Goal: Information Seeking & Learning: Learn about a topic

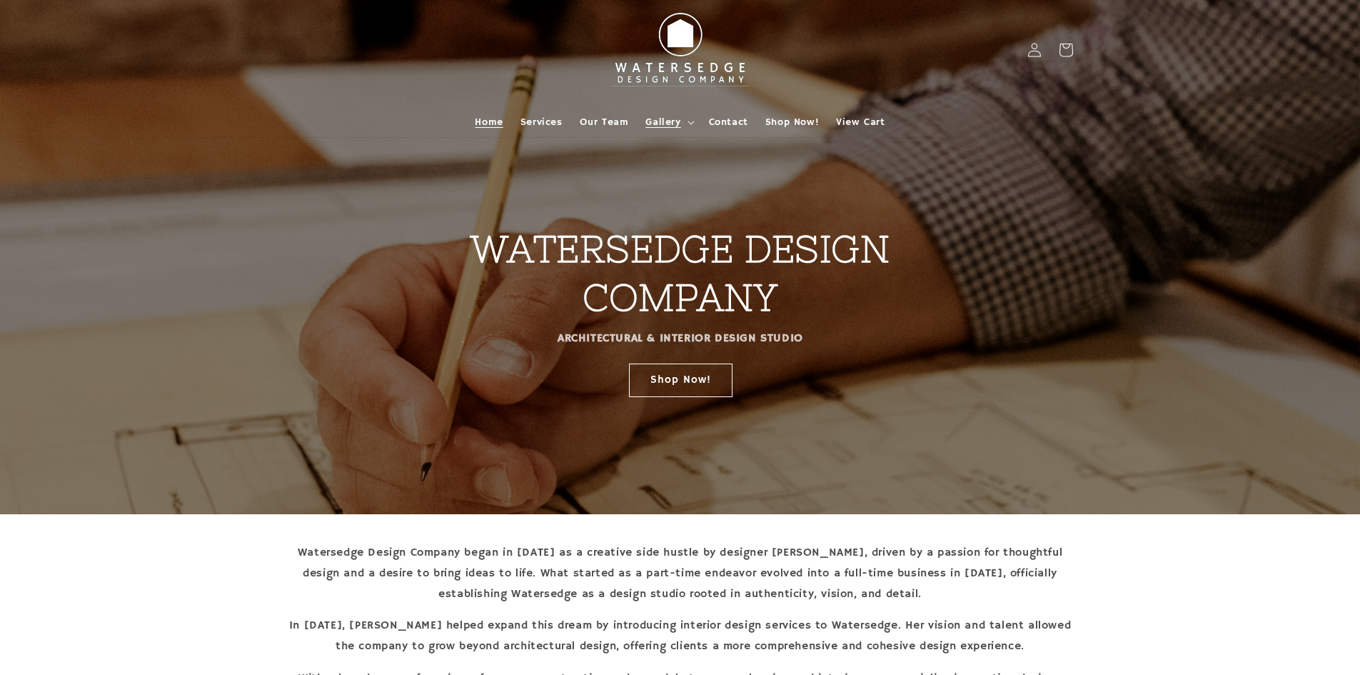
click at [676, 127] on span "Gallery" at bounding box center [663, 122] width 35 height 13
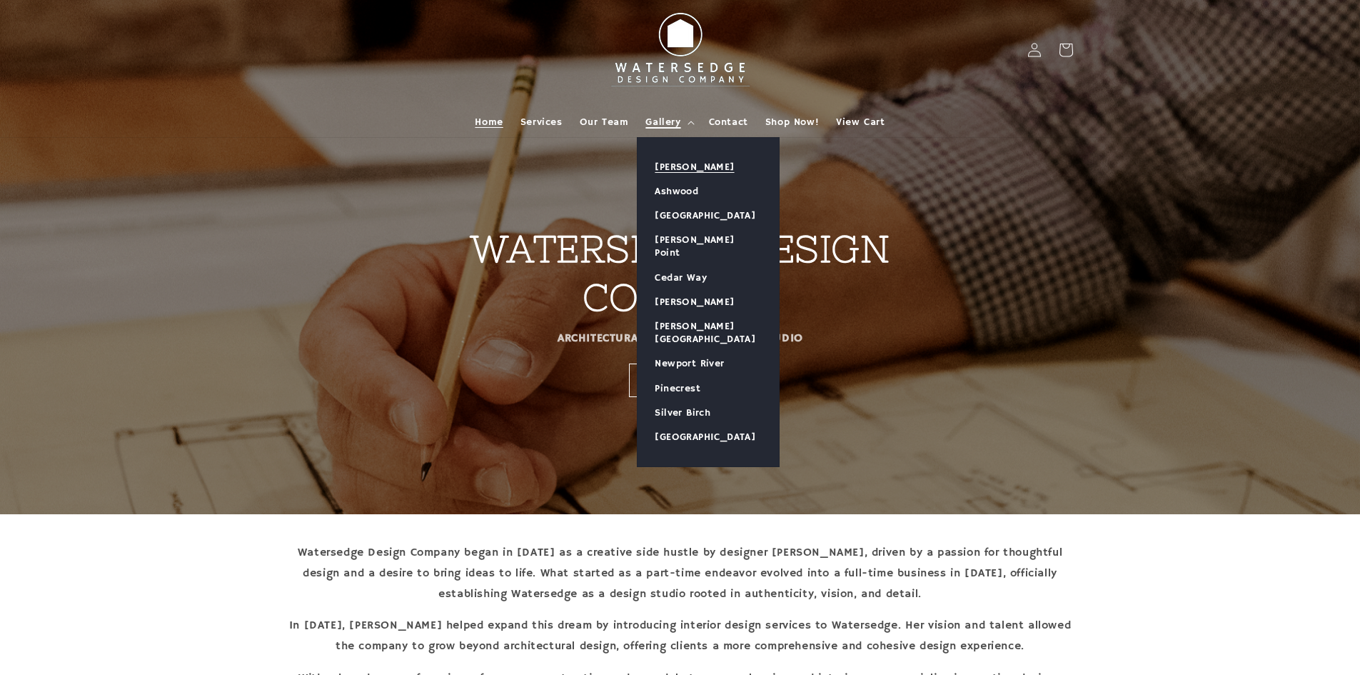
click at [676, 167] on link "[PERSON_NAME]" at bounding box center [708, 167] width 141 height 24
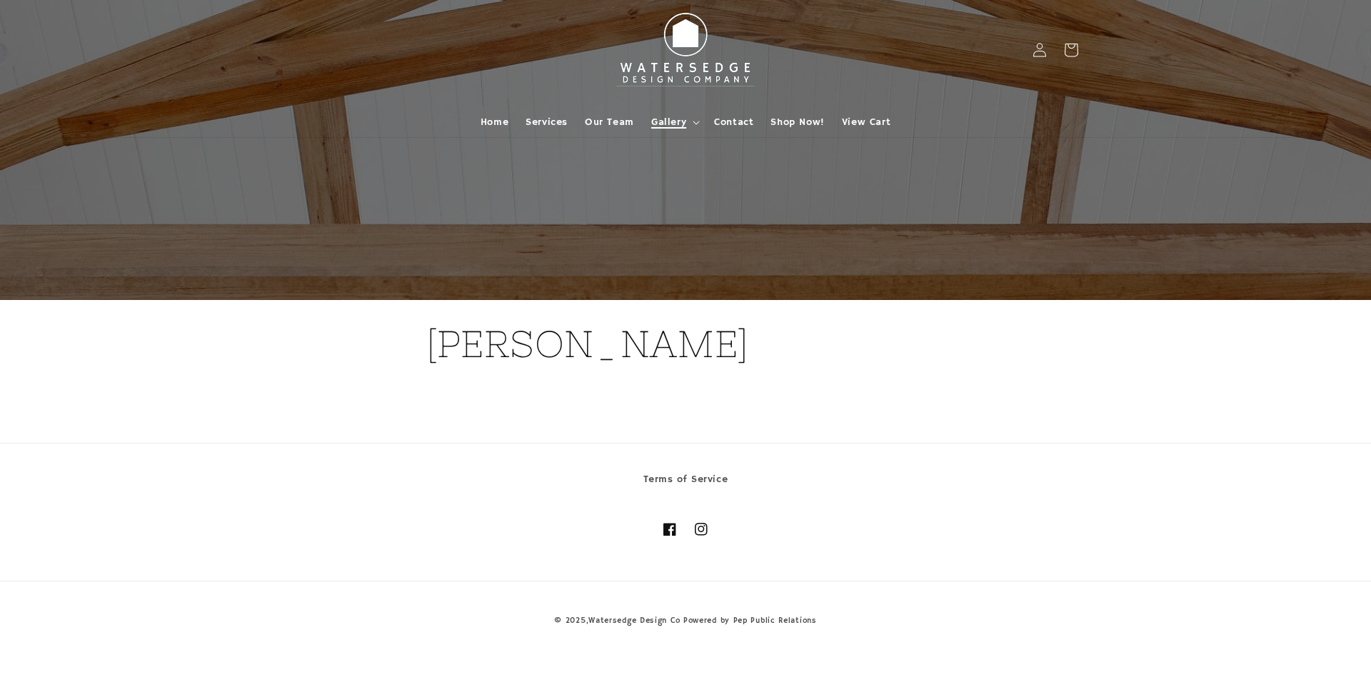
click at [691, 124] on summary "Gallery" at bounding box center [674, 122] width 63 height 30
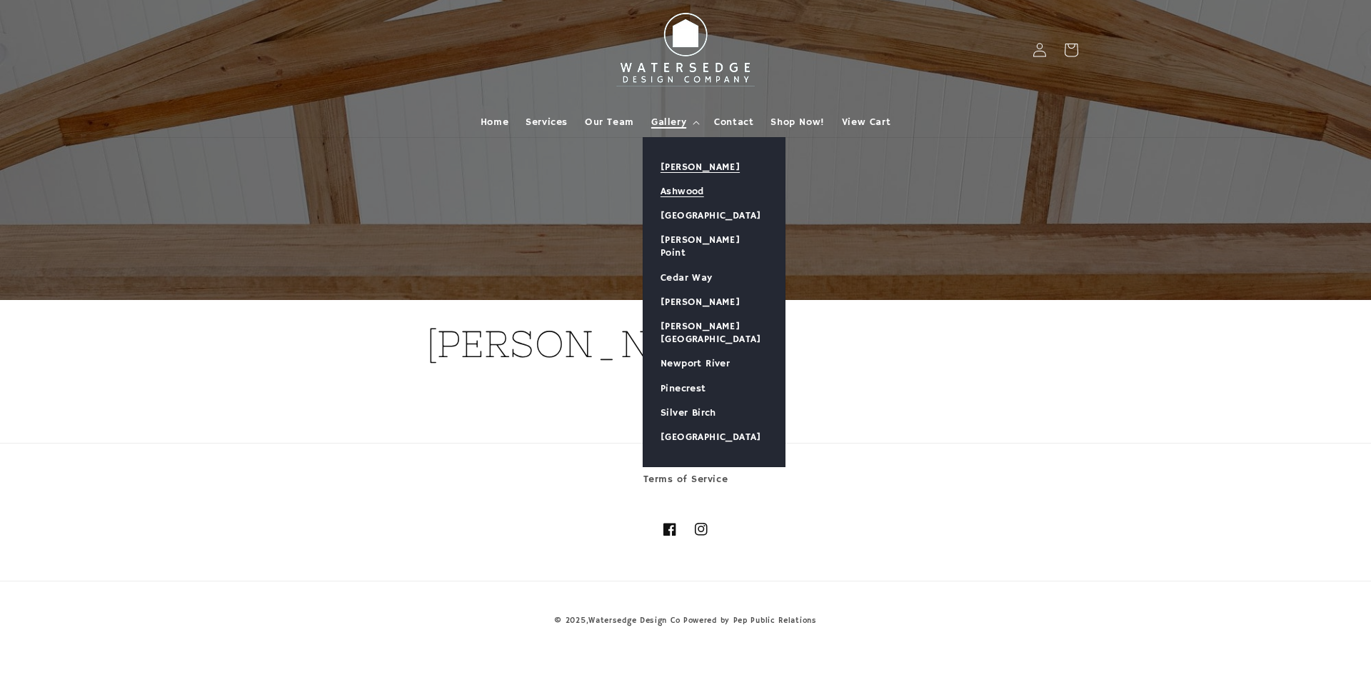
click at [688, 195] on link "Ashwood" at bounding box center [713, 191] width 141 height 24
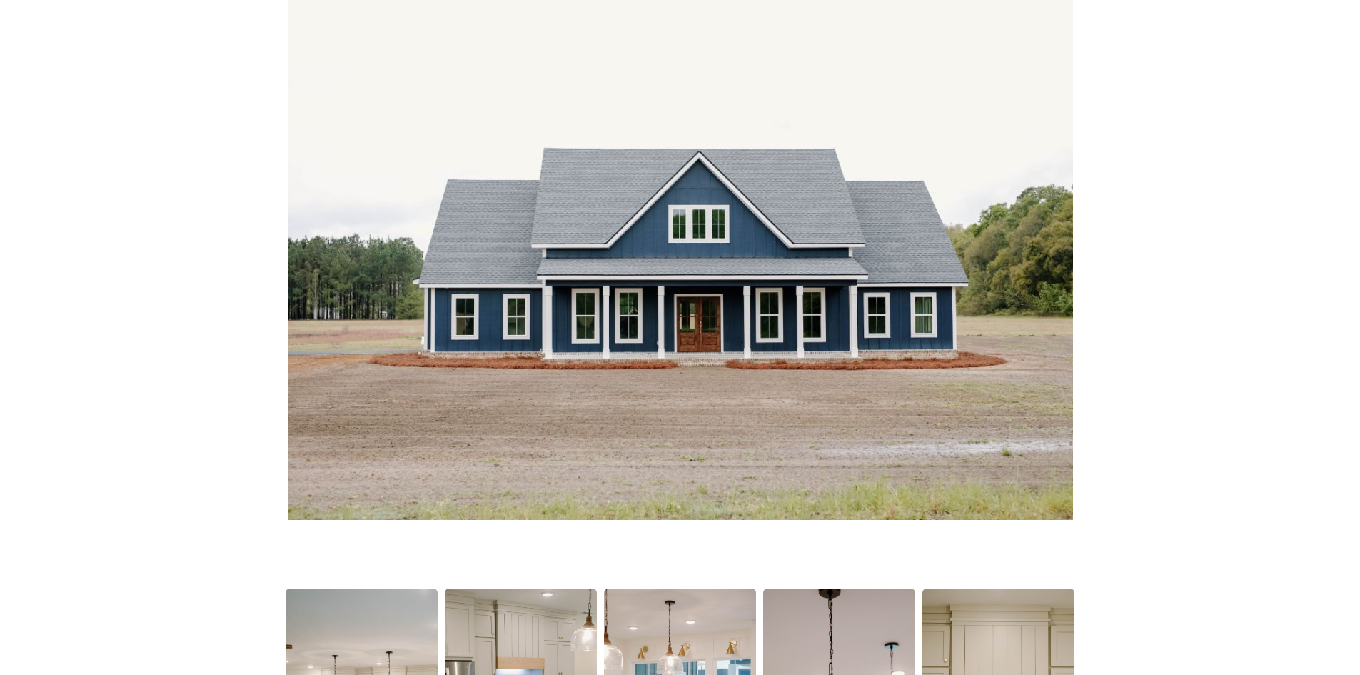
scroll to position [214, 0]
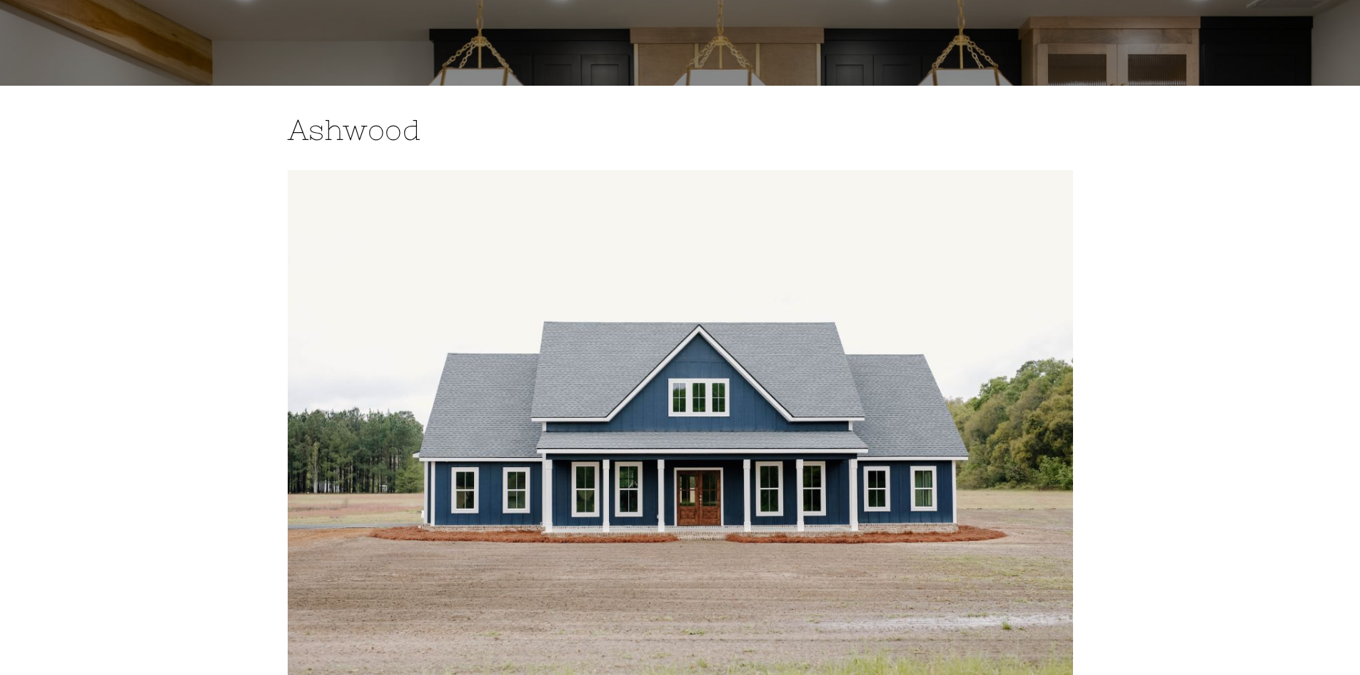
click at [622, 360] on img at bounding box center [681, 431] width 786 height 523
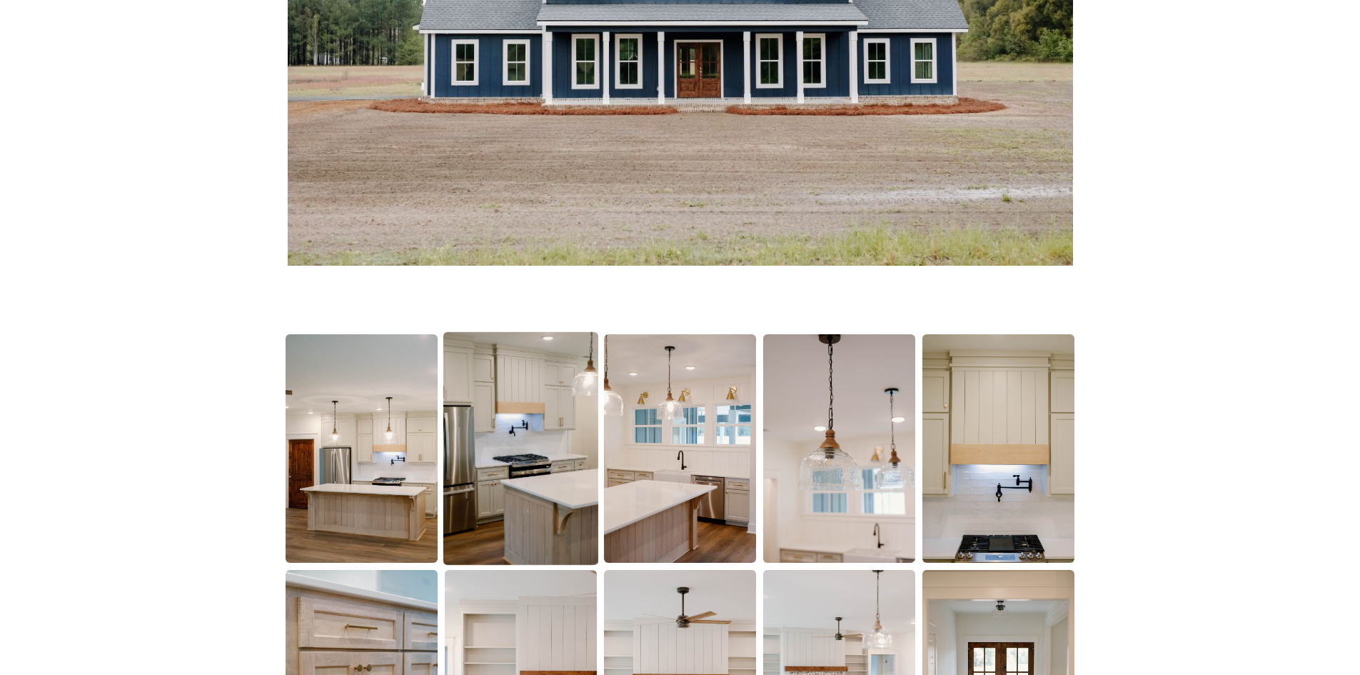
scroll to position [643, 0]
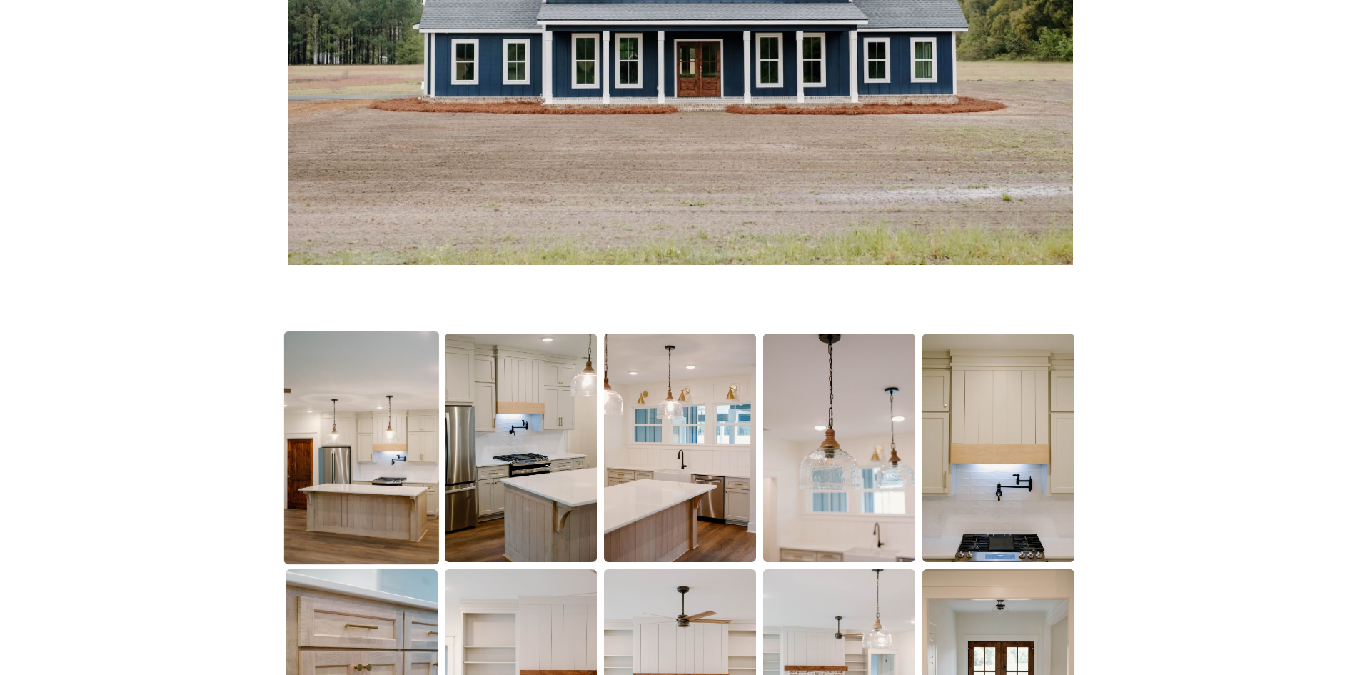
click at [376, 413] on img at bounding box center [361, 447] width 155 height 233
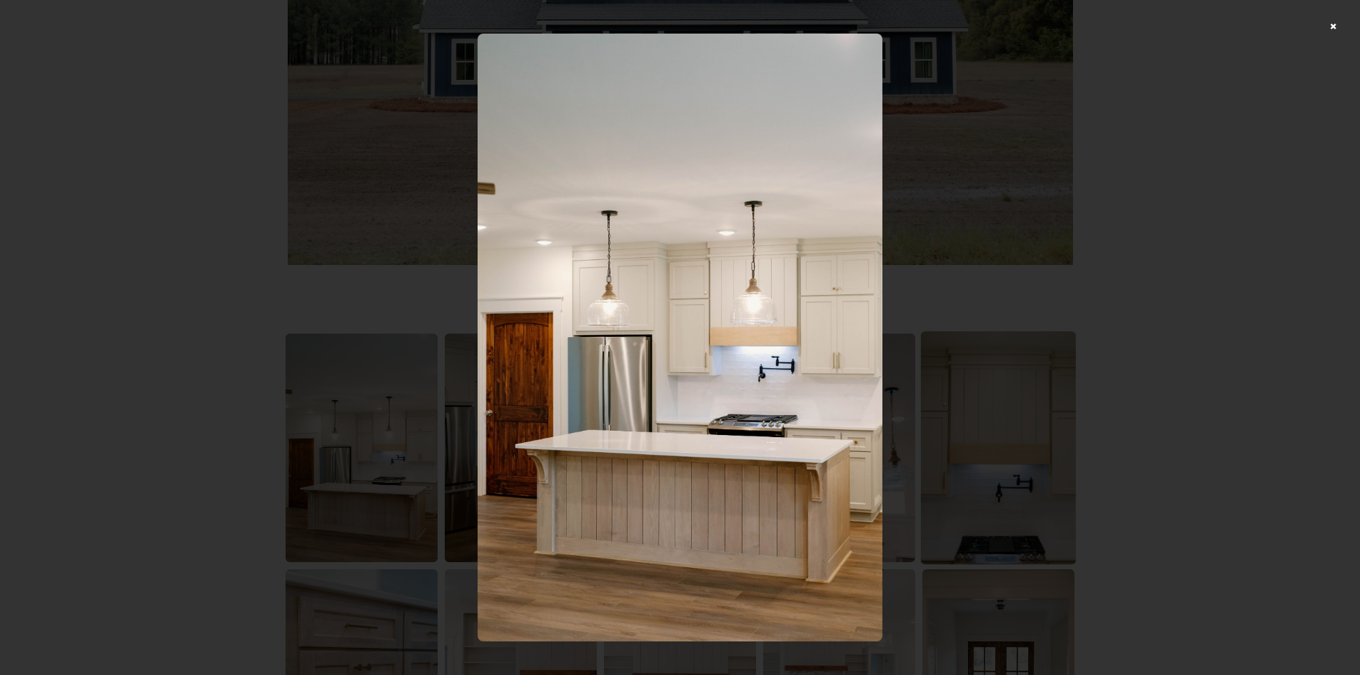
click at [1053, 420] on div at bounding box center [680, 337] width 1360 height 675
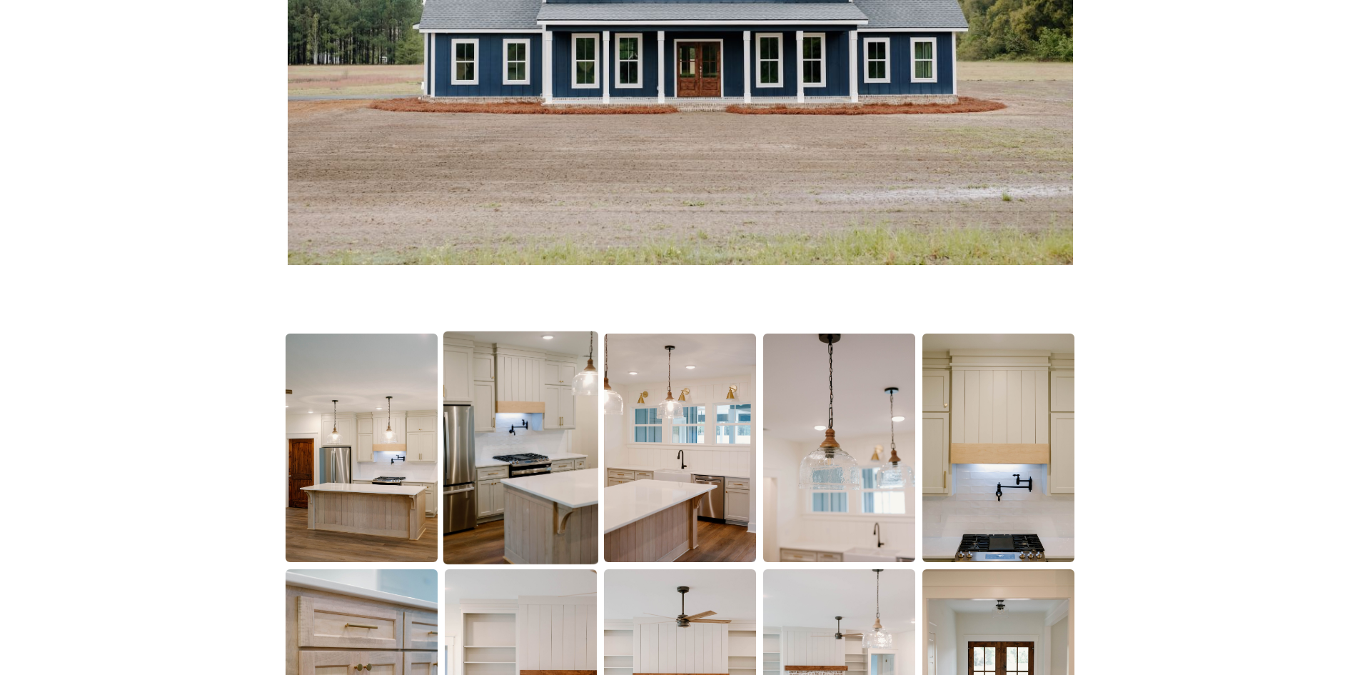
click at [489, 458] on img at bounding box center [520, 447] width 155 height 233
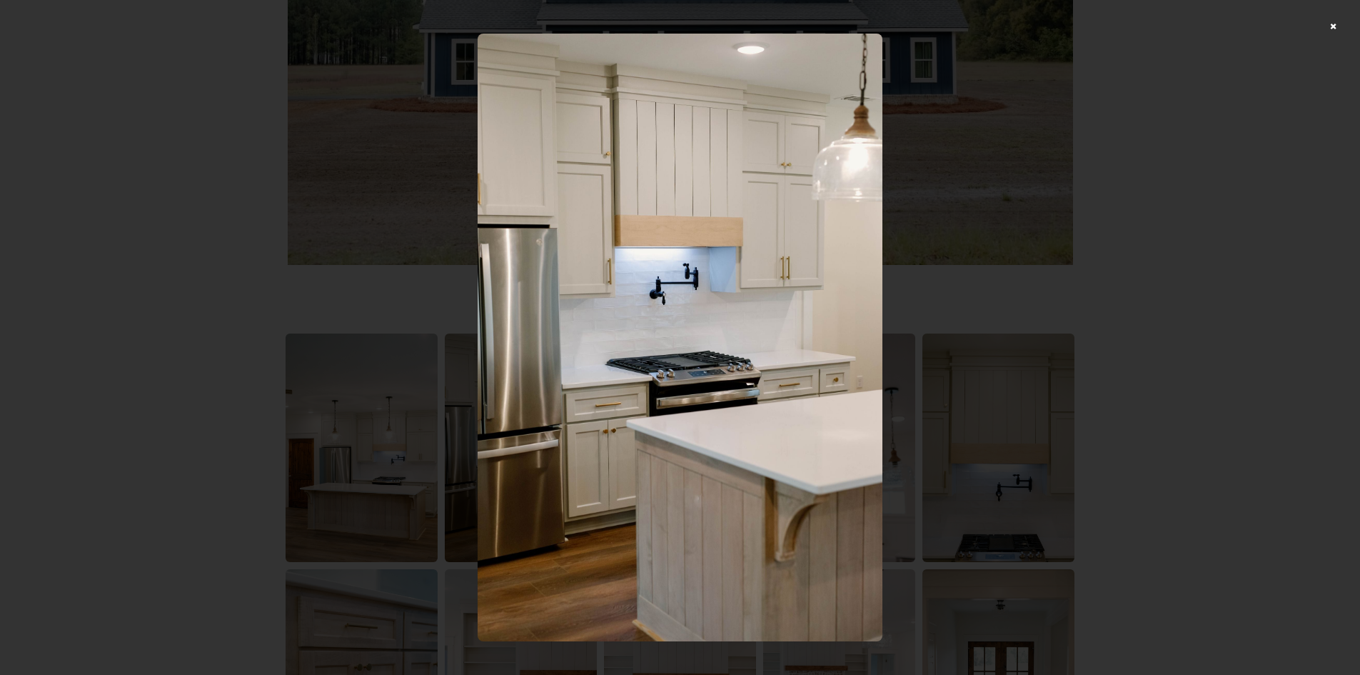
click at [1170, 328] on div at bounding box center [680, 337] width 1360 height 675
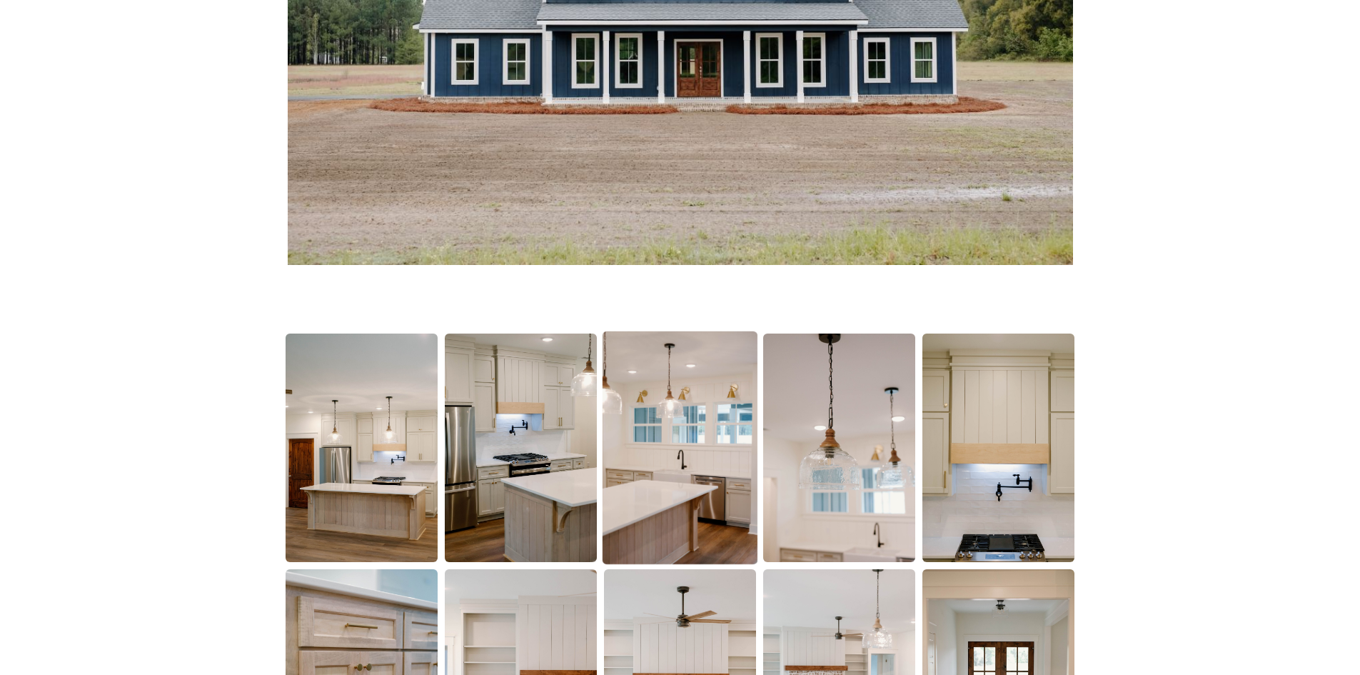
click at [698, 444] on img at bounding box center [680, 447] width 155 height 233
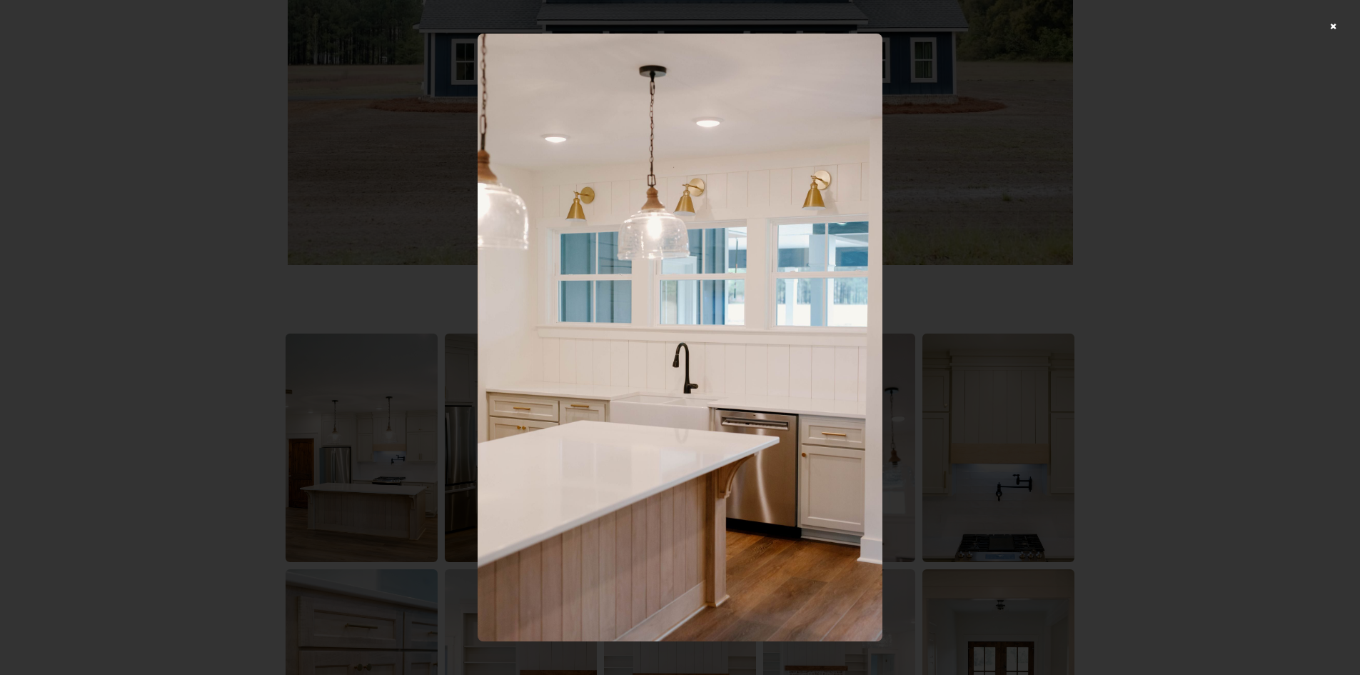
click at [1179, 333] on div at bounding box center [680, 337] width 1360 height 675
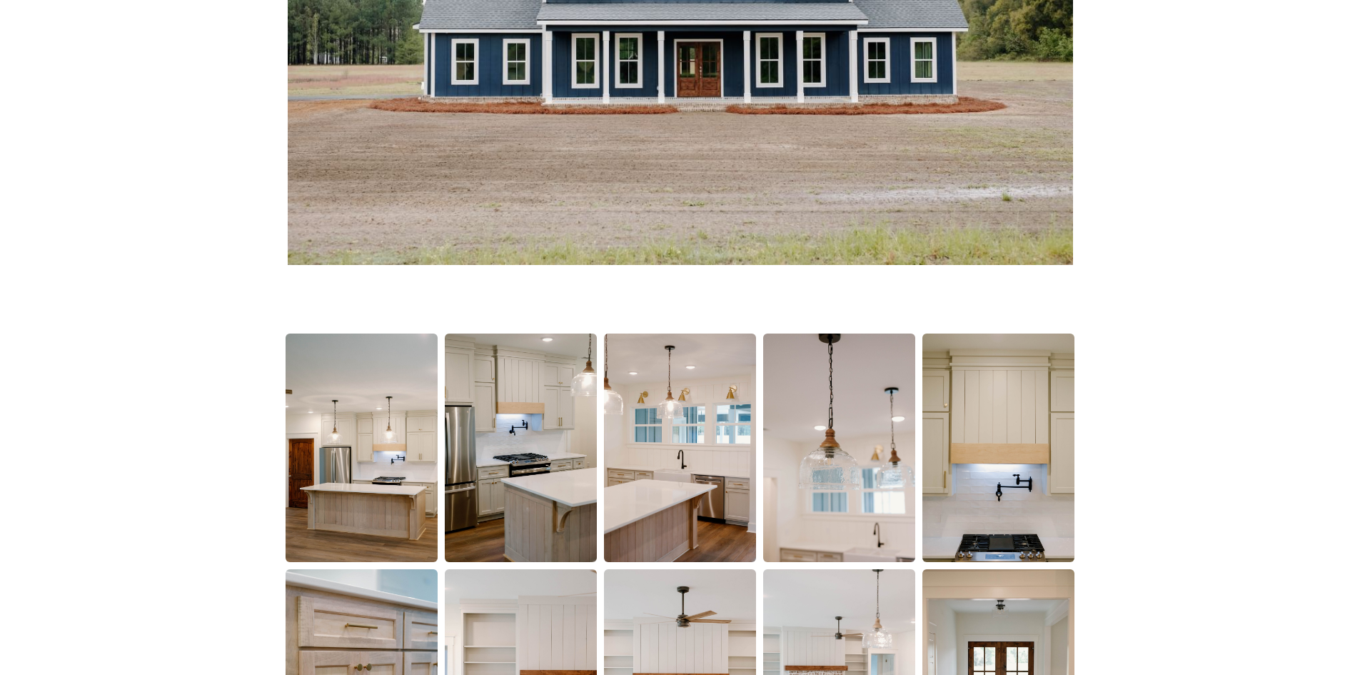
click at [847, 438] on img at bounding box center [839, 447] width 152 height 229
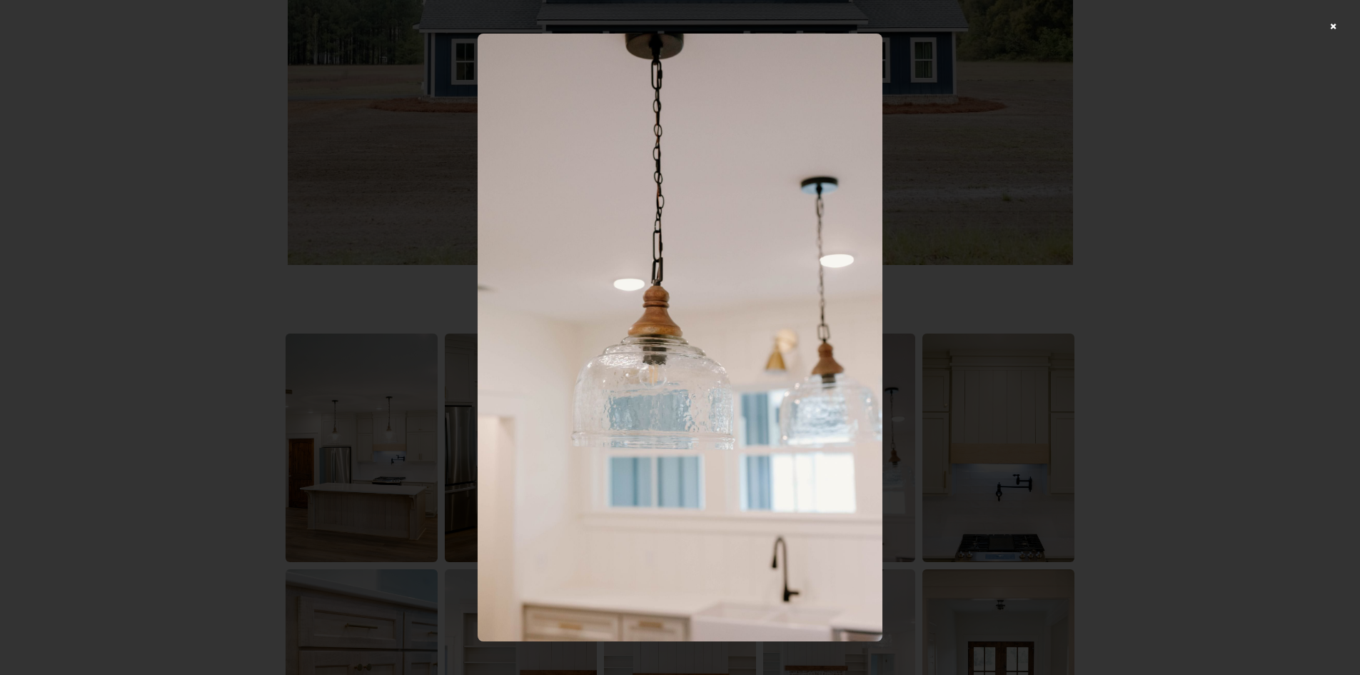
click at [1243, 339] on div at bounding box center [680, 337] width 1360 height 675
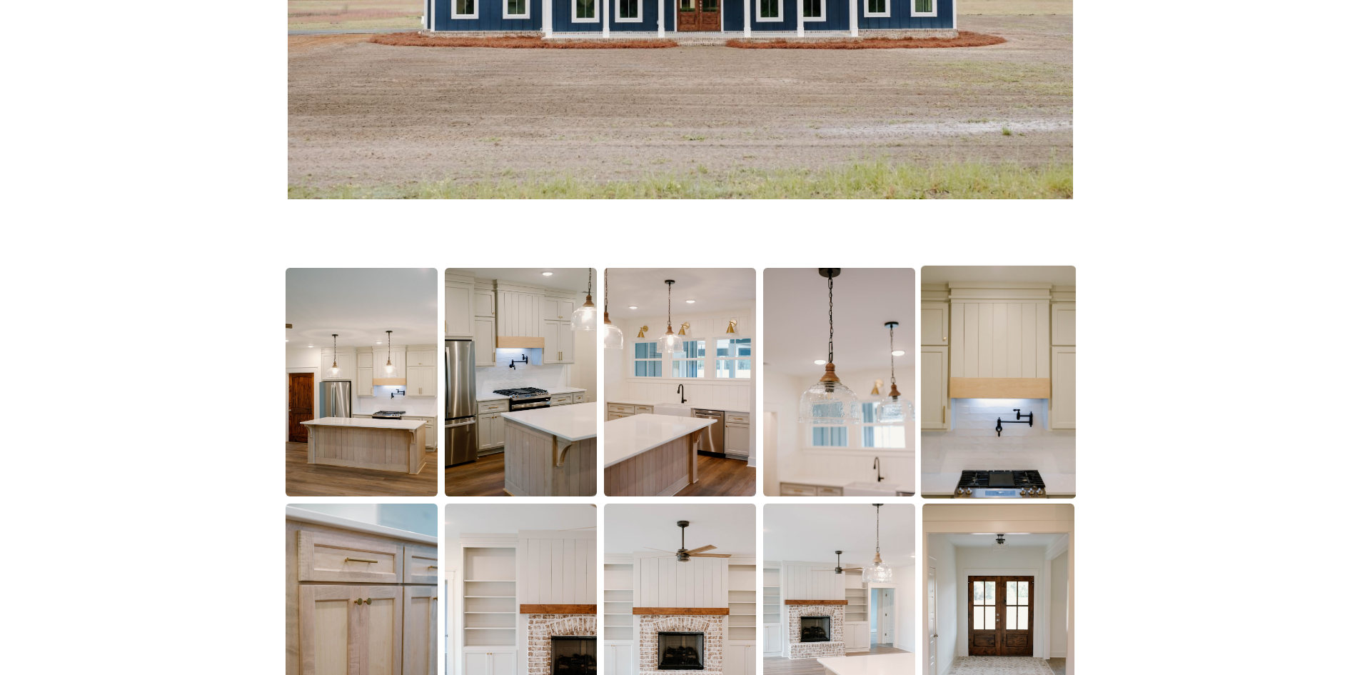
scroll to position [786, 0]
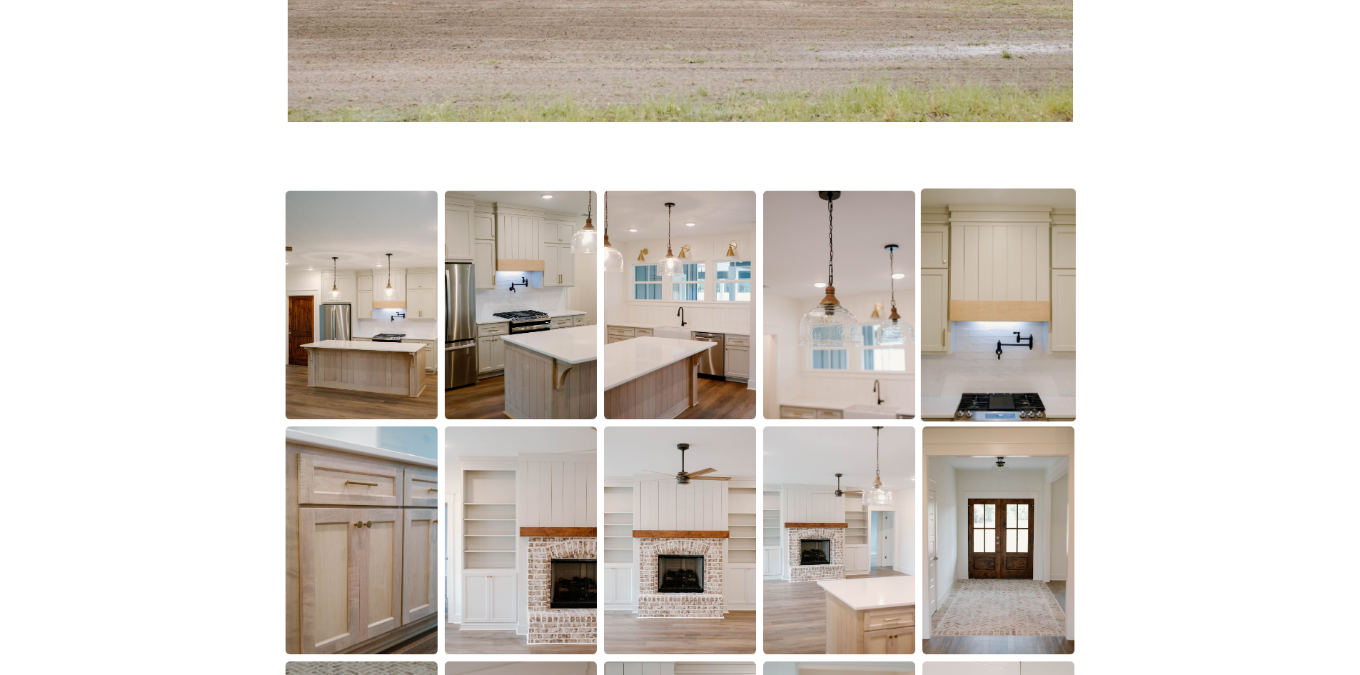
click at [1019, 402] on img at bounding box center [998, 305] width 155 height 233
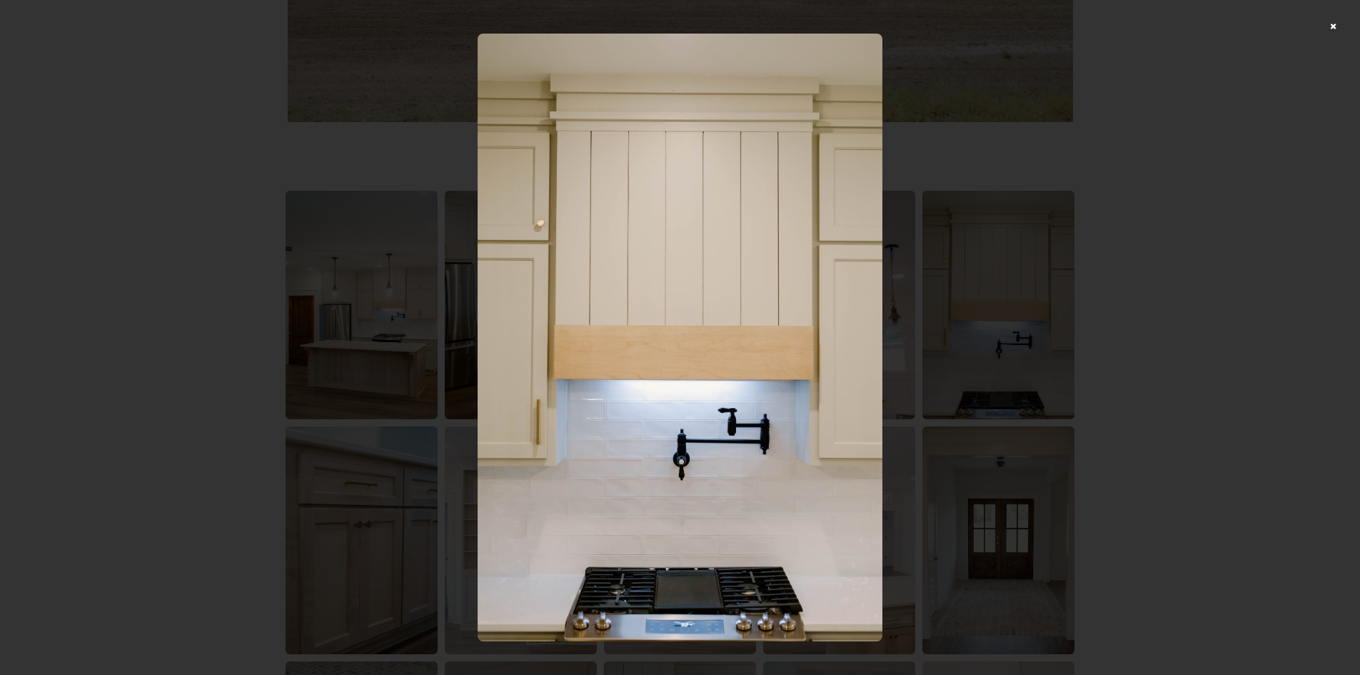
click at [1109, 370] on div at bounding box center [680, 337] width 1360 height 675
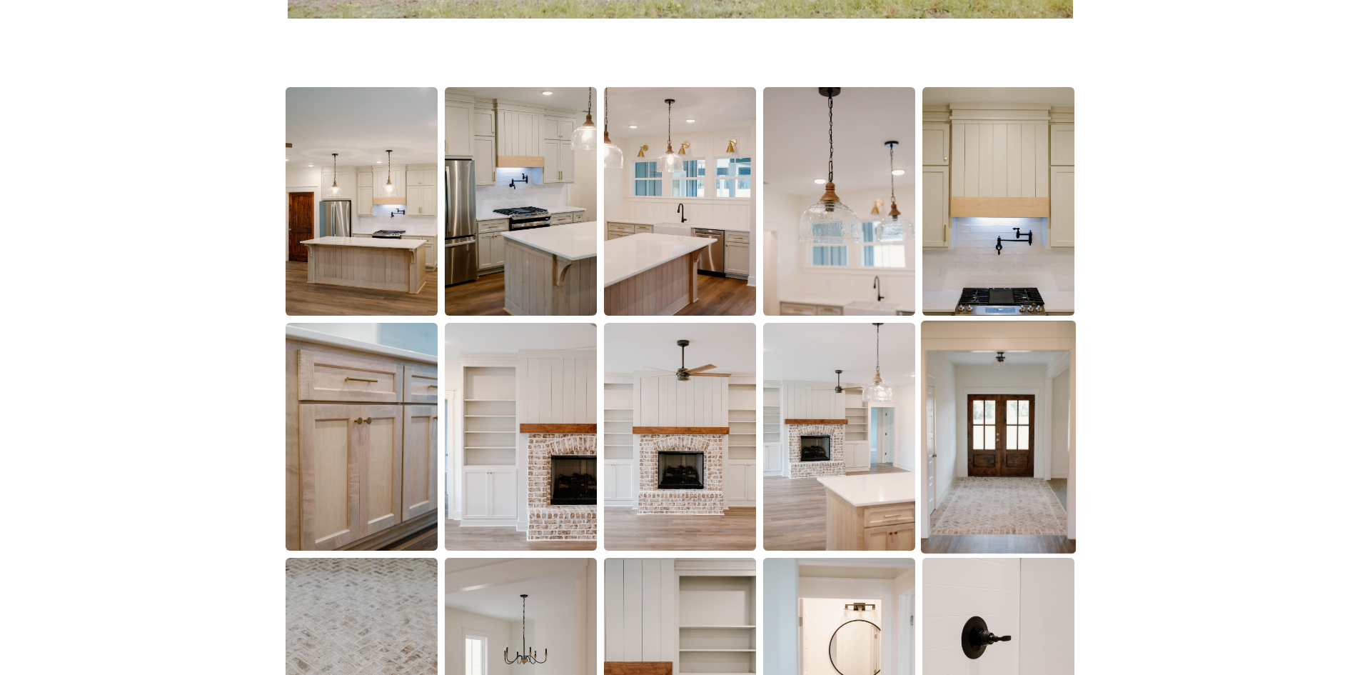
scroll to position [928, 0]
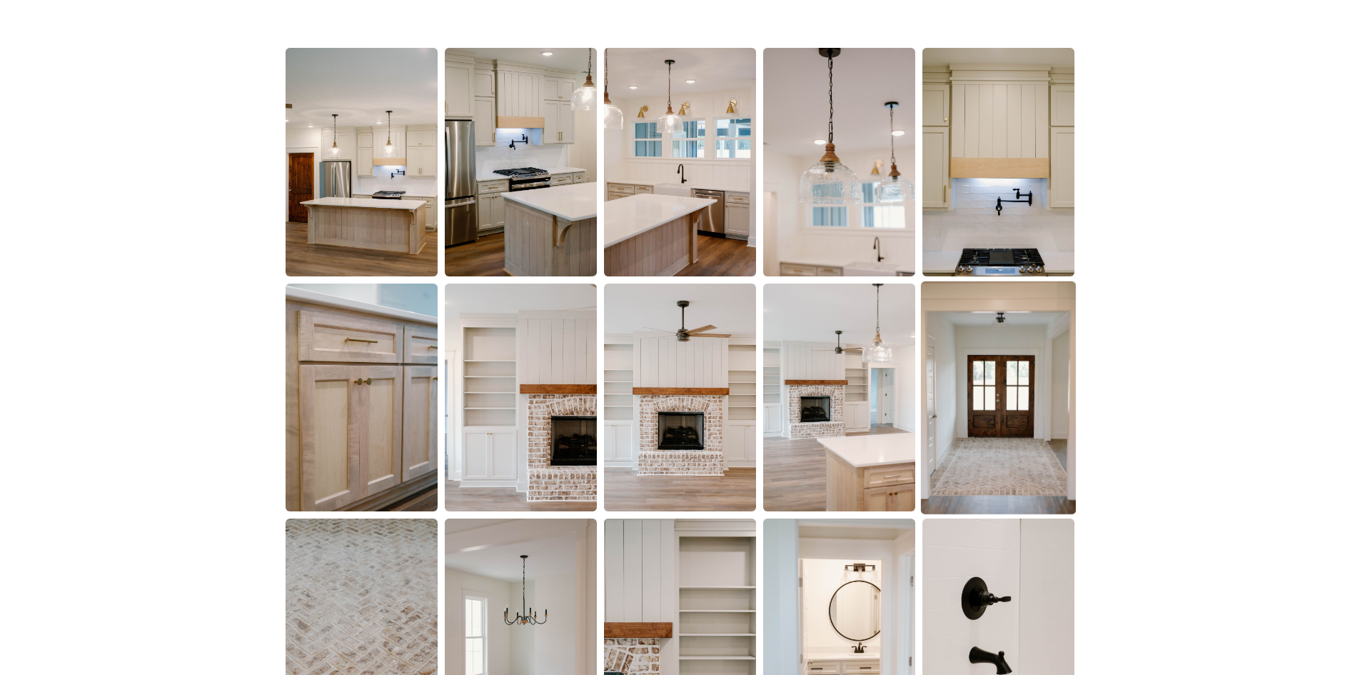
click at [985, 401] on img at bounding box center [998, 397] width 155 height 233
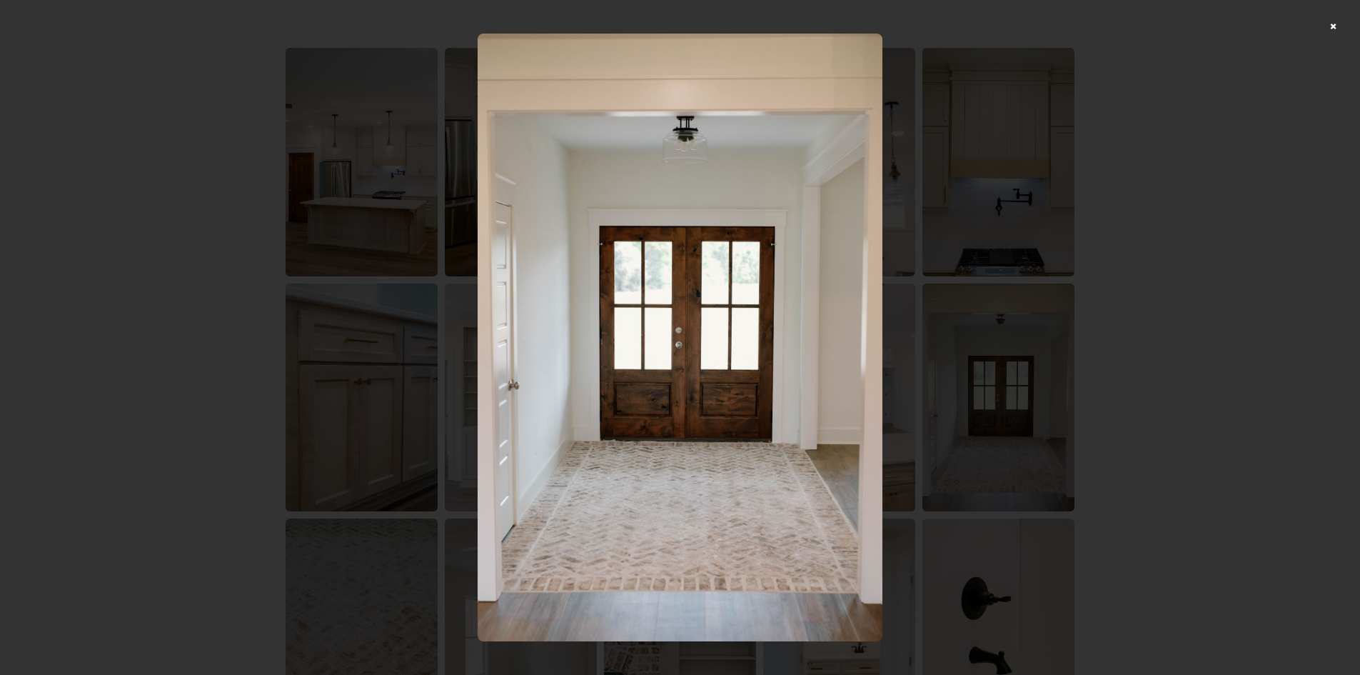
click at [1105, 380] on div at bounding box center [680, 337] width 1360 height 675
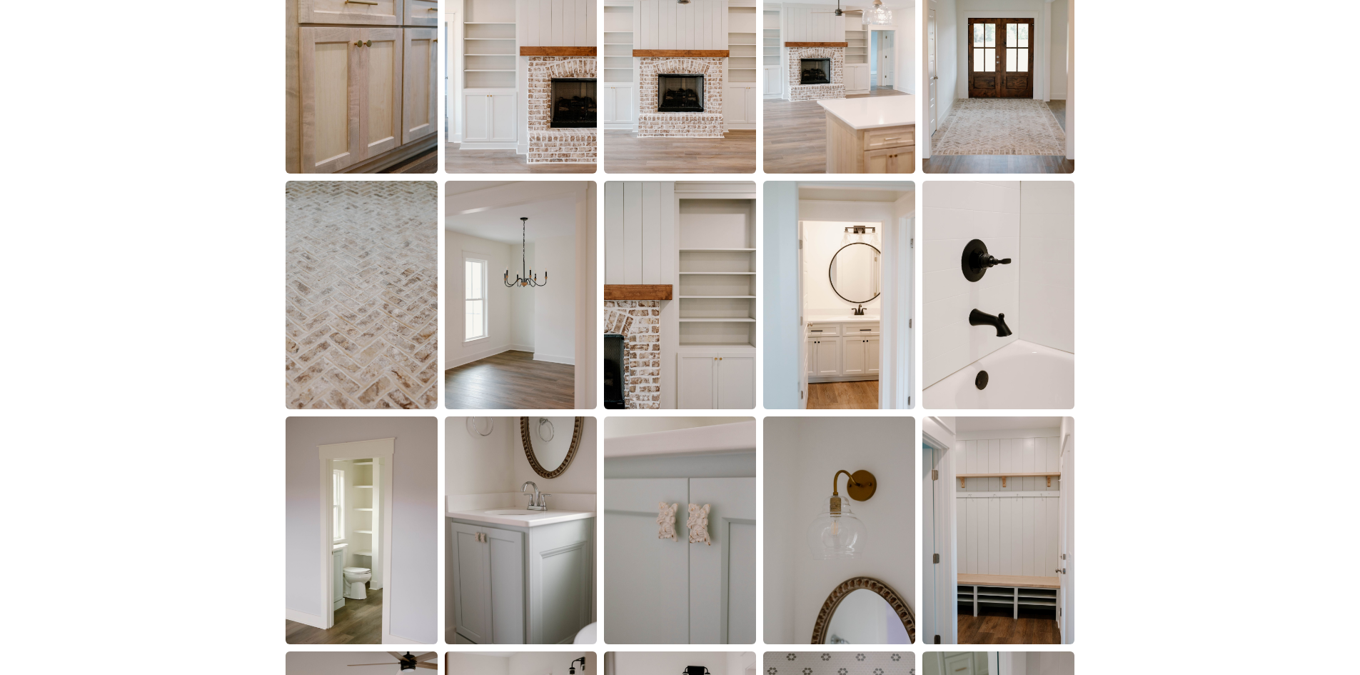
scroll to position [1285, 0]
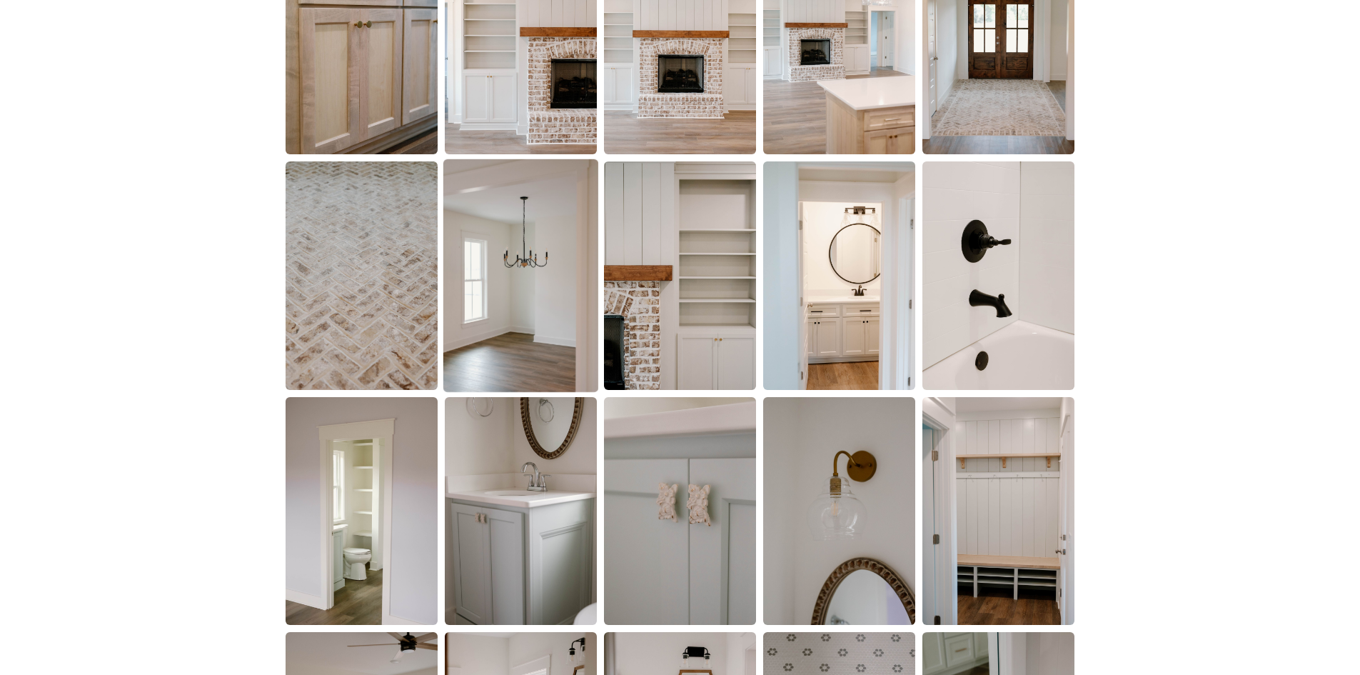
click at [481, 323] on img at bounding box center [520, 275] width 155 height 233
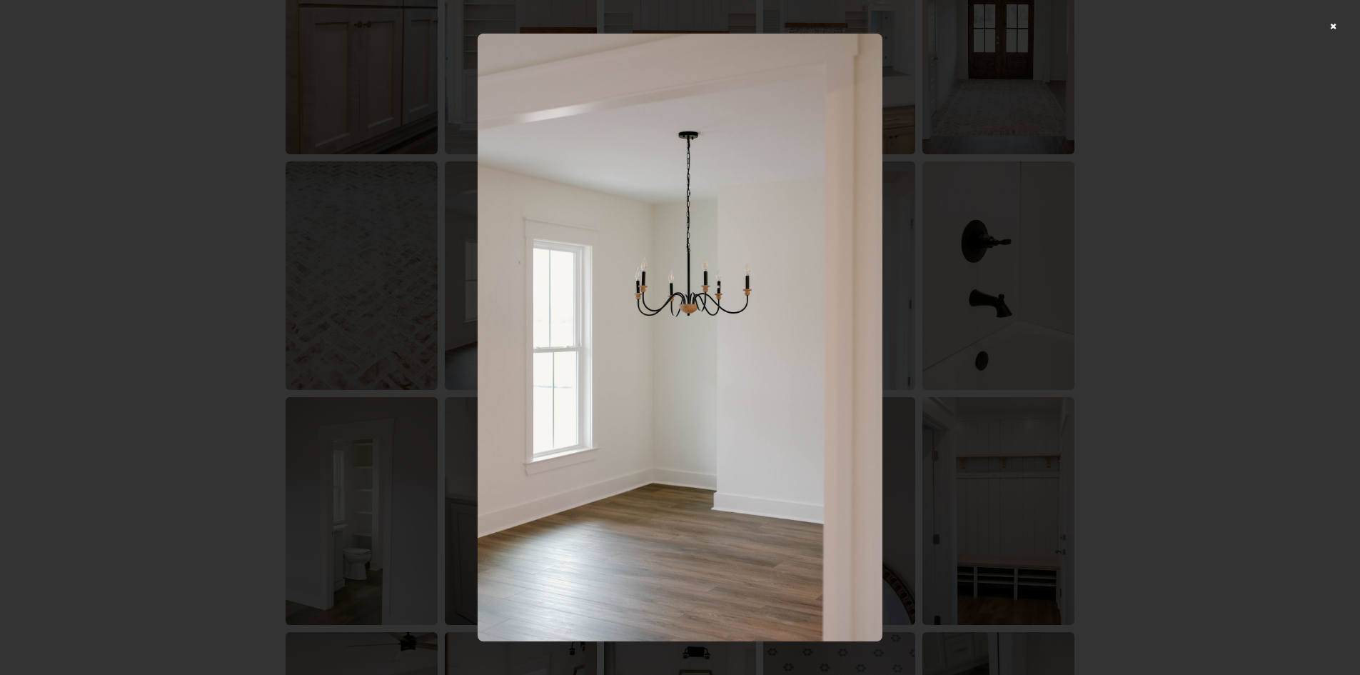
click at [1225, 281] on div at bounding box center [680, 337] width 1360 height 675
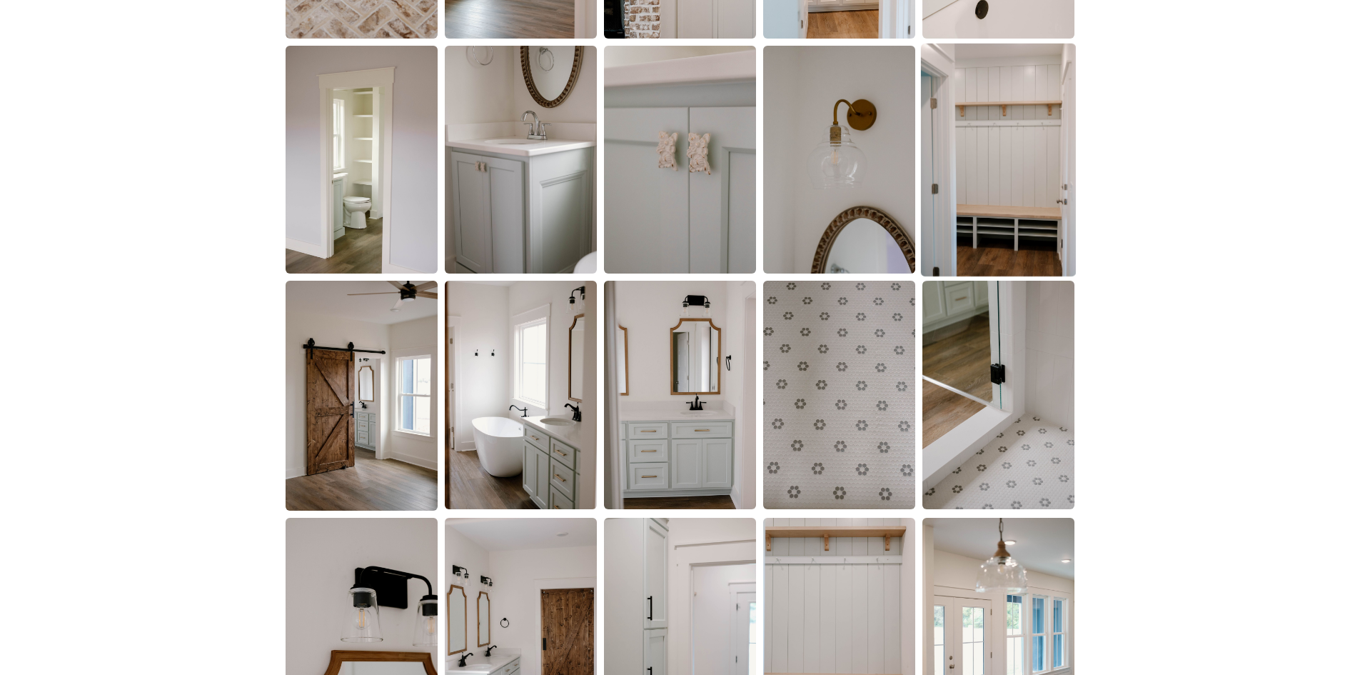
scroll to position [1642, 0]
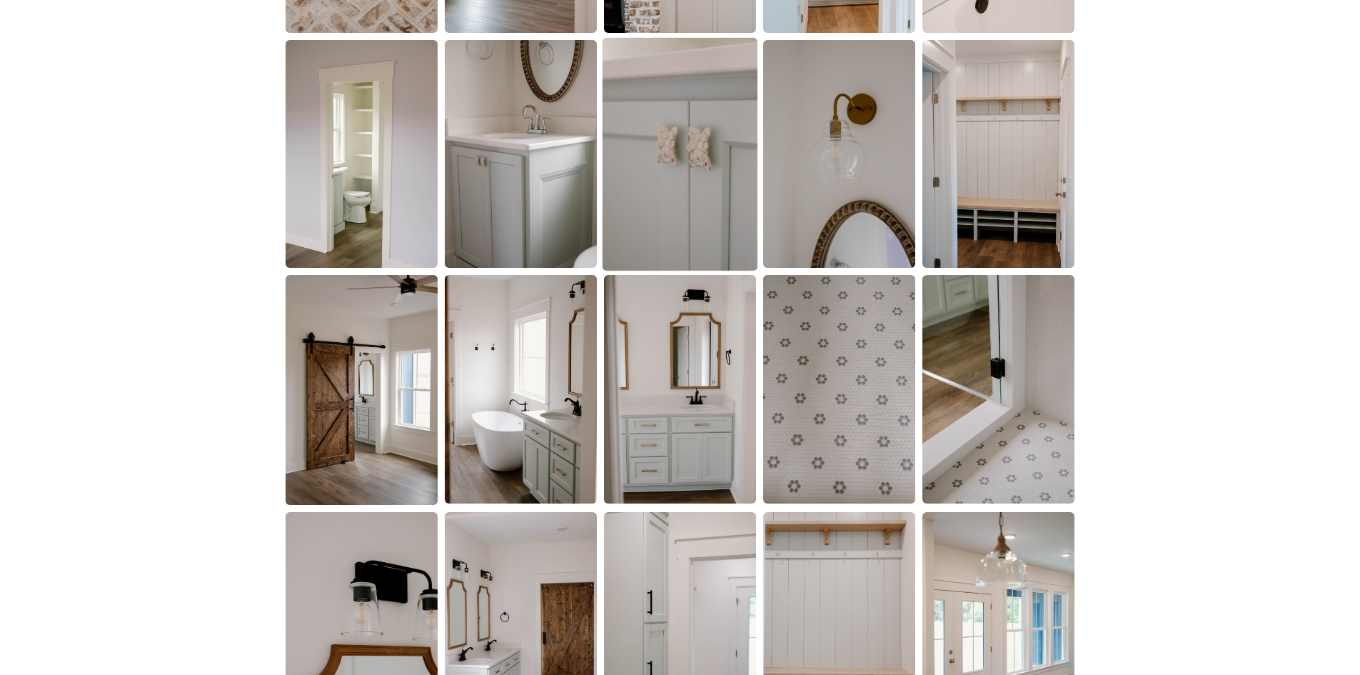
click at [661, 159] on img at bounding box center [680, 154] width 155 height 233
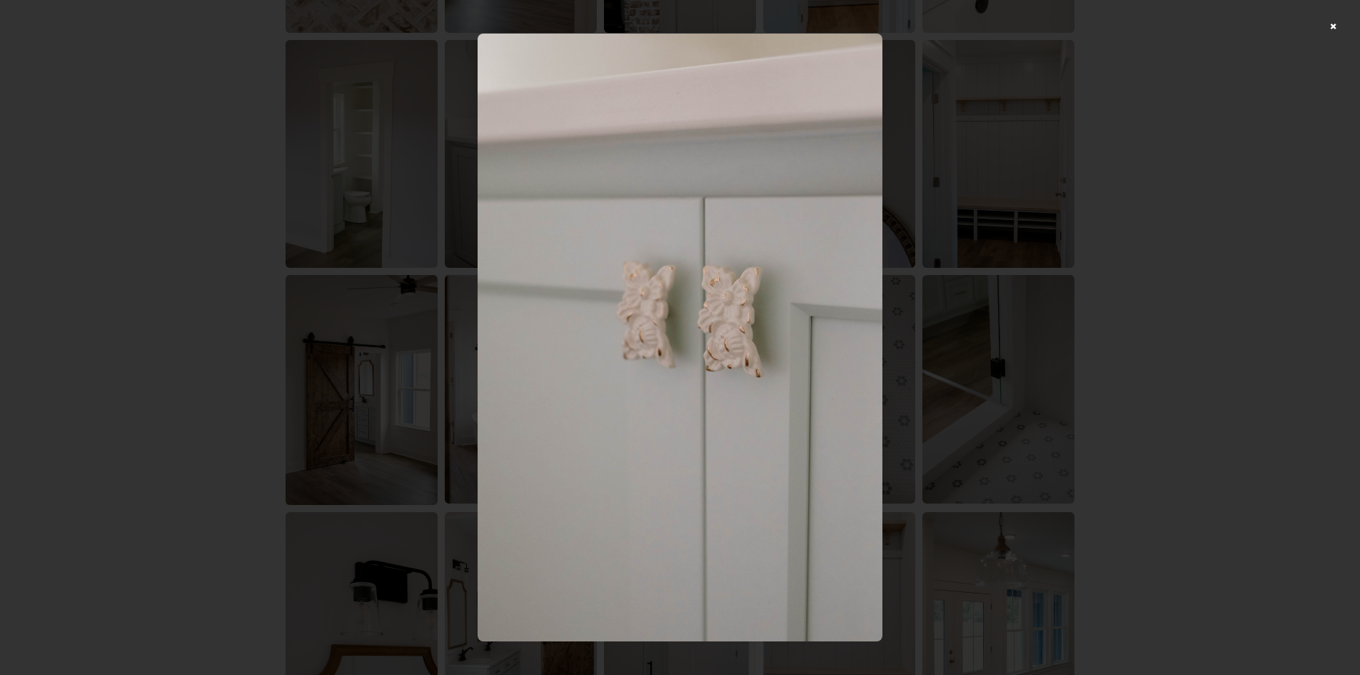
click at [1070, 237] on div at bounding box center [680, 337] width 1360 height 675
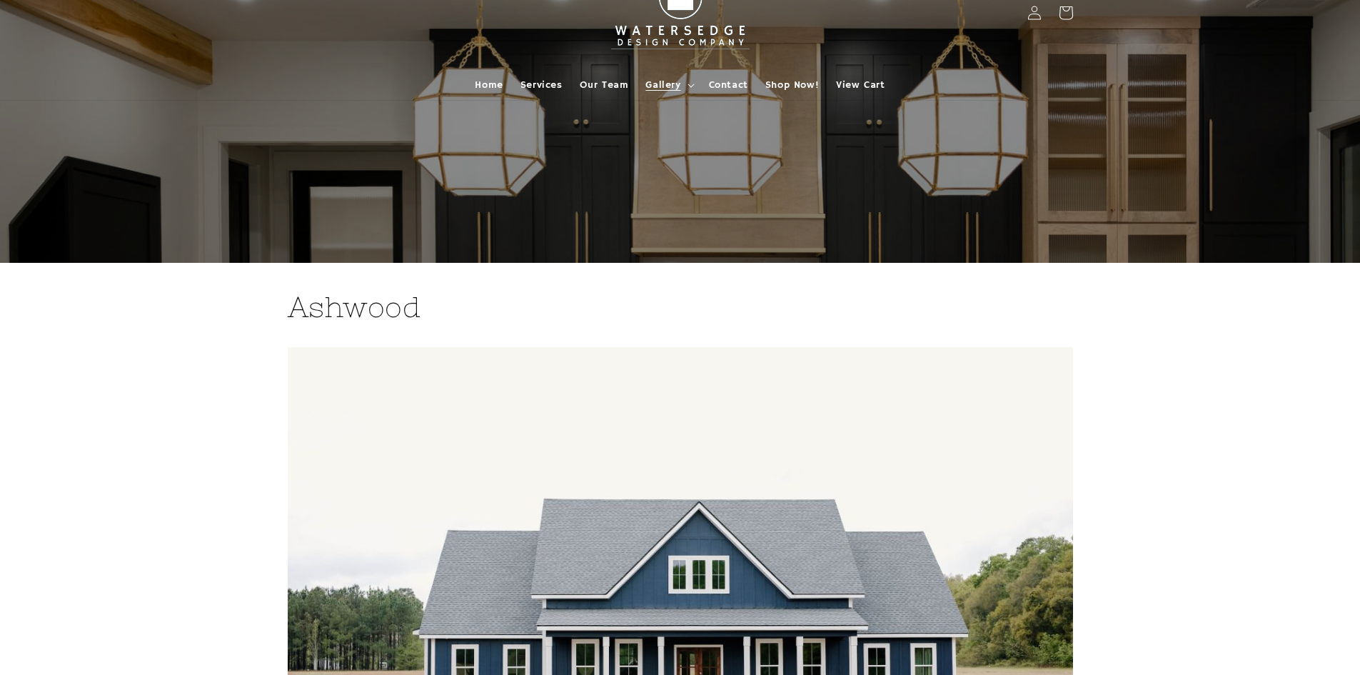
scroll to position [0, 0]
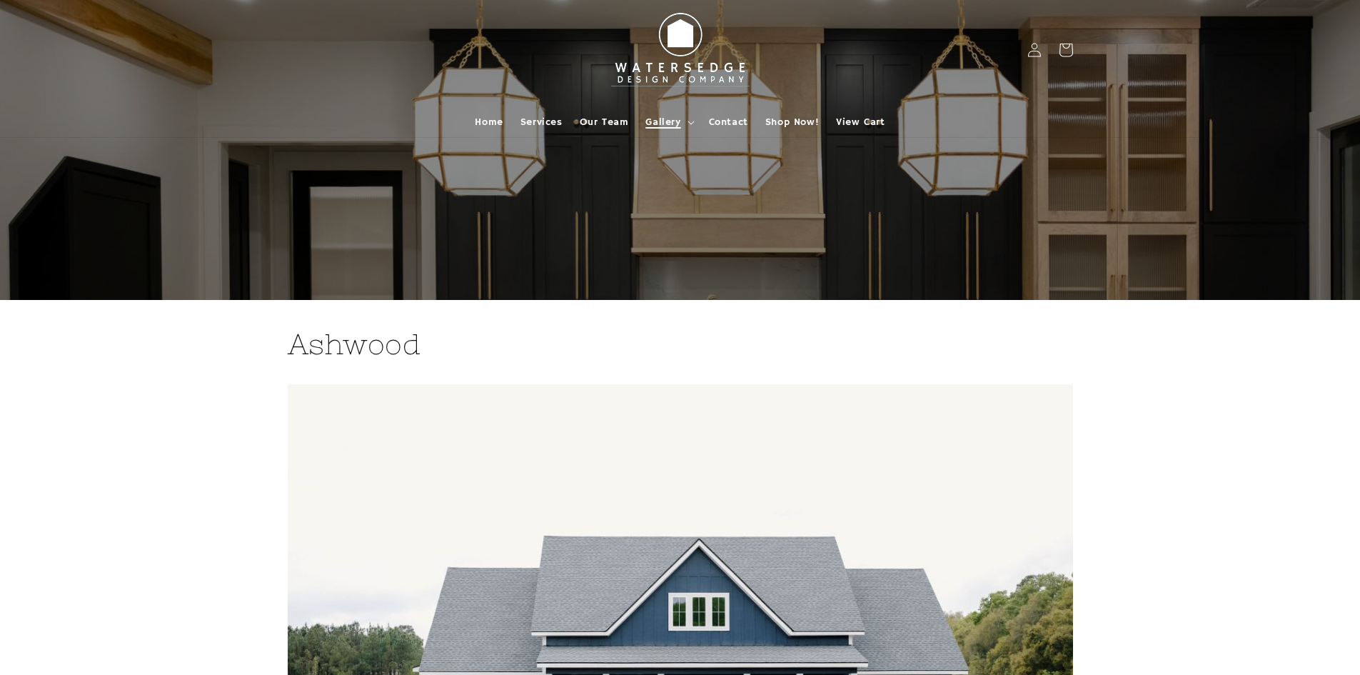
click at [686, 126] on summary "Gallery" at bounding box center [668, 122] width 63 height 30
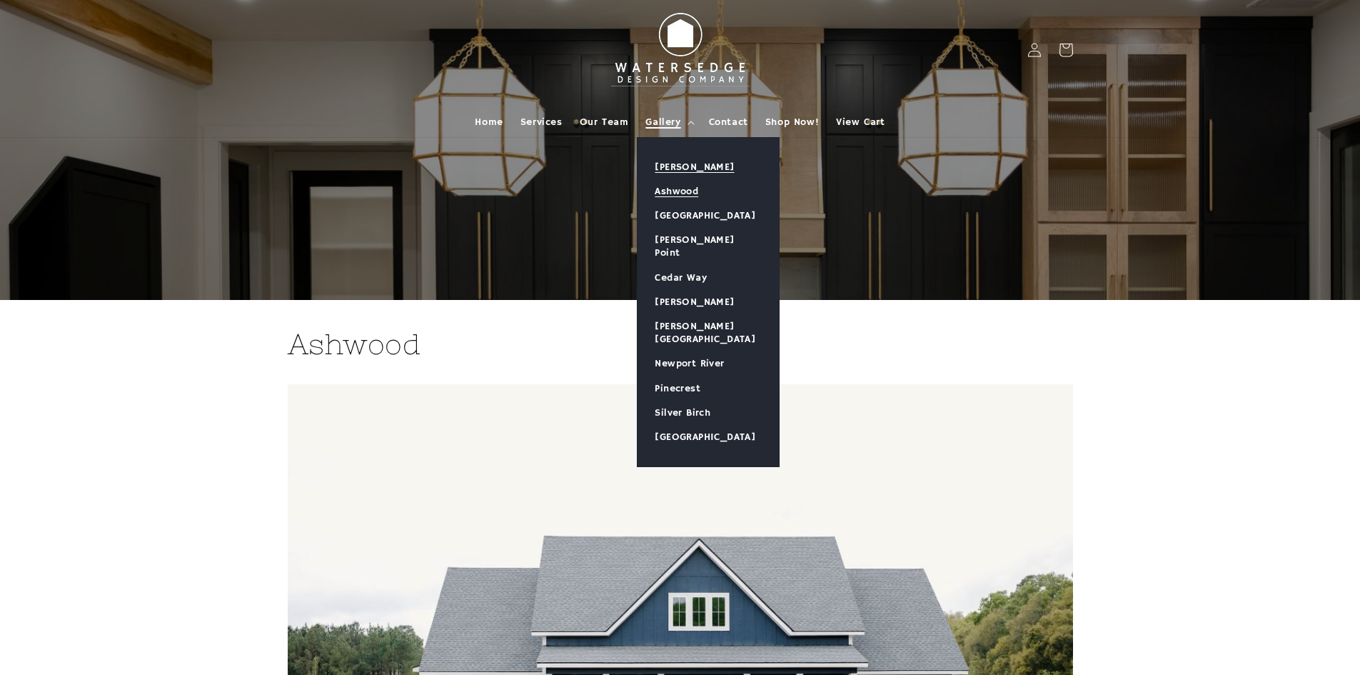
click at [680, 161] on link "[PERSON_NAME]" at bounding box center [708, 167] width 141 height 24
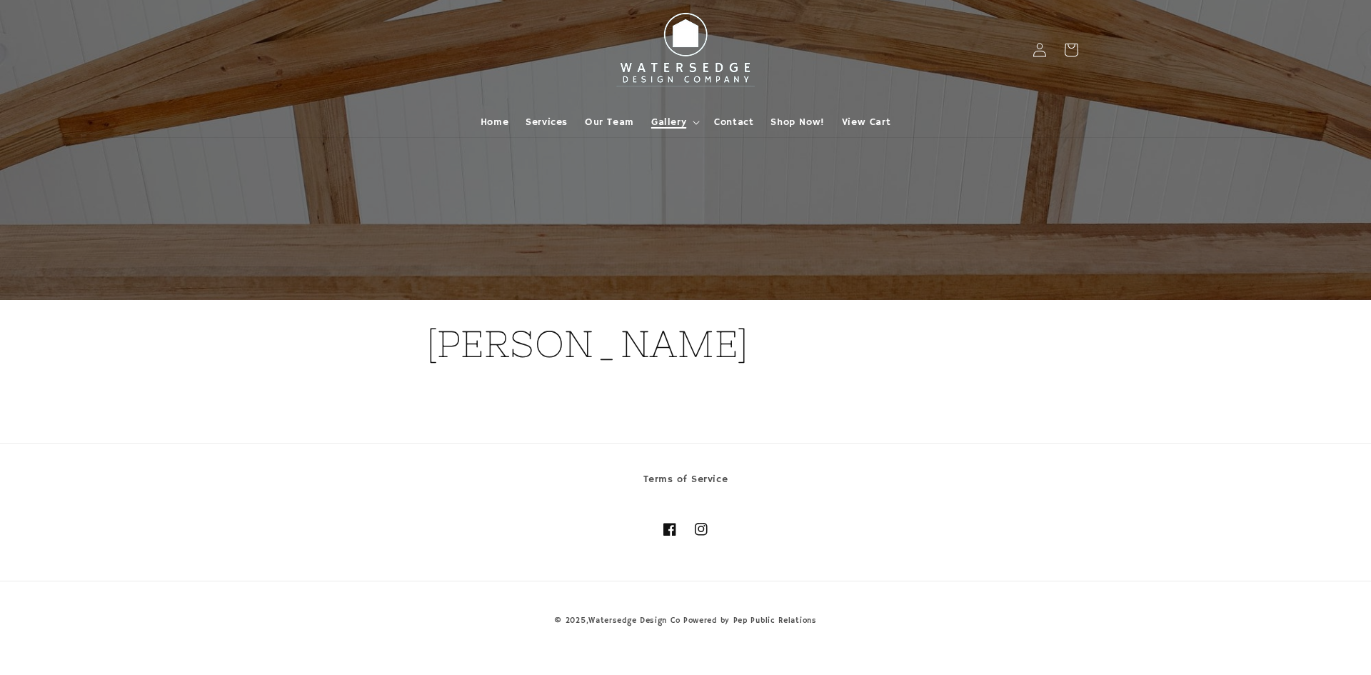
click at [681, 121] on span "Gallery" at bounding box center [668, 122] width 35 height 13
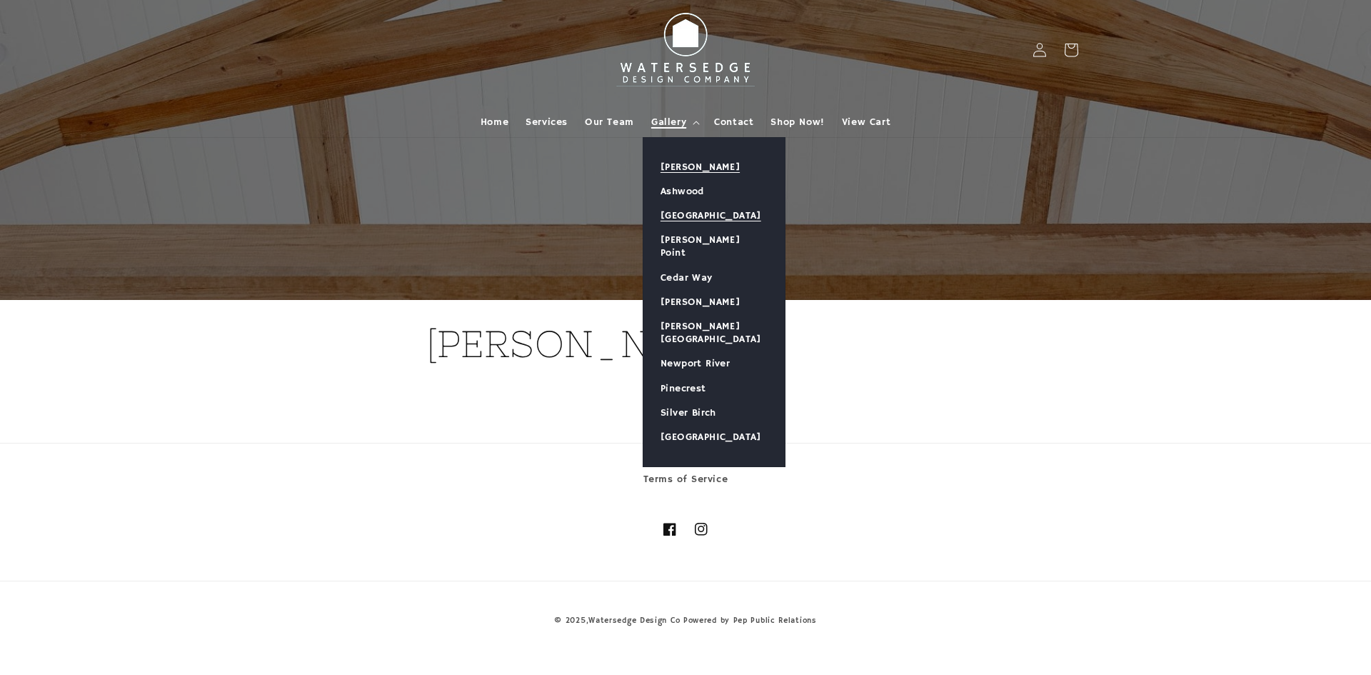
click at [688, 207] on link "[GEOGRAPHIC_DATA]" at bounding box center [713, 216] width 141 height 24
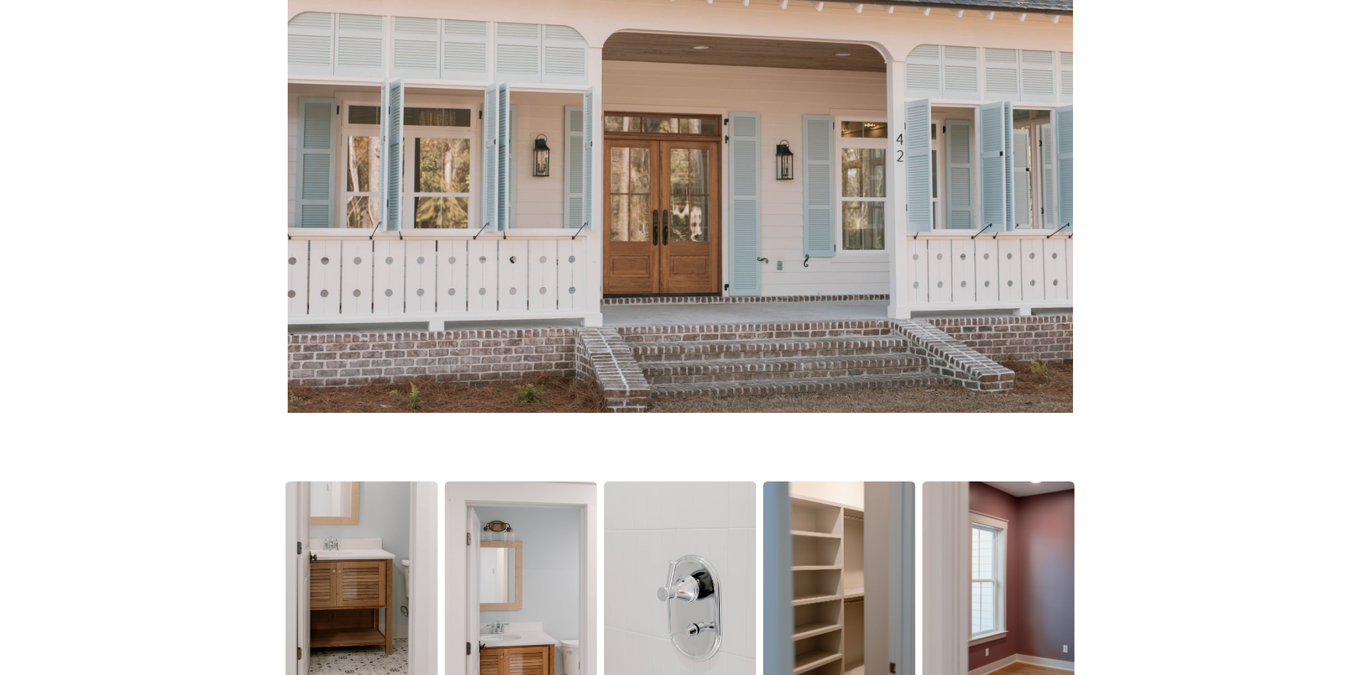
scroll to position [714, 0]
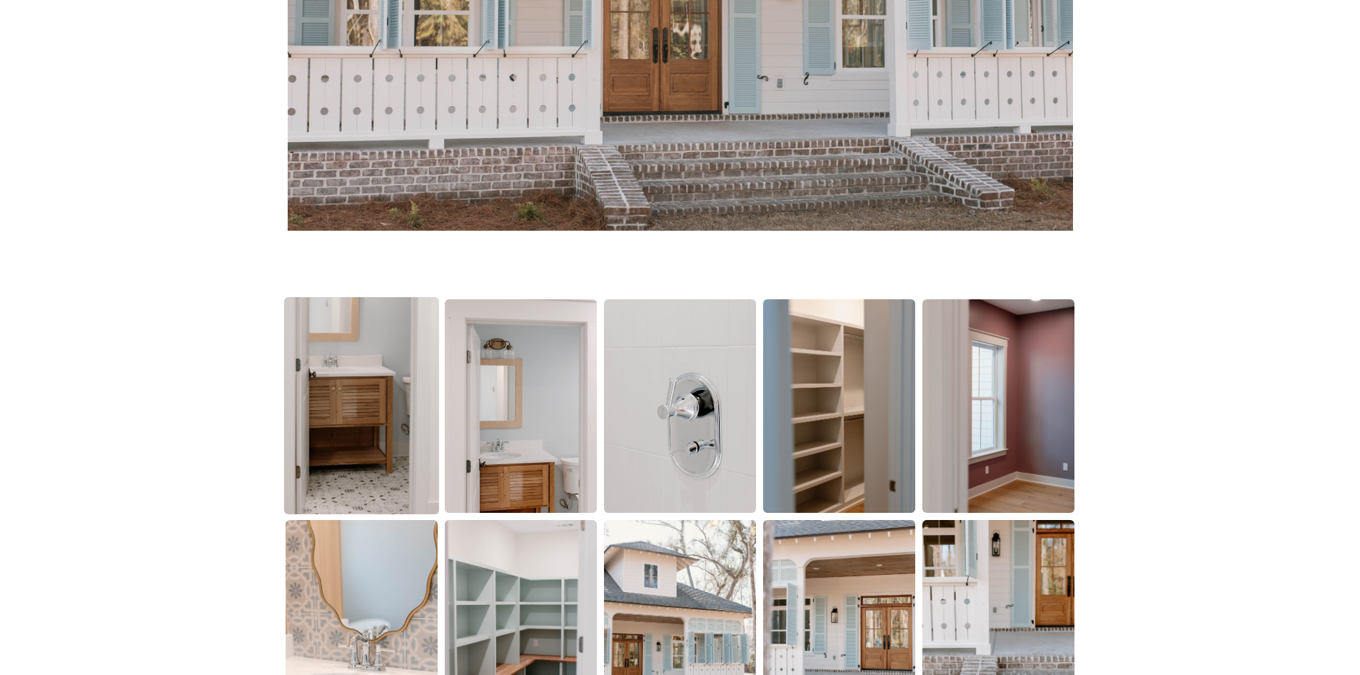
click at [391, 391] on img at bounding box center [361, 405] width 155 height 217
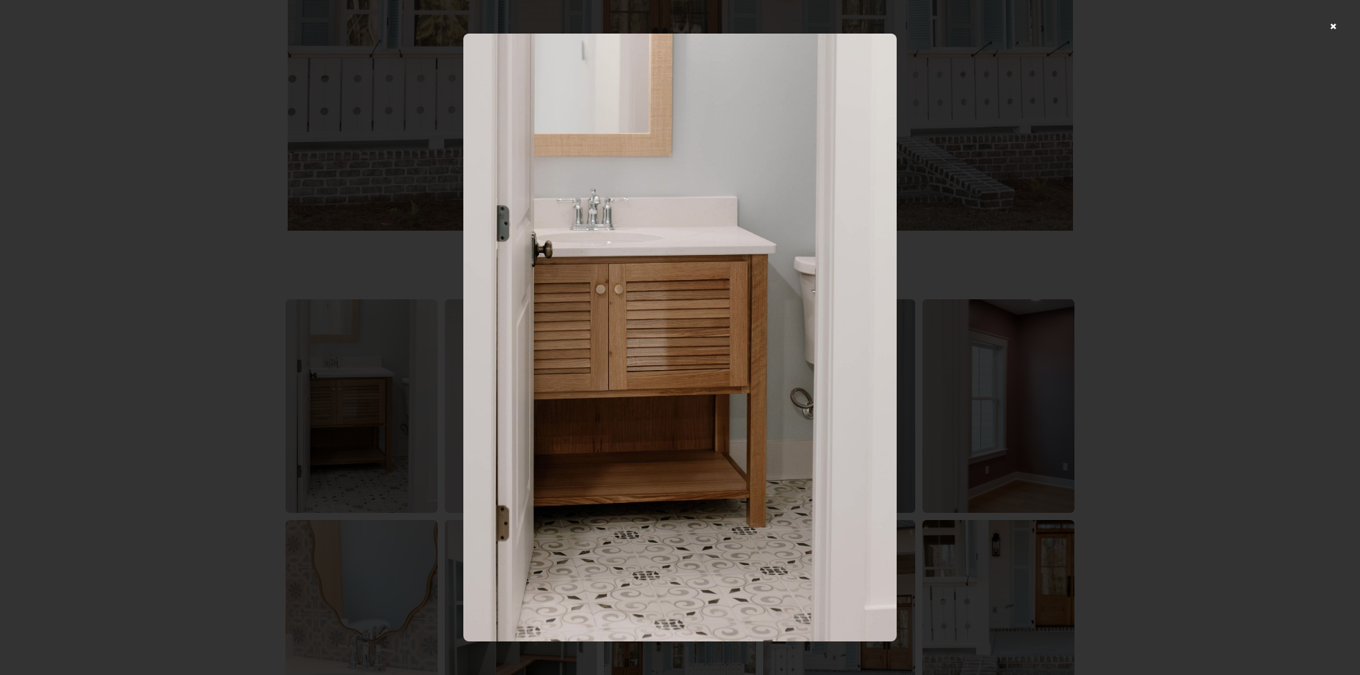
click at [1096, 248] on div at bounding box center [680, 337] width 1360 height 675
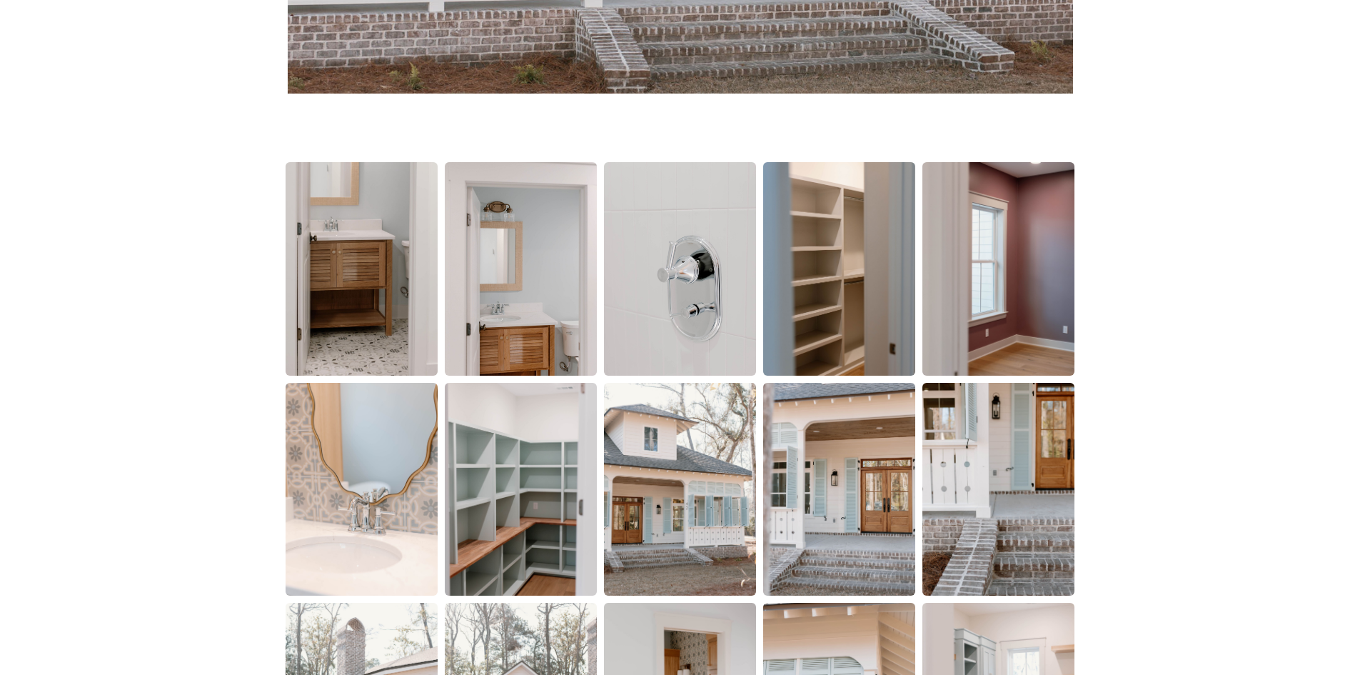
scroll to position [857, 0]
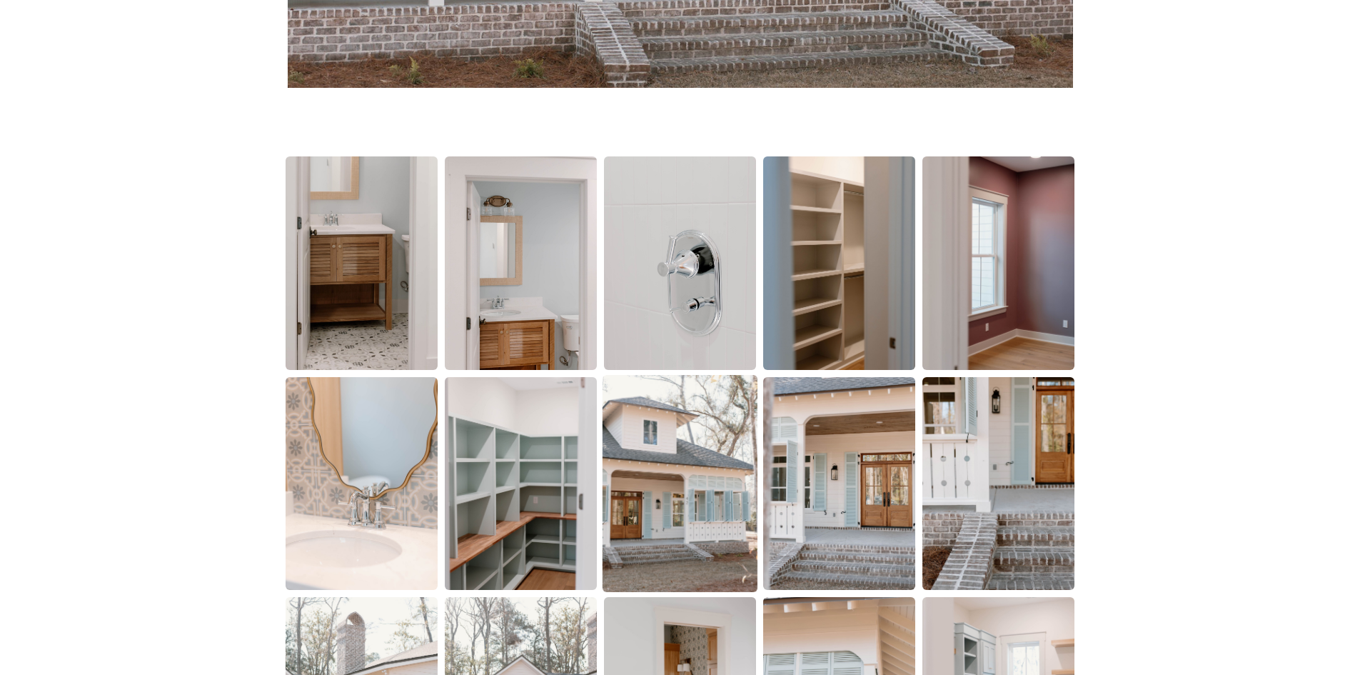
click at [668, 447] on img at bounding box center [680, 483] width 155 height 217
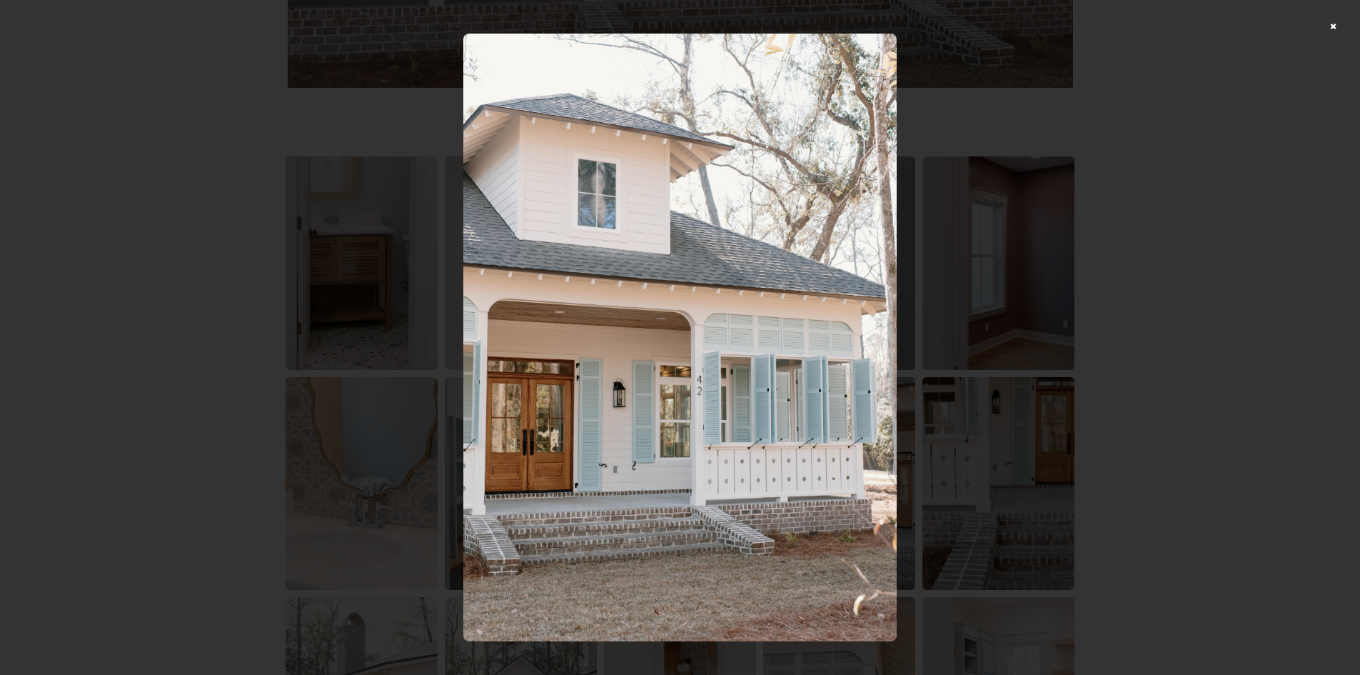
click at [1130, 271] on div at bounding box center [680, 337] width 1360 height 675
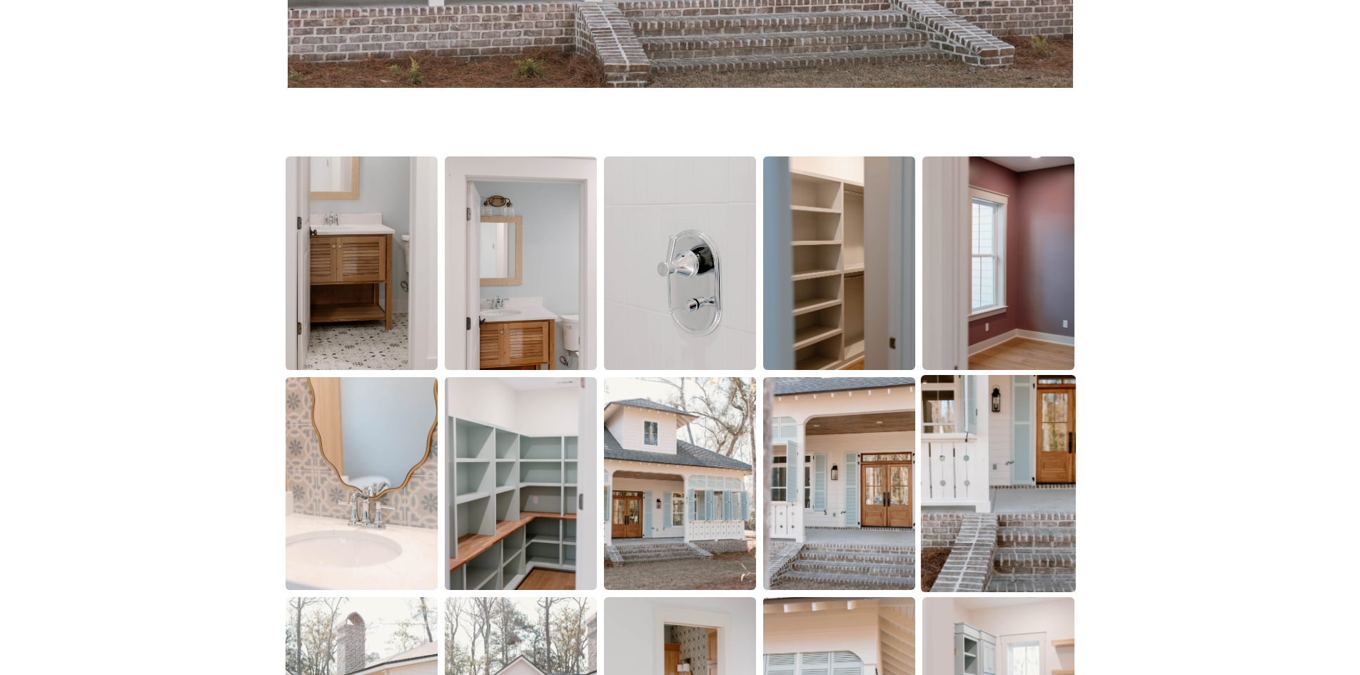
click at [1017, 466] on img at bounding box center [998, 483] width 155 height 217
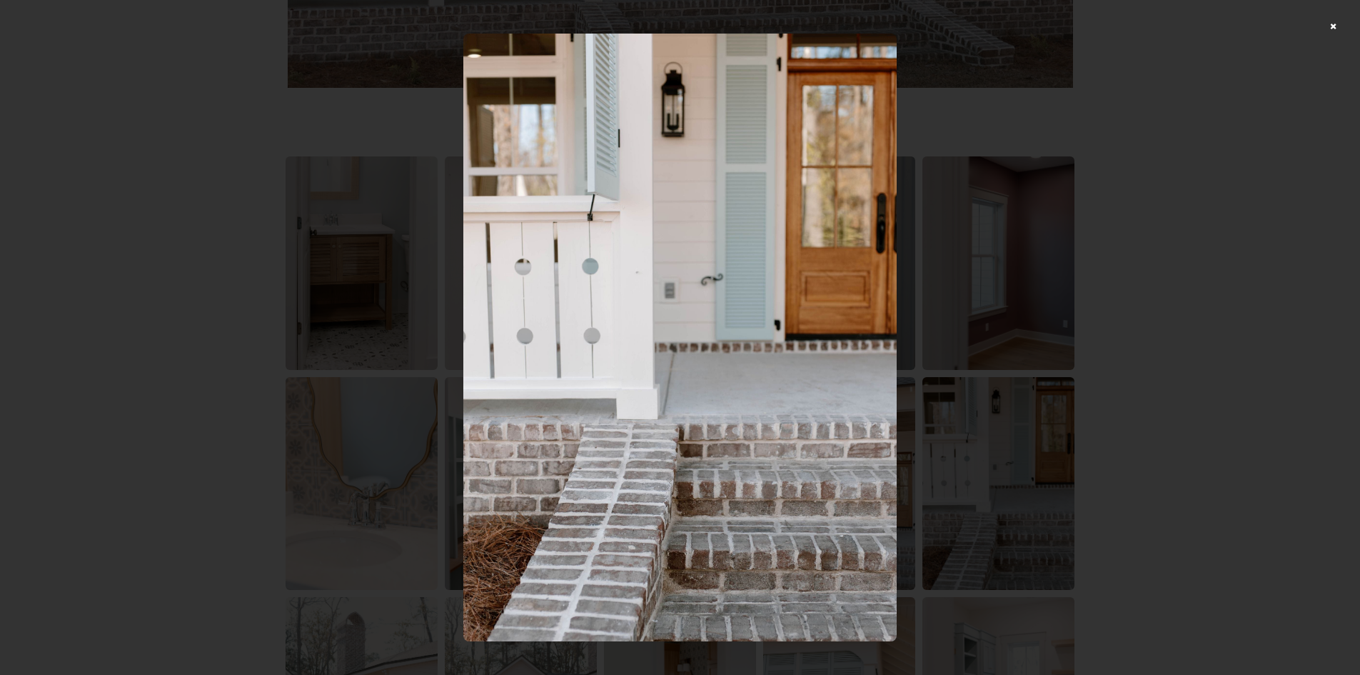
click at [1180, 266] on div at bounding box center [680, 337] width 1360 height 675
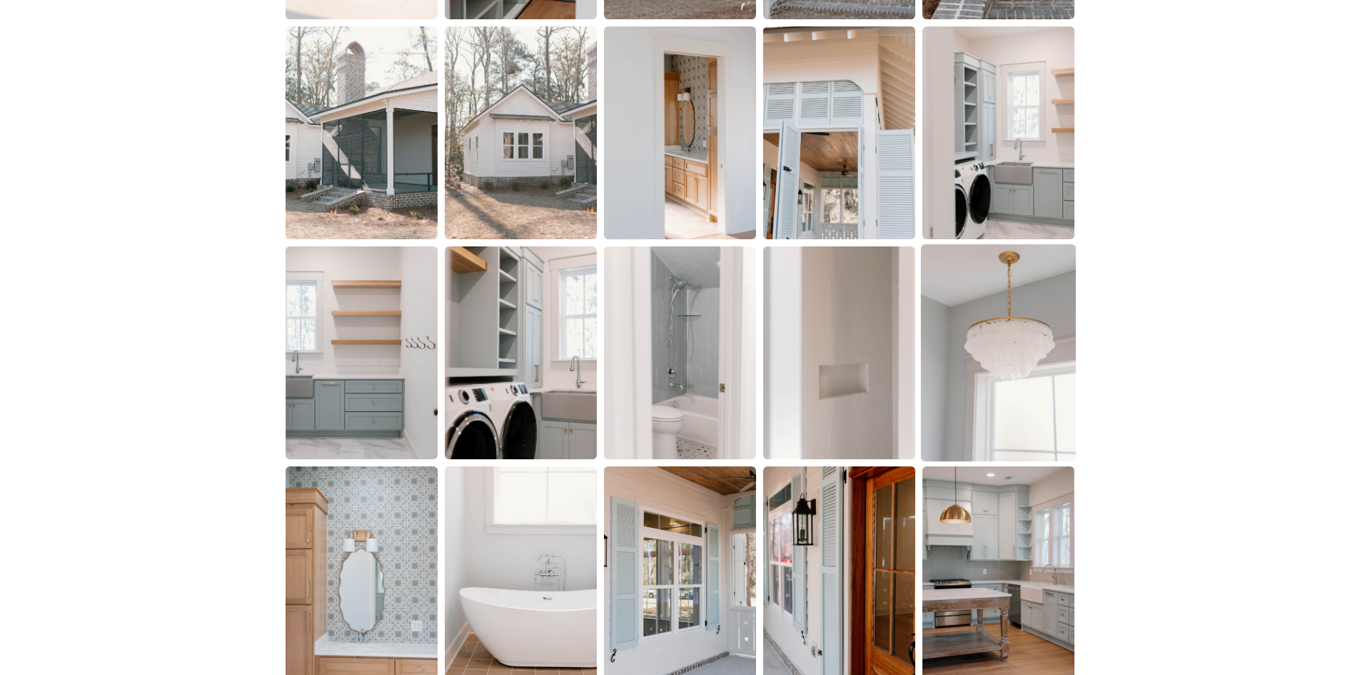
scroll to position [1428, 0]
click at [975, 311] on img at bounding box center [998, 352] width 155 height 217
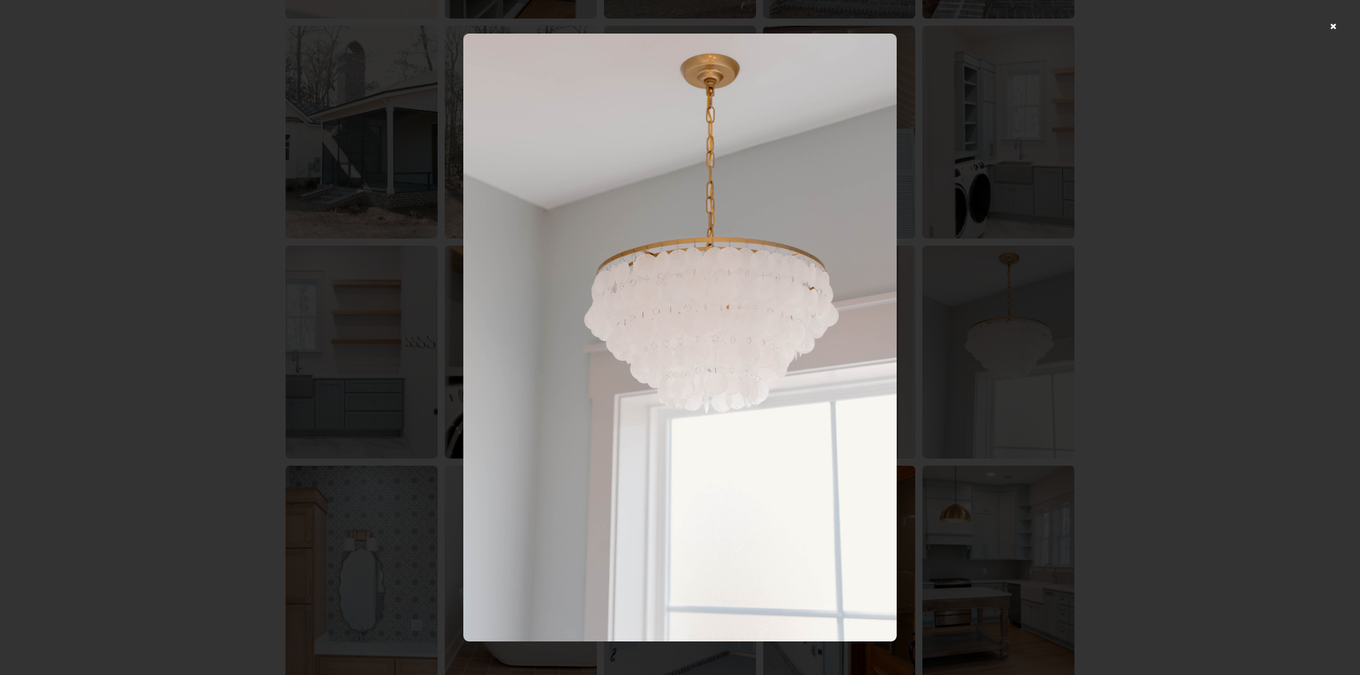
click at [1147, 289] on div at bounding box center [680, 337] width 1360 height 675
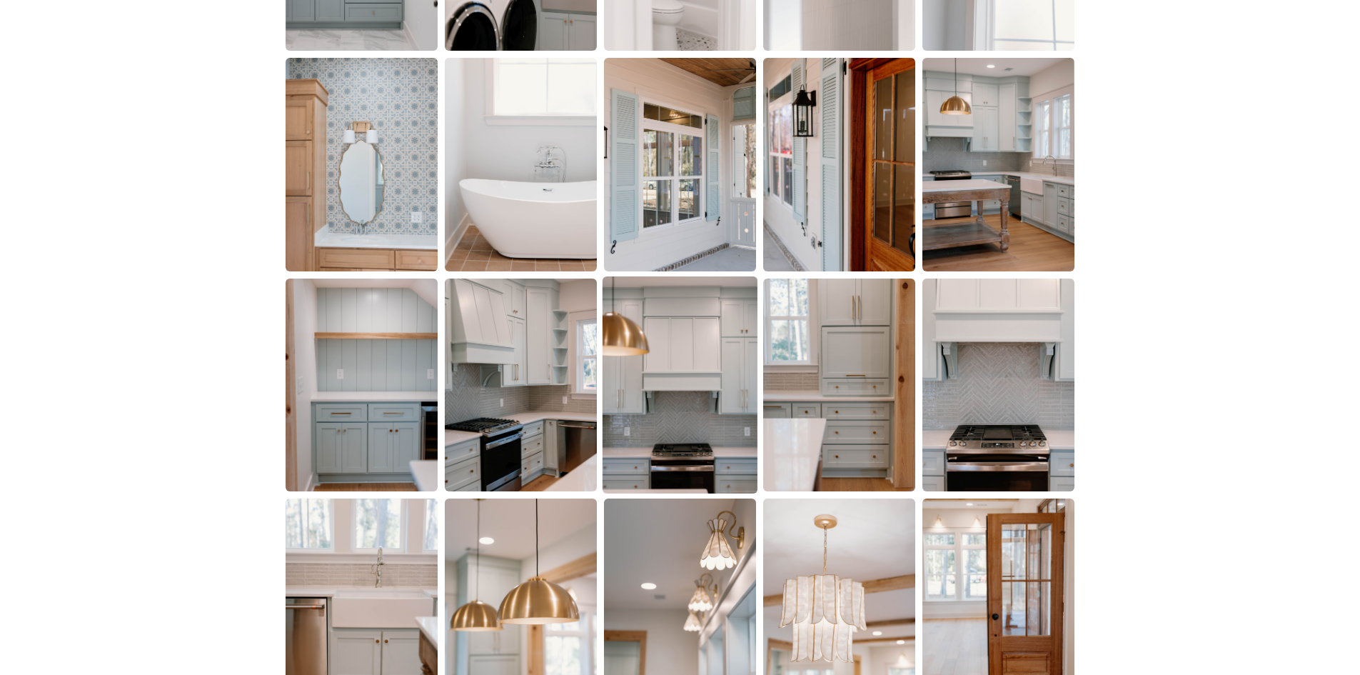
scroll to position [1857, 0]
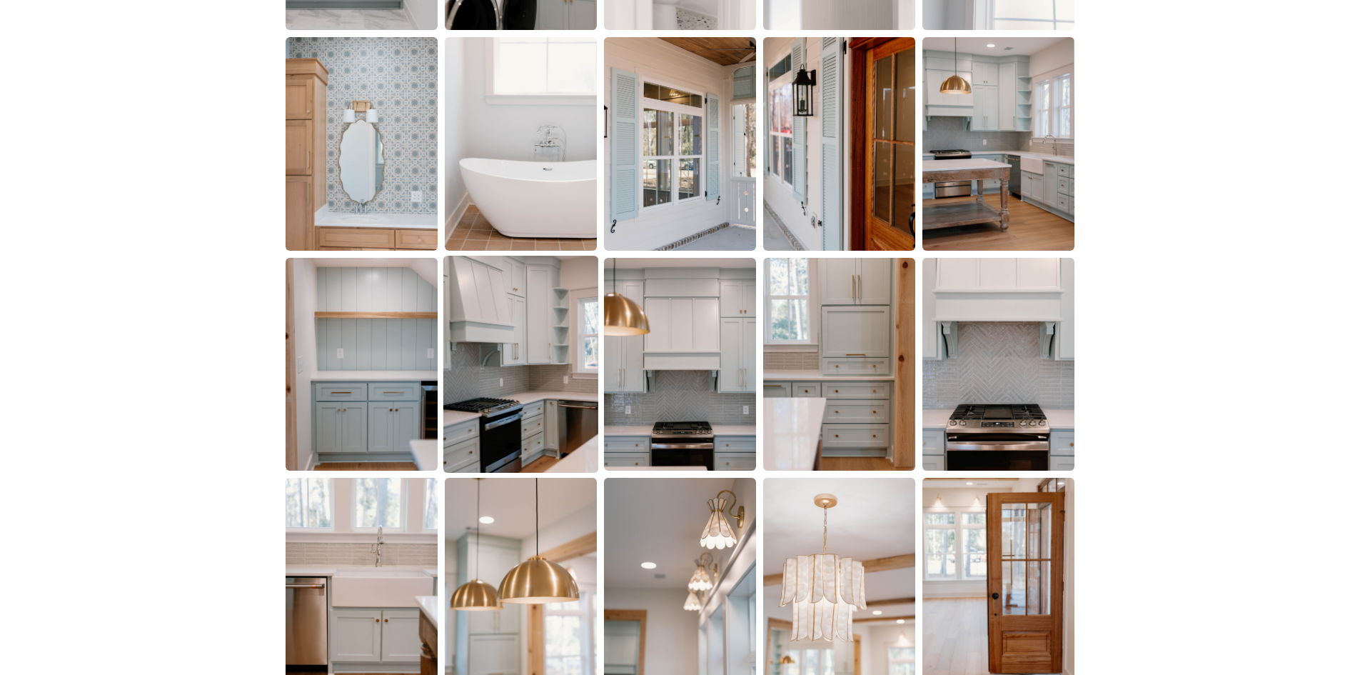
click at [491, 344] on img at bounding box center [520, 364] width 155 height 217
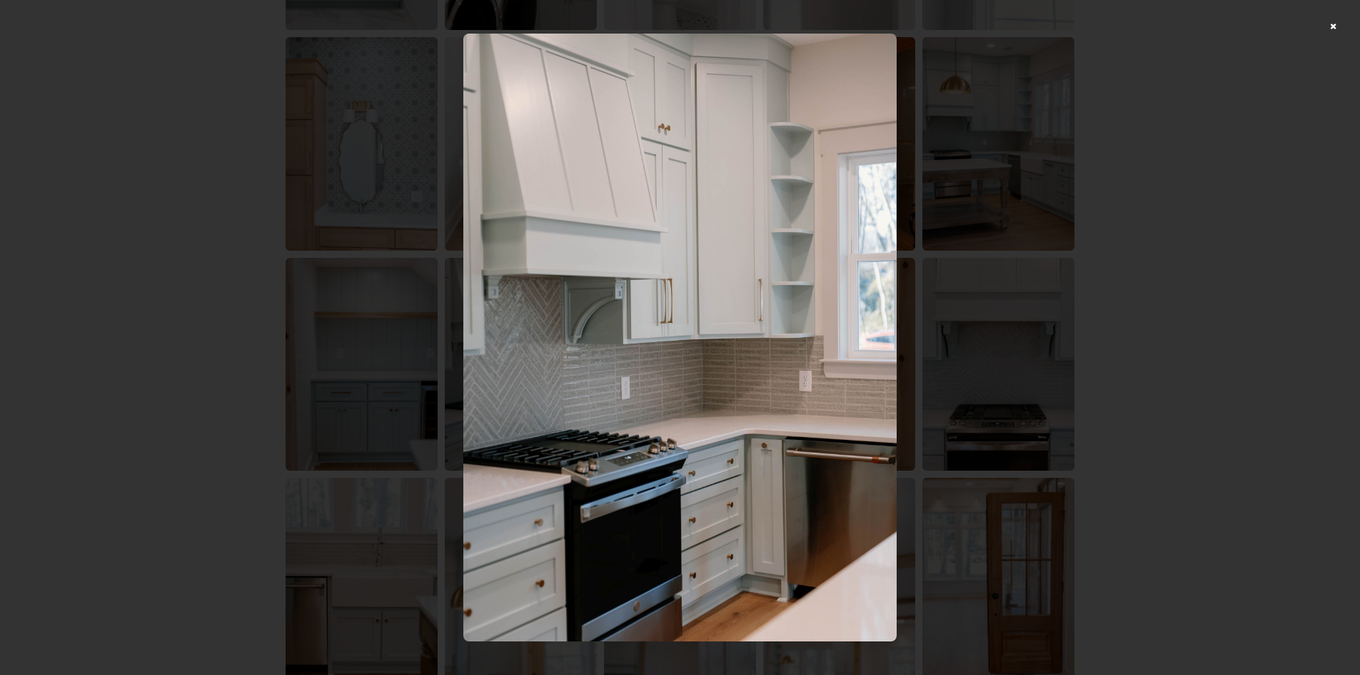
click at [1167, 224] on div at bounding box center [680, 337] width 1360 height 675
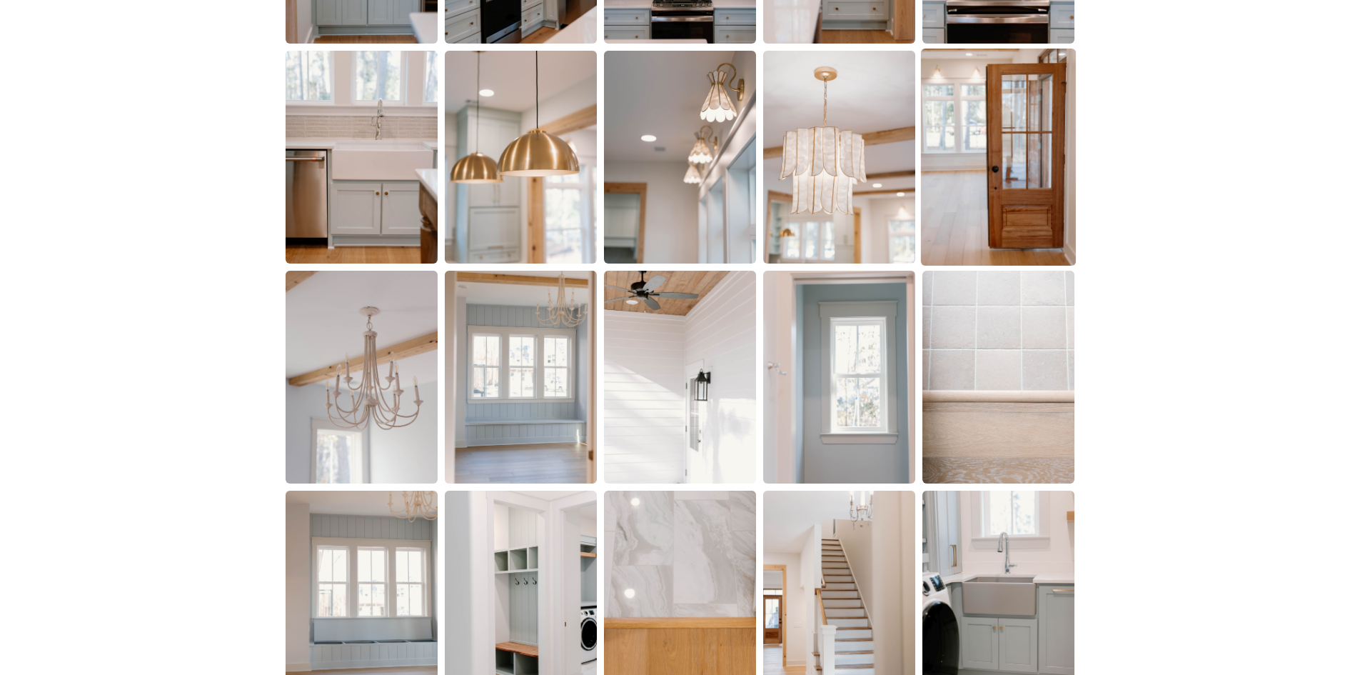
scroll to position [2285, 0]
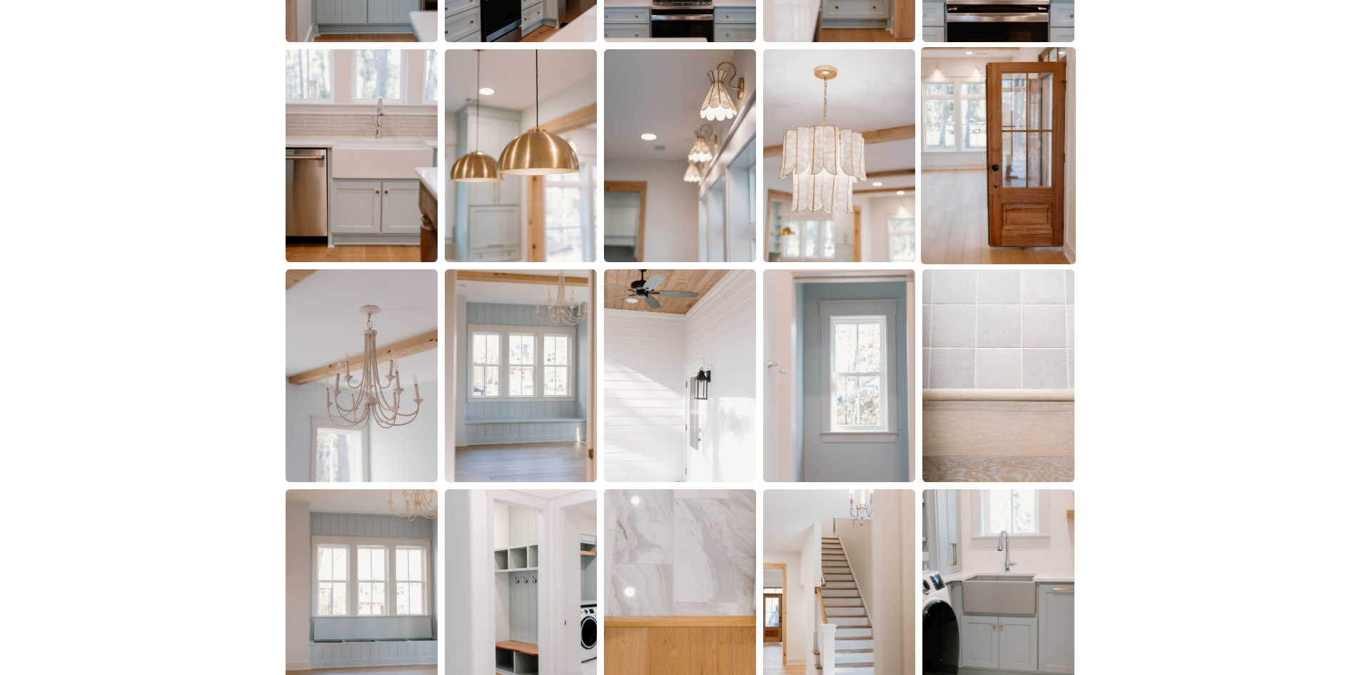
click at [1048, 214] on img at bounding box center [998, 155] width 155 height 217
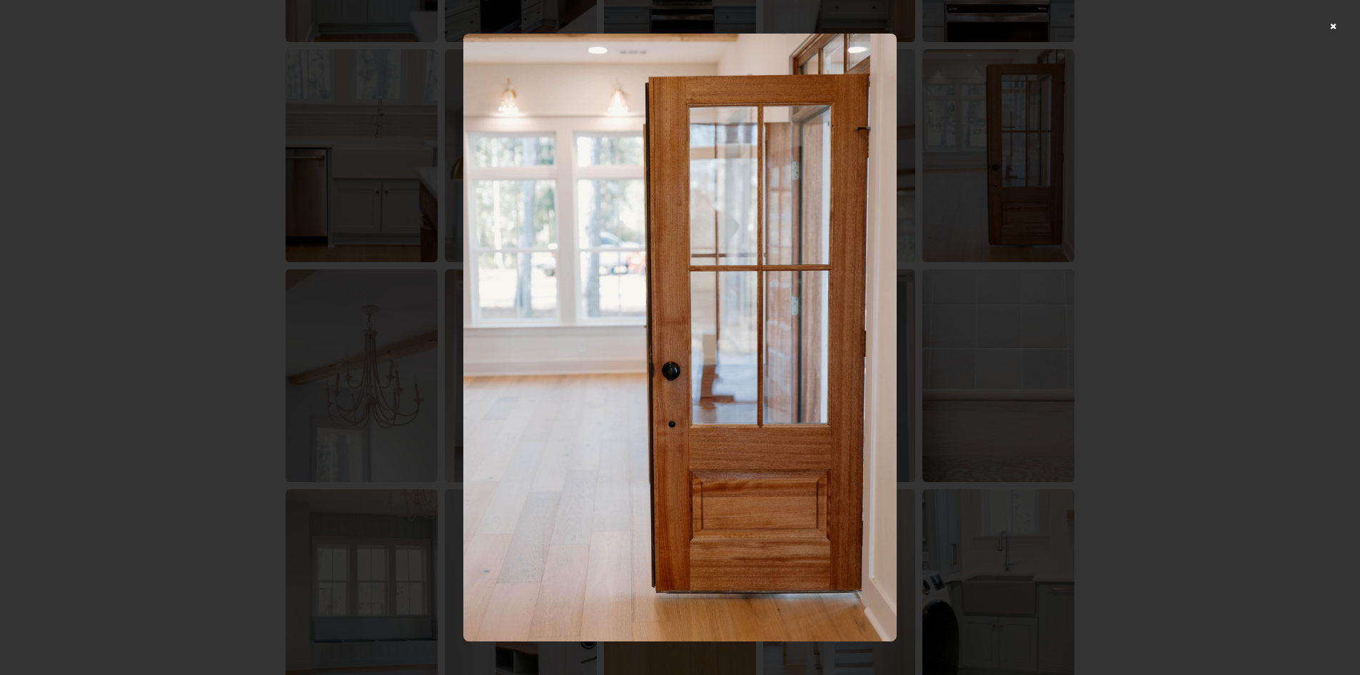
click at [1138, 214] on div at bounding box center [680, 337] width 1360 height 675
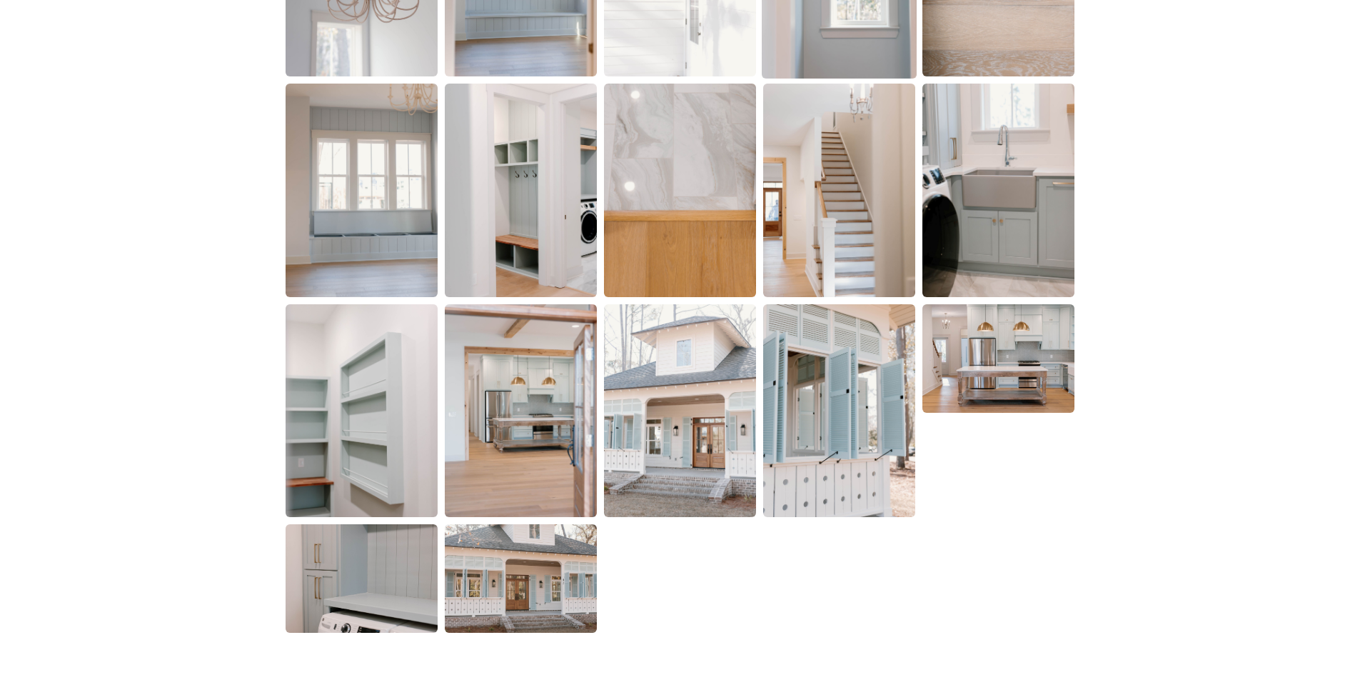
scroll to position [2714, 0]
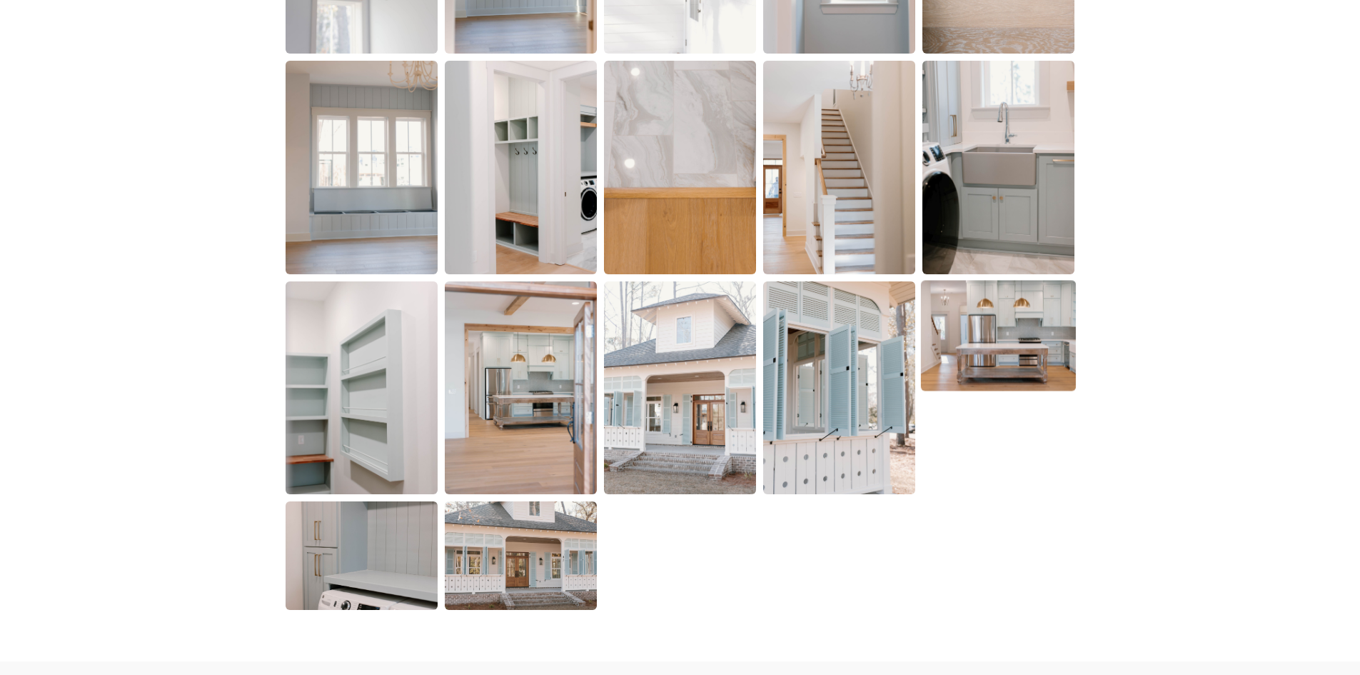
click at [983, 315] on img at bounding box center [998, 335] width 155 height 111
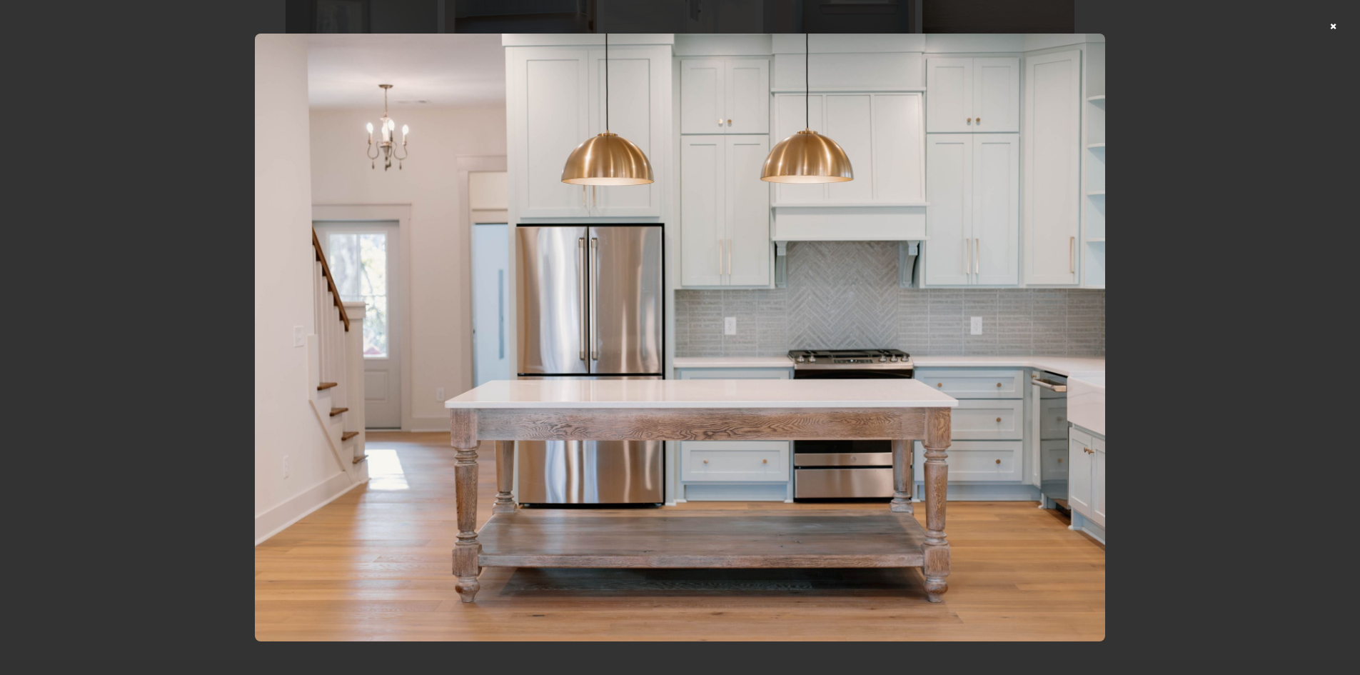
click at [1178, 249] on div at bounding box center [680, 337] width 1360 height 675
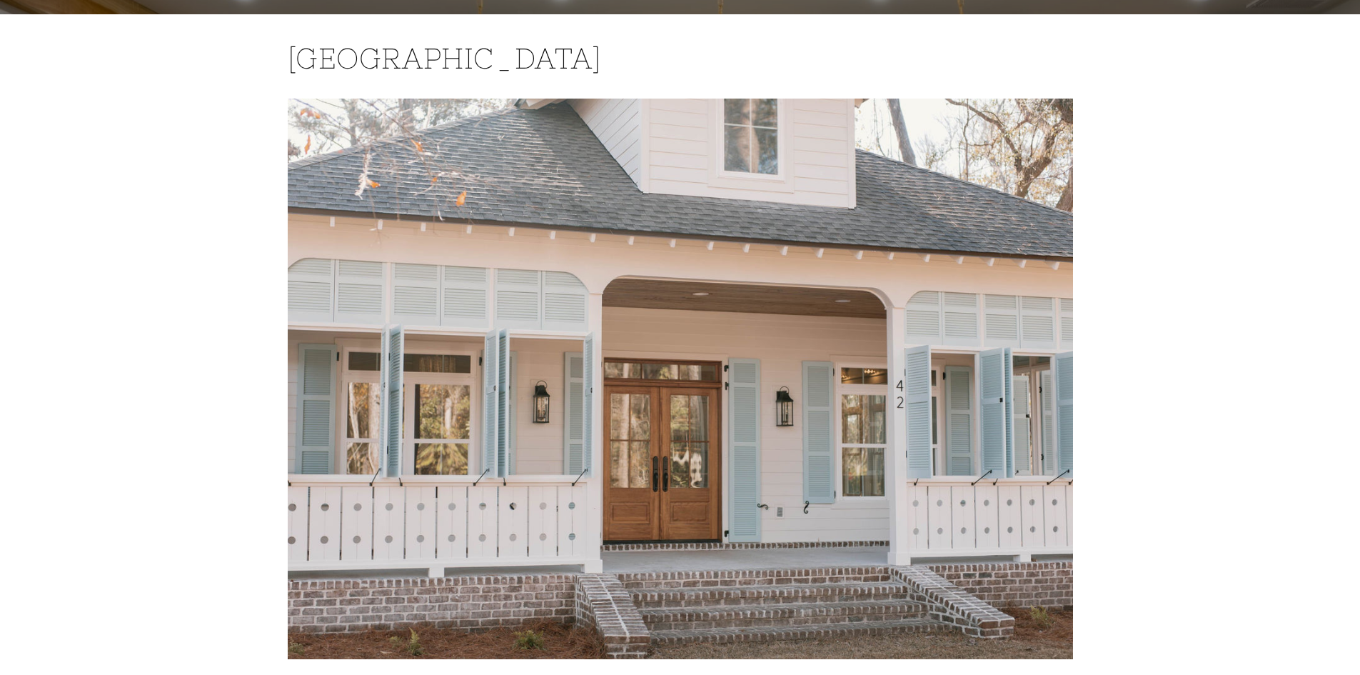
scroll to position [0, 0]
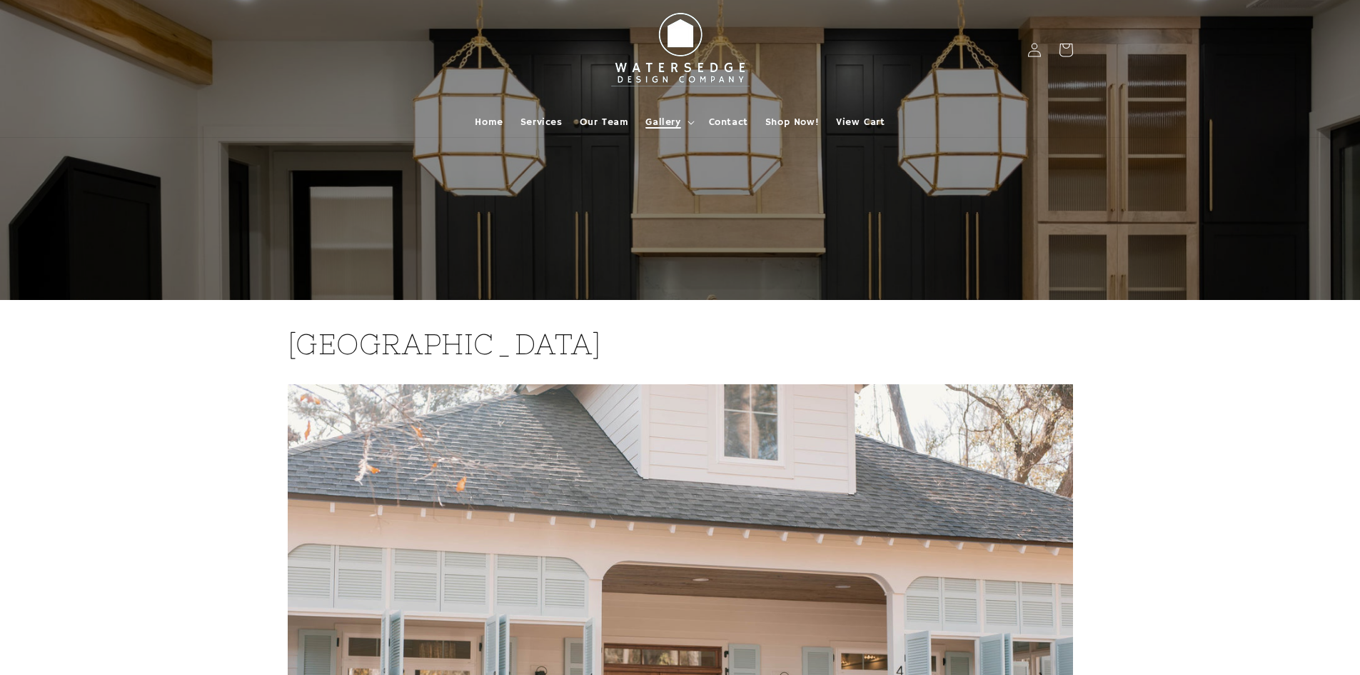
click at [687, 125] on summary "Gallery" at bounding box center [668, 122] width 63 height 30
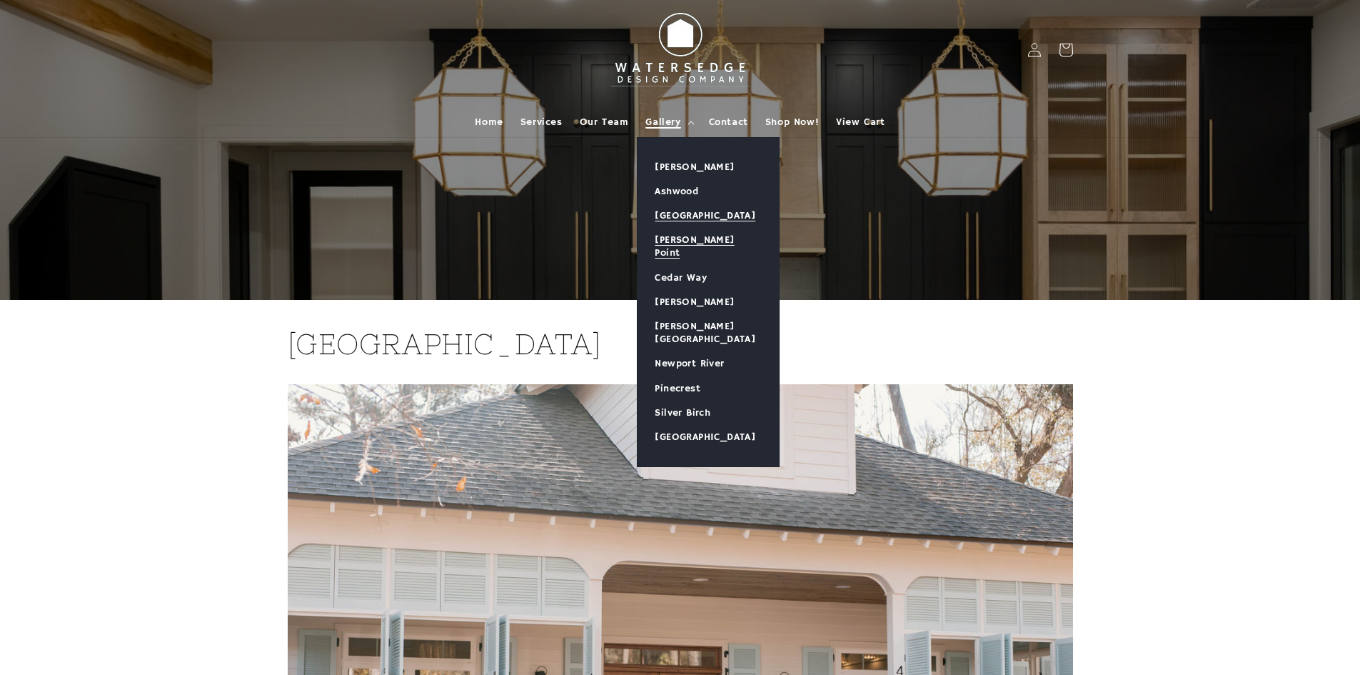
click at [689, 244] on link "[PERSON_NAME] Point" at bounding box center [708, 246] width 141 height 37
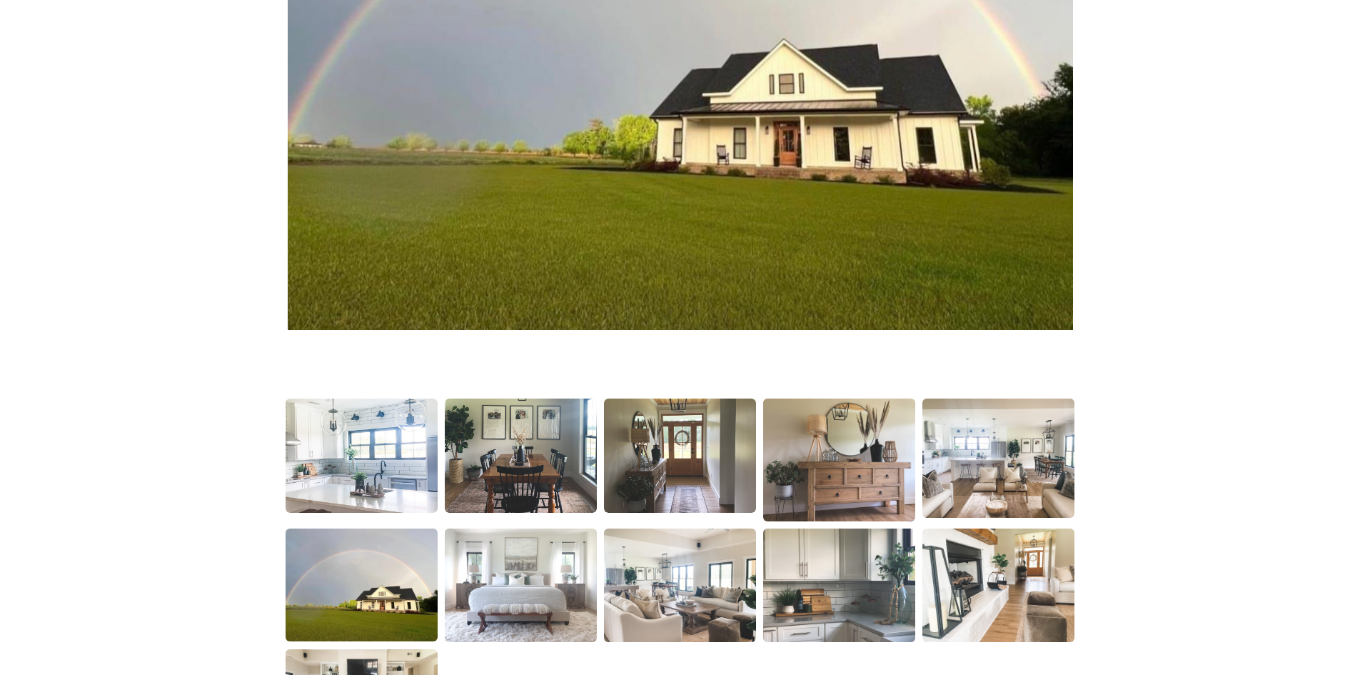
scroll to position [643, 0]
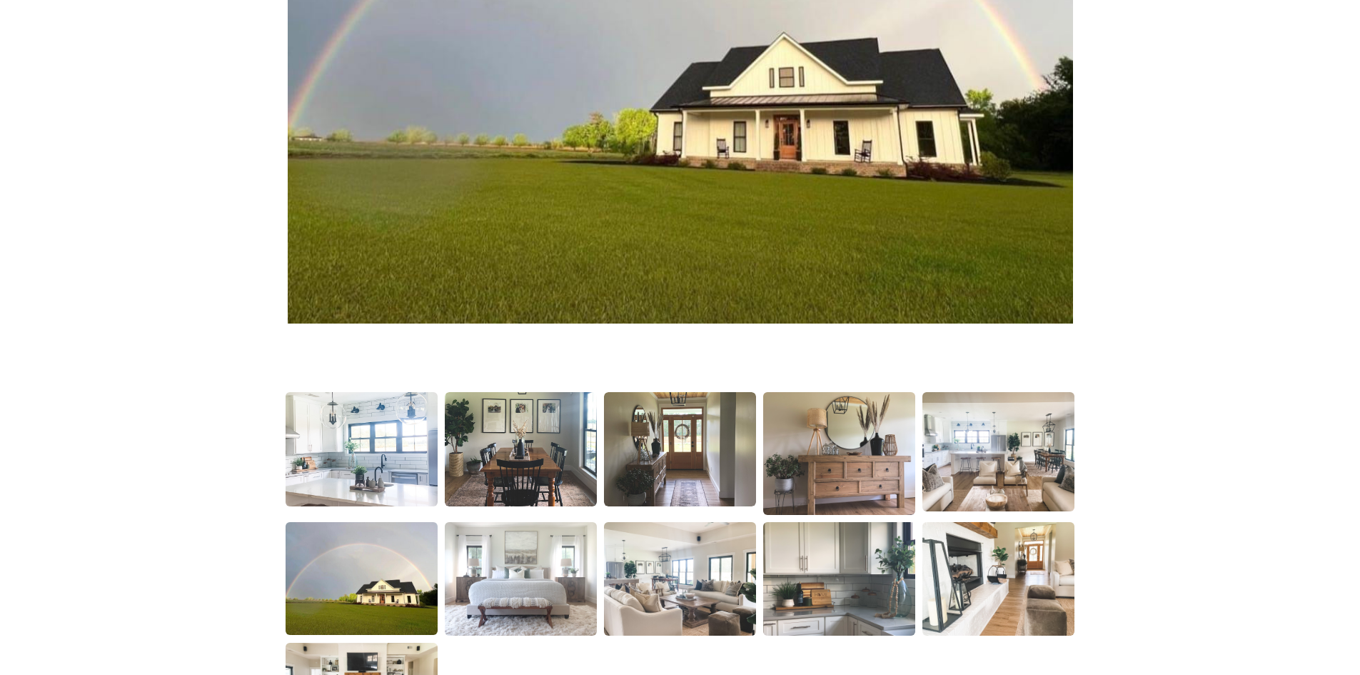
click at [384, 439] on img at bounding box center [361, 449] width 155 height 116
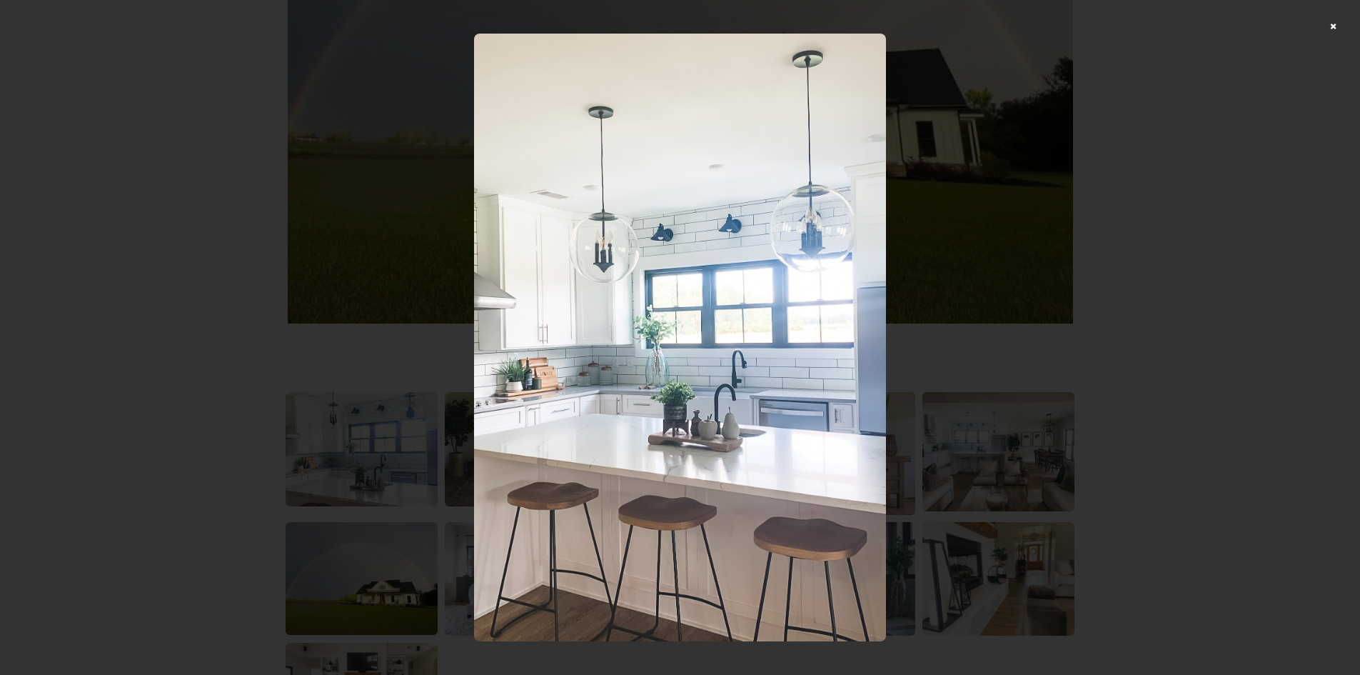
click at [1165, 253] on div at bounding box center [680, 337] width 1360 height 675
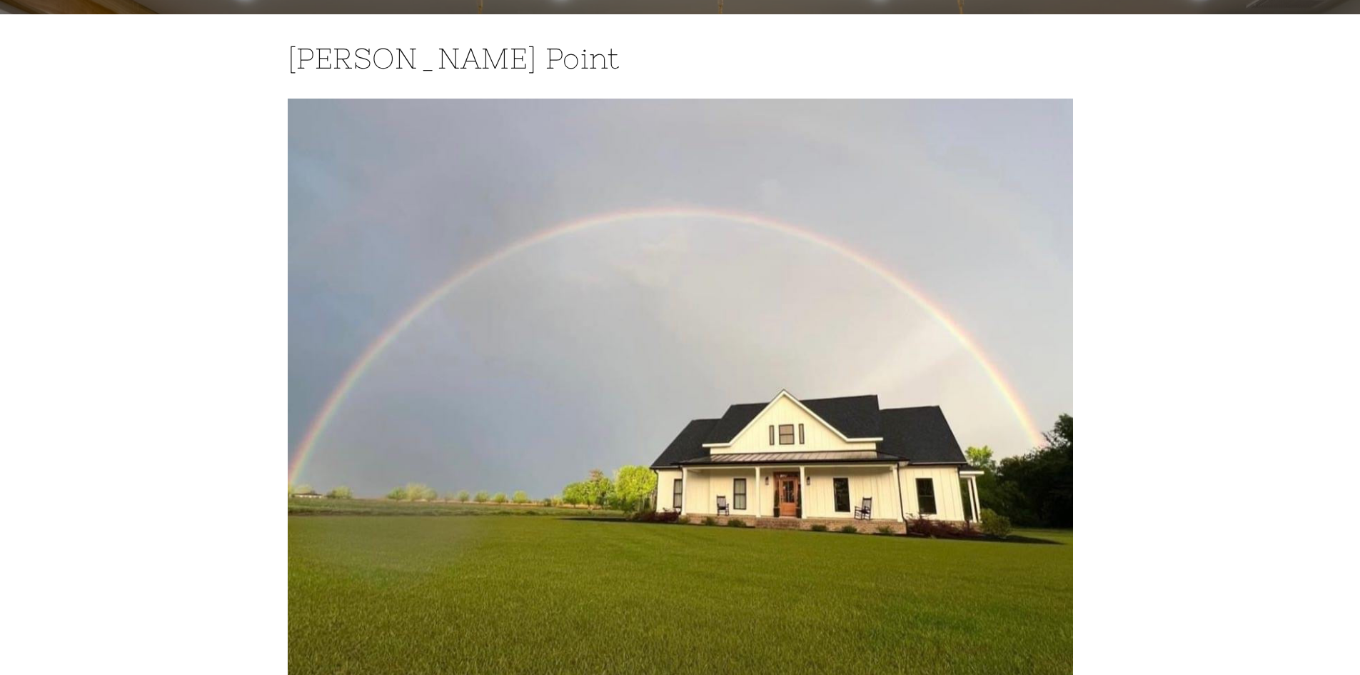
scroll to position [0, 0]
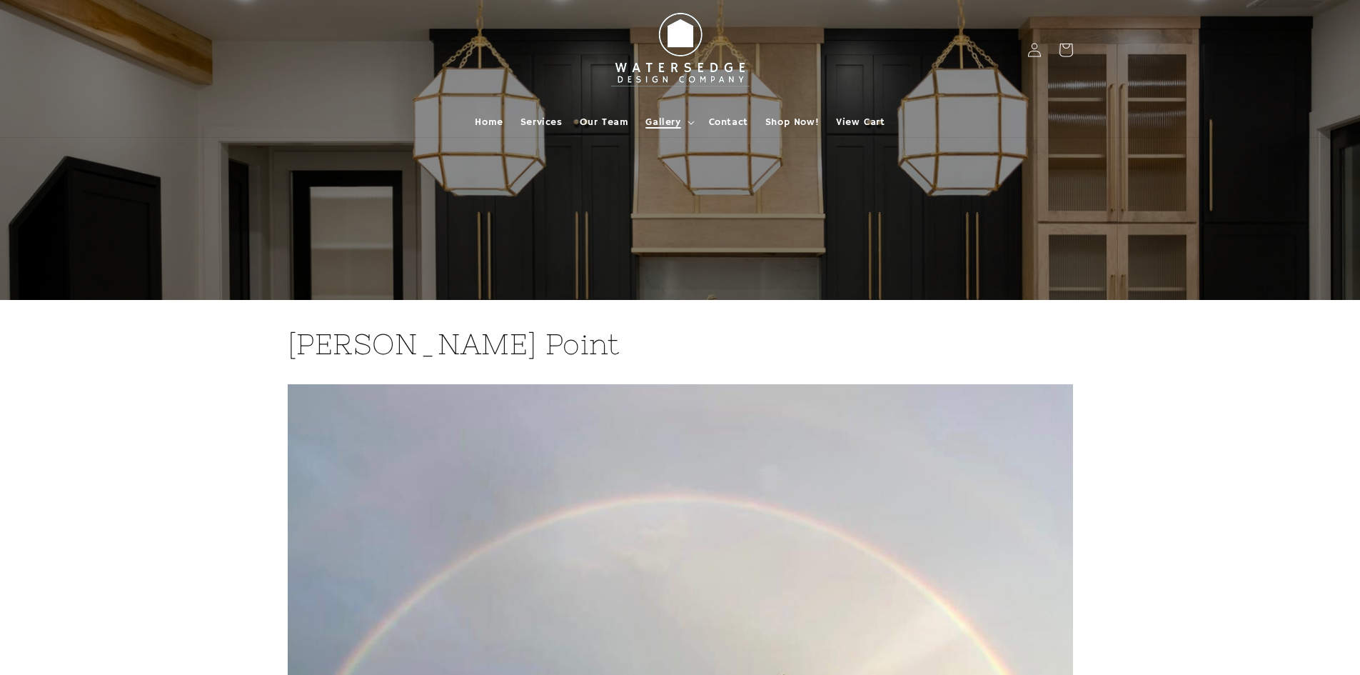
click at [681, 123] on summary "Gallery" at bounding box center [668, 122] width 63 height 30
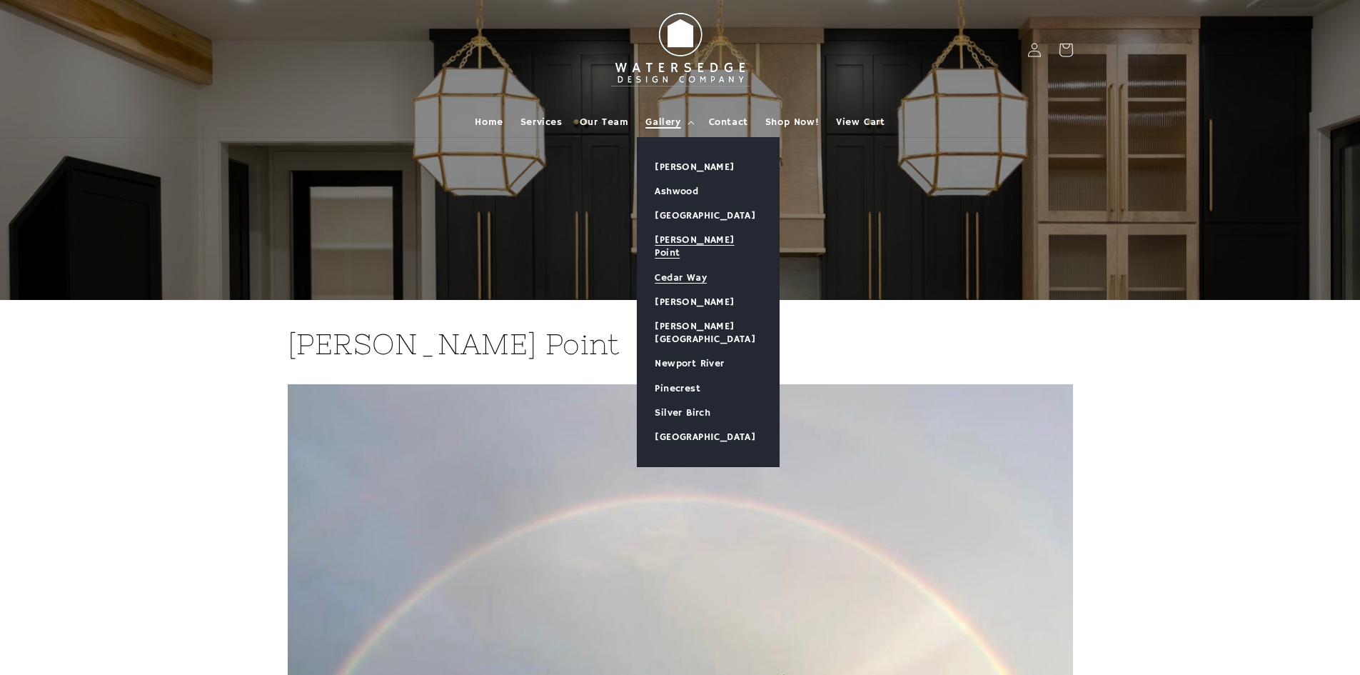
click at [691, 266] on link "Cedar Way" at bounding box center [708, 278] width 141 height 24
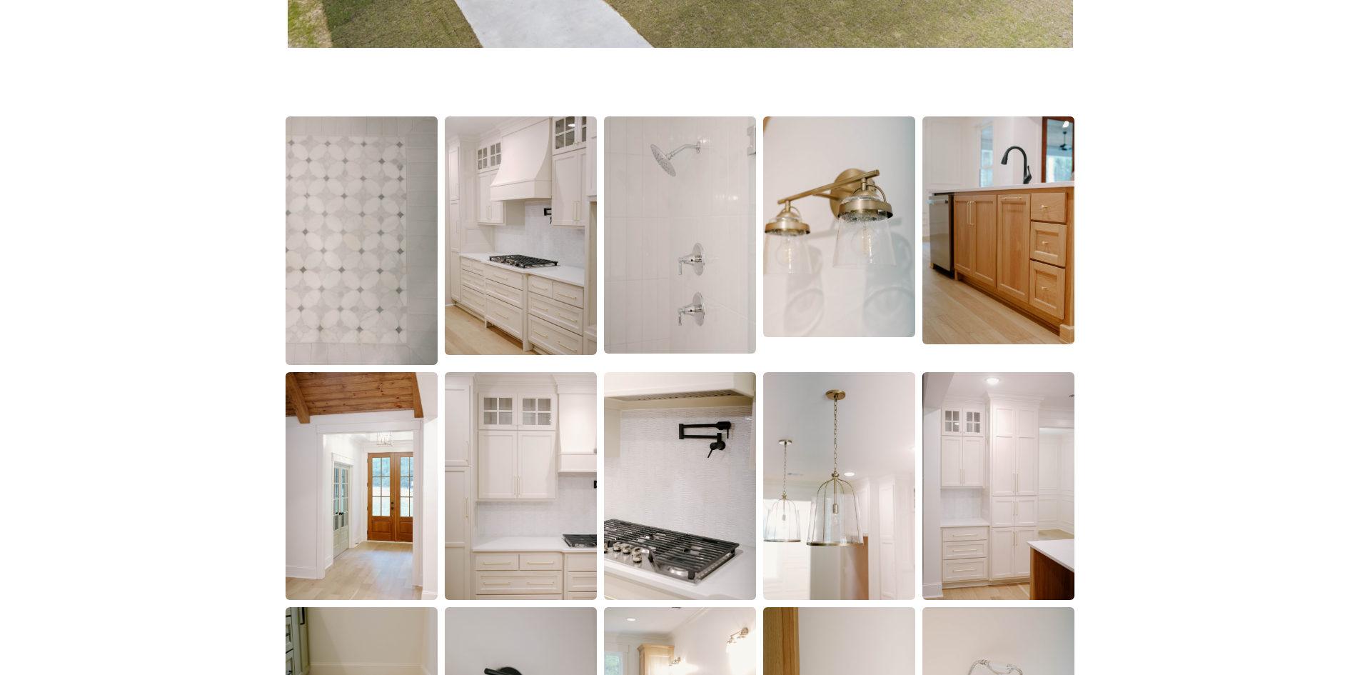
scroll to position [928, 0]
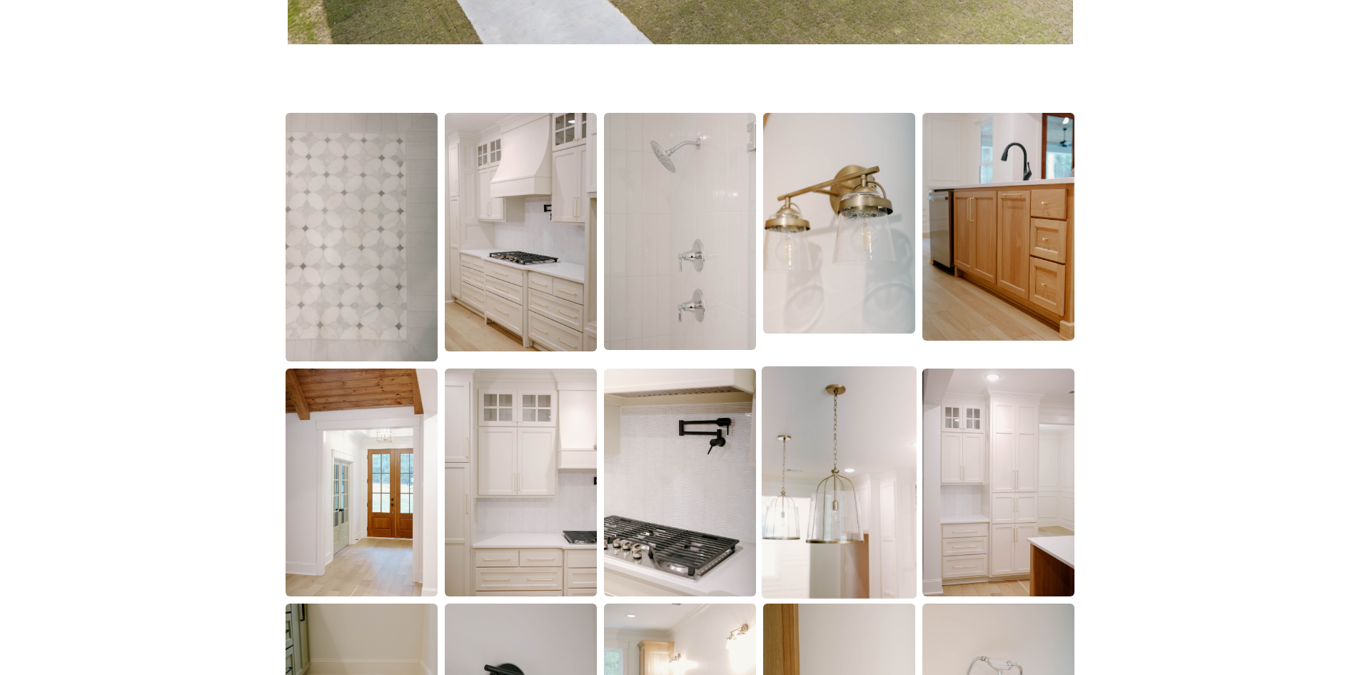
click at [837, 516] on img at bounding box center [839, 482] width 155 height 233
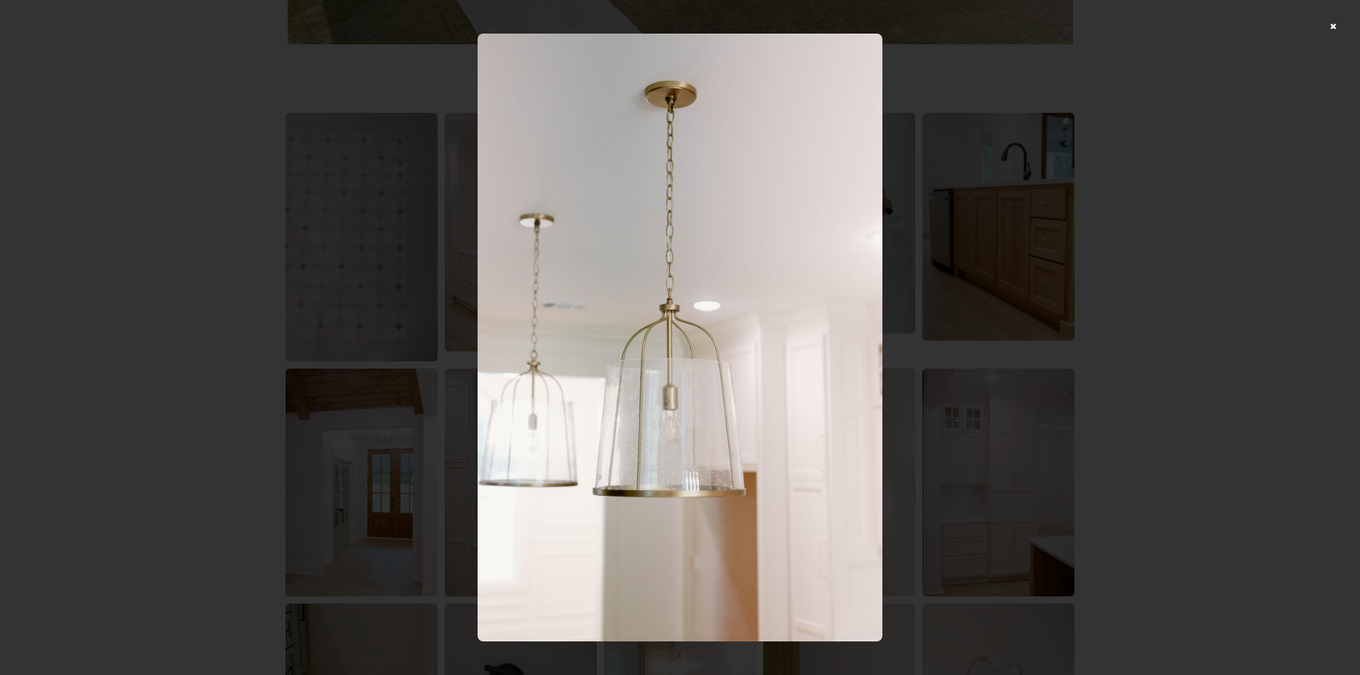
click at [1164, 251] on div at bounding box center [680, 337] width 1360 height 675
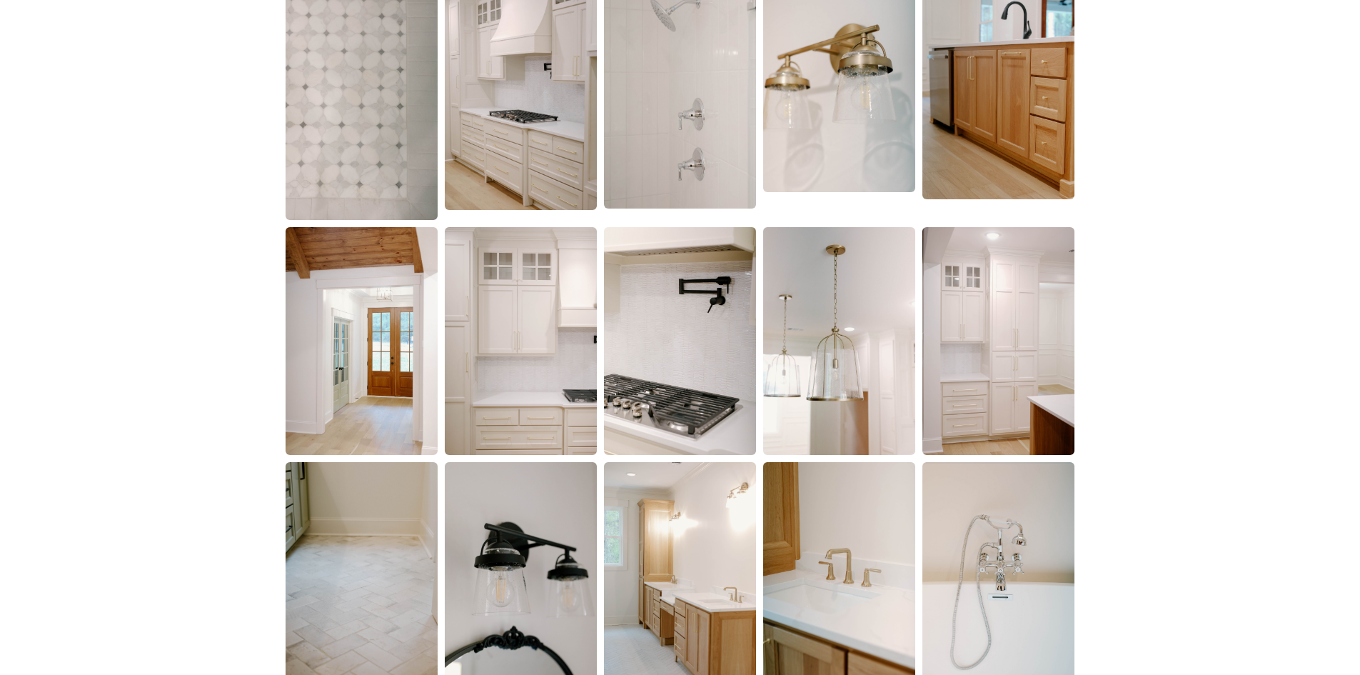
scroll to position [1071, 0]
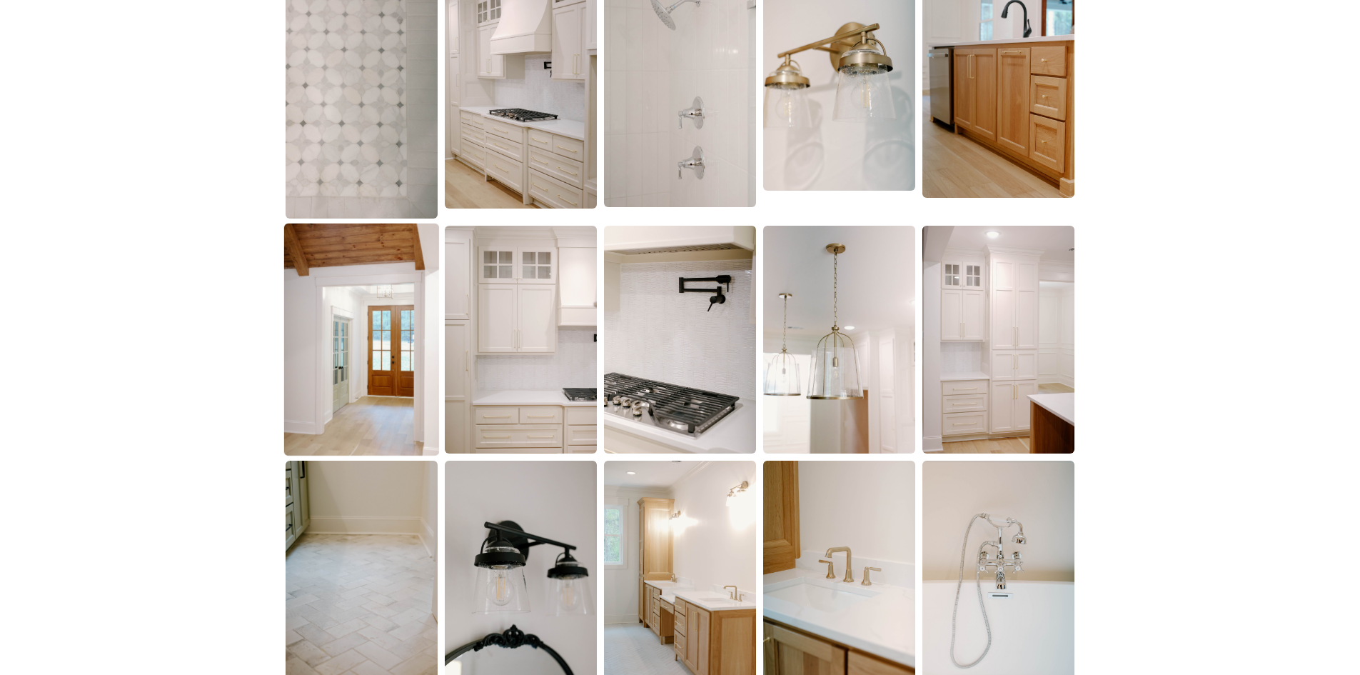
click at [313, 347] on img at bounding box center [361, 339] width 155 height 233
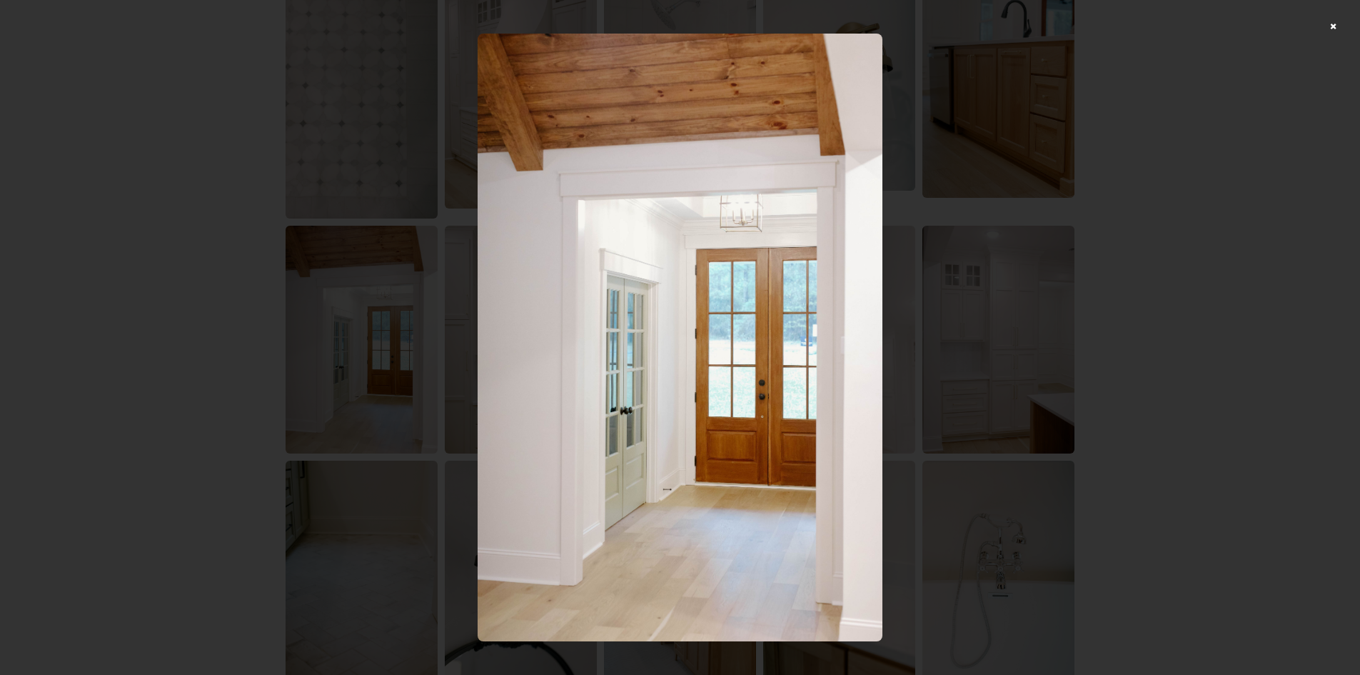
click at [1058, 252] on div at bounding box center [680, 337] width 1360 height 675
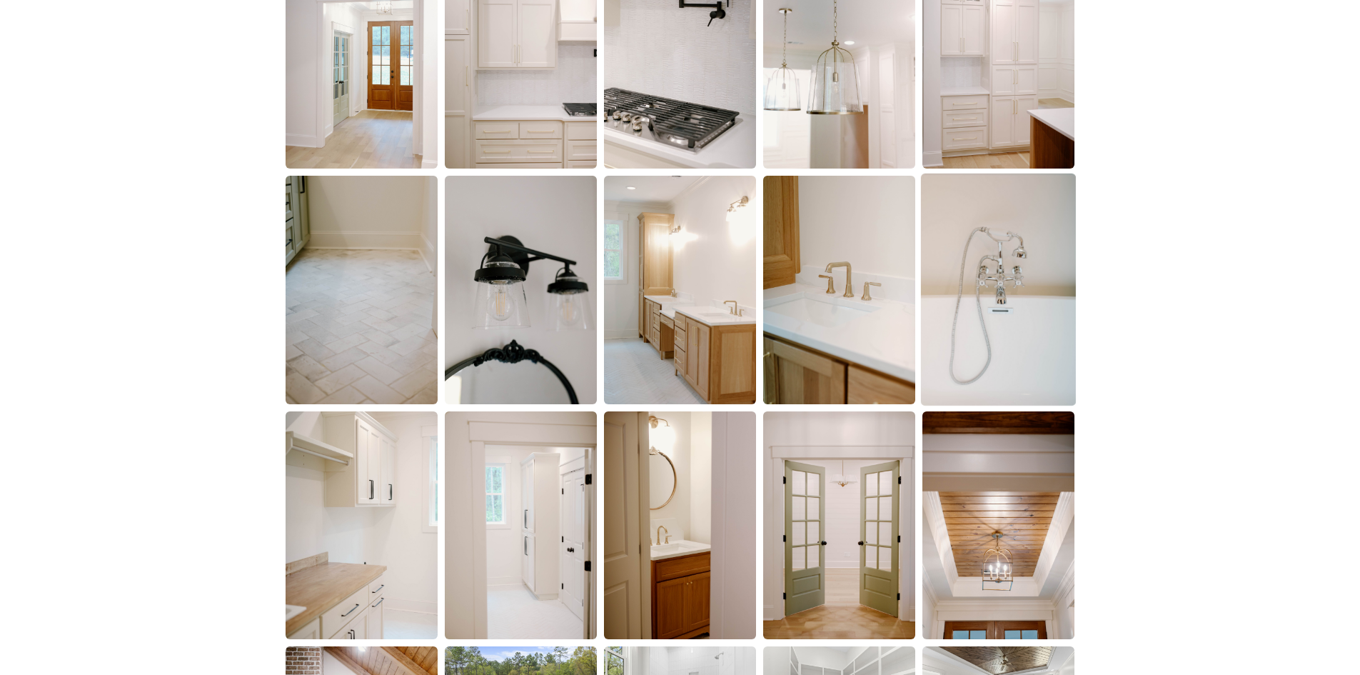
scroll to position [1357, 0]
click at [683, 306] on img at bounding box center [680, 289] width 155 height 233
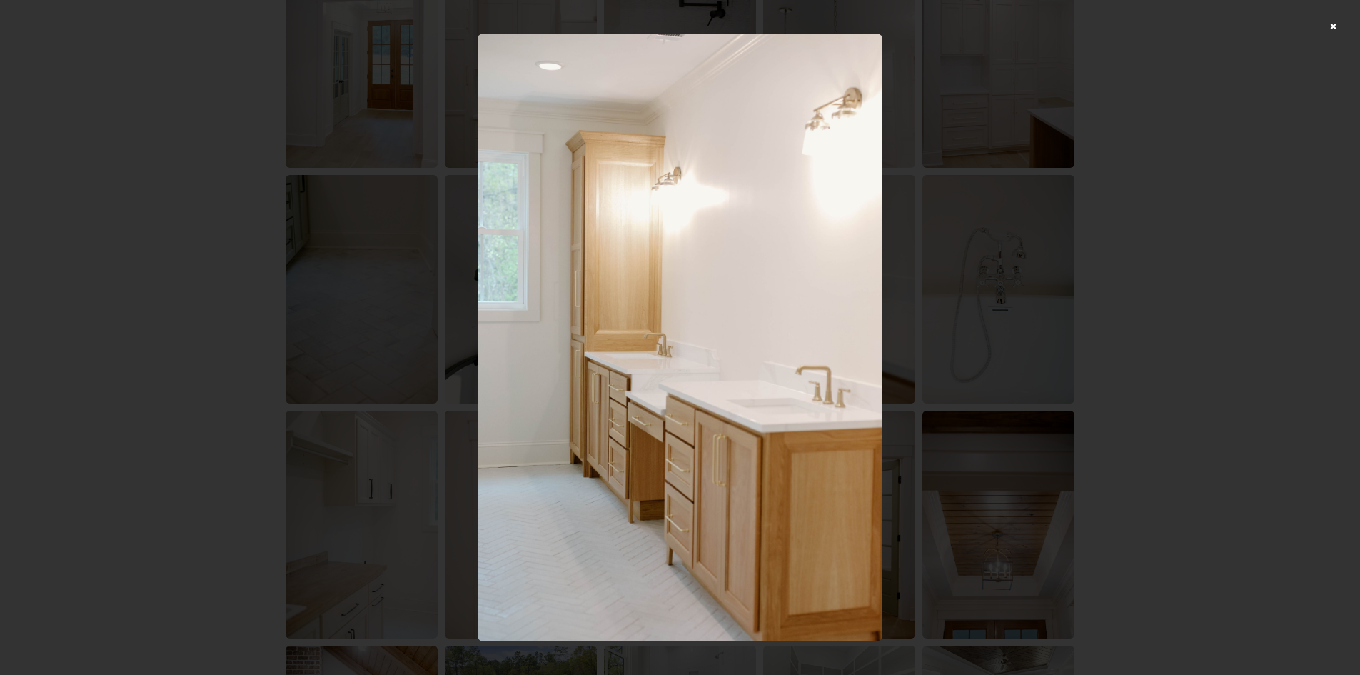
click at [1160, 231] on div at bounding box center [680, 337] width 1360 height 675
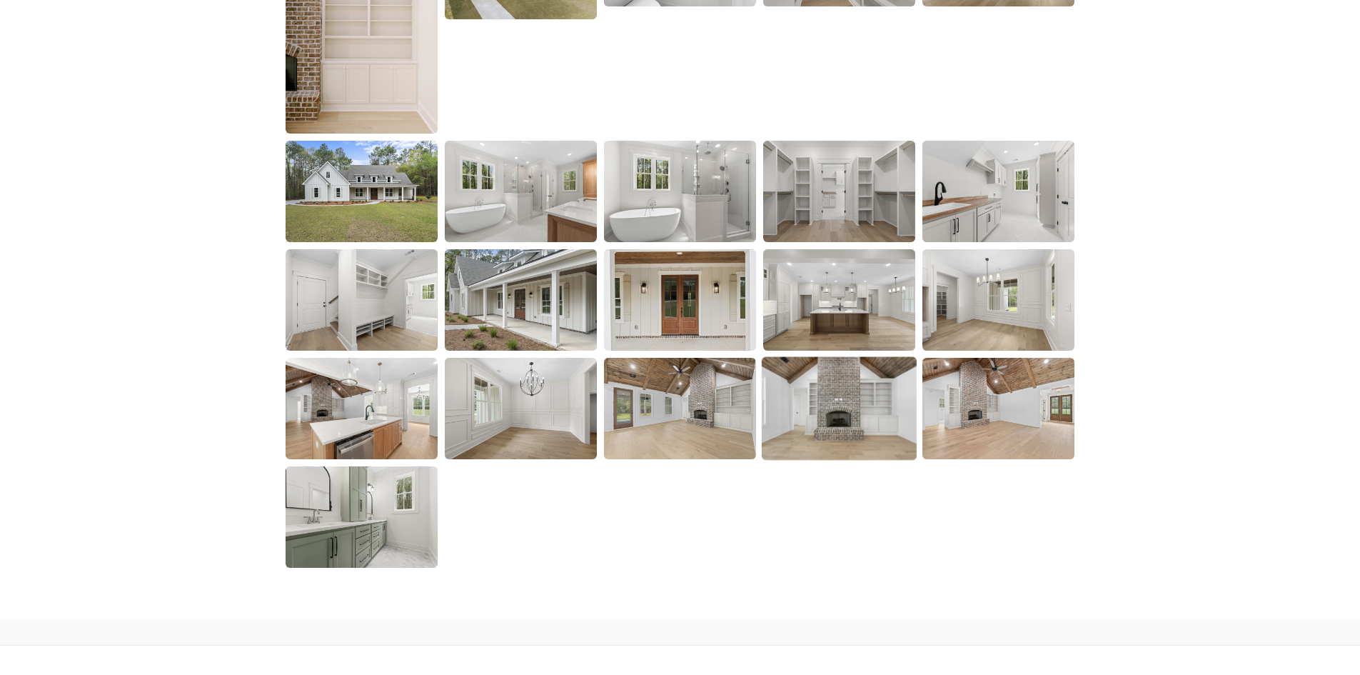
scroll to position [2142, 0]
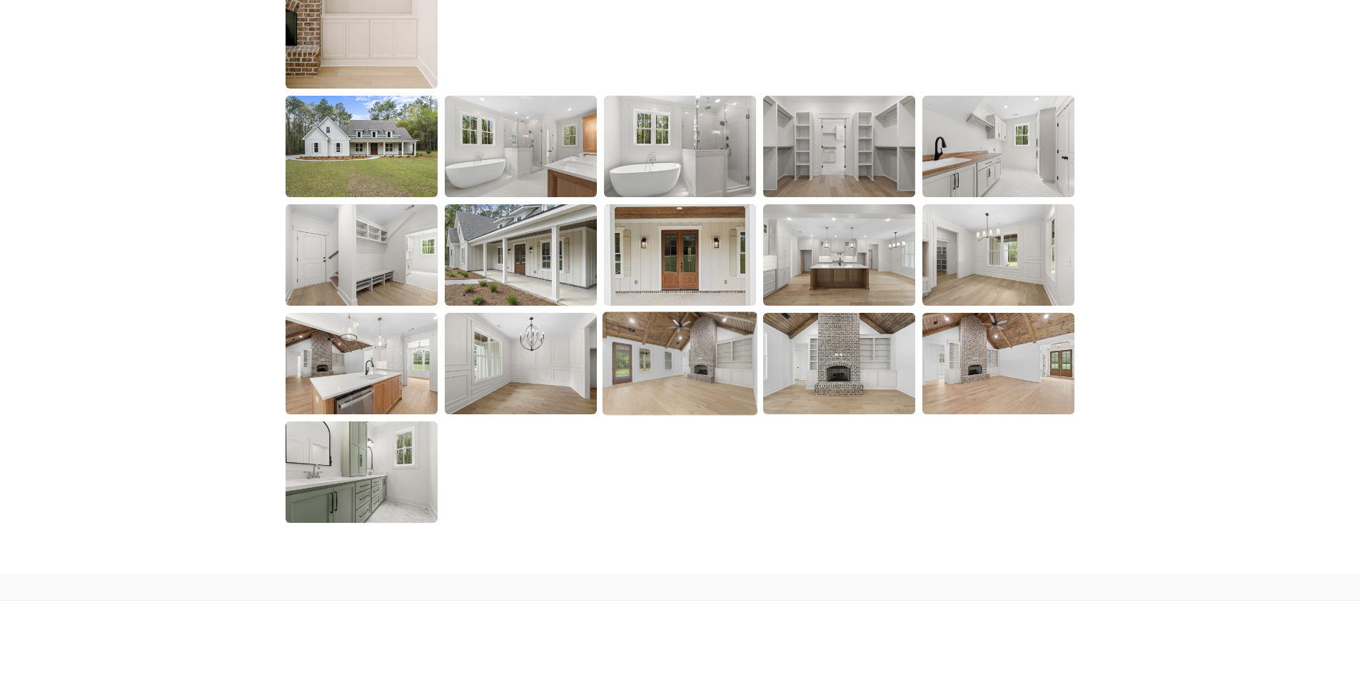
click at [727, 353] on img at bounding box center [680, 363] width 155 height 104
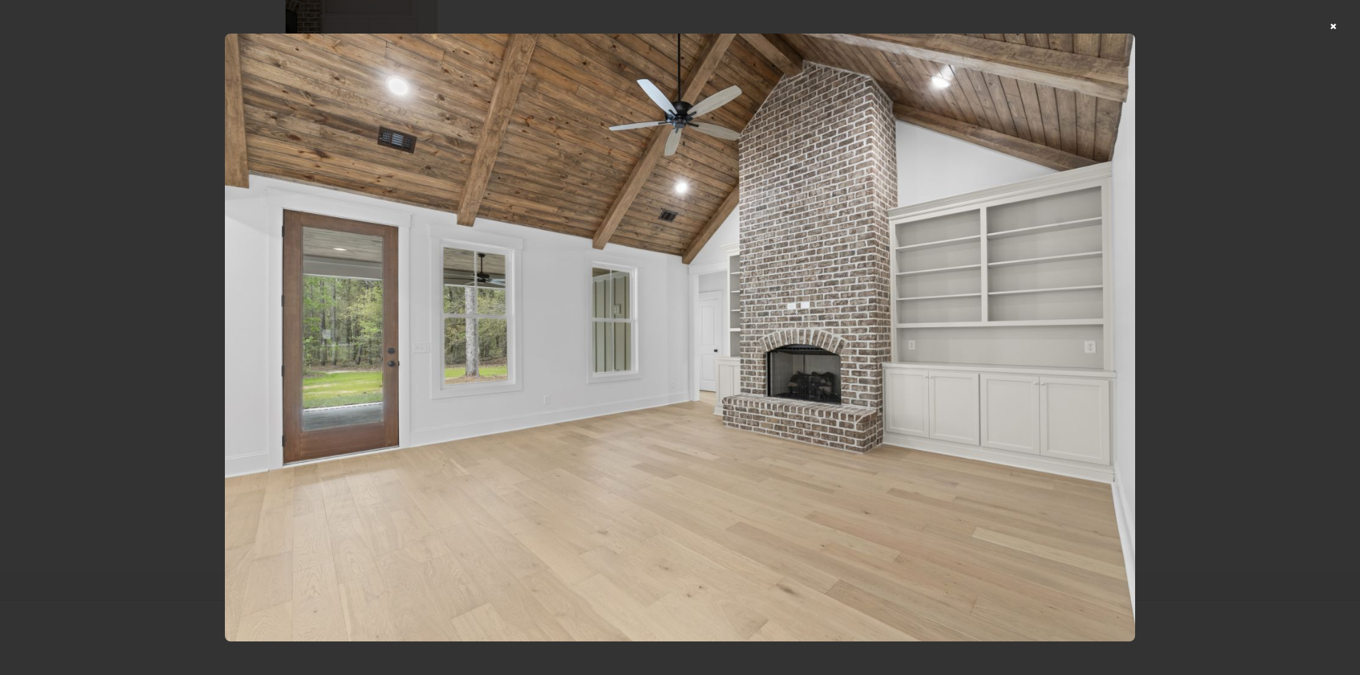
click at [1230, 233] on div at bounding box center [680, 337] width 1360 height 675
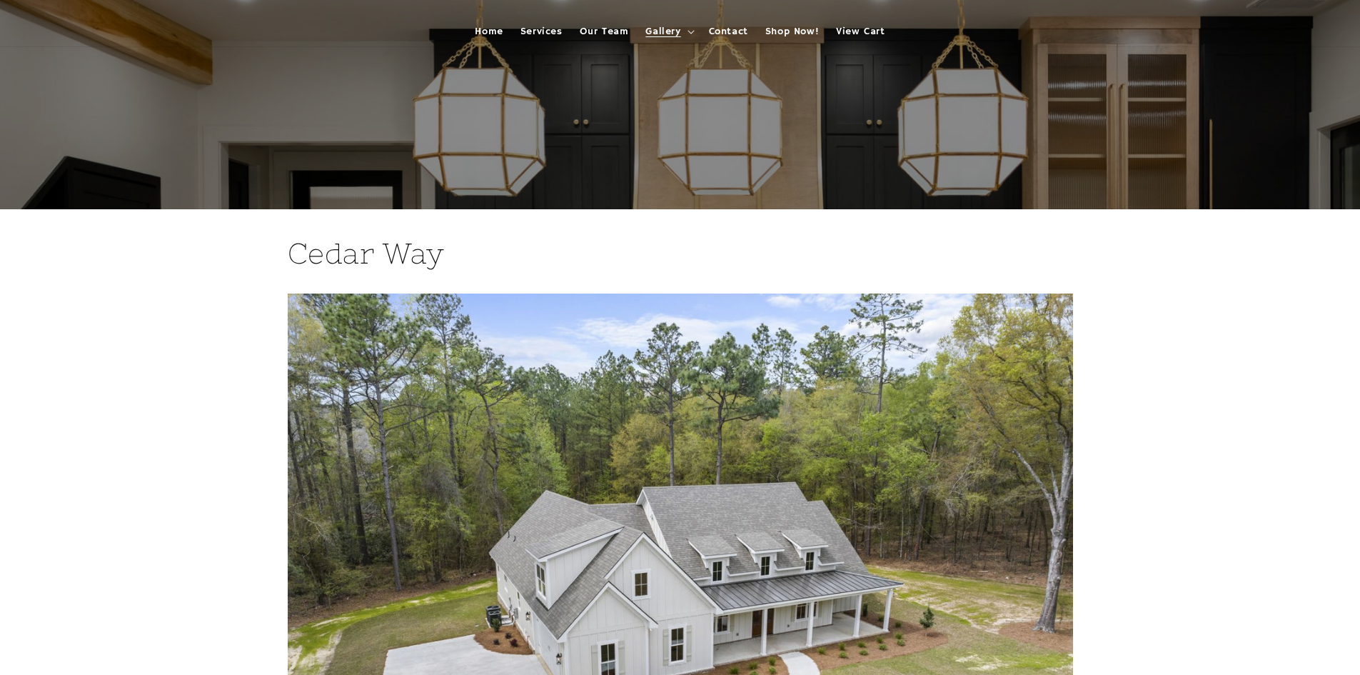
scroll to position [0, 0]
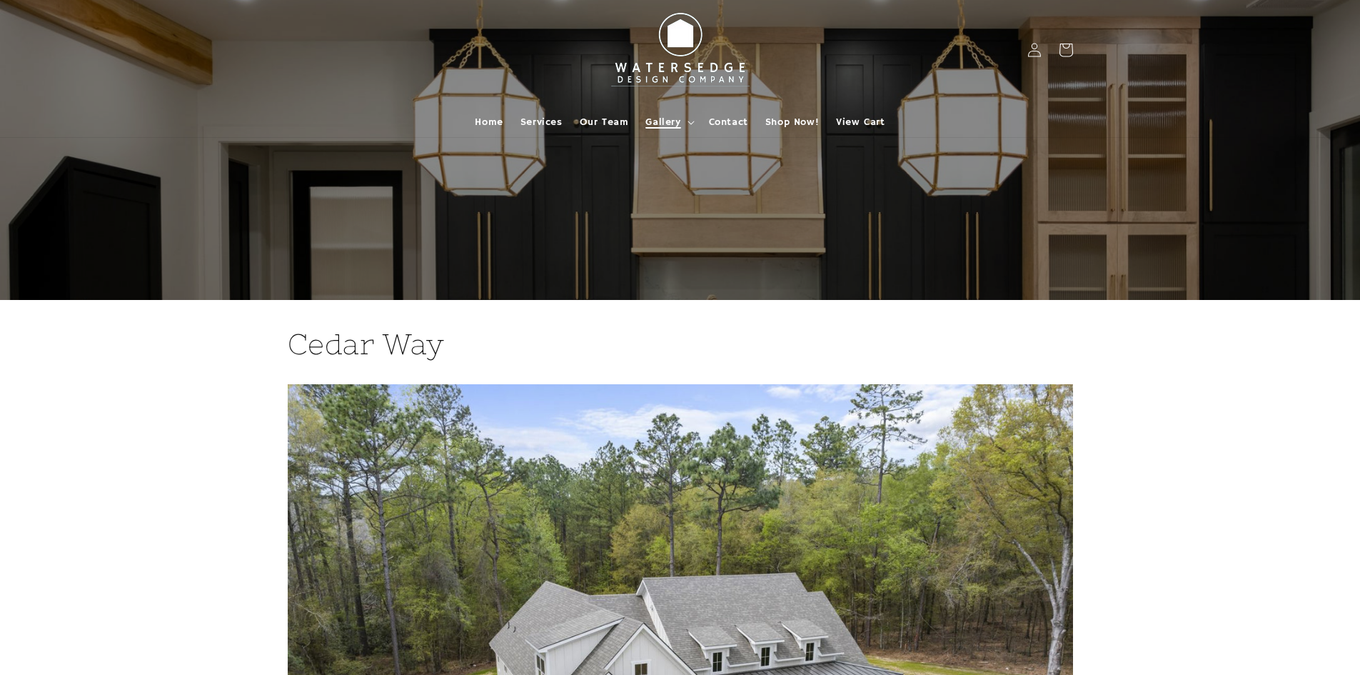
click at [673, 119] on span "Gallery" at bounding box center [663, 122] width 35 height 13
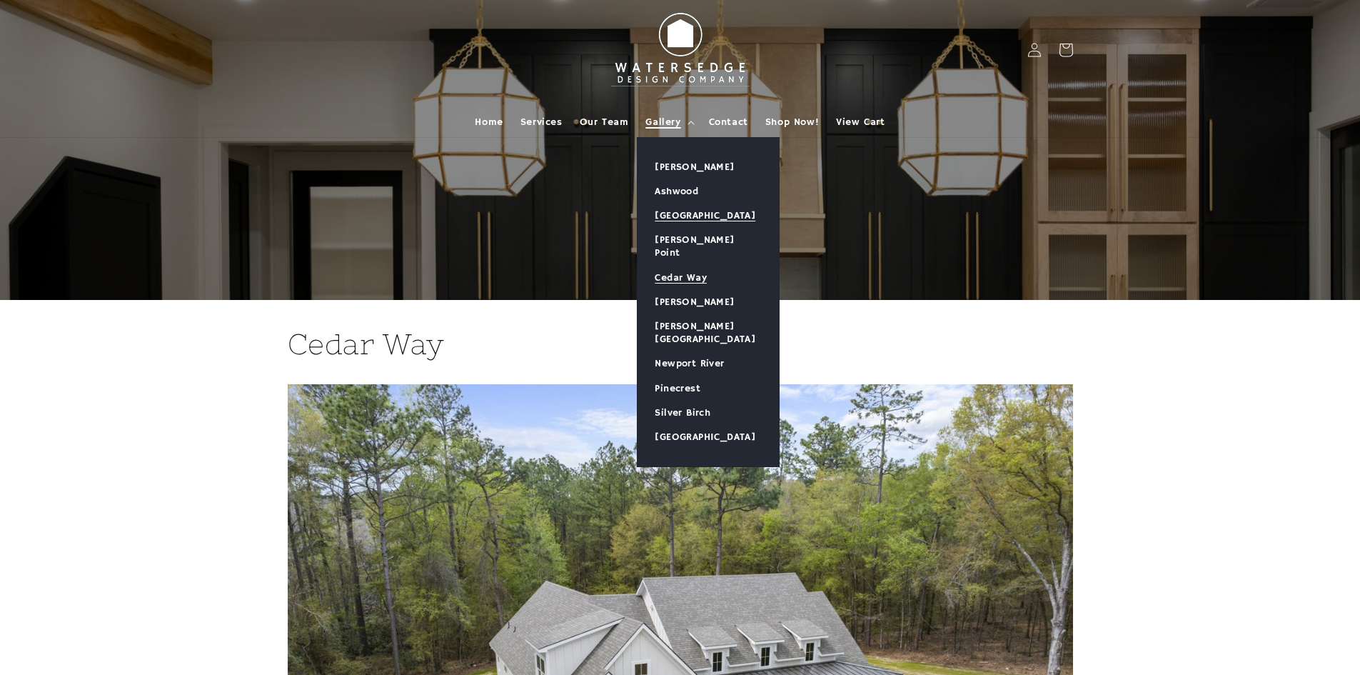
click at [691, 206] on link "[GEOGRAPHIC_DATA]" at bounding box center [708, 216] width 141 height 24
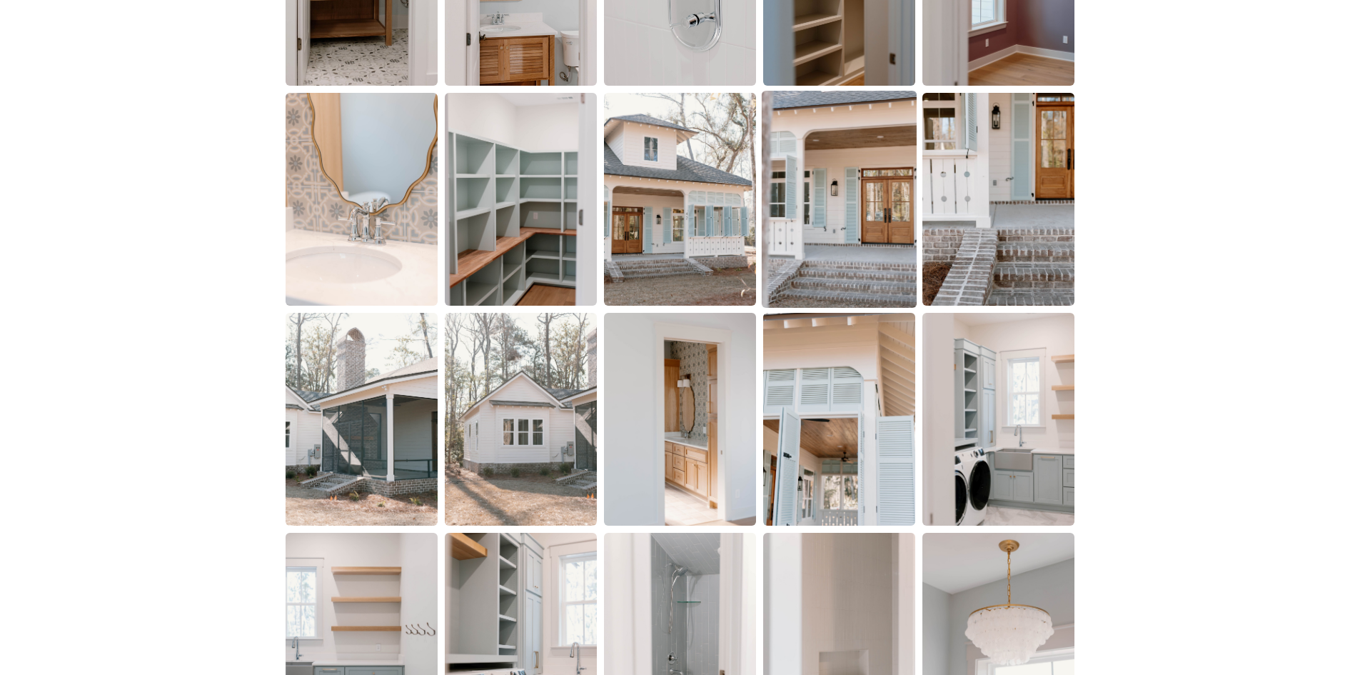
scroll to position [1143, 0]
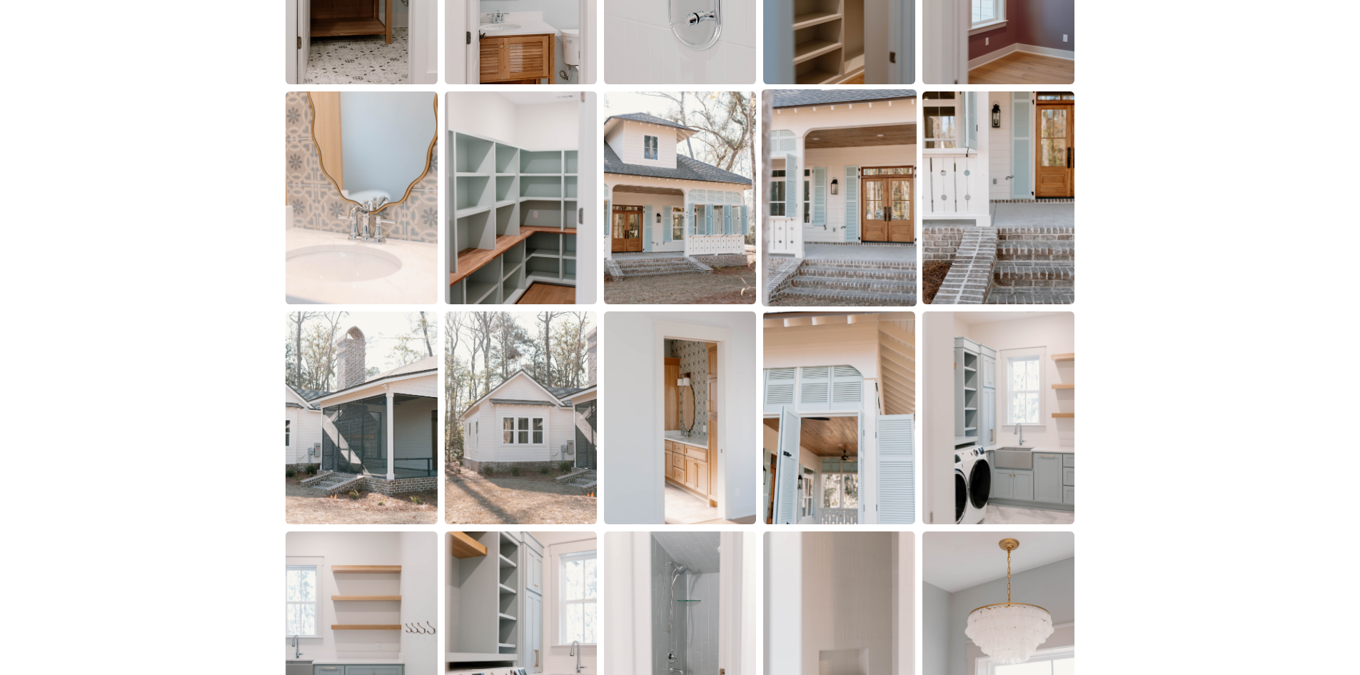
click at [853, 207] on img at bounding box center [839, 197] width 155 height 217
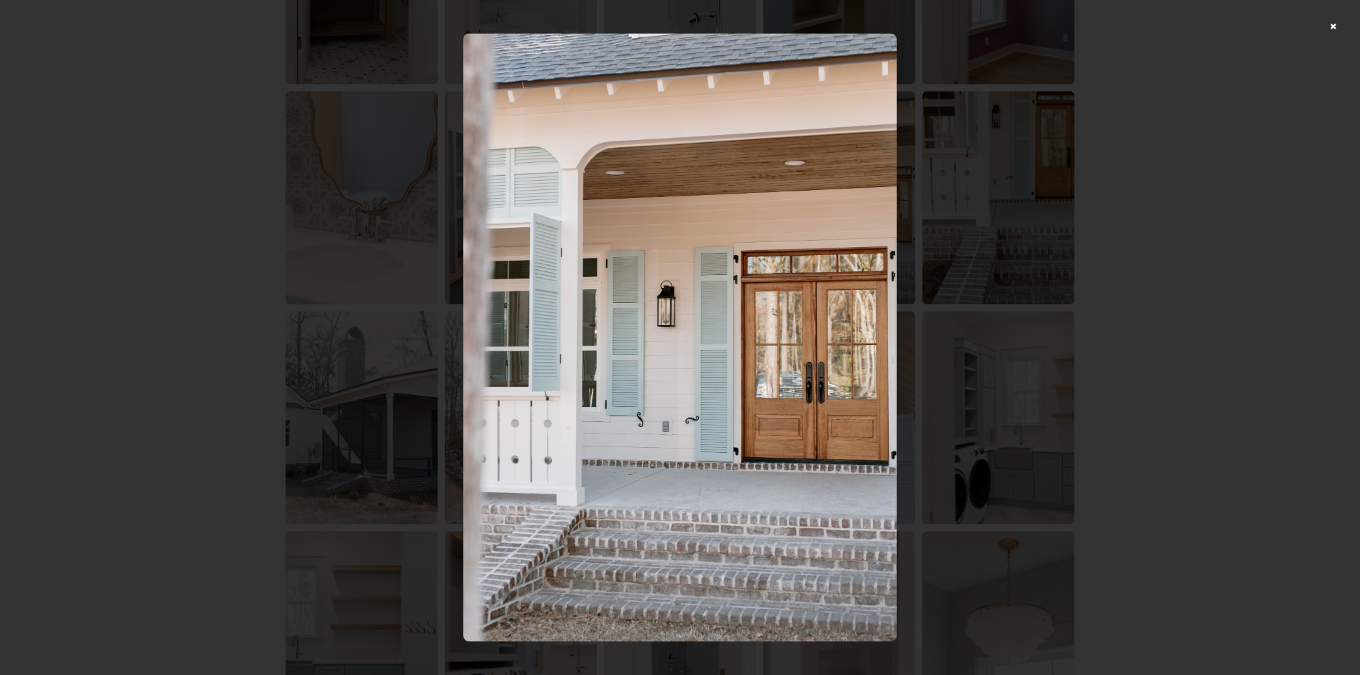
click at [1135, 176] on div at bounding box center [680, 337] width 1360 height 675
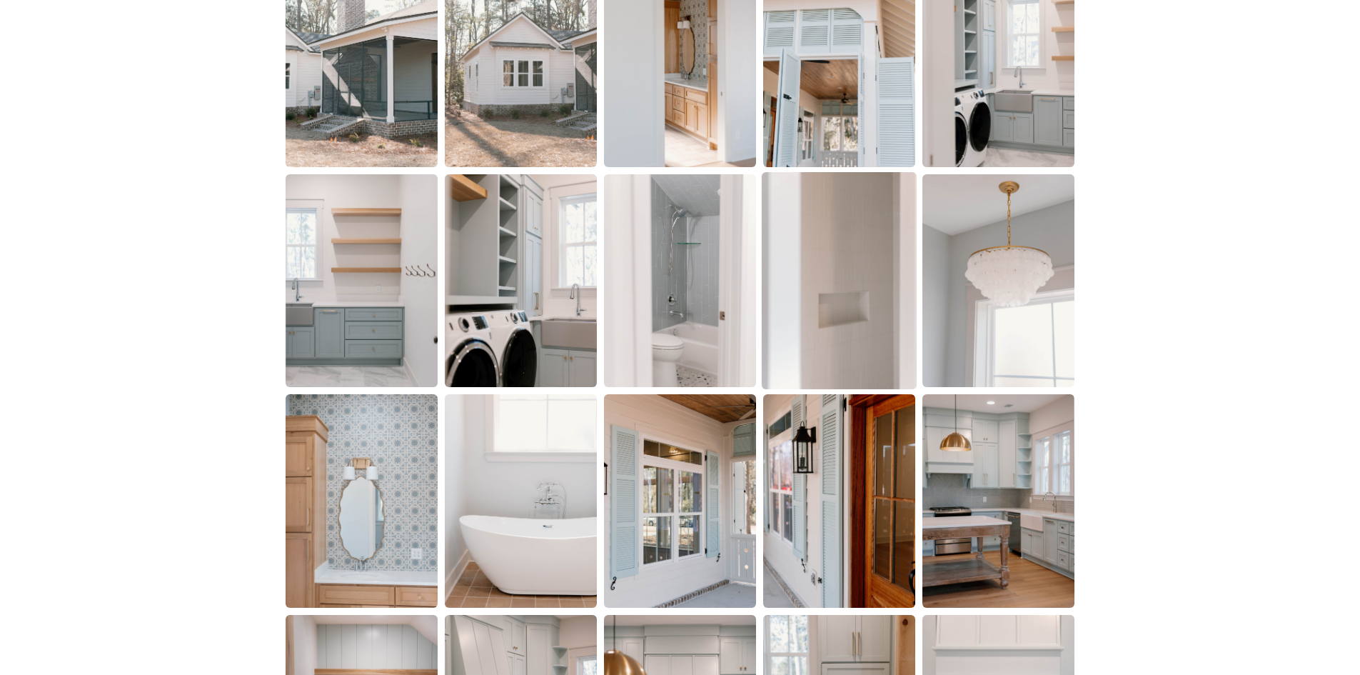
scroll to position [1642, 0]
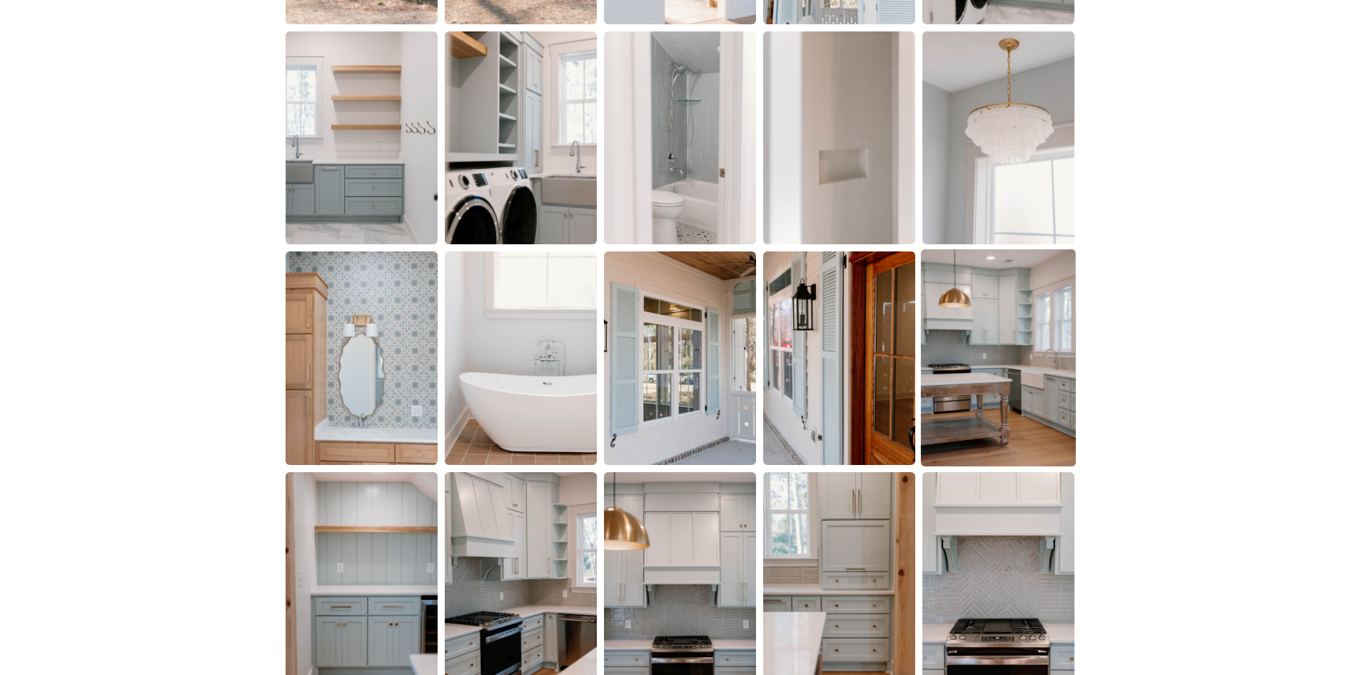
click at [975, 330] on img at bounding box center [998, 357] width 155 height 217
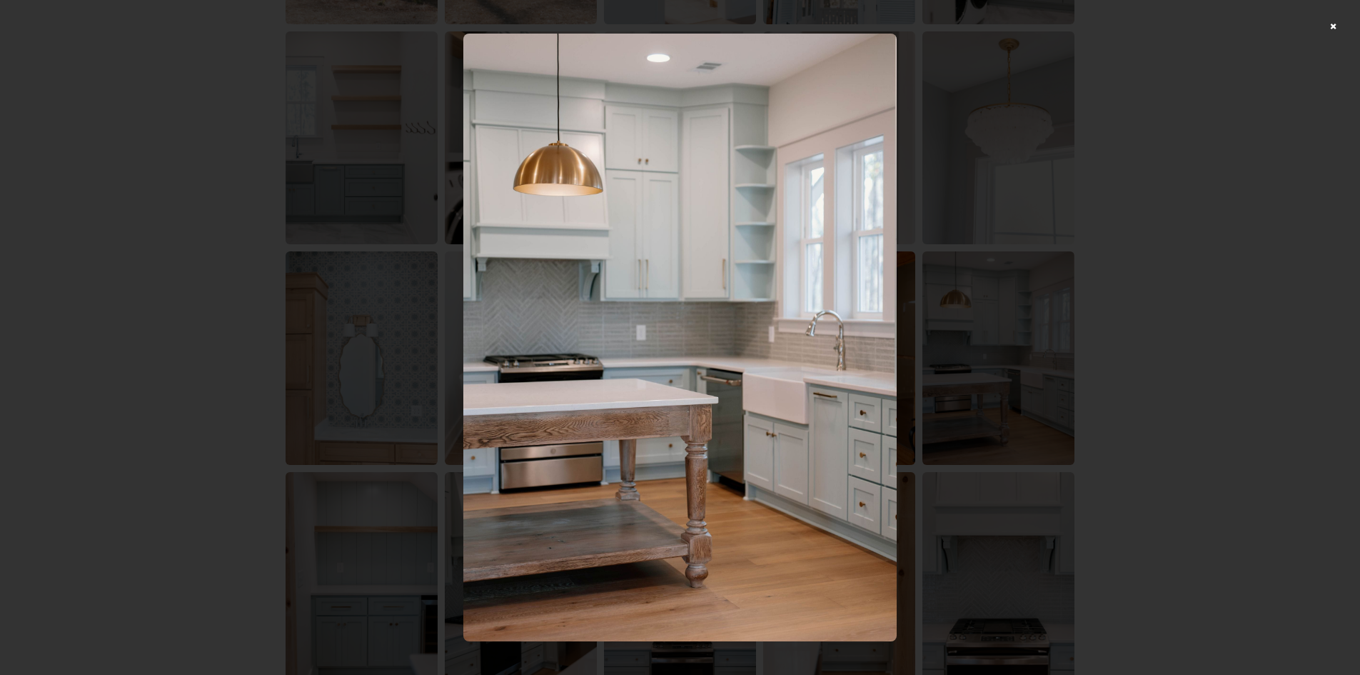
click at [1148, 235] on div at bounding box center [680, 337] width 1360 height 675
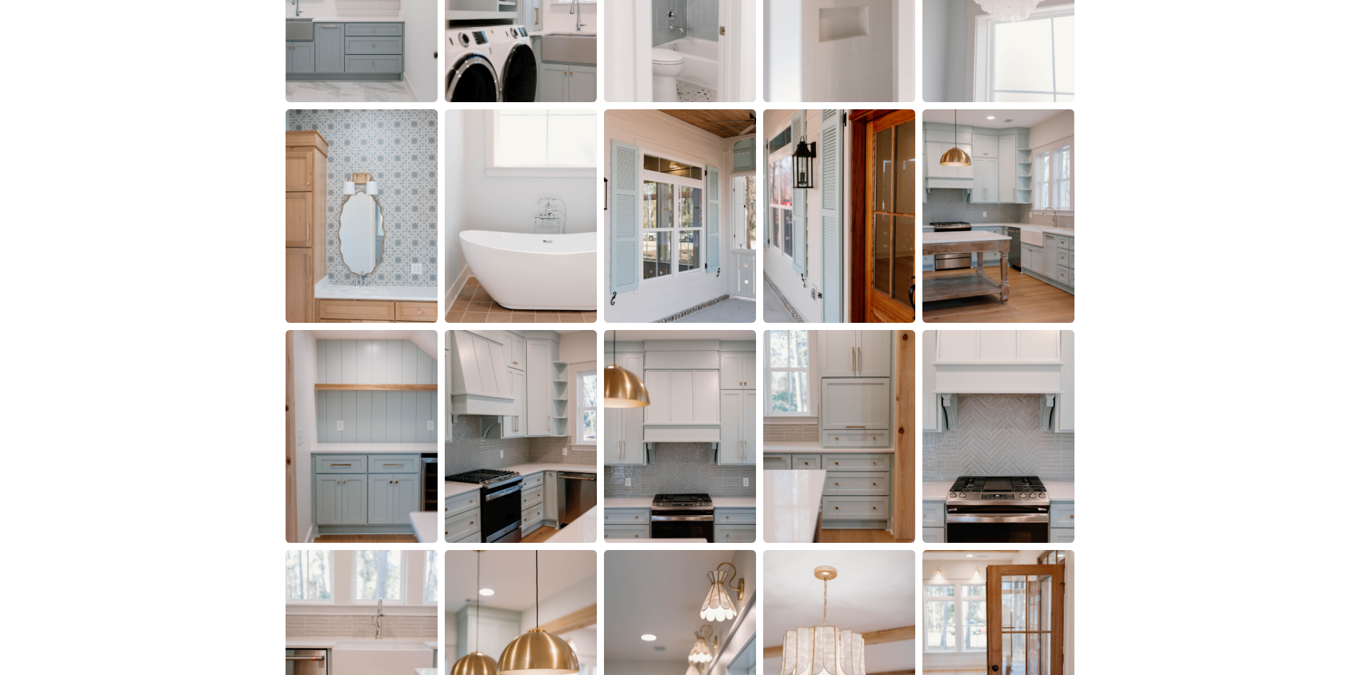
scroll to position [1785, 0]
click at [716, 389] on img at bounding box center [680, 435] width 155 height 217
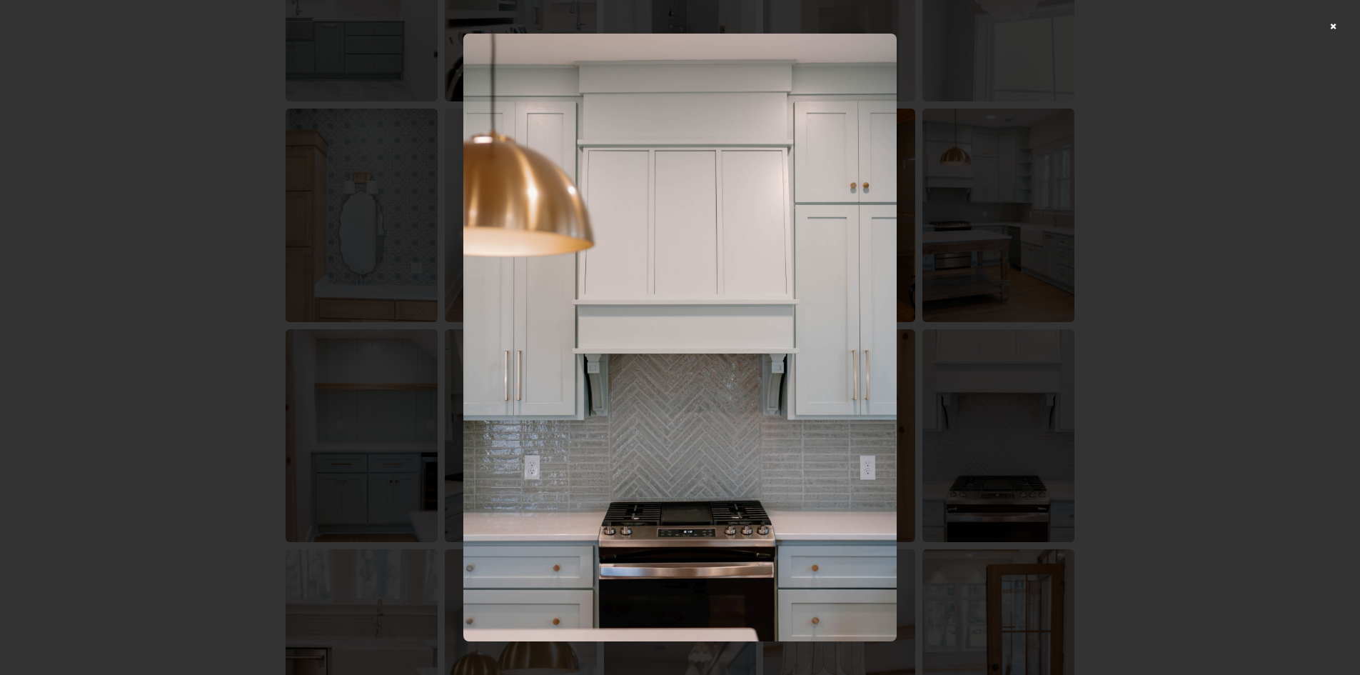
click at [1088, 296] on div at bounding box center [680, 337] width 1360 height 675
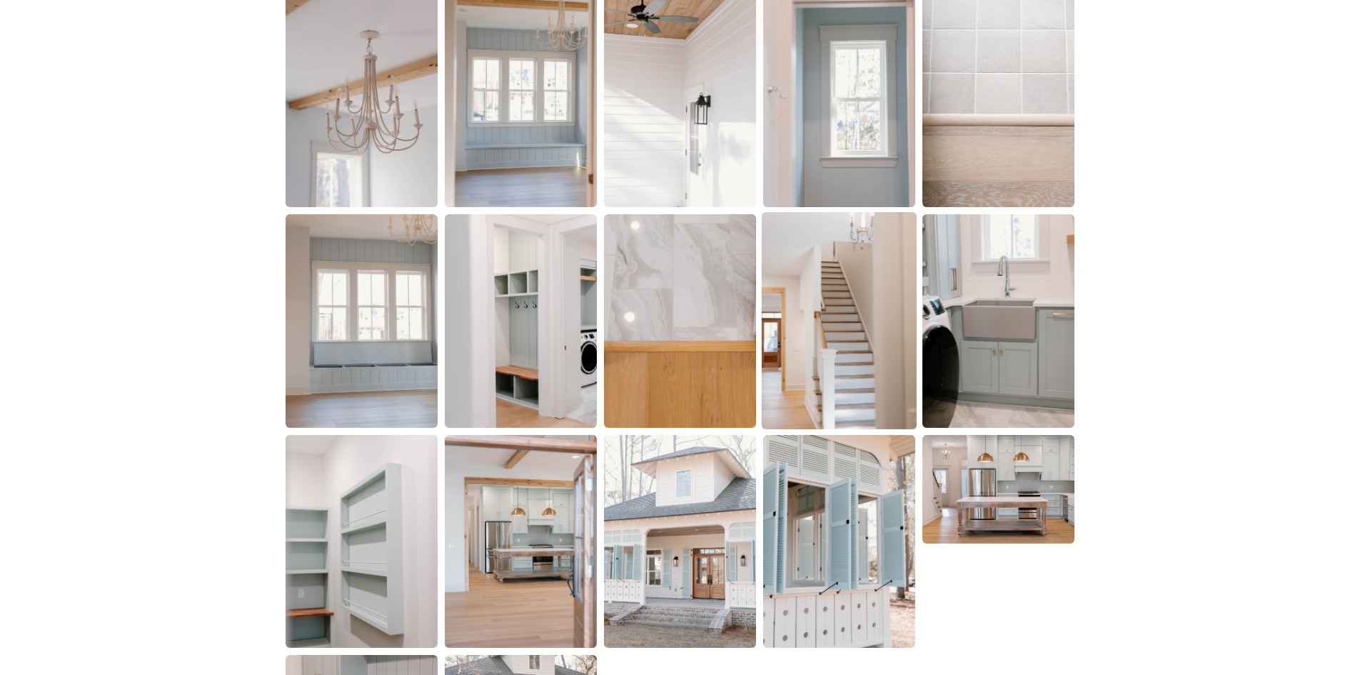
scroll to position [2642, 0]
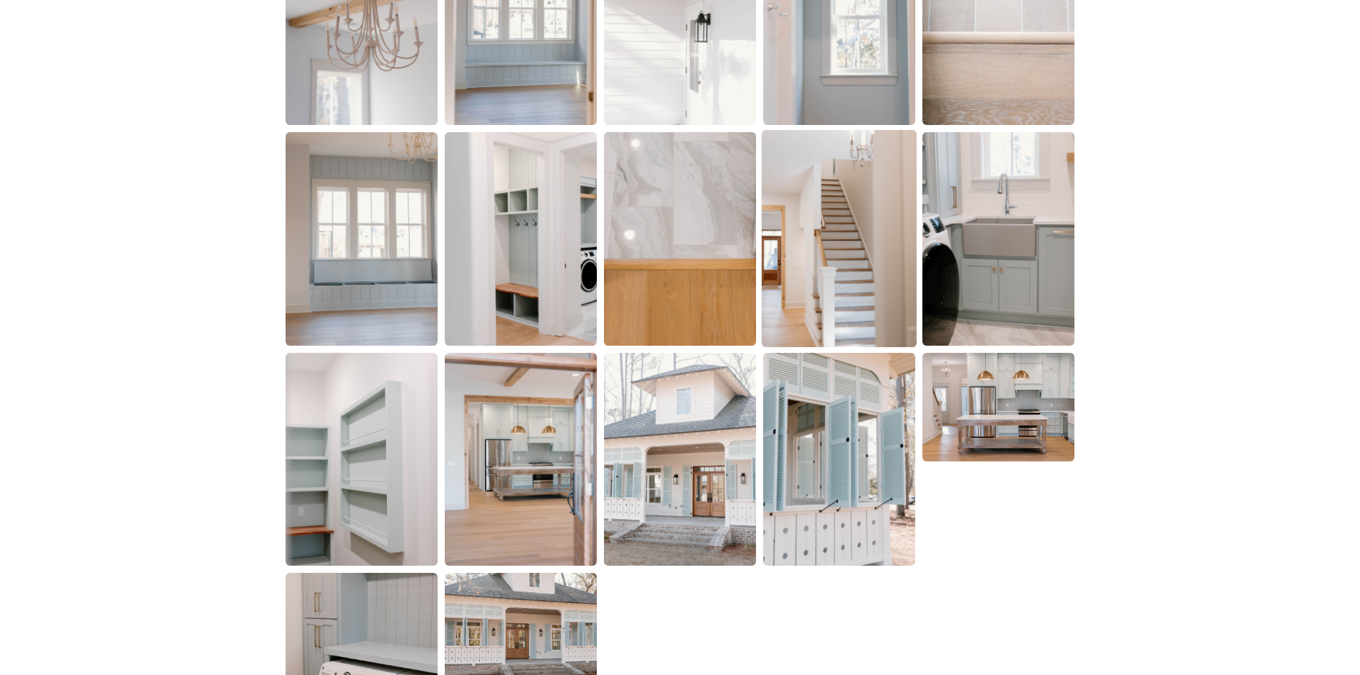
click at [853, 262] on img at bounding box center [839, 238] width 155 height 217
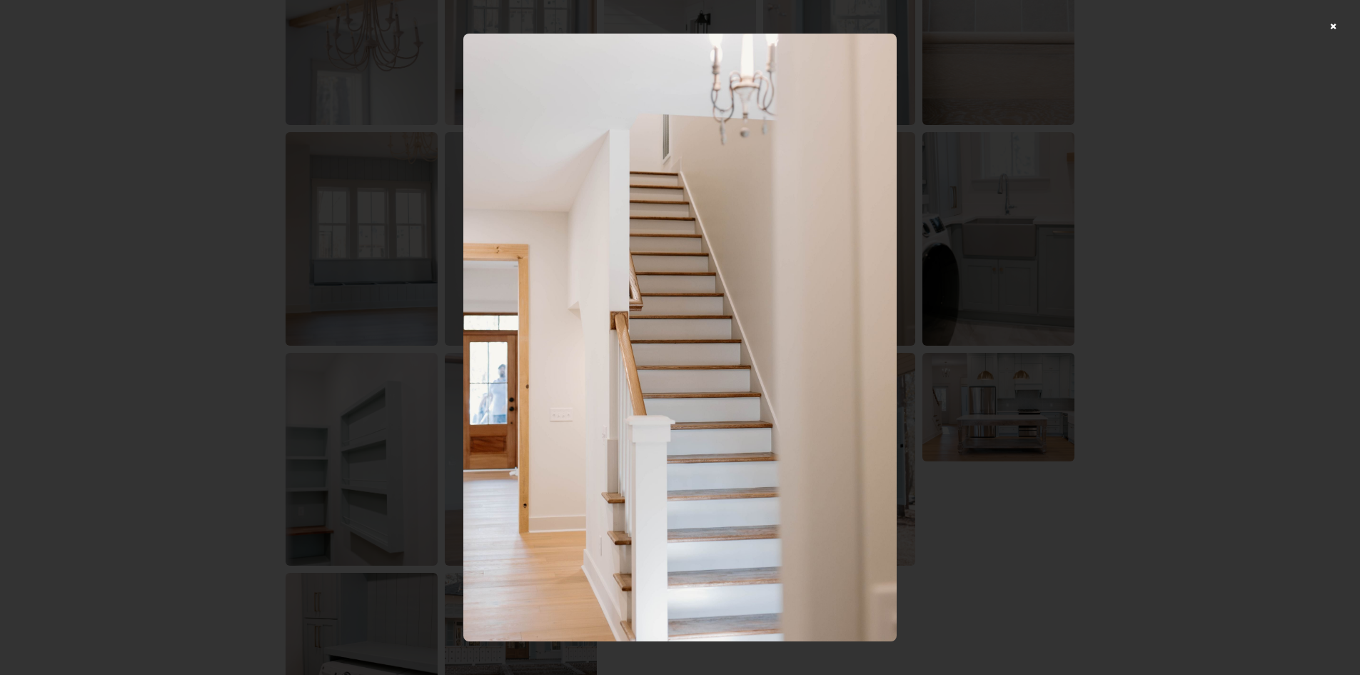
click at [1116, 225] on div at bounding box center [680, 337] width 1360 height 675
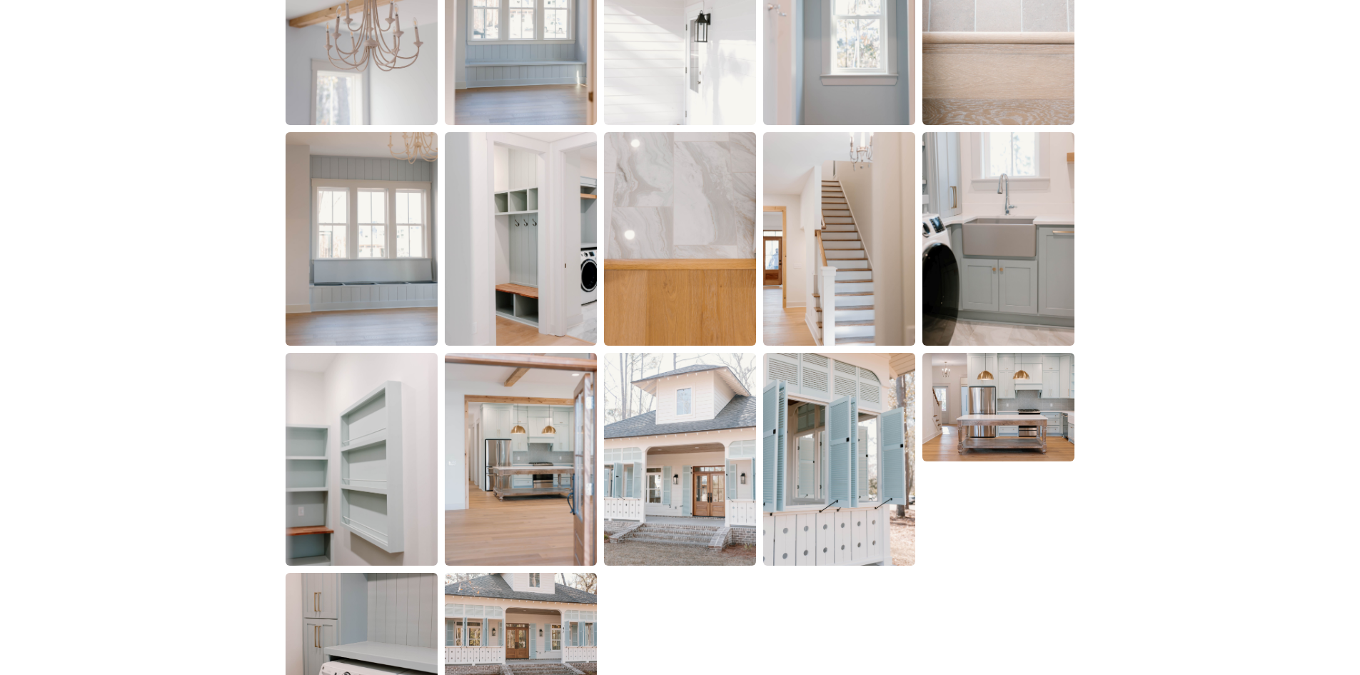
click at [621, 488] on img at bounding box center [680, 459] width 152 height 213
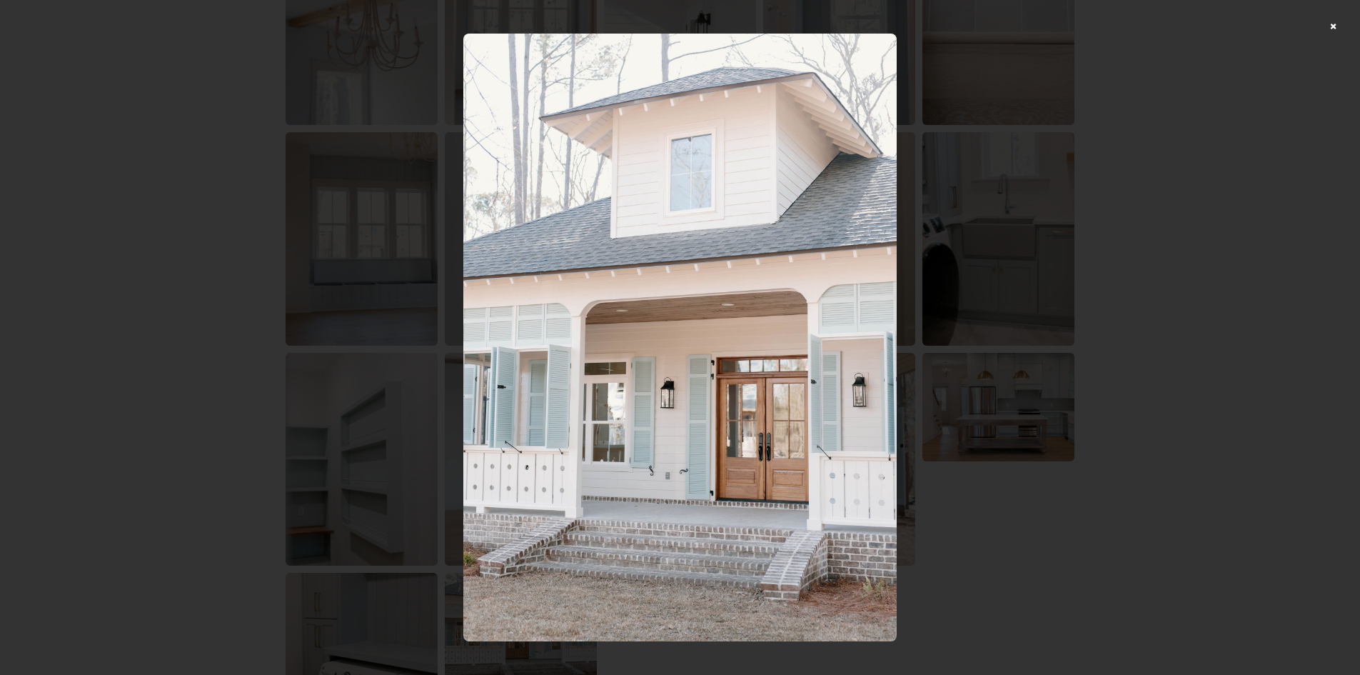
click at [1140, 254] on div at bounding box center [680, 337] width 1360 height 675
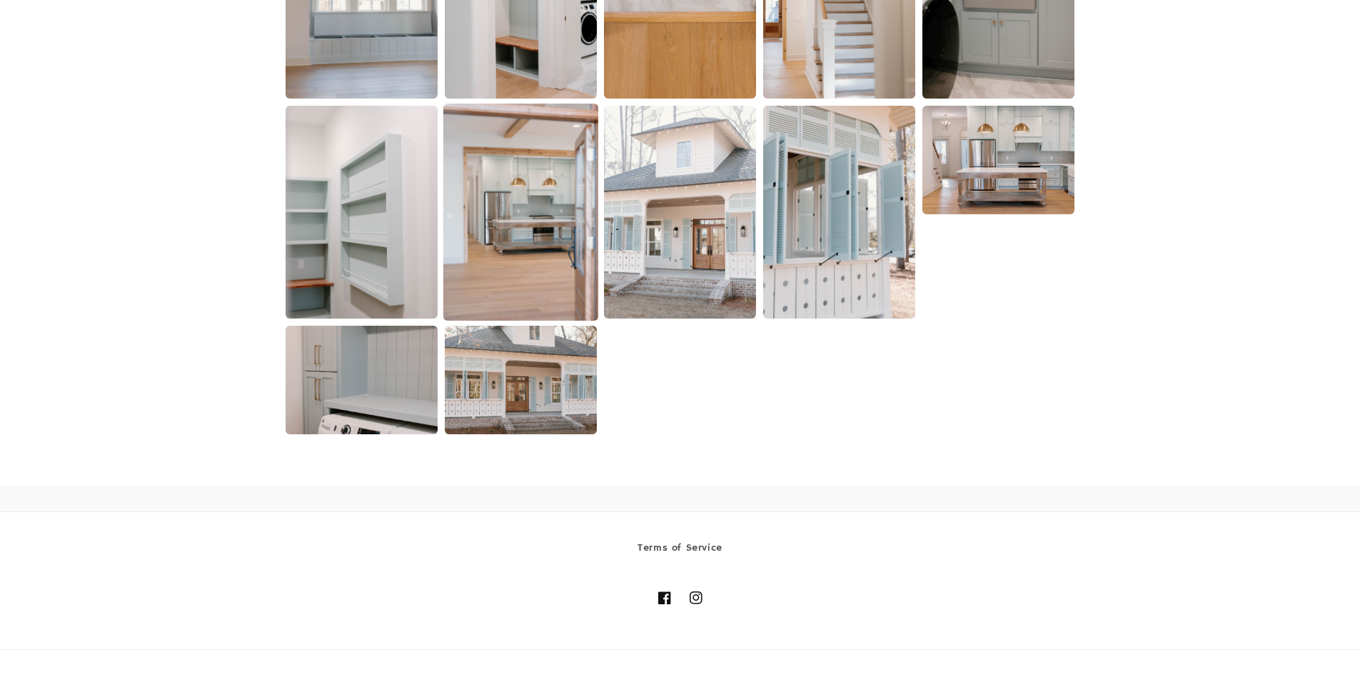
scroll to position [2928, 0]
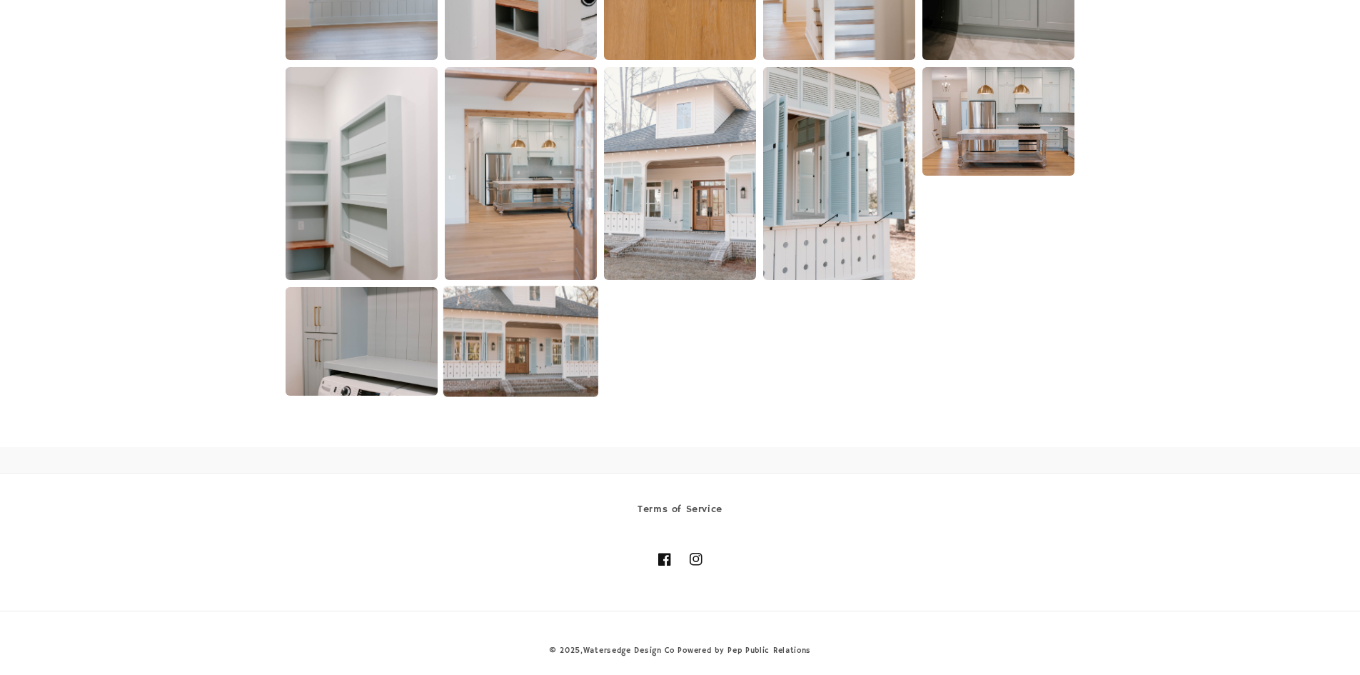
click at [493, 366] on img at bounding box center [520, 341] width 155 height 111
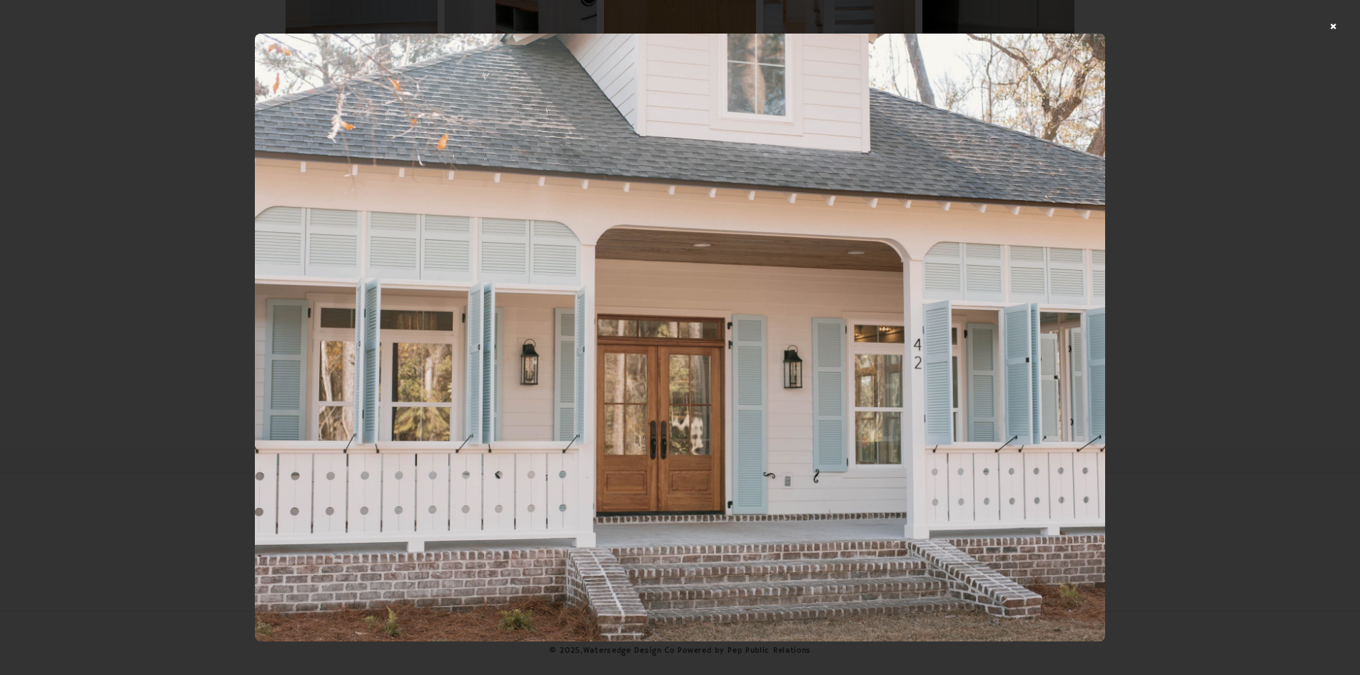
click at [1238, 207] on div at bounding box center [680, 337] width 1360 height 675
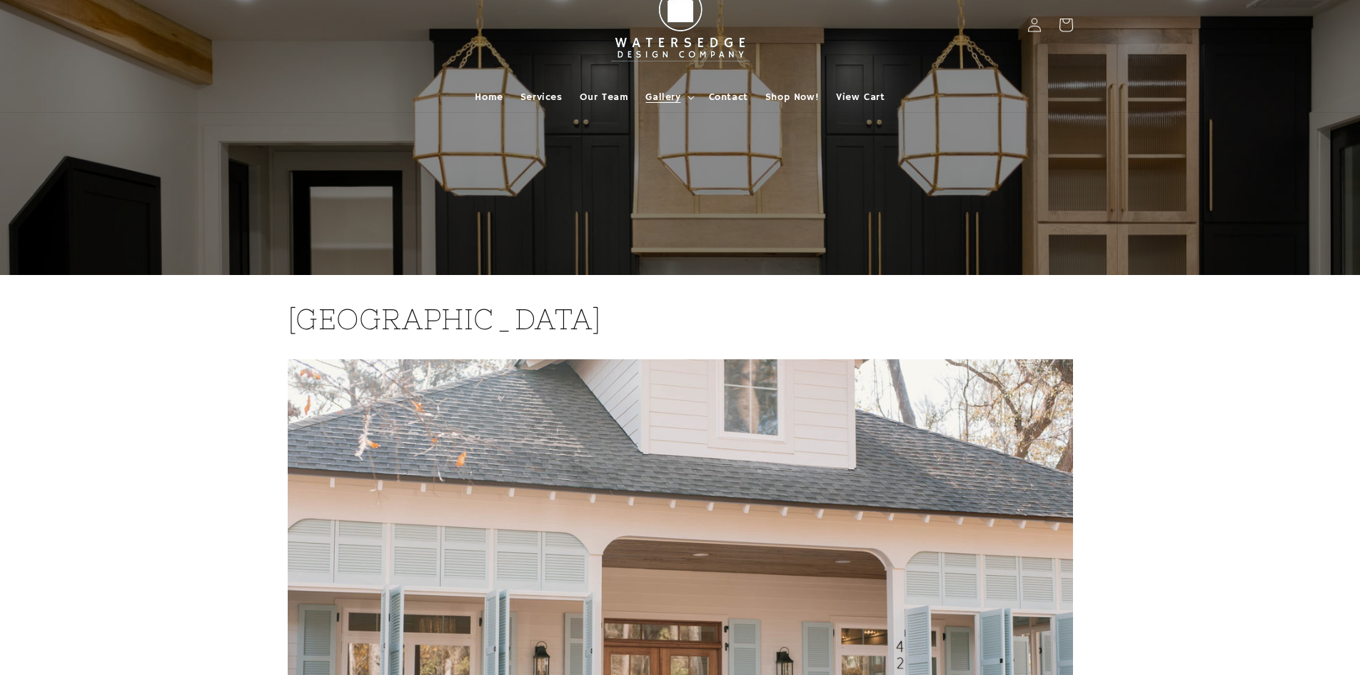
scroll to position [0, 0]
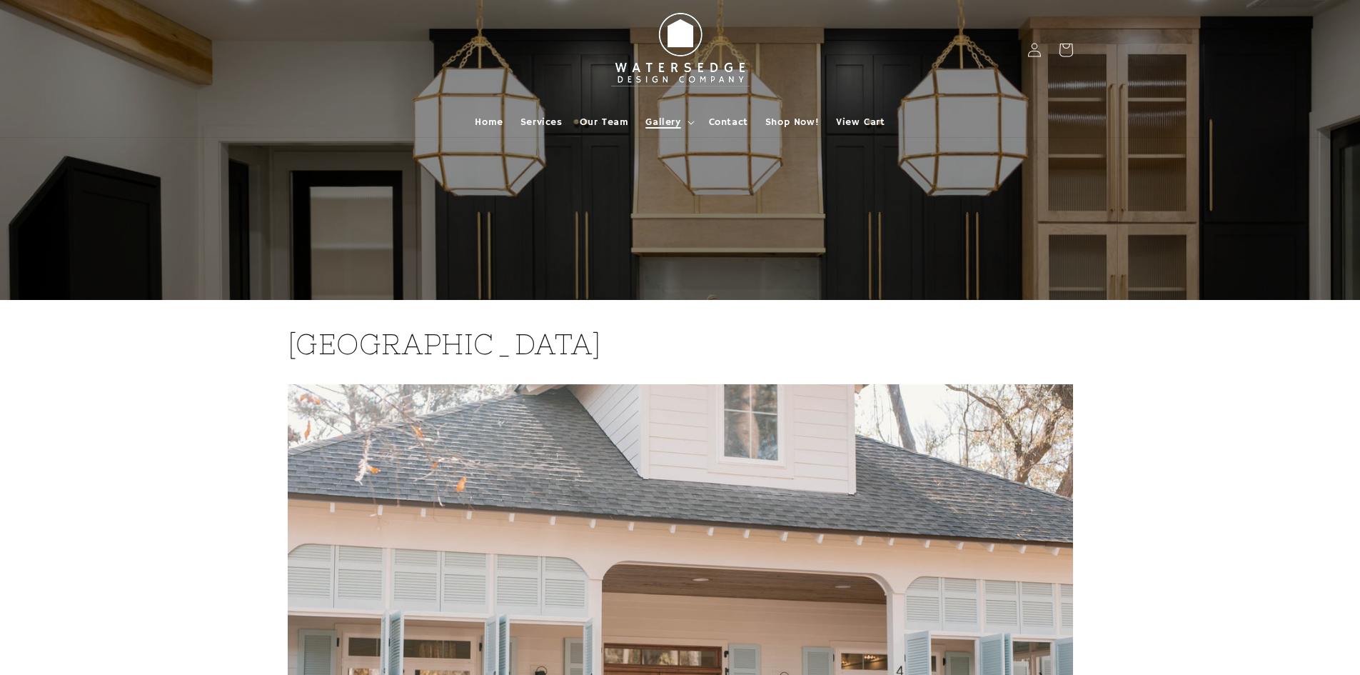
click at [688, 124] on icon at bounding box center [691, 123] width 7 height 4
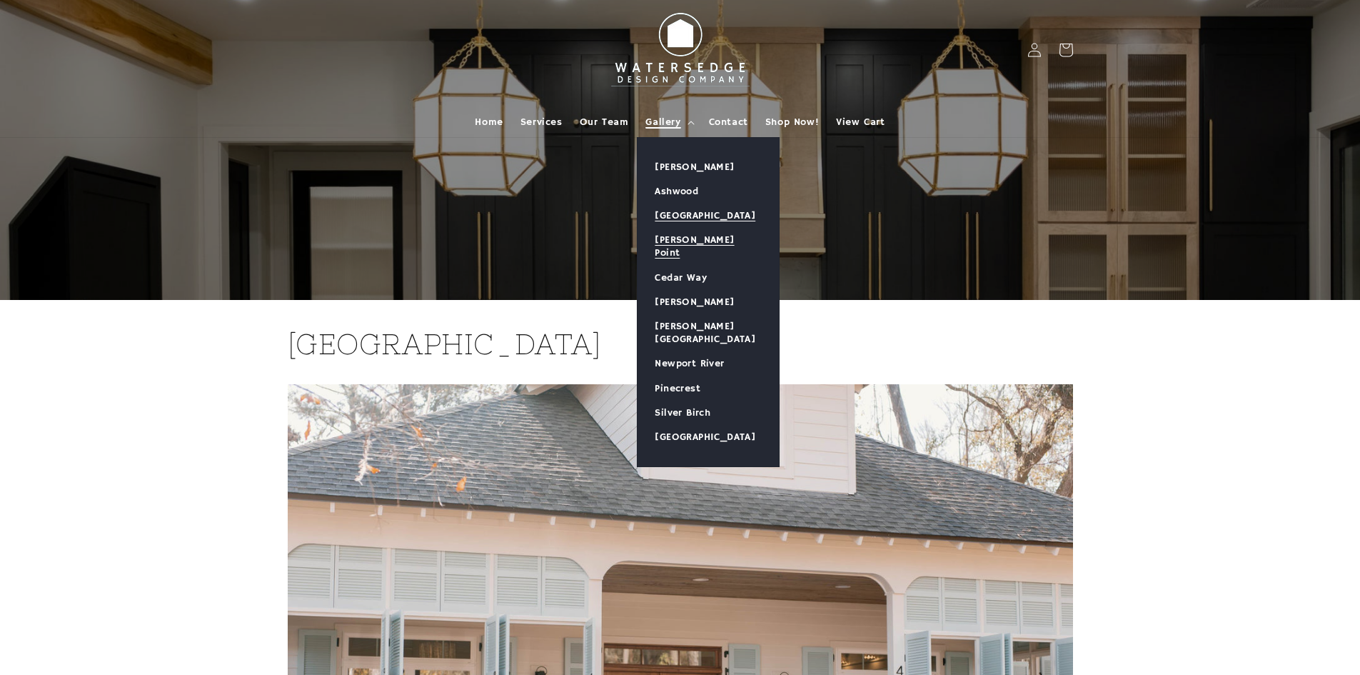
click at [693, 231] on link "[PERSON_NAME] Point" at bounding box center [708, 246] width 141 height 37
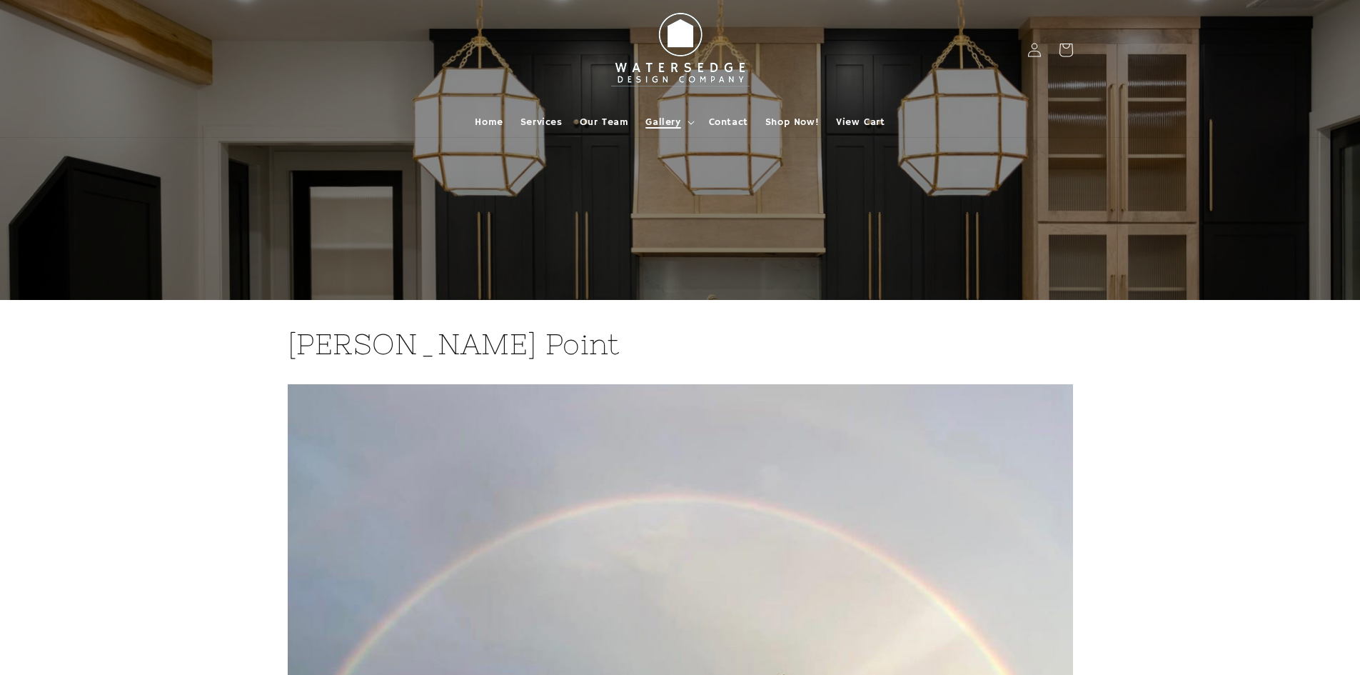
click at [686, 118] on summary "Gallery" at bounding box center [668, 122] width 63 height 30
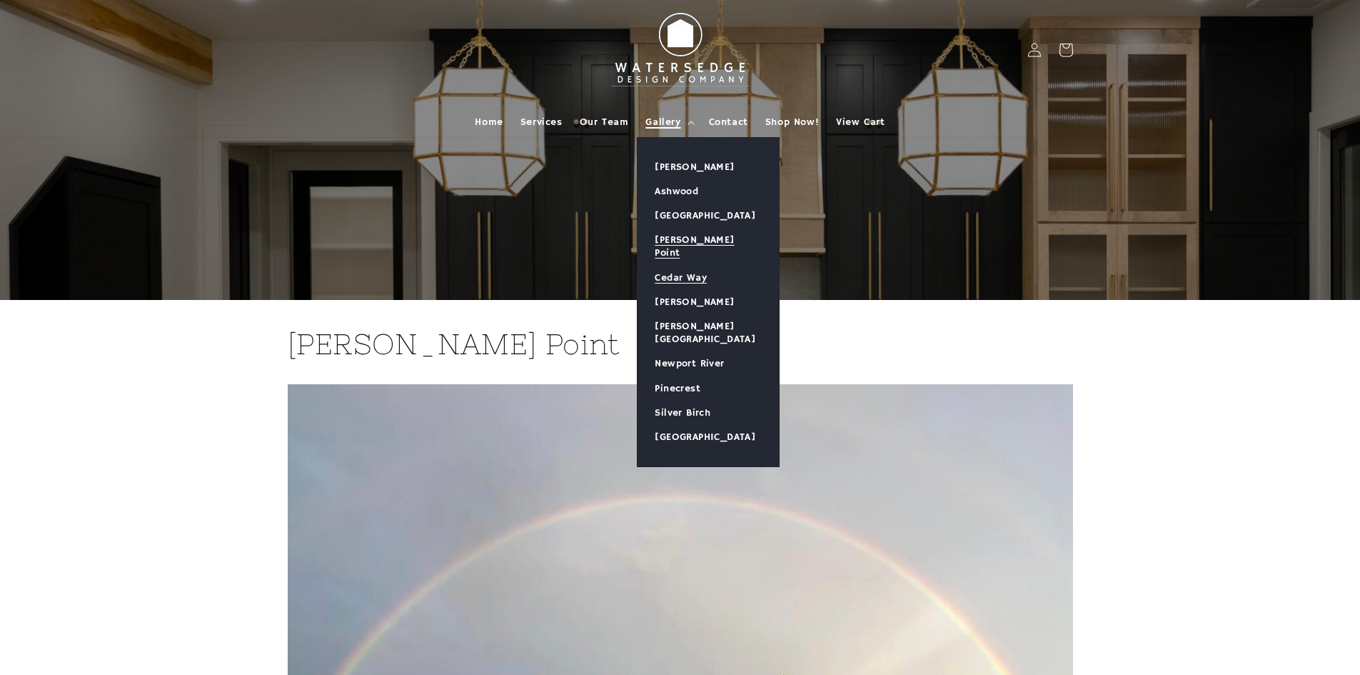
click at [693, 266] on link "Cedar Way" at bounding box center [708, 278] width 141 height 24
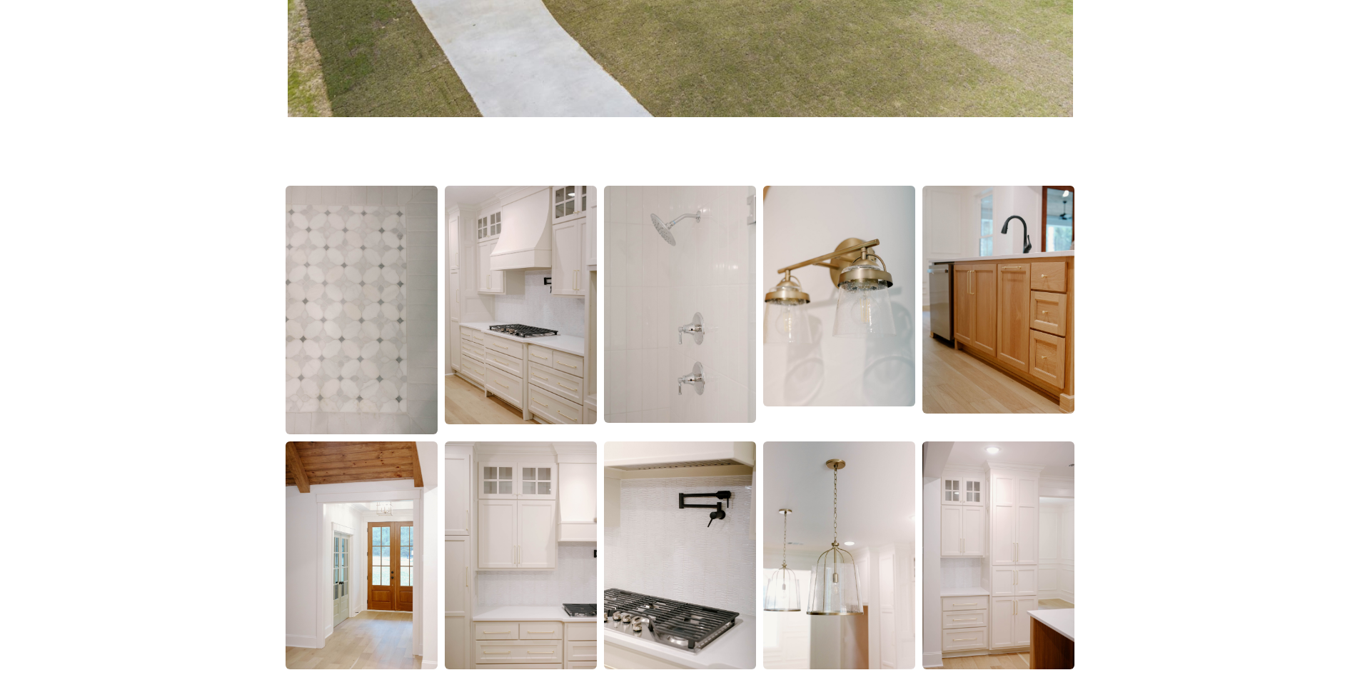
scroll to position [857, 0]
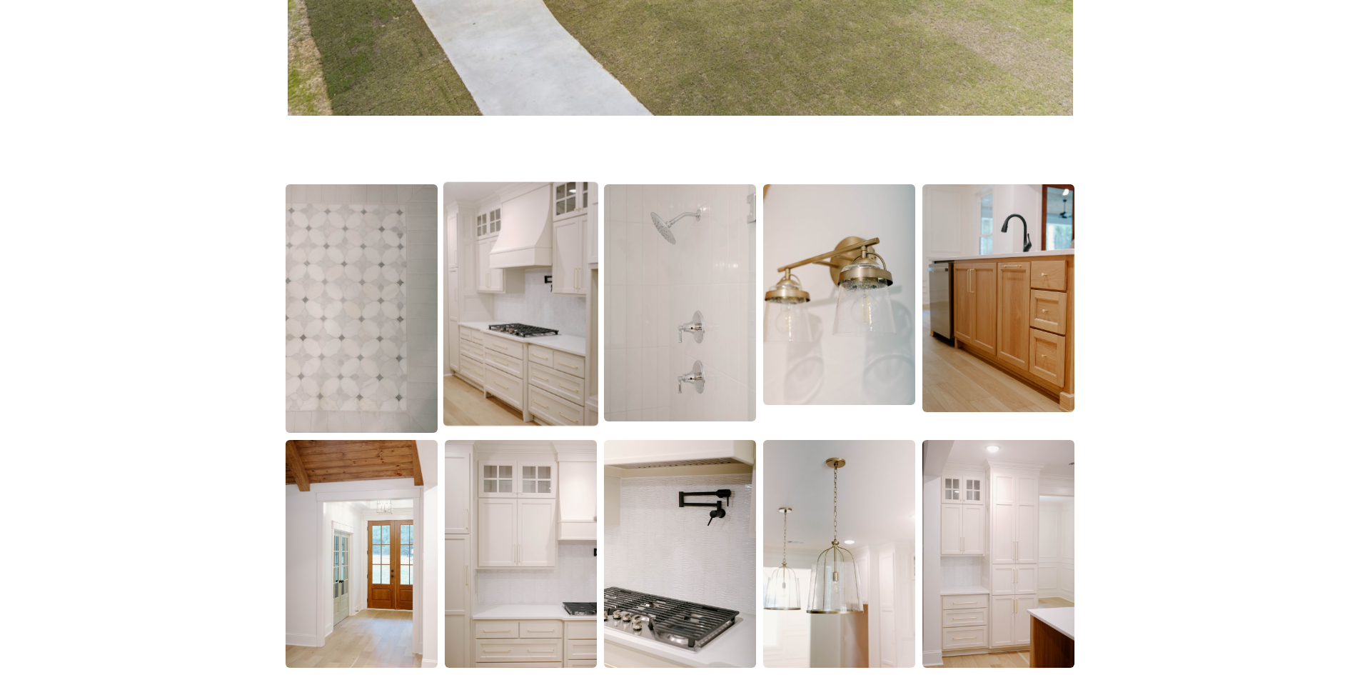
click at [528, 289] on img at bounding box center [520, 303] width 155 height 244
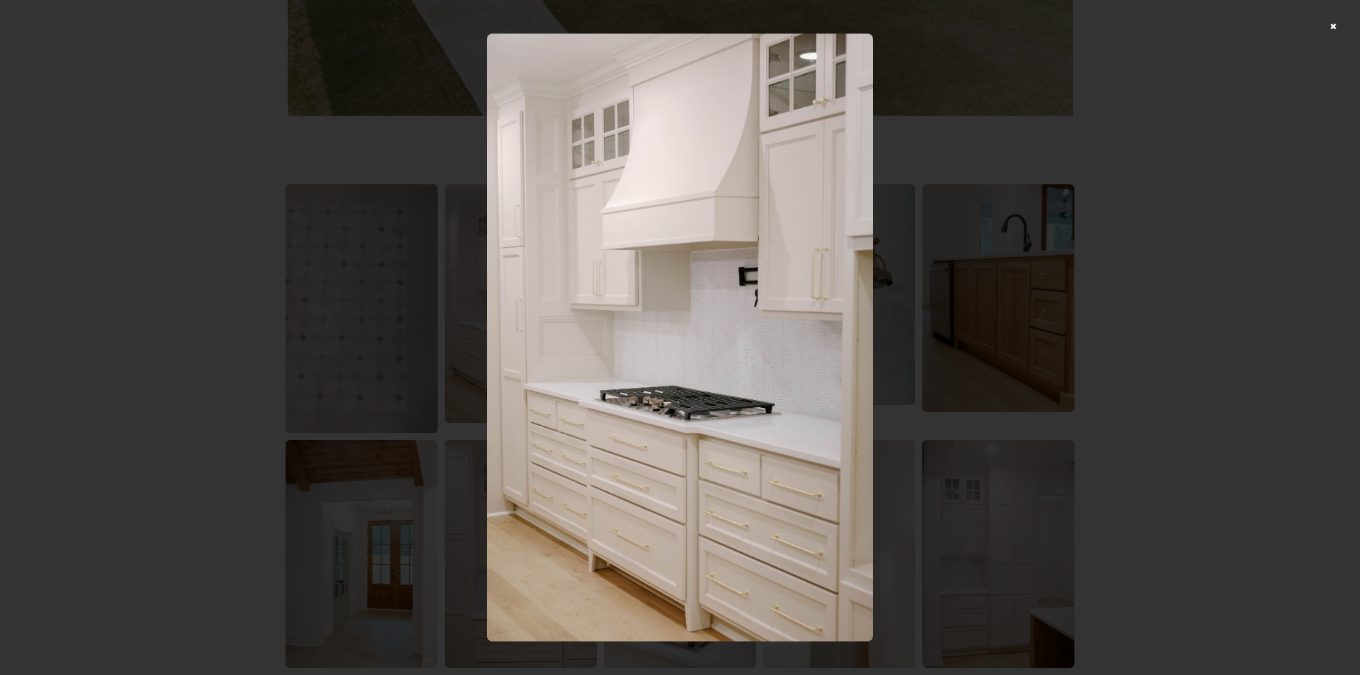
click at [1127, 244] on div at bounding box center [680, 337] width 1360 height 675
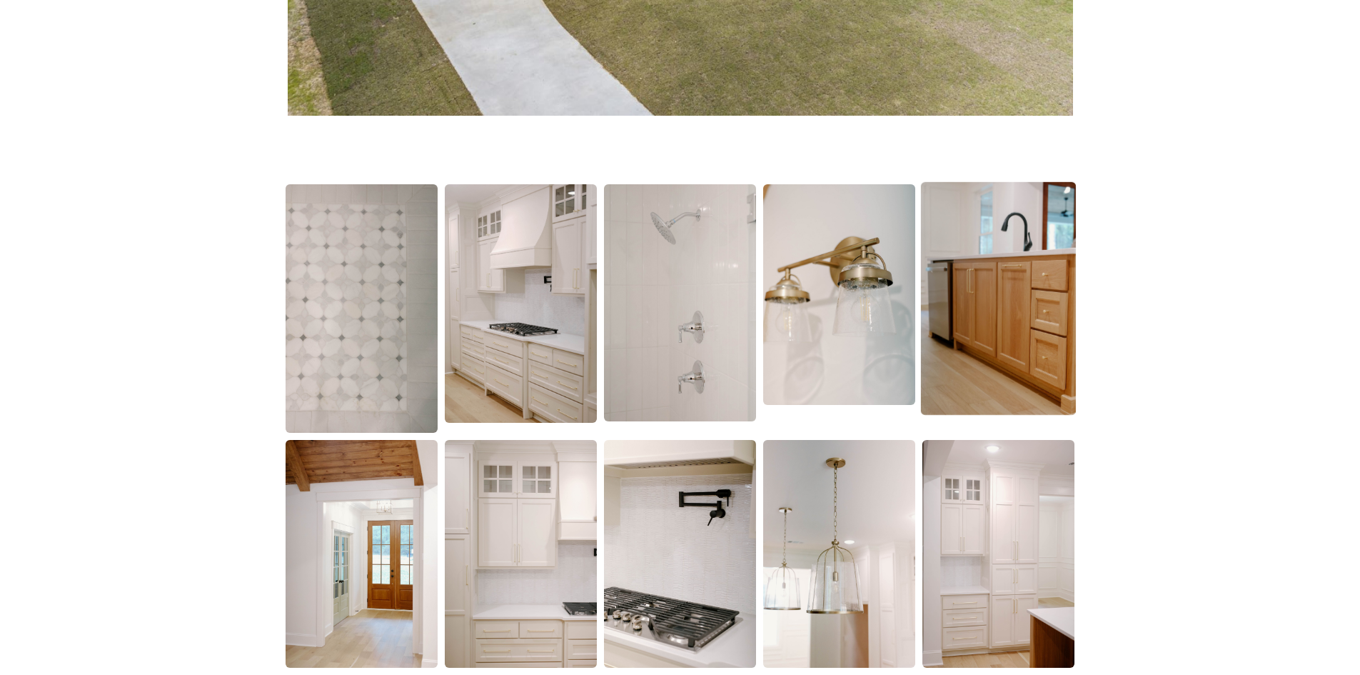
click at [989, 306] on img at bounding box center [998, 297] width 155 height 233
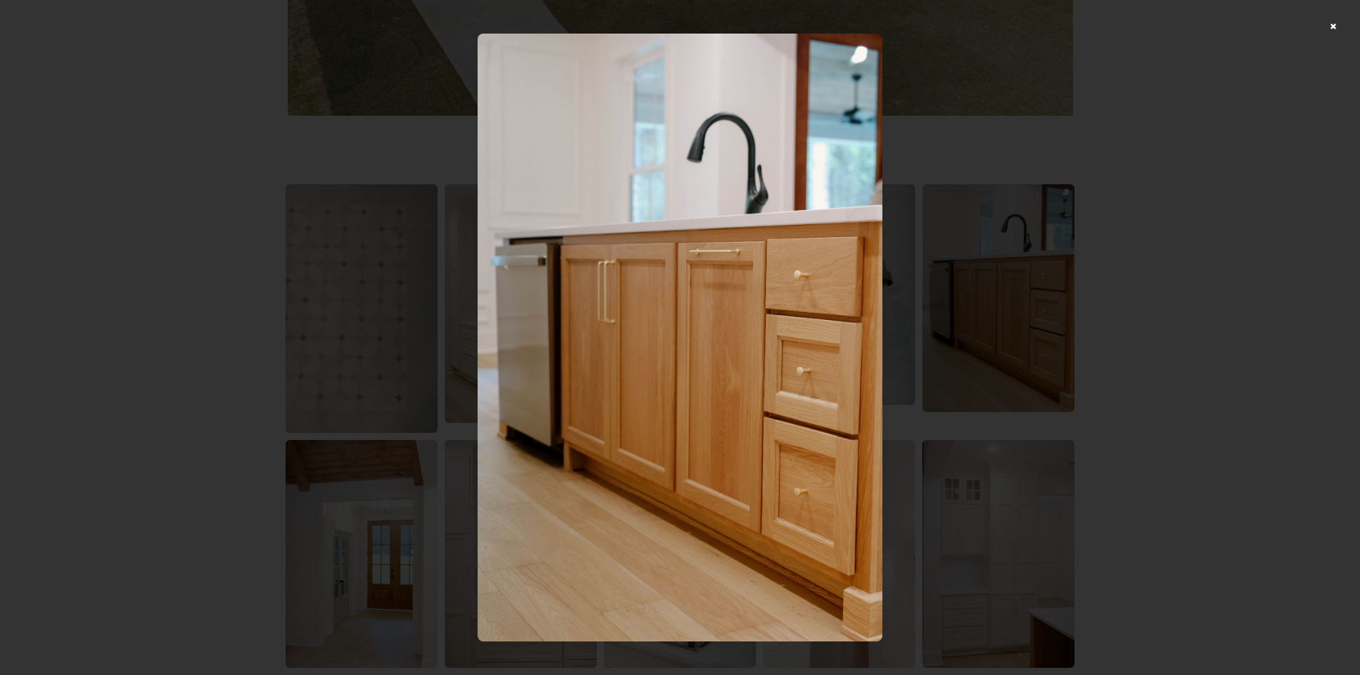
click at [1121, 266] on div at bounding box center [680, 337] width 1360 height 675
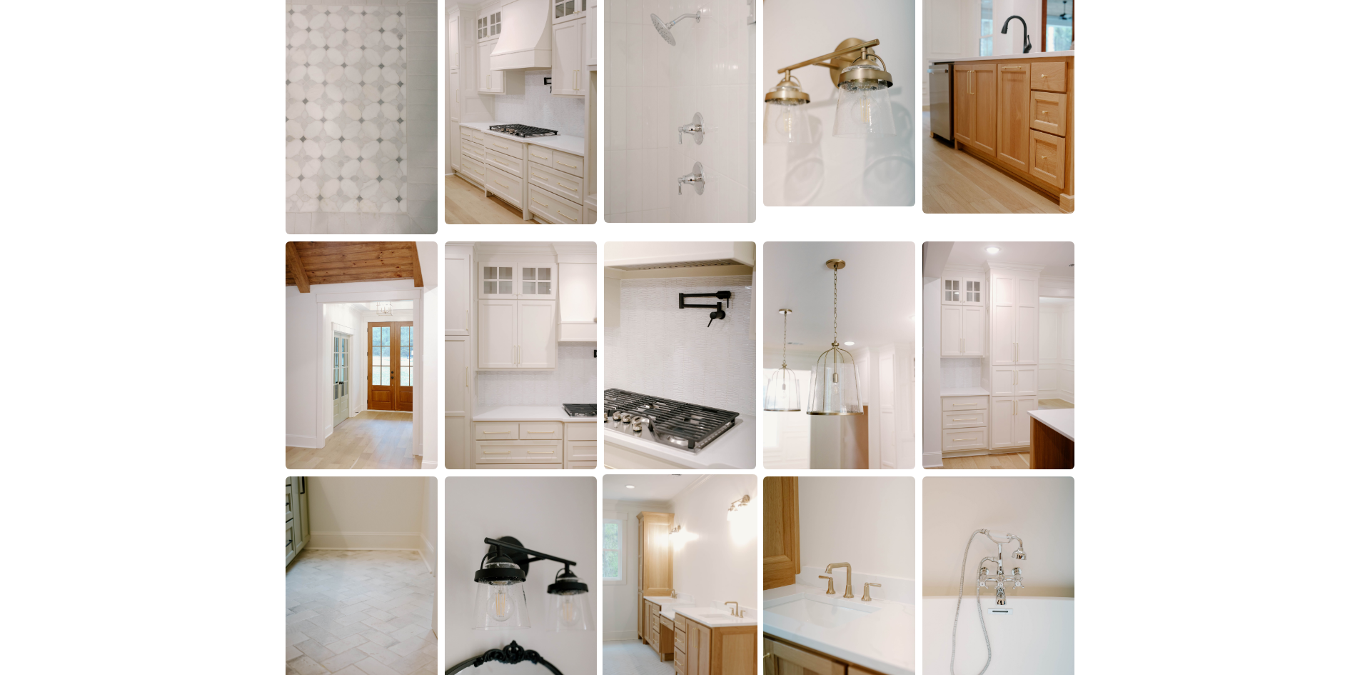
scroll to position [1214, 0]
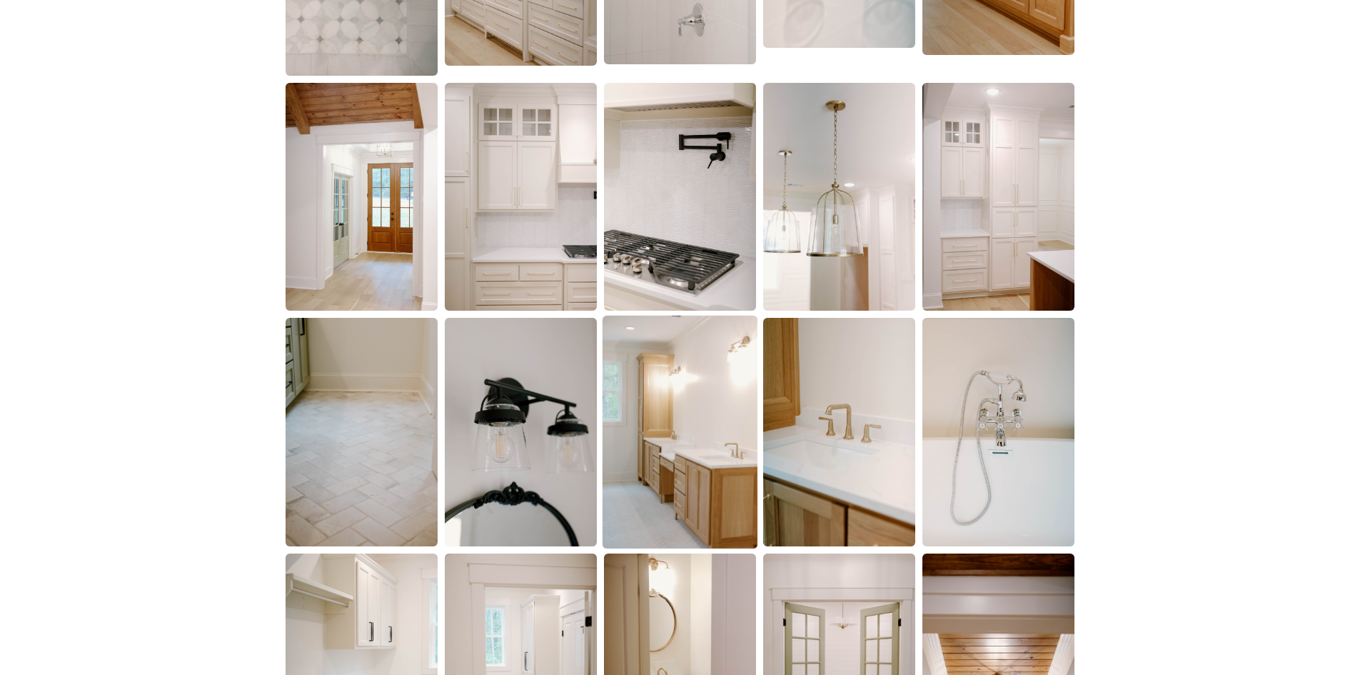
click at [692, 408] on img at bounding box center [680, 432] width 155 height 233
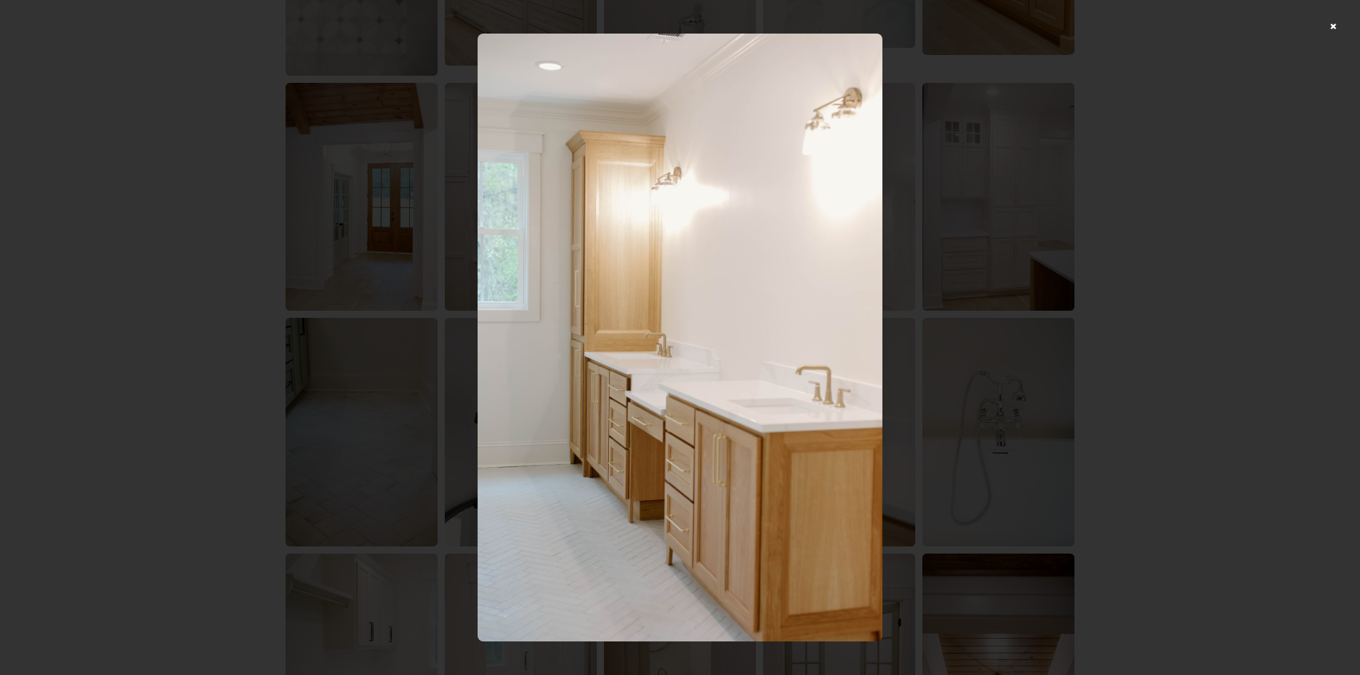
click at [1188, 249] on div at bounding box center [680, 337] width 1360 height 675
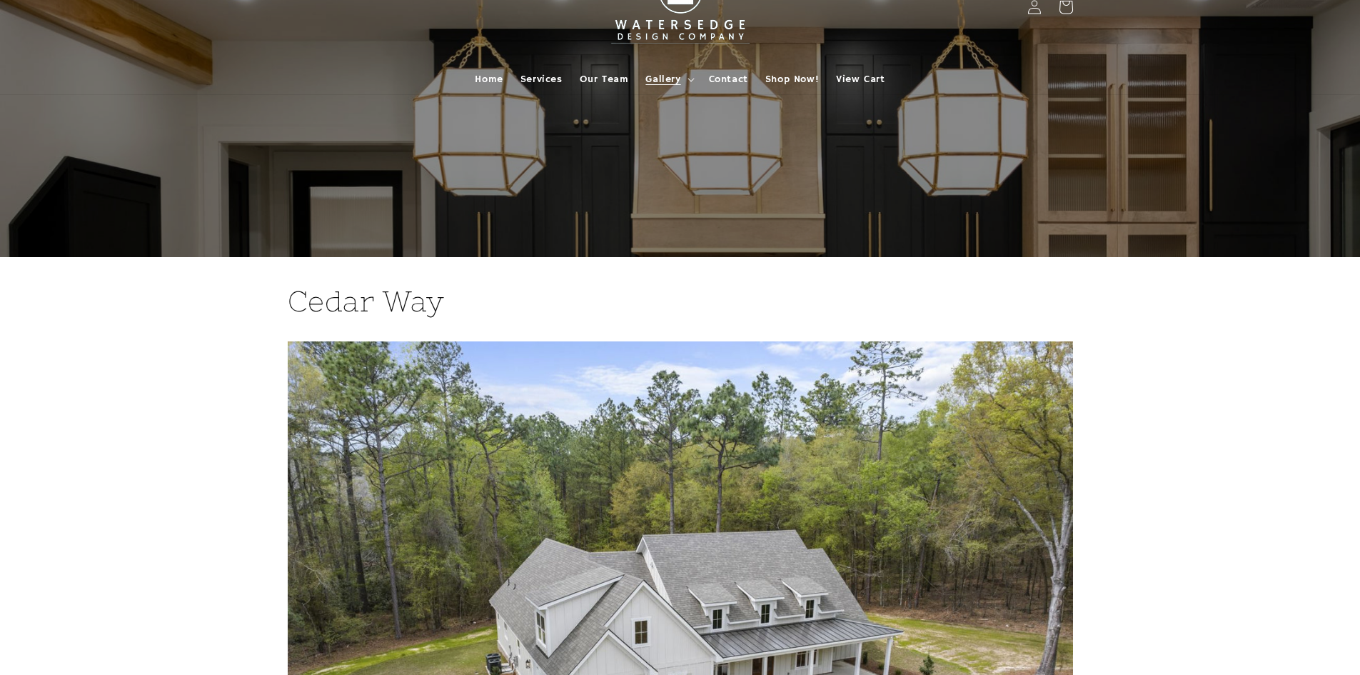
scroll to position [0, 0]
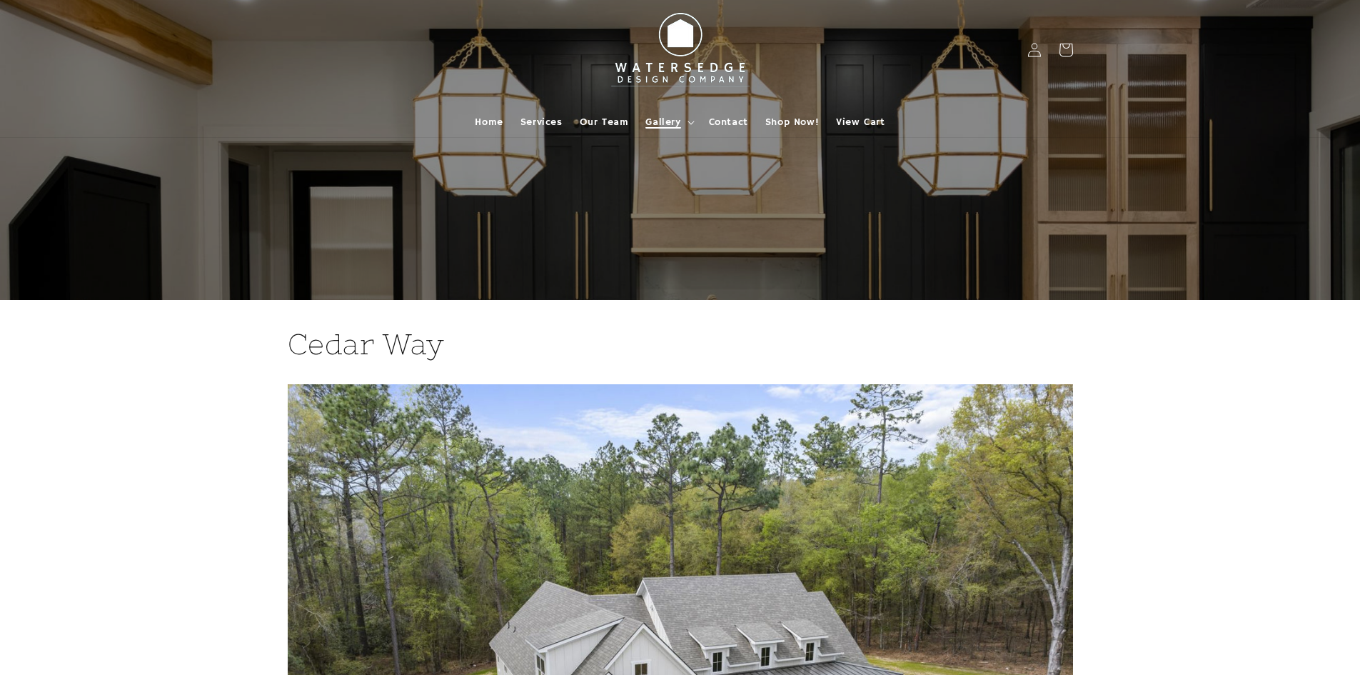
click at [691, 126] on summary "Gallery" at bounding box center [668, 122] width 63 height 30
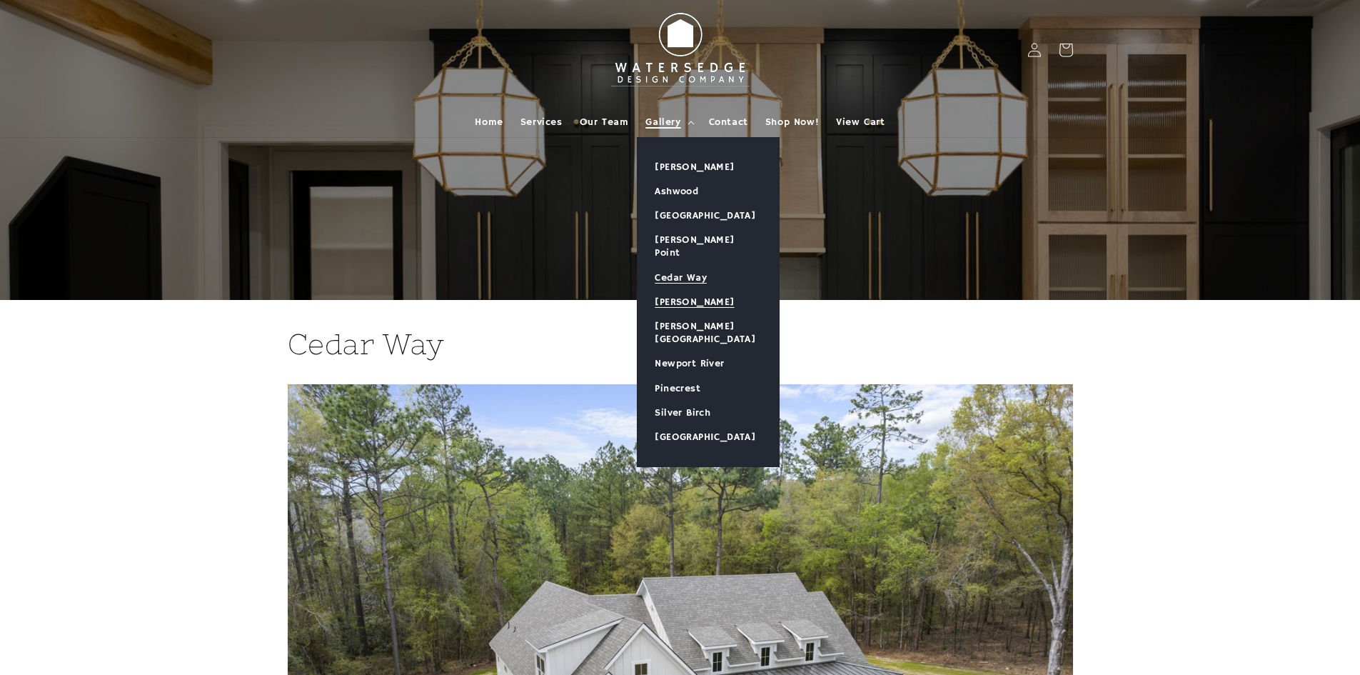
click at [707, 292] on link "[PERSON_NAME]" at bounding box center [708, 302] width 141 height 24
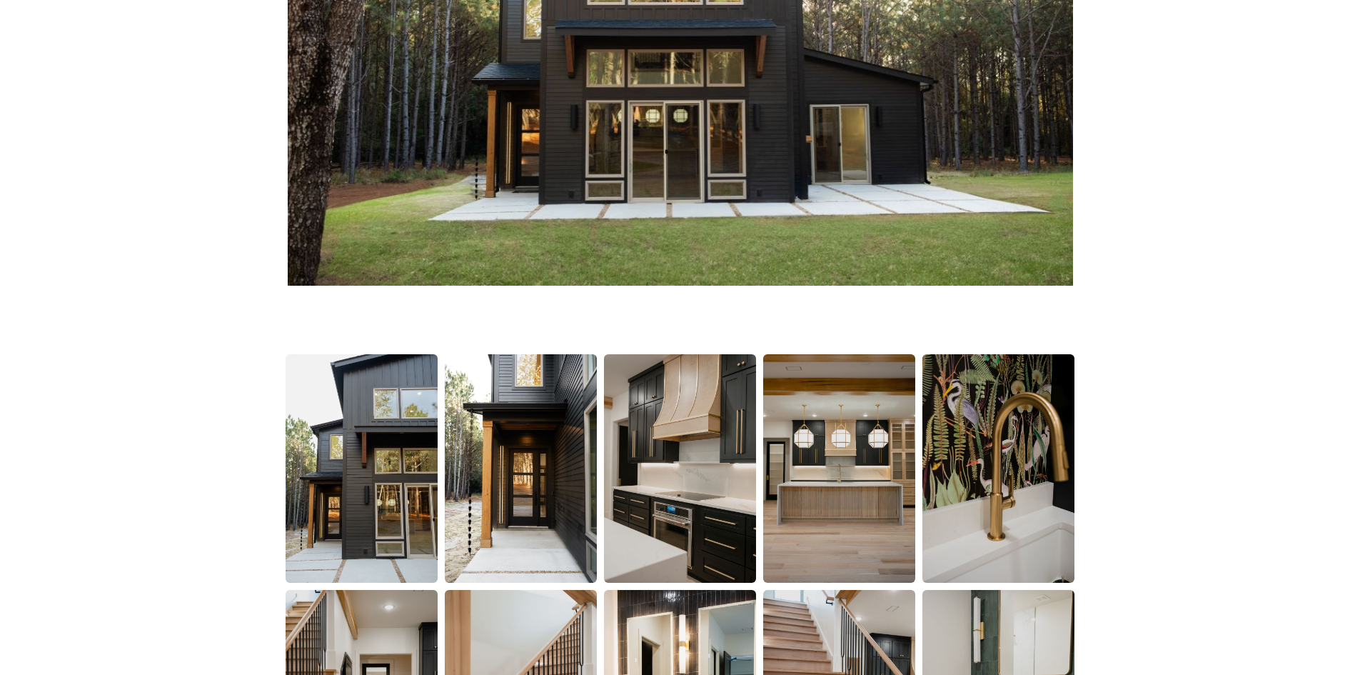
scroll to position [643, 0]
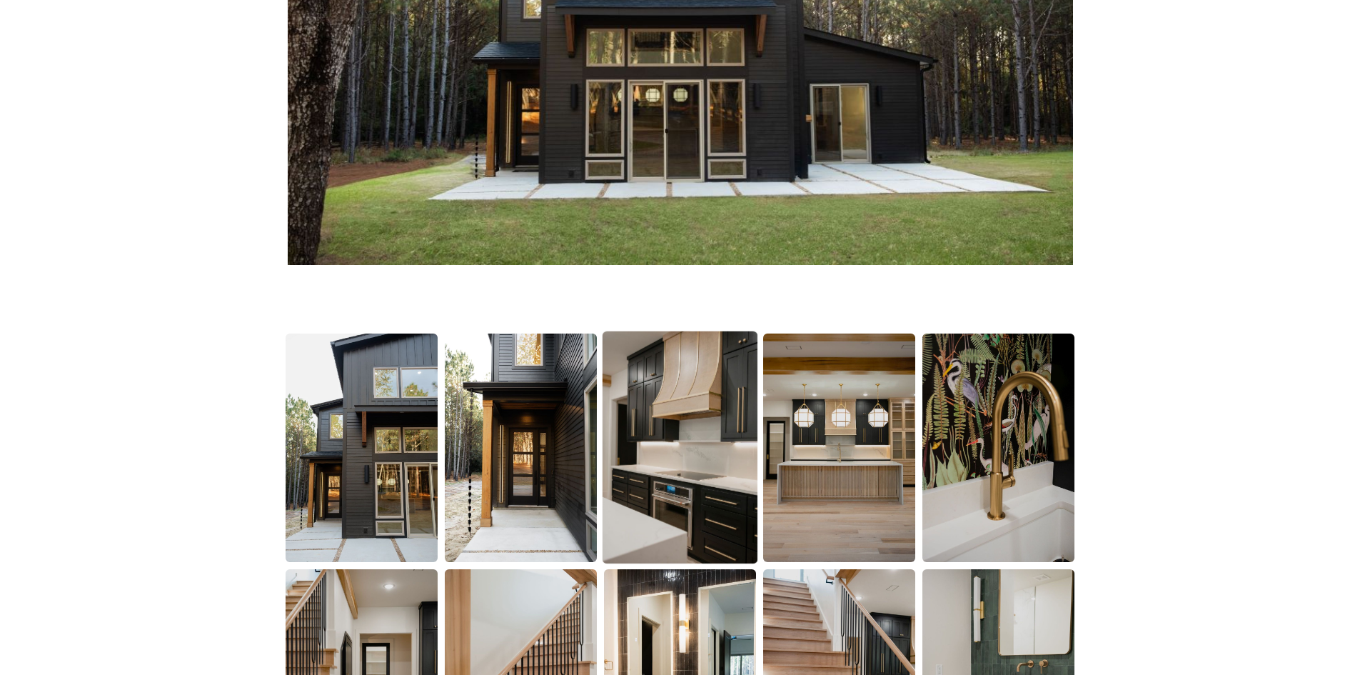
click at [673, 421] on img at bounding box center [680, 447] width 155 height 233
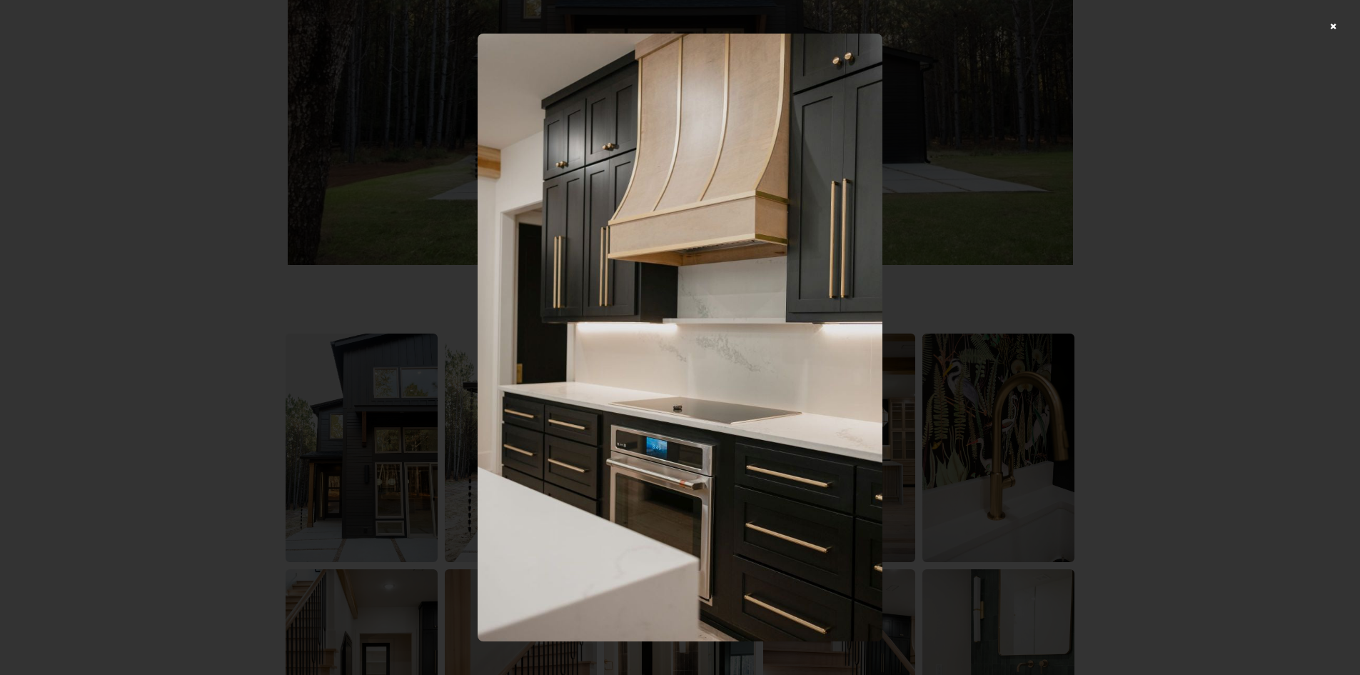
click at [968, 177] on div at bounding box center [680, 337] width 1360 height 675
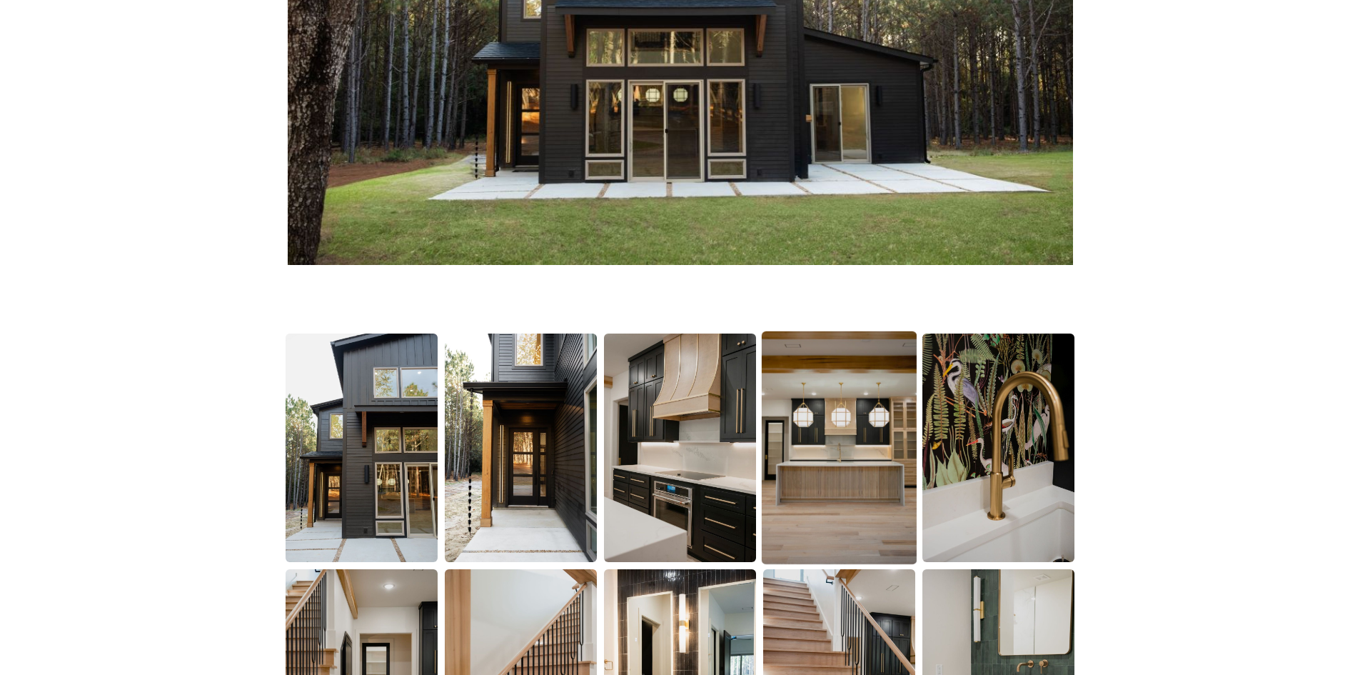
click at [878, 363] on img at bounding box center [839, 447] width 155 height 233
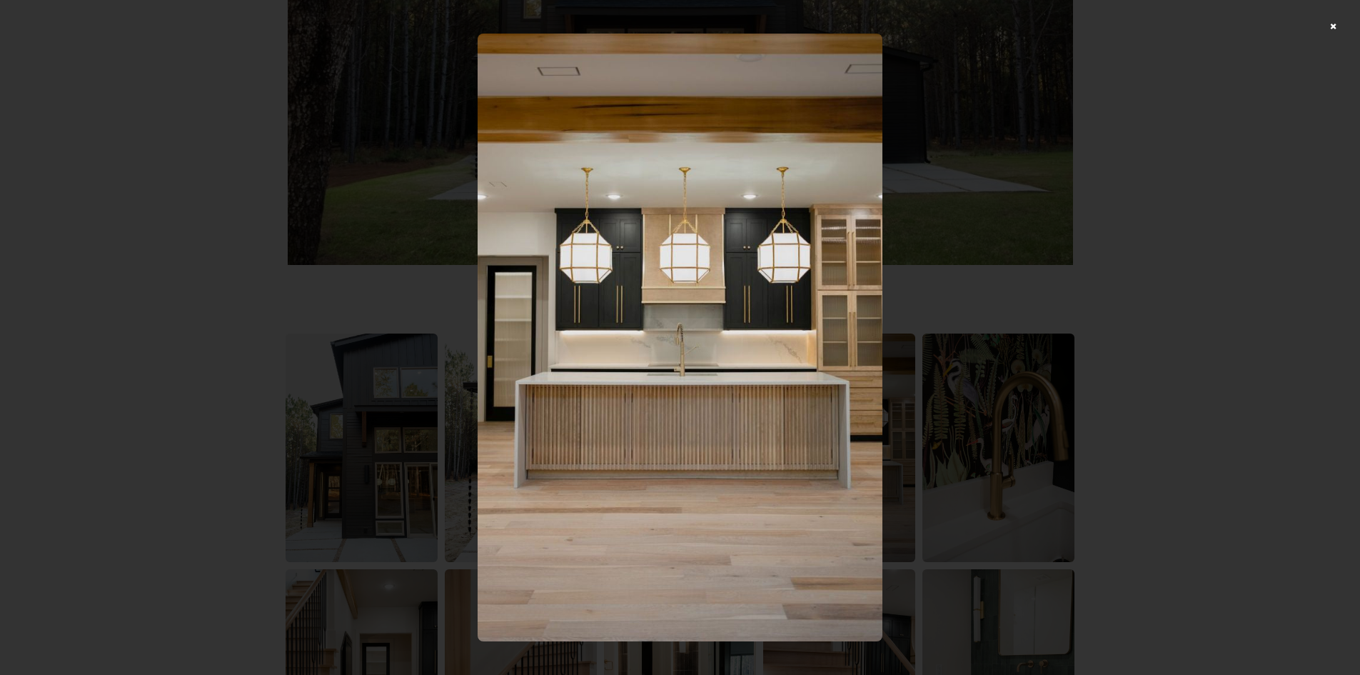
click at [1002, 319] on div at bounding box center [680, 337] width 1360 height 675
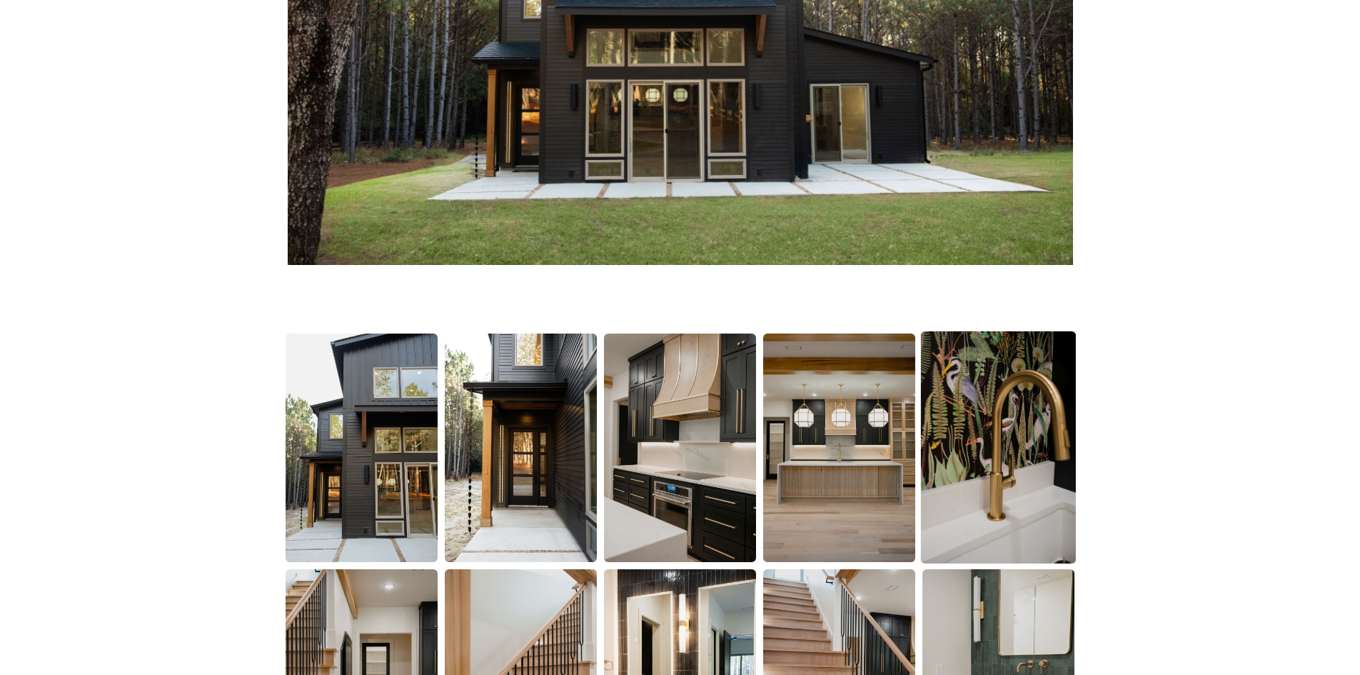
click at [979, 403] on img at bounding box center [998, 447] width 155 height 233
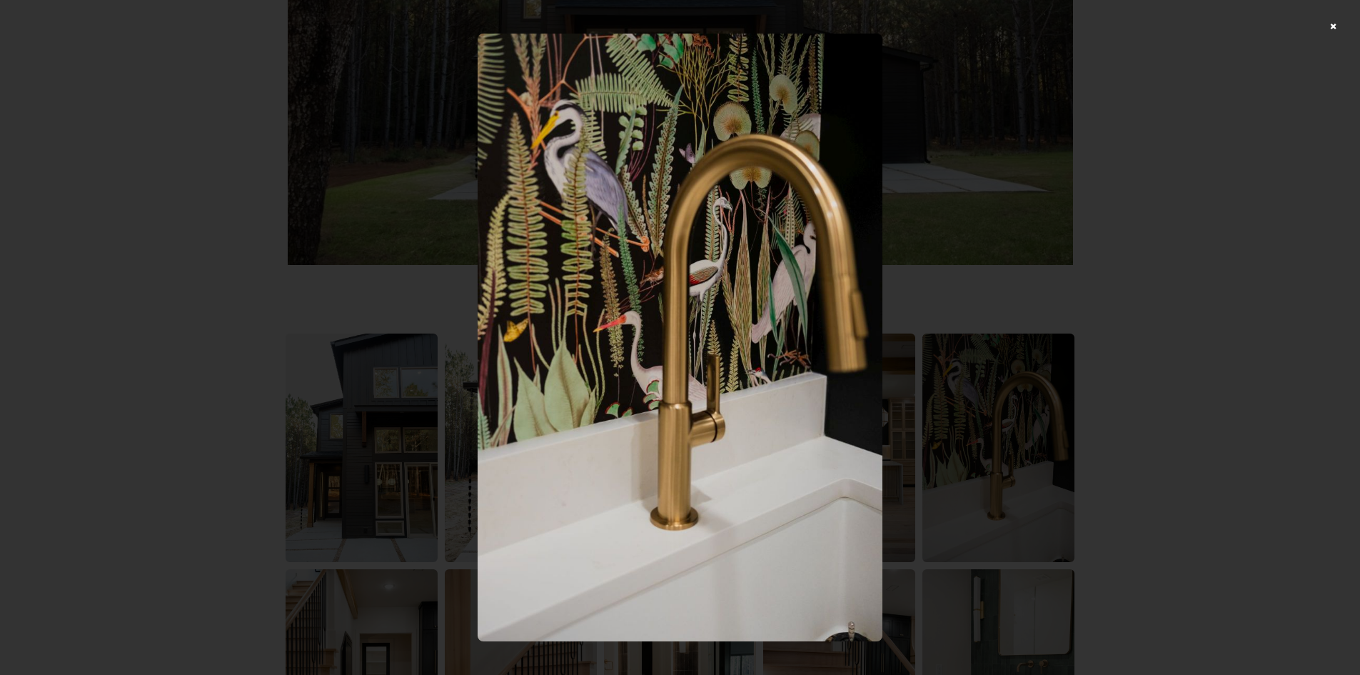
click at [1064, 249] on div at bounding box center [680, 337] width 1360 height 675
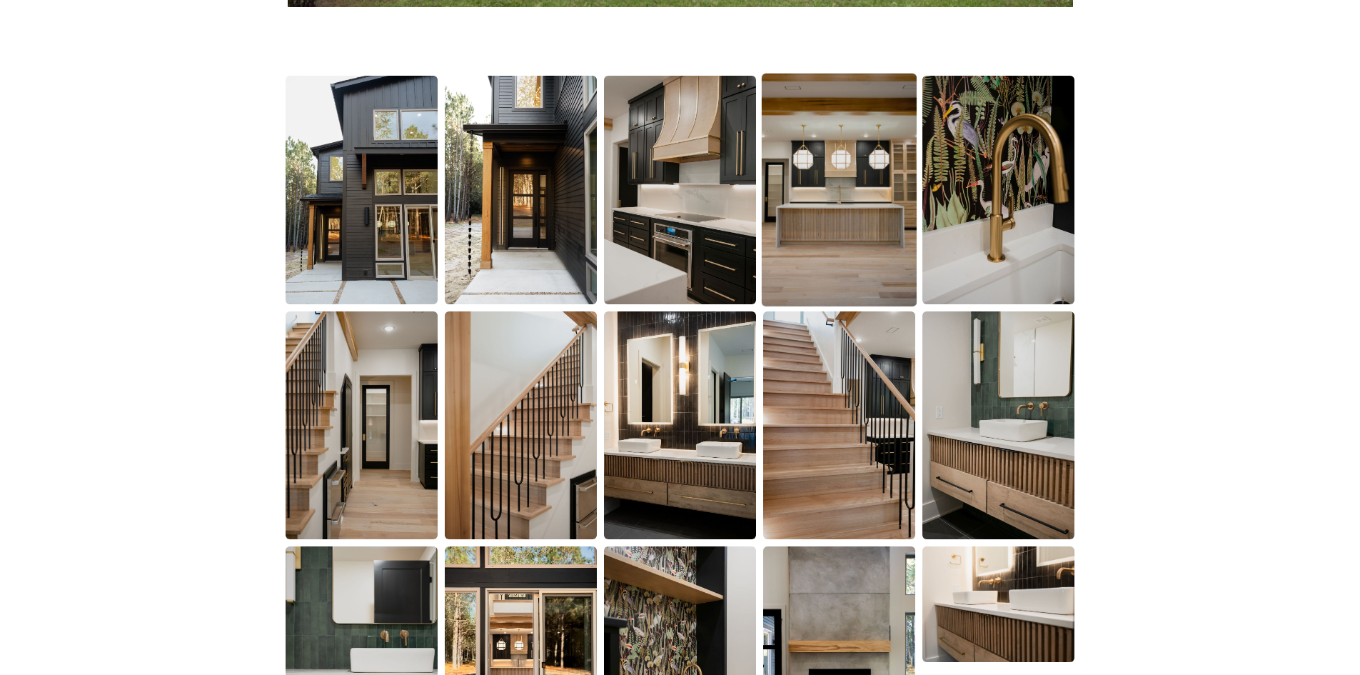
scroll to position [928, 0]
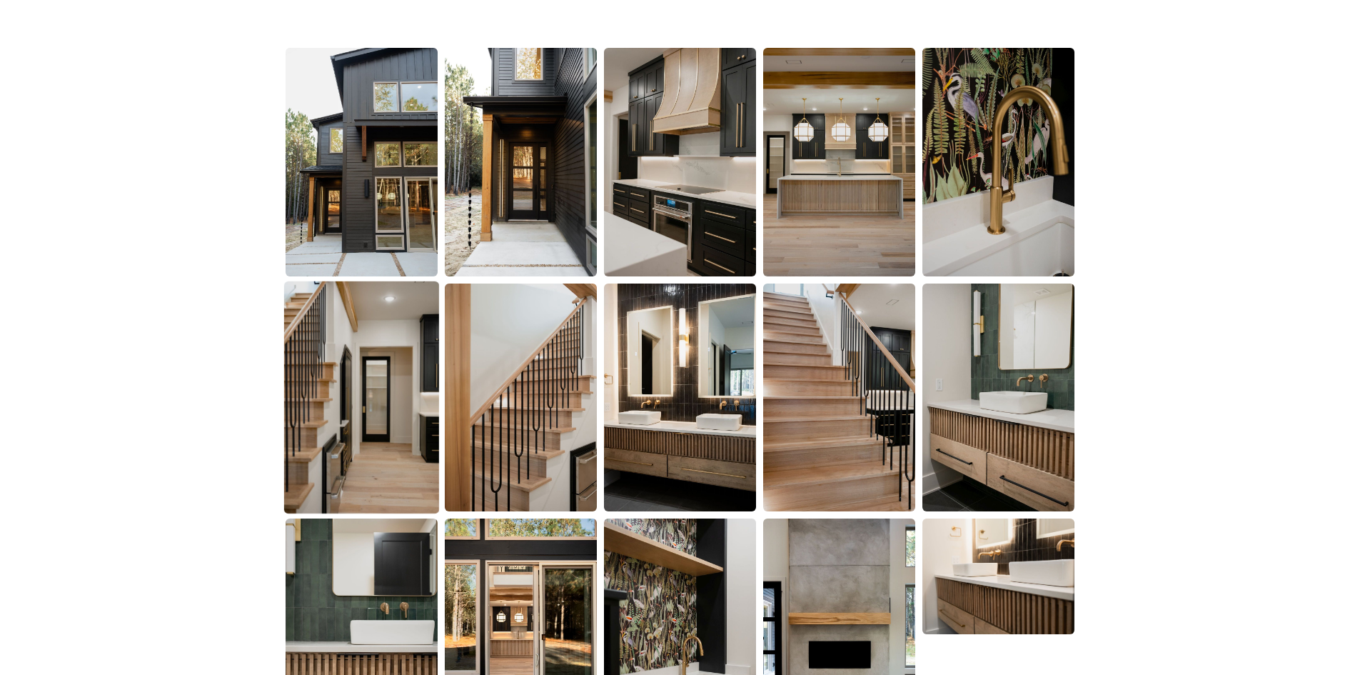
click at [331, 384] on img at bounding box center [361, 397] width 155 height 233
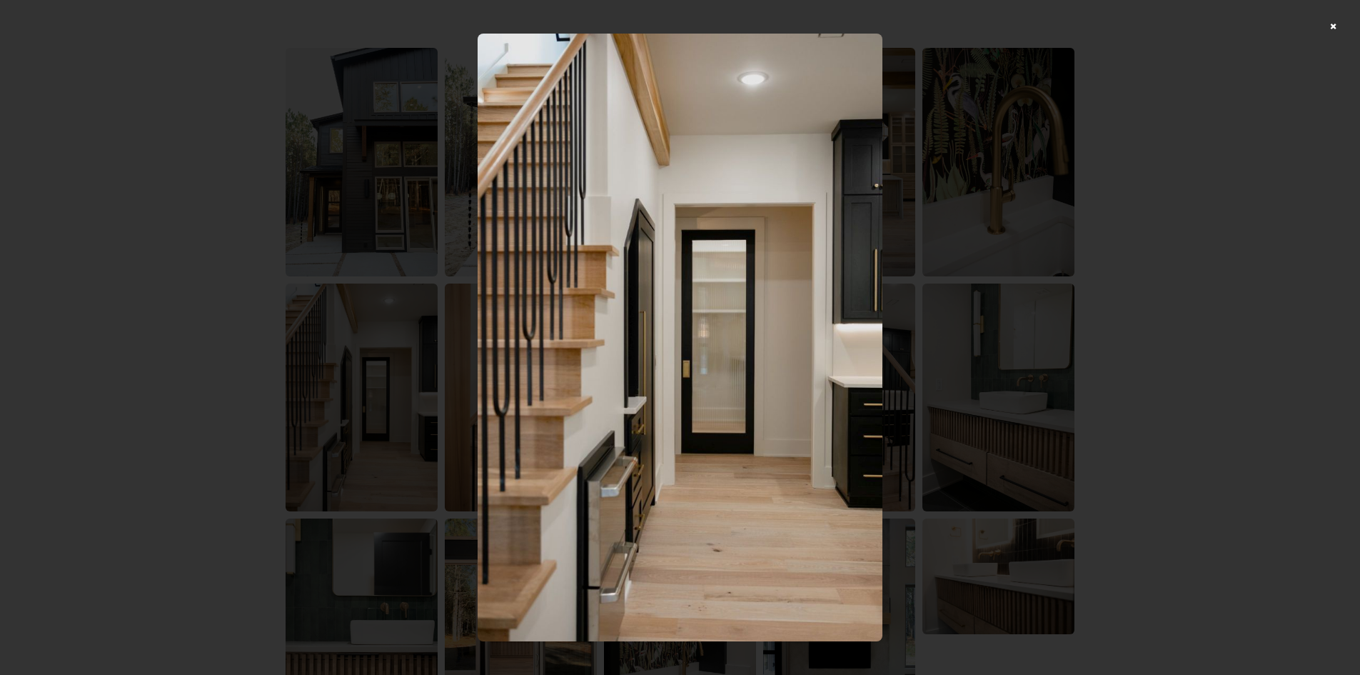
click at [1102, 209] on div at bounding box center [680, 337] width 1360 height 675
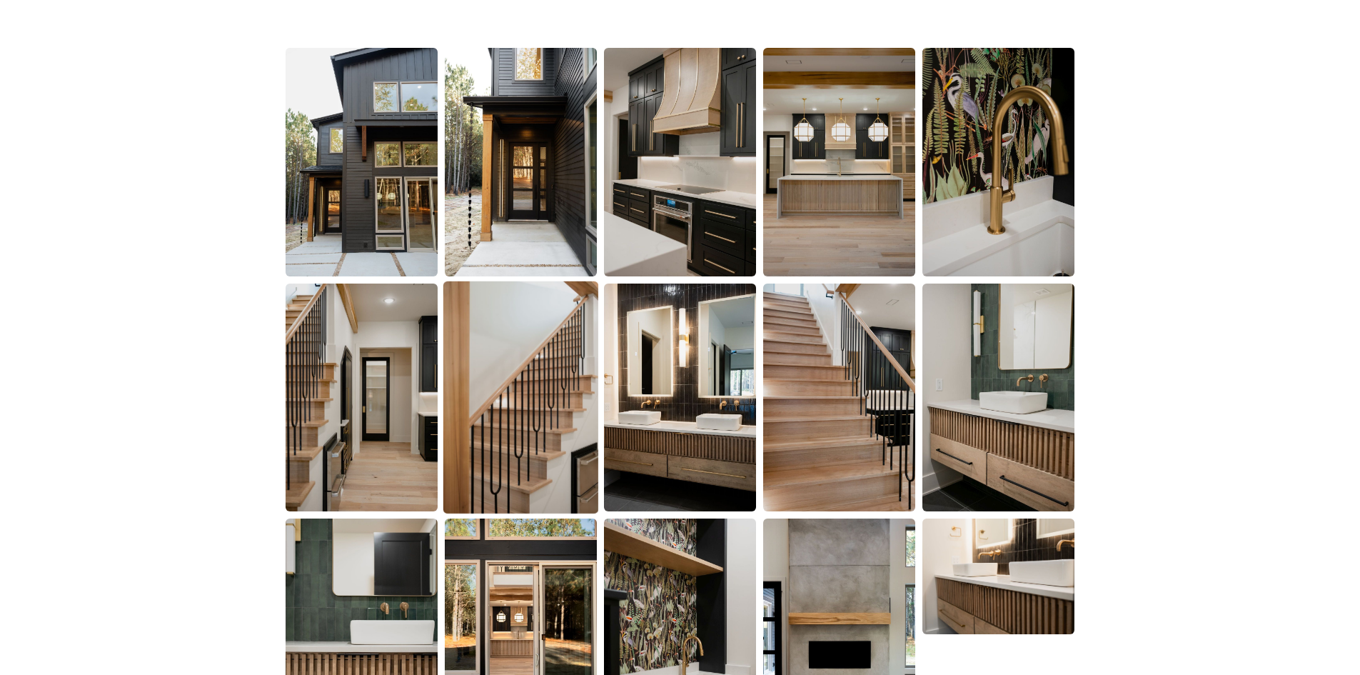
click at [504, 384] on img at bounding box center [520, 397] width 155 height 233
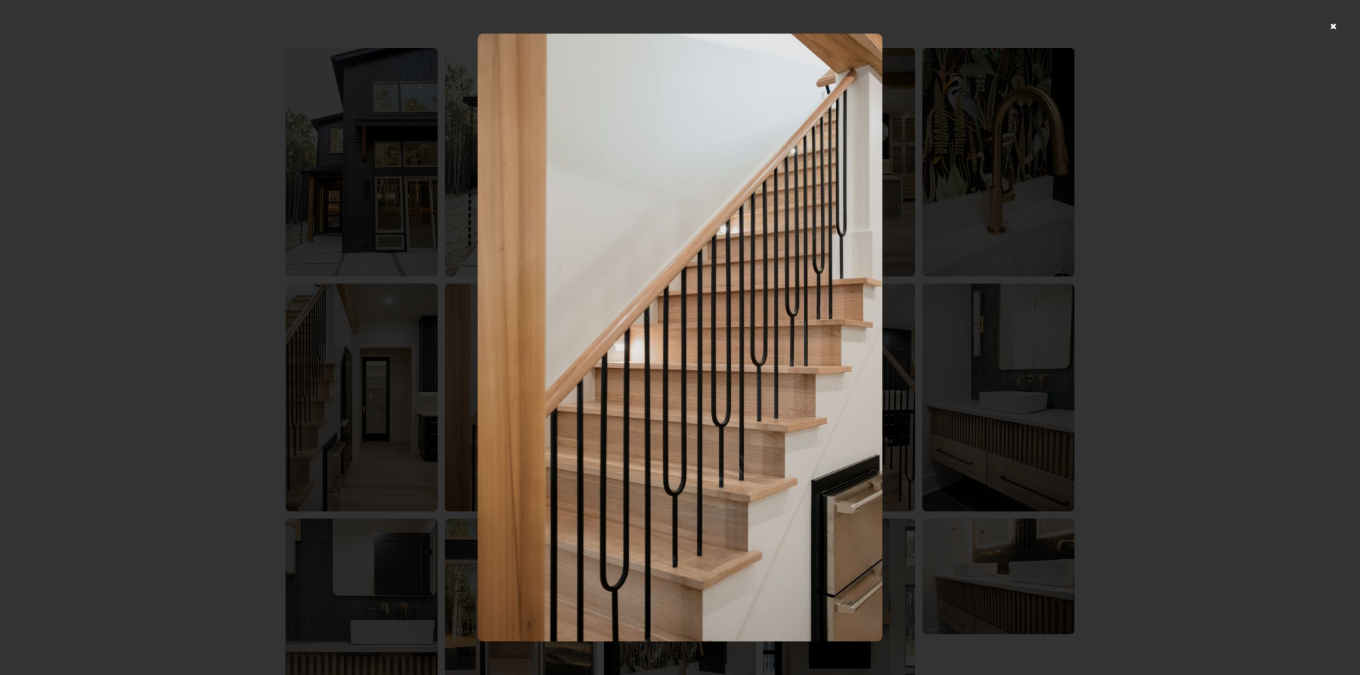
click at [1166, 194] on div at bounding box center [680, 337] width 1360 height 675
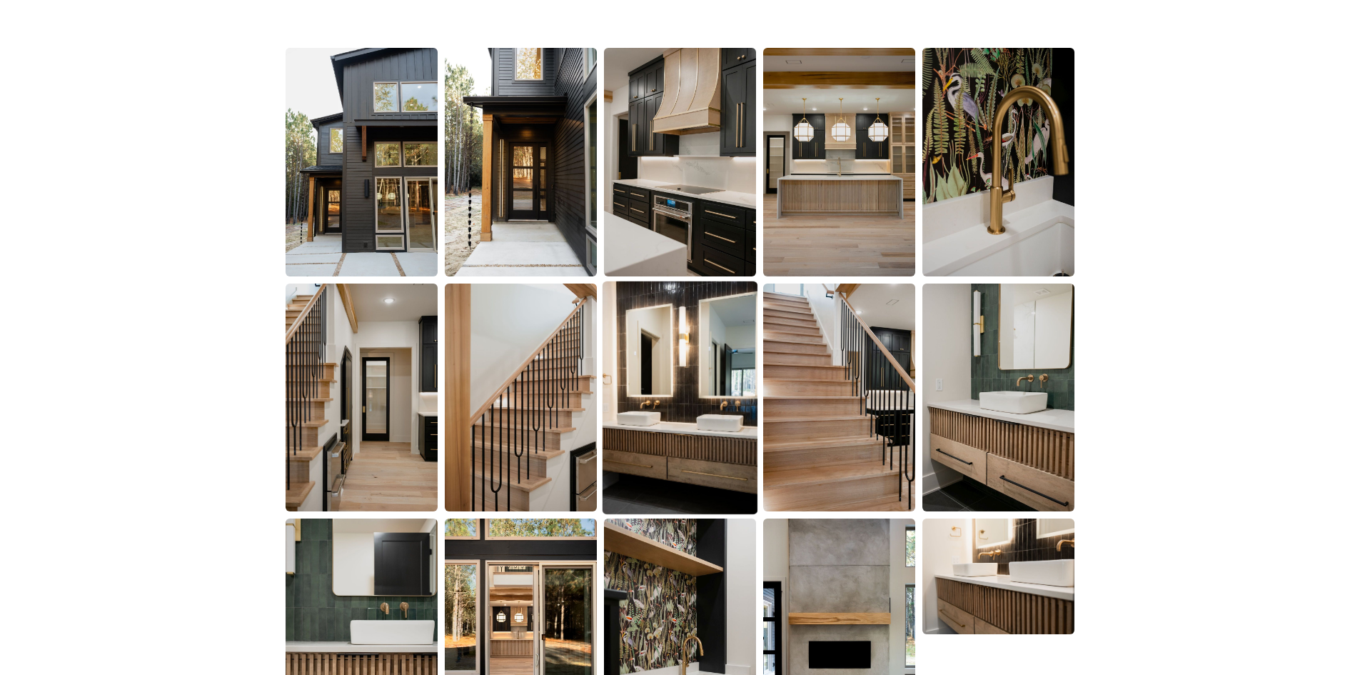
click at [707, 339] on img at bounding box center [680, 397] width 155 height 233
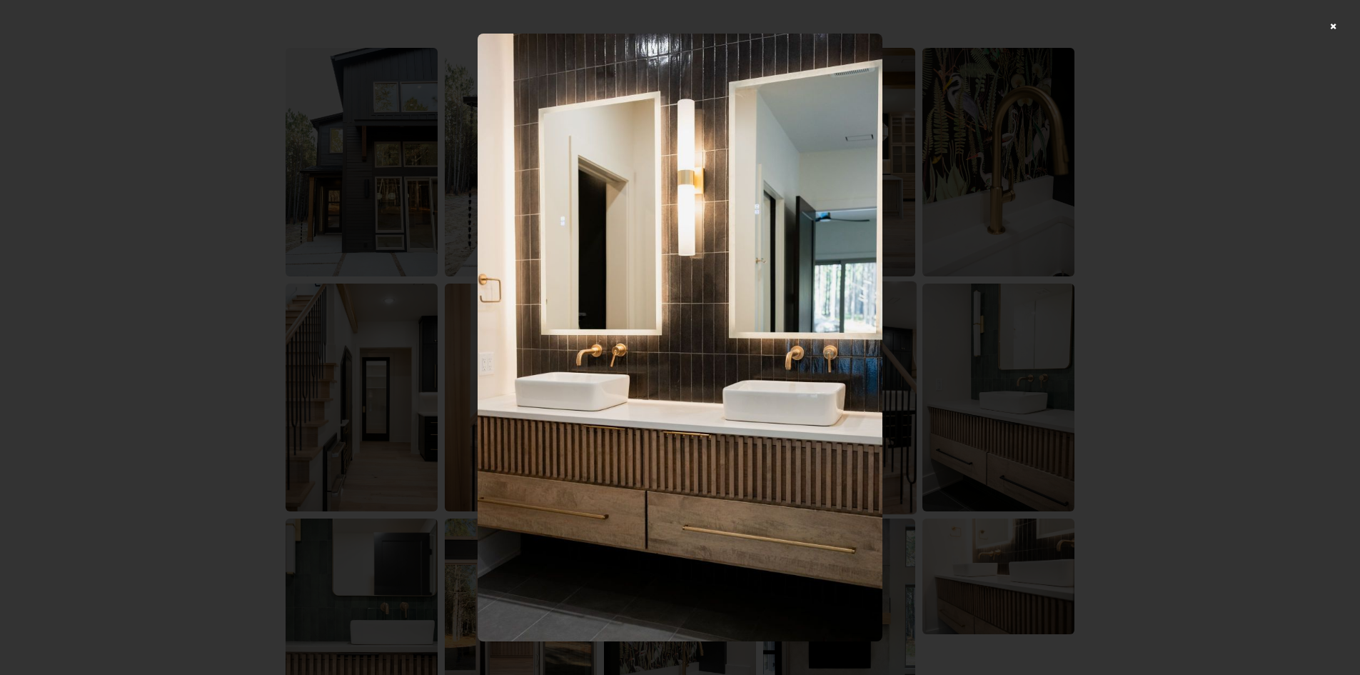
drag, startPoint x: 1109, startPoint y: 251, endPoint x: 771, endPoint y: 316, distance: 344.0
click at [1110, 251] on div at bounding box center [680, 337] width 1360 height 675
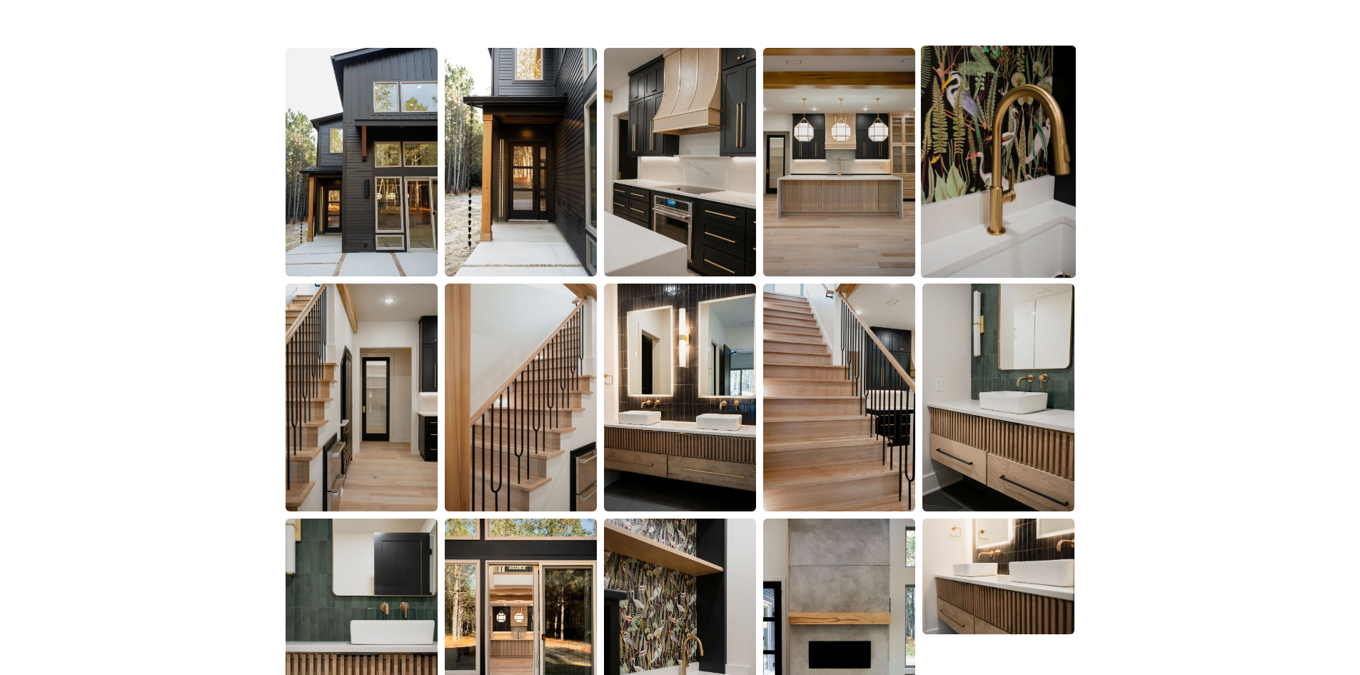
click at [1003, 176] on img at bounding box center [998, 162] width 155 height 233
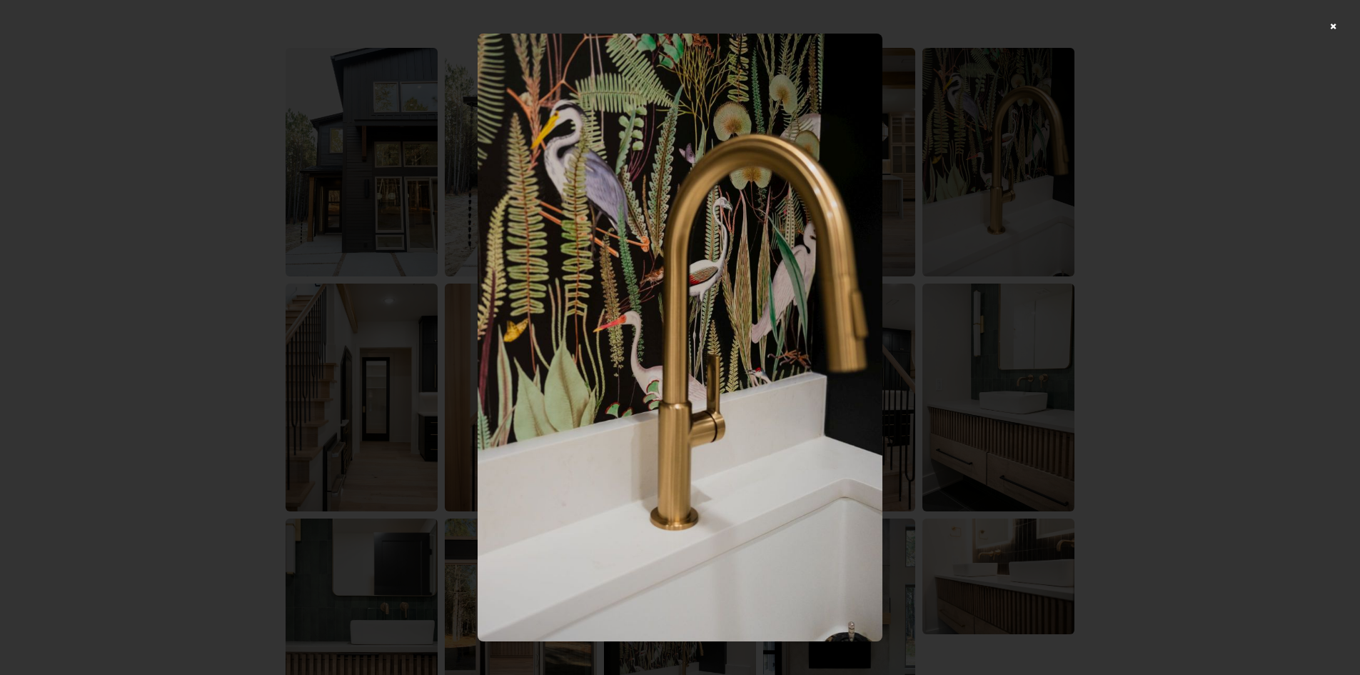
click at [1226, 174] on div at bounding box center [680, 337] width 1360 height 675
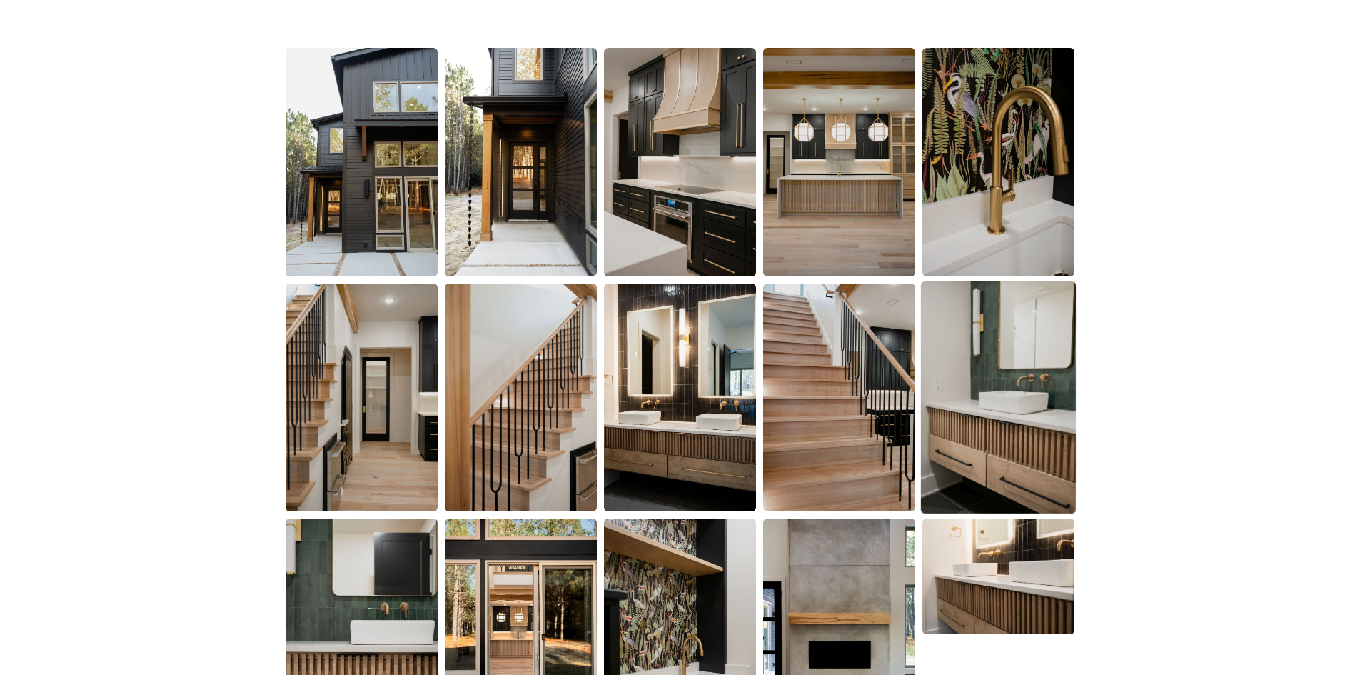
click at [1026, 354] on img at bounding box center [998, 397] width 155 height 233
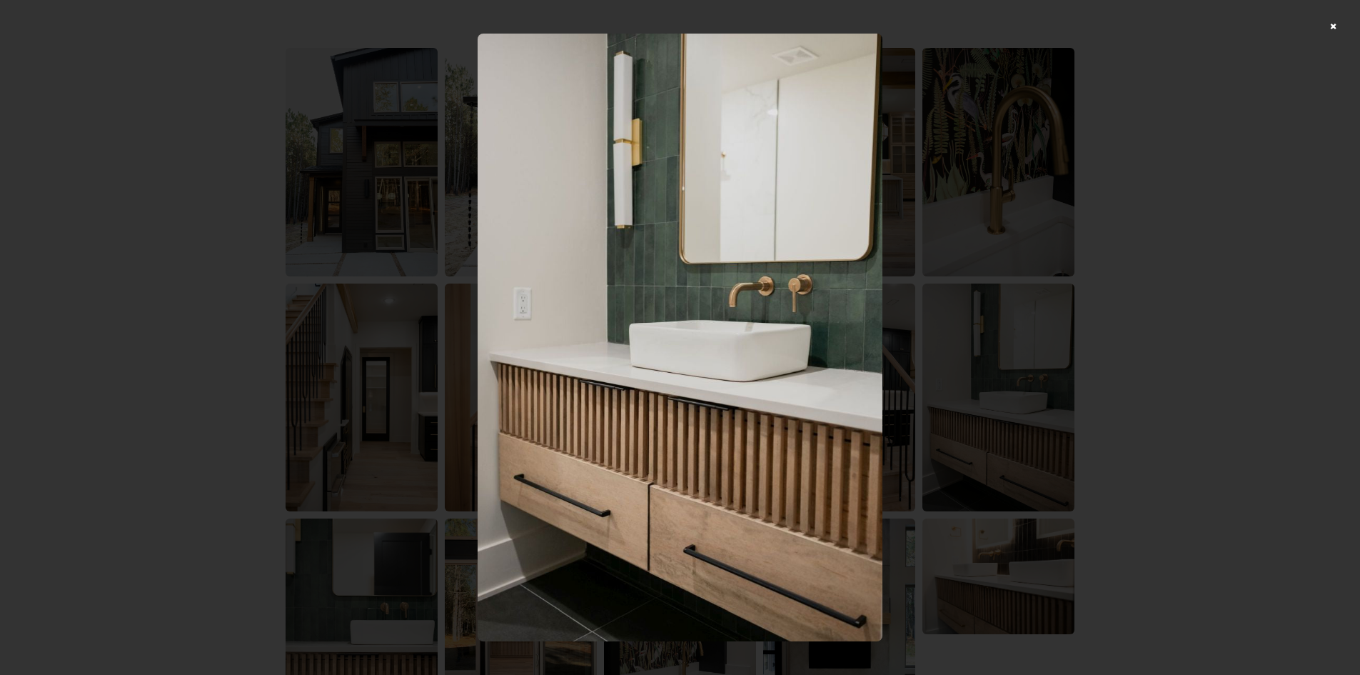
click at [1119, 281] on div at bounding box center [680, 337] width 1360 height 675
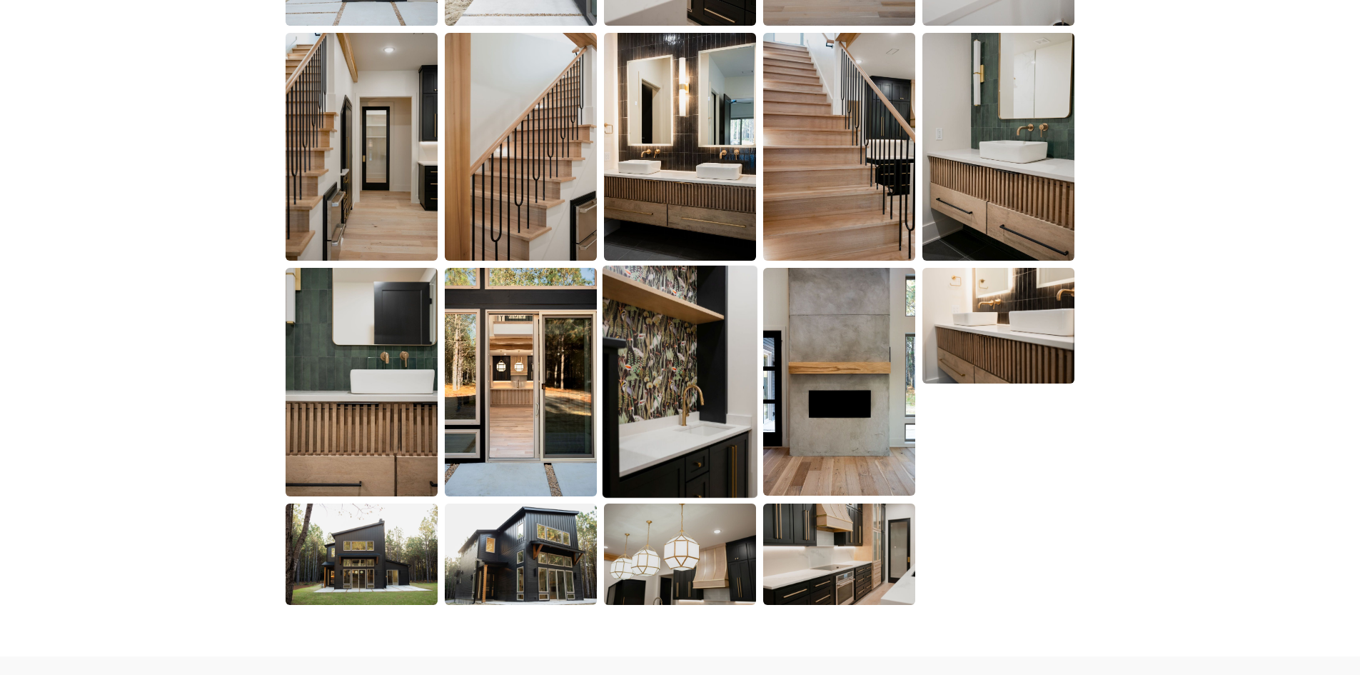
scroll to position [1214, 0]
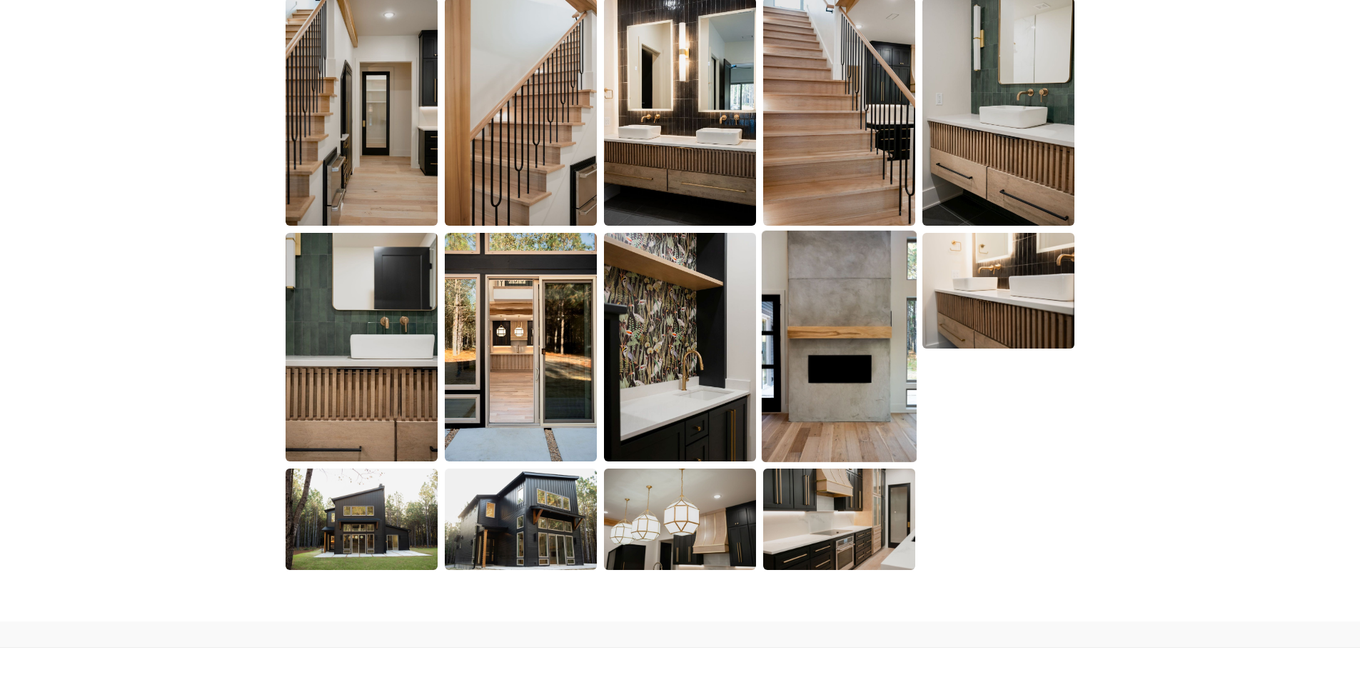
click at [803, 319] on img at bounding box center [839, 347] width 155 height 232
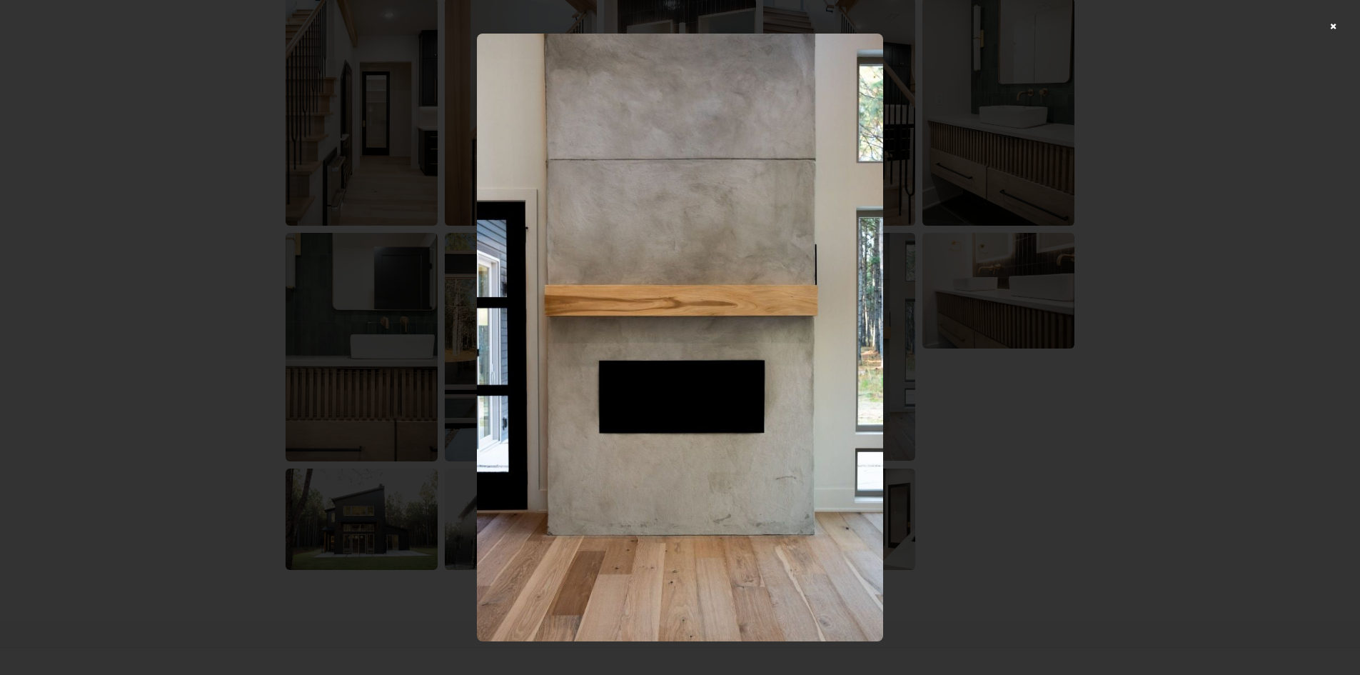
click at [1121, 264] on div at bounding box center [680, 337] width 1360 height 675
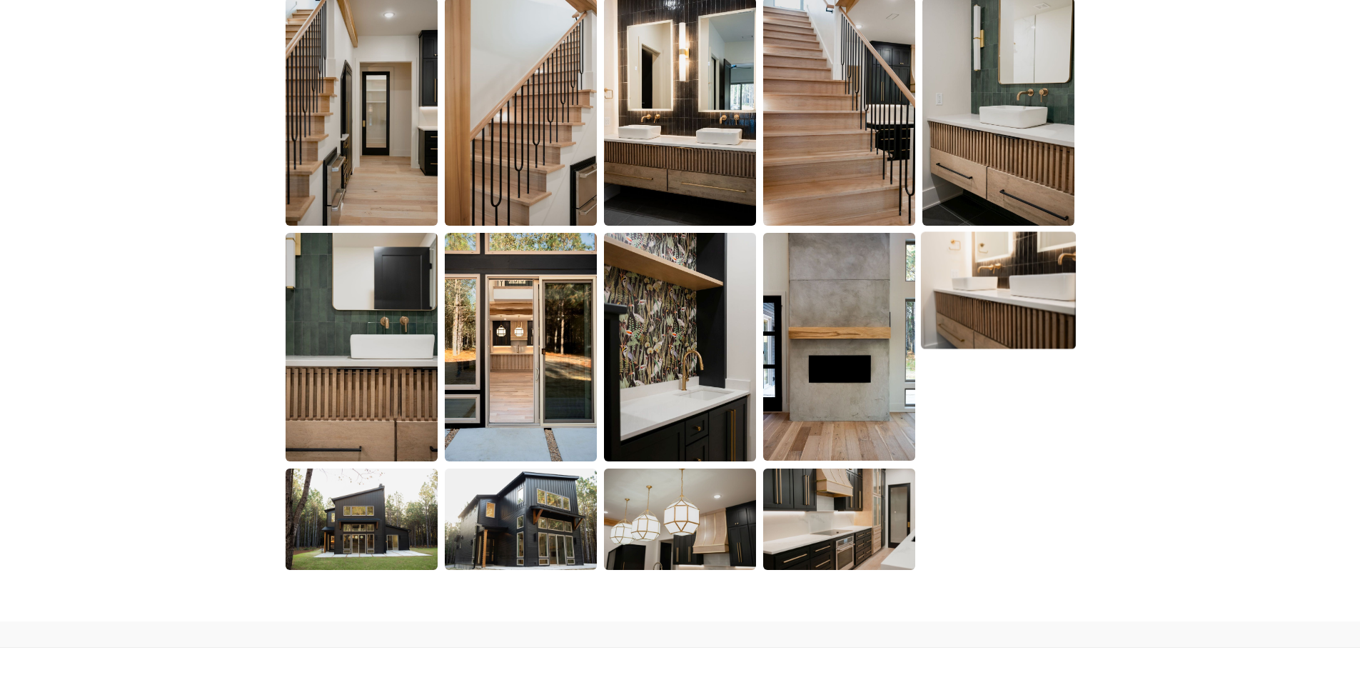
click at [1024, 283] on img at bounding box center [998, 290] width 155 height 117
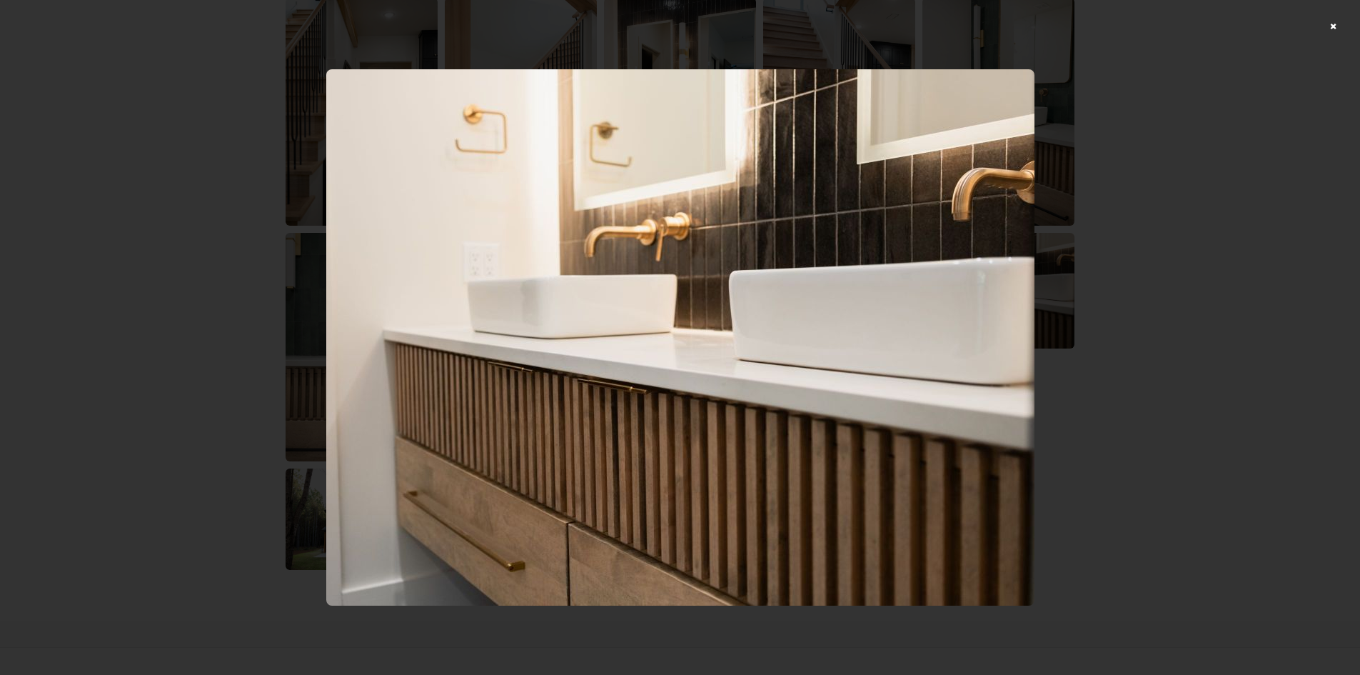
click at [1160, 254] on div at bounding box center [680, 337] width 1360 height 675
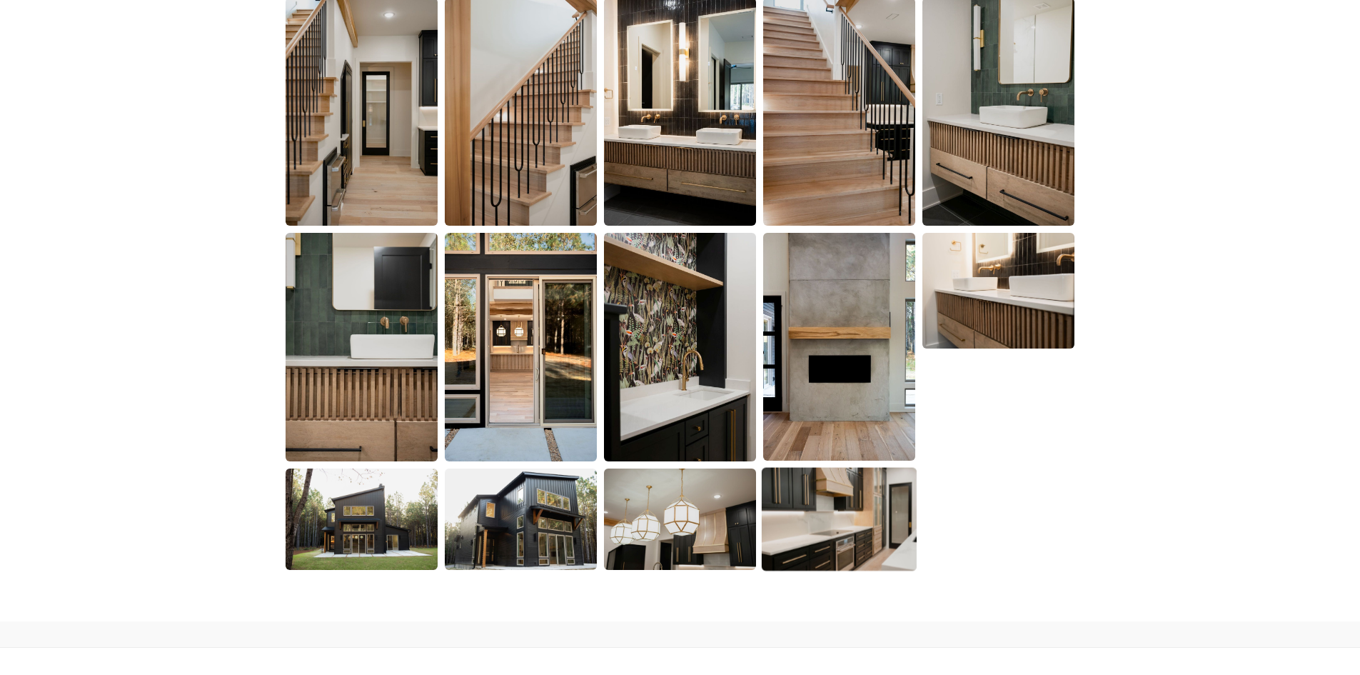
click at [888, 542] on img at bounding box center [839, 519] width 155 height 104
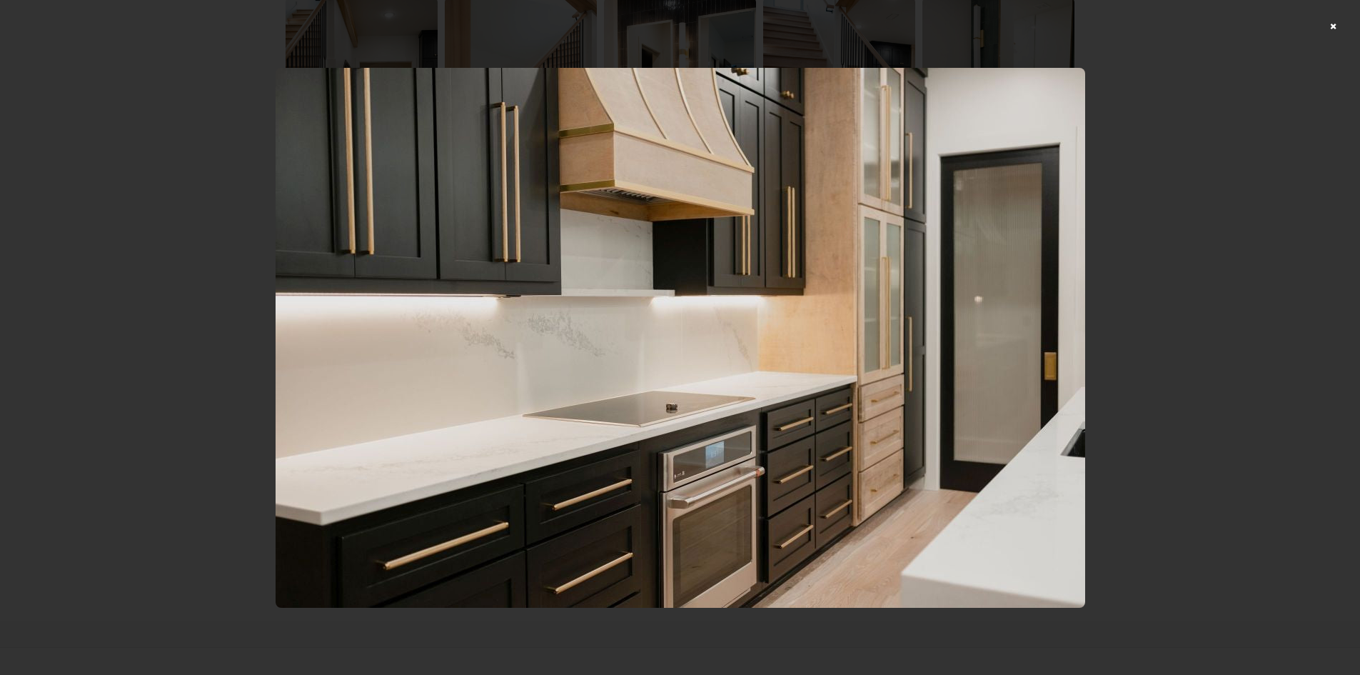
click at [1185, 304] on div at bounding box center [680, 337] width 1360 height 675
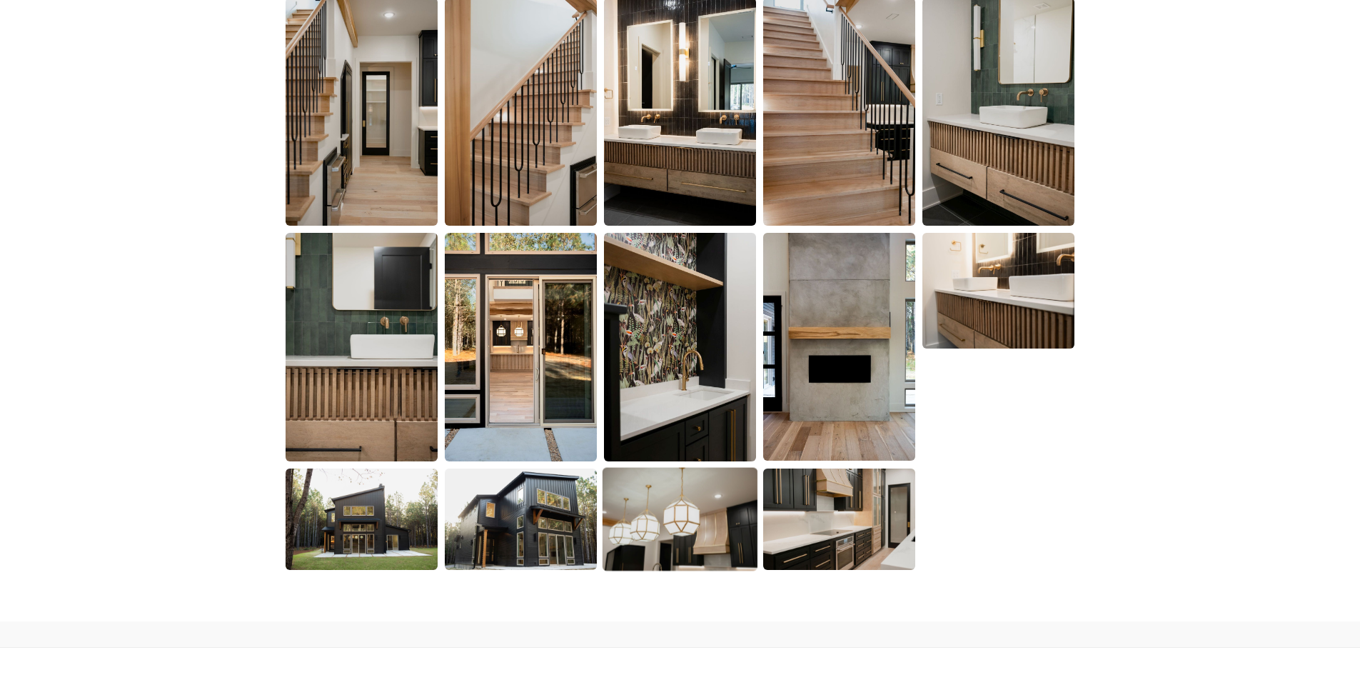
click at [670, 511] on img at bounding box center [680, 519] width 155 height 104
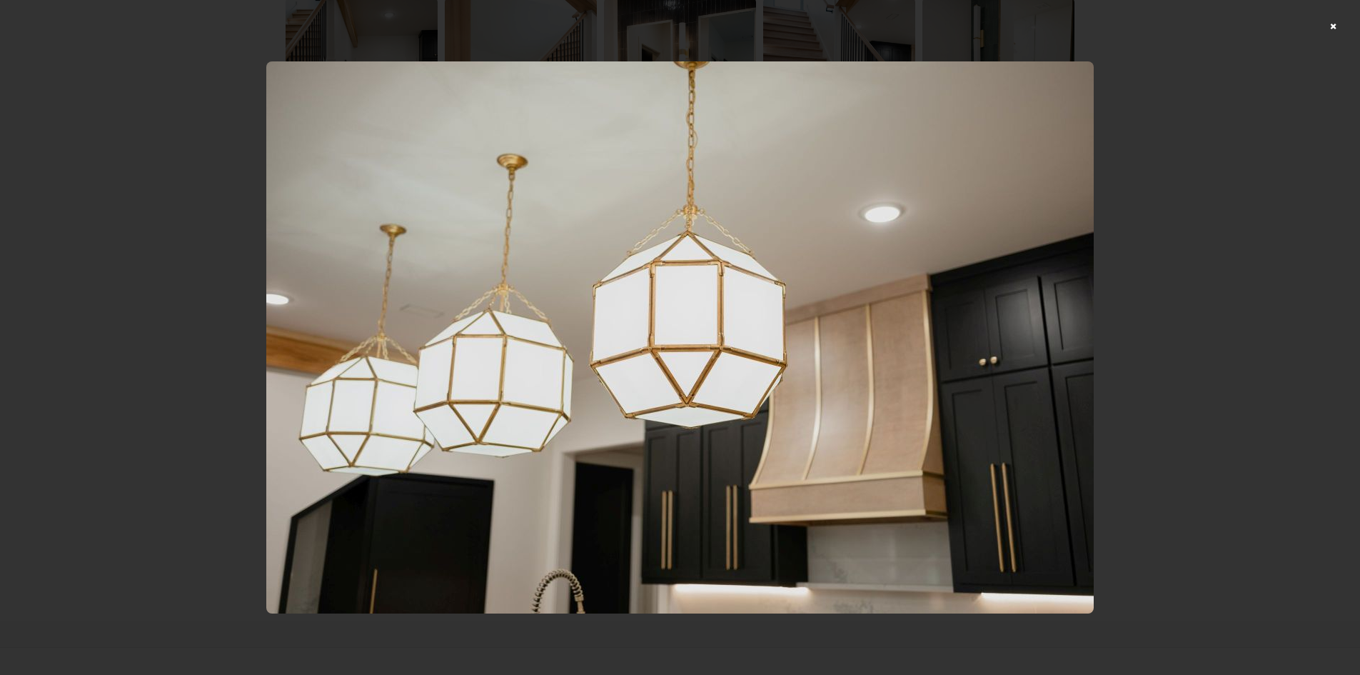
click at [1168, 272] on div at bounding box center [680, 337] width 1360 height 675
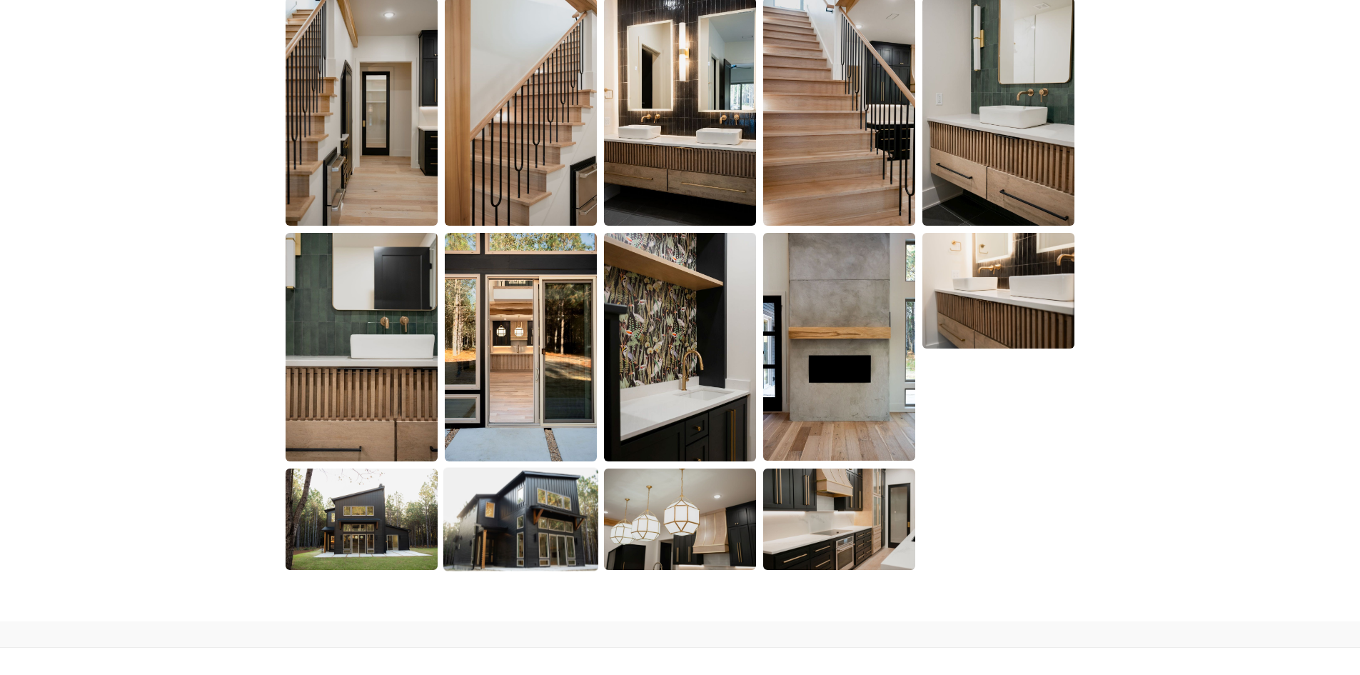
click at [526, 488] on img at bounding box center [520, 519] width 155 height 104
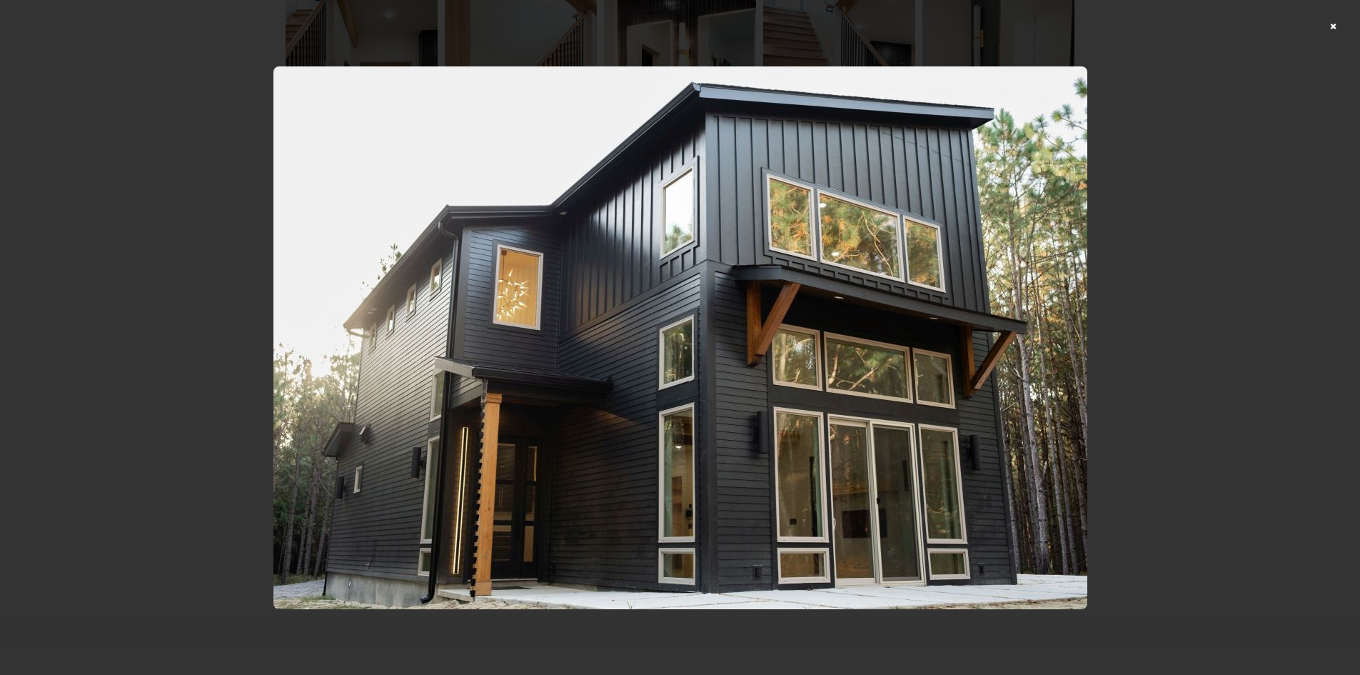
click at [1250, 281] on div at bounding box center [680, 337] width 1360 height 675
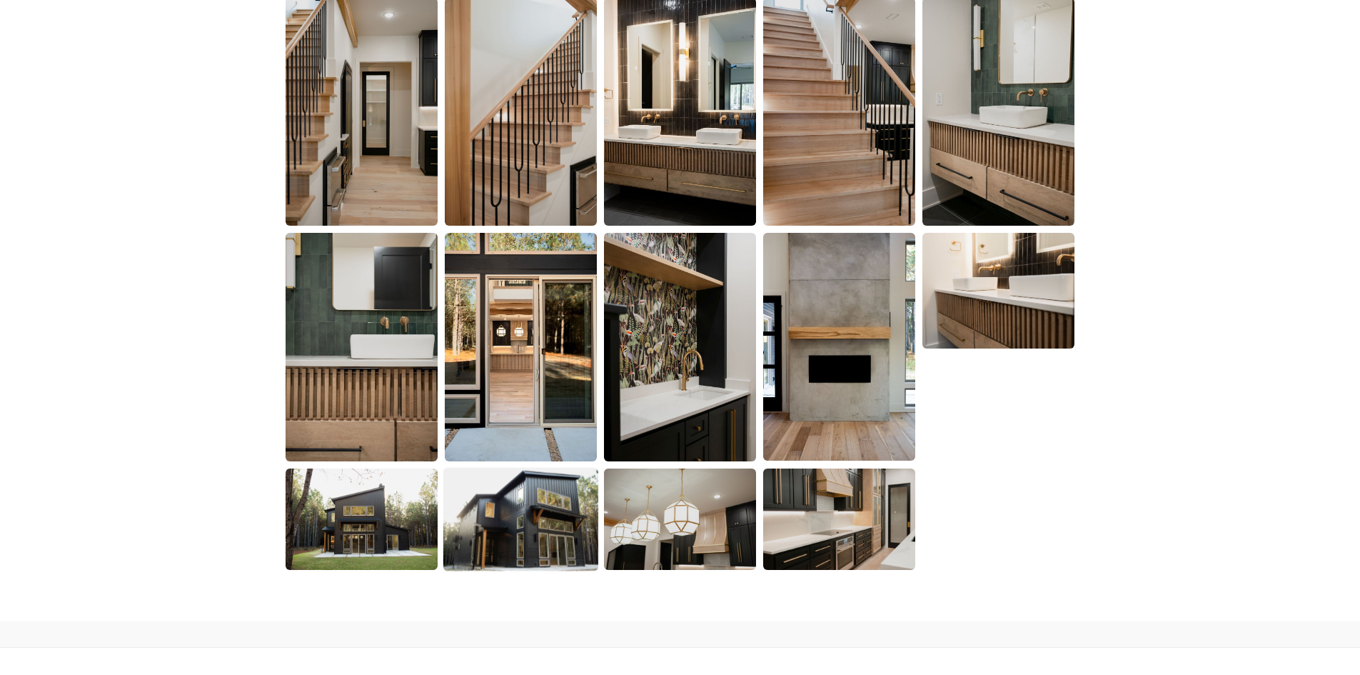
click at [540, 521] on img at bounding box center [520, 519] width 155 height 104
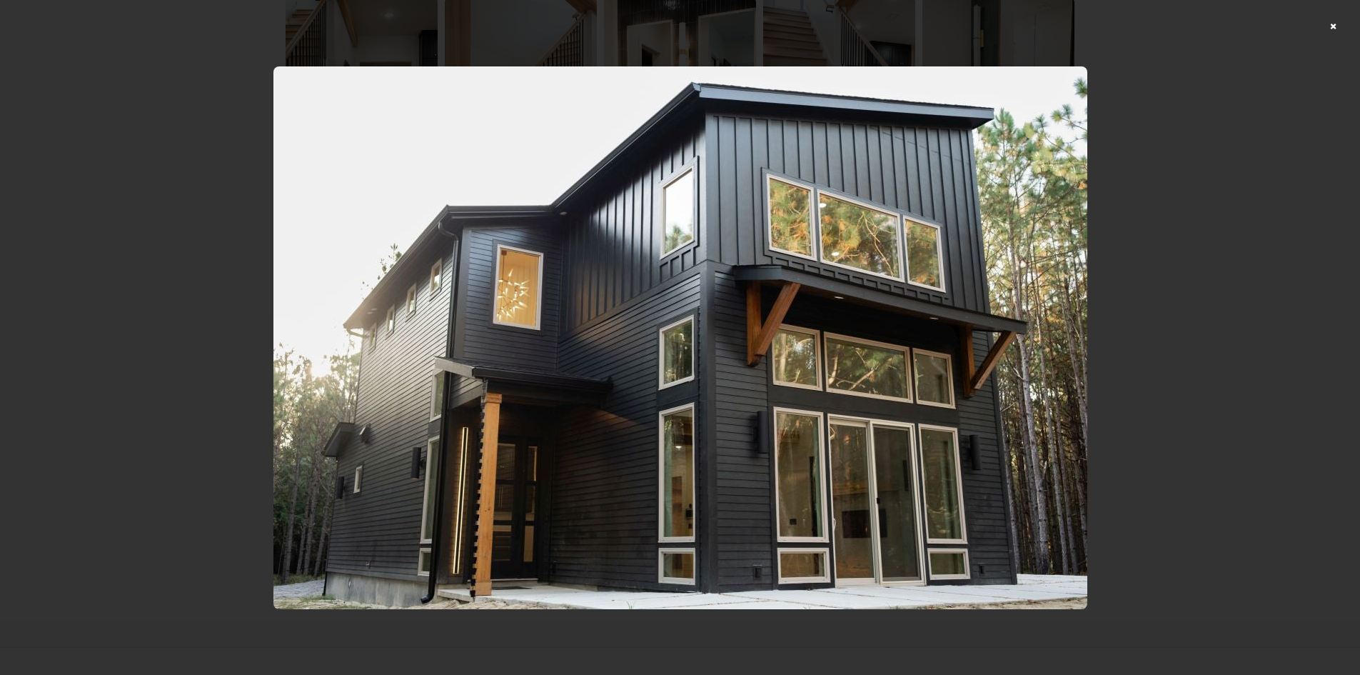
drag, startPoint x: 1233, startPoint y: 281, endPoint x: 932, endPoint y: 375, distance: 315.8
click at [1234, 281] on div at bounding box center [680, 337] width 1360 height 675
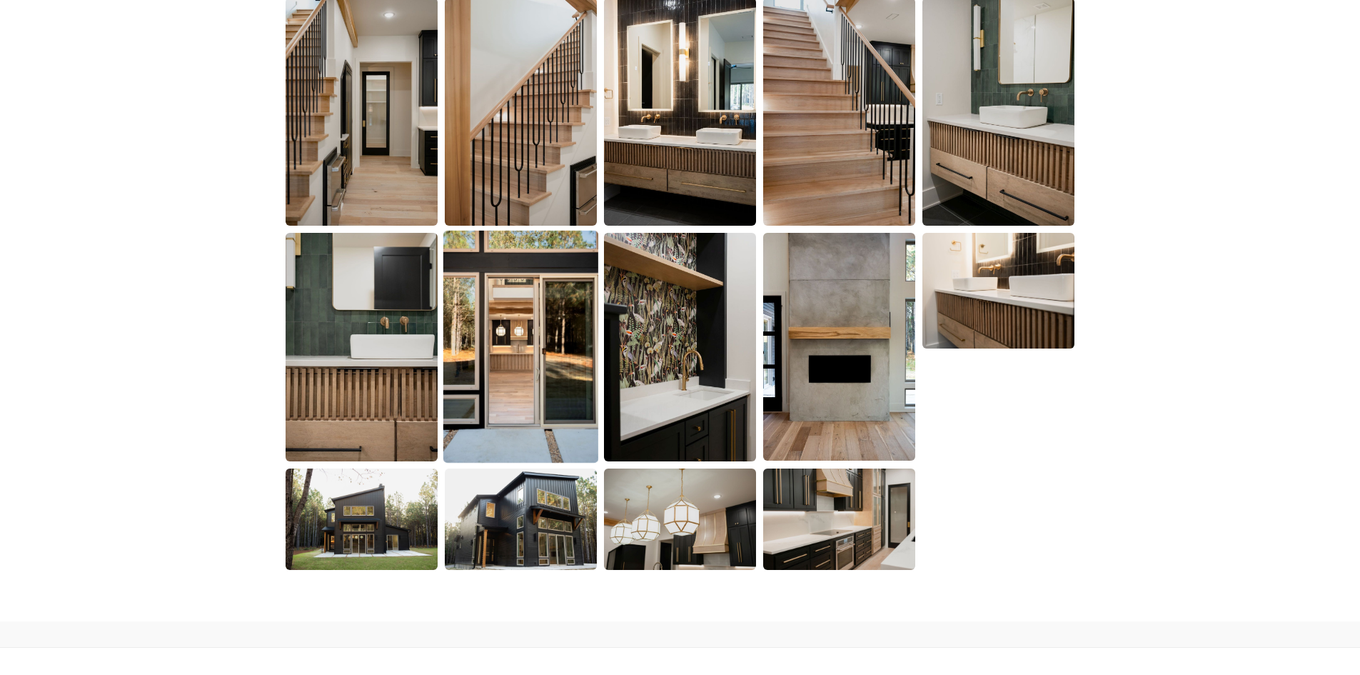
click at [474, 399] on img at bounding box center [520, 347] width 155 height 233
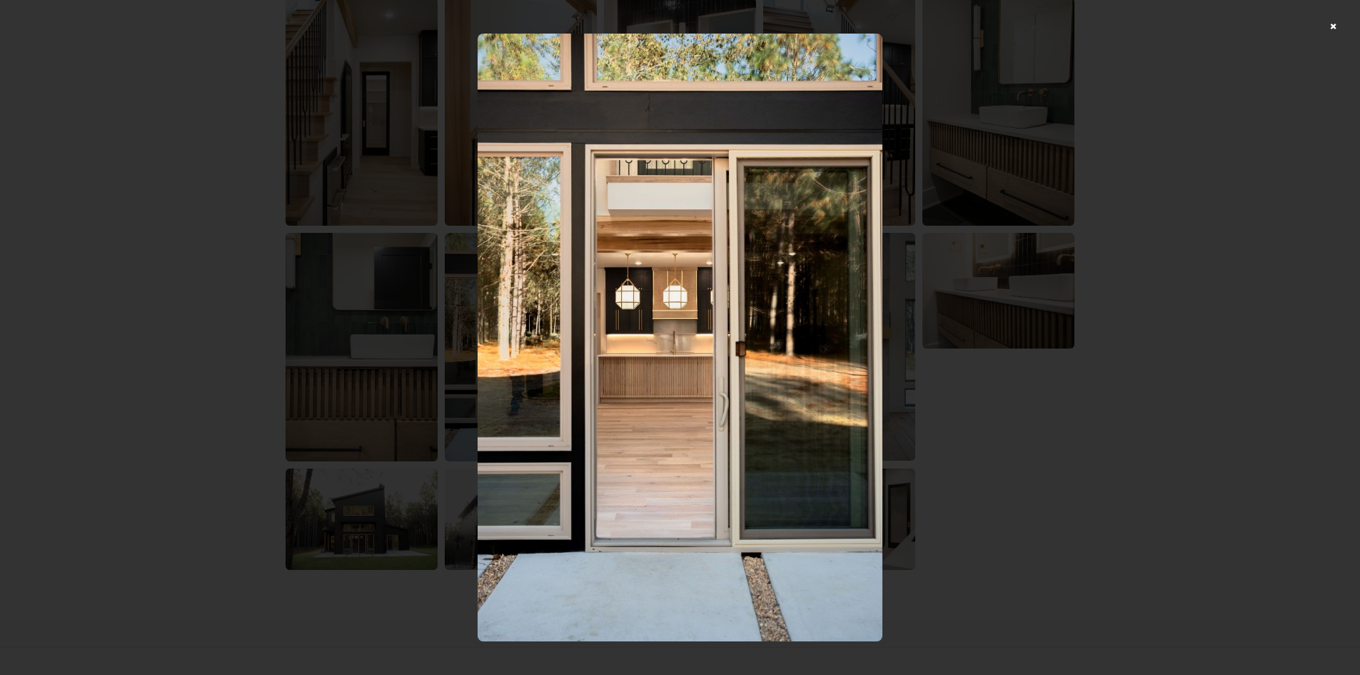
click at [1103, 448] on div at bounding box center [680, 337] width 1360 height 675
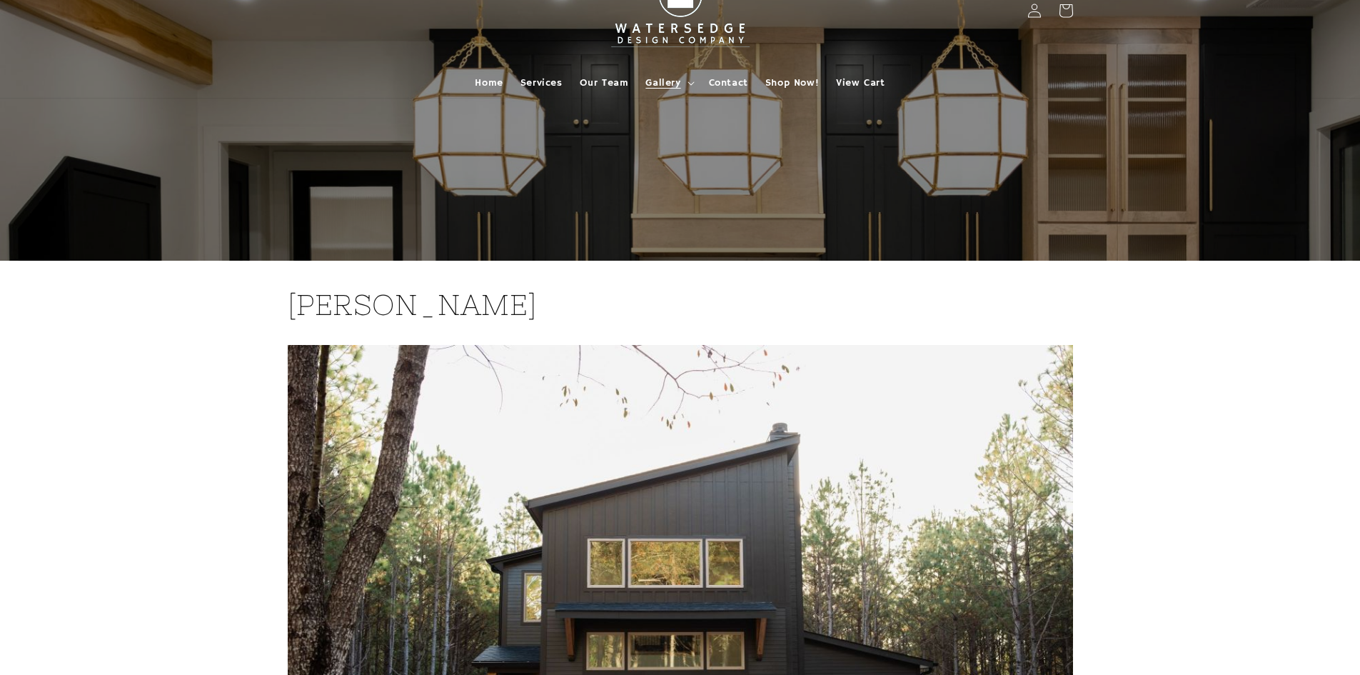
scroll to position [0, 0]
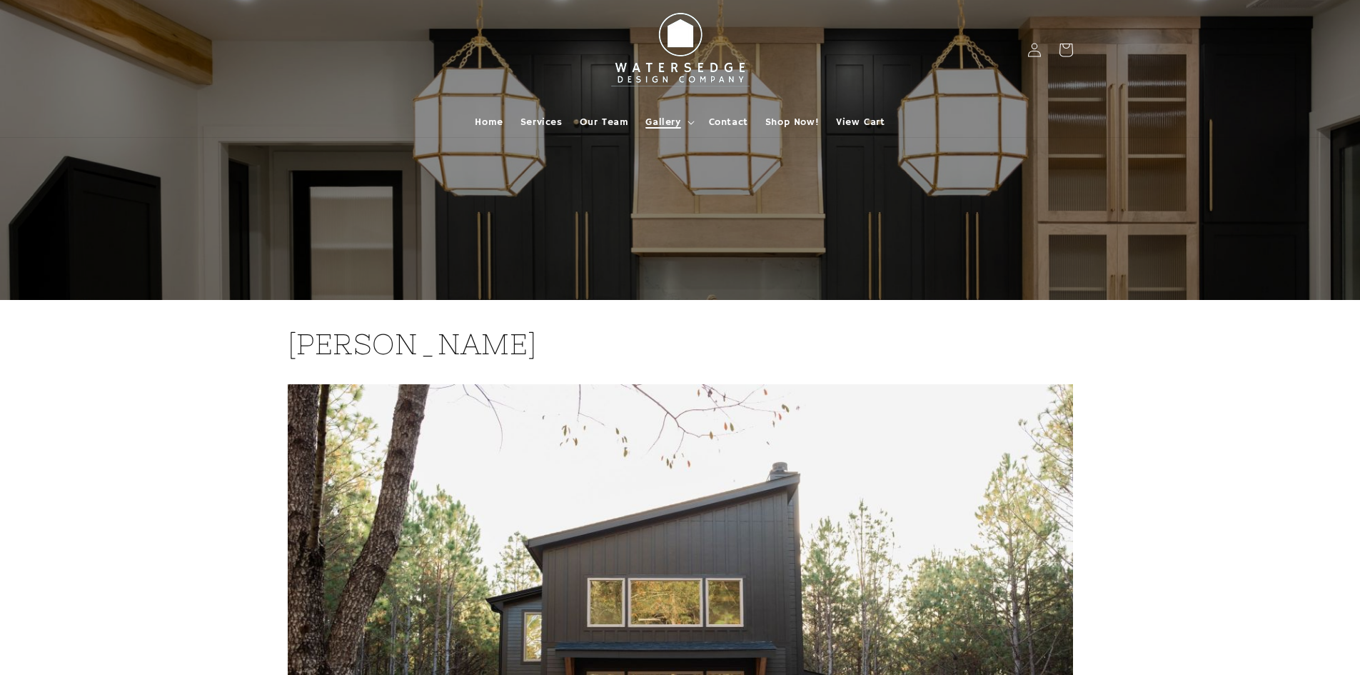
click at [681, 123] on span "Gallery" at bounding box center [663, 122] width 35 height 13
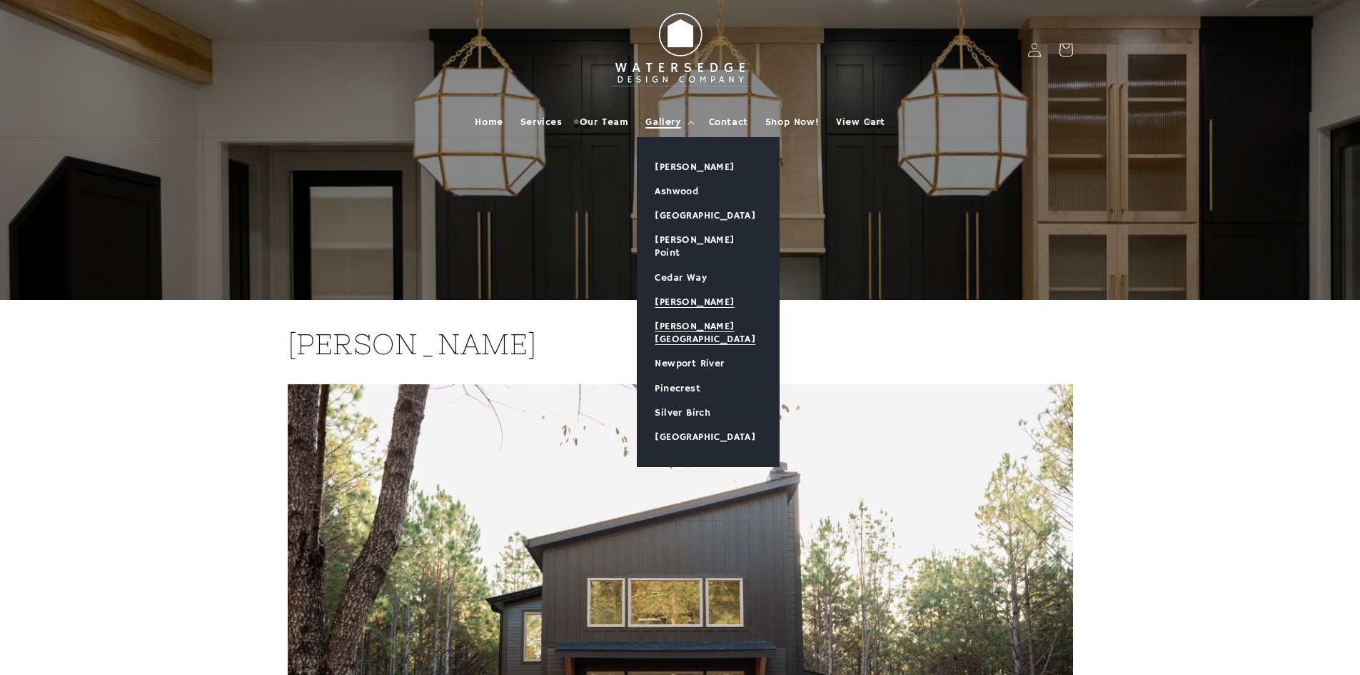
click at [698, 314] on link "[PERSON_NAME][GEOGRAPHIC_DATA]" at bounding box center [708, 332] width 141 height 37
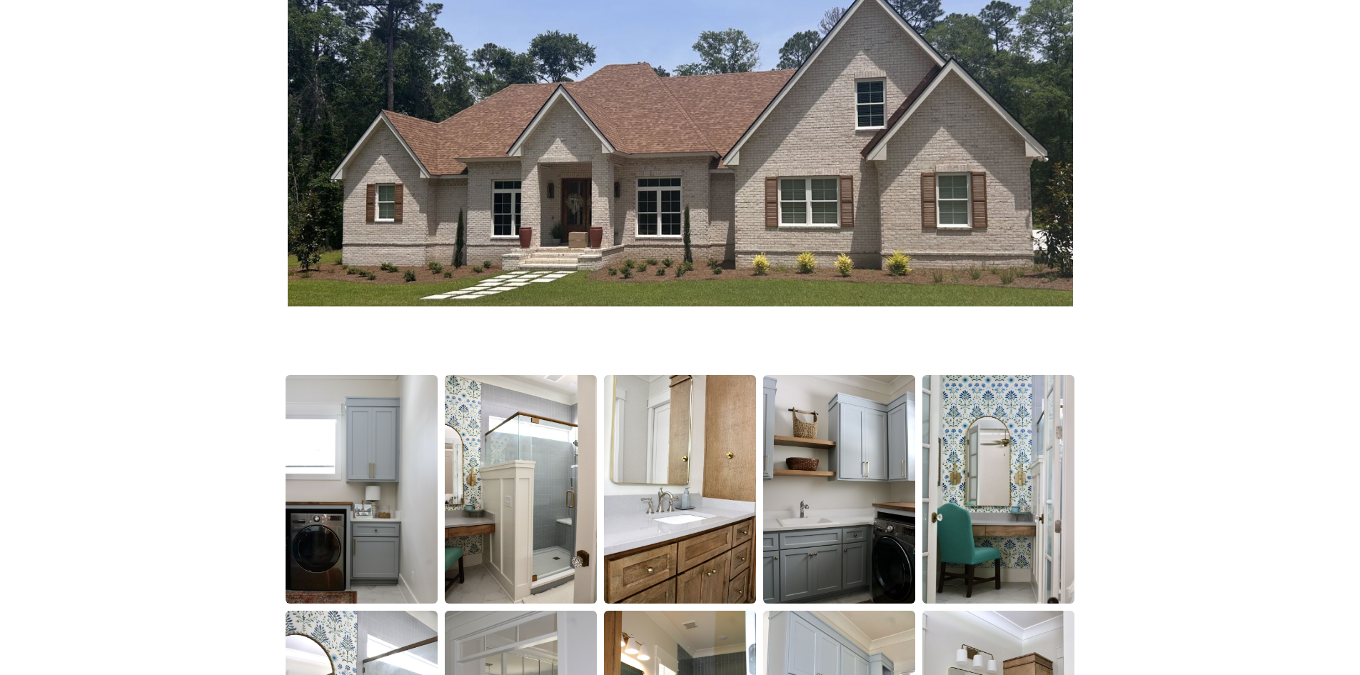
scroll to position [500, 0]
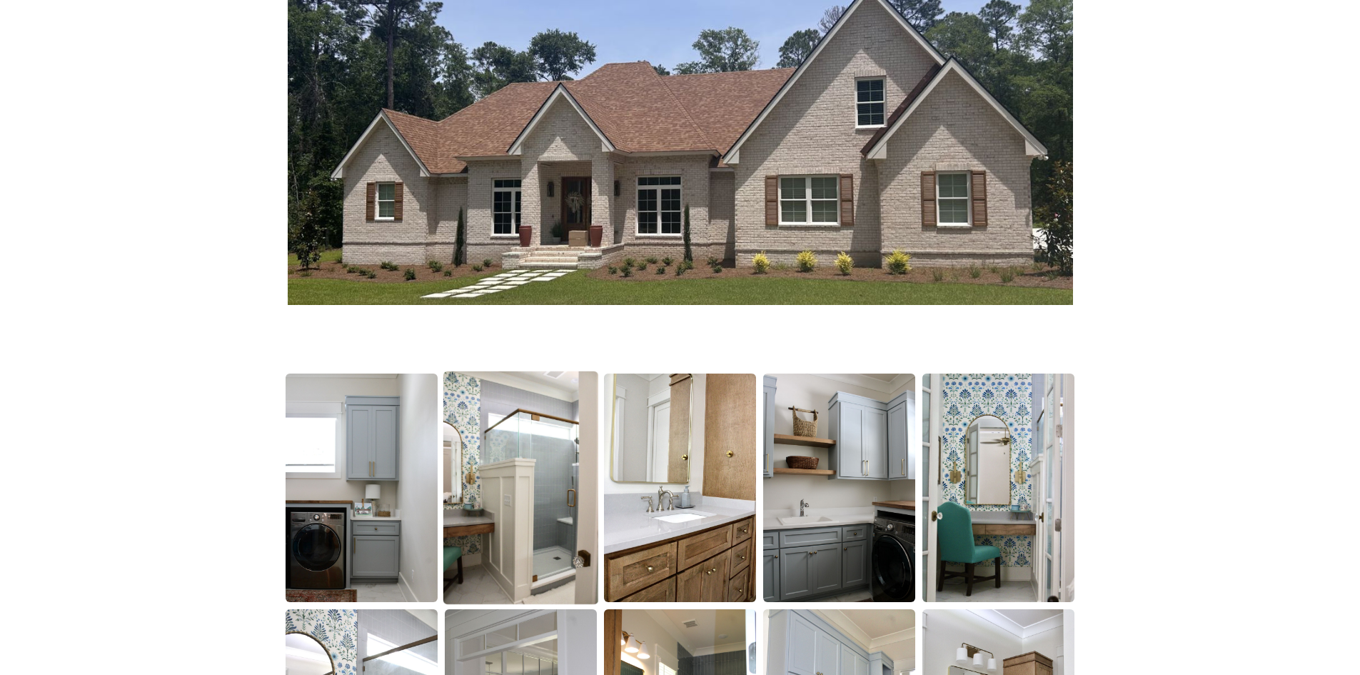
click at [568, 513] on img at bounding box center [520, 487] width 155 height 233
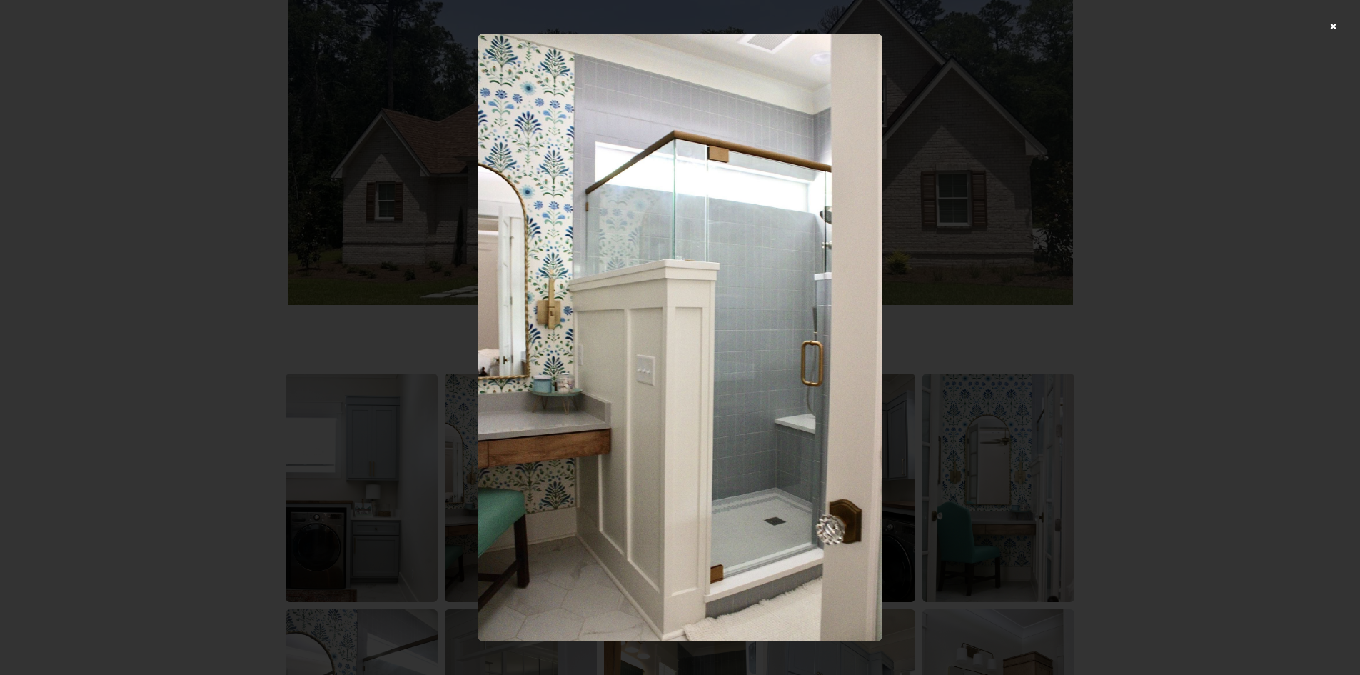
click at [1195, 405] on div at bounding box center [680, 337] width 1360 height 675
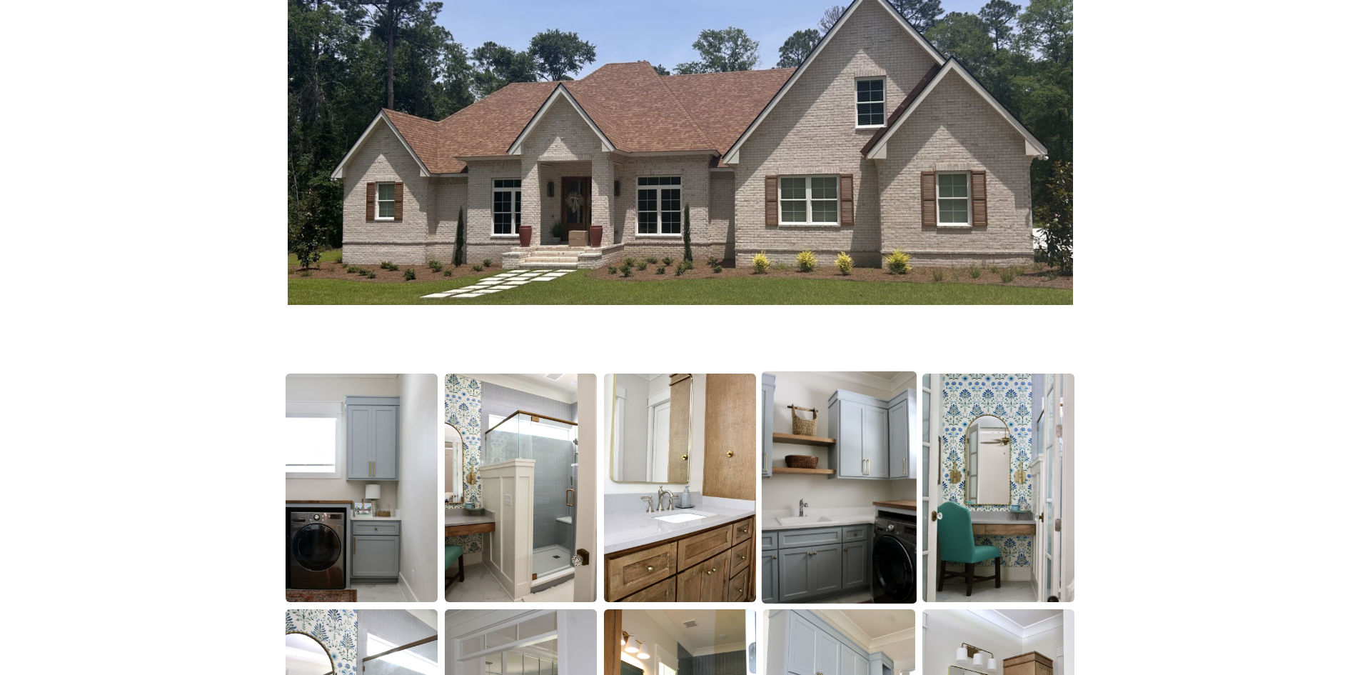
click at [861, 489] on img at bounding box center [839, 487] width 155 height 233
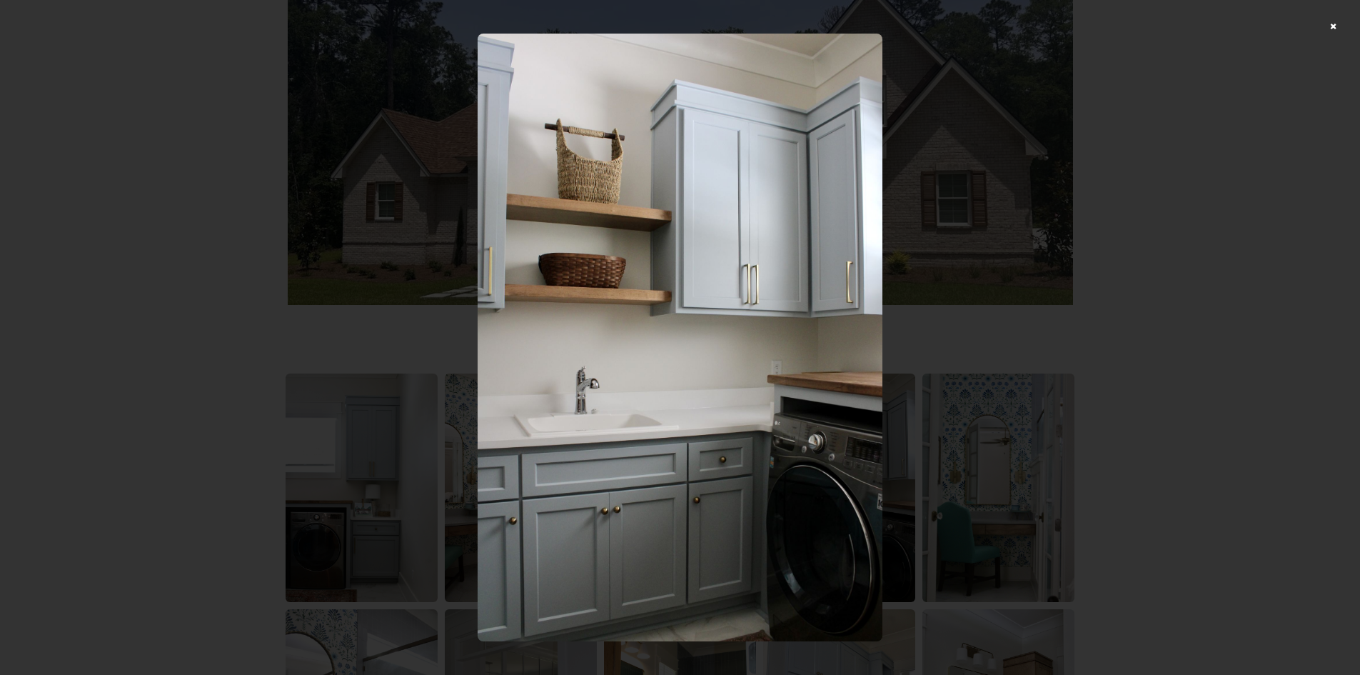
click at [1260, 373] on div at bounding box center [680, 337] width 1360 height 675
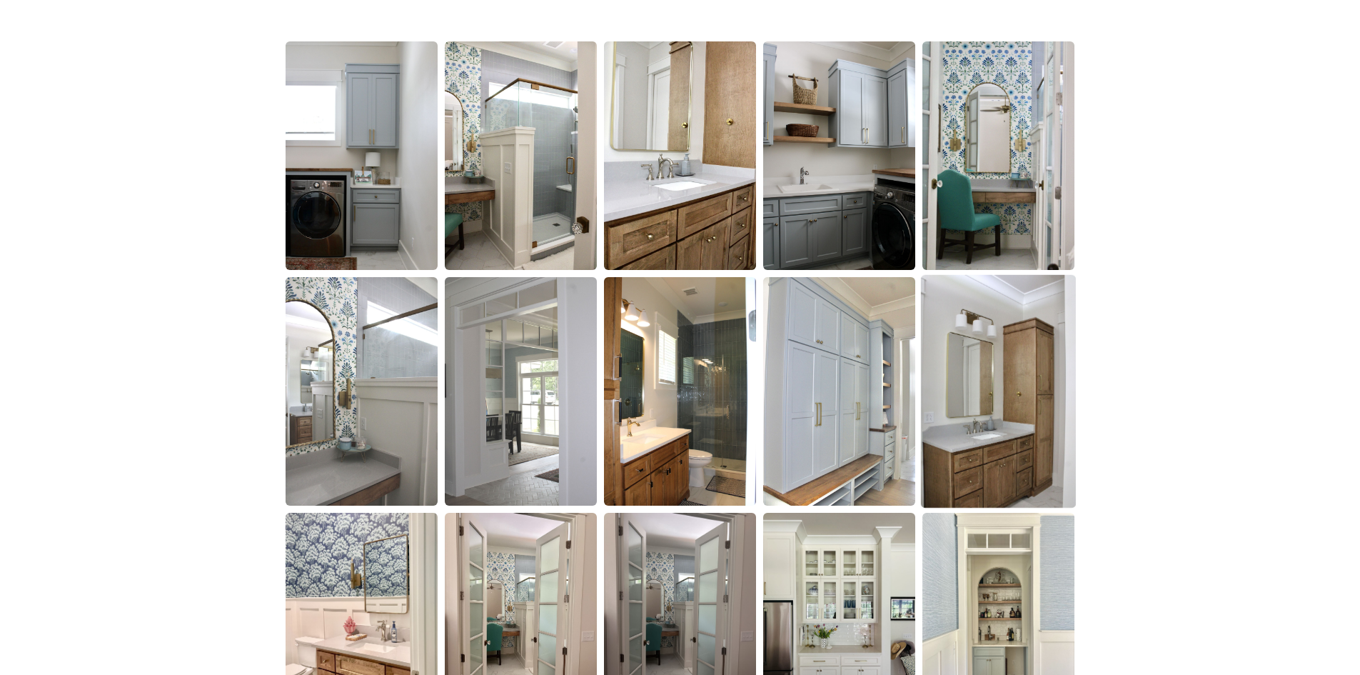
scroll to position [857, 0]
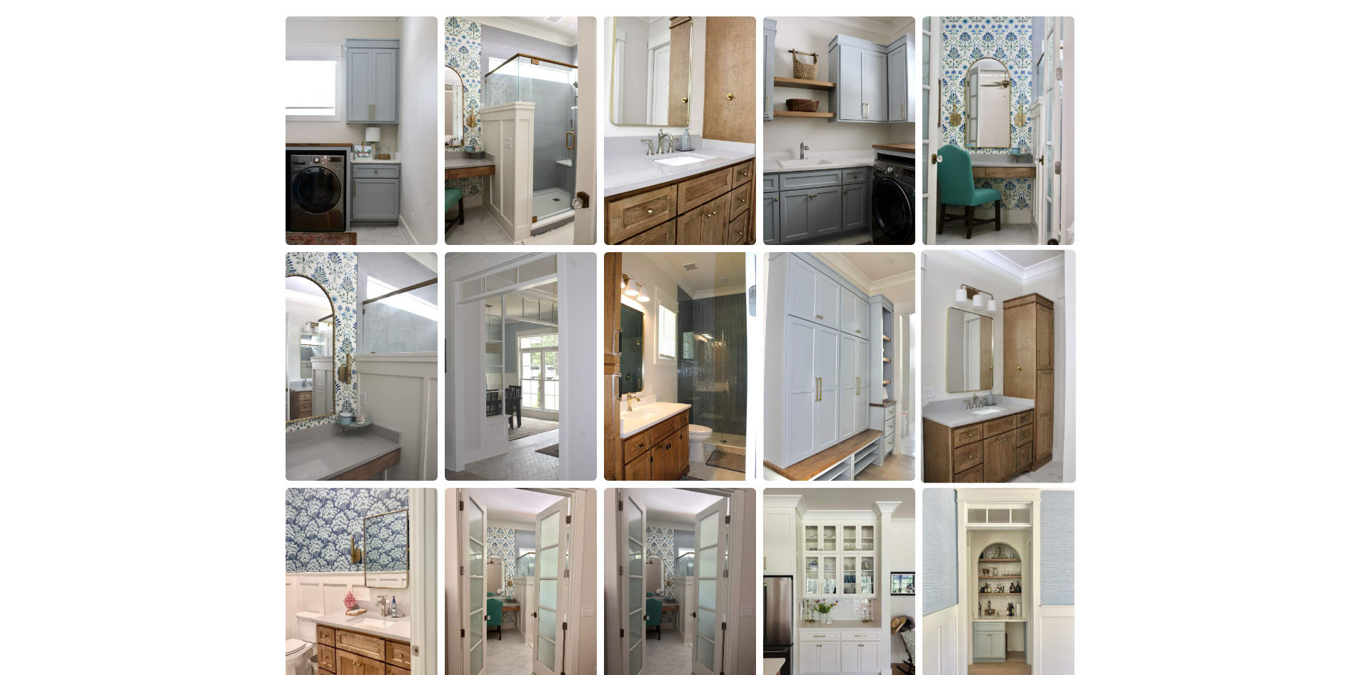
click at [1008, 338] on img at bounding box center [998, 366] width 155 height 233
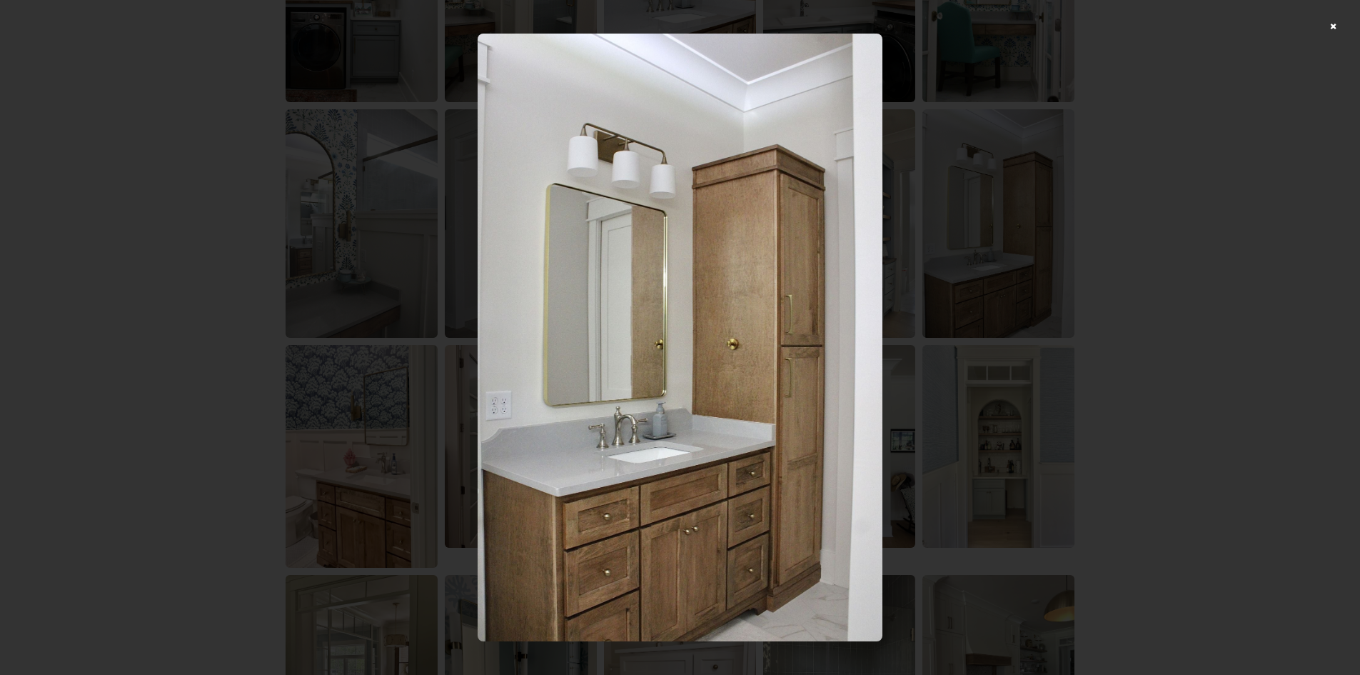
click at [1140, 313] on div at bounding box center [680, 337] width 1360 height 675
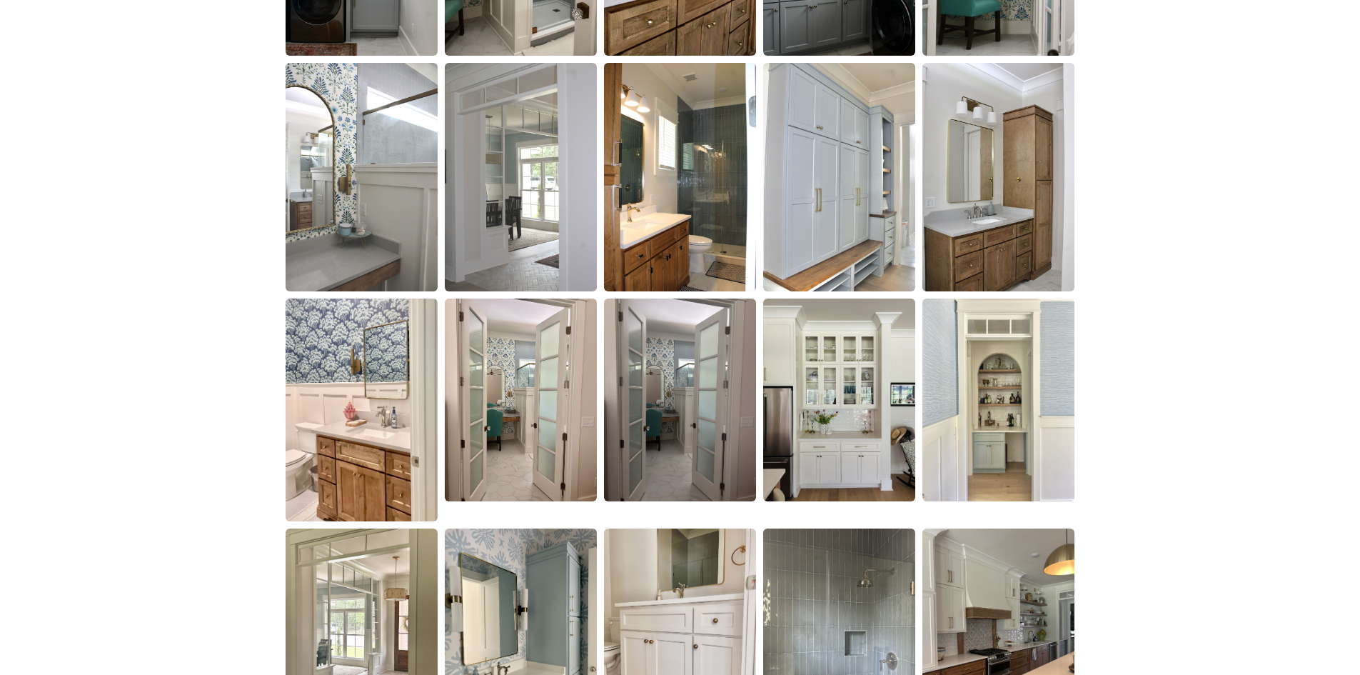
scroll to position [1071, 0]
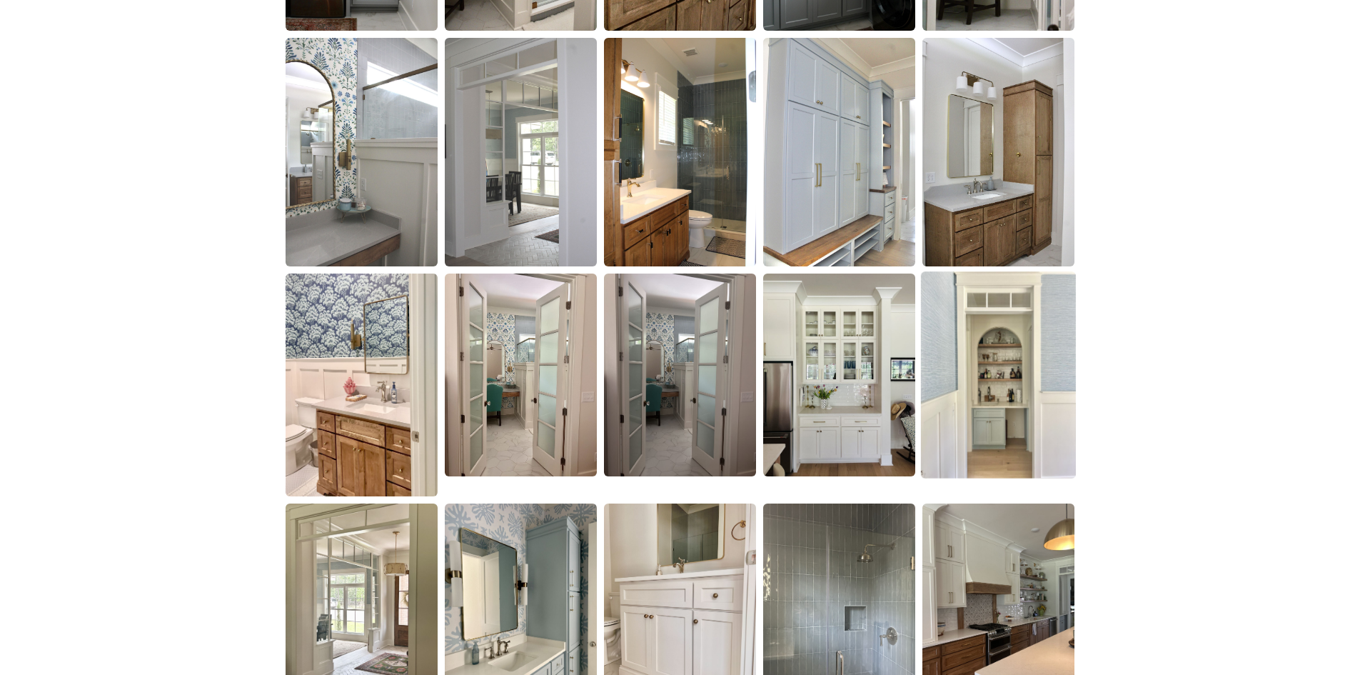
click at [1019, 348] on img at bounding box center [998, 374] width 155 height 207
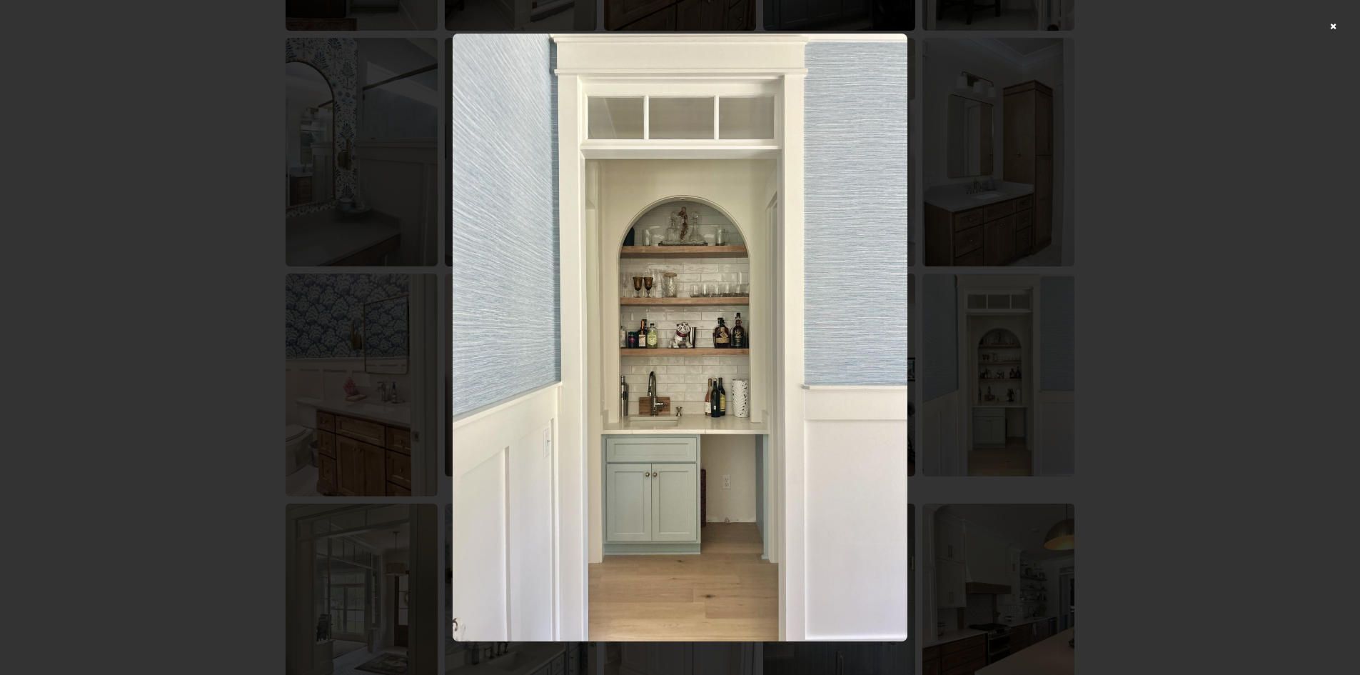
click at [1170, 314] on div at bounding box center [680, 337] width 1360 height 675
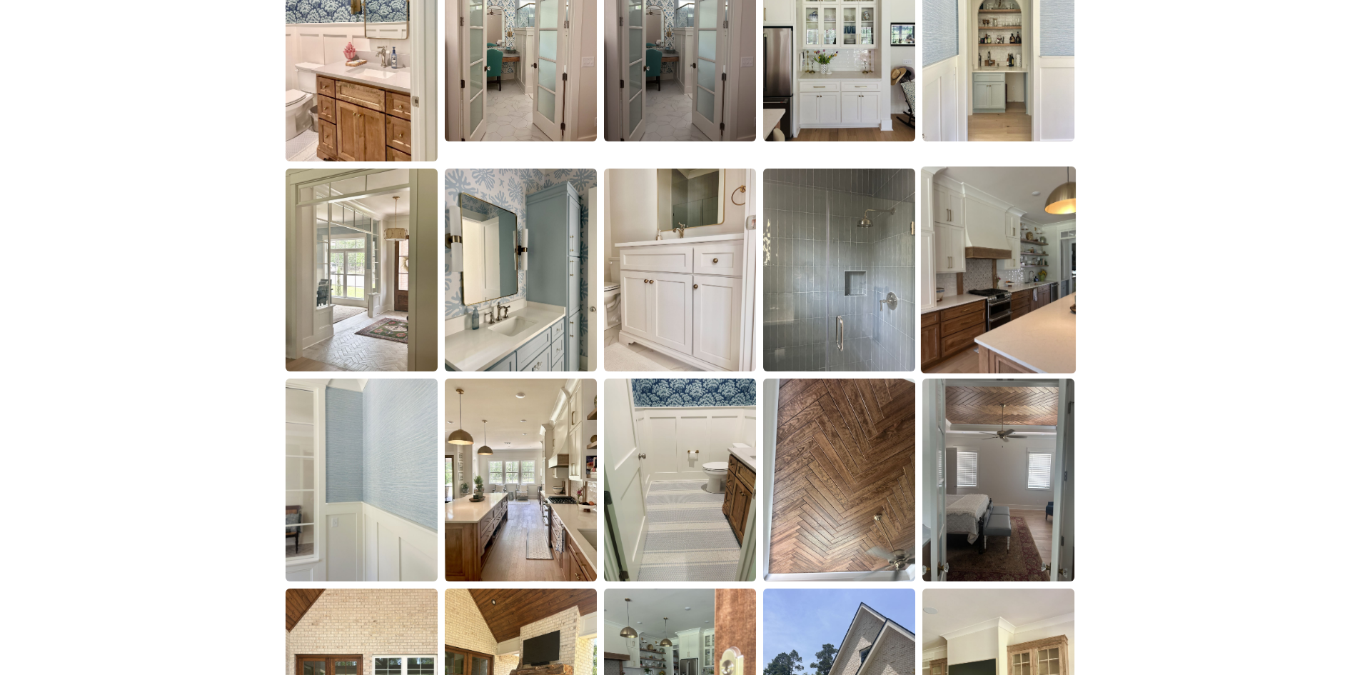
scroll to position [1428, 0]
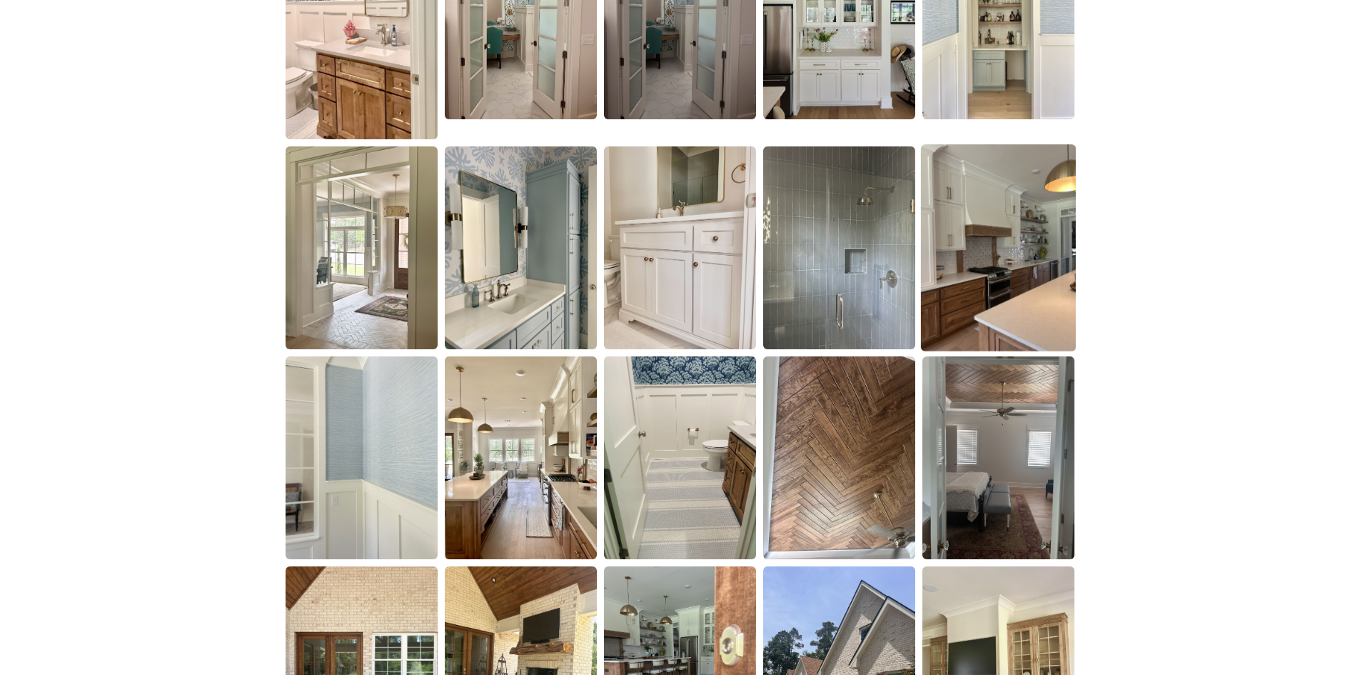
click at [1020, 306] on img at bounding box center [998, 247] width 155 height 207
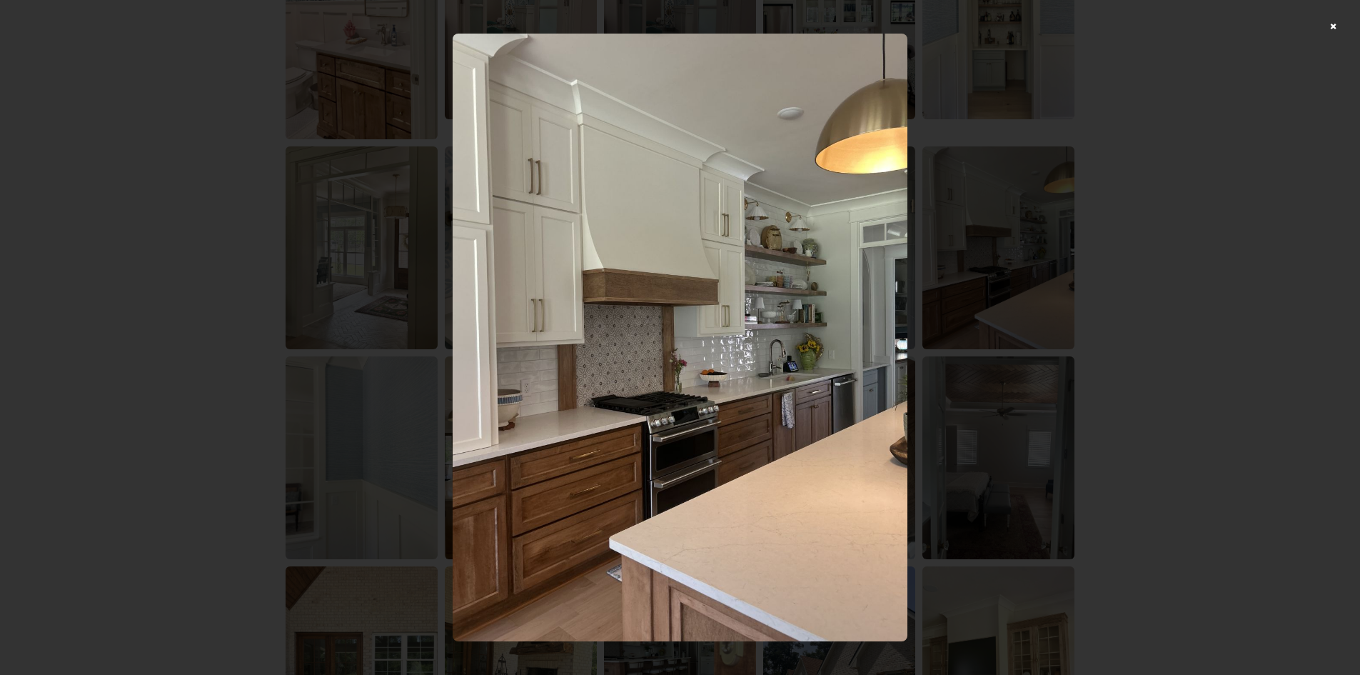
click at [1215, 361] on div at bounding box center [680, 337] width 1360 height 675
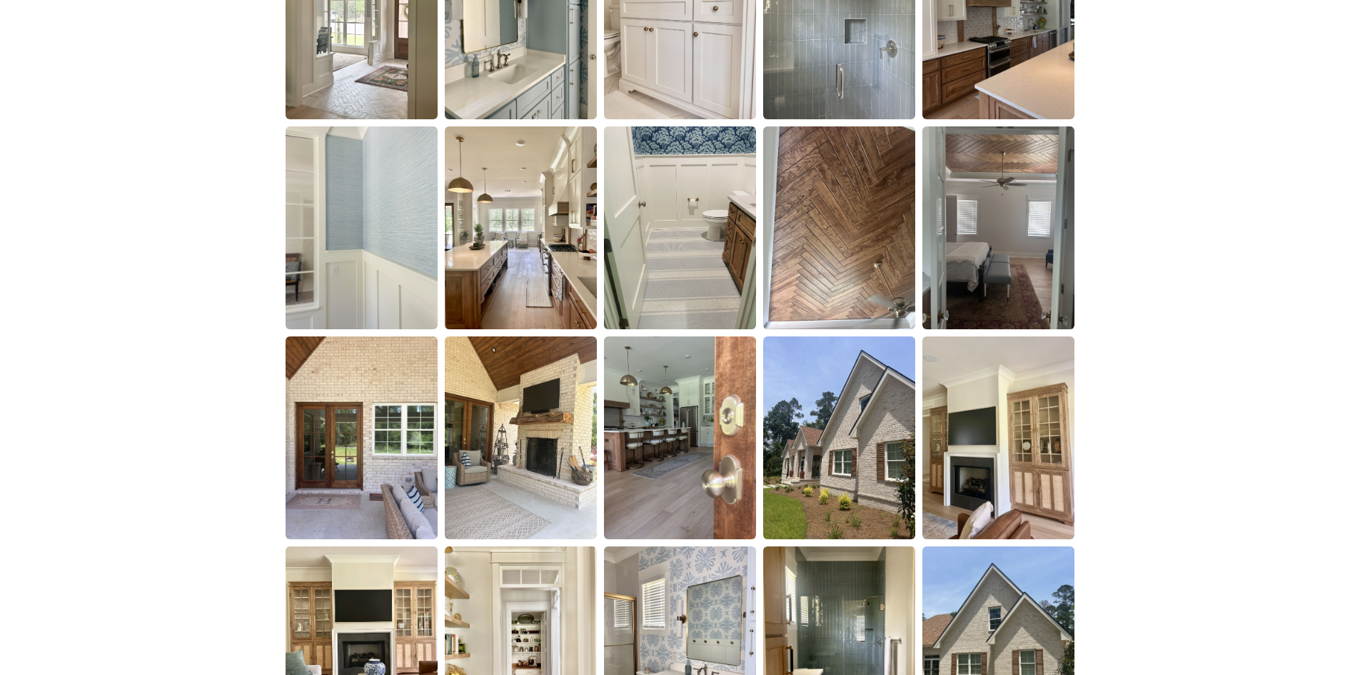
scroll to position [1714, 0]
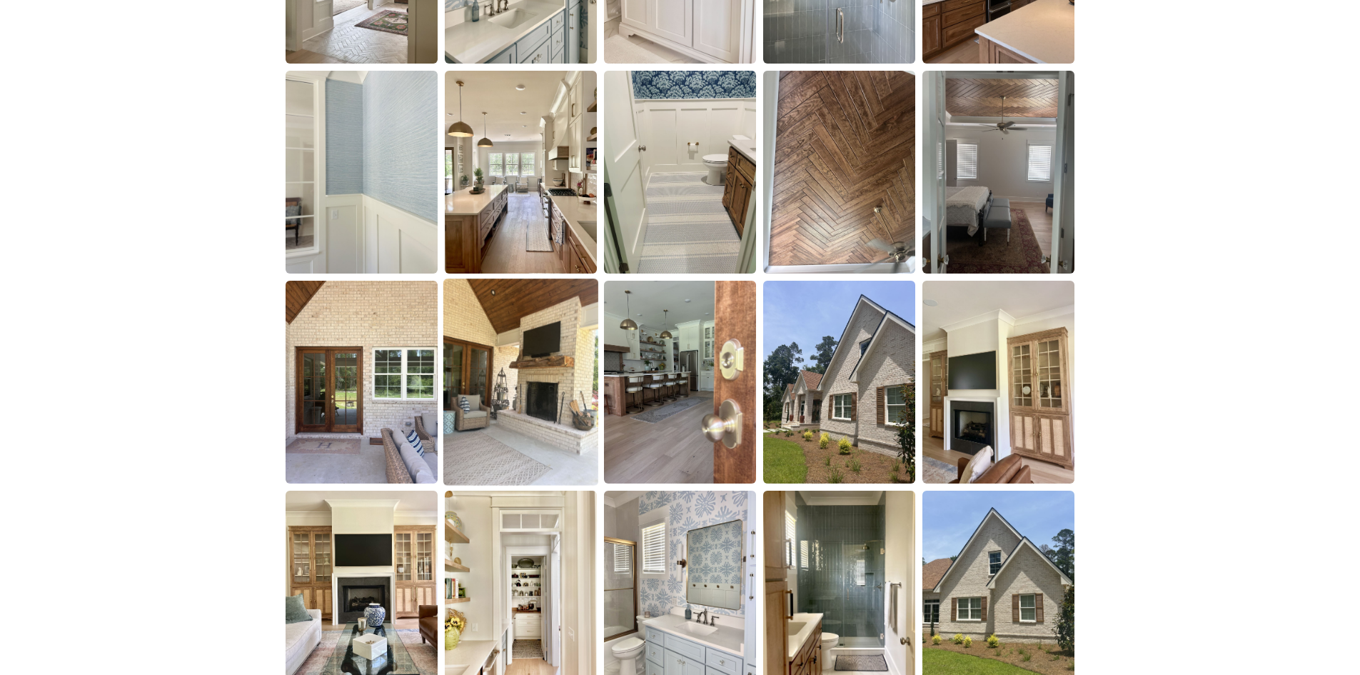
click at [573, 371] on img at bounding box center [520, 382] width 155 height 207
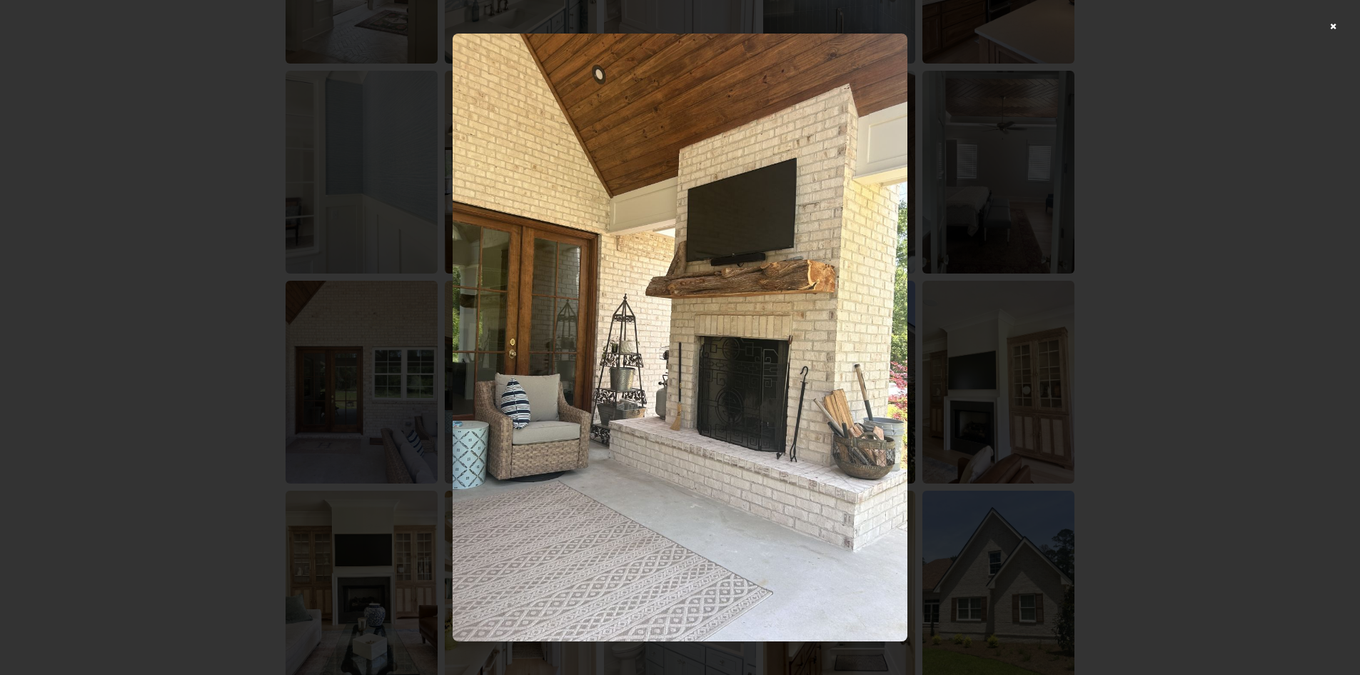
click at [1129, 306] on div at bounding box center [680, 337] width 1360 height 675
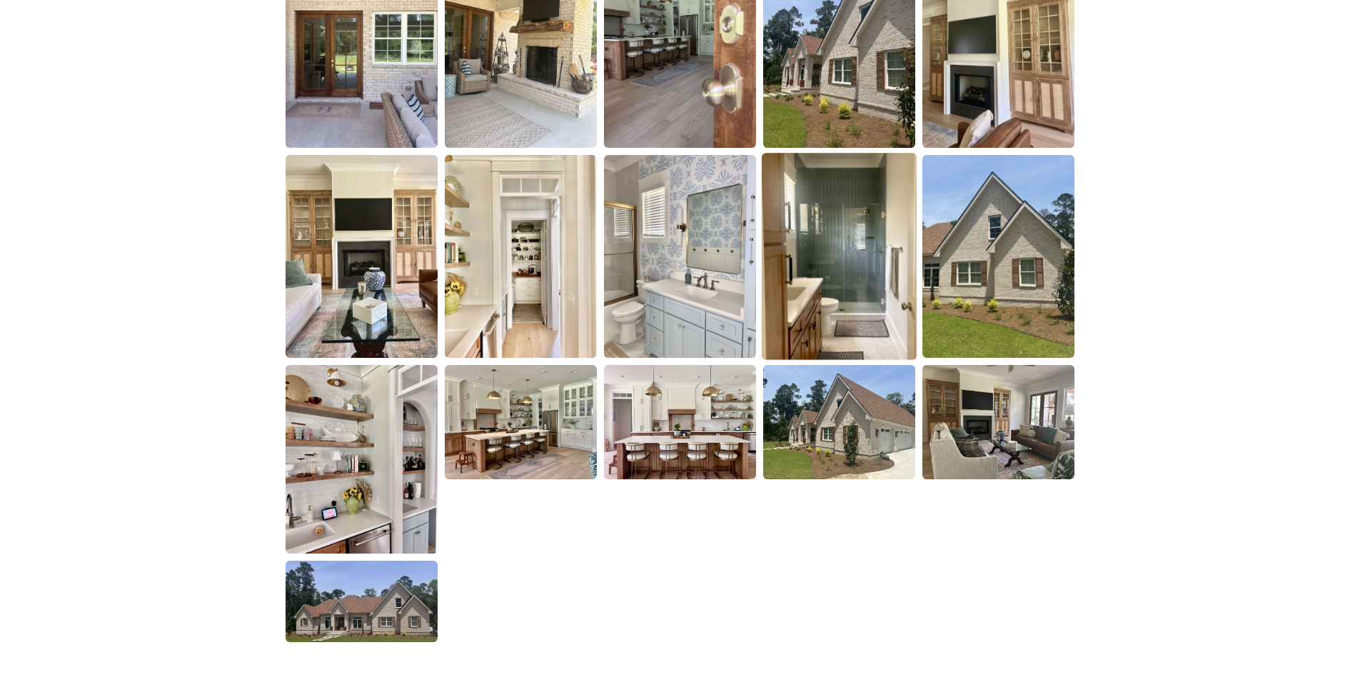
scroll to position [2071, 0]
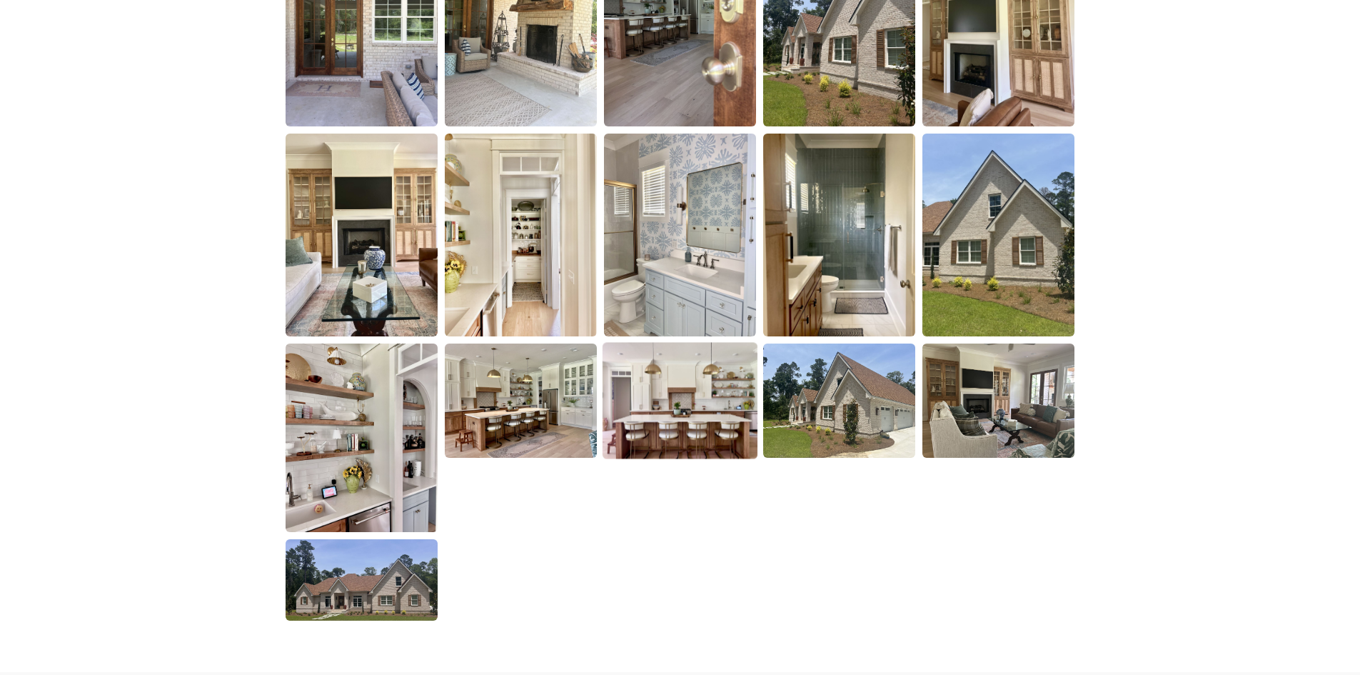
click at [646, 432] on img at bounding box center [680, 401] width 155 height 116
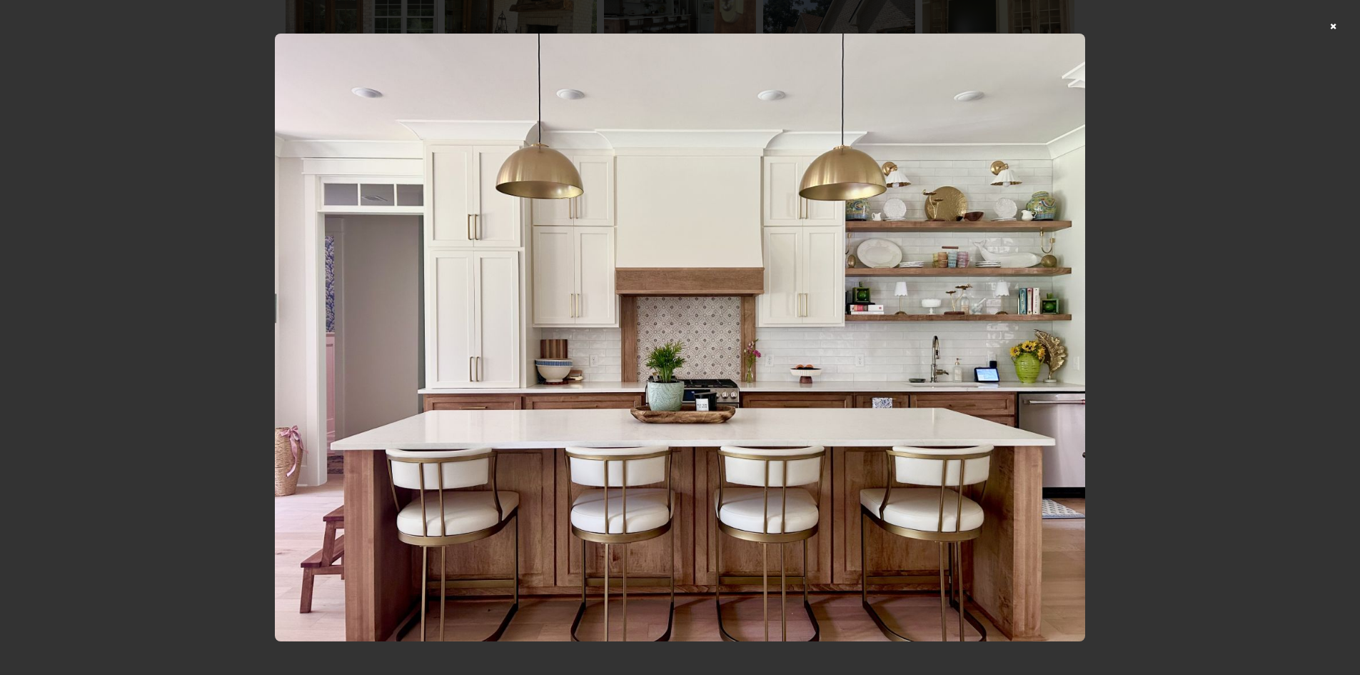
click at [1240, 246] on div at bounding box center [680, 337] width 1360 height 675
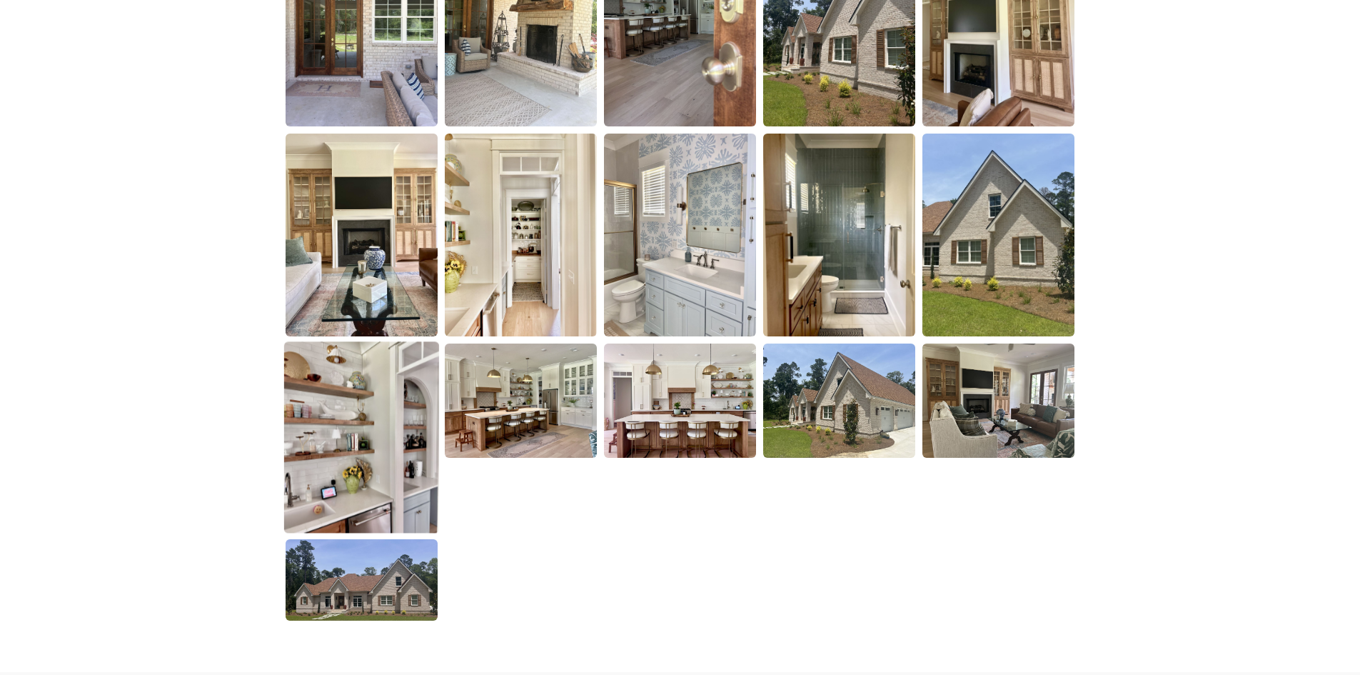
click at [366, 432] on img at bounding box center [361, 438] width 155 height 192
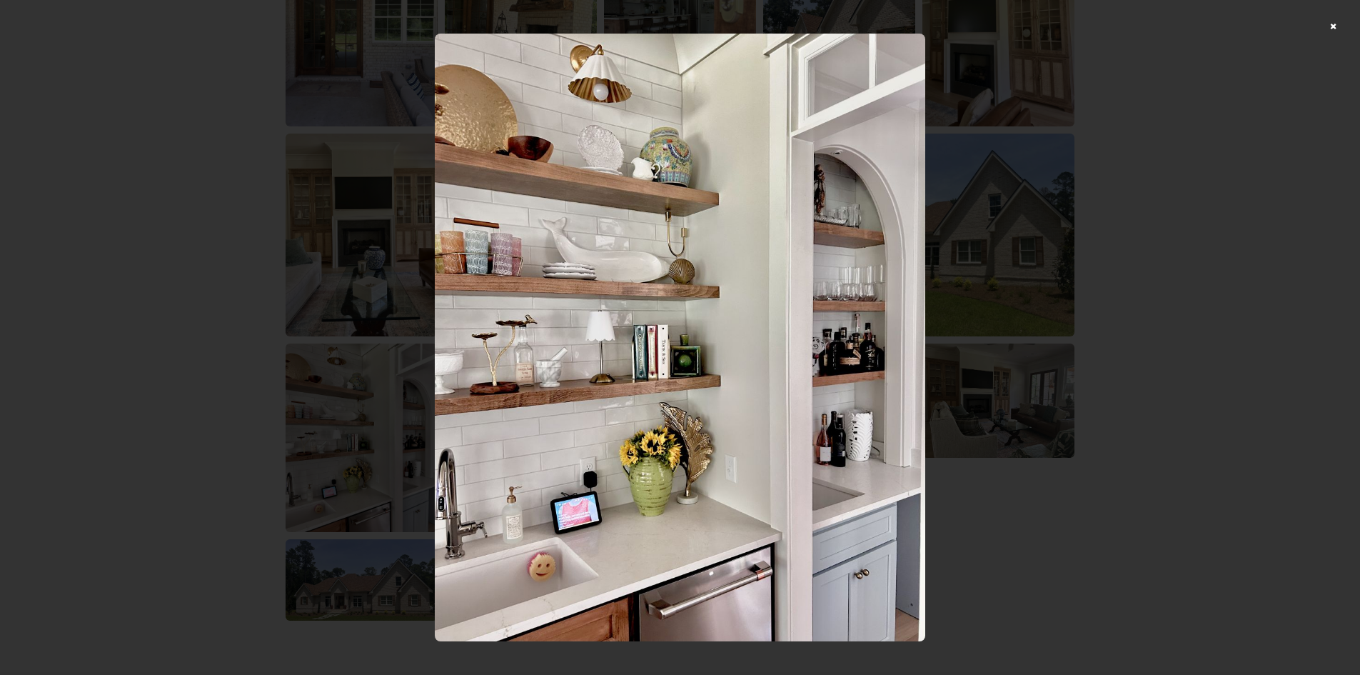
click at [1239, 246] on div at bounding box center [680, 337] width 1360 height 675
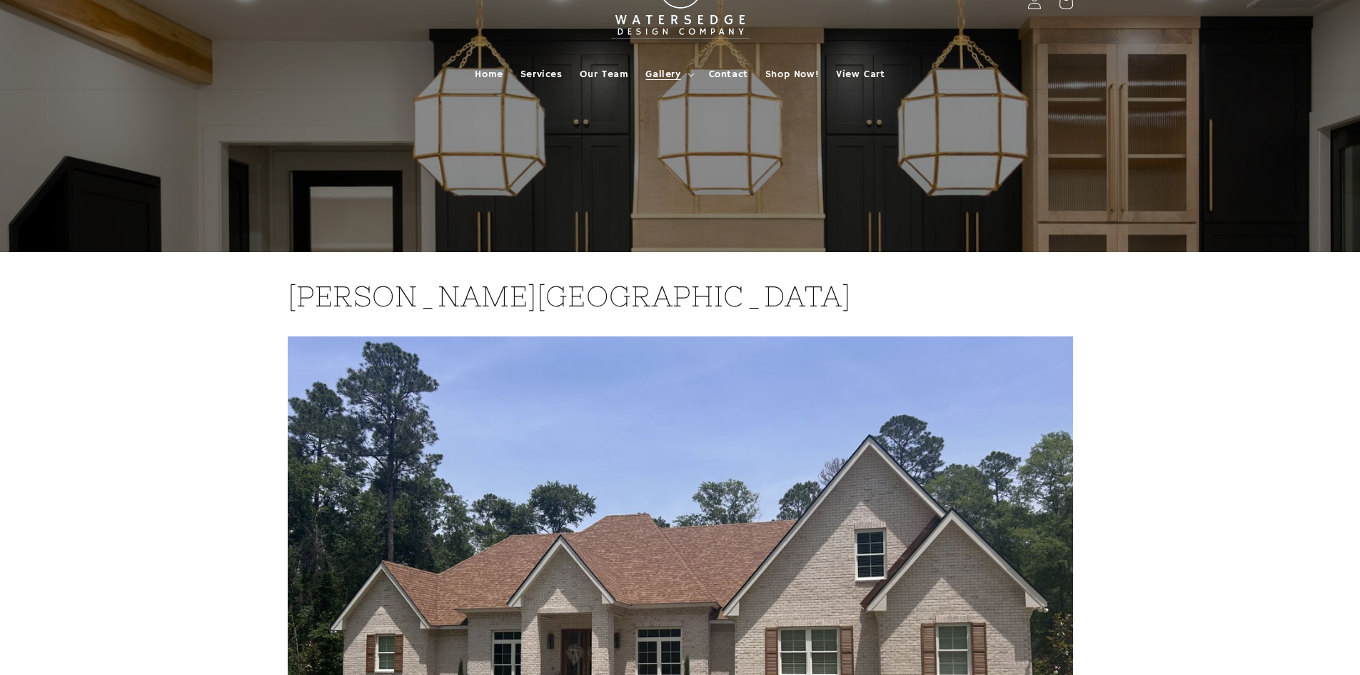
scroll to position [0, 0]
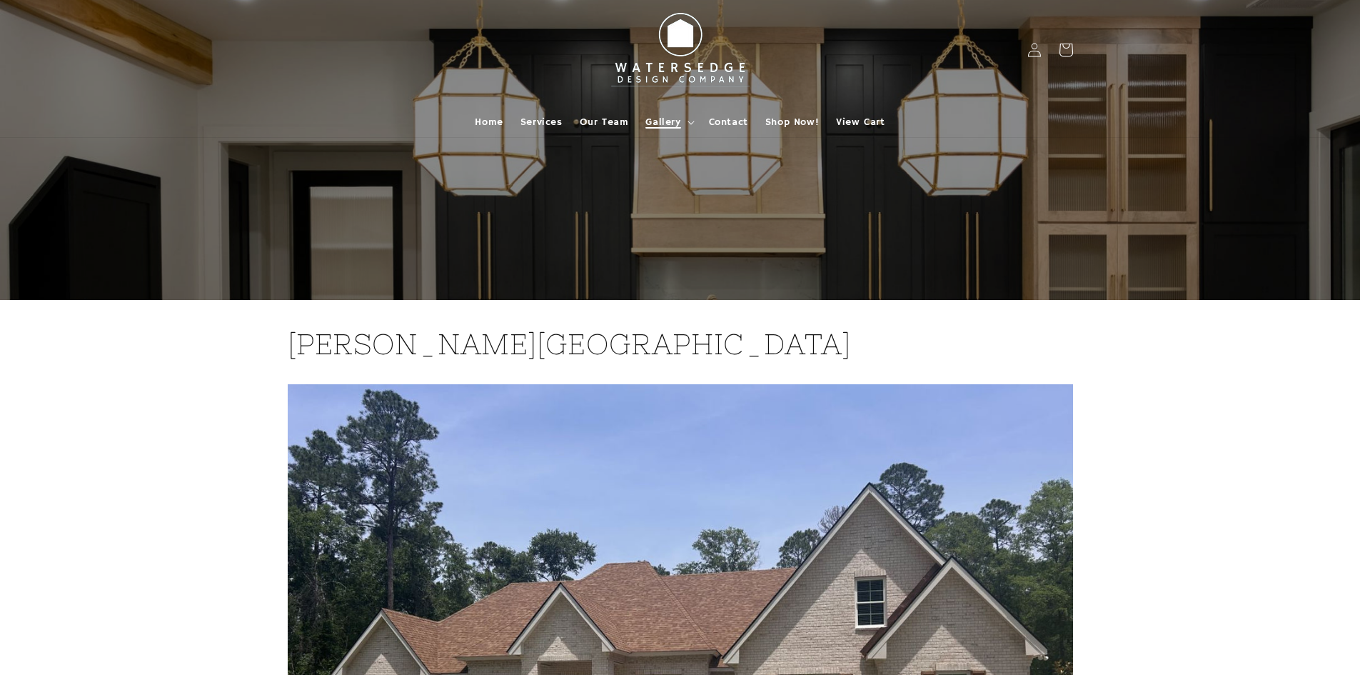
click at [688, 116] on summary "Gallery" at bounding box center [668, 122] width 63 height 30
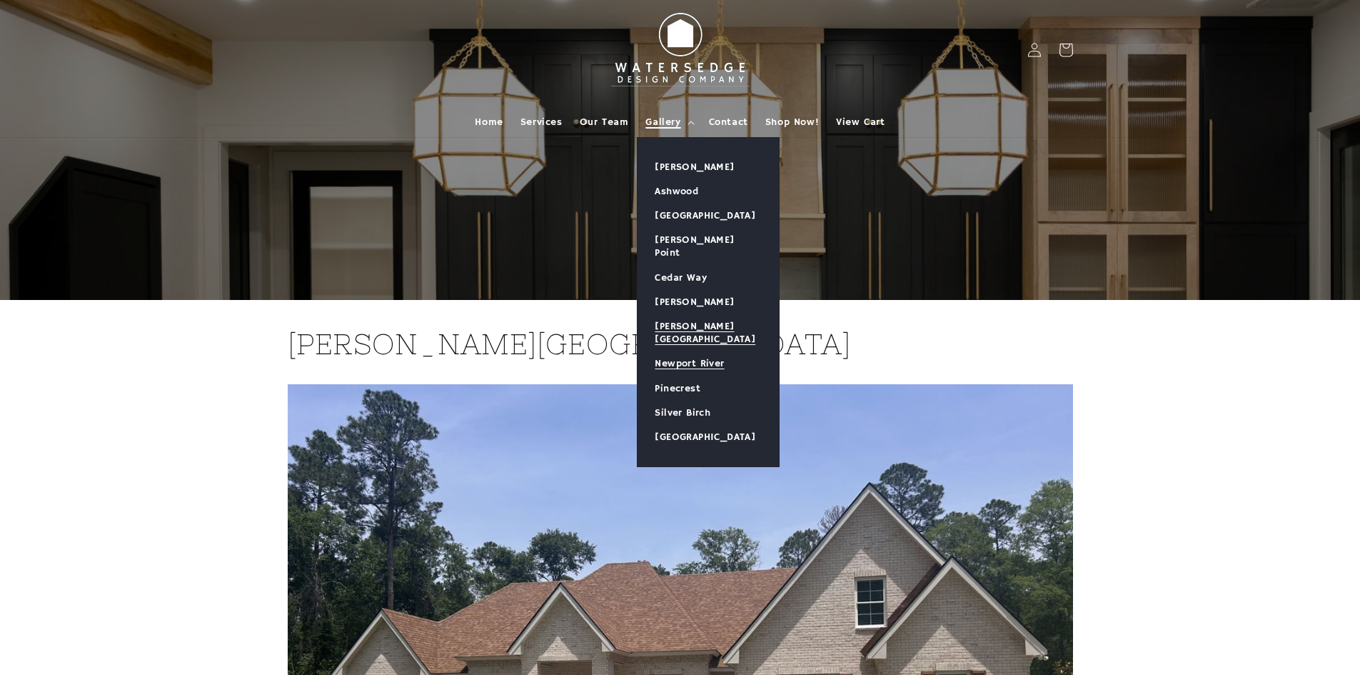
click at [686, 351] on link "Newport River" at bounding box center [708, 363] width 141 height 24
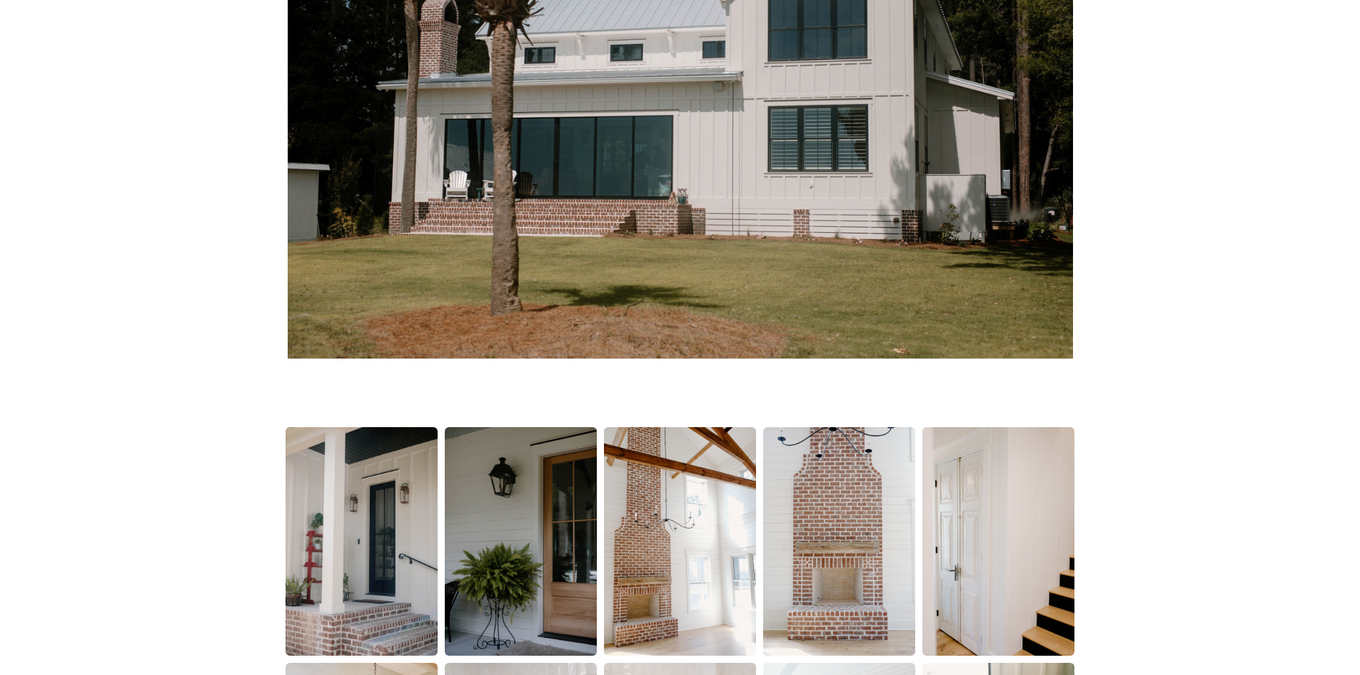
scroll to position [643, 0]
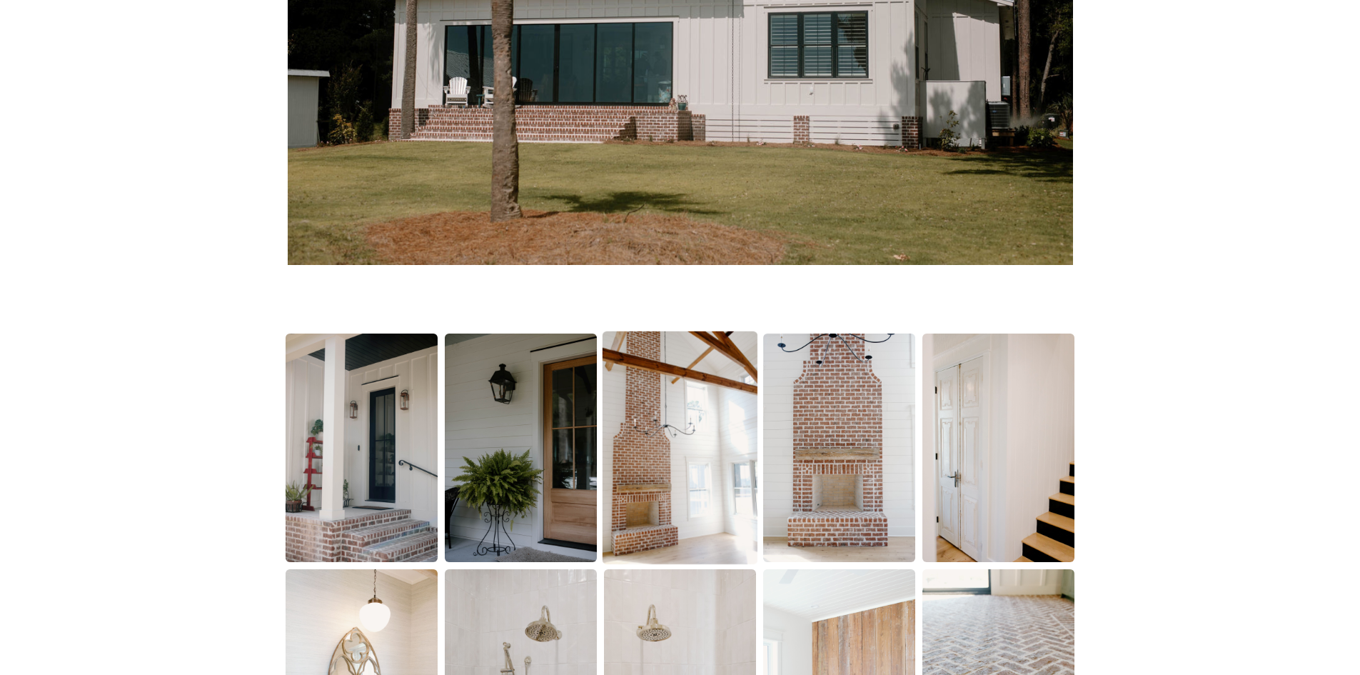
click at [681, 461] on img at bounding box center [680, 447] width 155 height 233
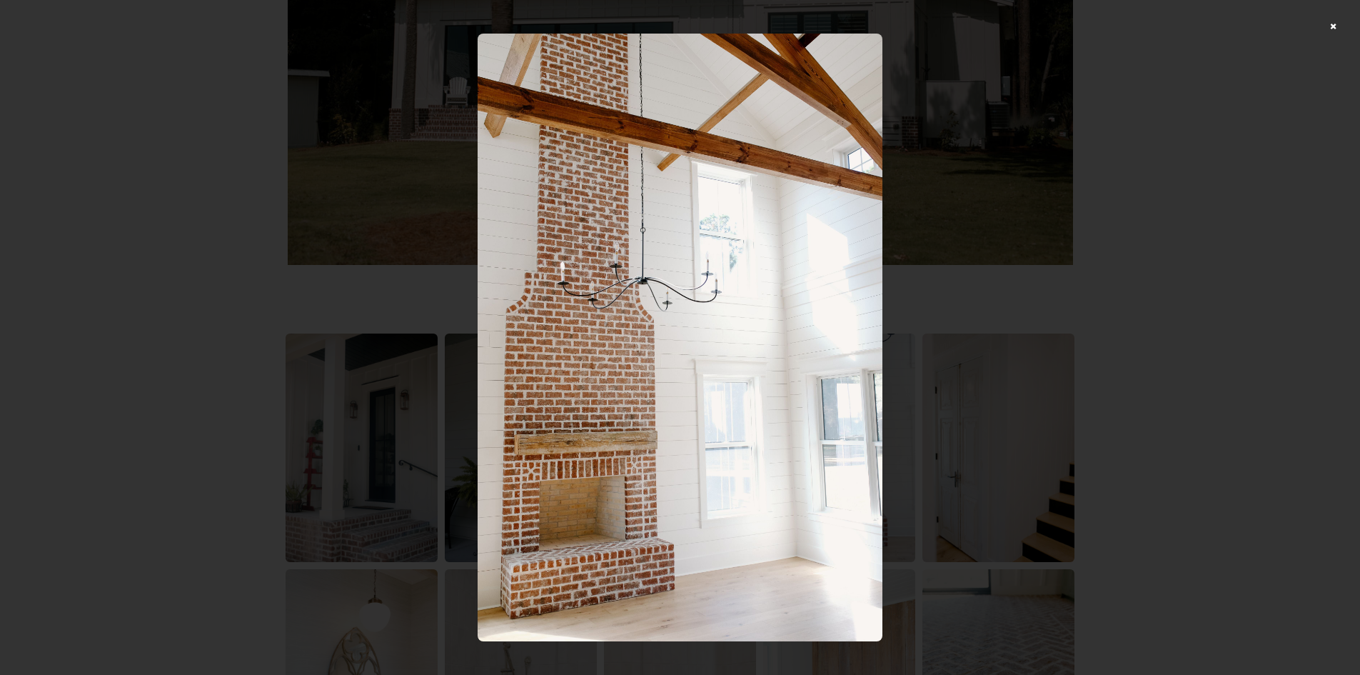
click at [1030, 316] on div at bounding box center [680, 337] width 1360 height 675
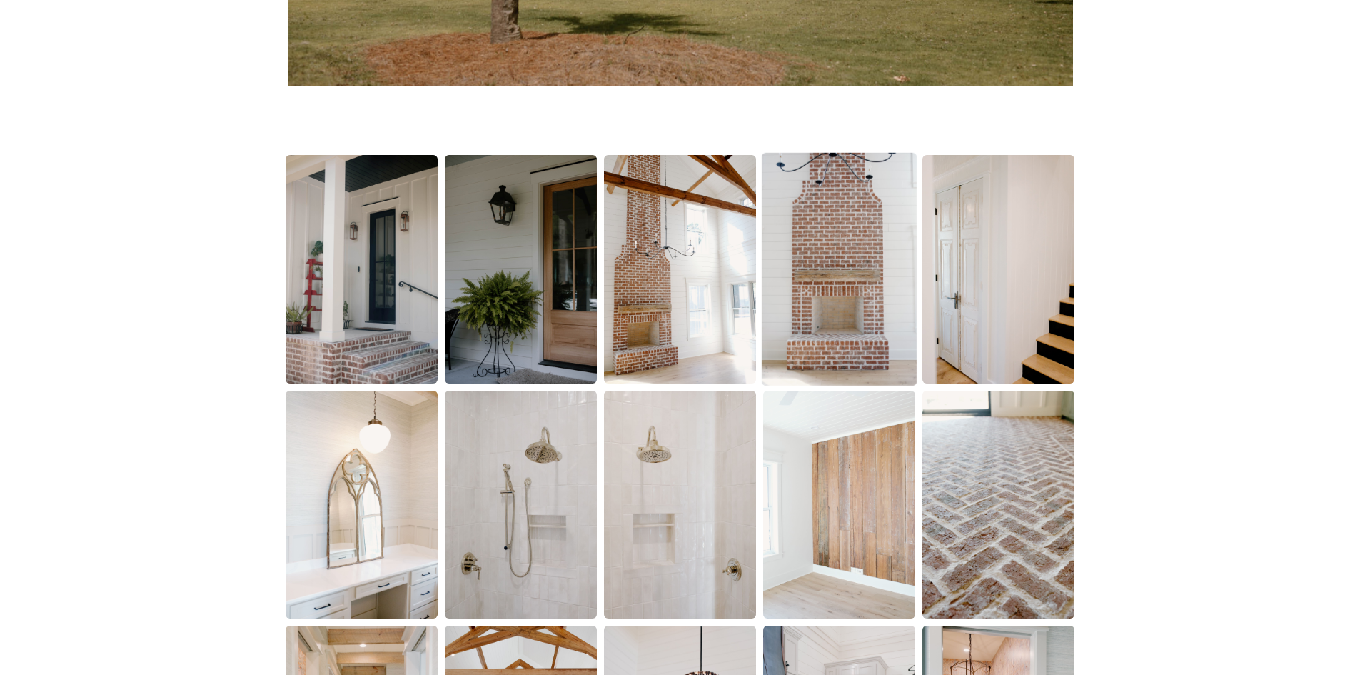
scroll to position [786, 0]
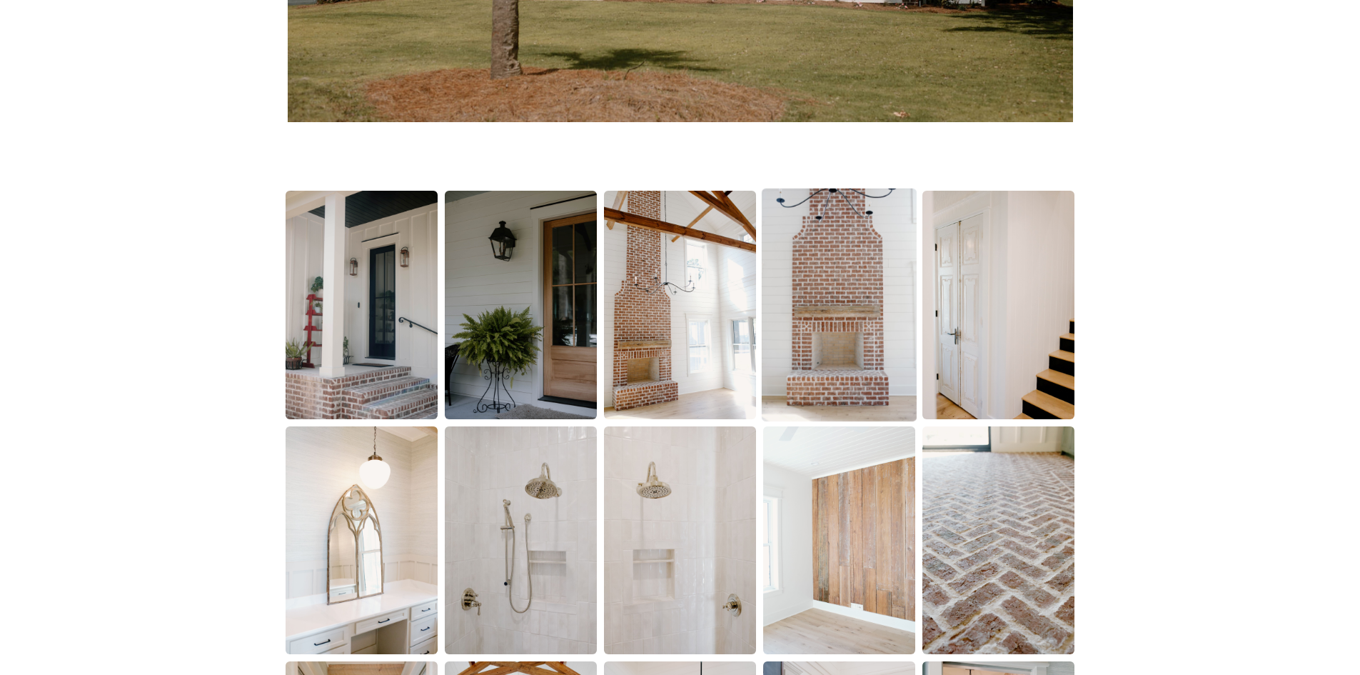
click at [836, 269] on img at bounding box center [839, 305] width 155 height 233
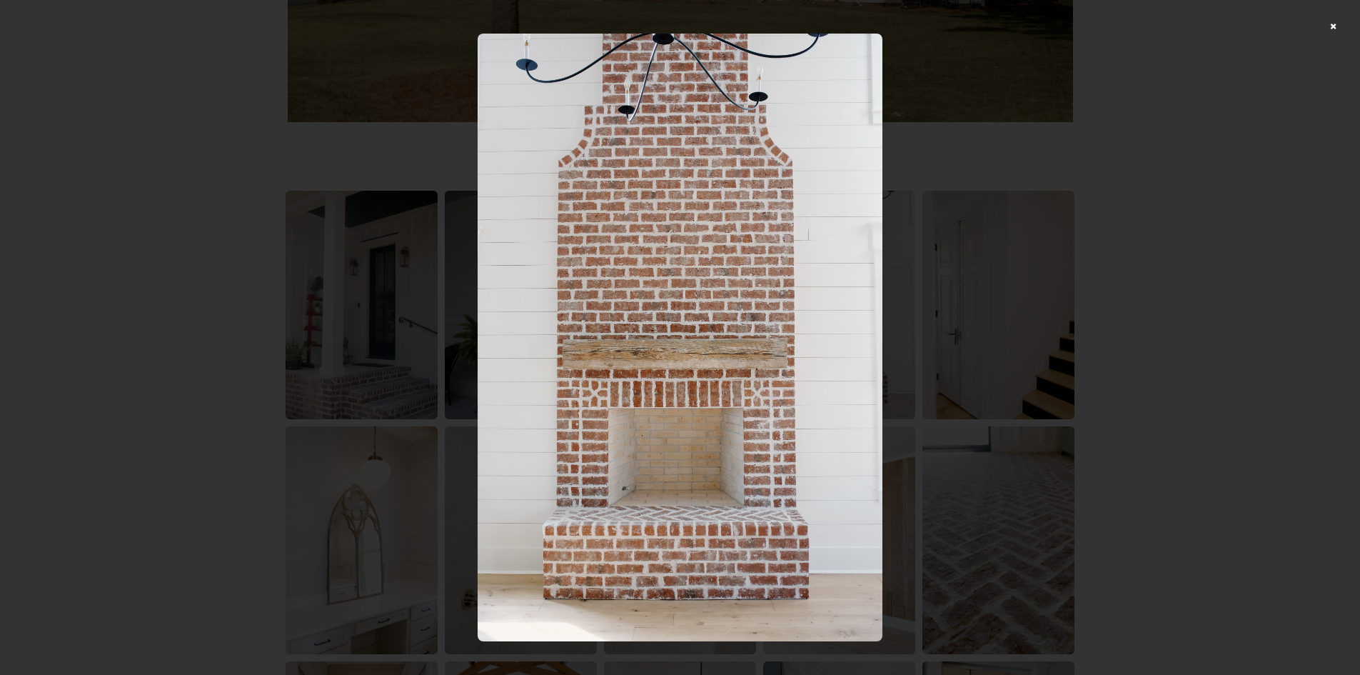
click at [1153, 249] on div at bounding box center [680, 337] width 1360 height 675
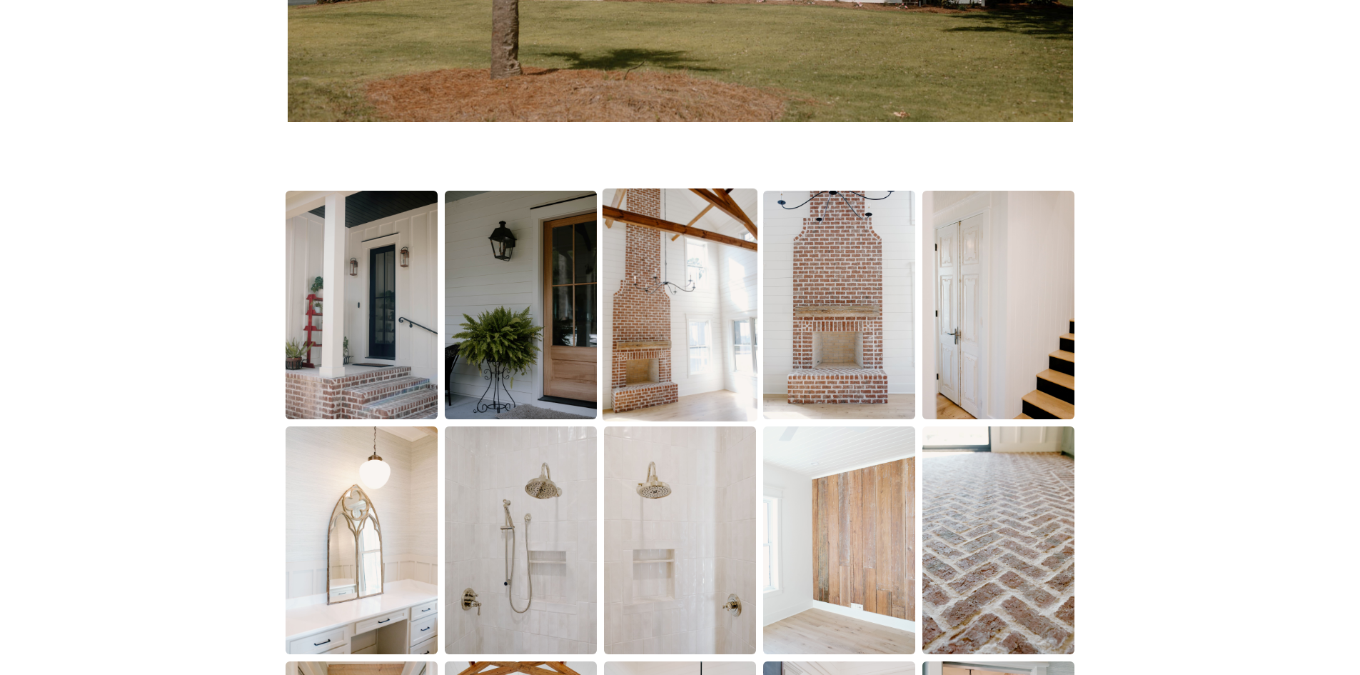
click at [664, 316] on img at bounding box center [680, 305] width 155 height 233
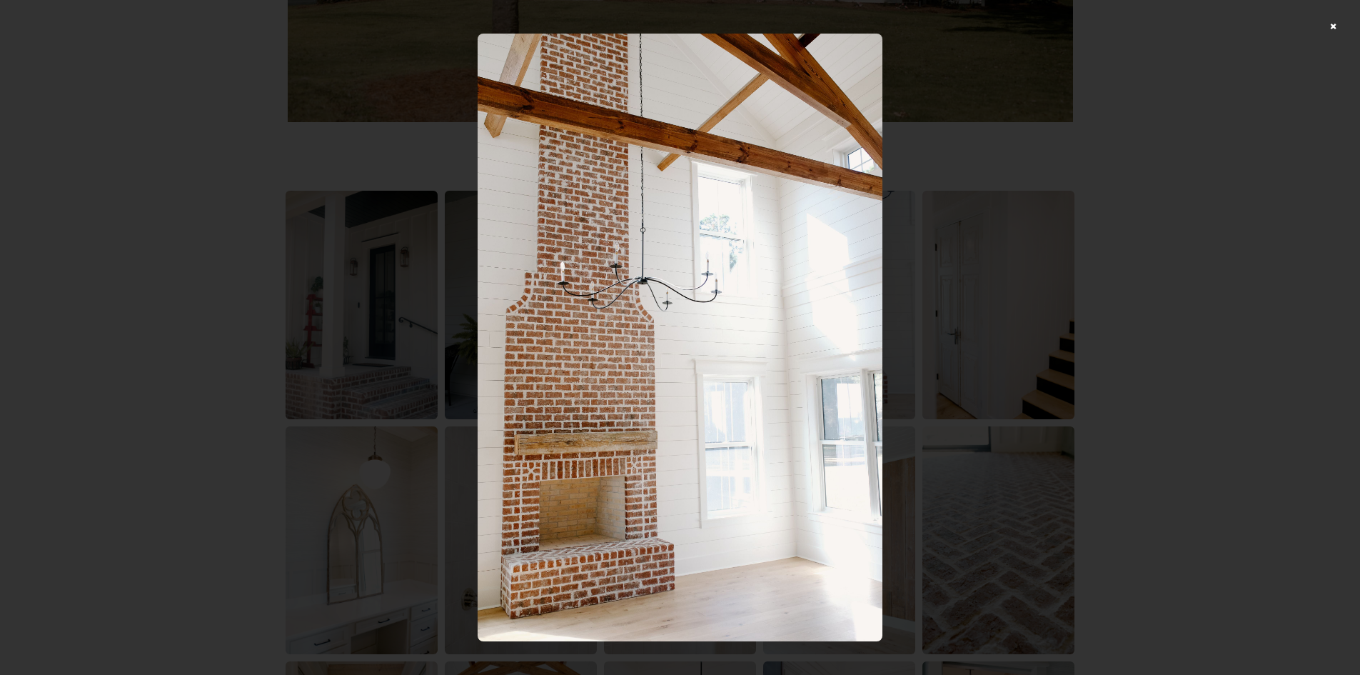
click at [1137, 291] on div at bounding box center [680, 337] width 1360 height 675
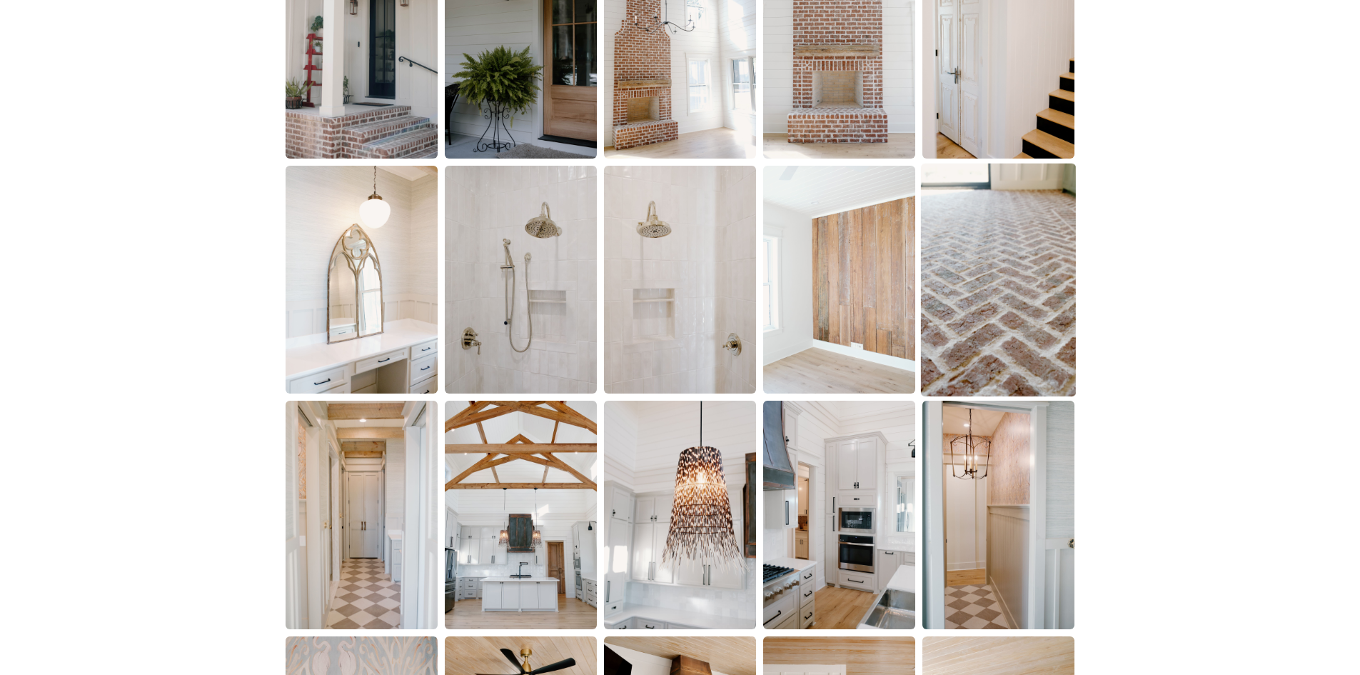
scroll to position [1071, 0]
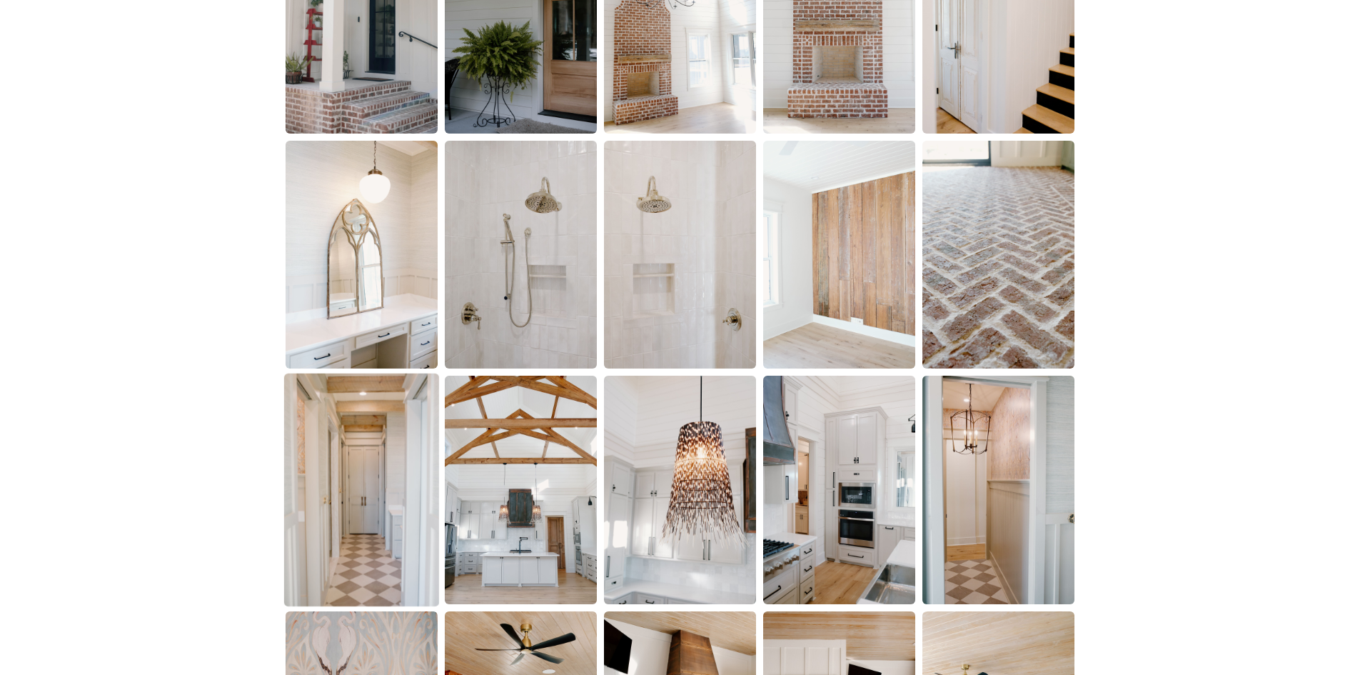
click at [358, 476] on img at bounding box center [361, 489] width 155 height 233
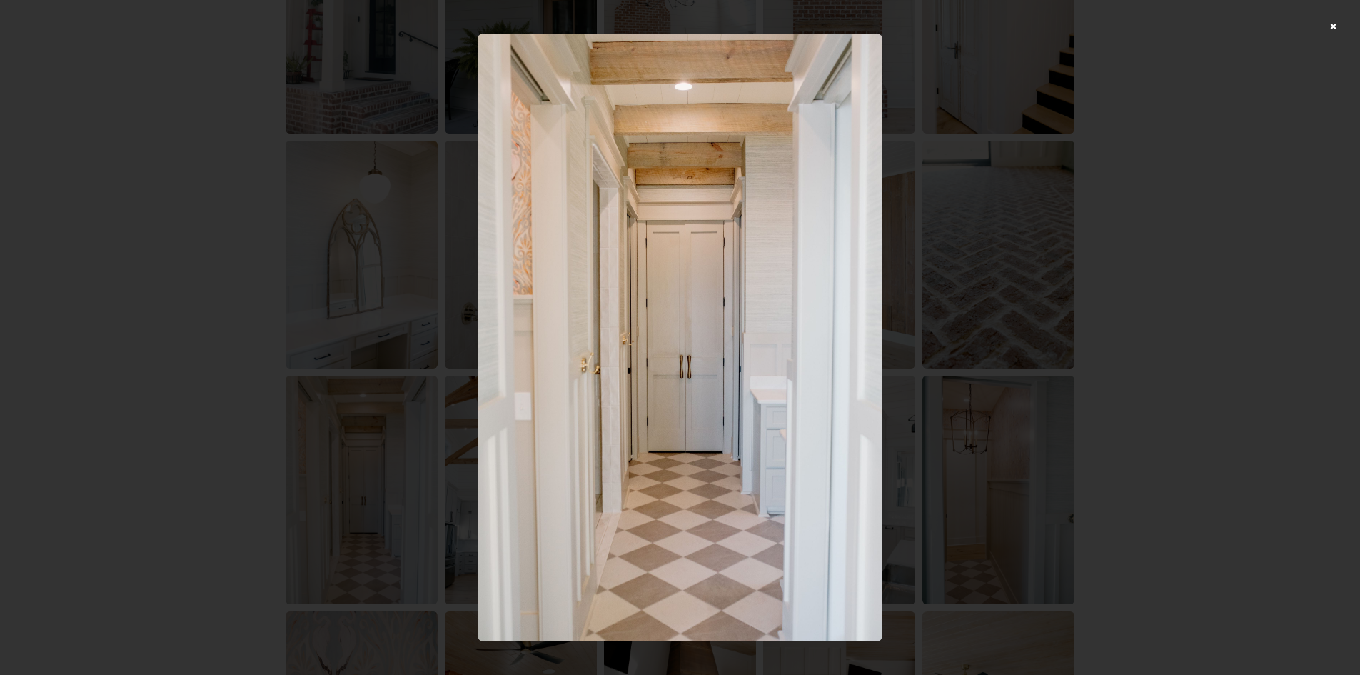
click at [1153, 315] on div at bounding box center [680, 337] width 1360 height 675
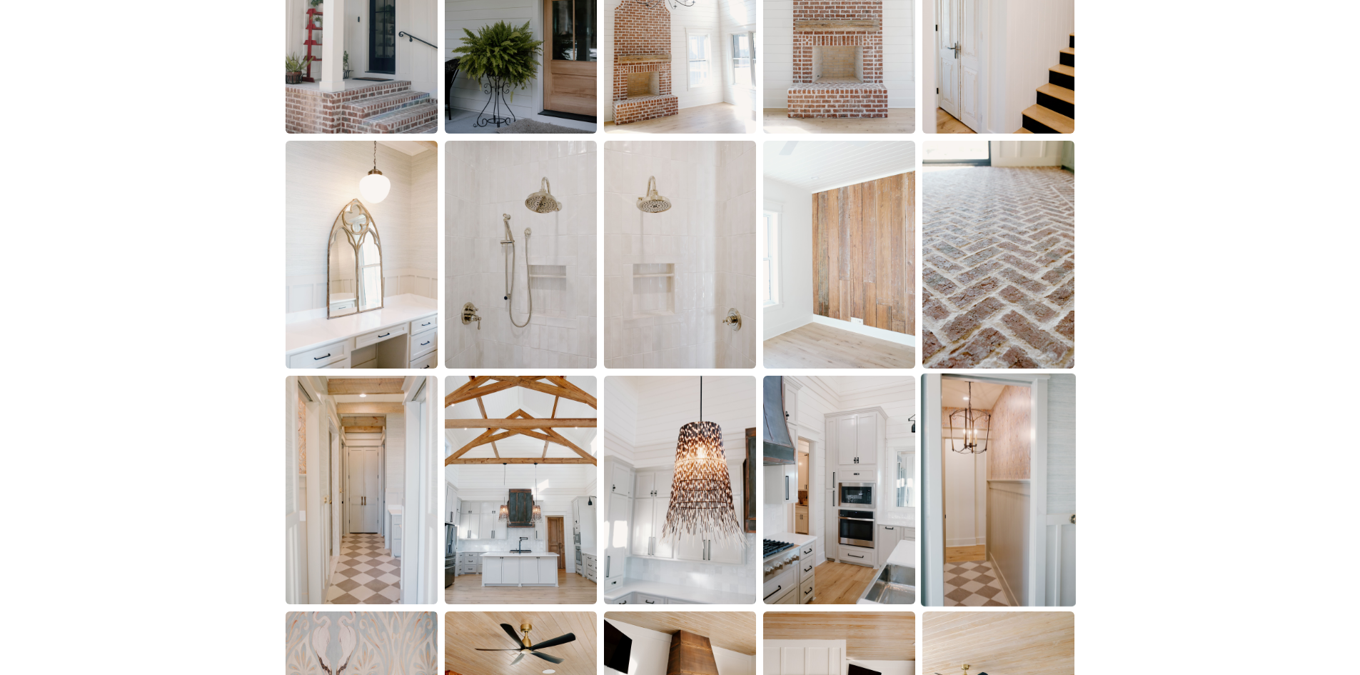
click at [1001, 463] on img at bounding box center [998, 489] width 155 height 233
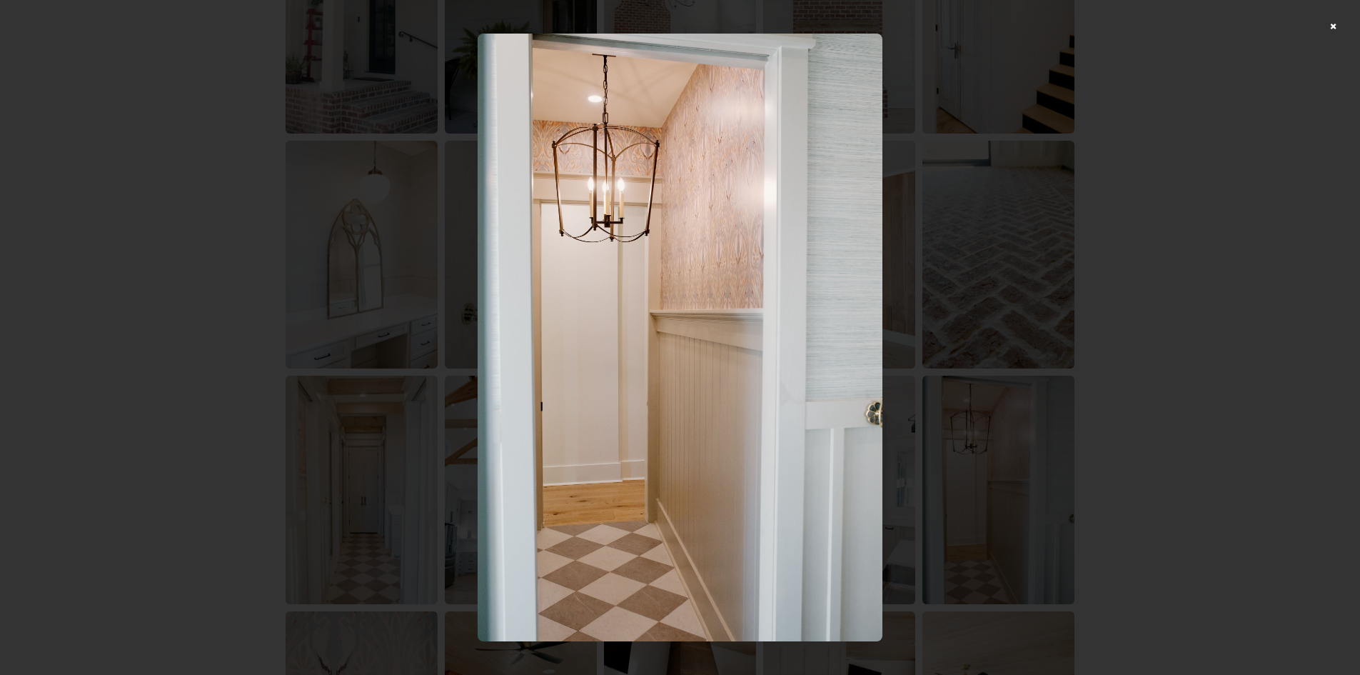
click at [1137, 349] on div at bounding box center [680, 337] width 1360 height 675
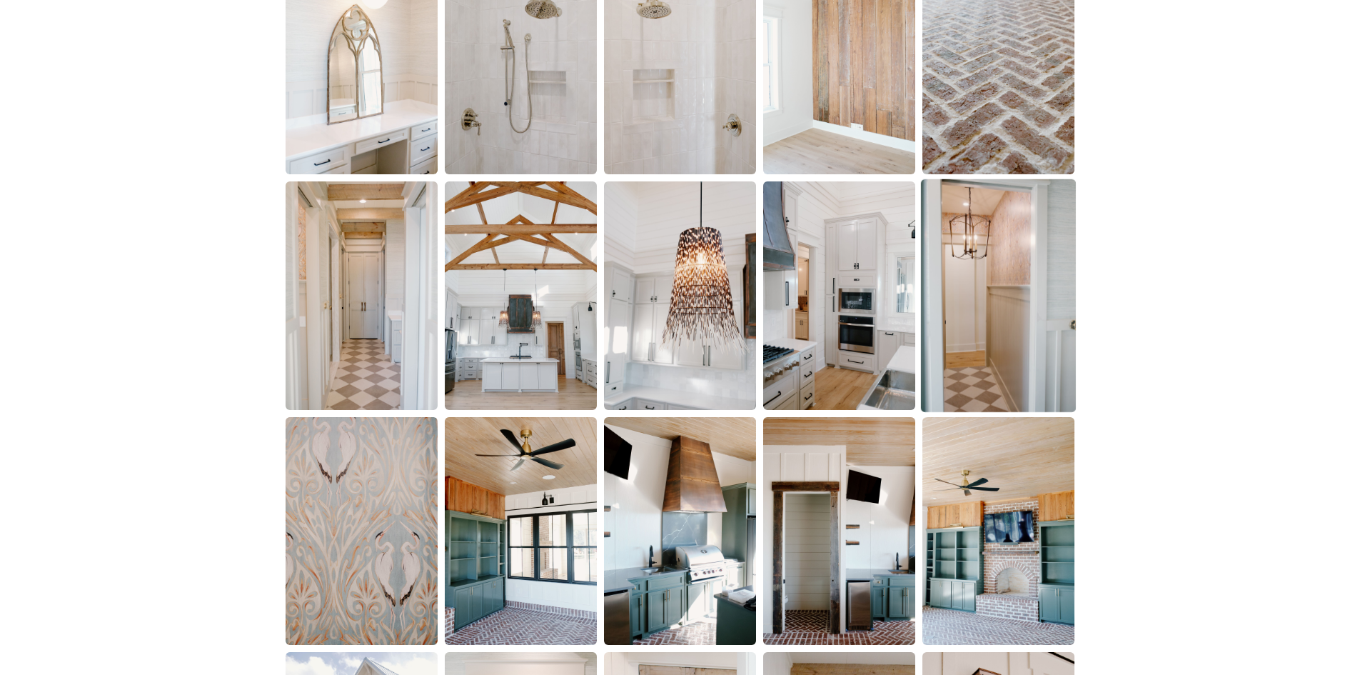
scroll to position [1285, 0]
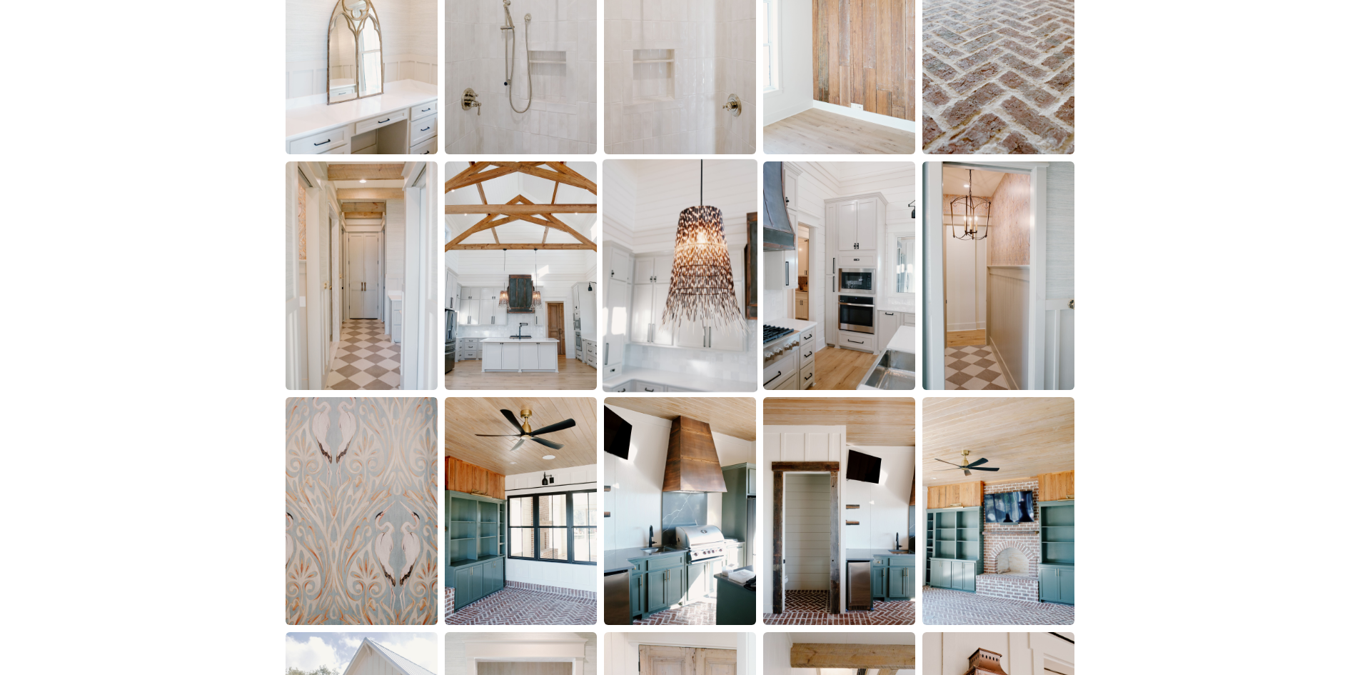
click at [681, 290] on img at bounding box center [680, 275] width 155 height 233
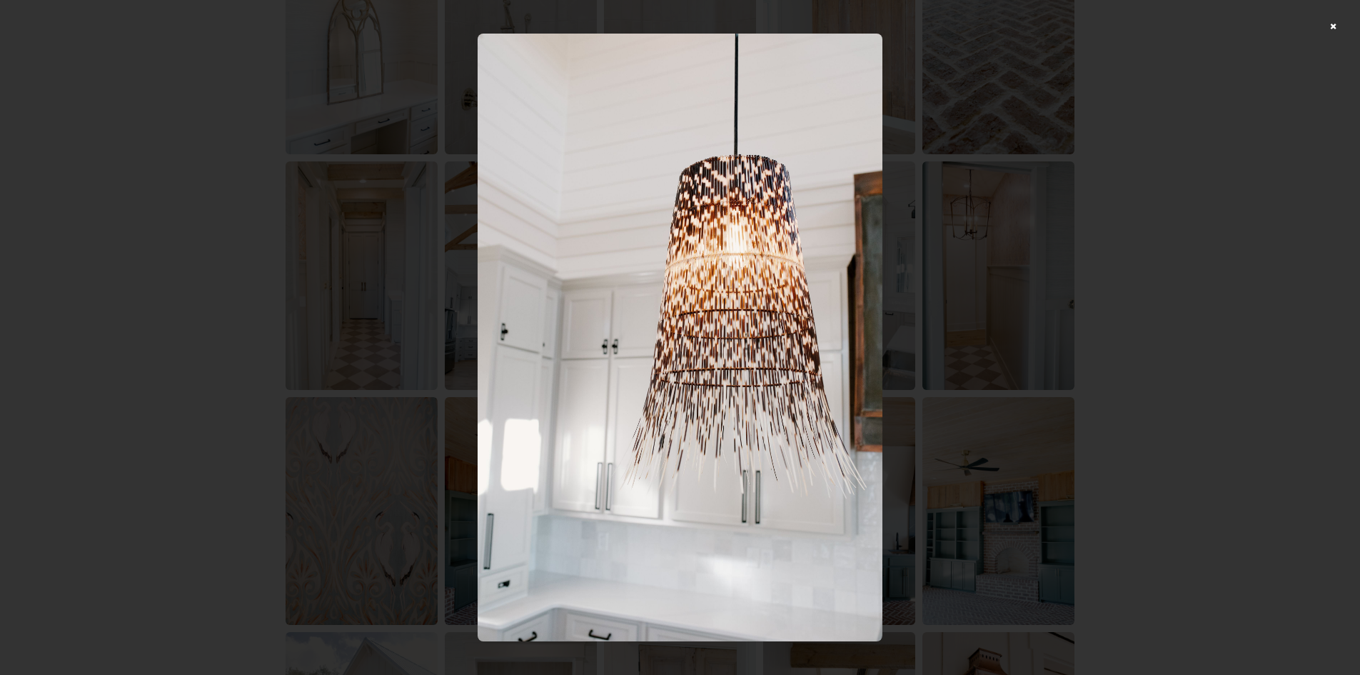
click at [1102, 259] on div at bounding box center [680, 337] width 1360 height 675
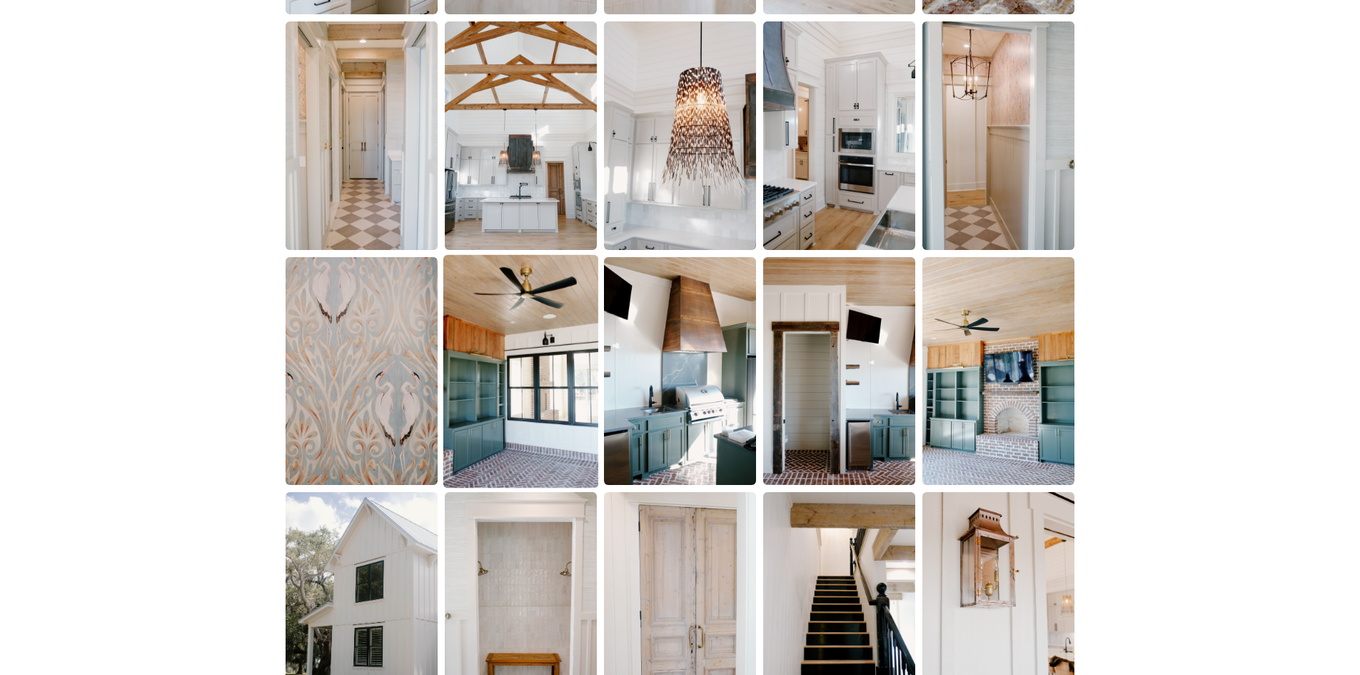
scroll to position [1428, 0]
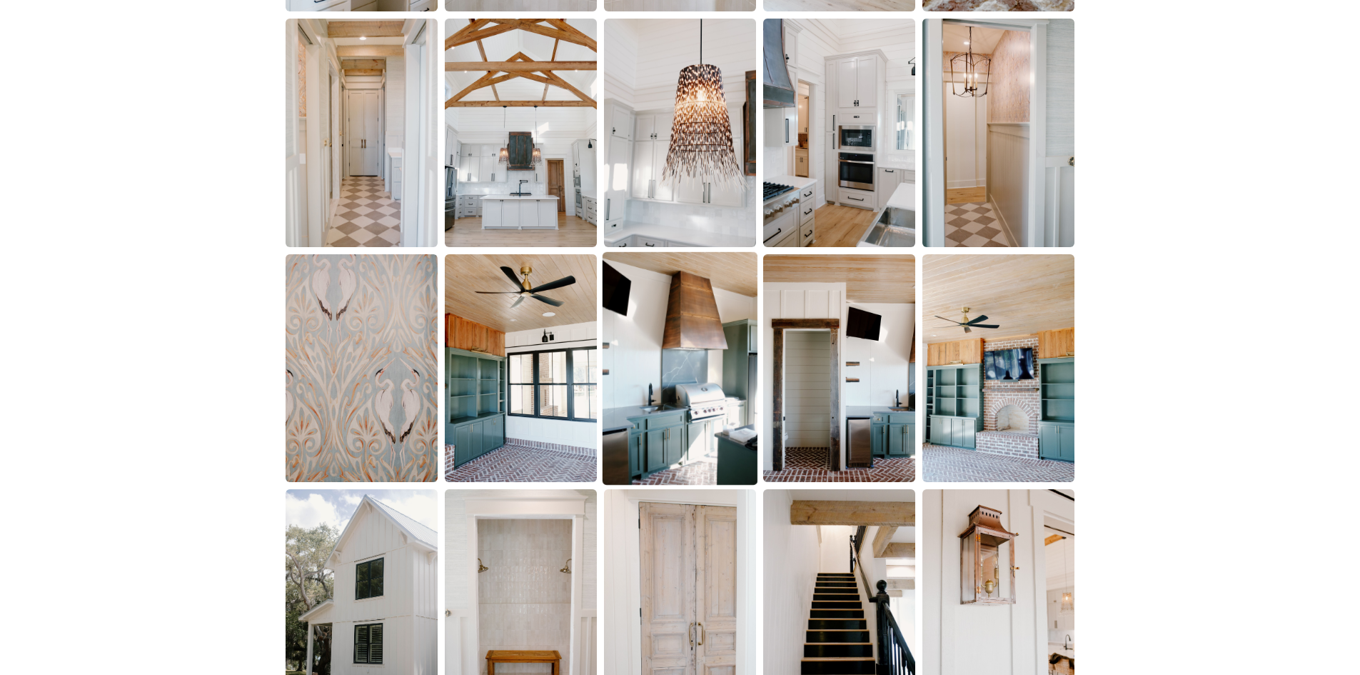
click at [699, 378] on img at bounding box center [680, 368] width 155 height 233
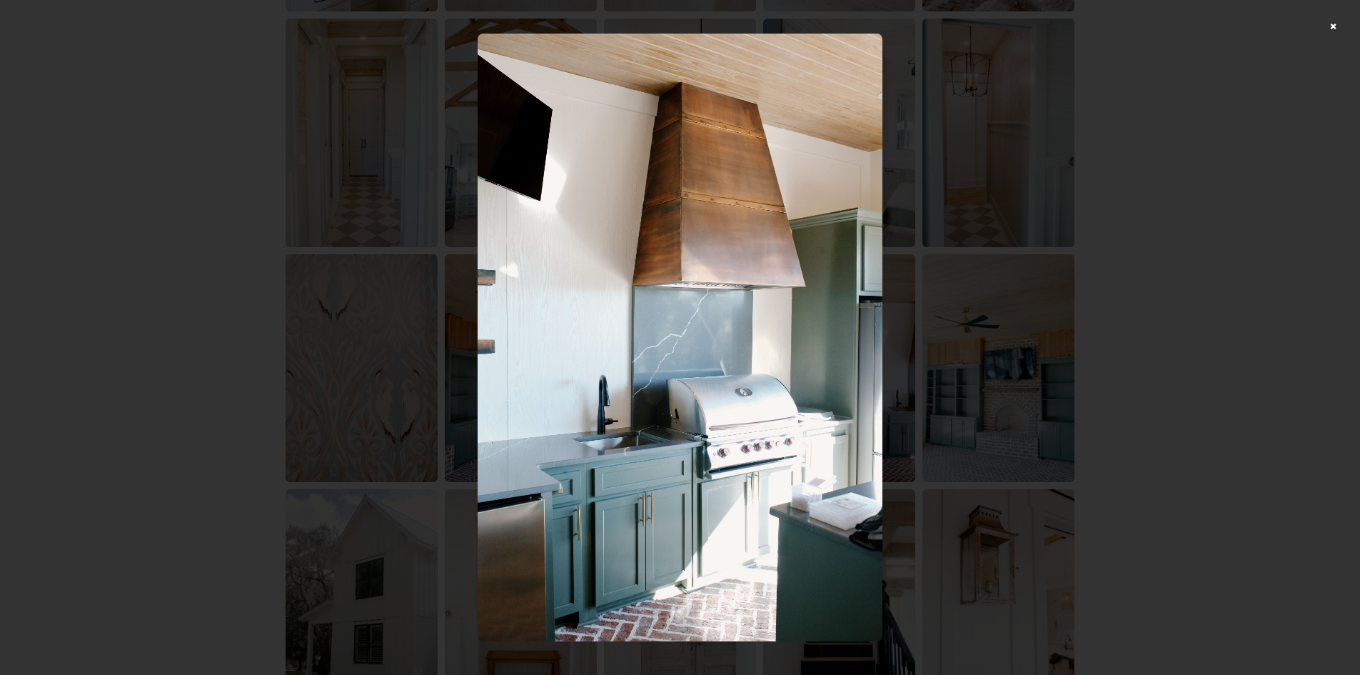
click at [1170, 261] on div at bounding box center [680, 337] width 1360 height 675
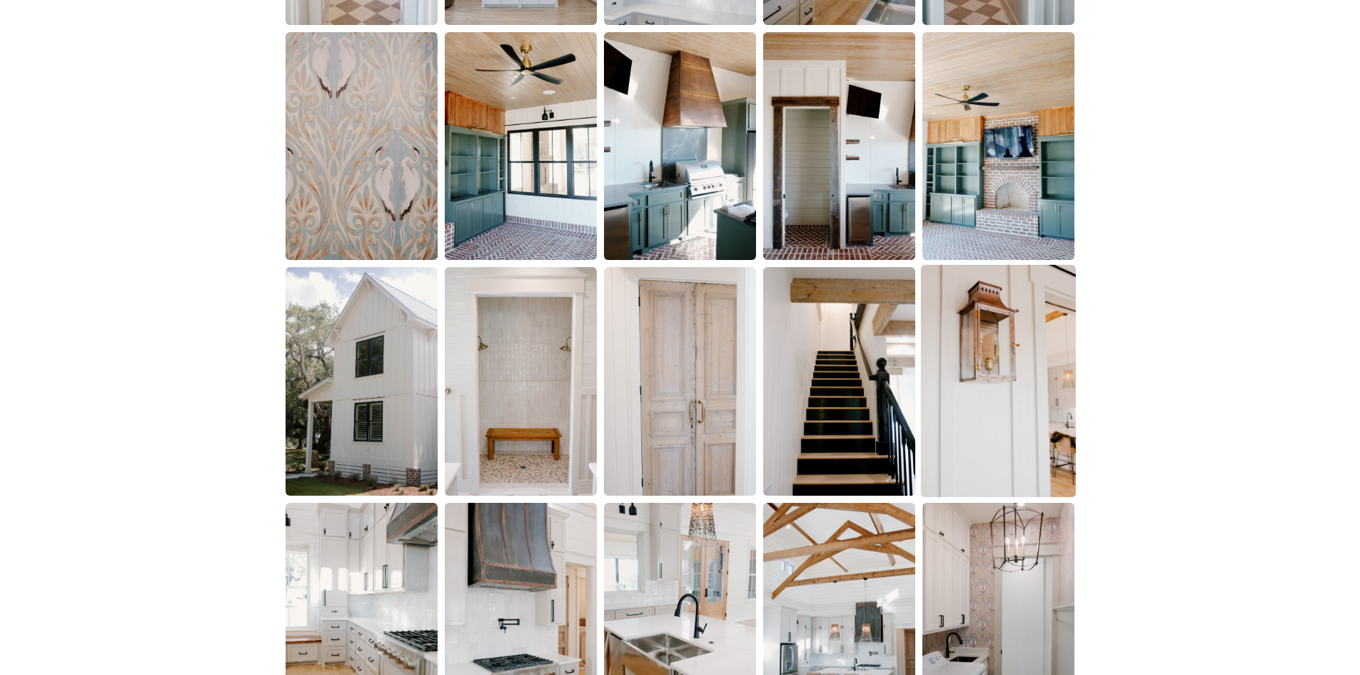
scroll to position [1714, 0]
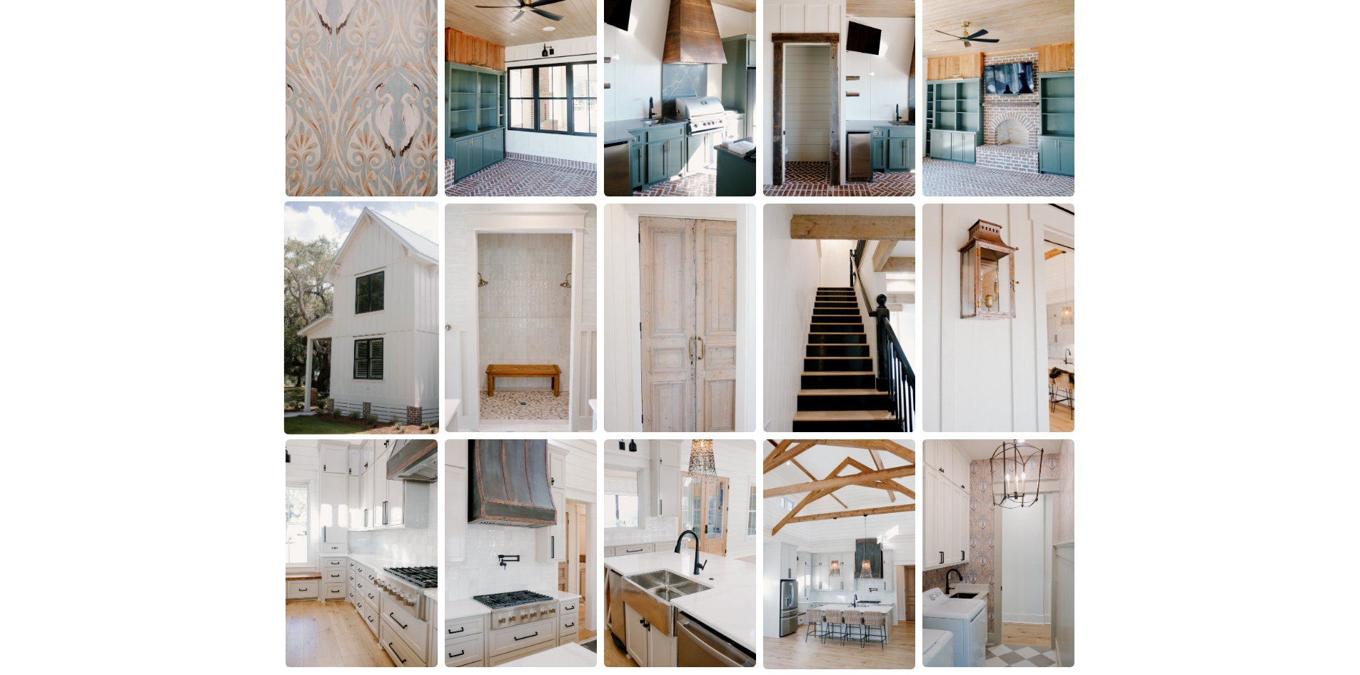
click at [381, 327] on img at bounding box center [361, 317] width 155 height 233
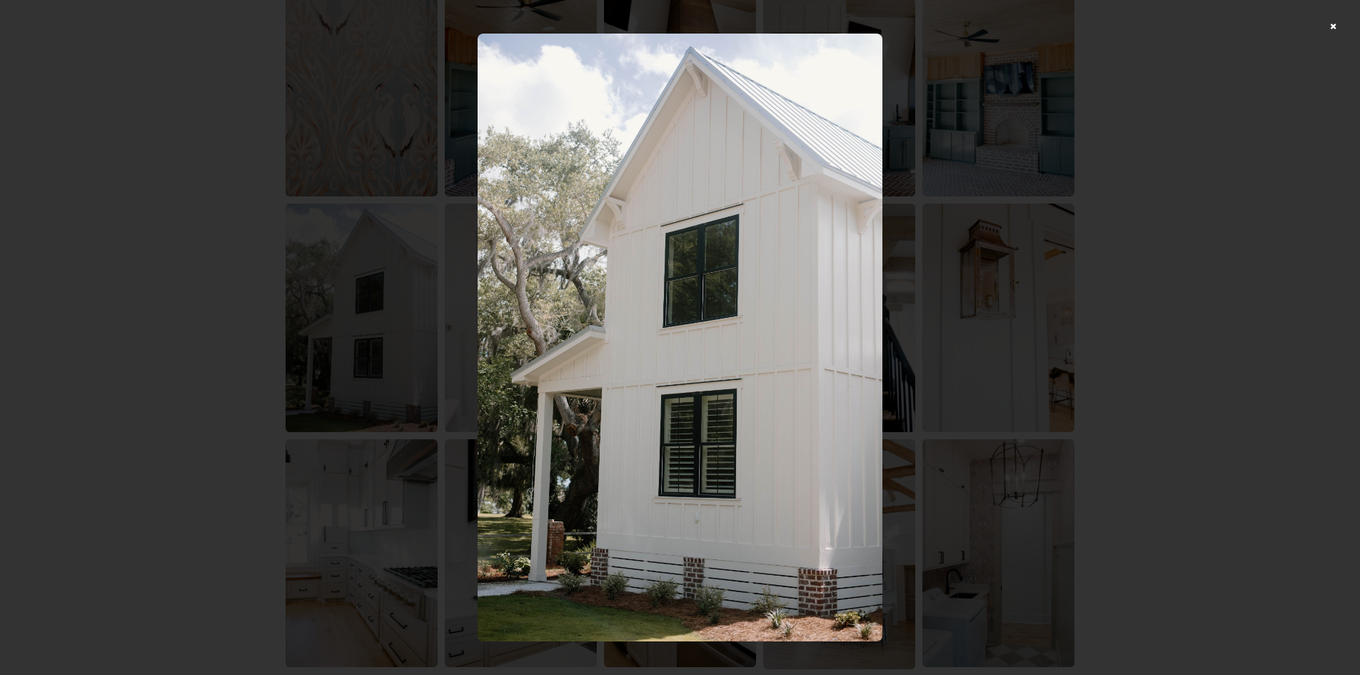
click at [1201, 233] on div at bounding box center [680, 337] width 1360 height 675
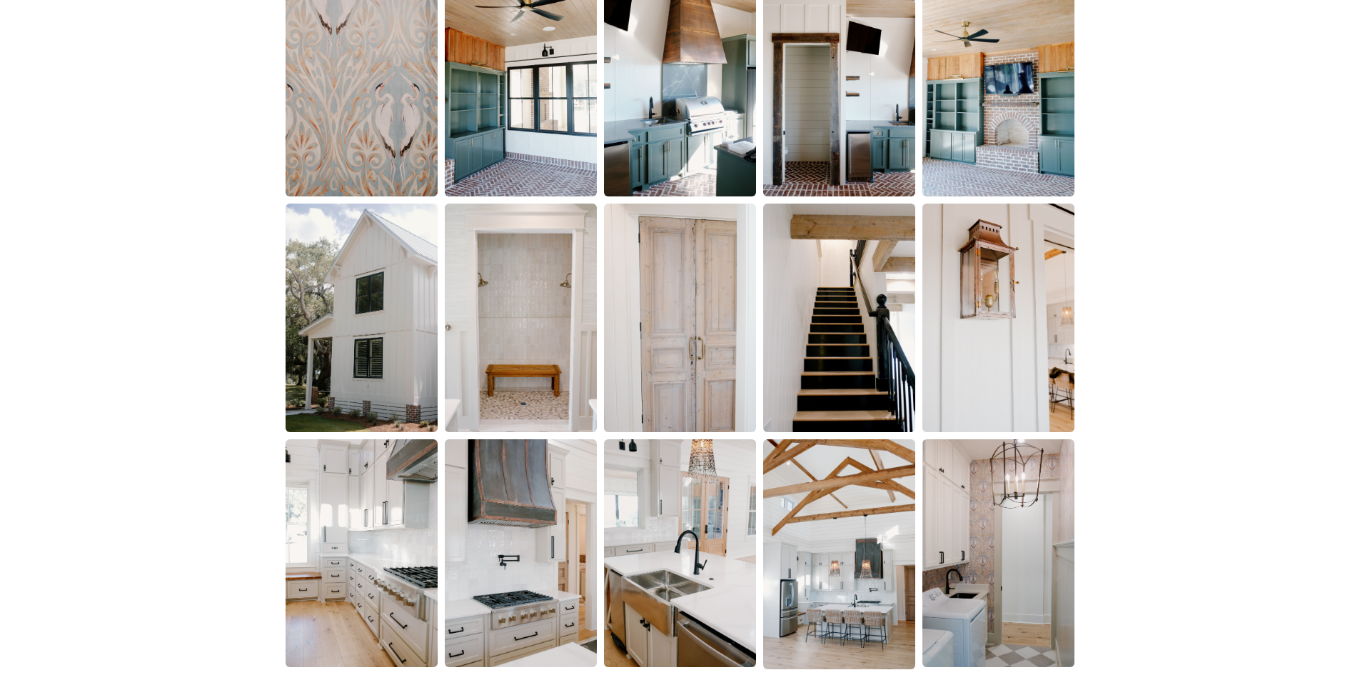
click at [1008, 292] on img at bounding box center [999, 318] width 152 height 228
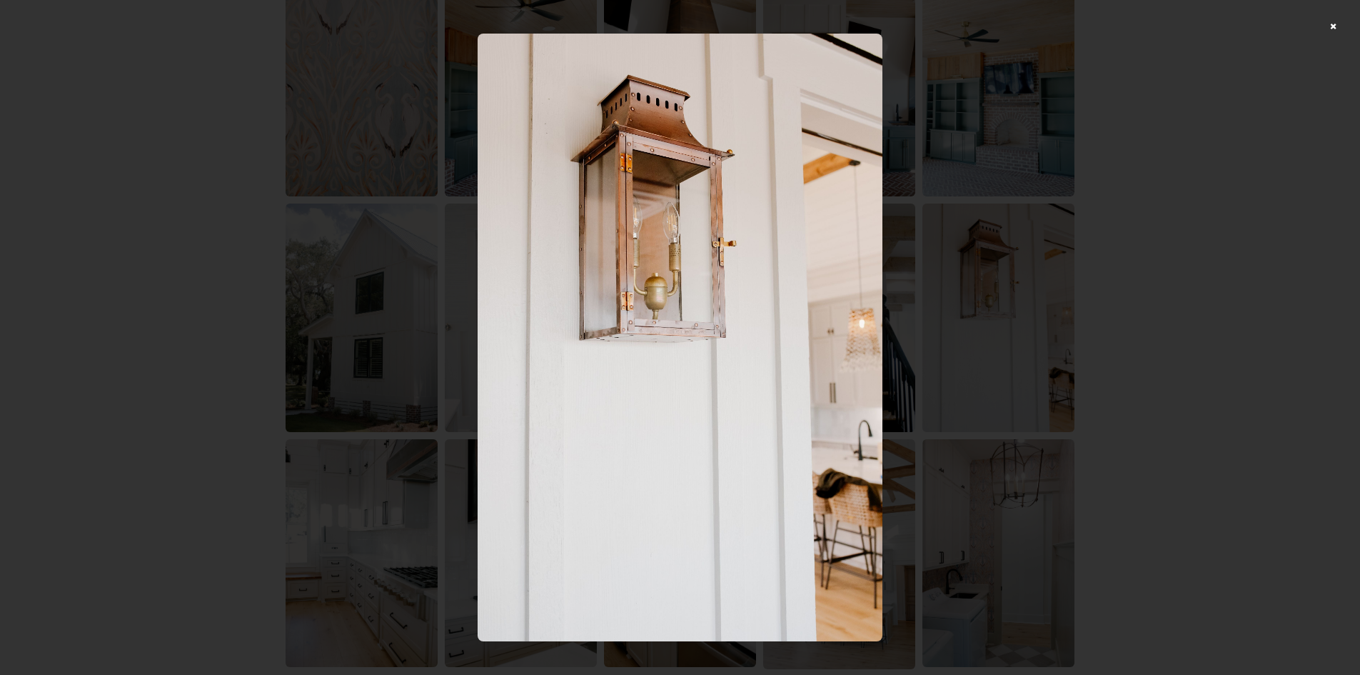
click at [1162, 255] on div at bounding box center [680, 337] width 1360 height 675
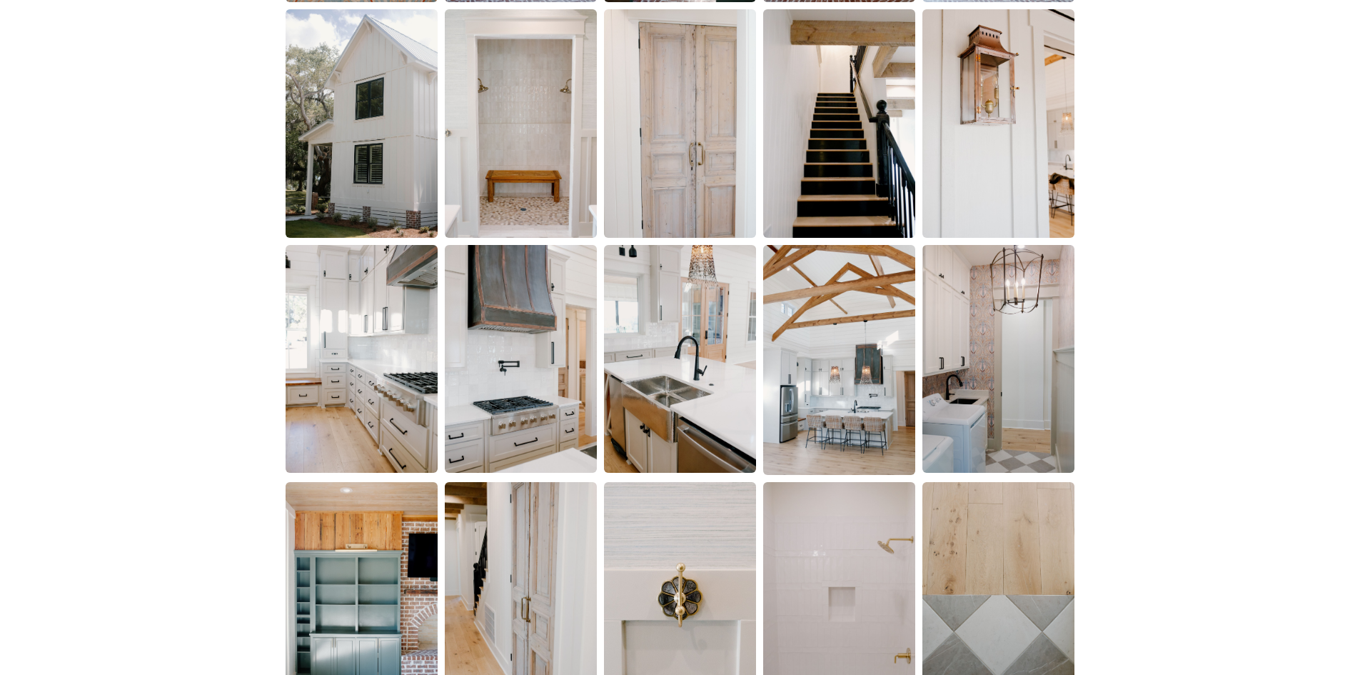
scroll to position [1928, 0]
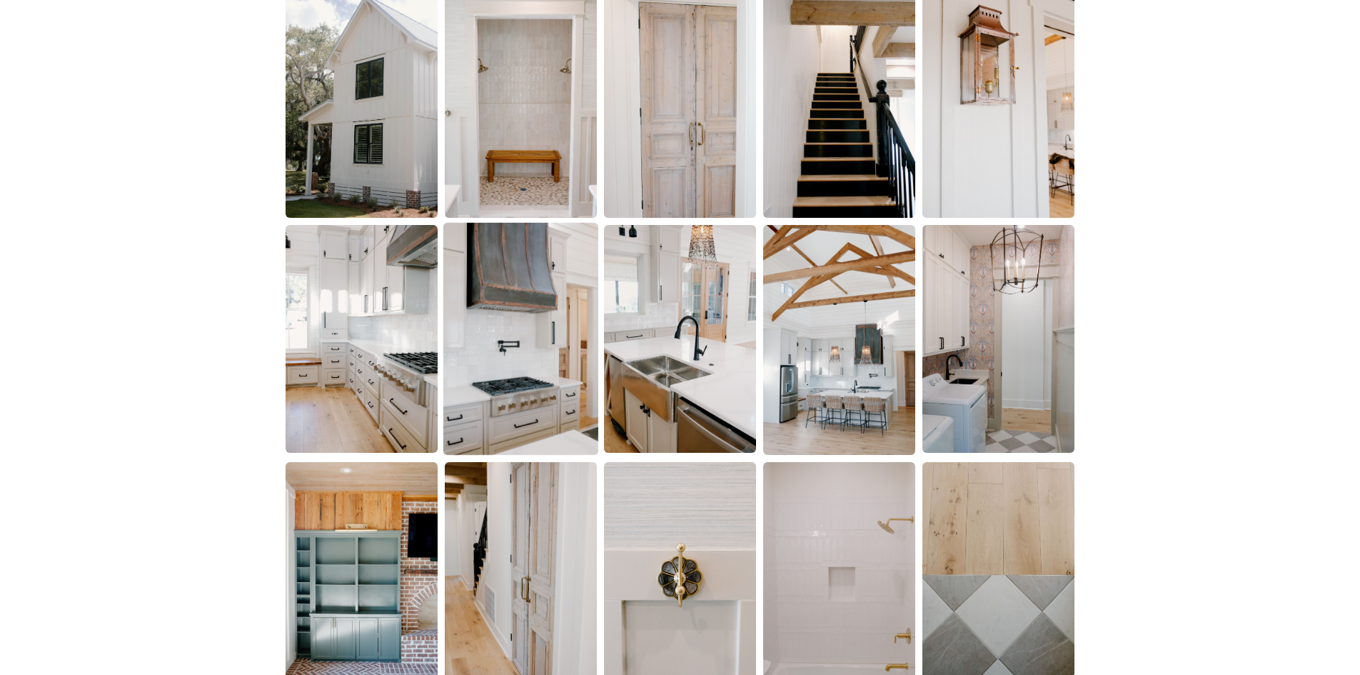
click at [549, 371] on img at bounding box center [520, 339] width 155 height 233
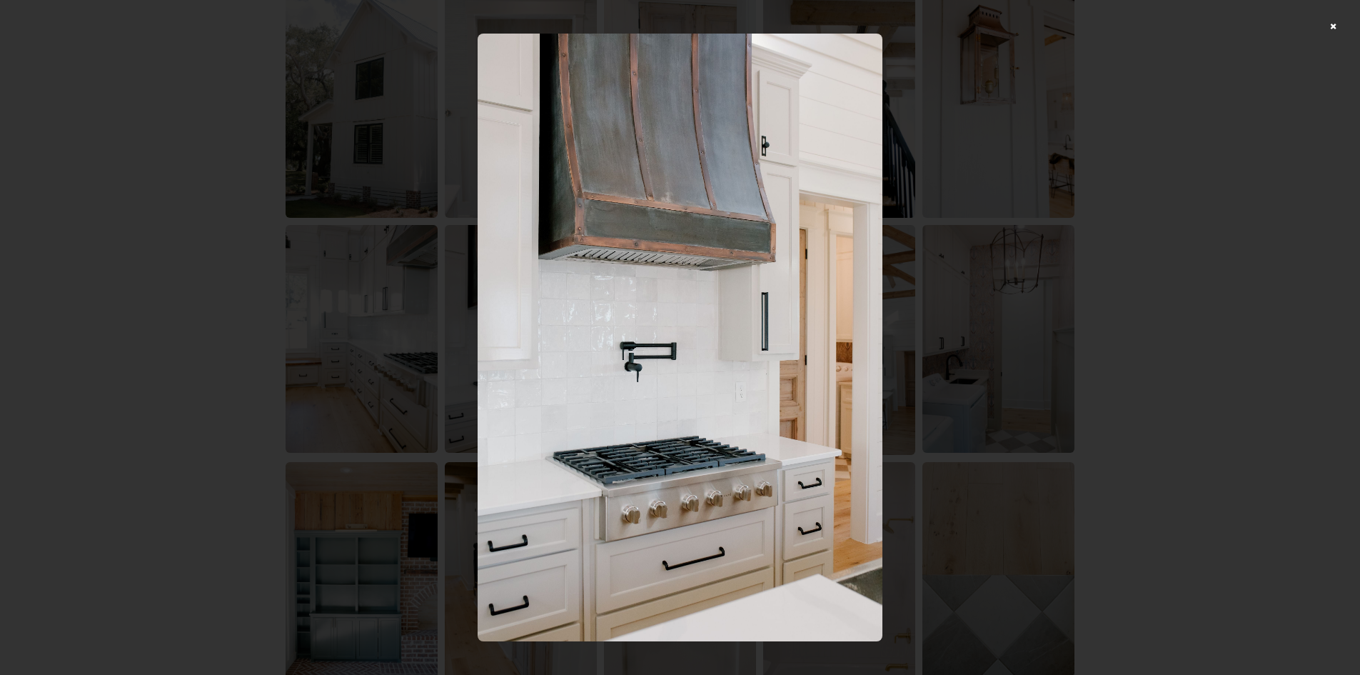
click at [1269, 243] on div at bounding box center [680, 337] width 1360 height 675
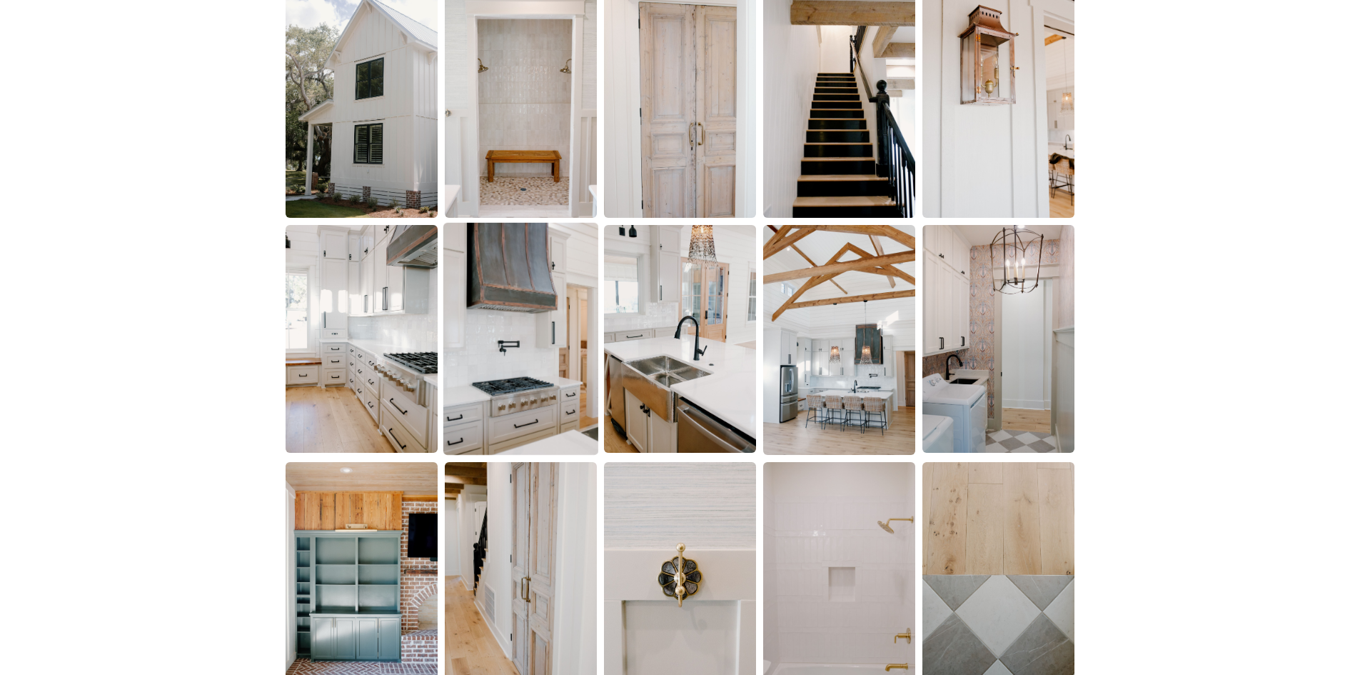
click at [489, 280] on img at bounding box center [520, 339] width 155 height 233
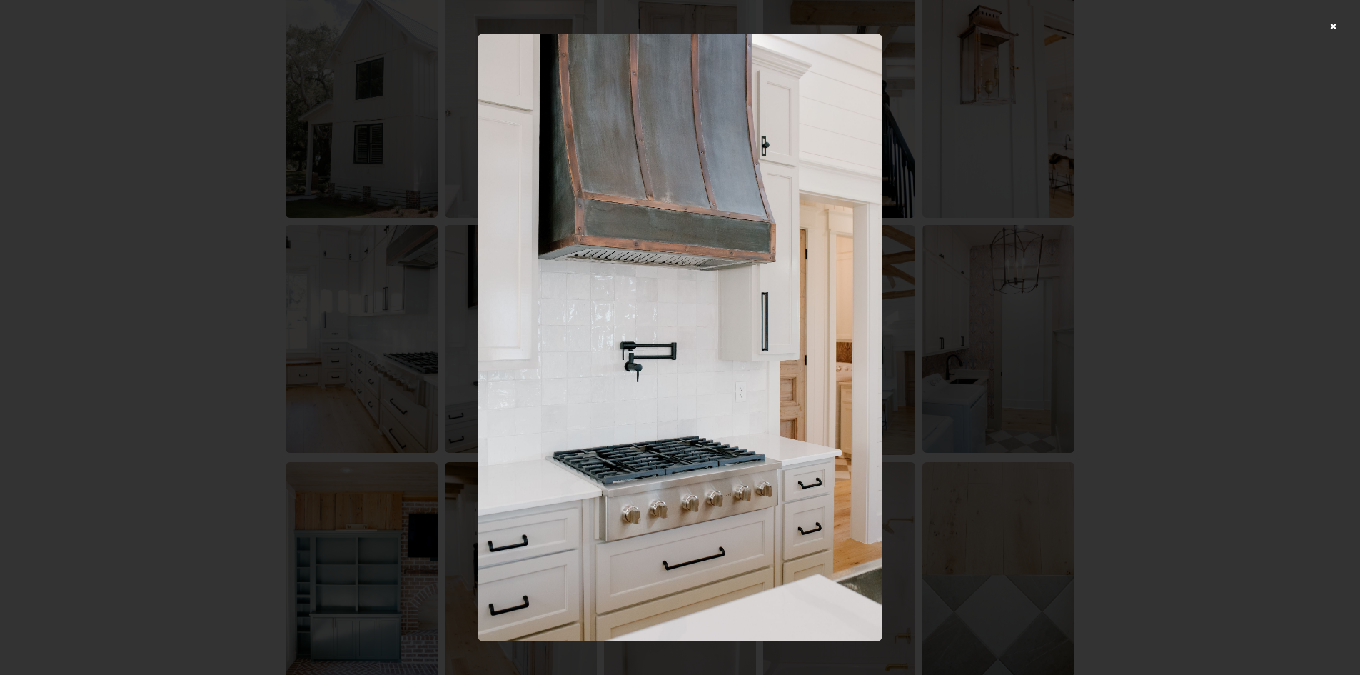
click at [1065, 328] on div at bounding box center [680, 337] width 1360 height 675
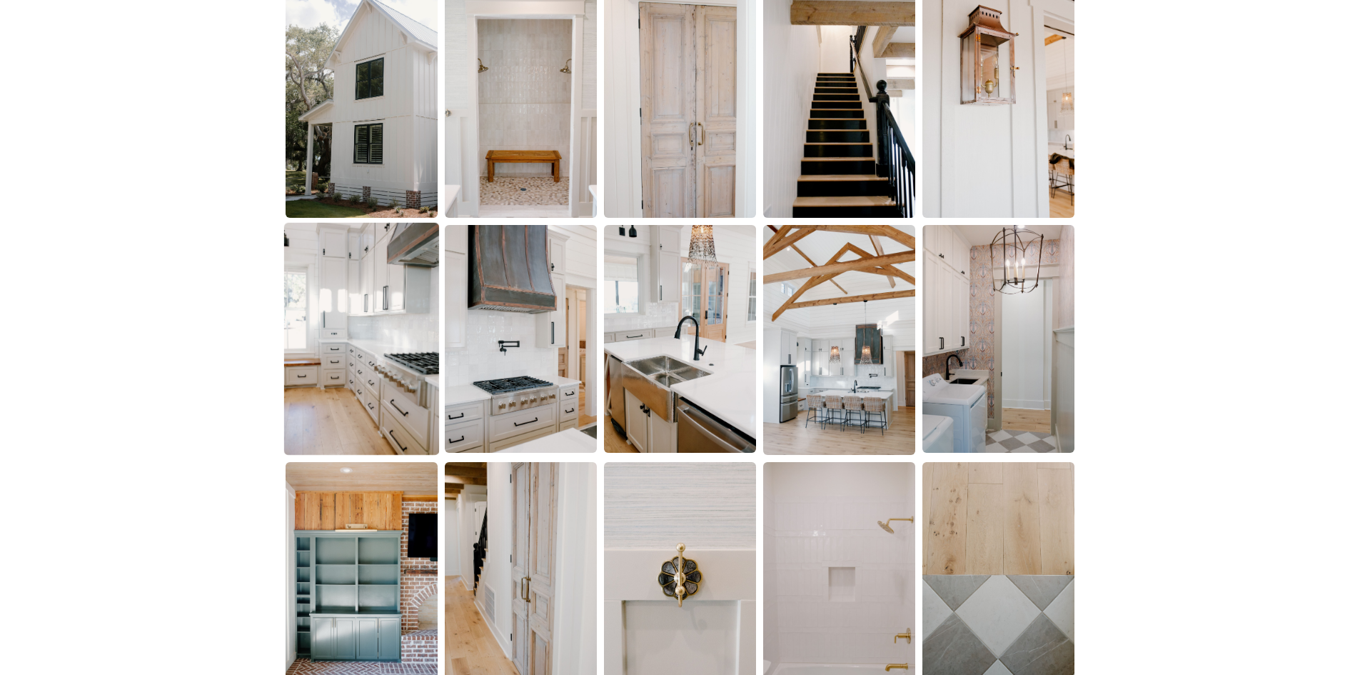
click at [347, 313] on img at bounding box center [361, 339] width 155 height 233
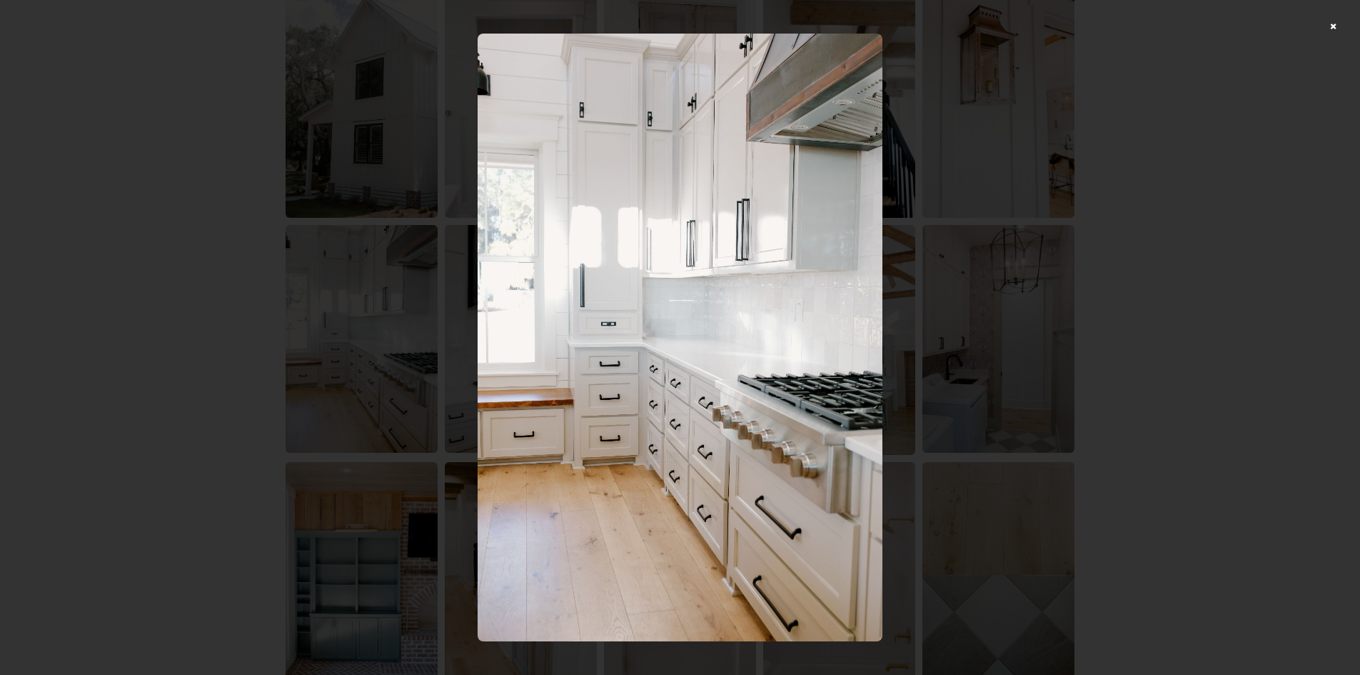
click at [1199, 271] on div at bounding box center [680, 337] width 1360 height 675
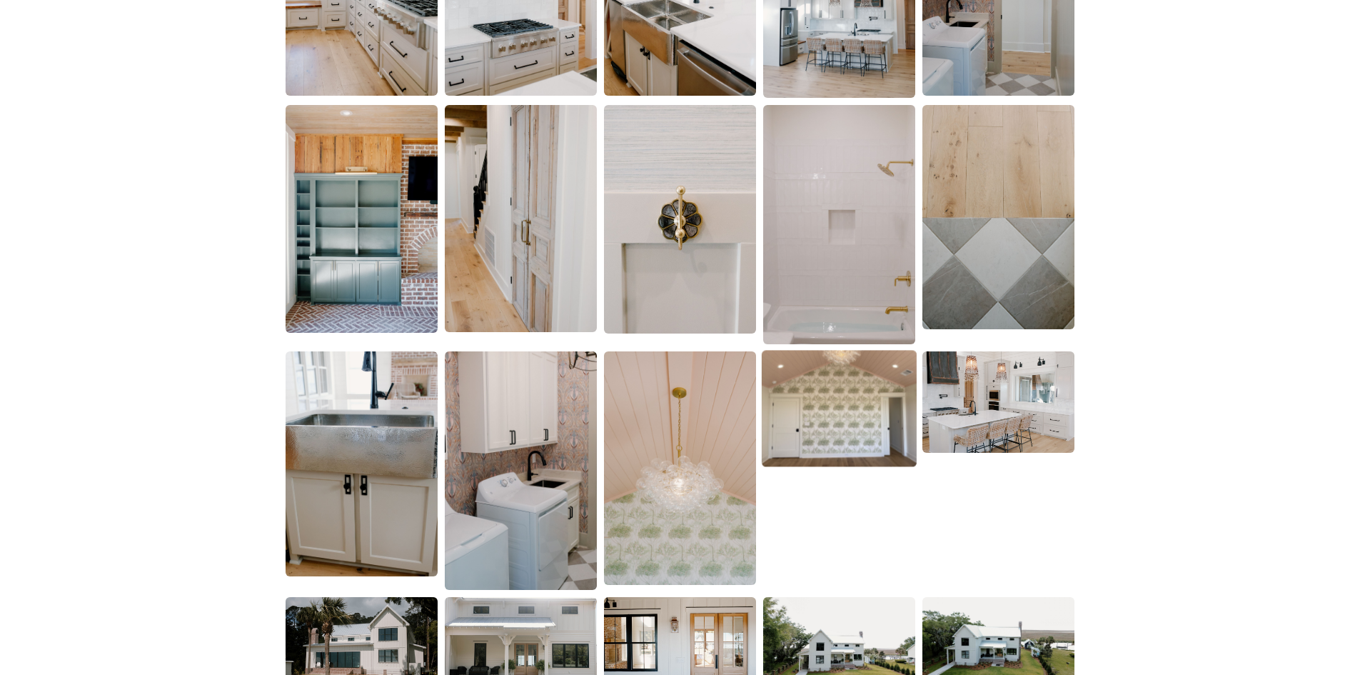
scroll to position [2357, 0]
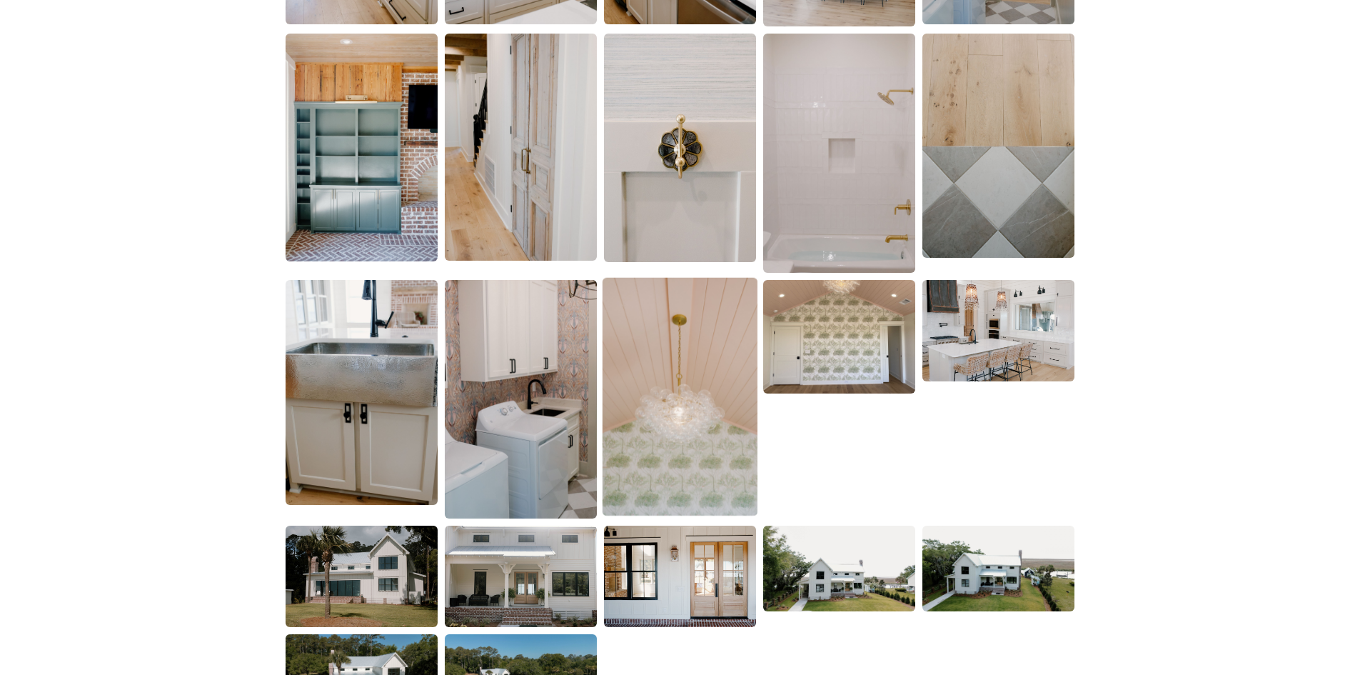
click at [639, 411] on img at bounding box center [680, 396] width 155 height 238
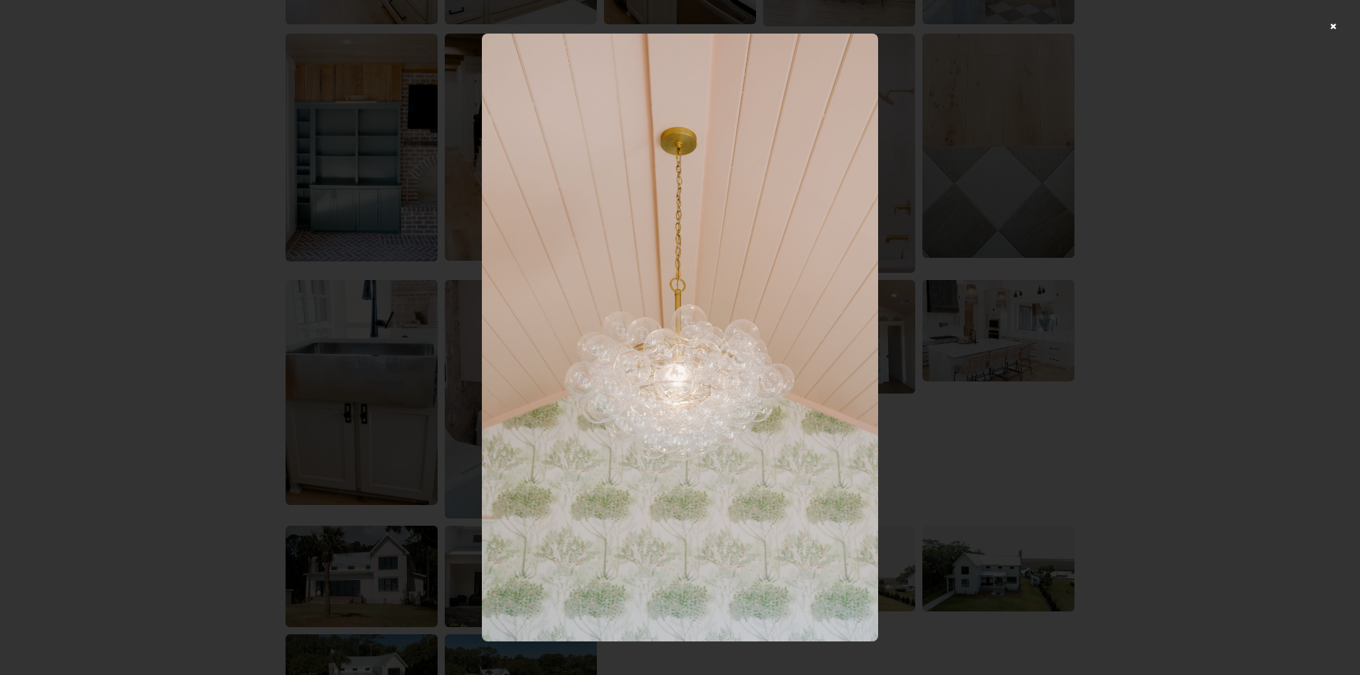
click at [1165, 261] on div at bounding box center [680, 337] width 1360 height 675
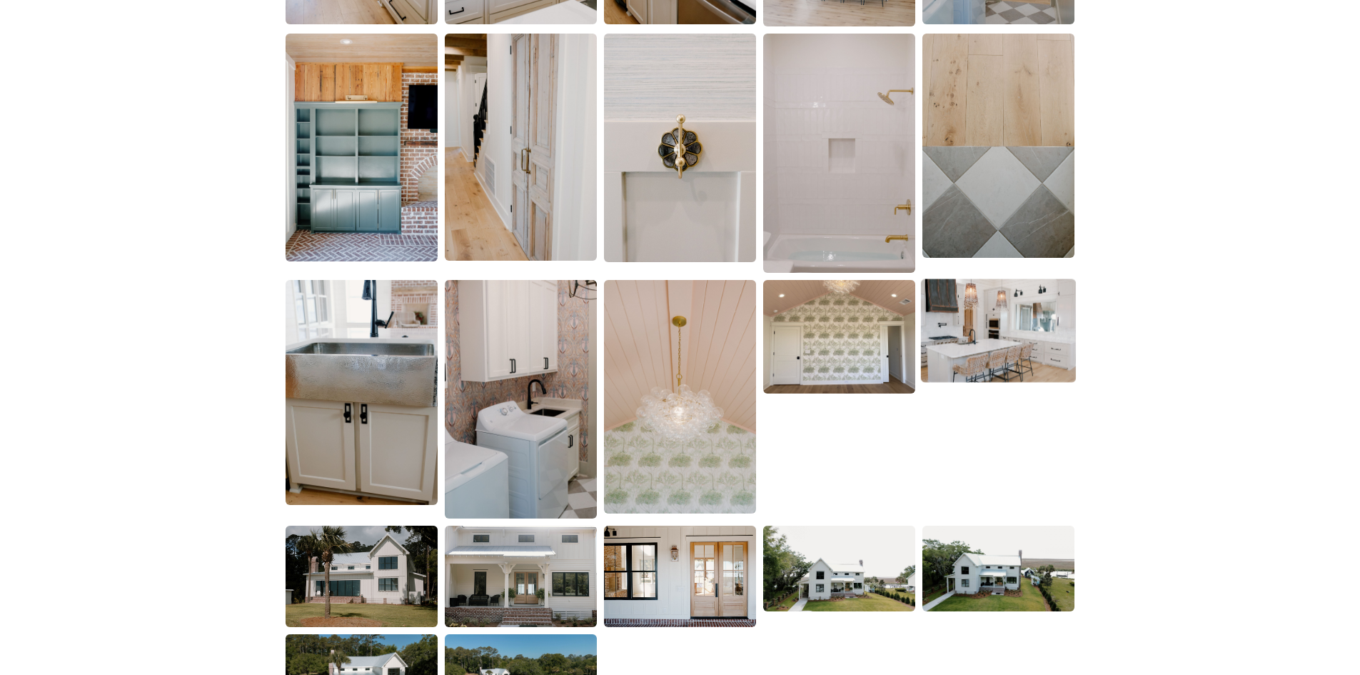
click at [1015, 317] on img at bounding box center [998, 331] width 155 height 104
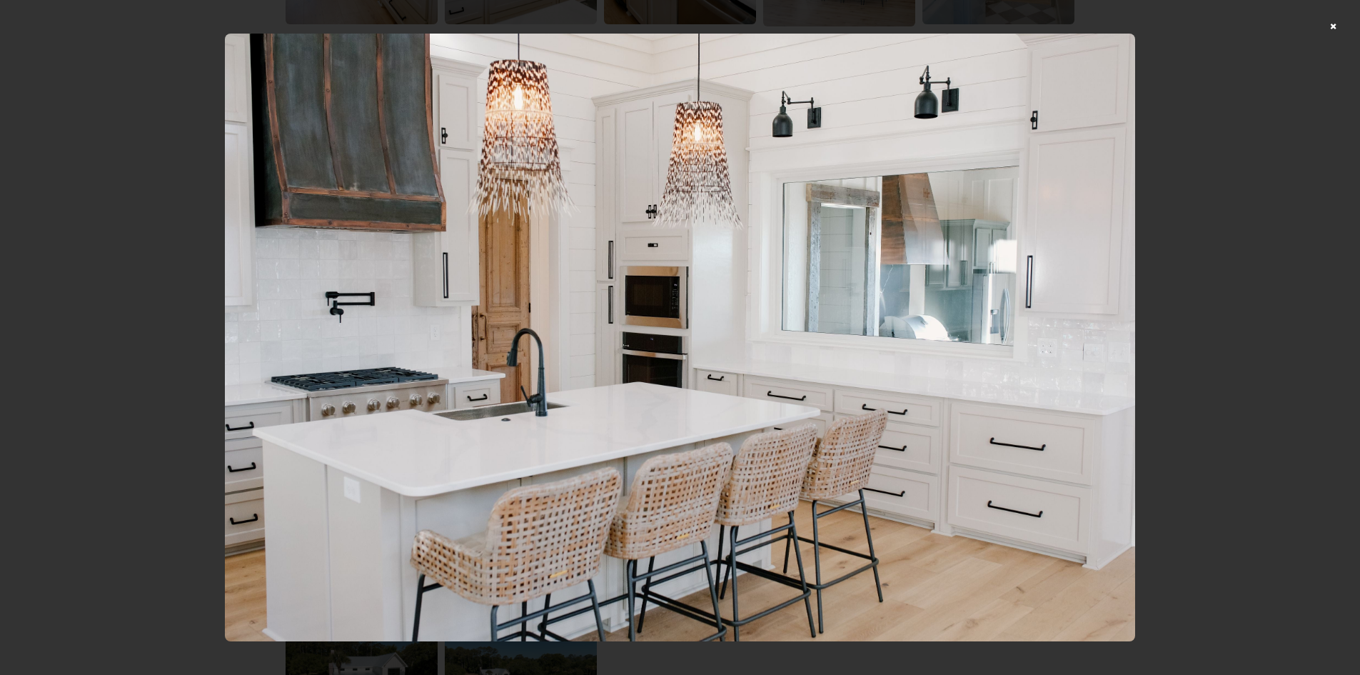
click at [1203, 242] on div at bounding box center [680, 337] width 1360 height 675
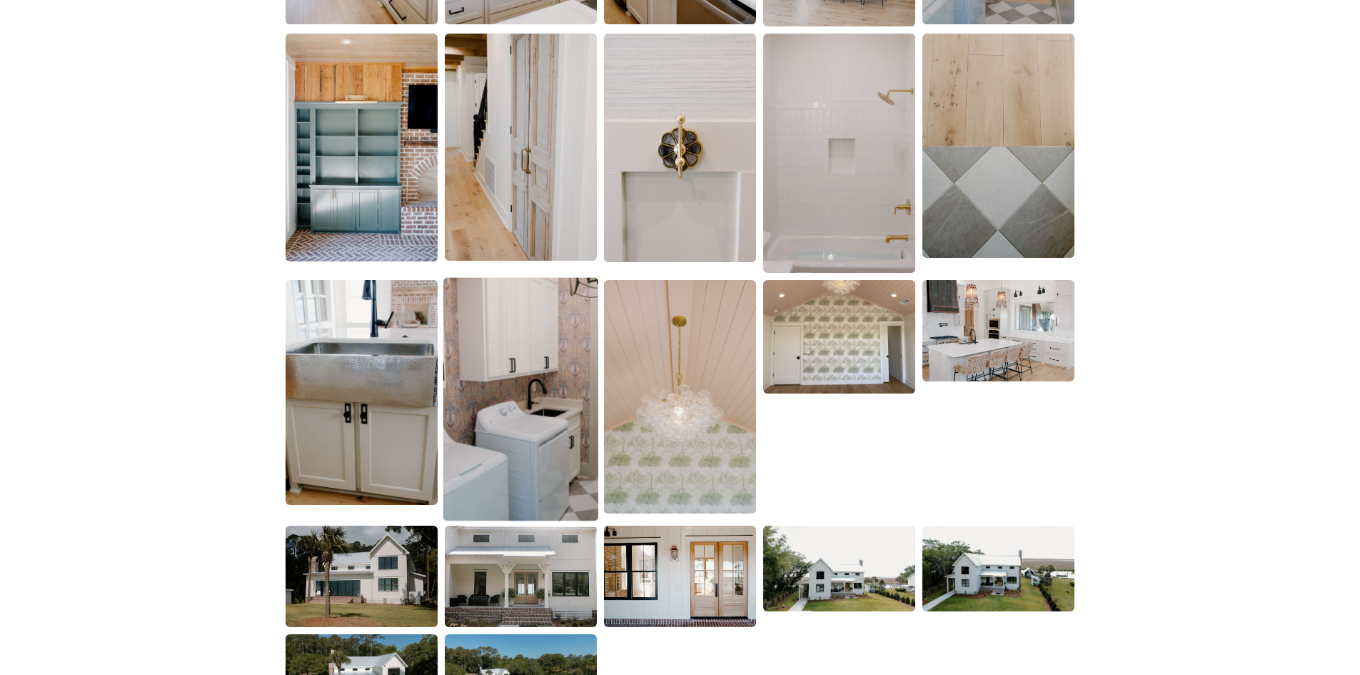
click at [505, 402] on img at bounding box center [520, 399] width 155 height 244
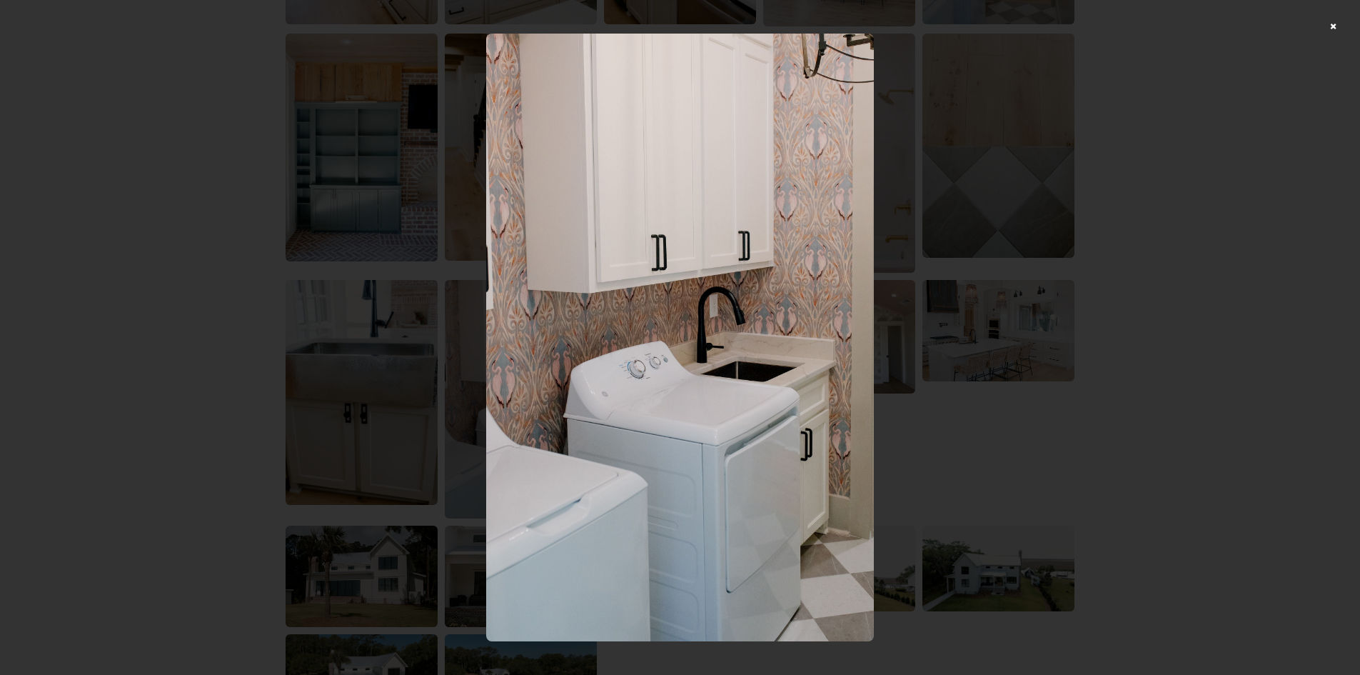
click at [1220, 246] on div at bounding box center [680, 337] width 1360 height 675
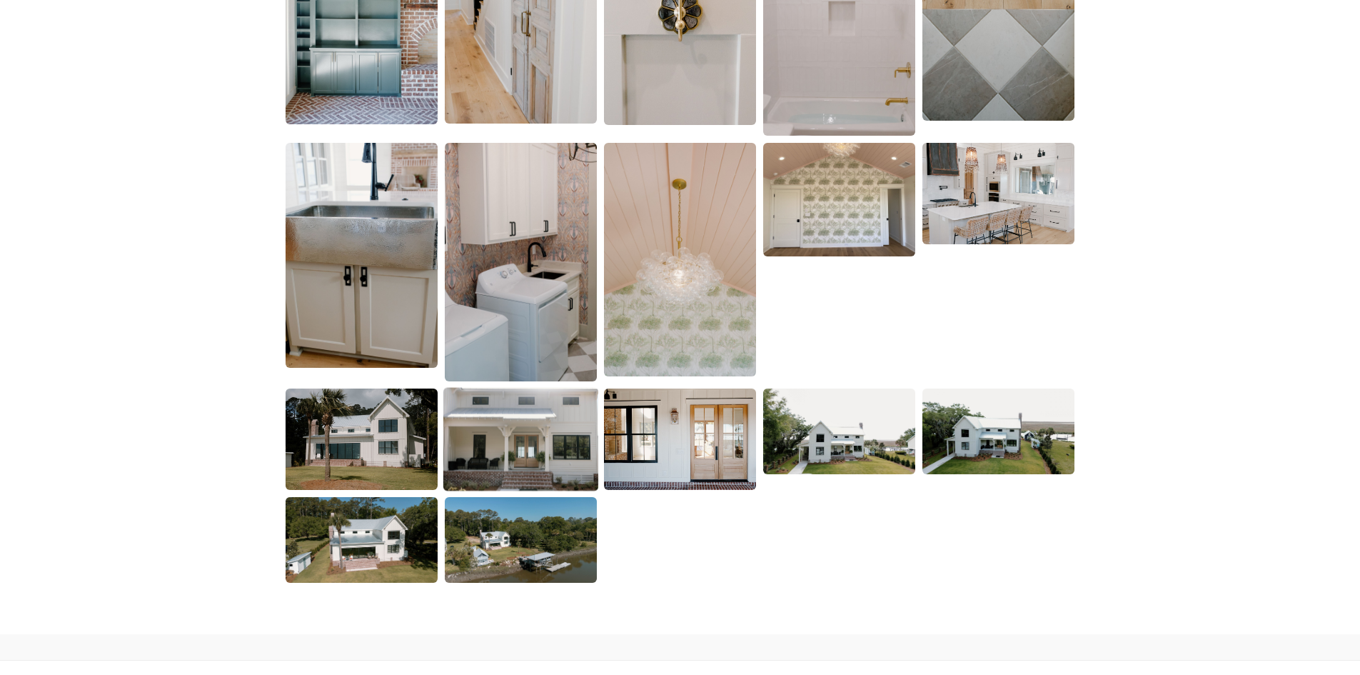
scroll to position [2499, 0]
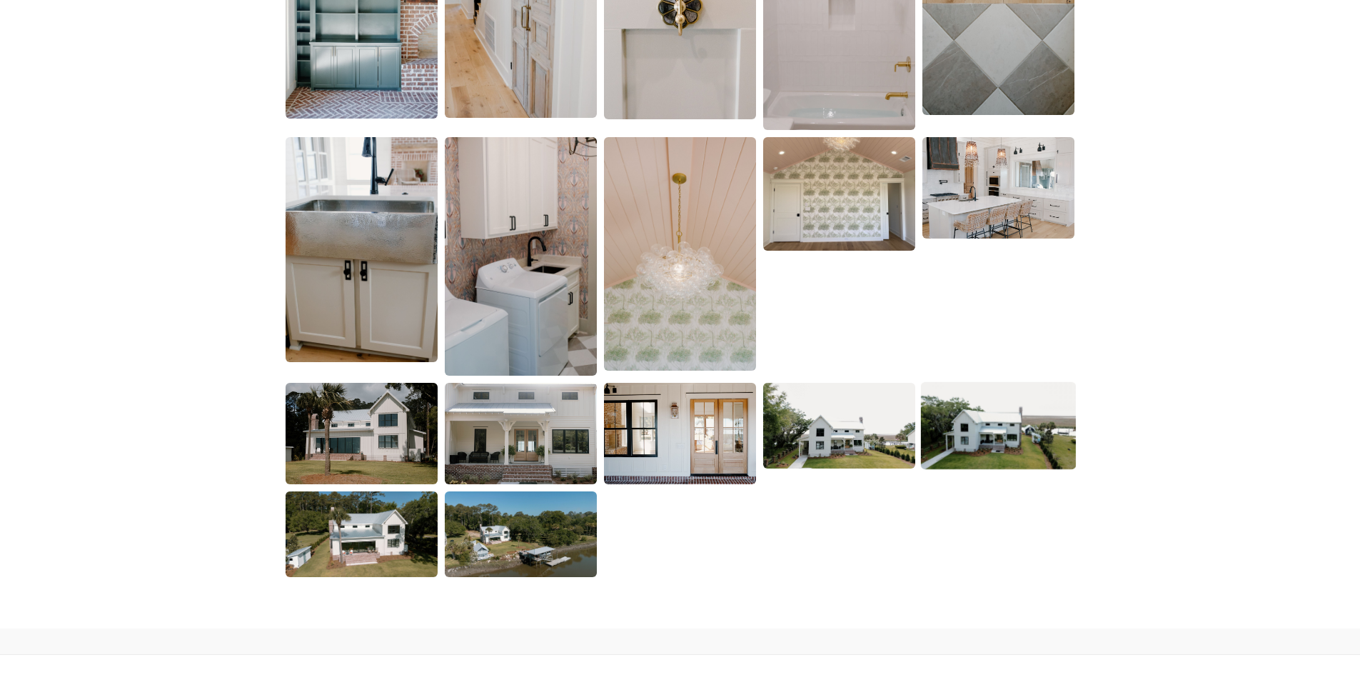
click at [975, 424] on img at bounding box center [998, 425] width 155 height 87
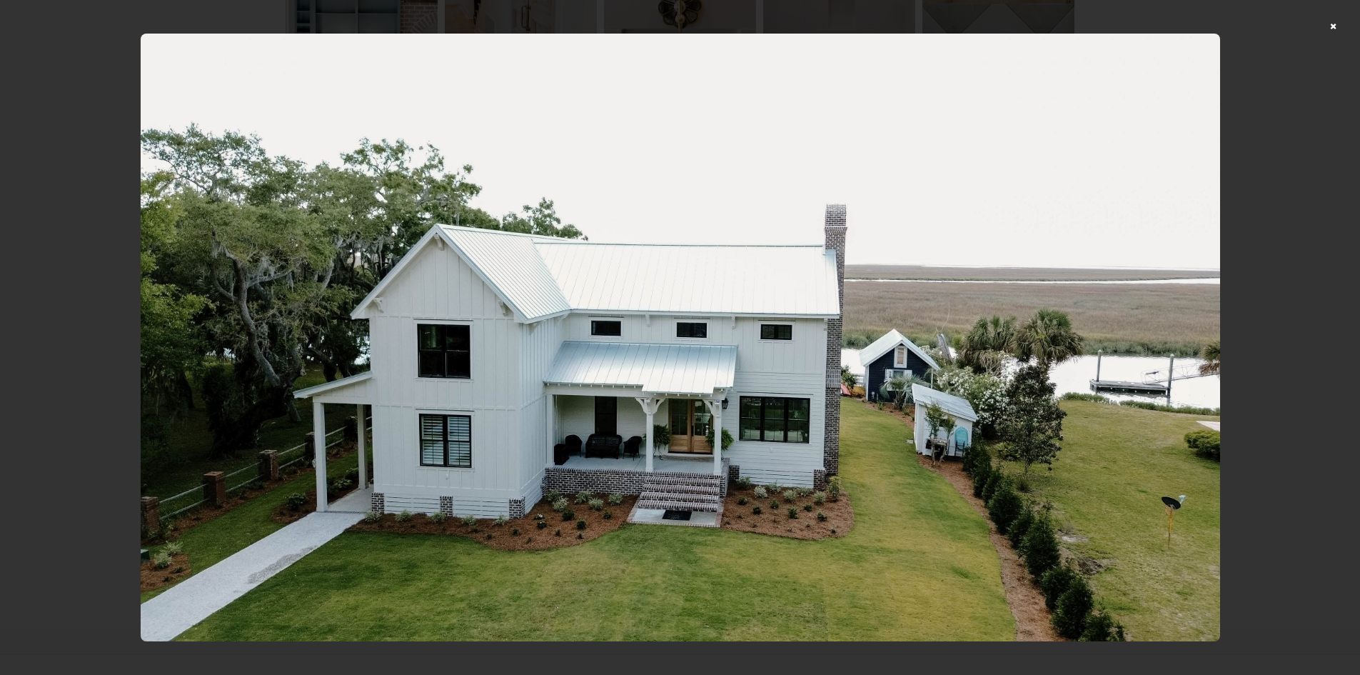
click at [1344, 29] on div at bounding box center [680, 337] width 1360 height 675
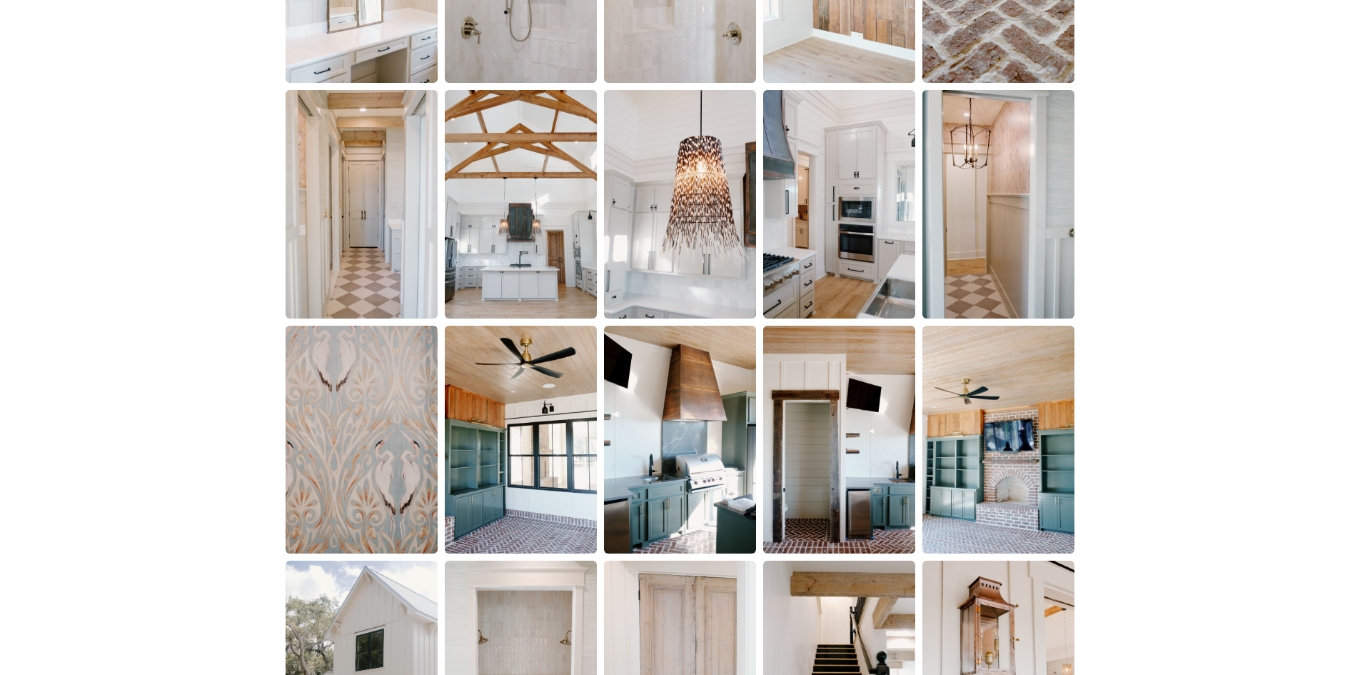
scroll to position [1285, 0]
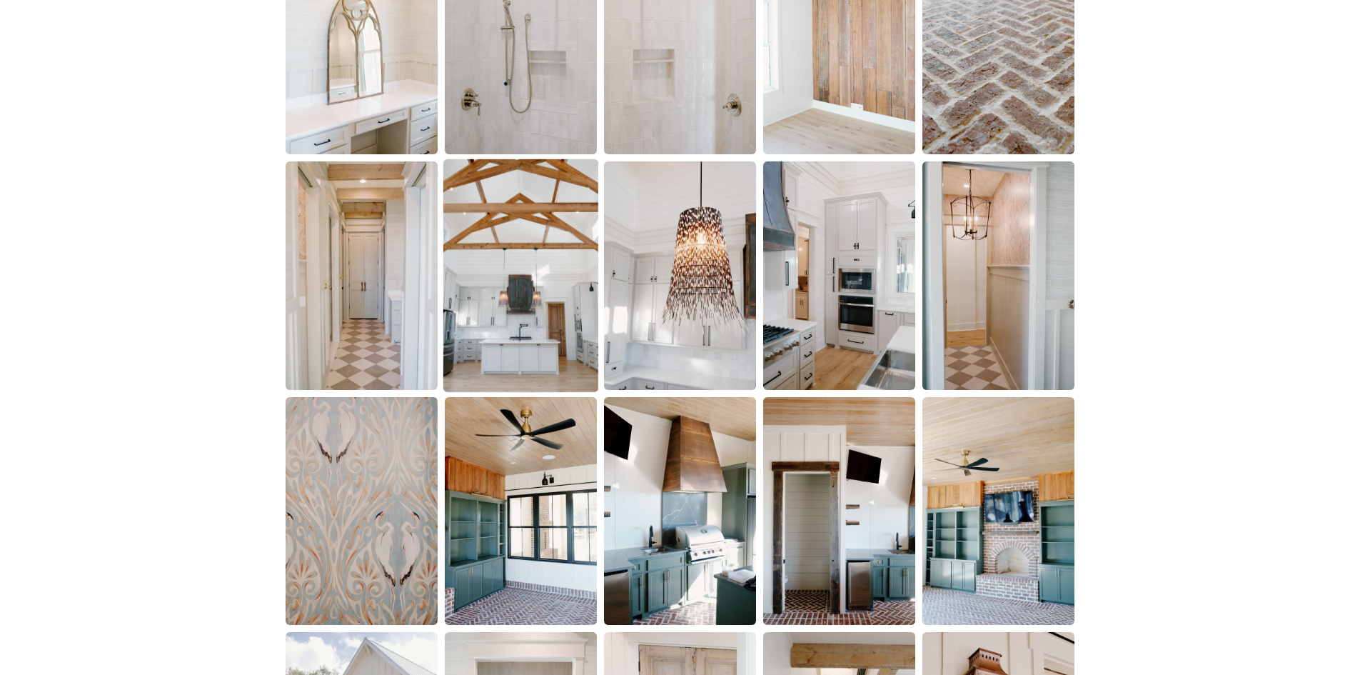
click at [530, 270] on img at bounding box center [520, 275] width 155 height 233
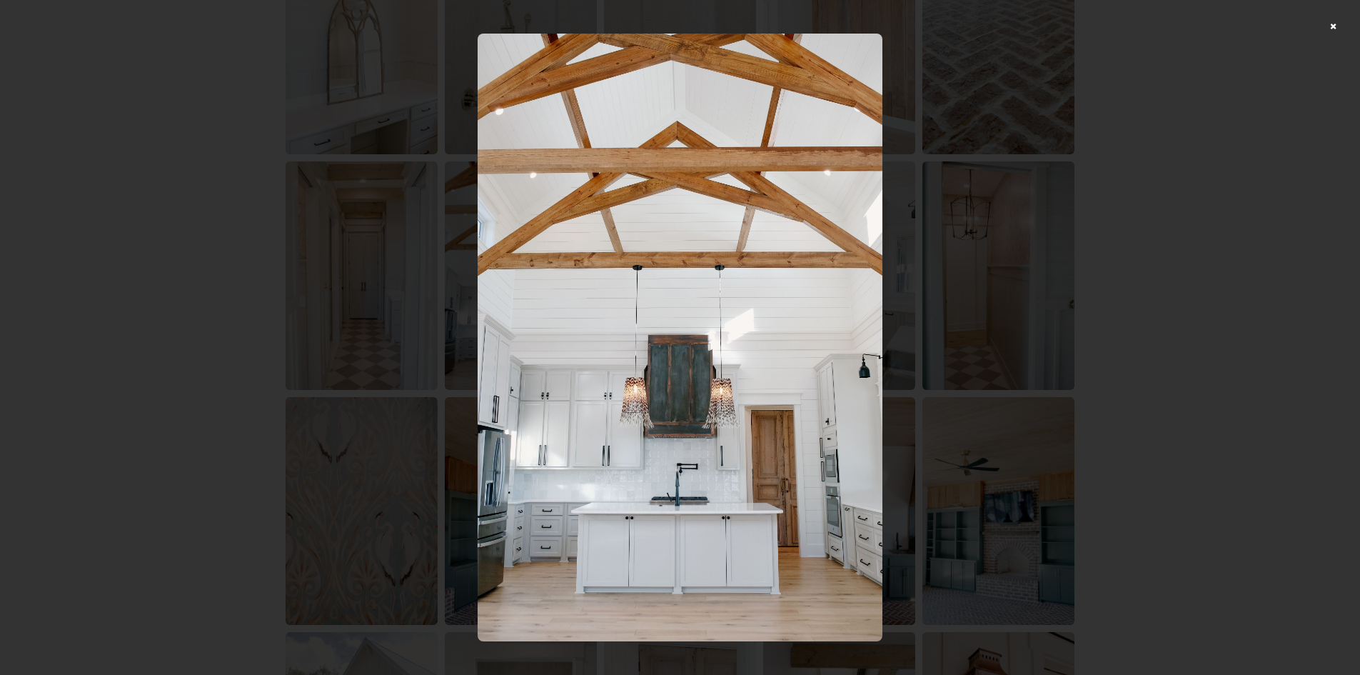
click at [1191, 301] on div at bounding box center [680, 337] width 1360 height 675
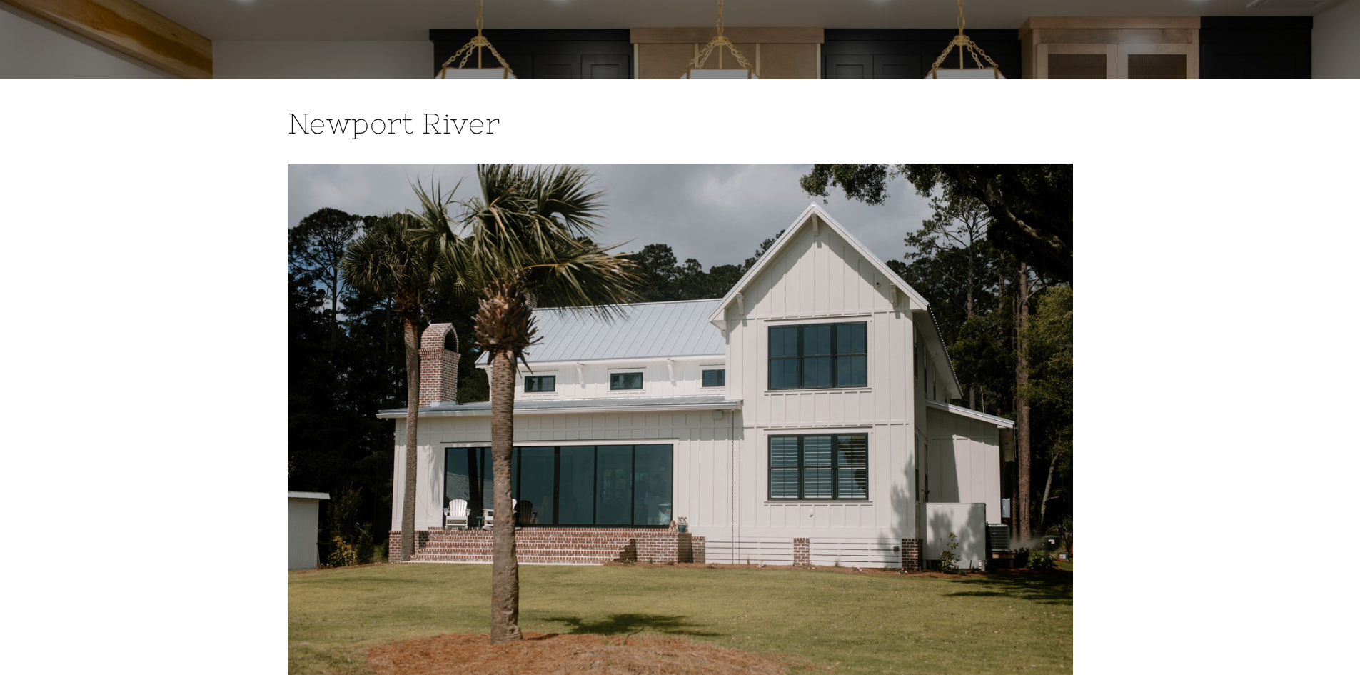
scroll to position [0, 0]
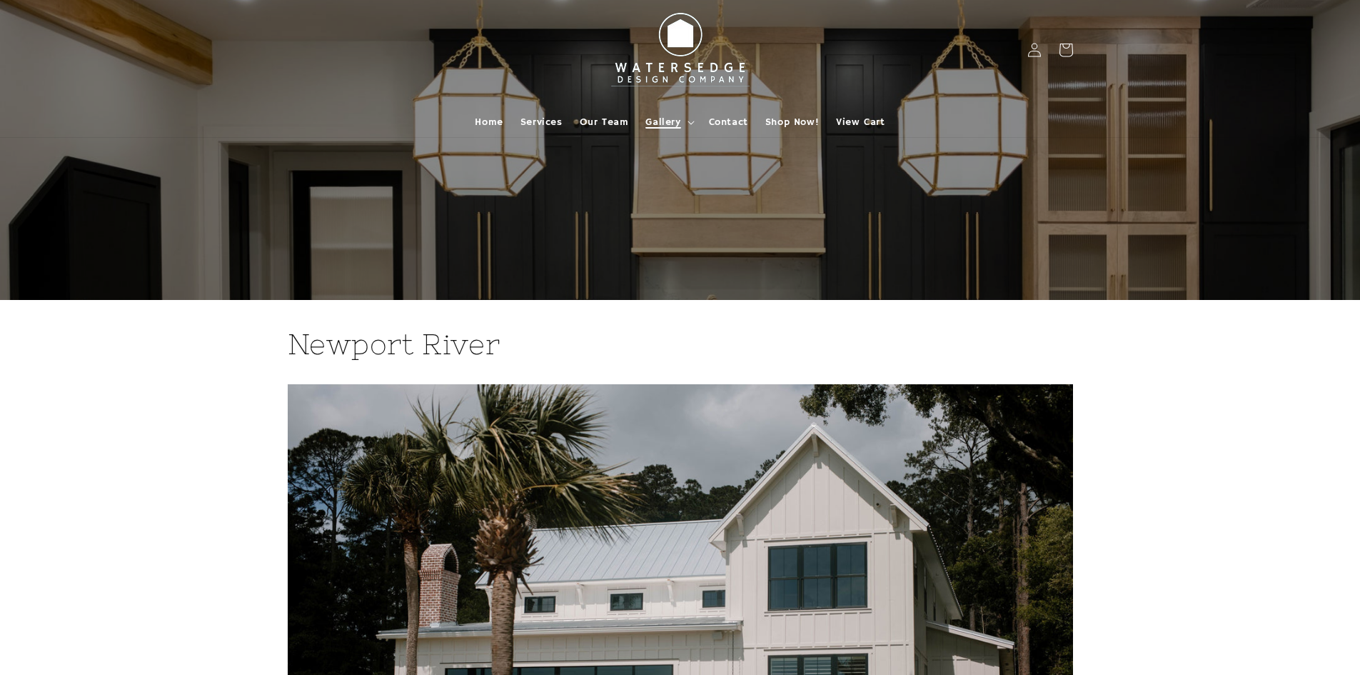
click at [695, 123] on summary "Gallery" at bounding box center [668, 122] width 63 height 30
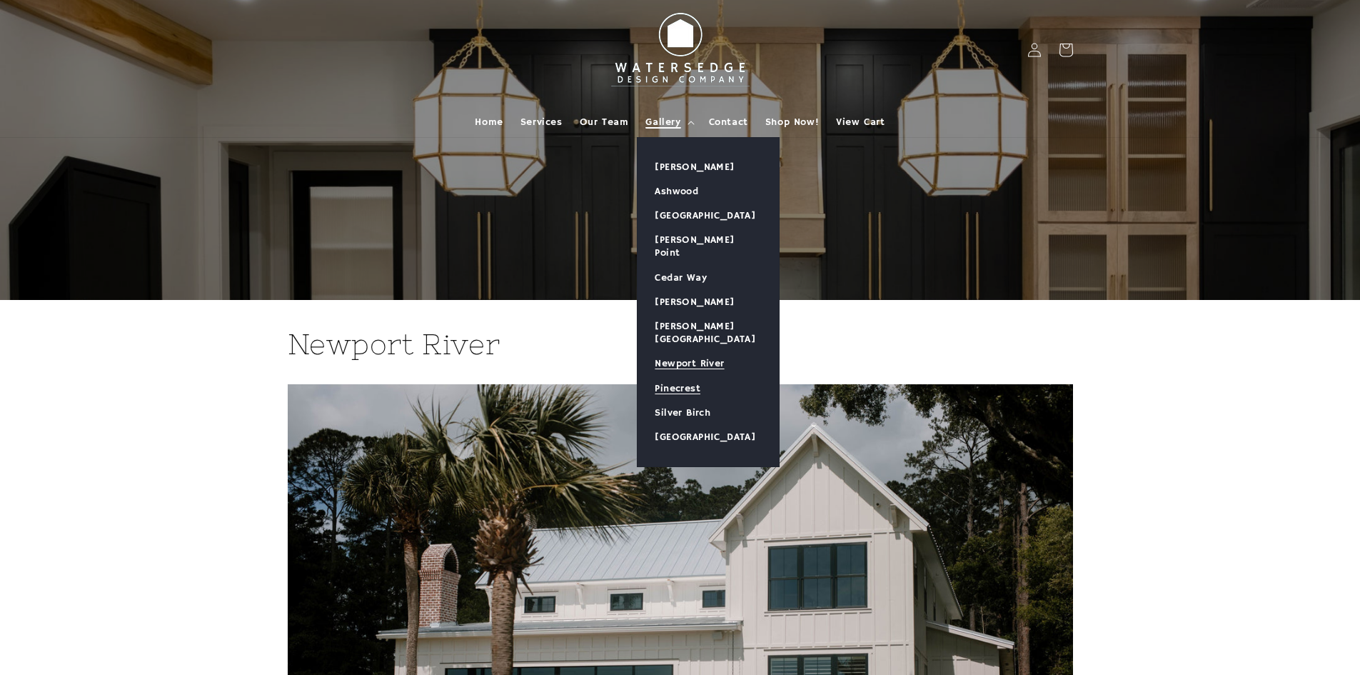
click at [683, 376] on link "Pinecrest" at bounding box center [708, 388] width 141 height 24
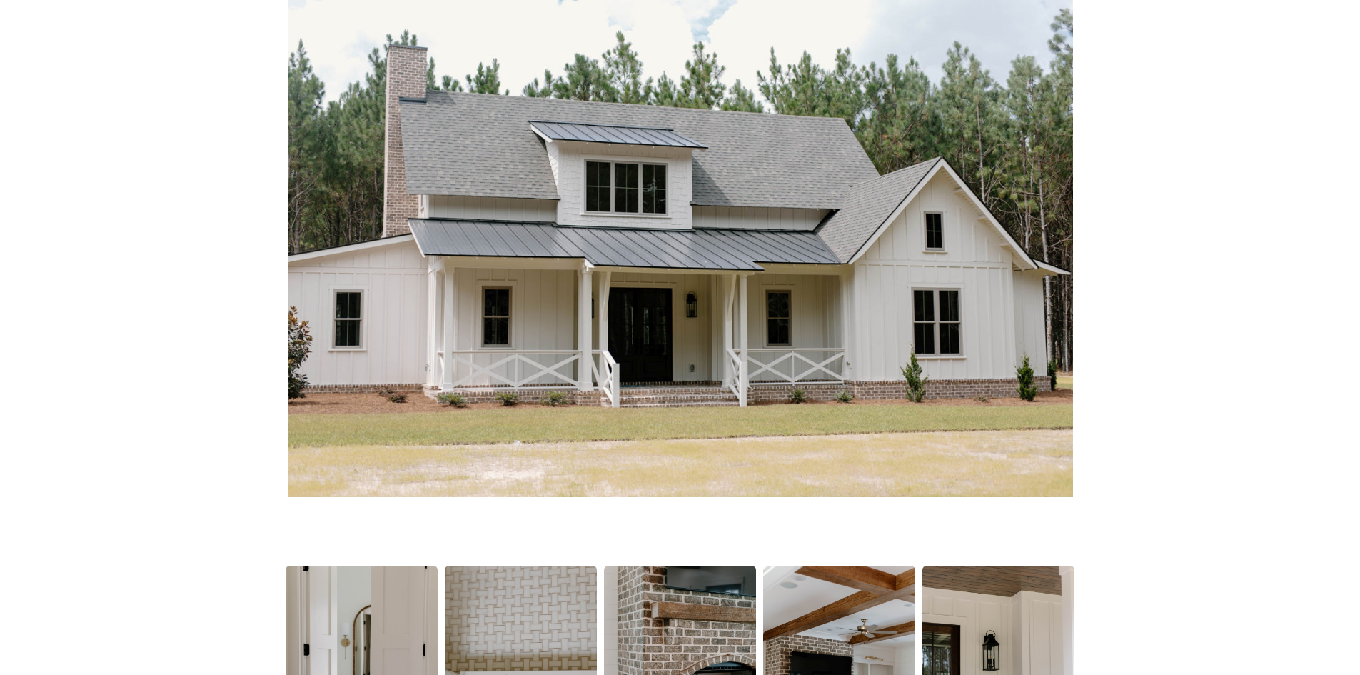
scroll to position [571, 0]
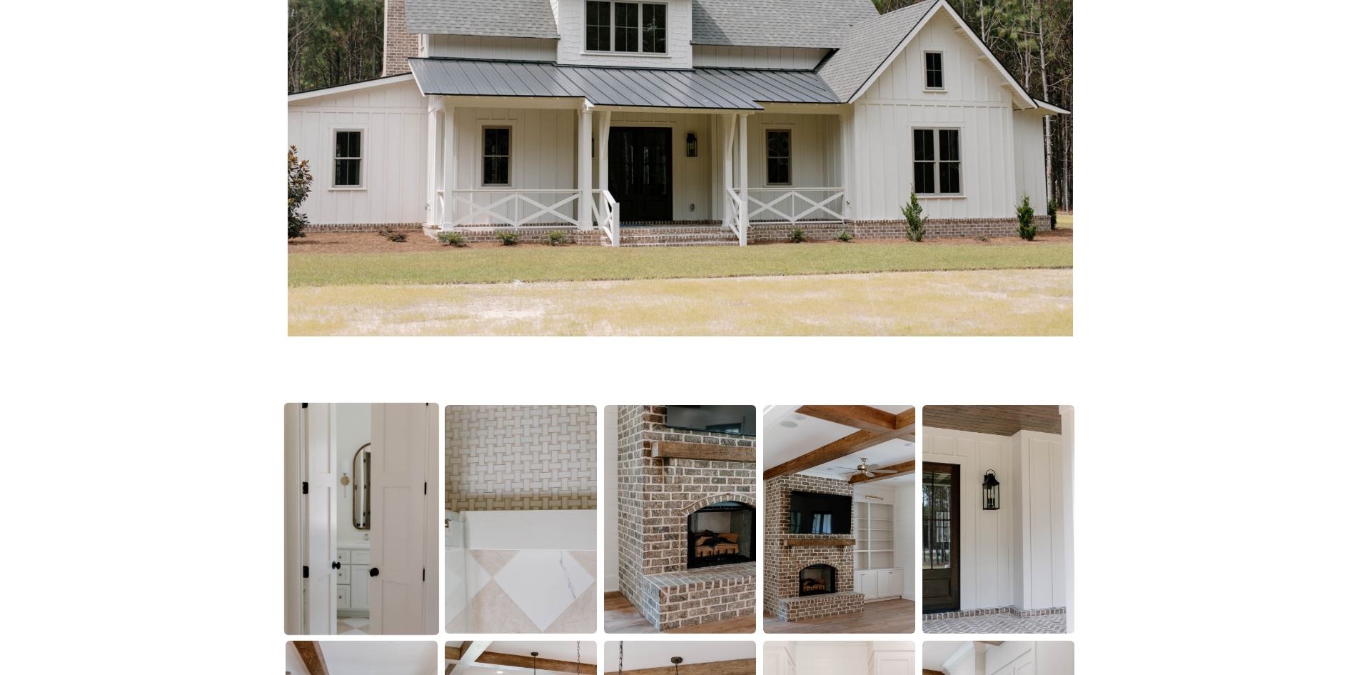
click at [317, 518] on img at bounding box center [361, 519] width 155 height 233
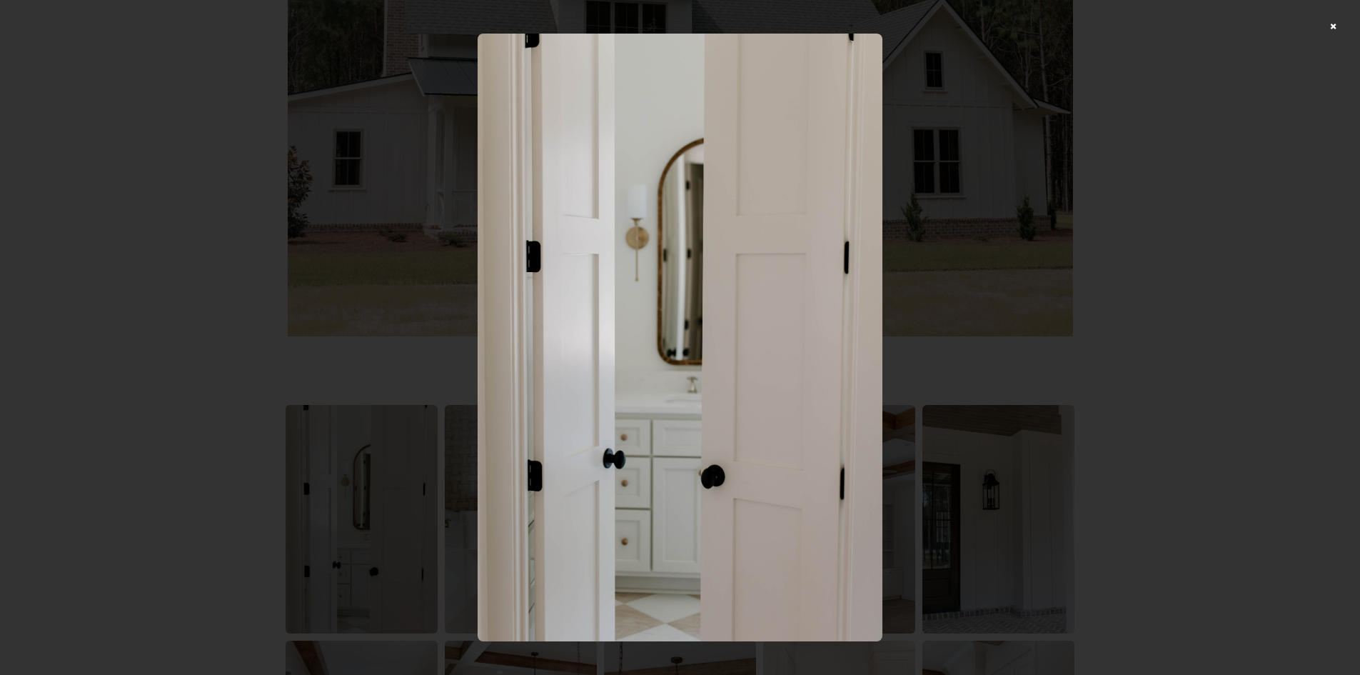
click at [1147, 242] on div at bounding box center [680, 337] width 1360 height 675
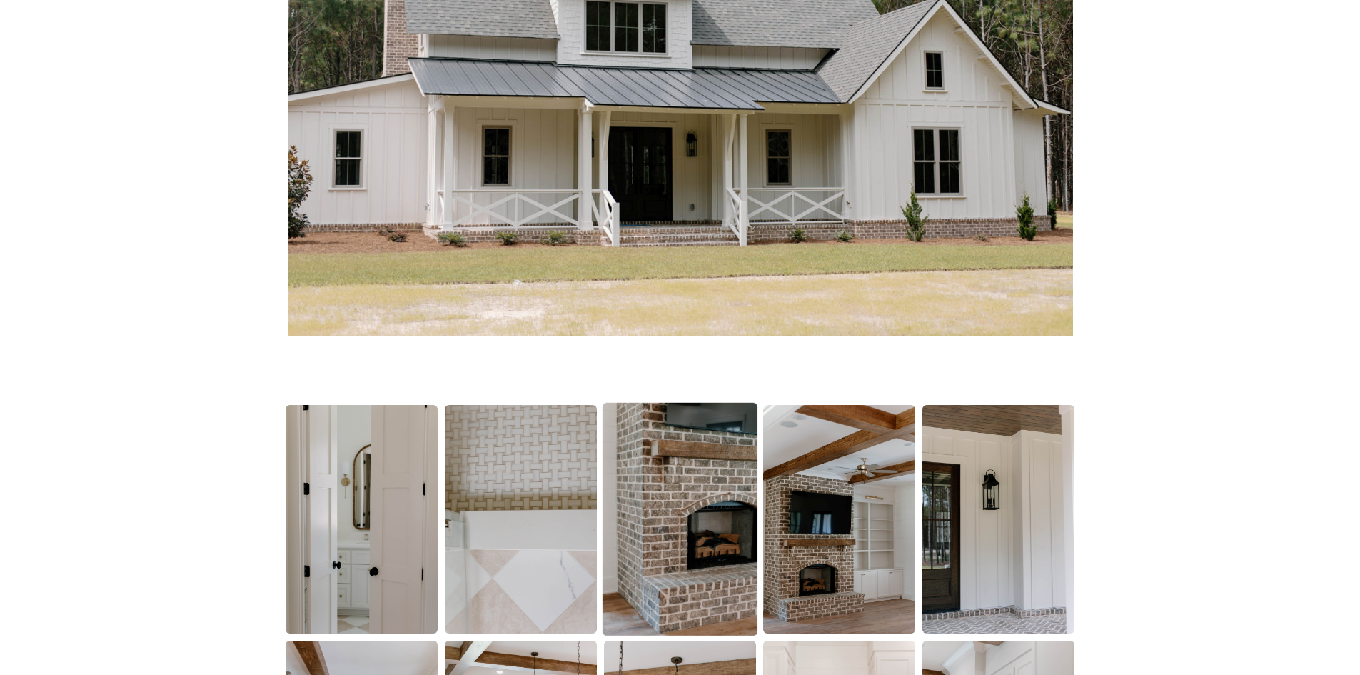
click at [733, 458] on img at bounding box center [680, 519] width 155 height 233
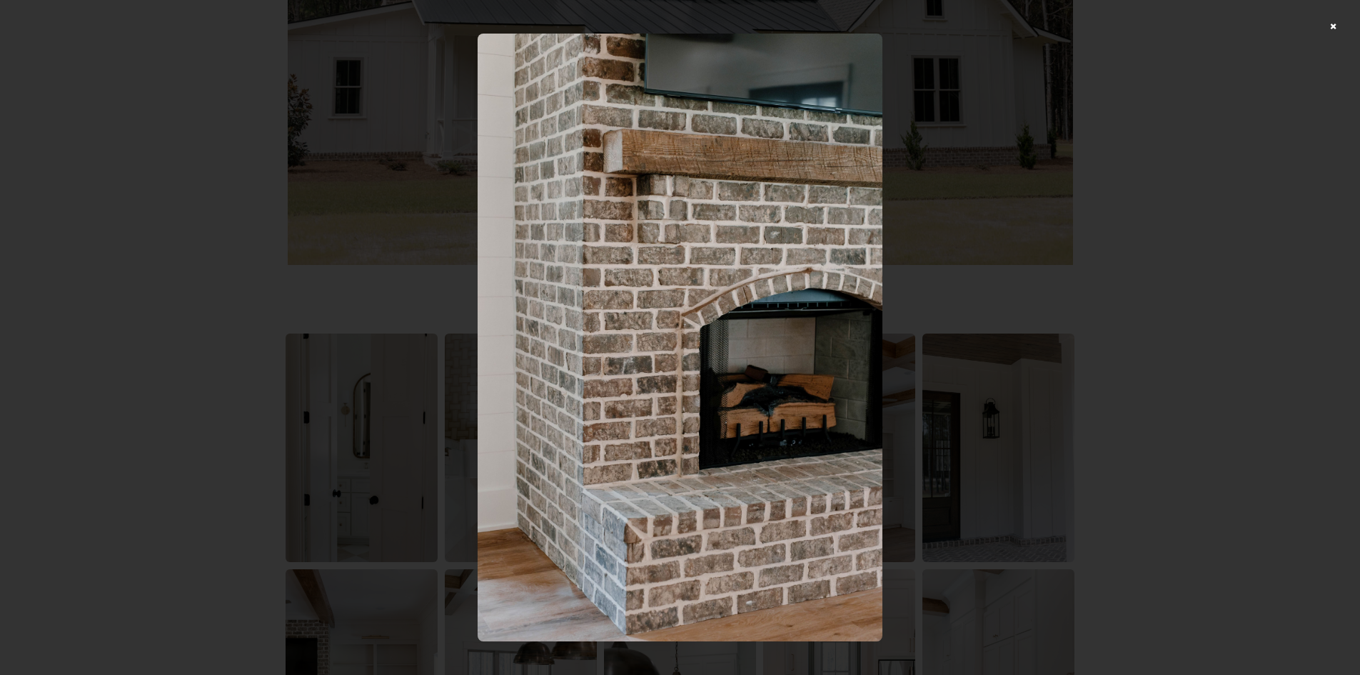
click at [1160, 277] on div at bounding box center [680, 337] width 1360 height 675
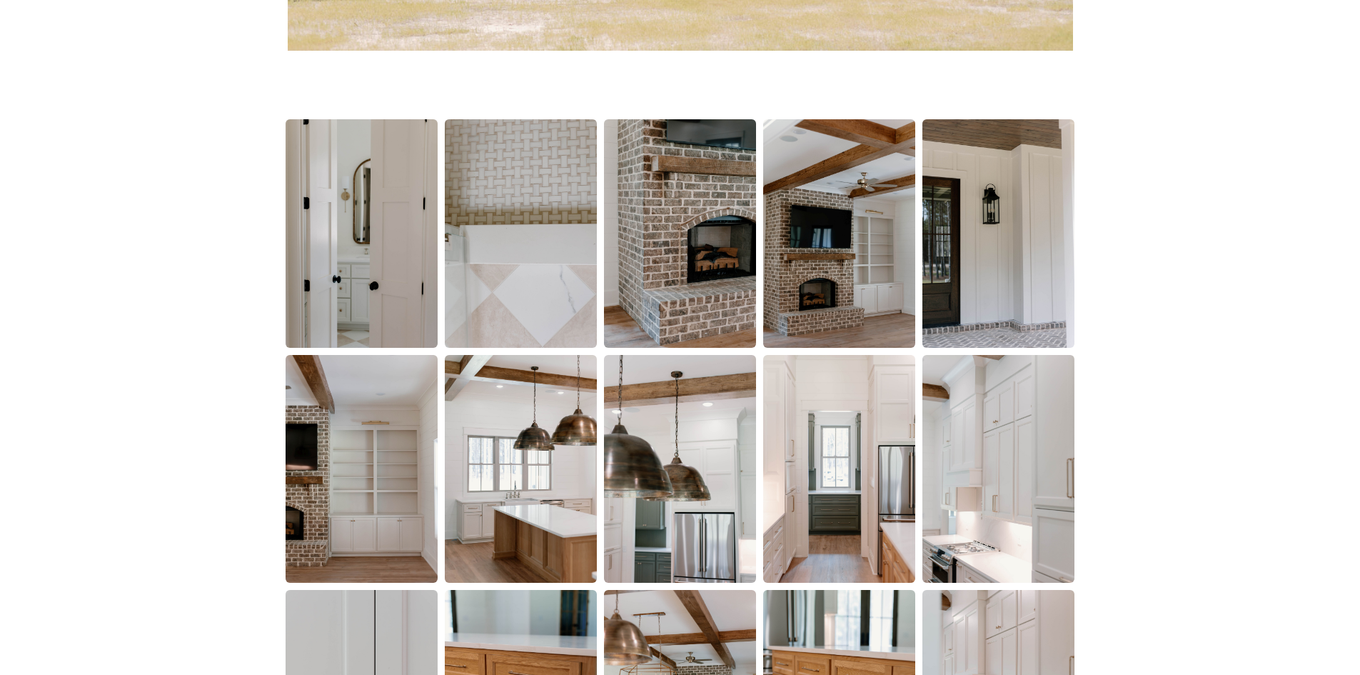
scroll to position [928, 0]
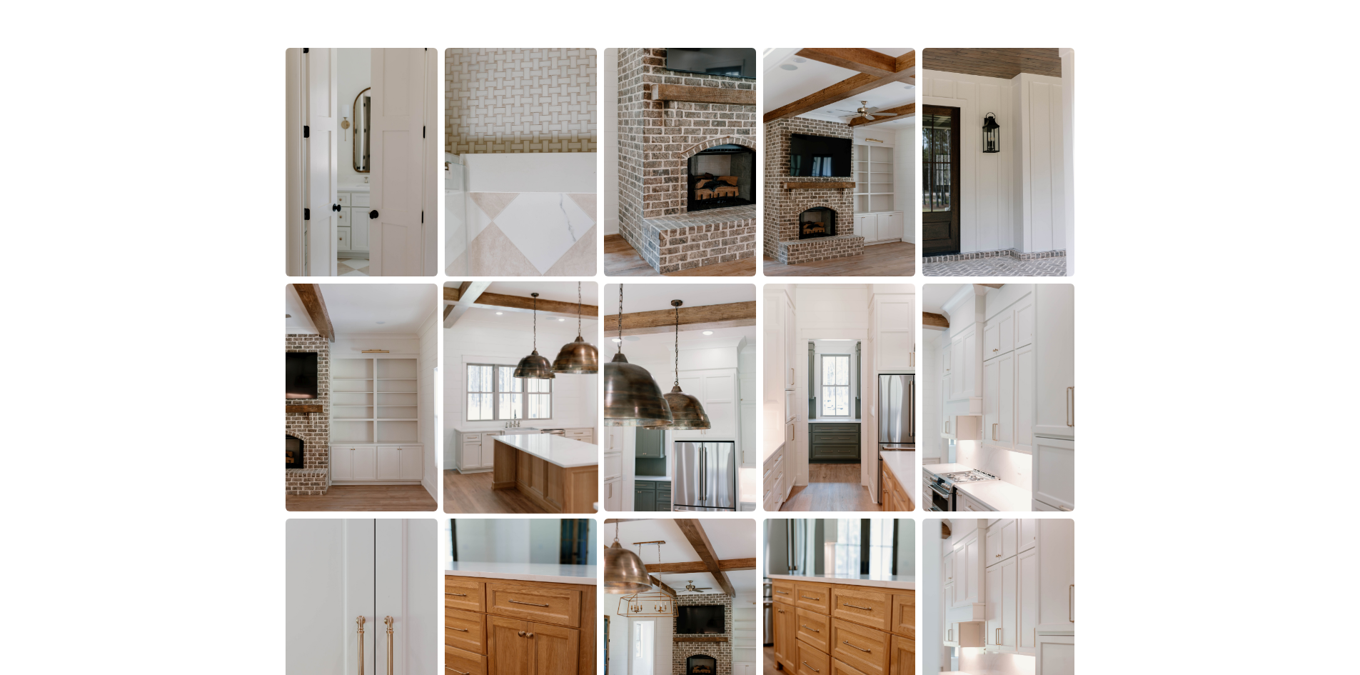
click at [564, 403] on img at bounding box center [520, 397] width 155 height 233
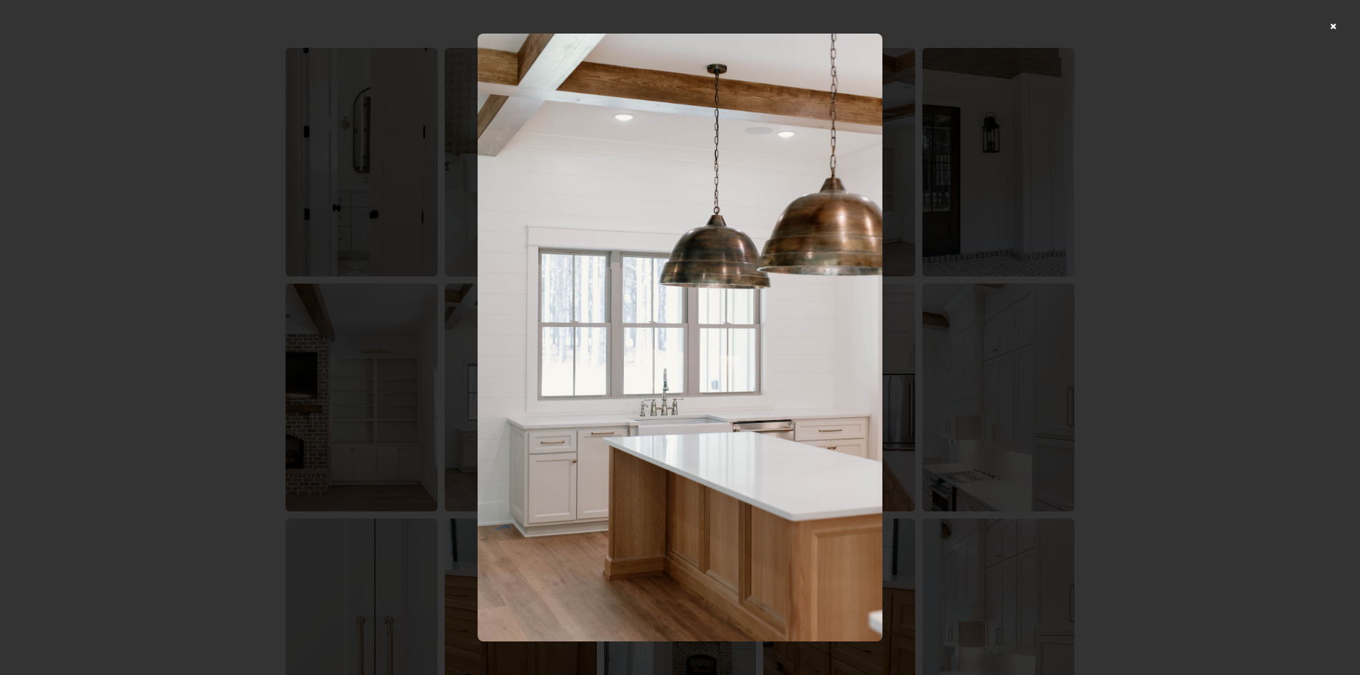
click at [1201, 254] on div at bounding box center [680, 337] width 1360 height 675
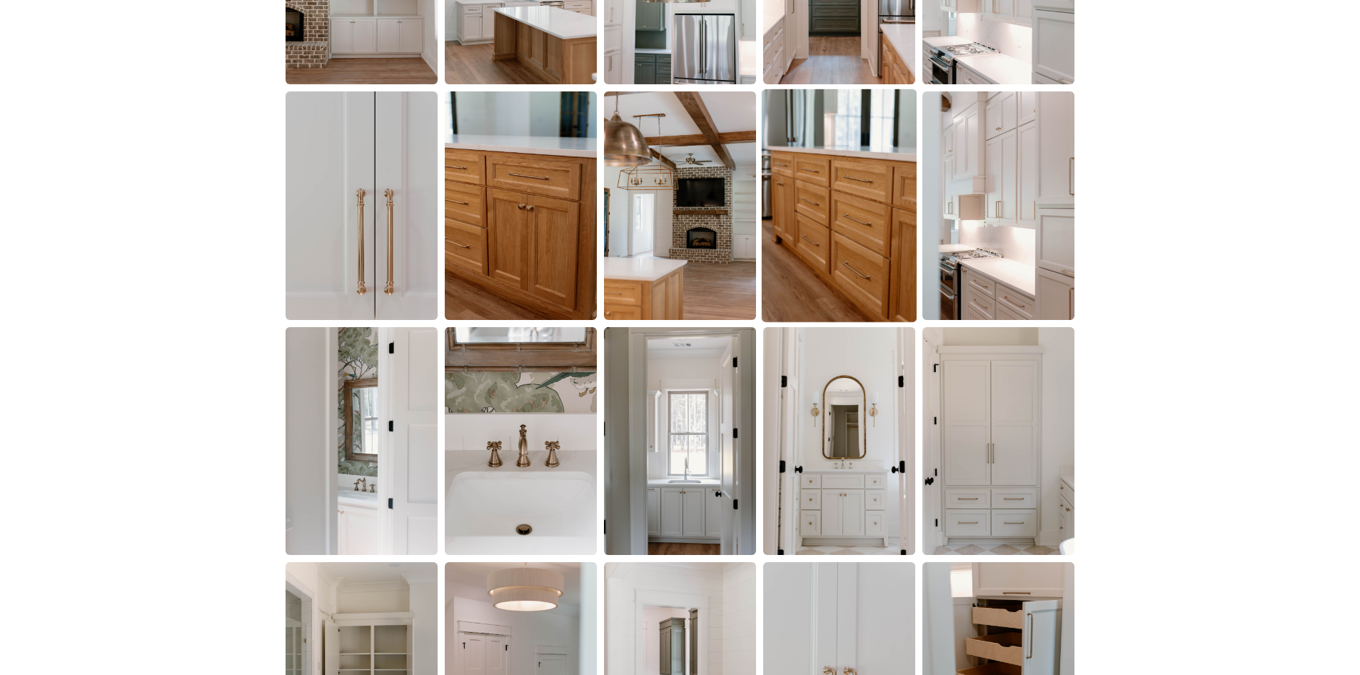
scroll to position [1357, 0]
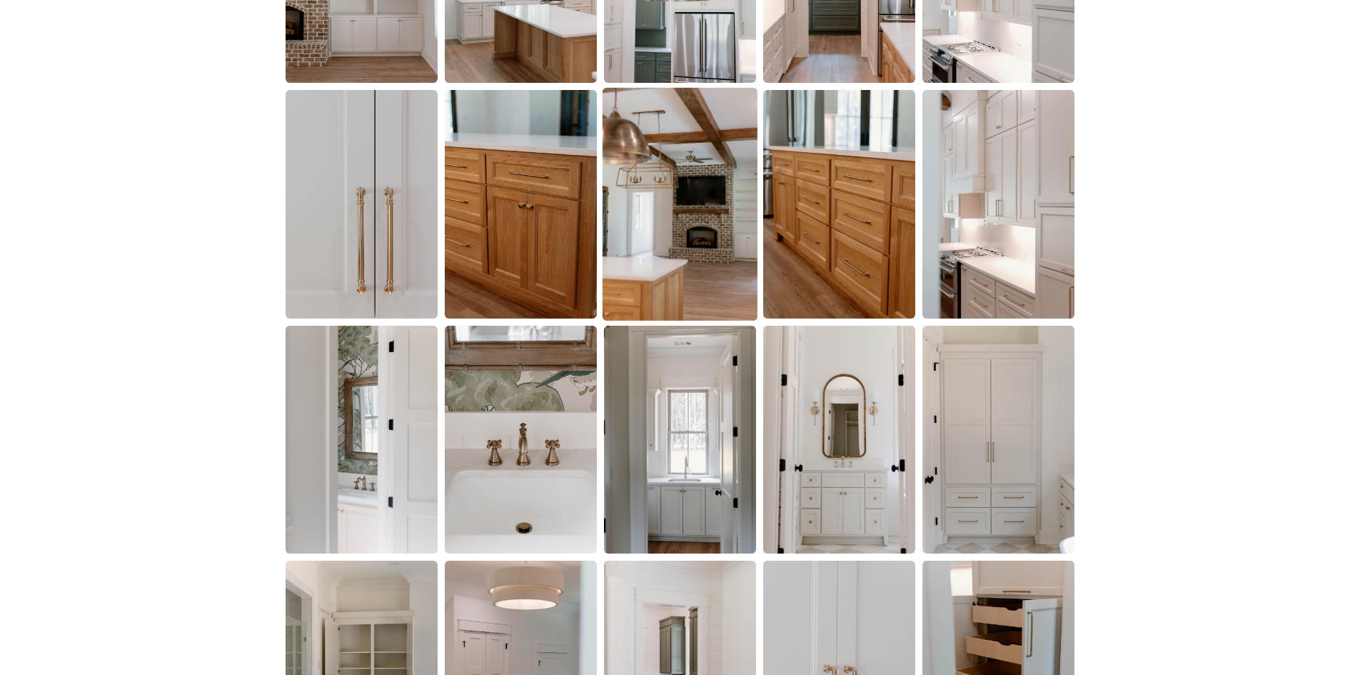
click at [728, 266] on img at bounding box center [680, 204] width 155 height 233
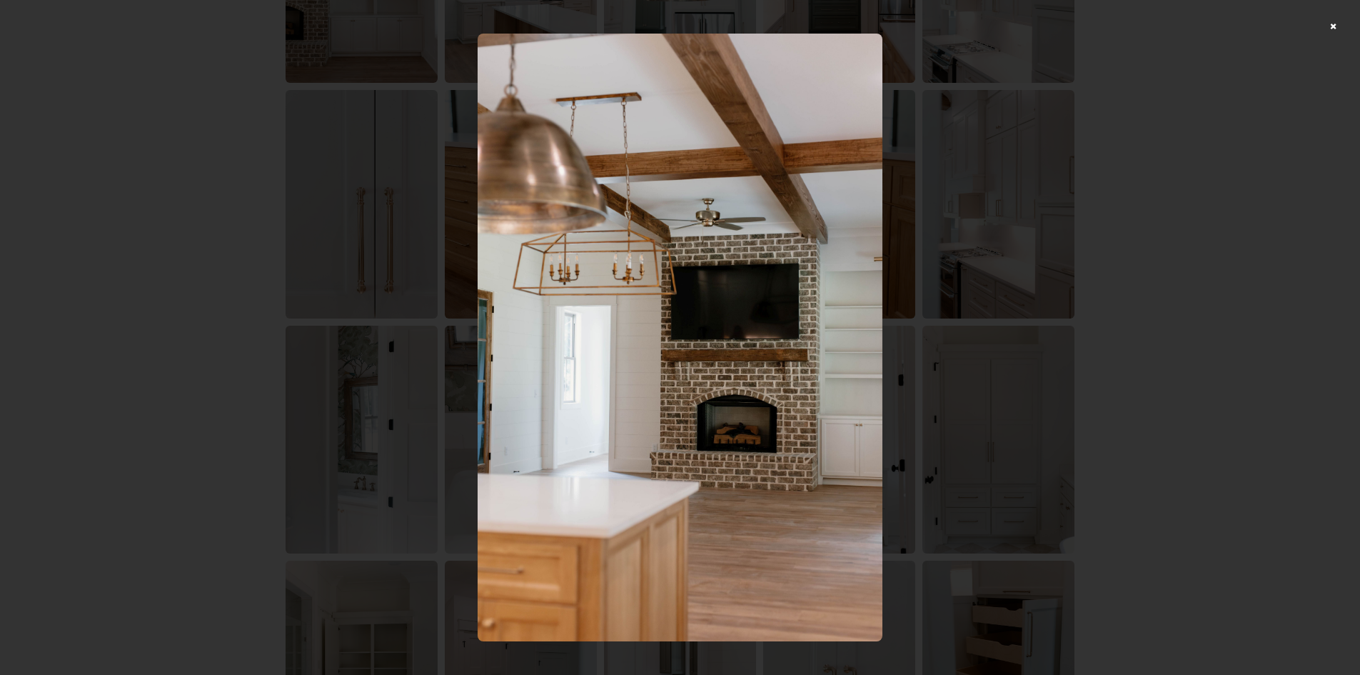
click at [1187, 313] on div at bounding box center [680, 337] width 1360 height 675
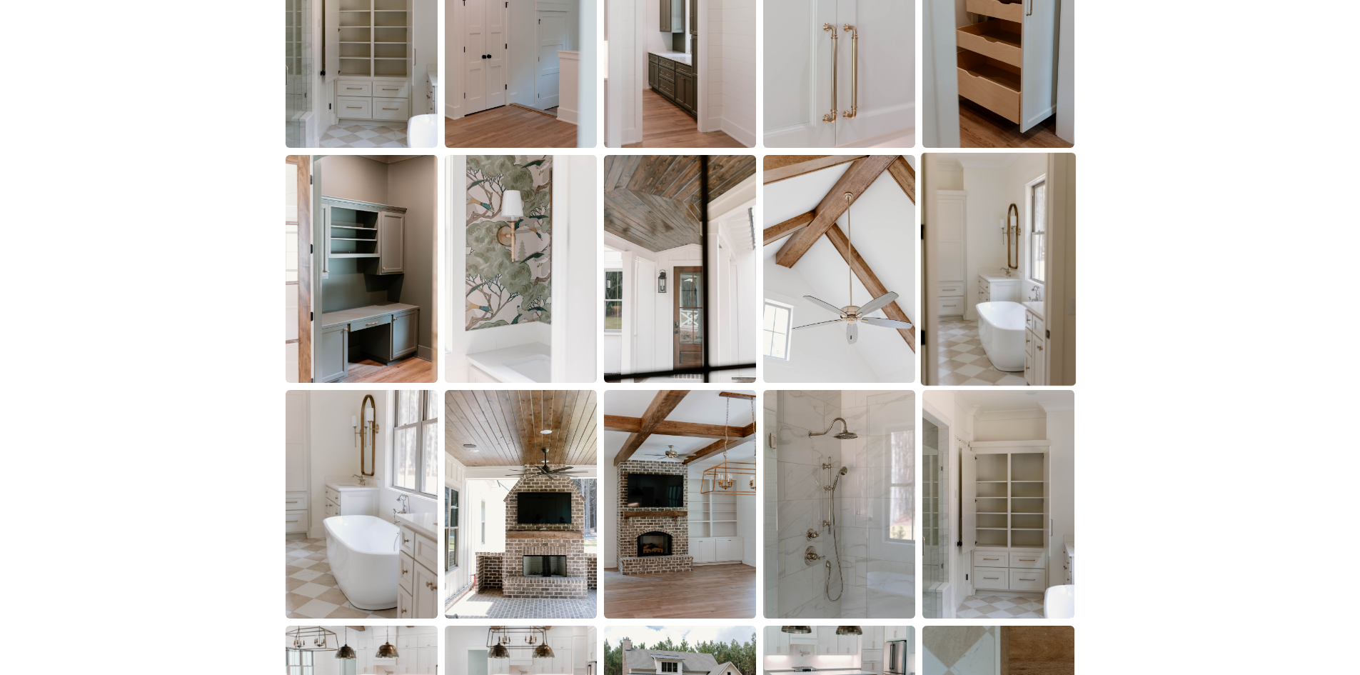
scroll to position [2000, 0]
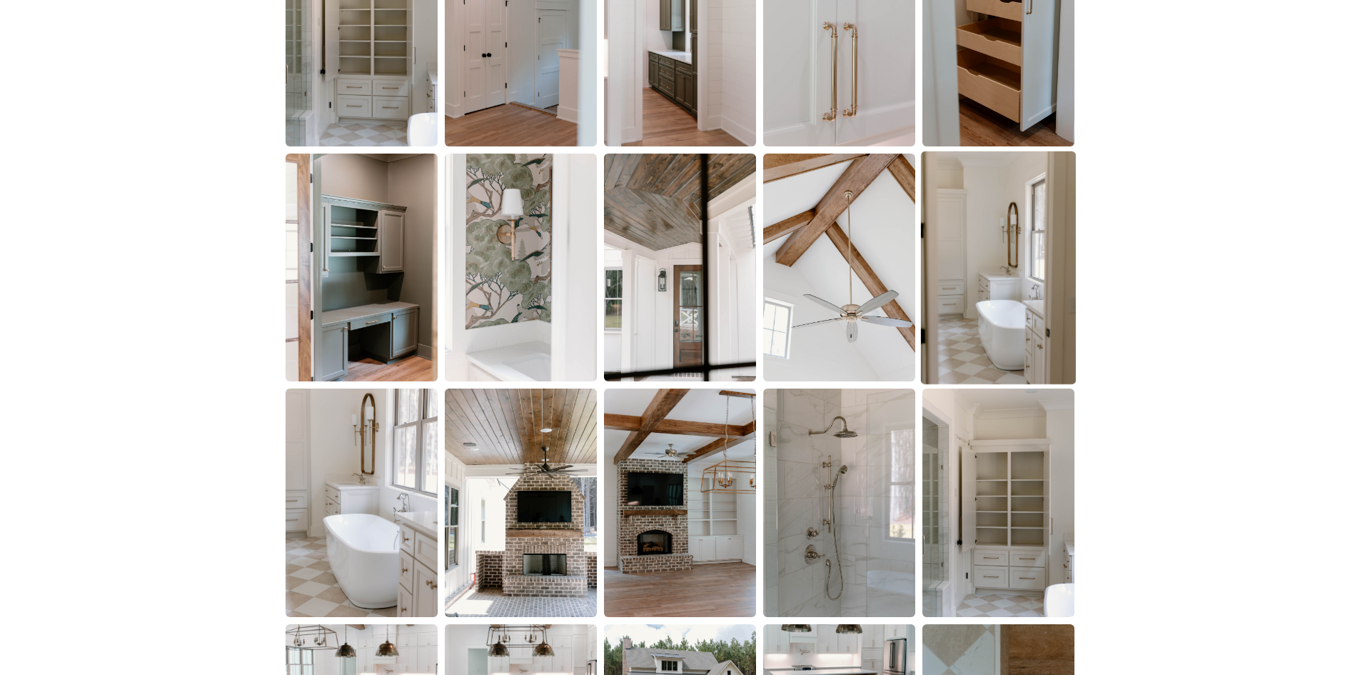
click at [989, 303] on img at bounding box center [998, 267] width 155 height 233
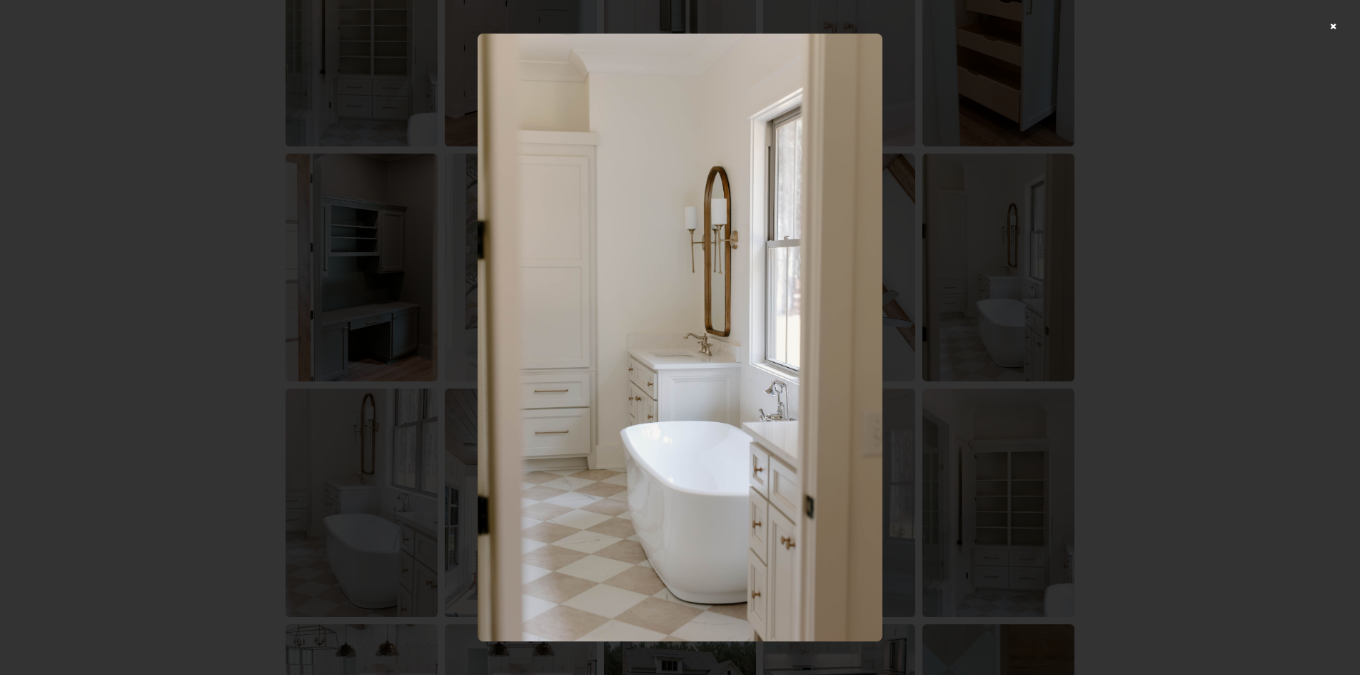
click at [1080, 293] on div at bounding box center [680, 337] width 1360 height 675
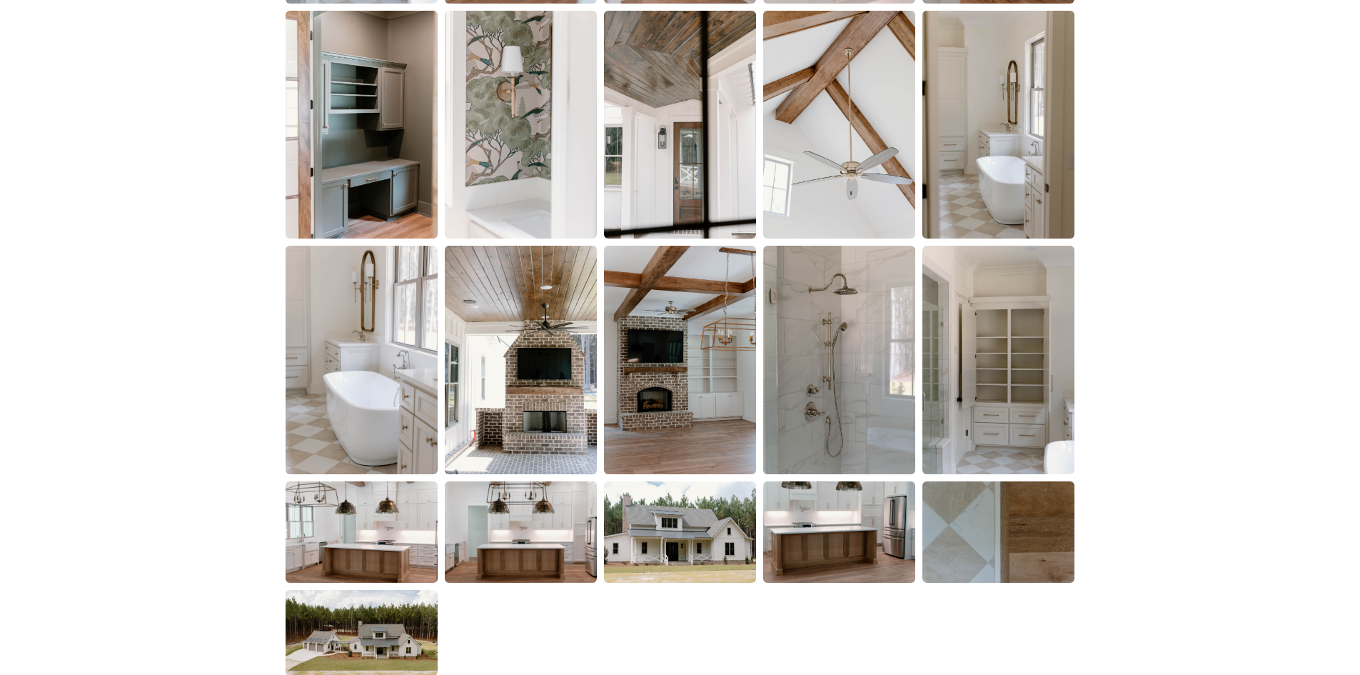
scroll to position [2214, 0]
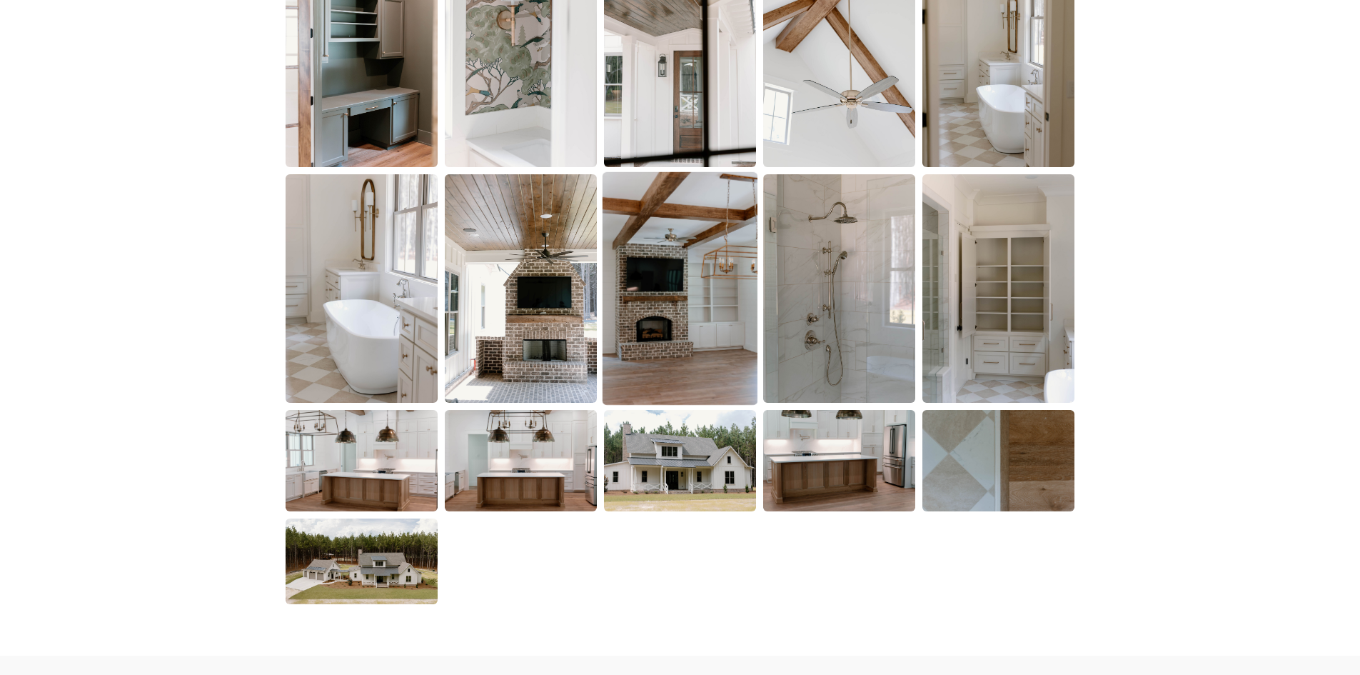
click at [640, 335] on img at bounding box center [680, 288] width 155 height 233
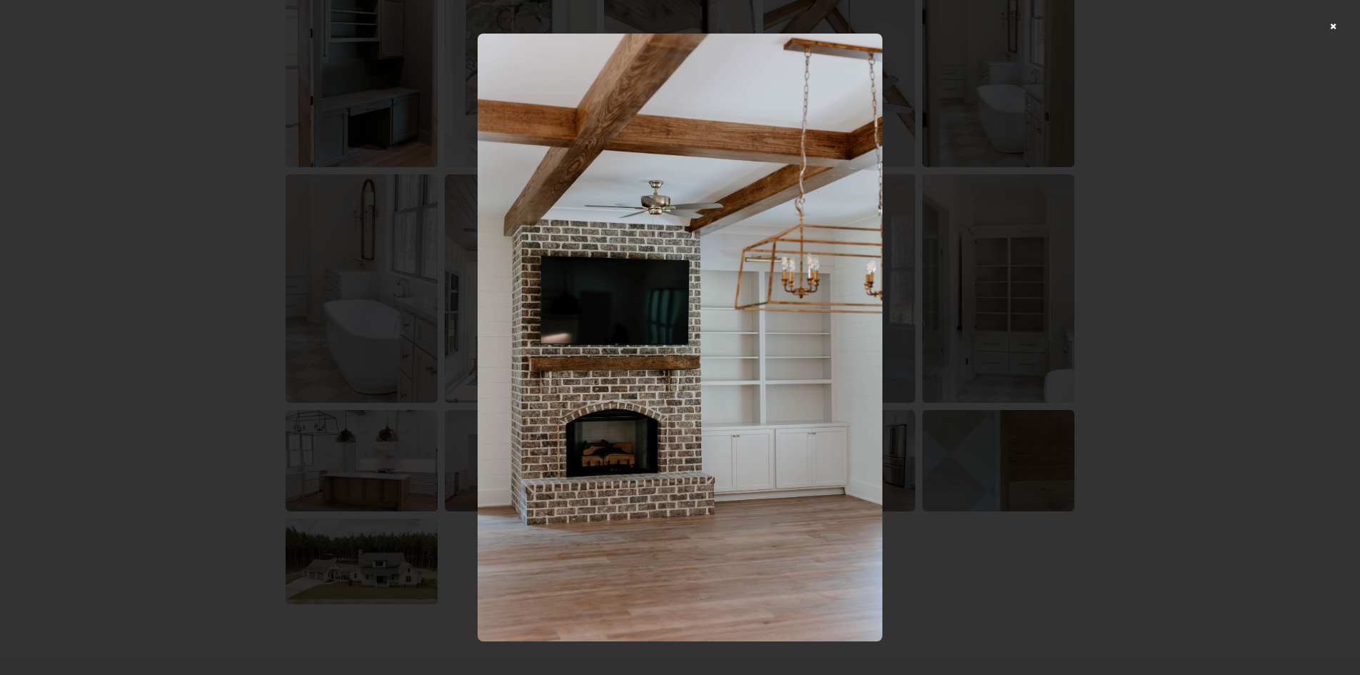
click at [1155, 248] on div at bounding box center [680, 337] width 1360 height 675
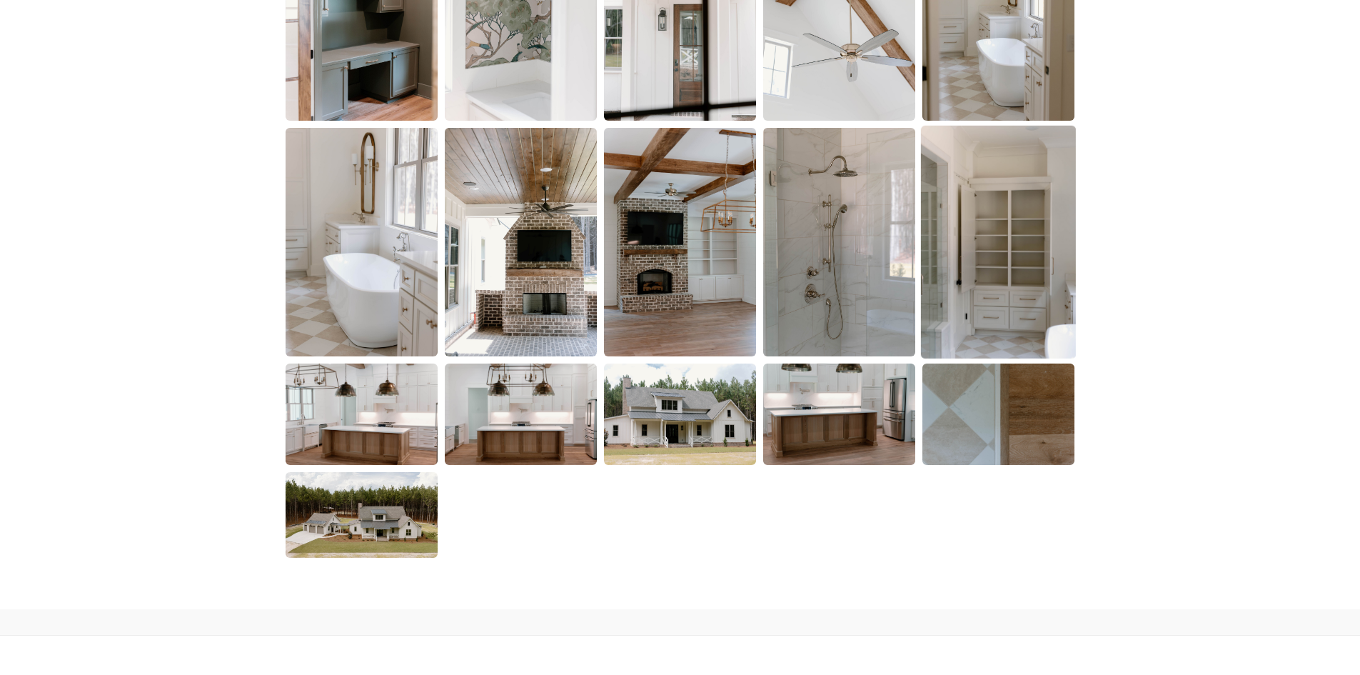
scroll to position [2285, 0]
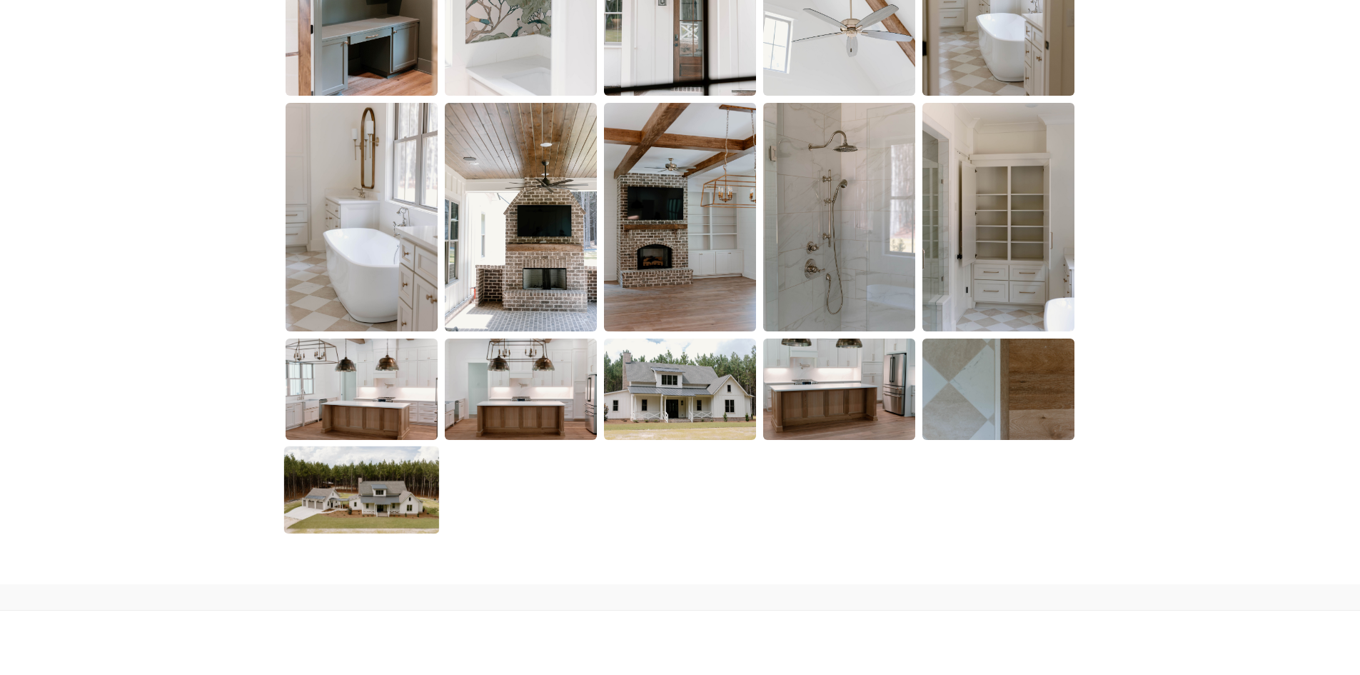
click at [386, 484] on img at bounding box center [361, 489] width 155 height 87
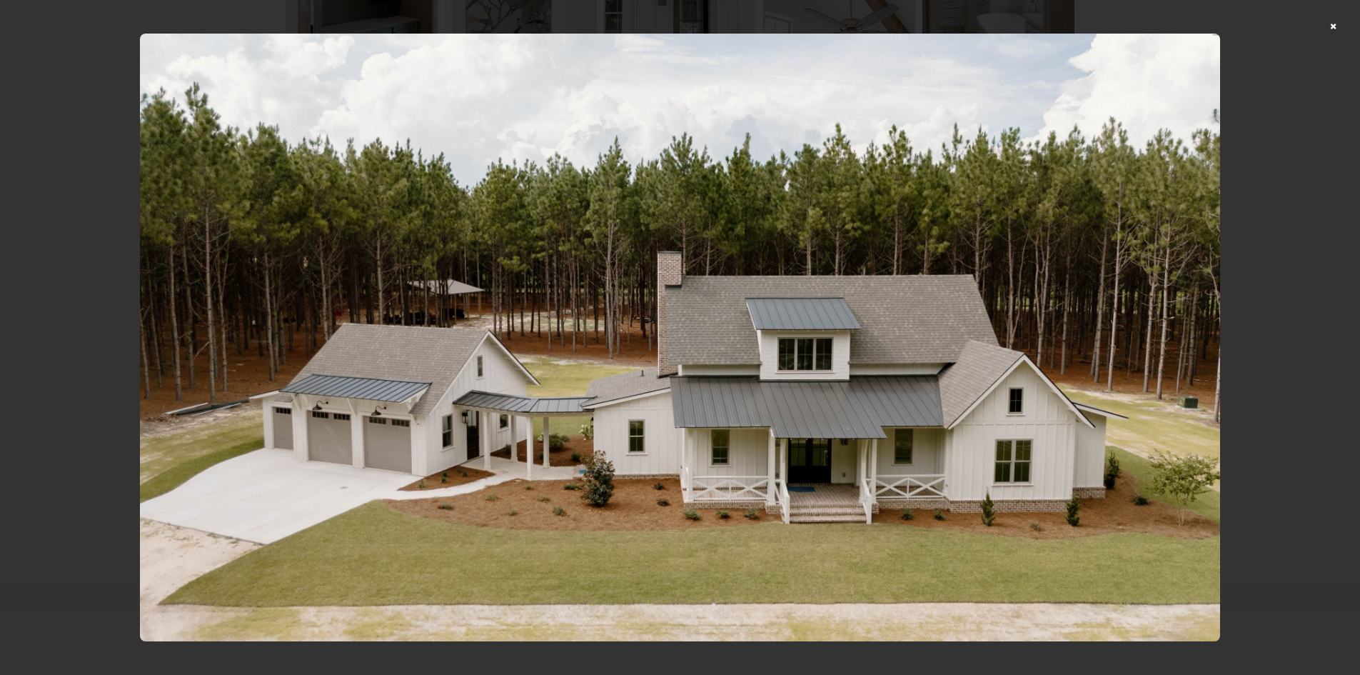
click at [1217, 270] on img at bounding box center [680, 337] width 1080 height 607
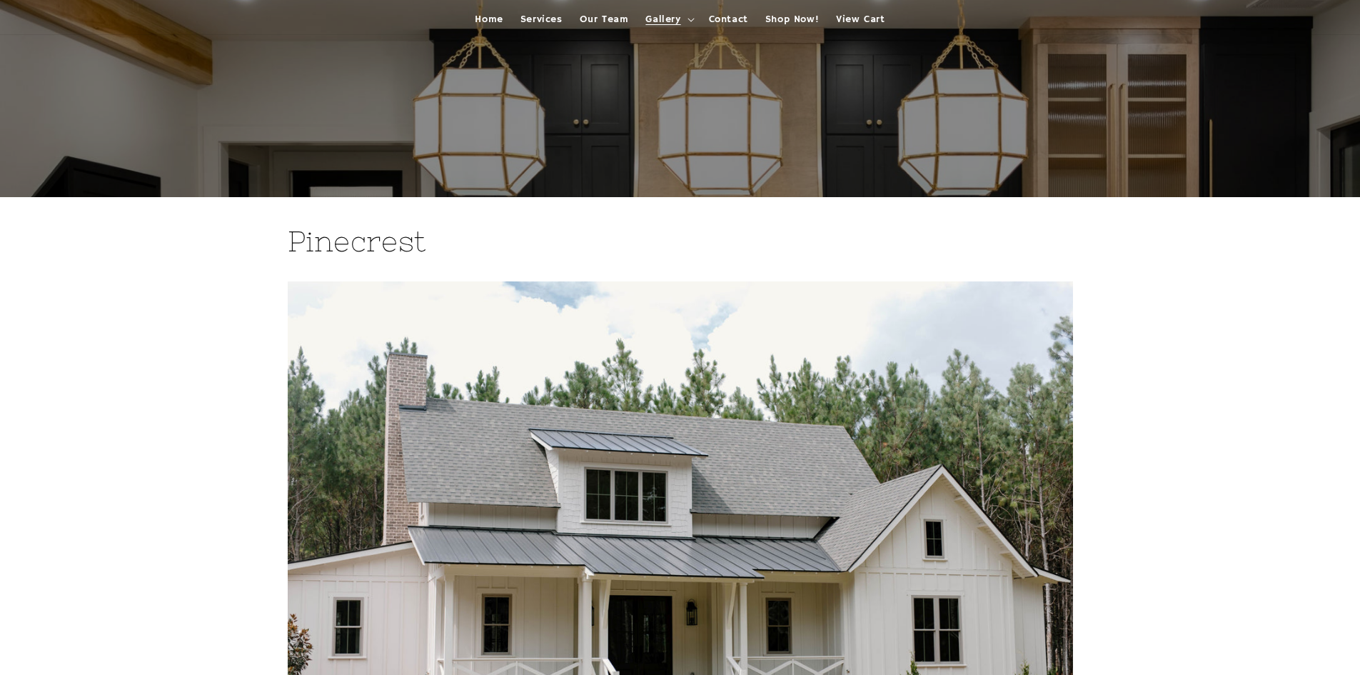
scroll to position [0, 0]
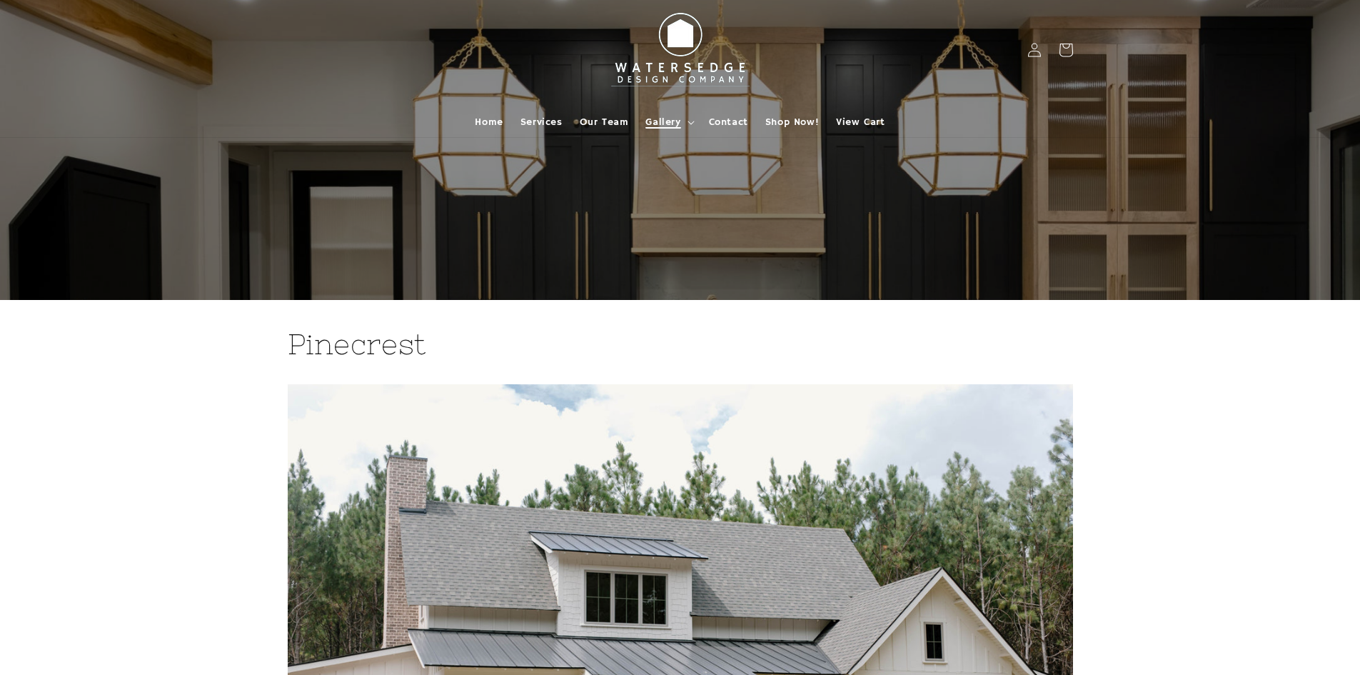
click at [685, 121] on summary "Gallery" at bounding box center [668, 122] width 63 height 30
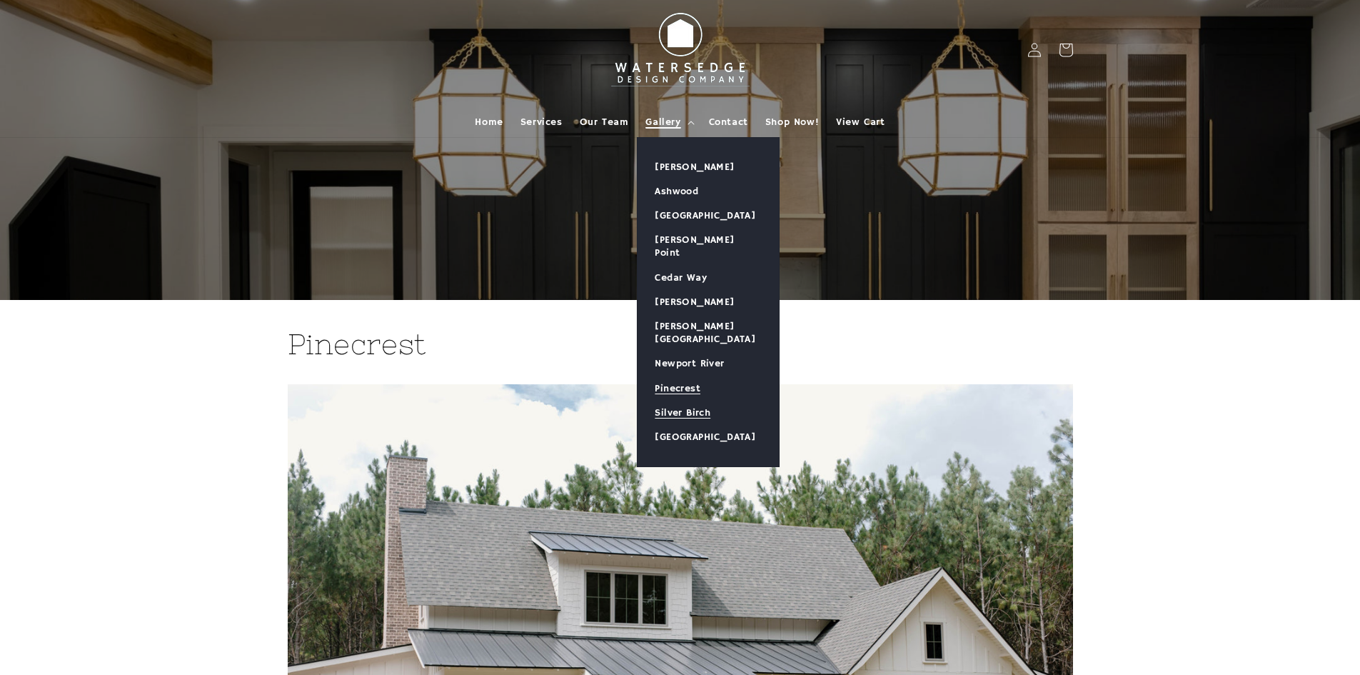
click at [695, 401] on link "Silver Birch" at bounding box center [708, 413] width 141 height 24
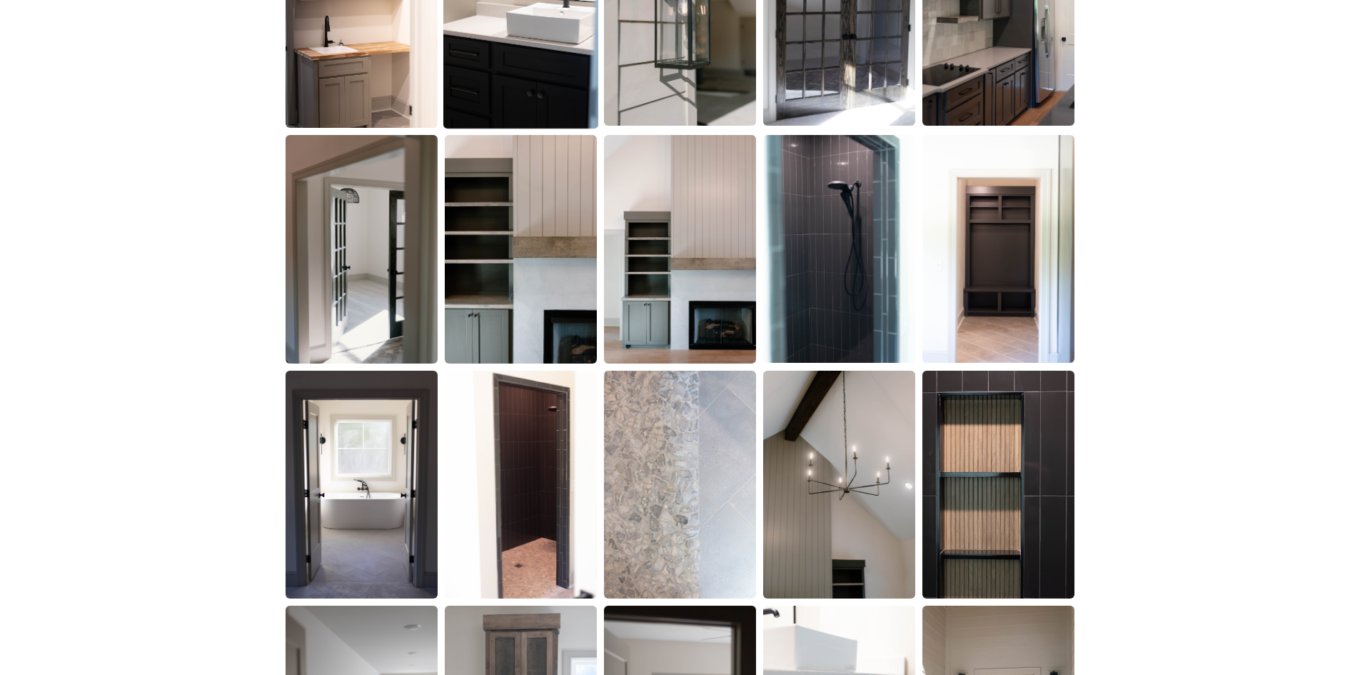
scroll to position [786, 0]
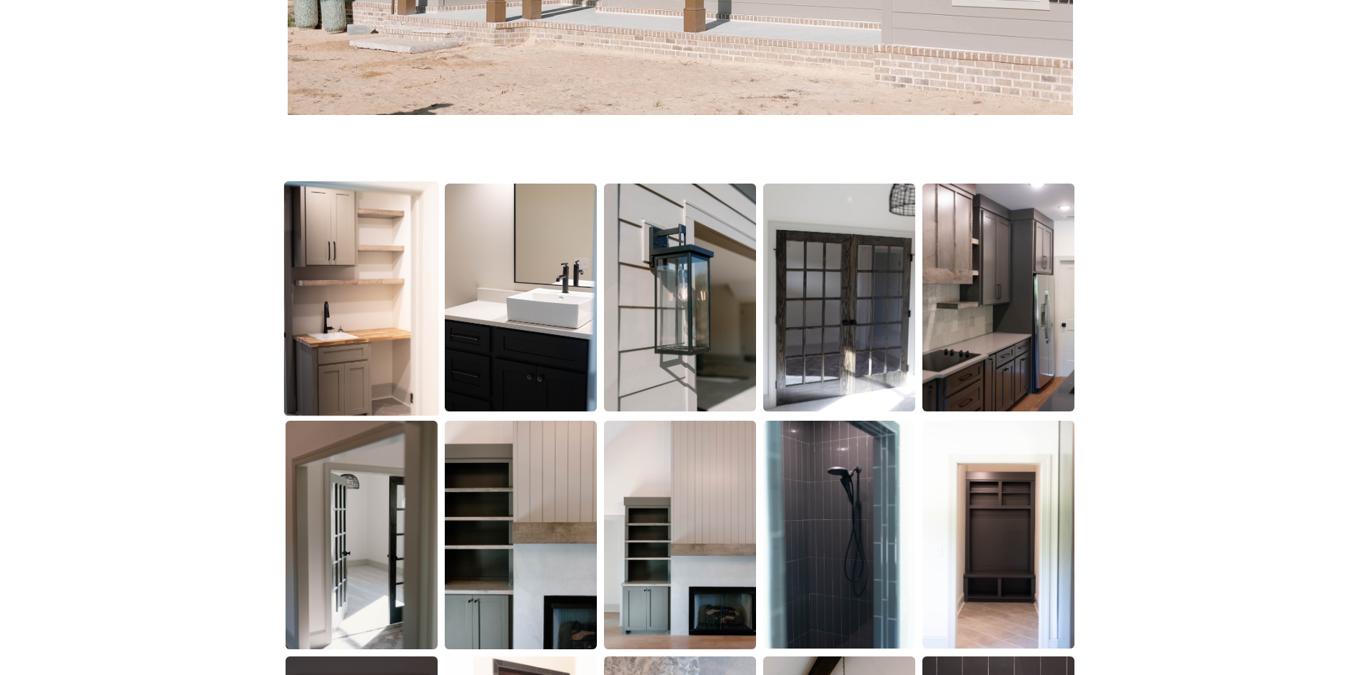
click at [391, 297] on img at bounding box center [361, 298] width 155 height 235
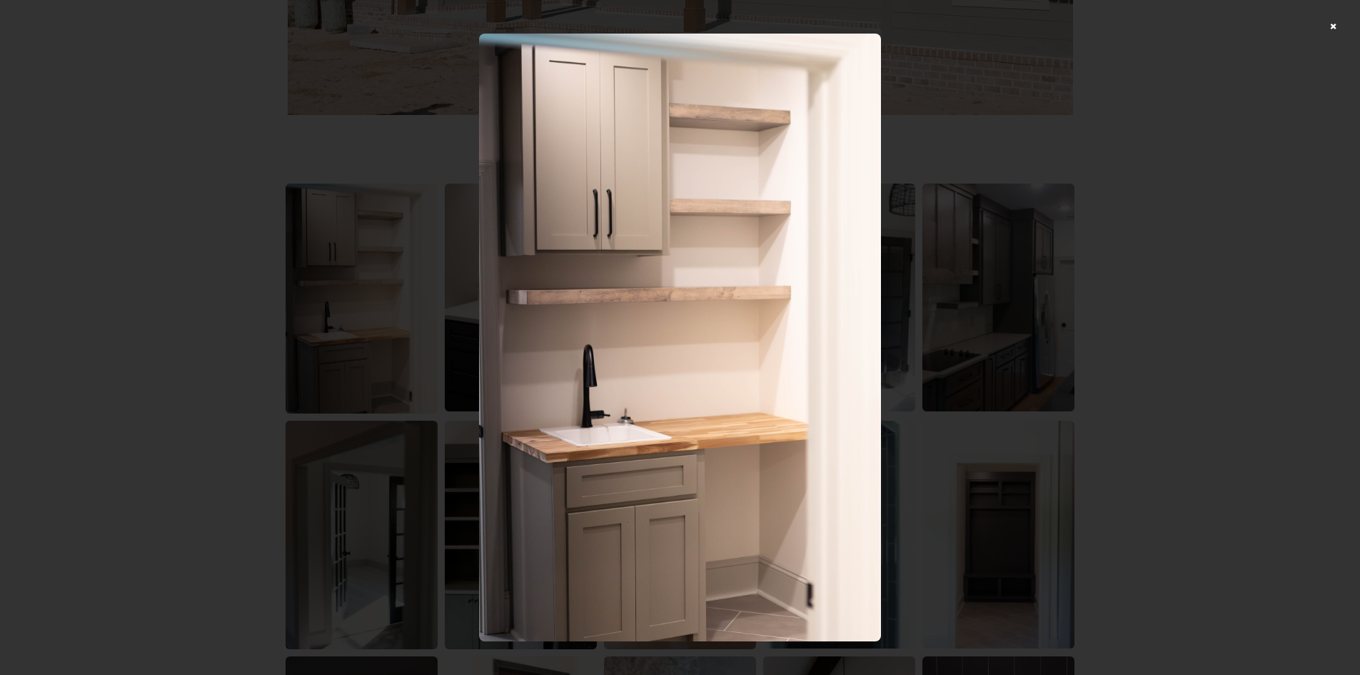
click at [1120, 299] on div at bounding box center [680, 337] width 1360 height 675
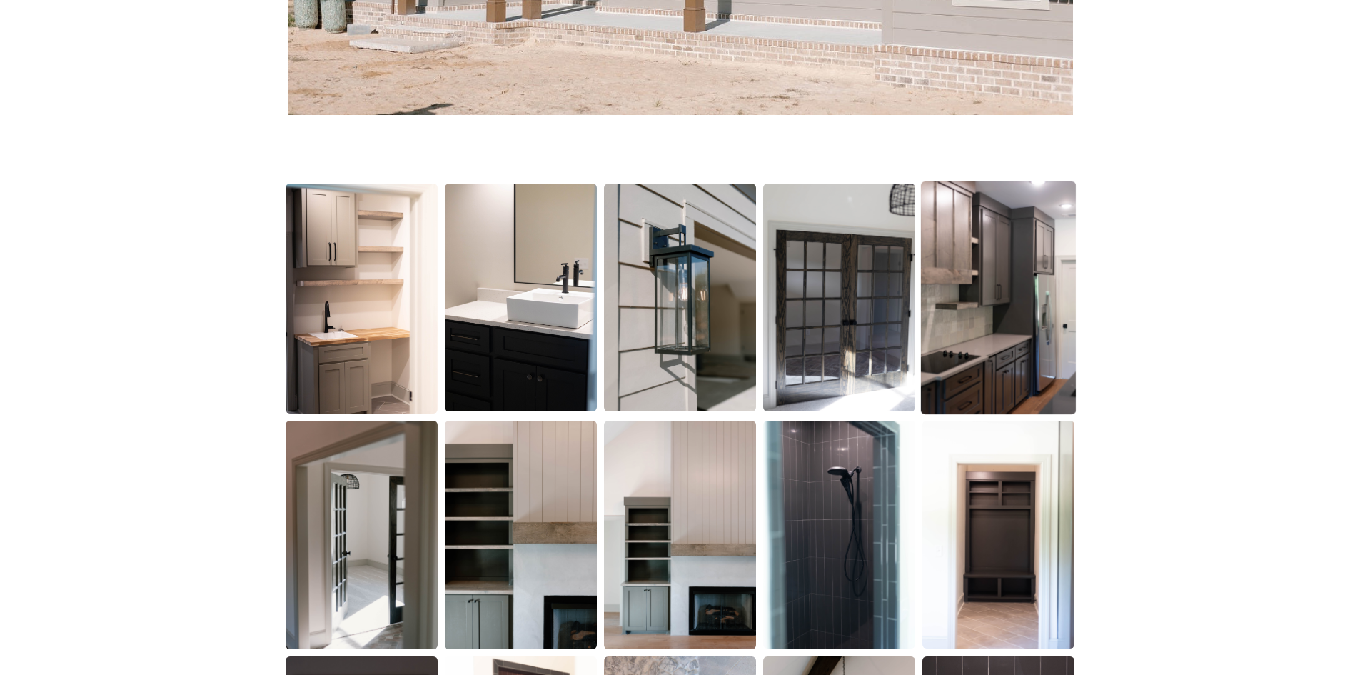
click at [1027, 300] on img at bounding box center [998, 297] width 155 height 233
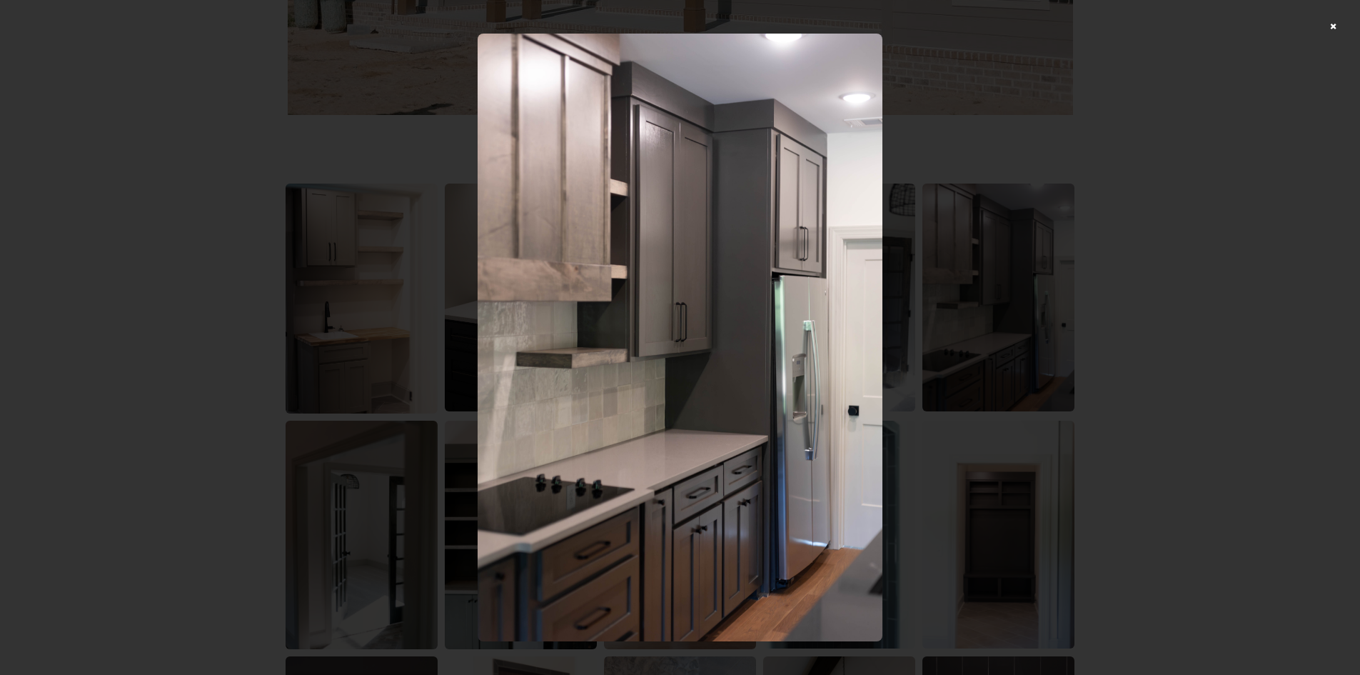
click at [1149, 271] on div at bounding box center [680, 337] width 1360 height 675
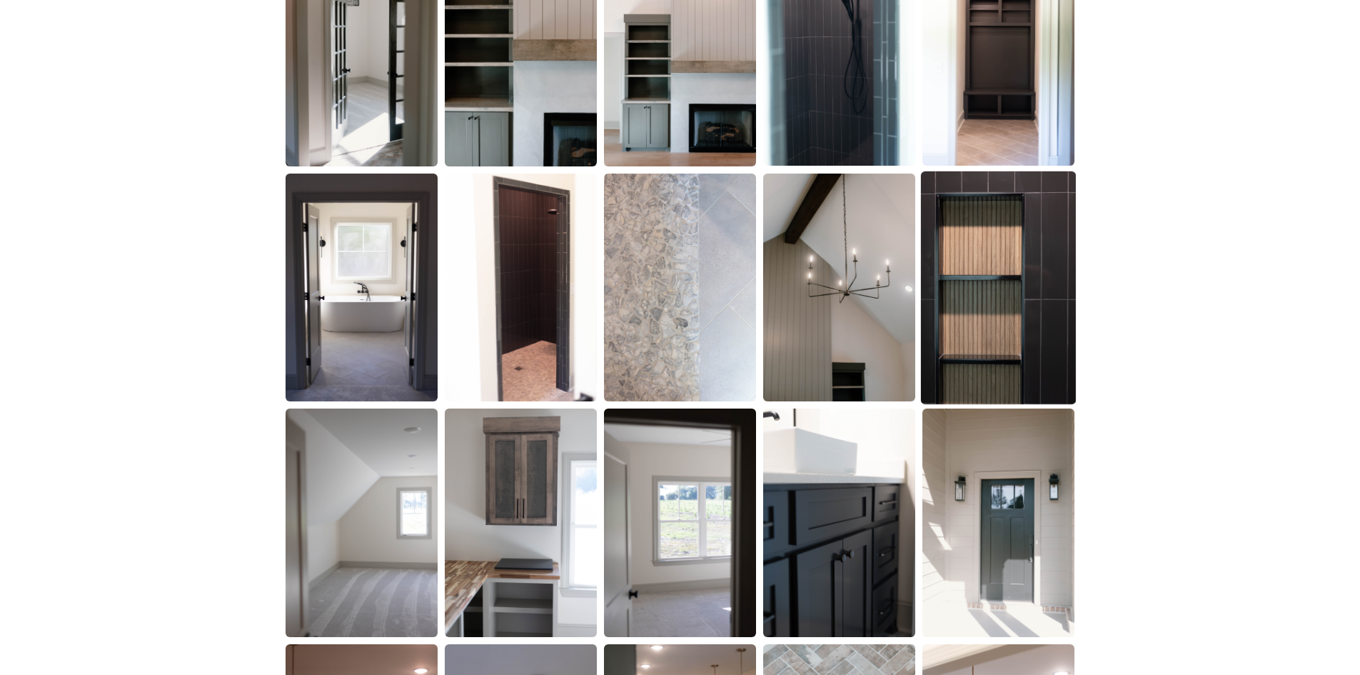
scroll to position [1285, 0]
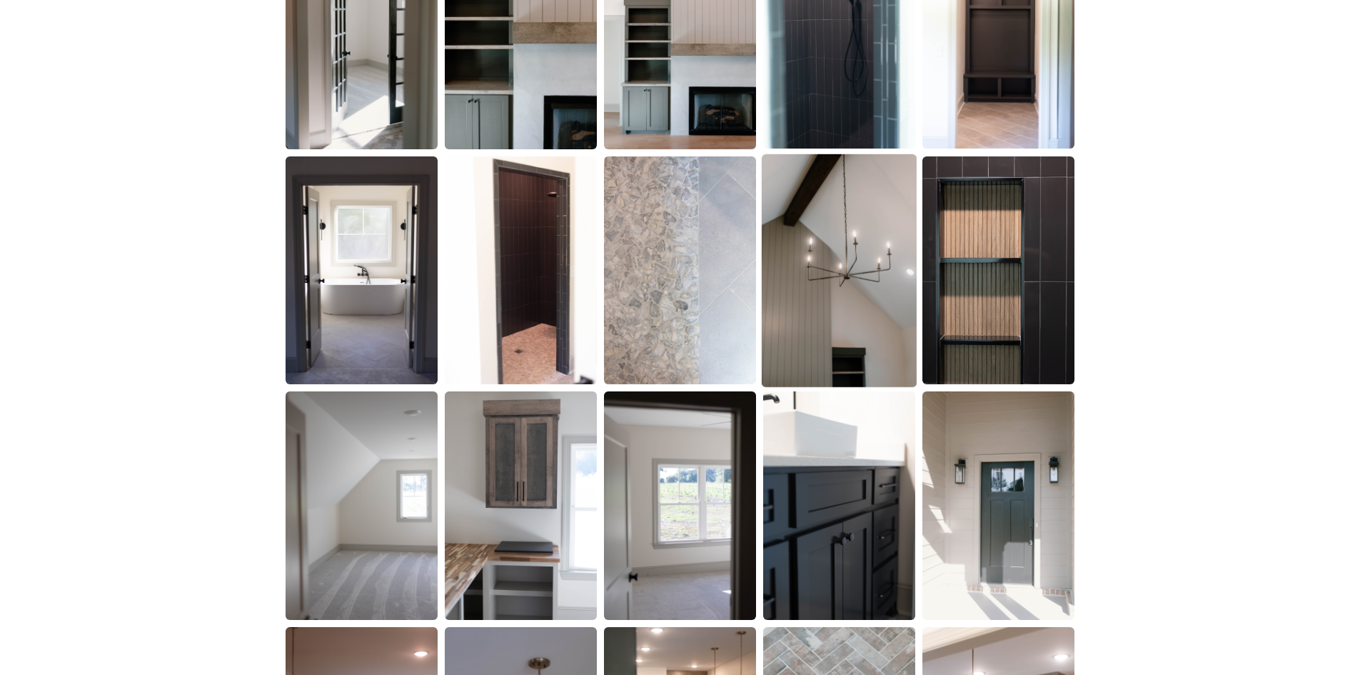
click at [798, 290] on img at bounding box center [839, 270] width 155 height 233
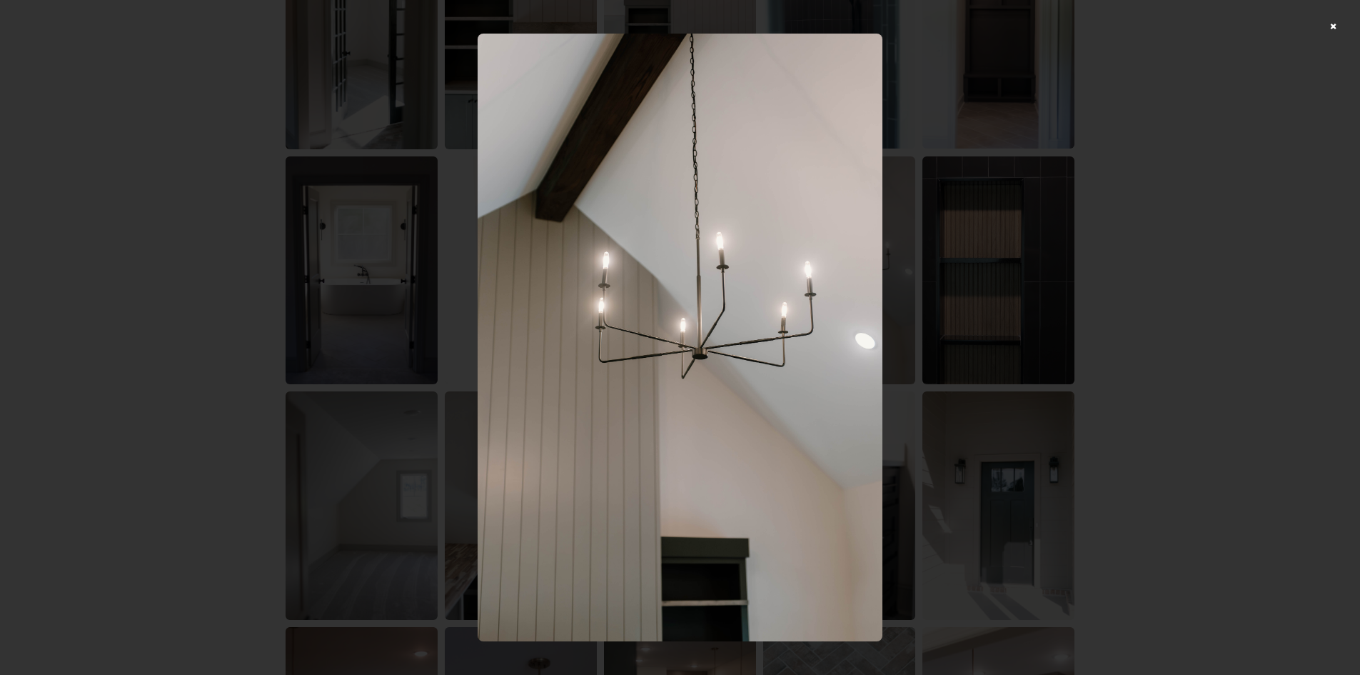
click at [1126, 234] on div at bounding box center [680, 337] width 1360 height 675
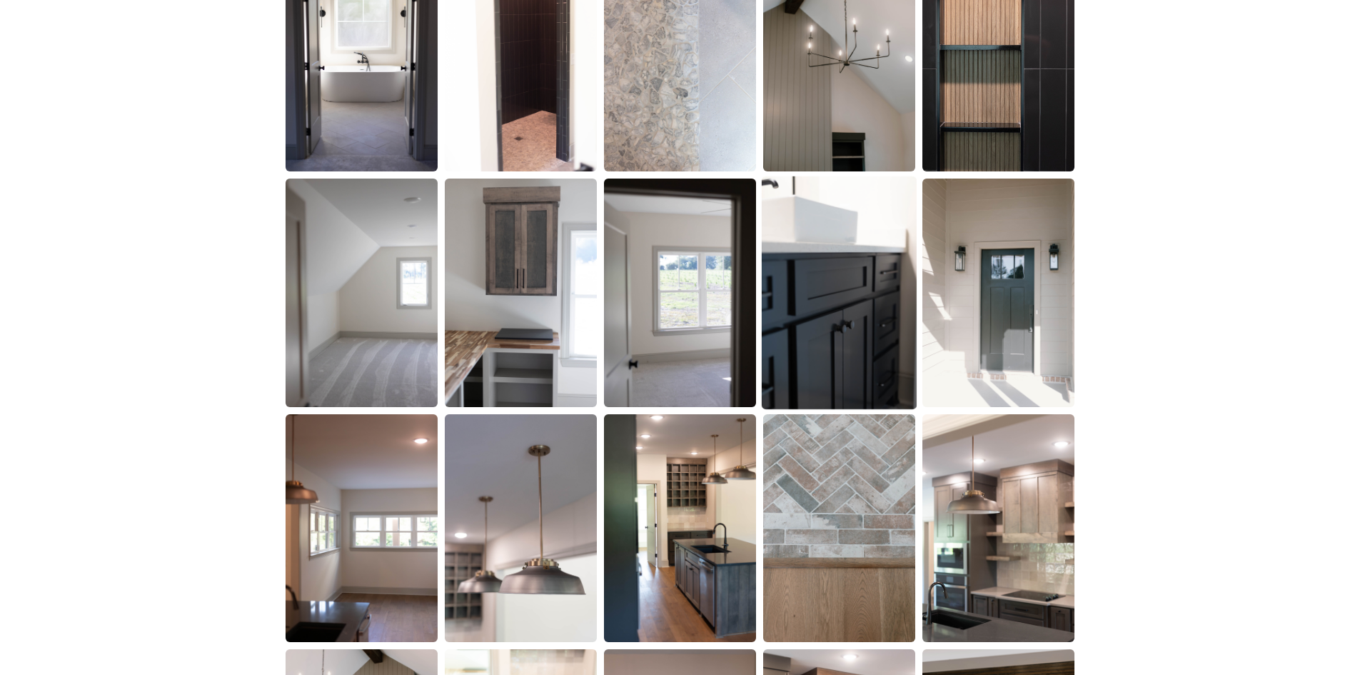
scroll to position [1500, 0]
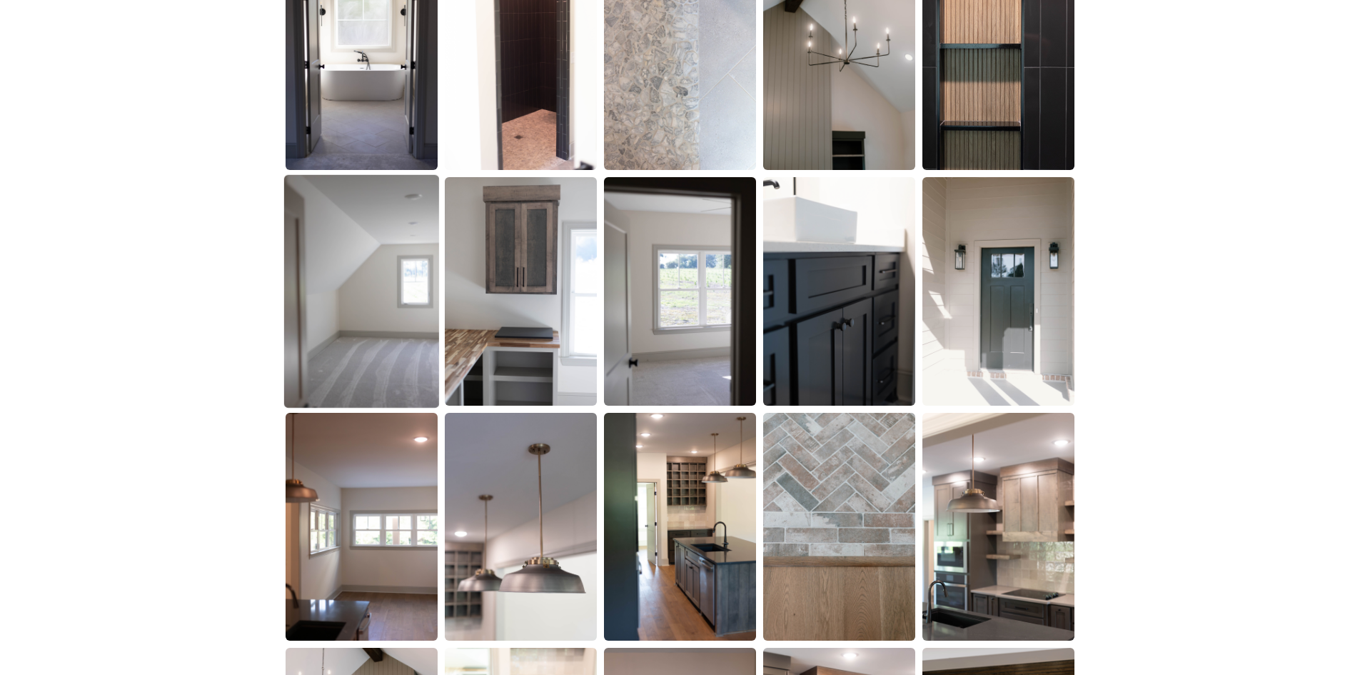
click at [399, 341] on img at bounding box center [361, 291] width 155 height 233
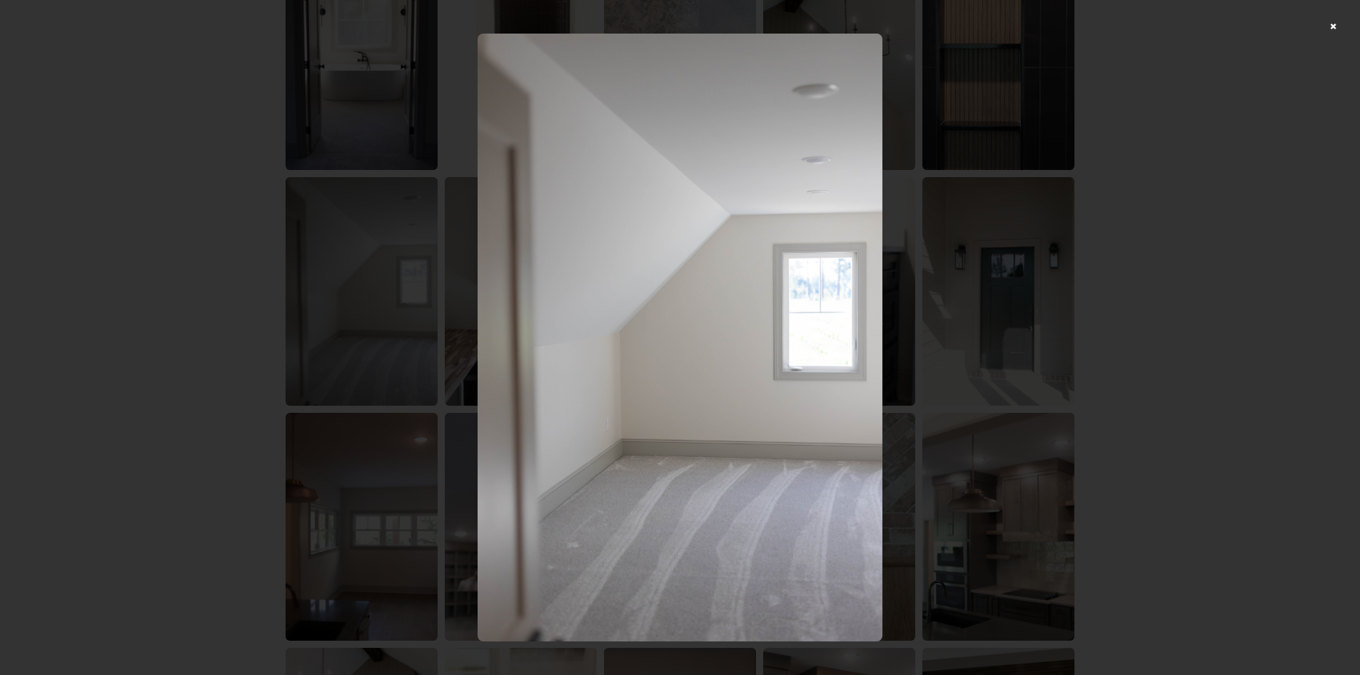
click at [1197, 224] on div at bounding box center [680, 337] width 1360 height 675
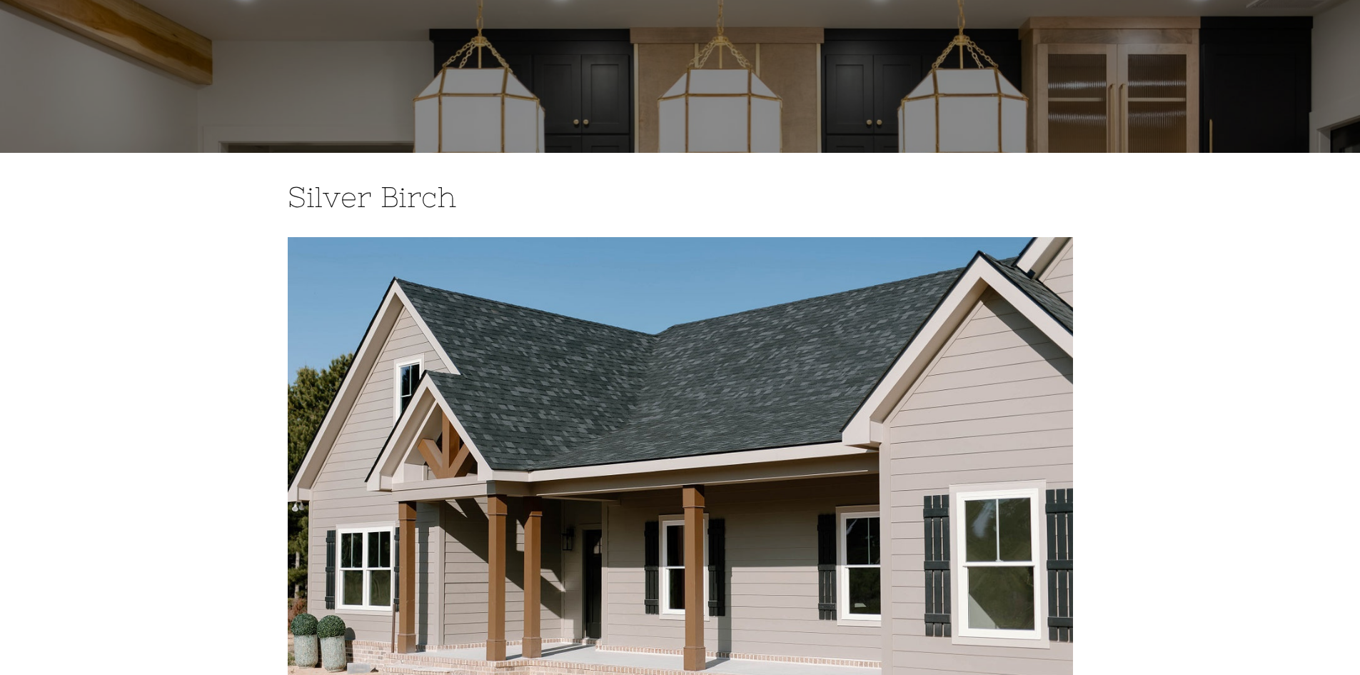
scroll to position [0, 0]
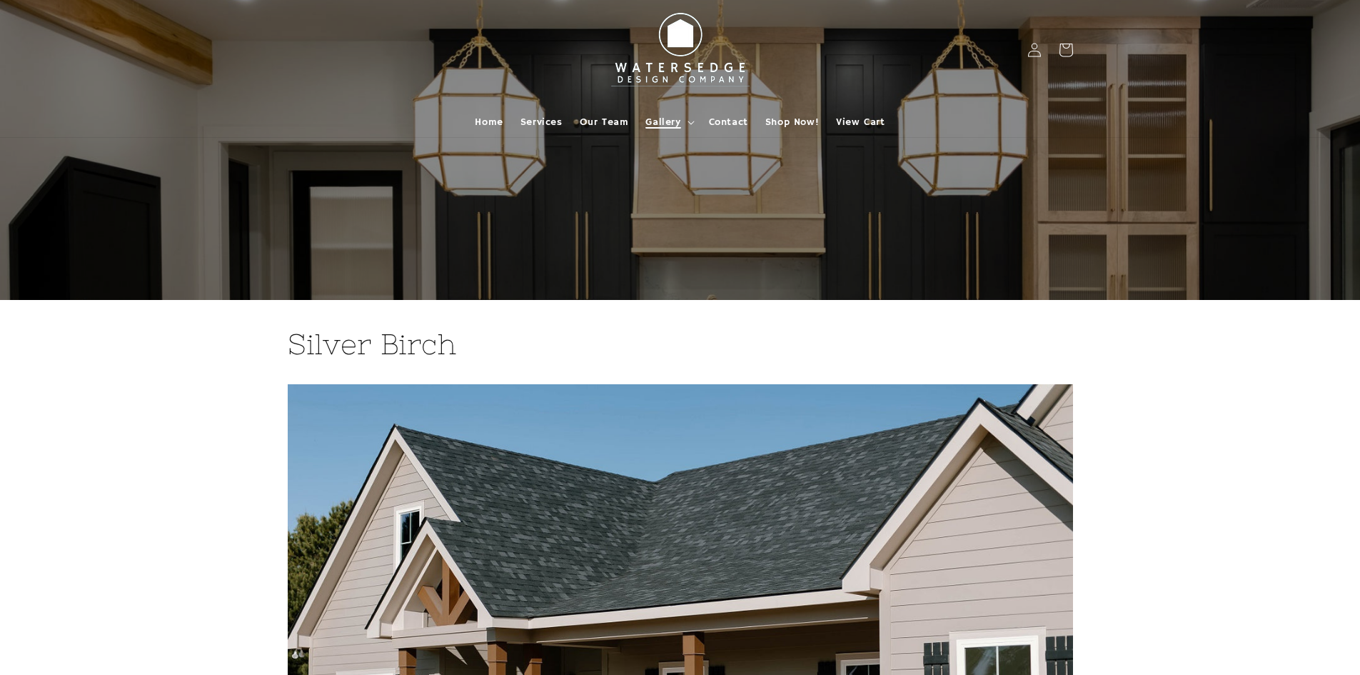
click at [684, 125] on summary "Gallery" at bounding box center [668, 122] width 63 height 30
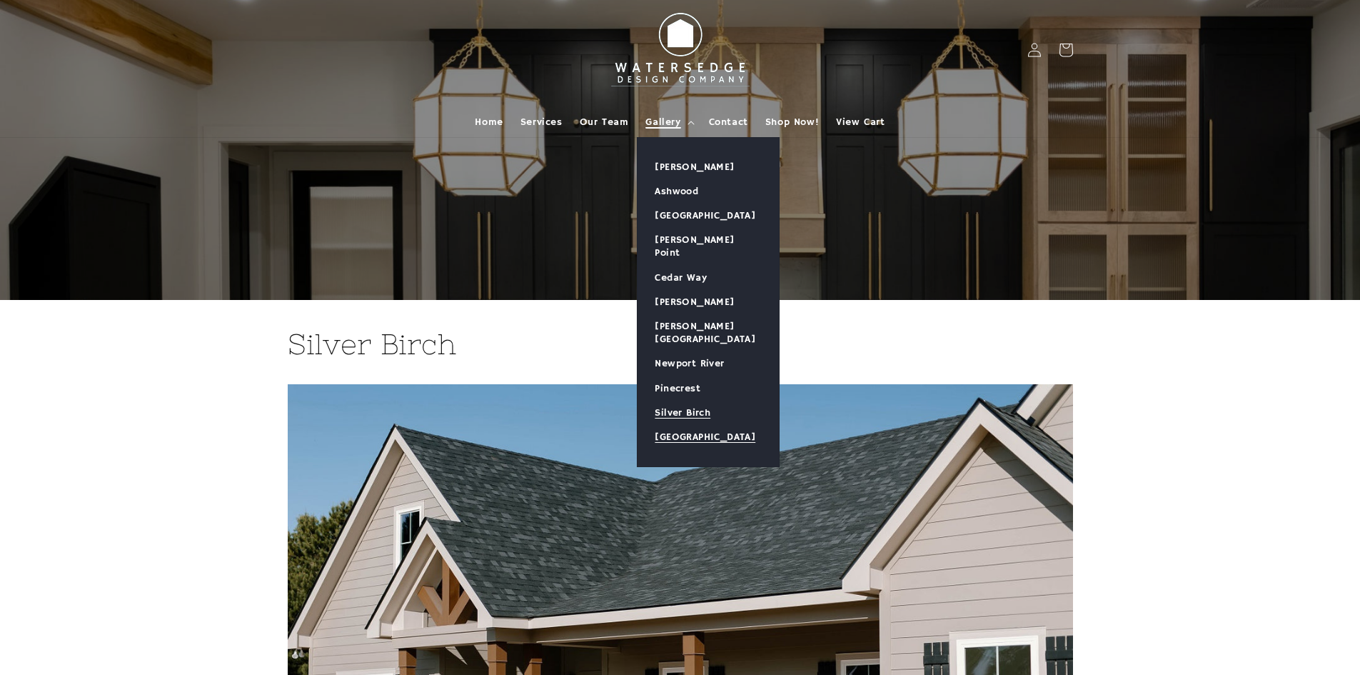
click at [714, 425] on link "[GEOGRAPHIC_DATA]" at bounding box center [708, 437] width 141 height 24
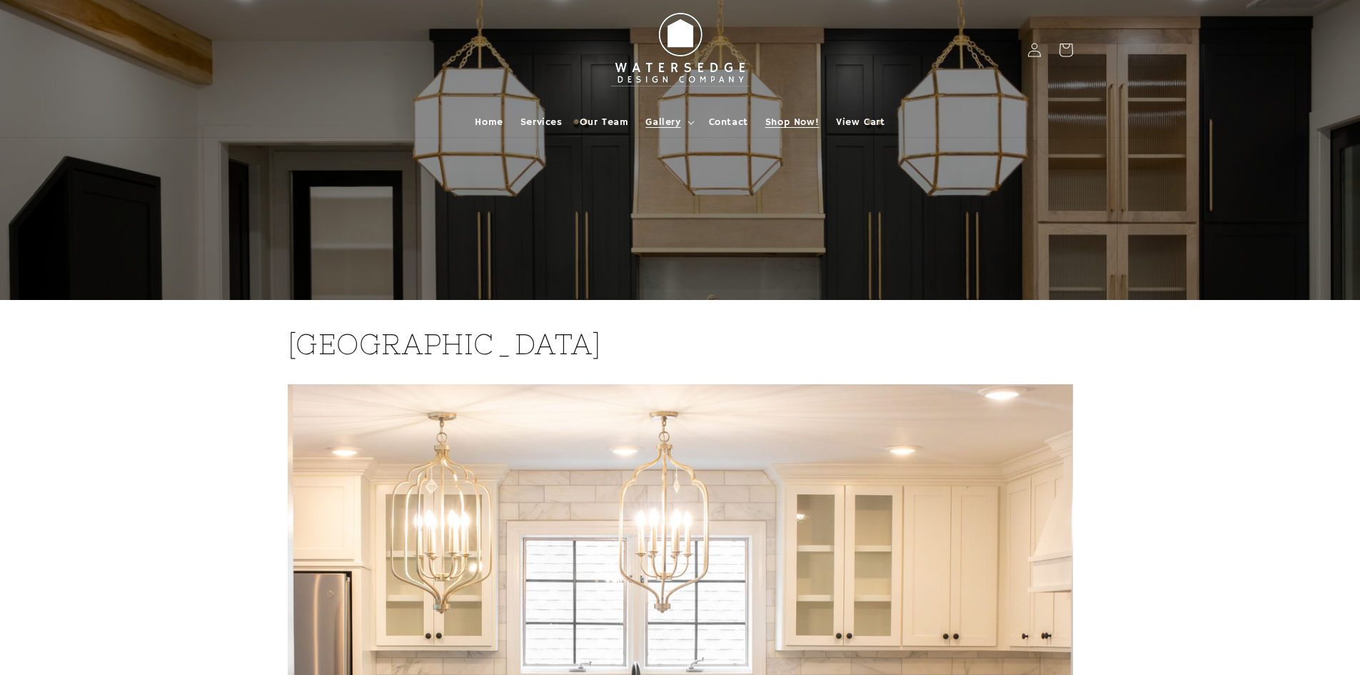
click at [800, 119] on span "Shop Now!" at bounding box center [793, 122] width 54 height 13
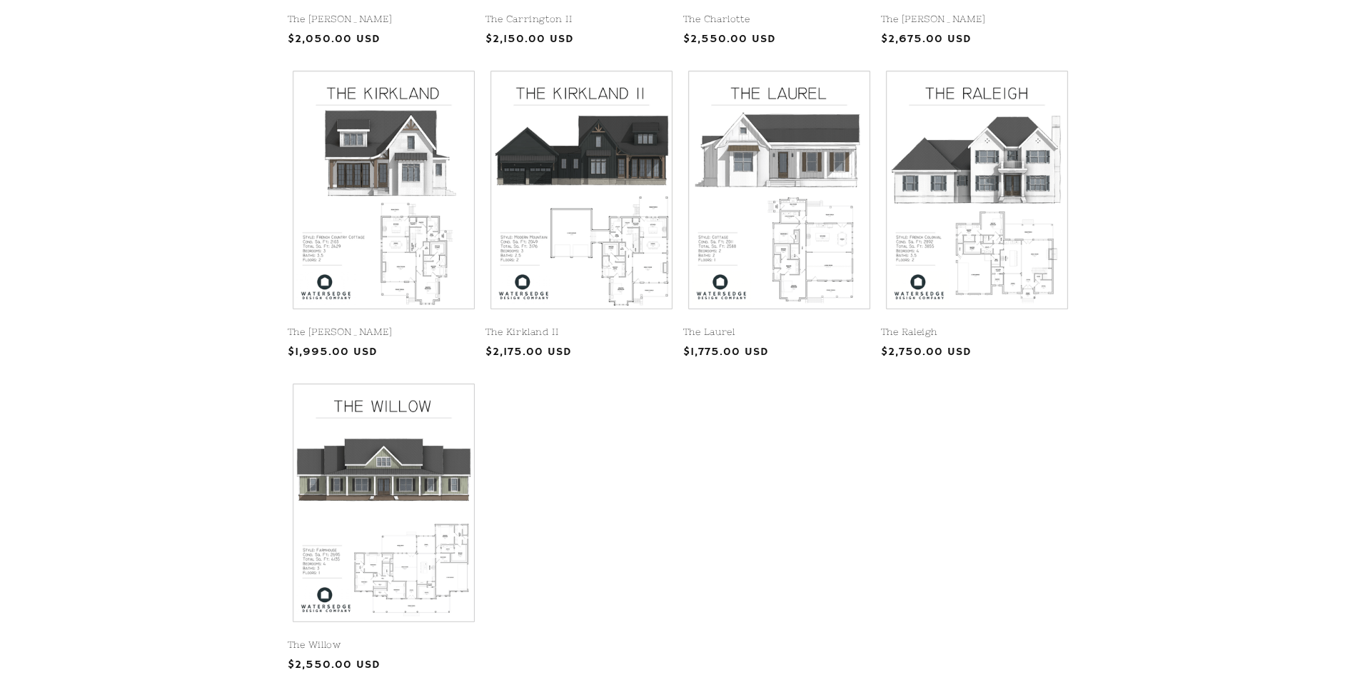
scroll to position [643, 0]
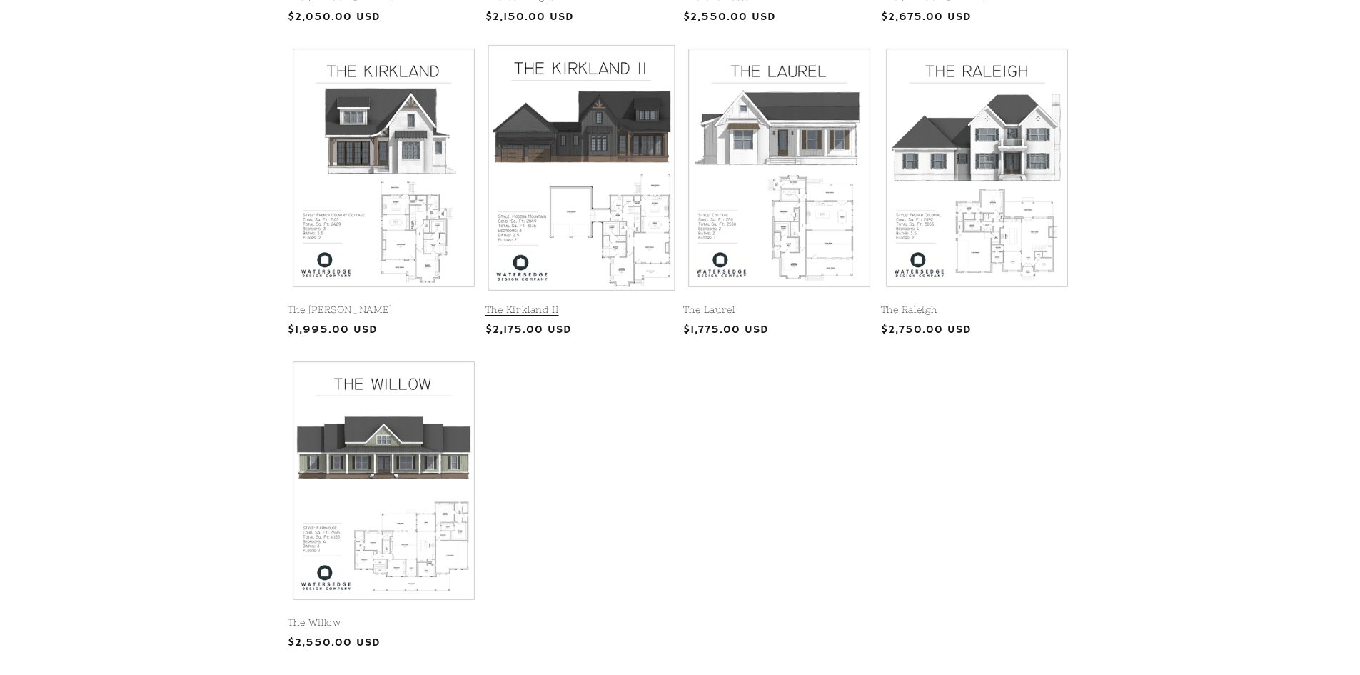
click at [586, 304] on link "The Kirkland II" at bounding box center [582, 310] width 192 height 12
click at [616, 304] on link "The Kirkland II" at bounding box center [582, 310] width 192 height 12
click at [567, 304] on link "The Kirkland II" at bounding box center [582, 310] width 192 height 12
click at [566, 304] on link "The Kirkland II" at bounding box center [582, 310] width 192 height 12
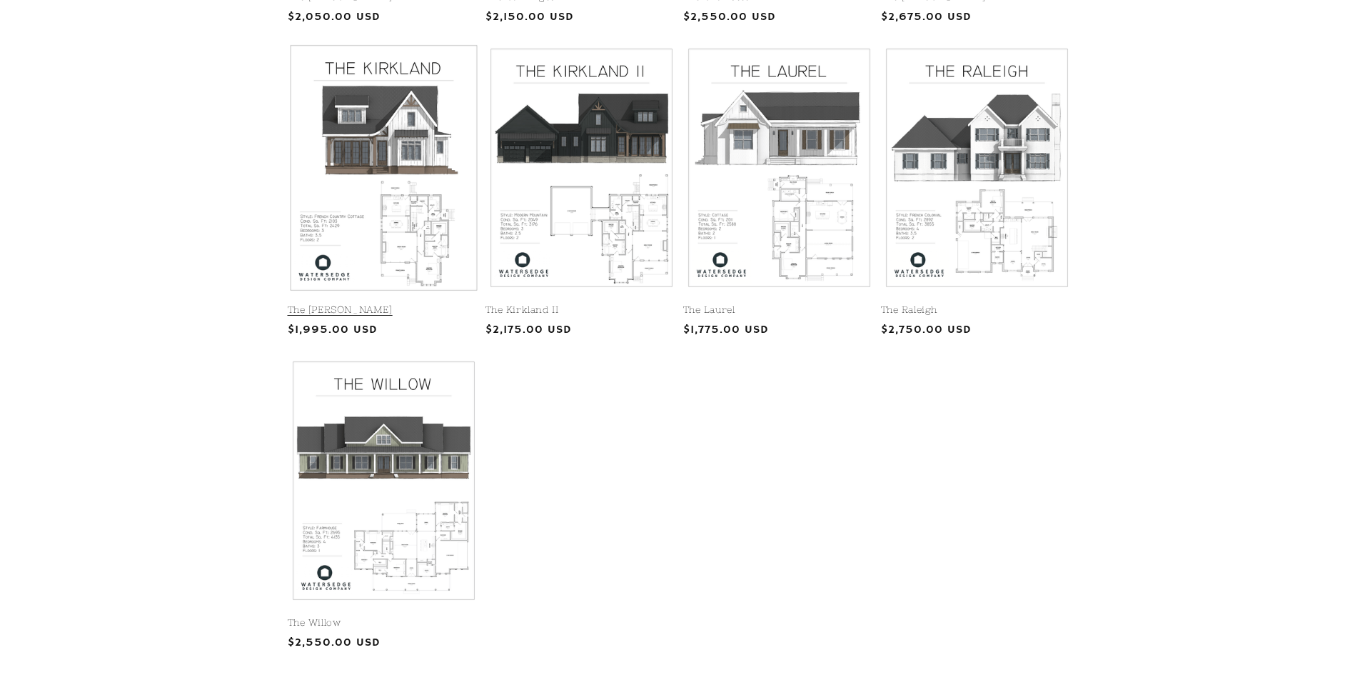
click at [388, 304] on link "The Kirkland" at bounding box center [384, 310] width 192 height 12
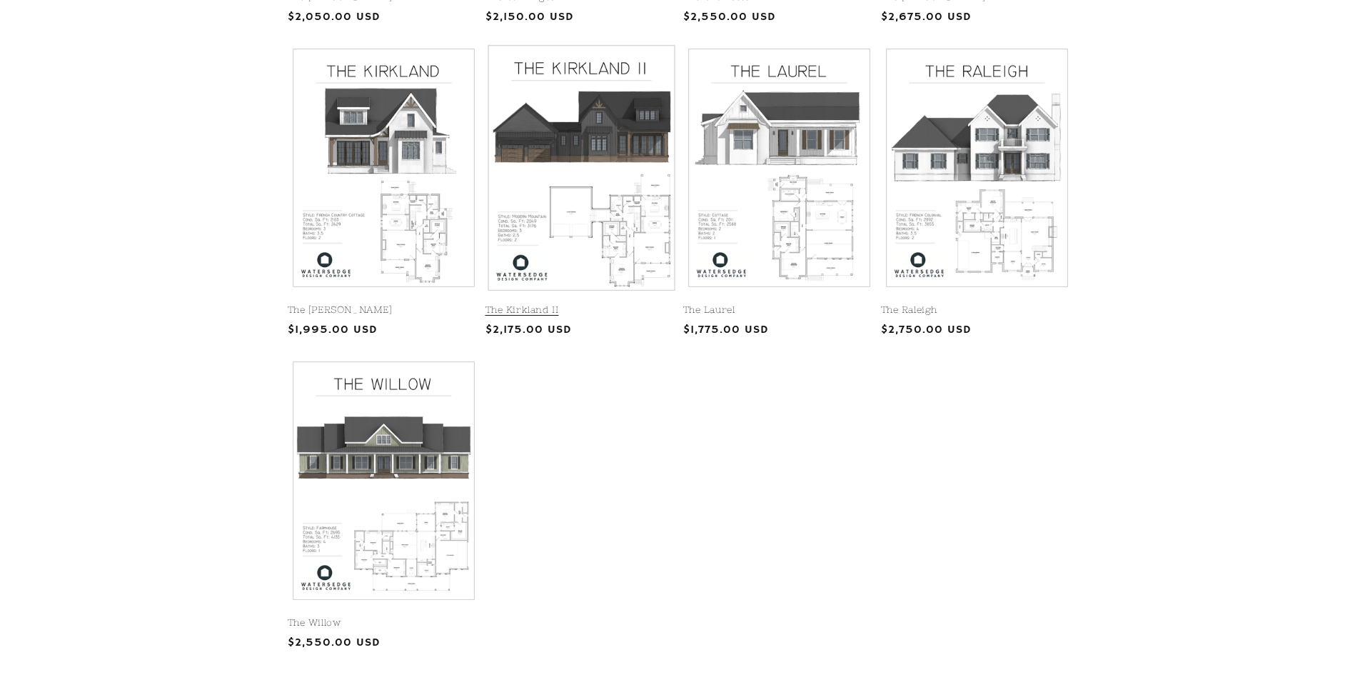
click at [566, 304] on link "The Kirkland II" at bounding box center [582, 310] width 192 height 12
click at [531, 304] on link "The Kirkland II" at bounding box center [582, 310] width 192 height 12
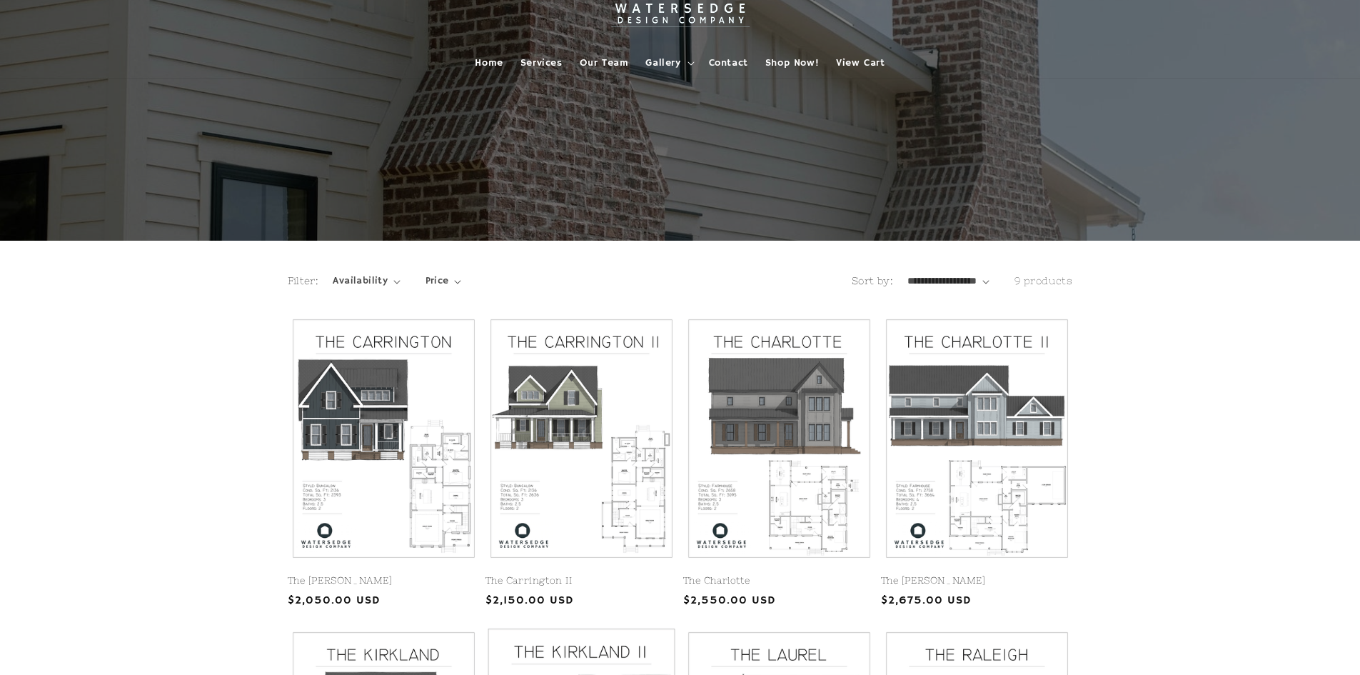
scroll to position [0, 0]
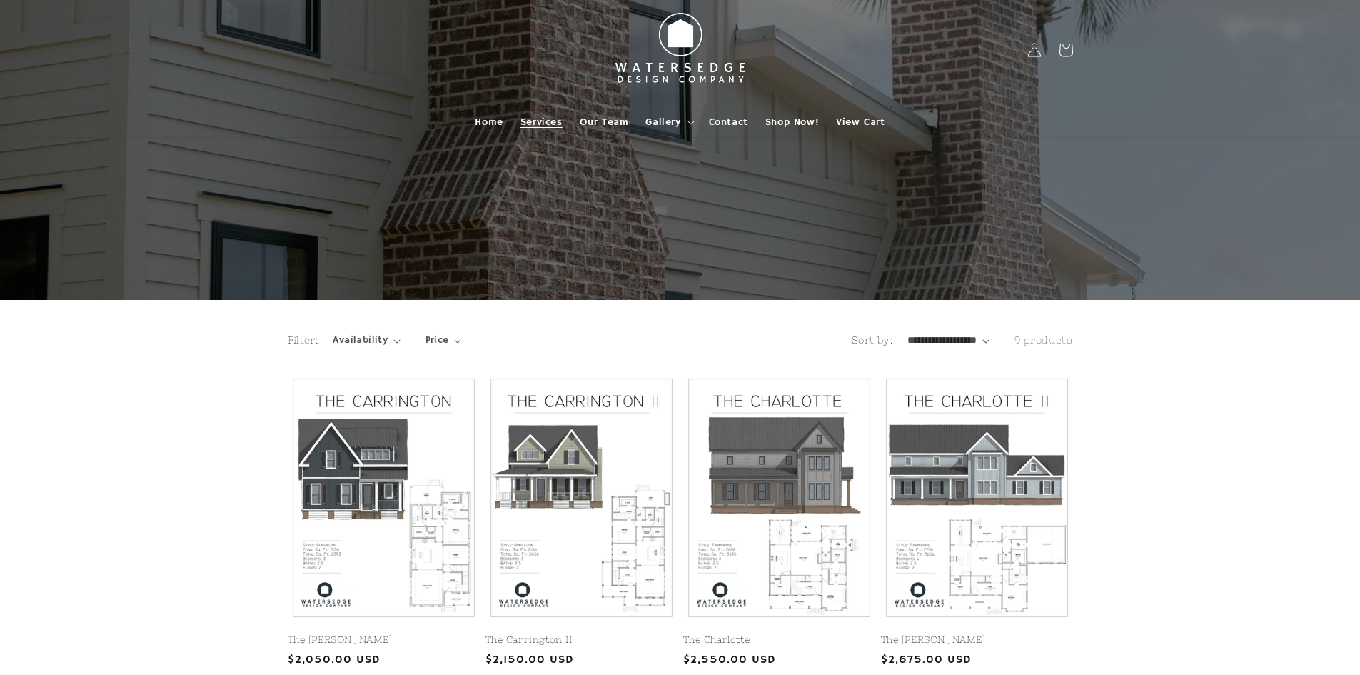
click at [538, 123] on span "Services" at bounding box center [542, 122] width 42 height 13
click at [349, 634] on link "The Carrington" at bounding box center [384, 640] width 192 height 12
click at [529, 125] on span "Services" at bounding box center [542, 122] width 42 height 13
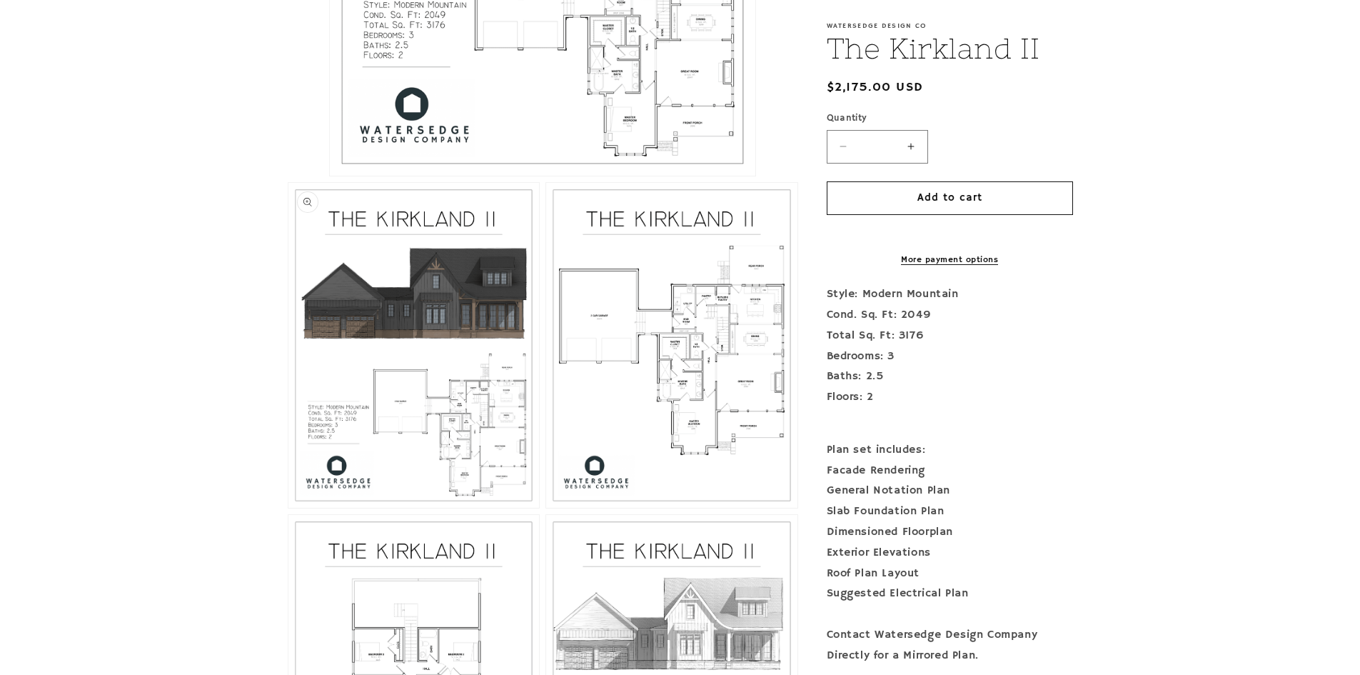
scroll to position [786, 0]
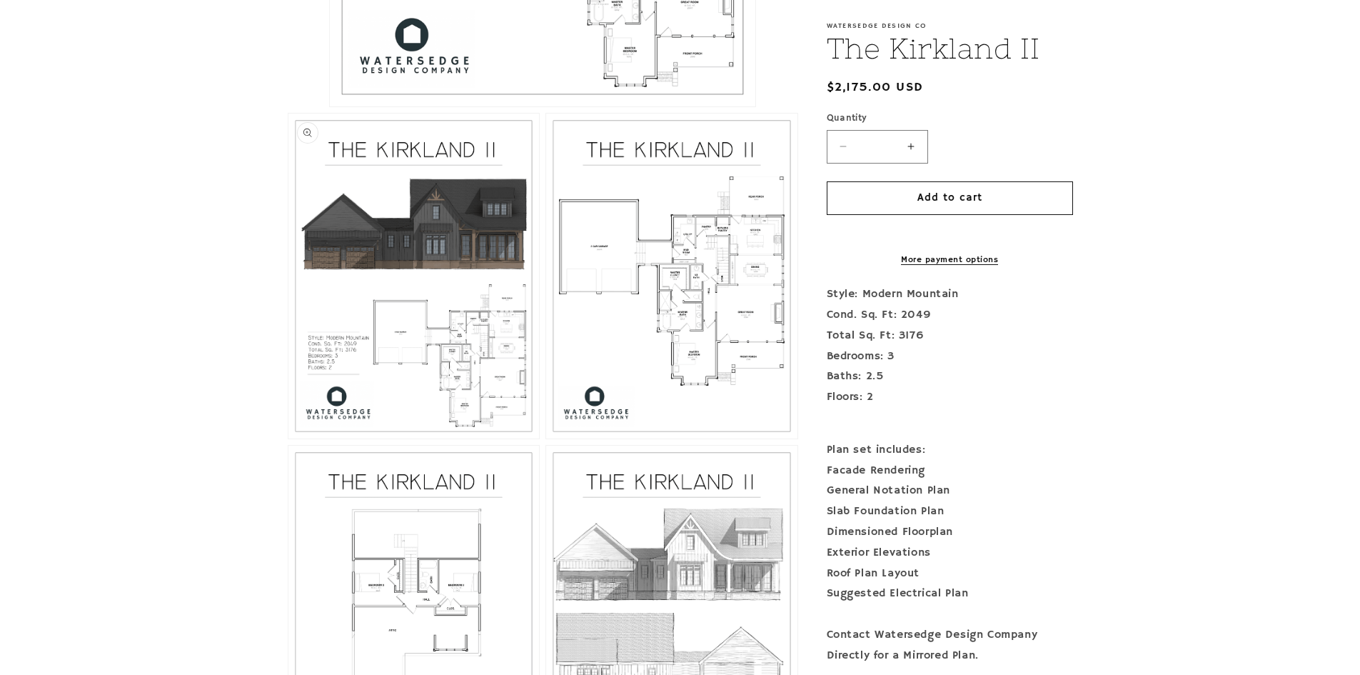
click at [289, 438] on button "Open media 2 in modal" at bounding box center [289, 438] width 0 height 0
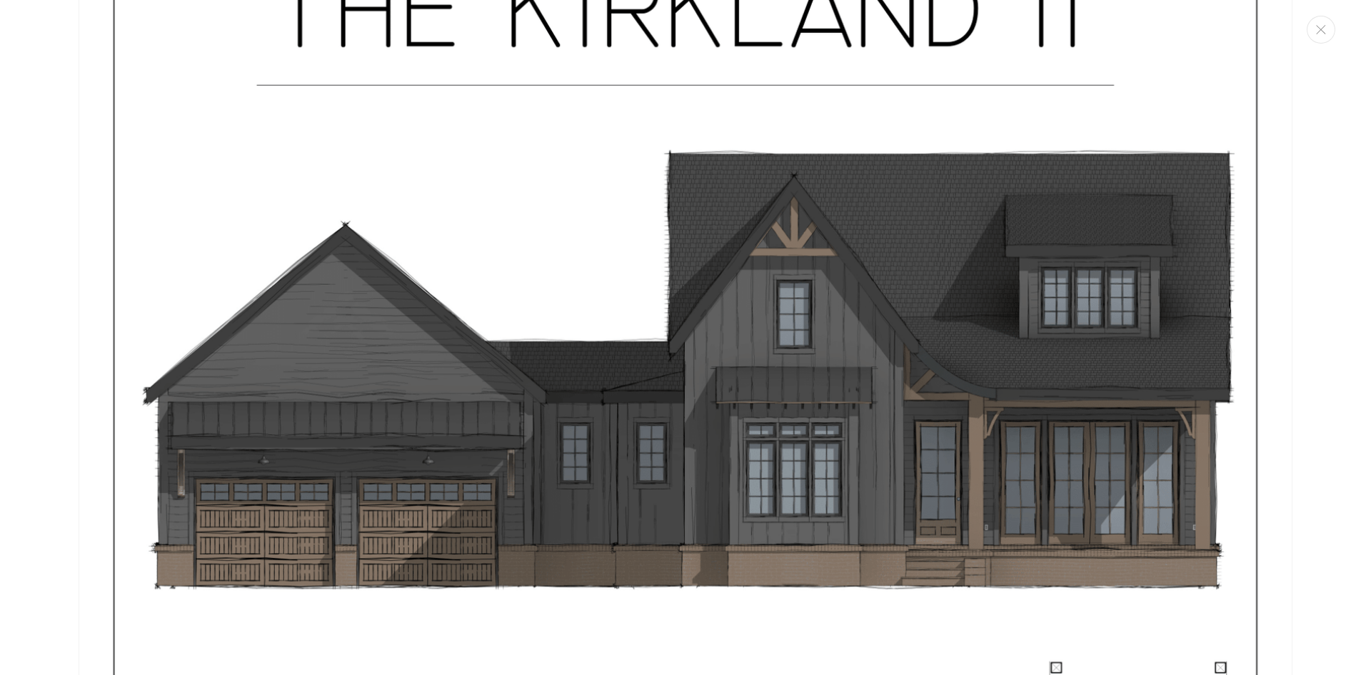
scroll to position [1939, 0]
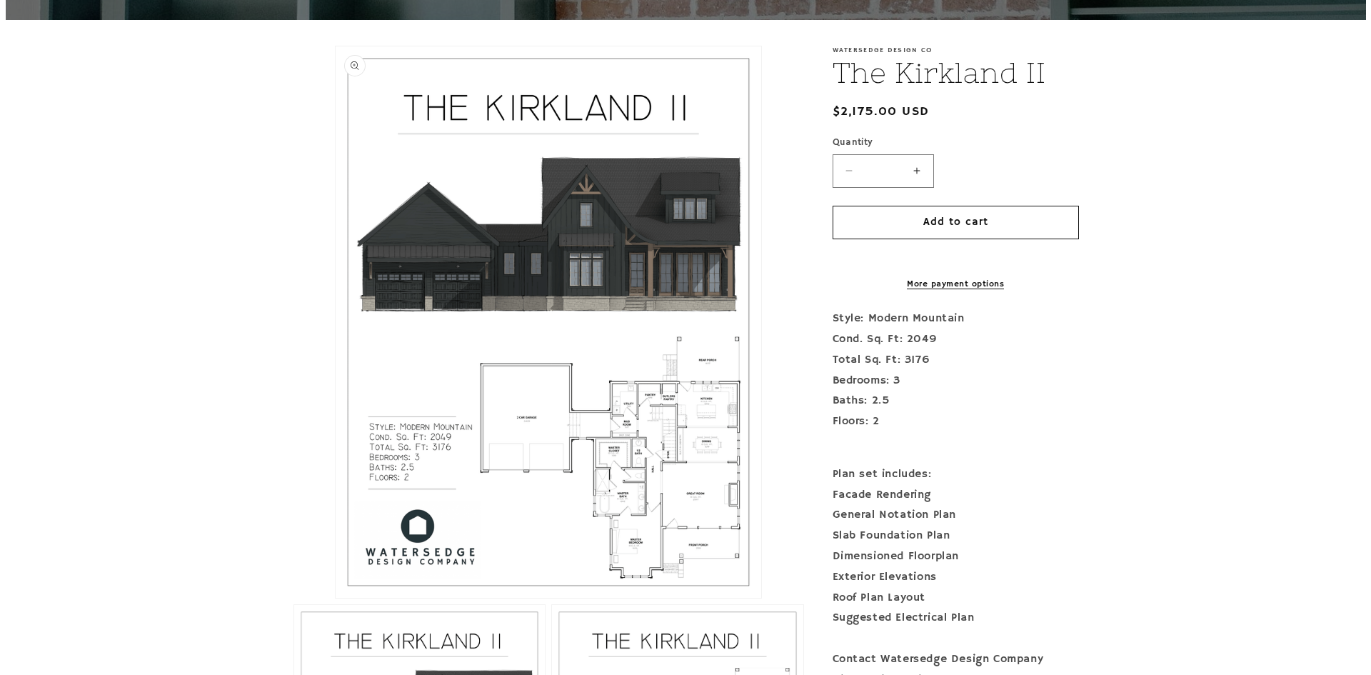
scroll to position [286, 0]
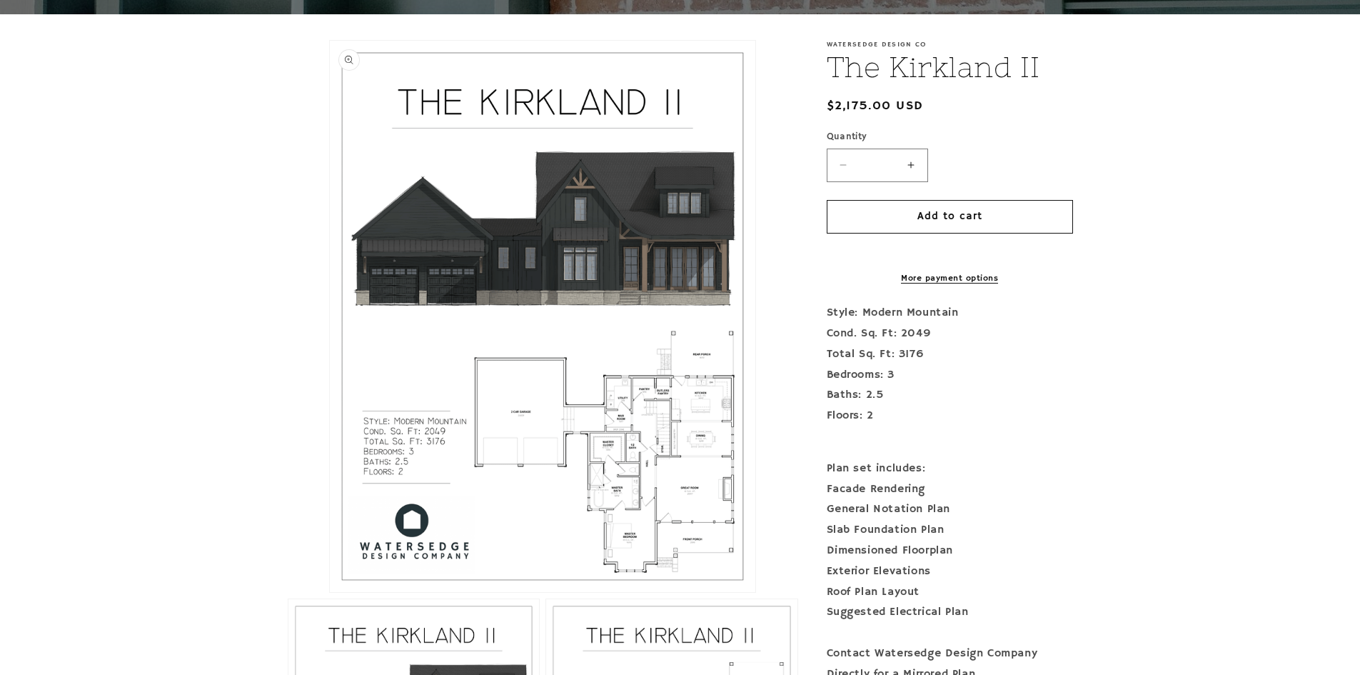
click at [330, 592] on button "Open media 1 in modal" at bounding box center [330, 592] width 0 height 0
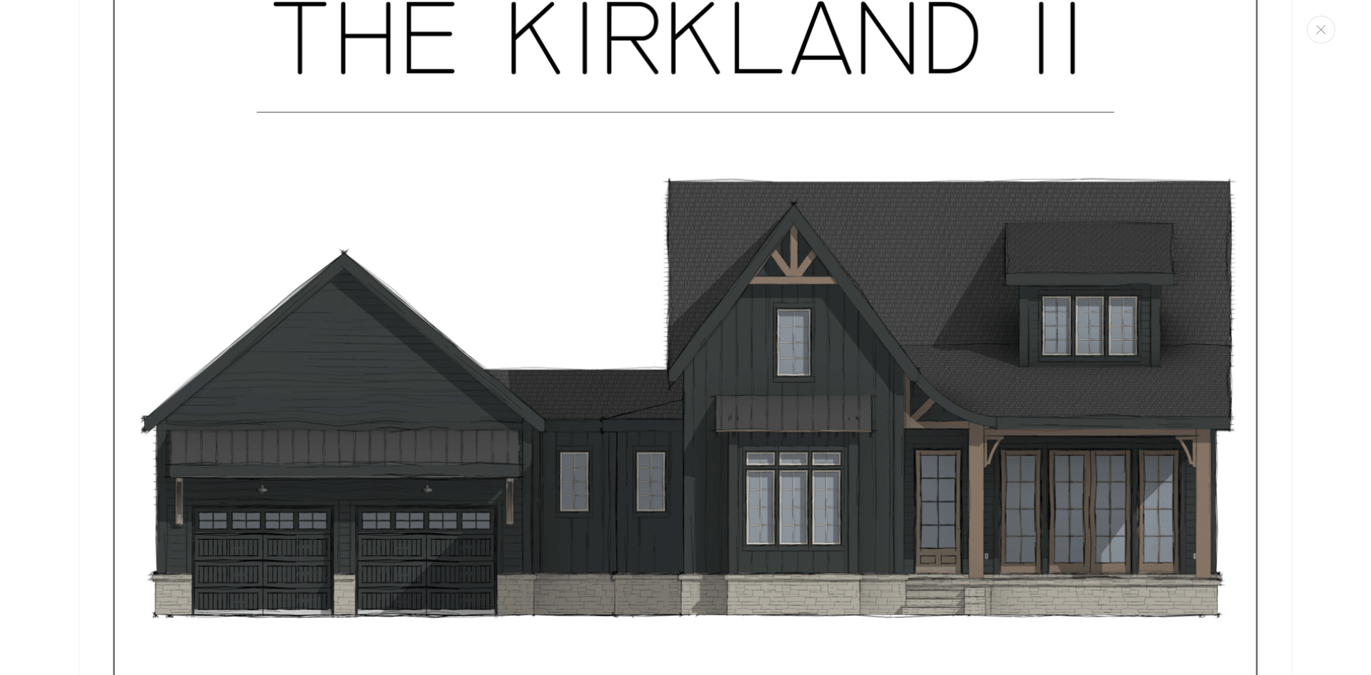
scroll to position [371, 0]
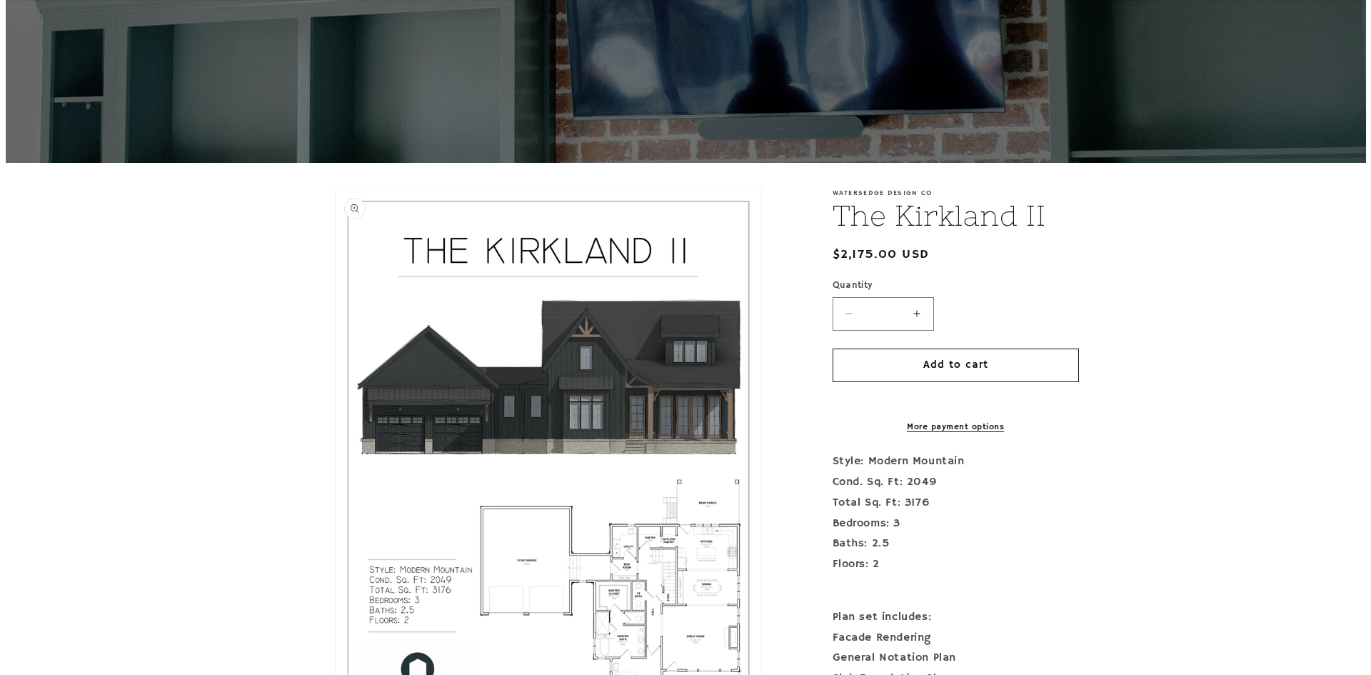
scroll to position [143, 0]
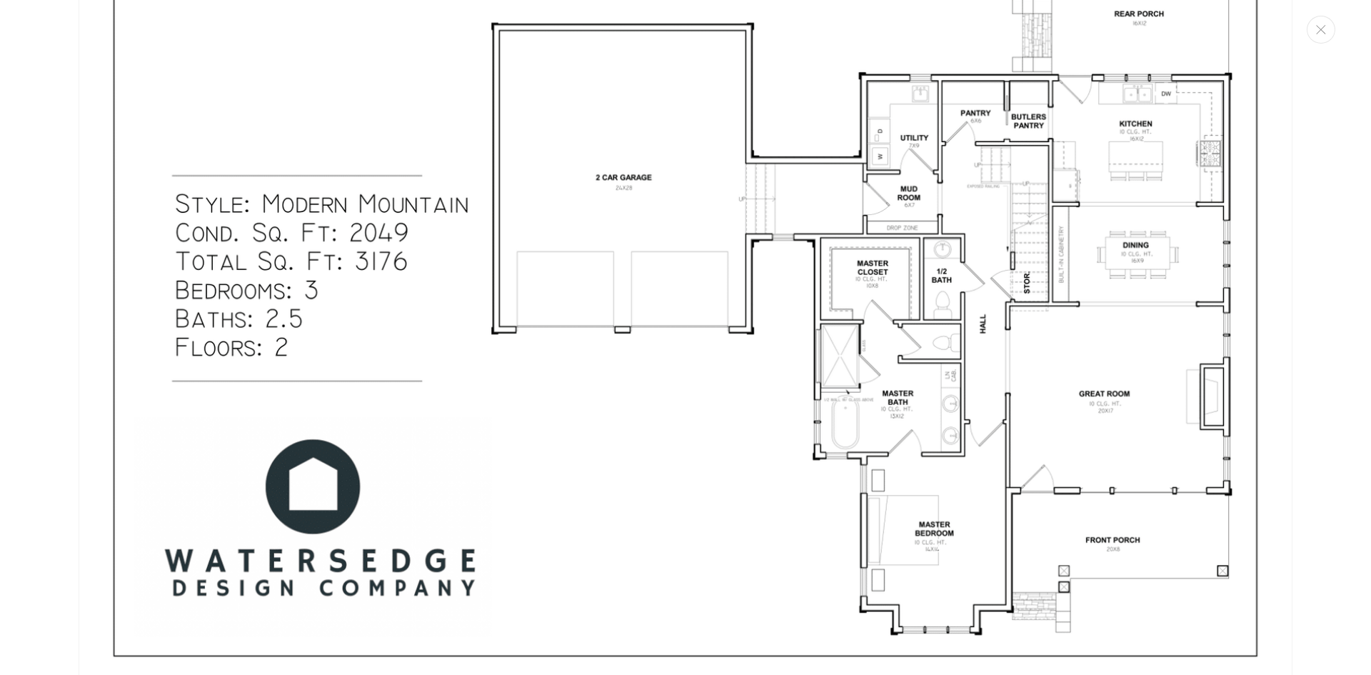
scroll to position [871, 0]
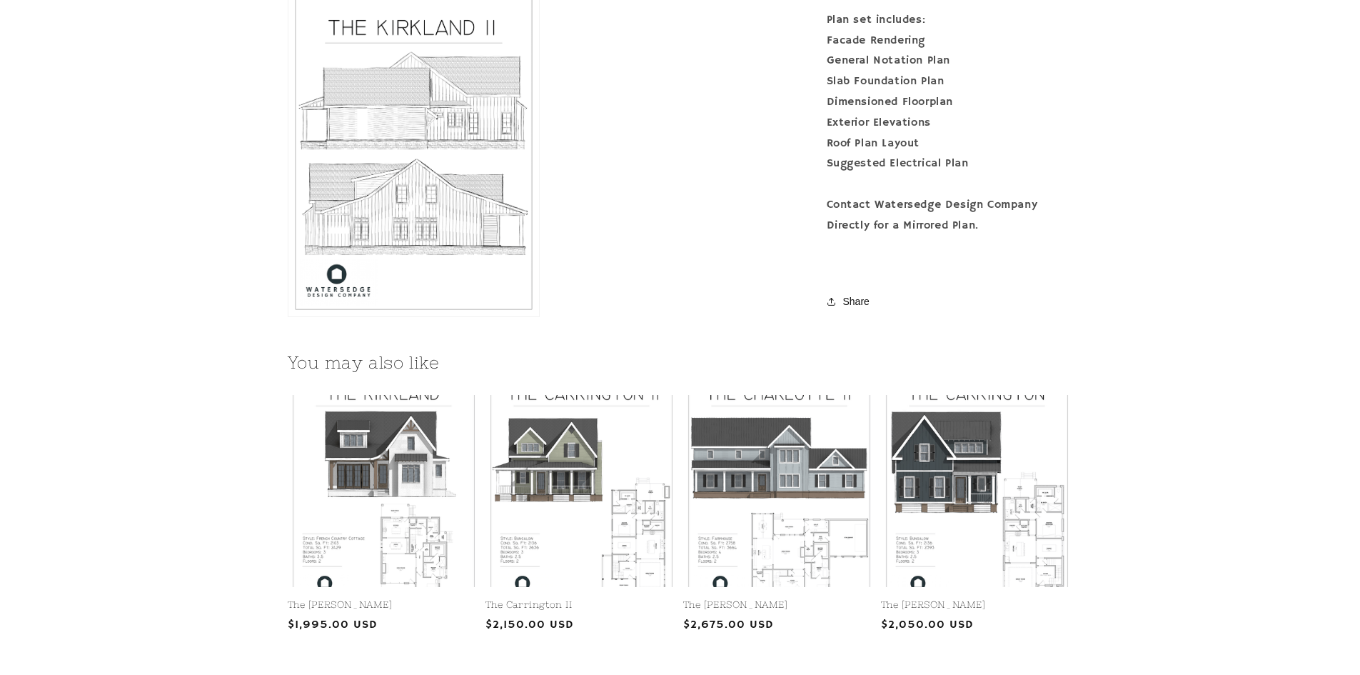
scroll to position [1571, 0]
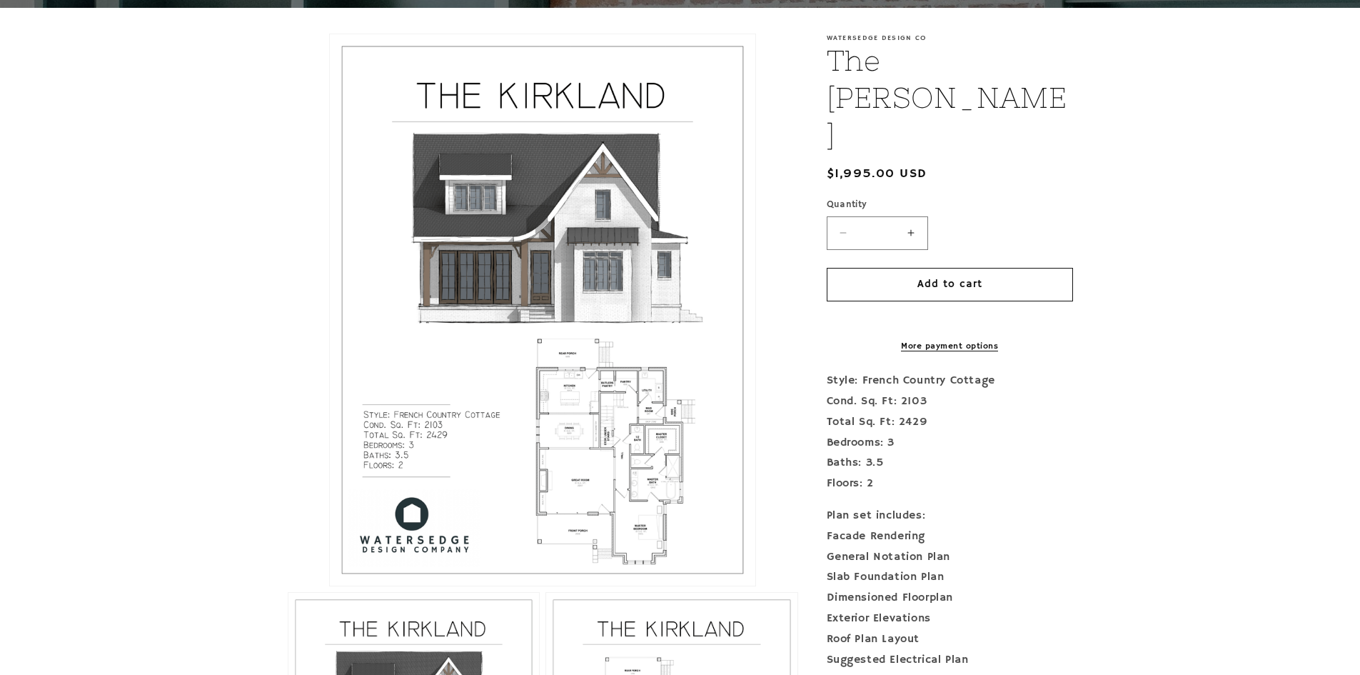
scroll to position [428, 0]
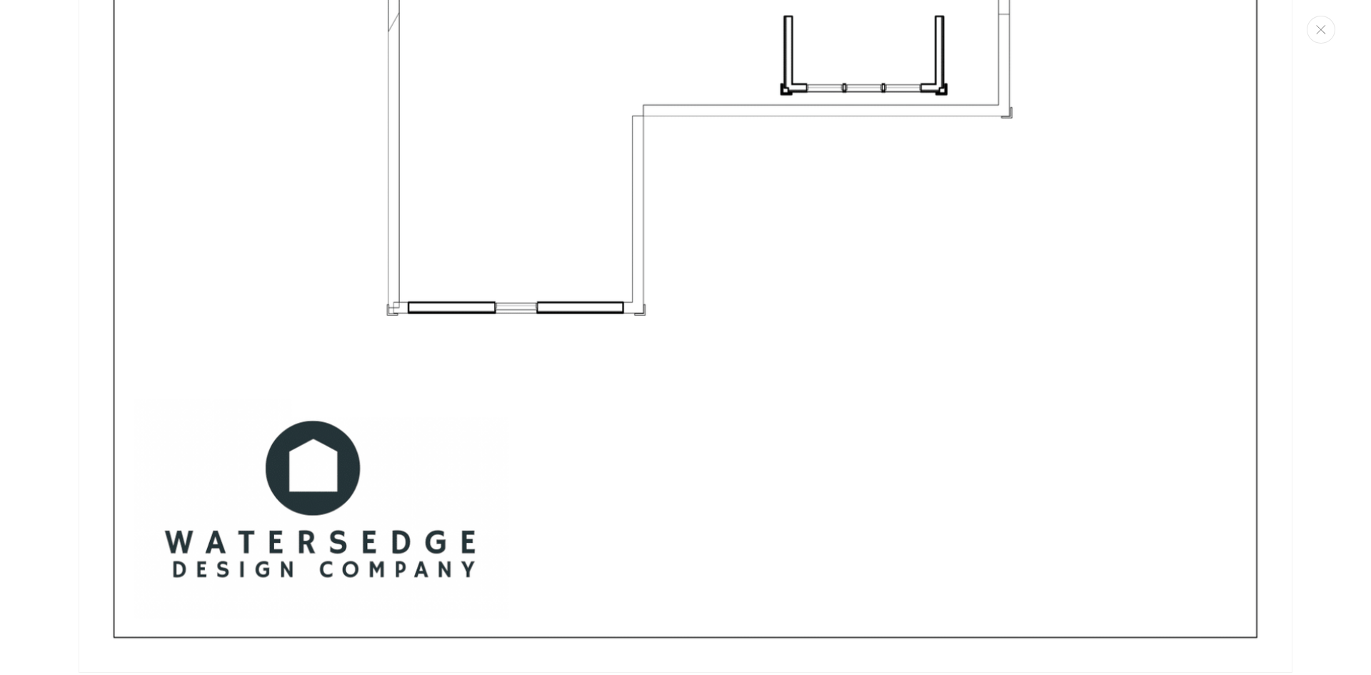
scroll to position [6227, 0]
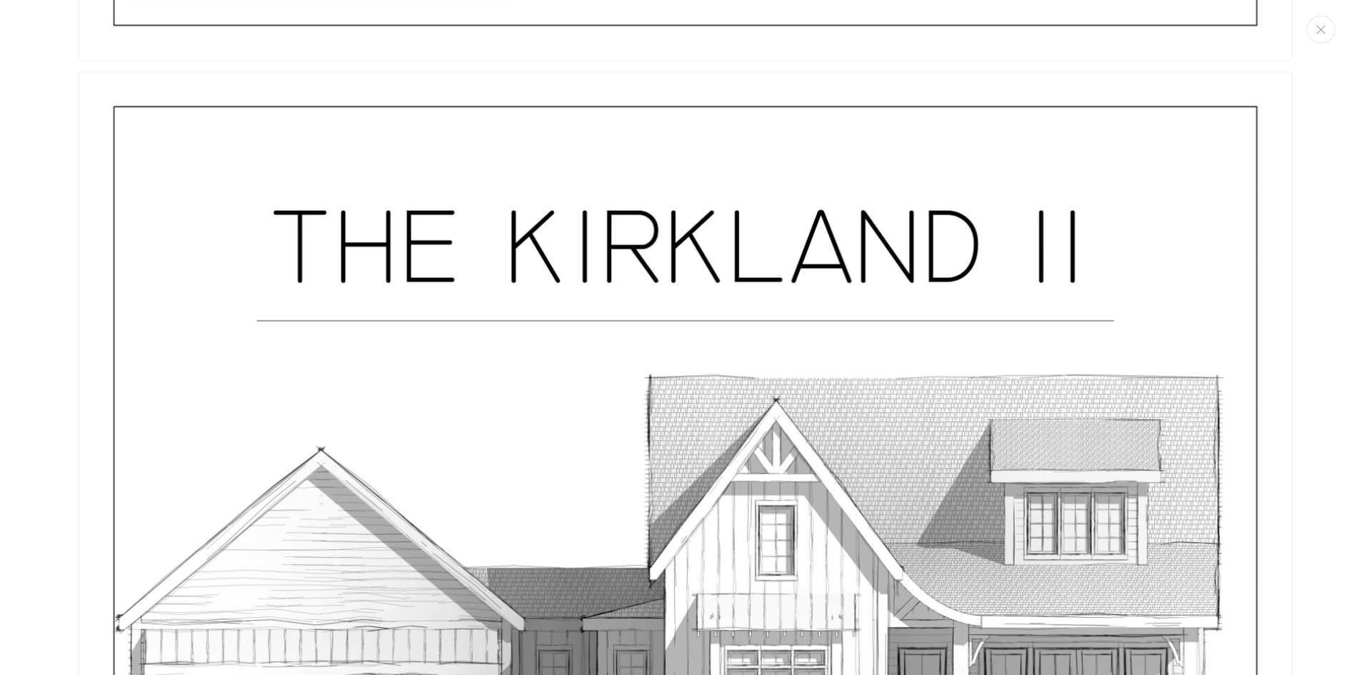
scroll to position [6387, 0]
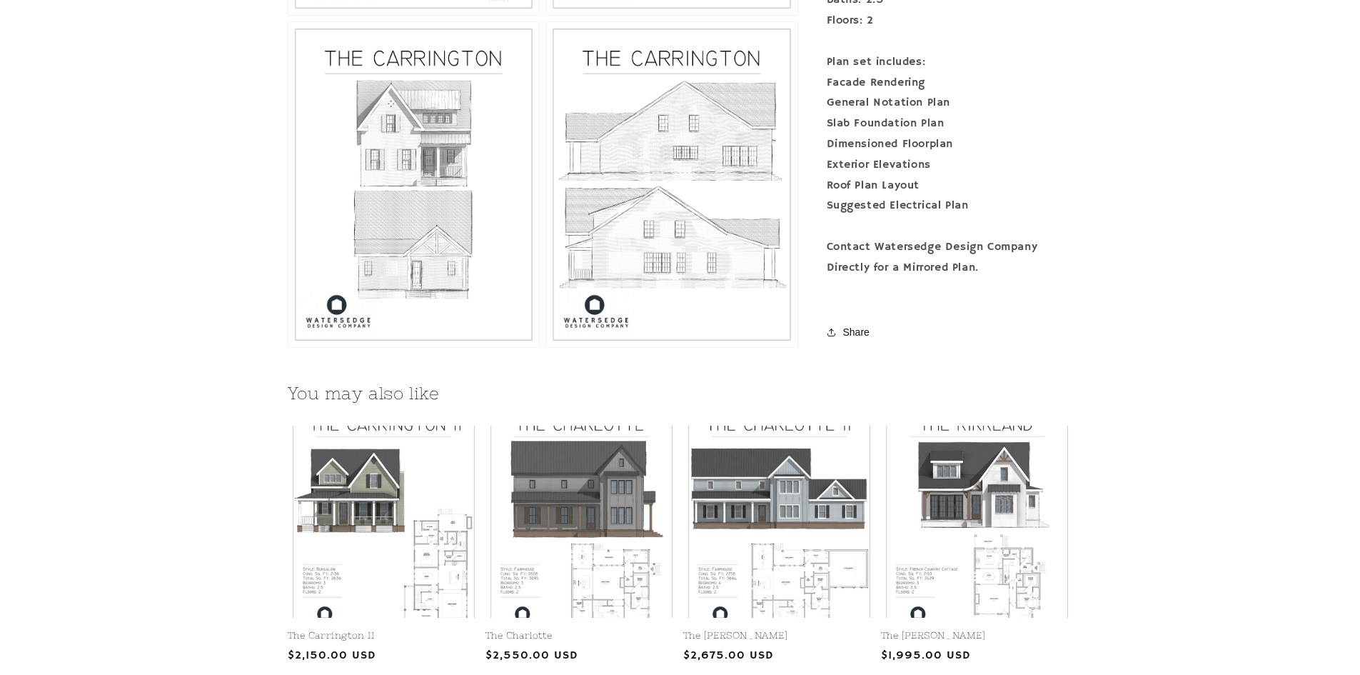
scroll to position [1214, 0]
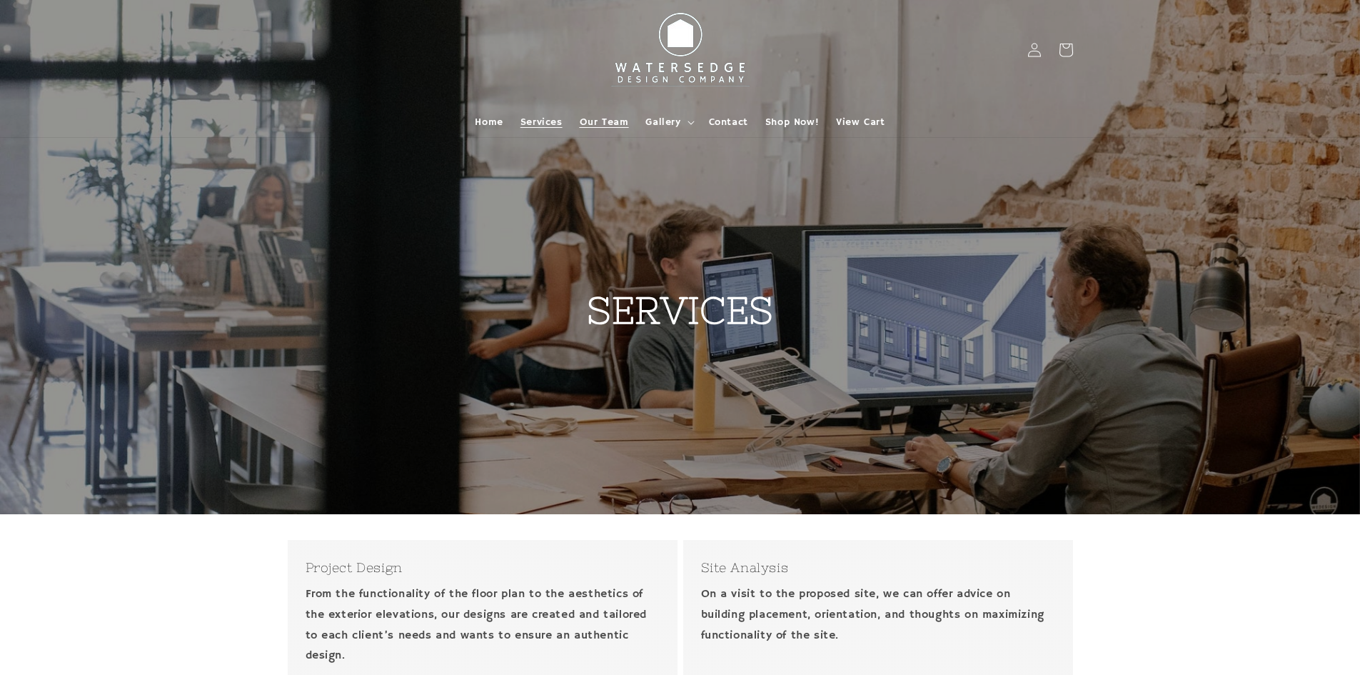
click at [584, 119] on span "Our Team" at bounding box center [604, 122] width 49 height 13
click at [657, 117] on span "Gallery" at bounding box center [663, 122] width 35 height 13
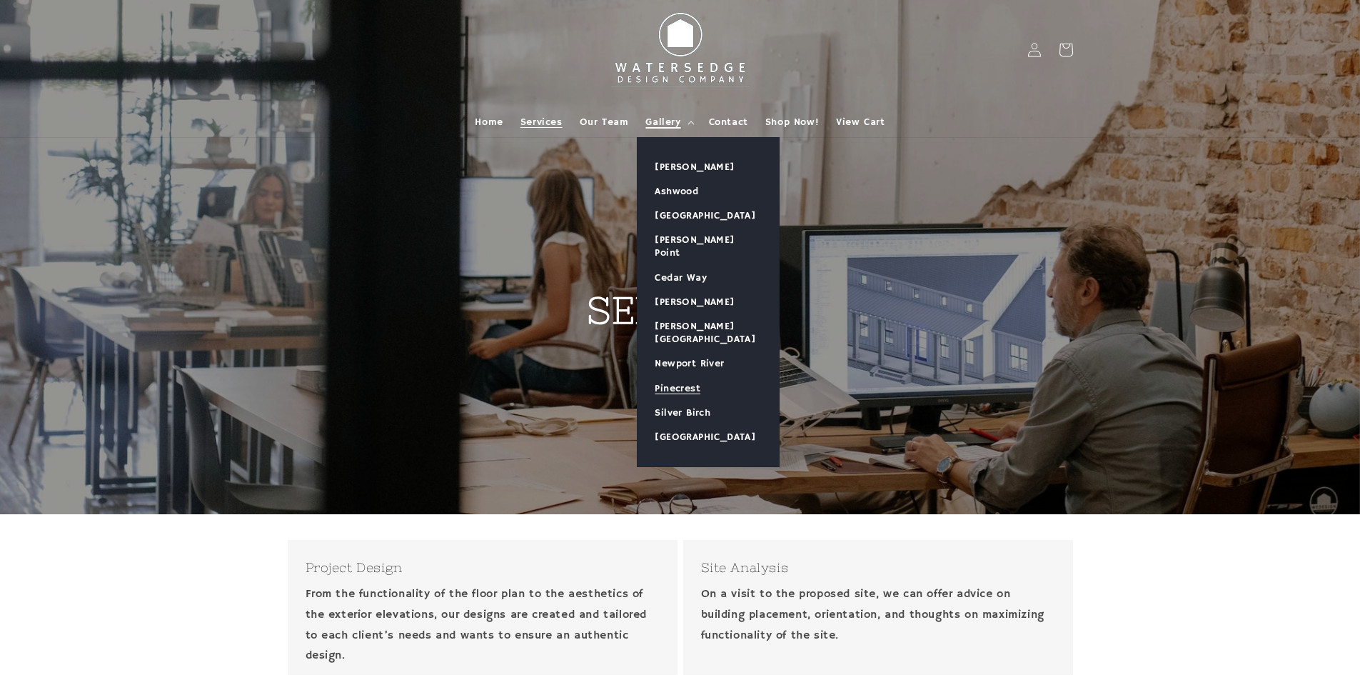
click at [685, 376] on link "Pinecrest" at bounding box center [708, 388] width 141 height 24
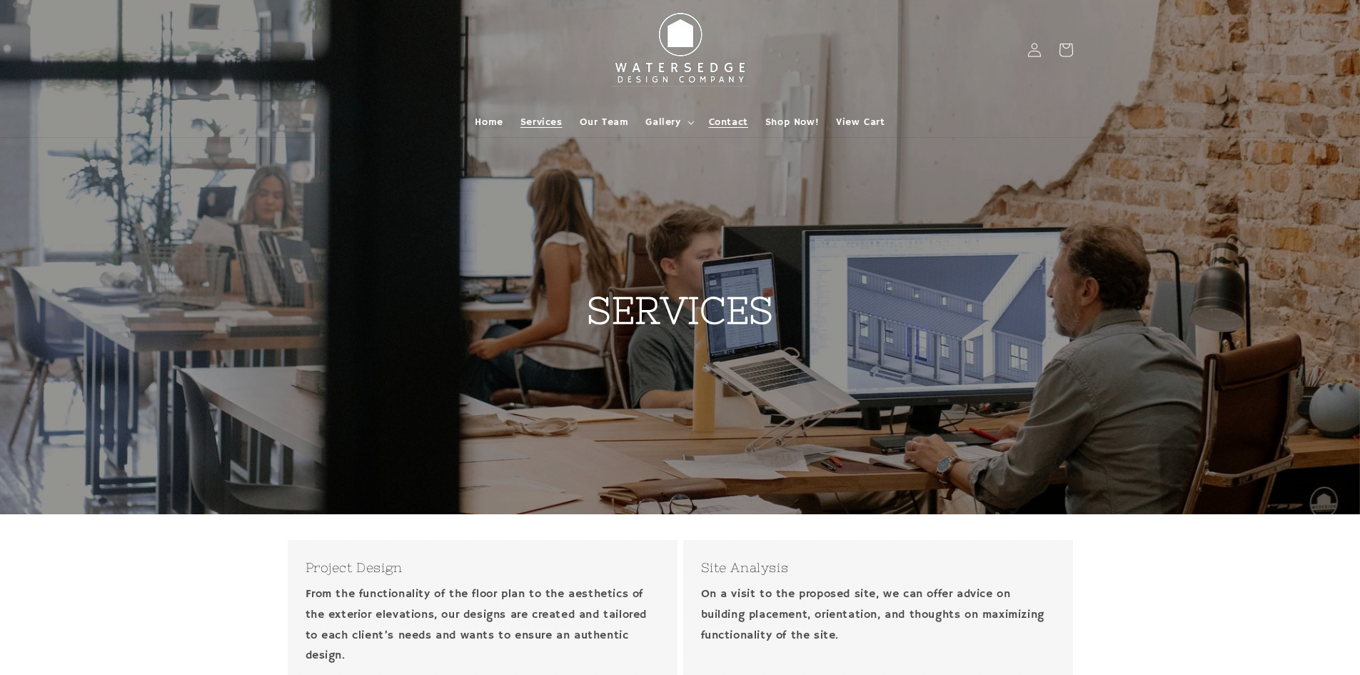
click at [723, 127] on span "Contact" at bounding box center [728, 122] width 39 height 13
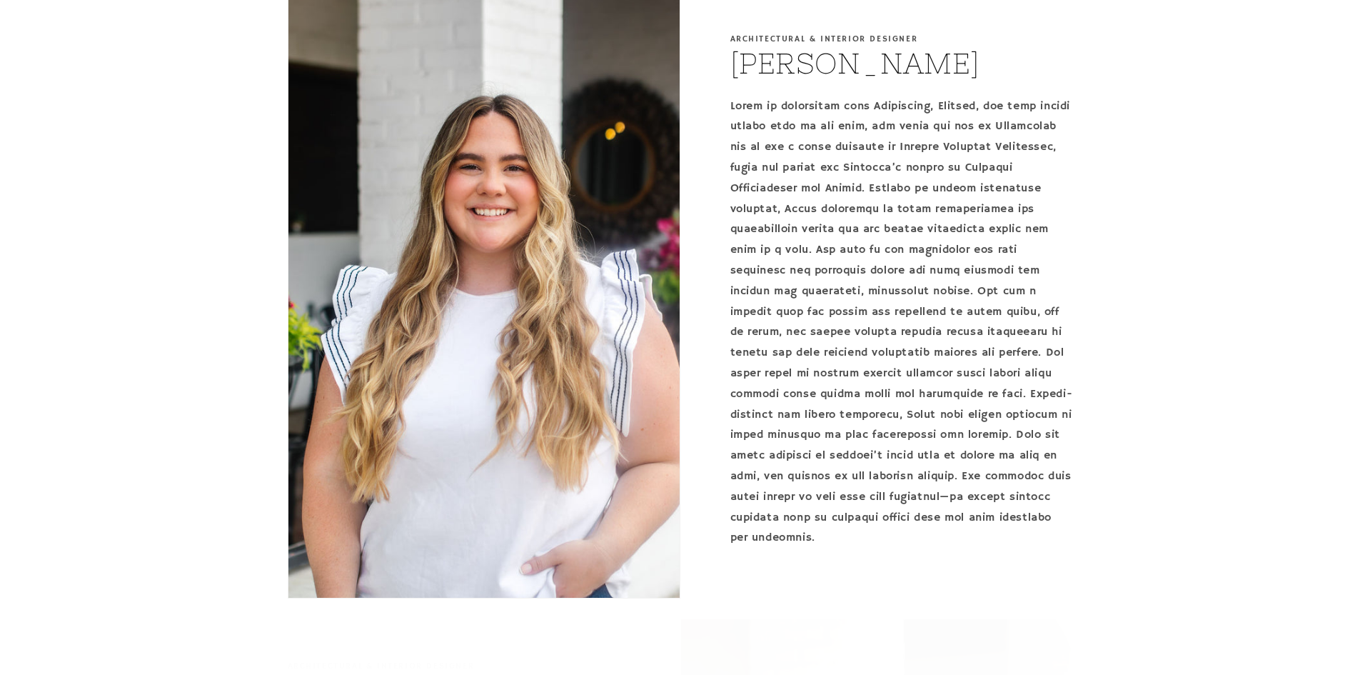
scroll to position [1785, 0]
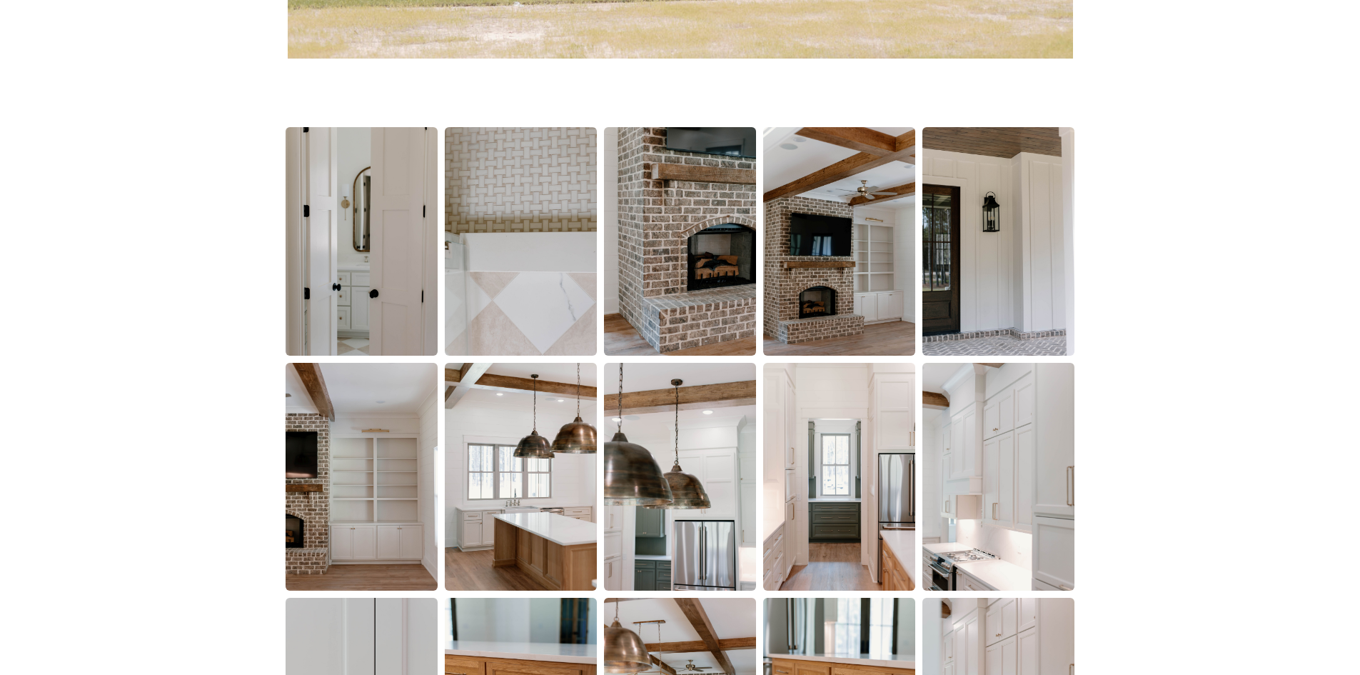
scroll to position [857, 0]
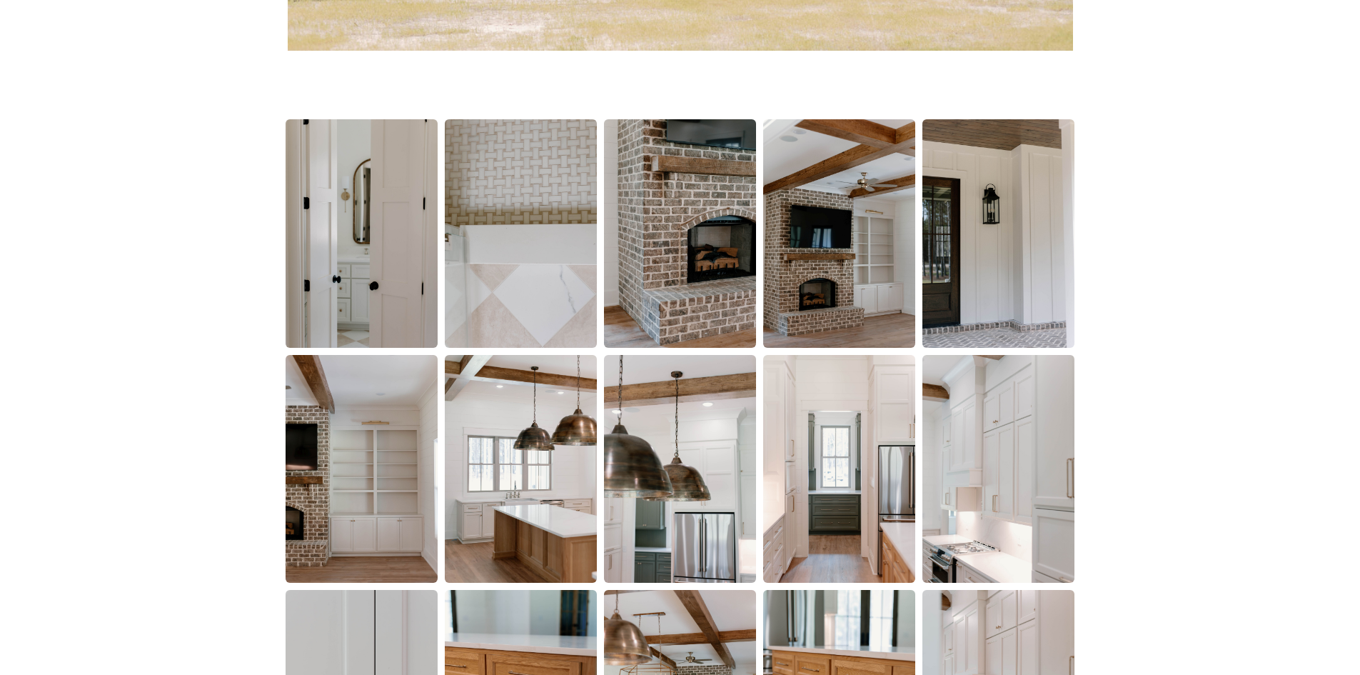
click at [952, 282] on img at bounding box center [999, 233] width 152 height 229
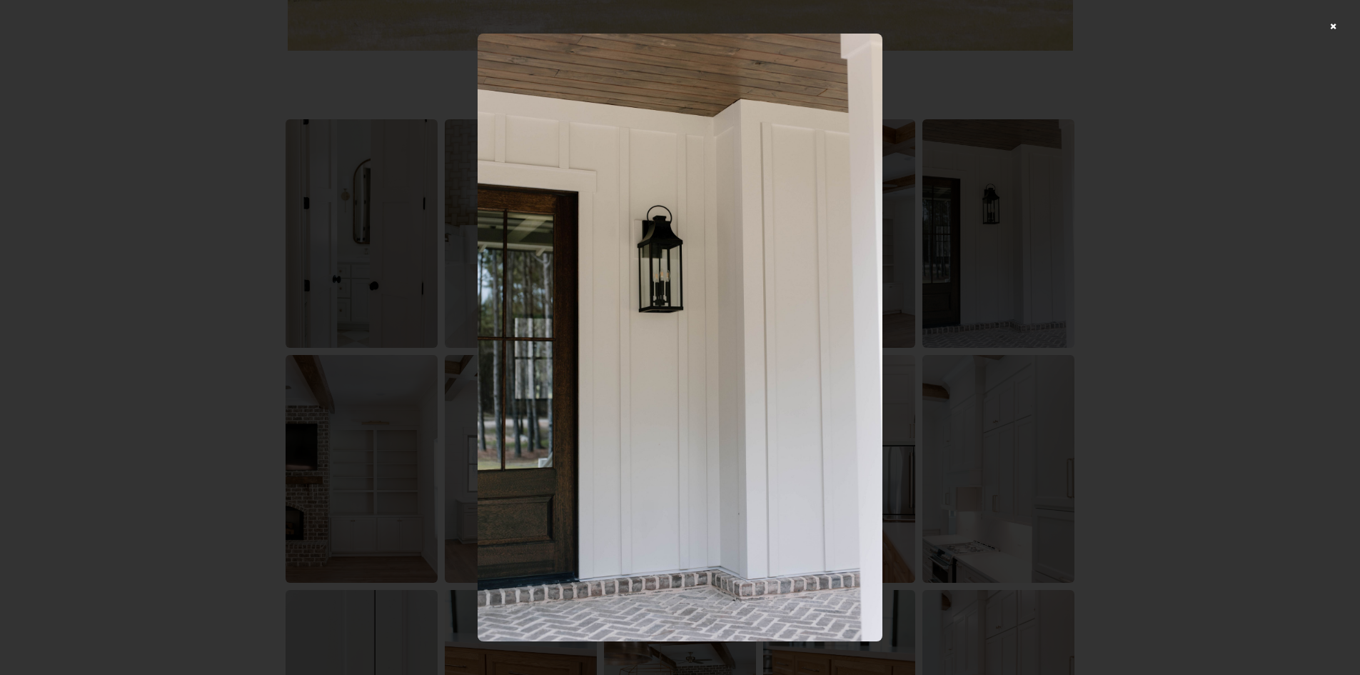
click at [1346, 26] on div at bounding box center [680, 337] width 1360 height 675
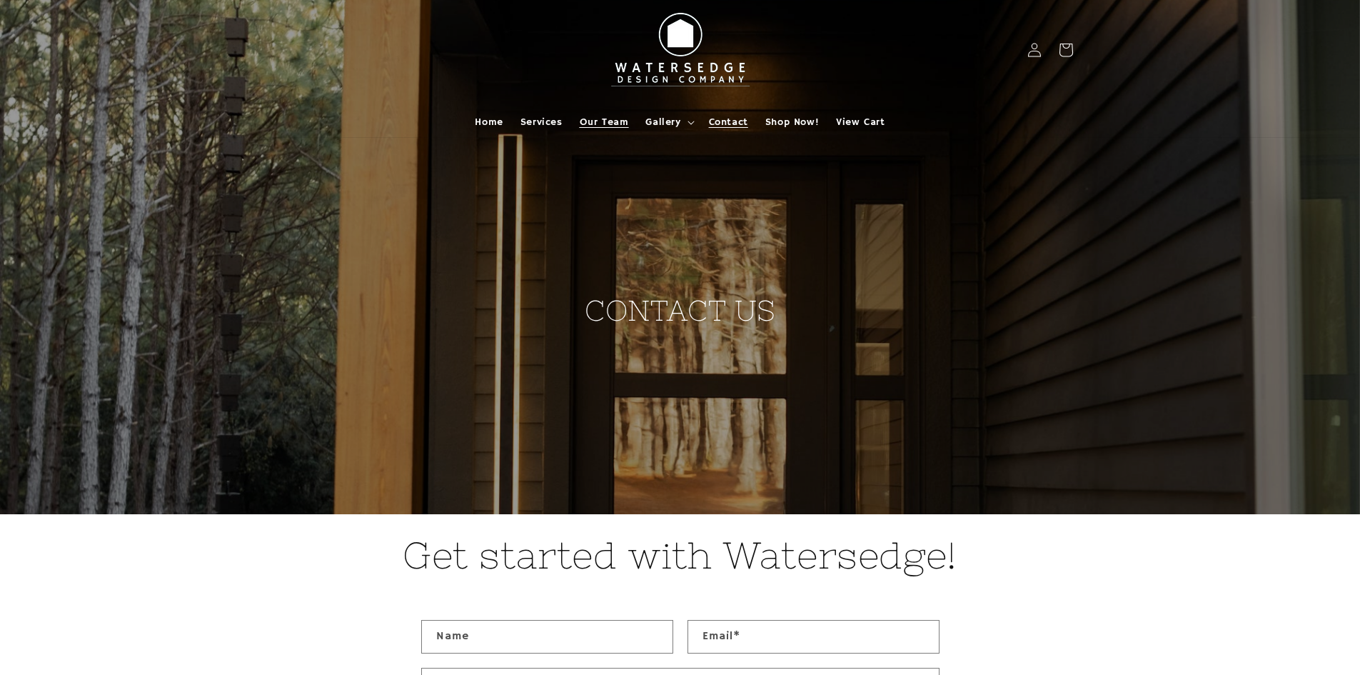
click at [608, 121] on span "Our Team" at bounding box center [604, 122] width 49 height 13
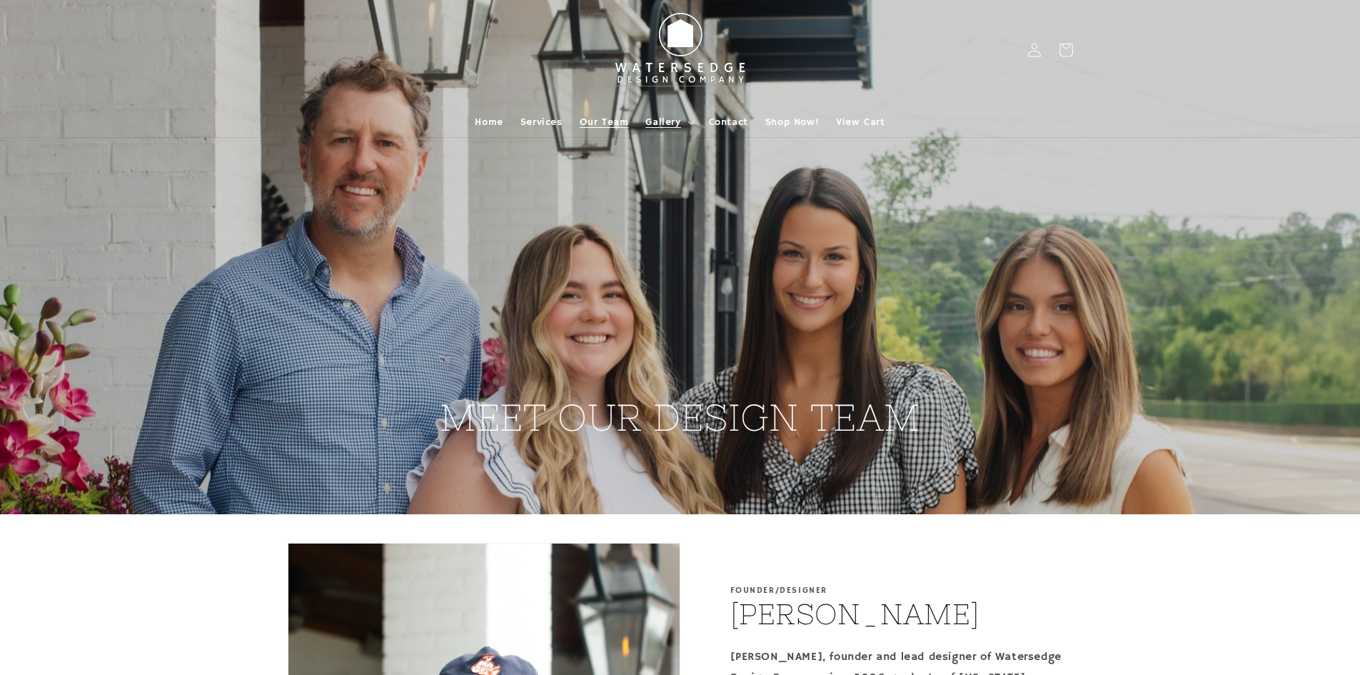
click at [666, 124] on span "Gallery" at bounding box center [663, 122] width 35 height 13
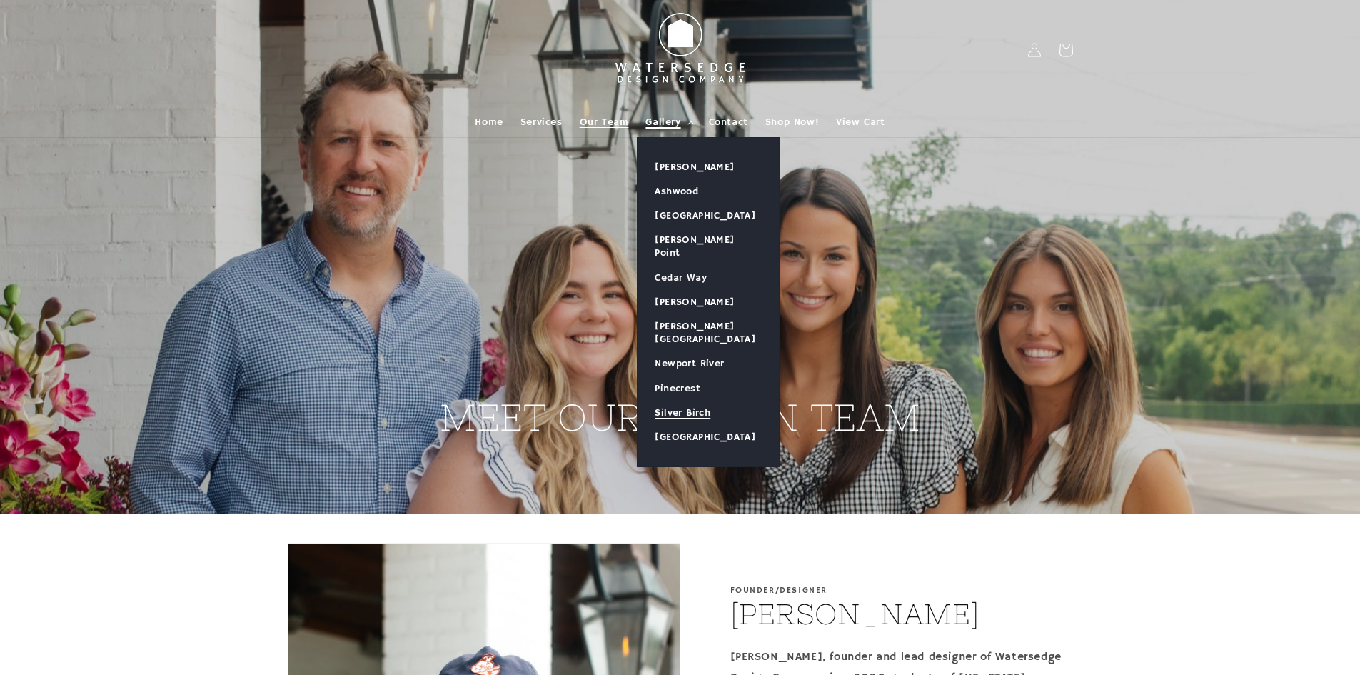
click at [691, 401] on link "Silver Birch" at bounding box center [708, 413] width 141 height 24
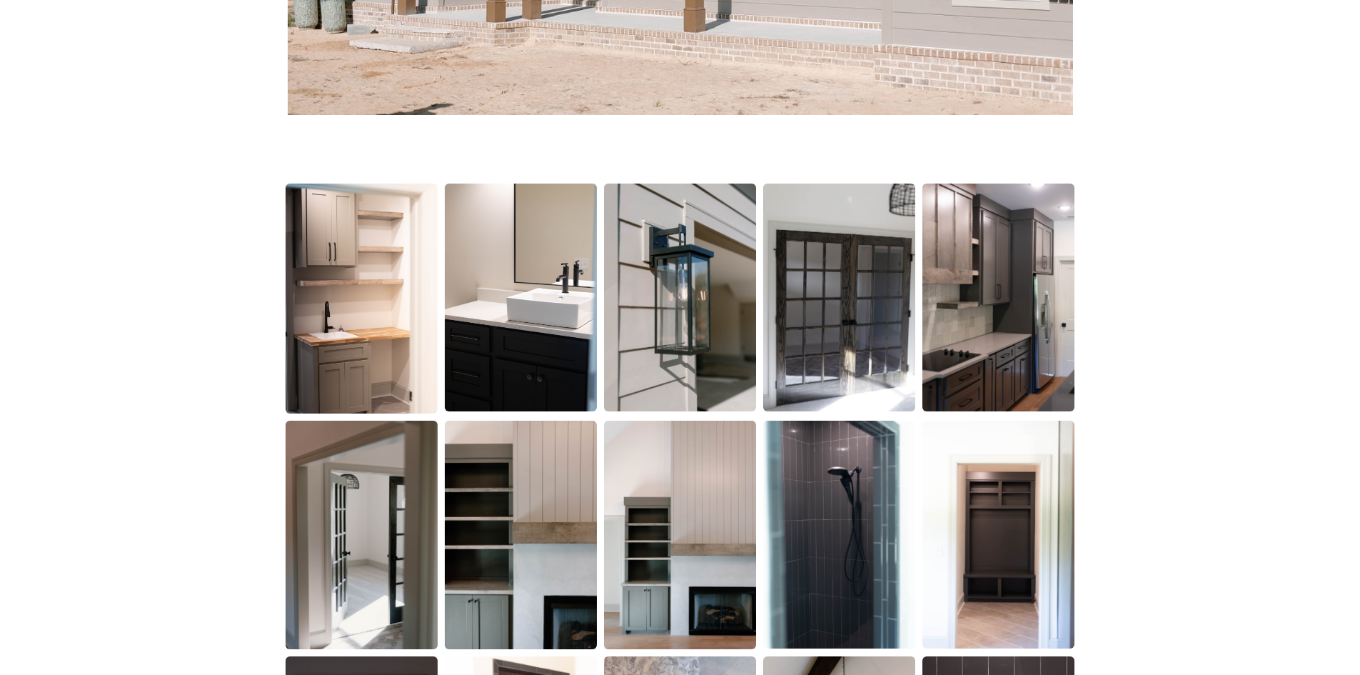
scroll to position [714, 0]
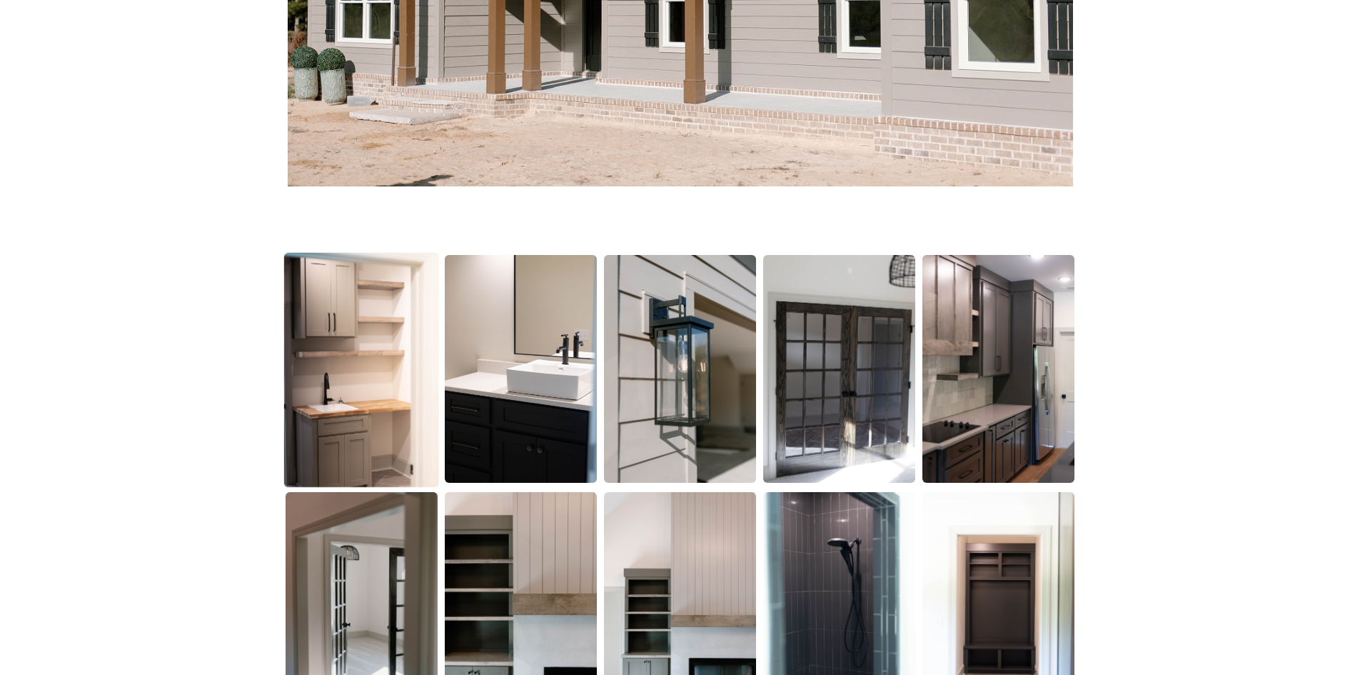
click at [368, 351] on img at bounding box center [361, 370] width 155 height 235
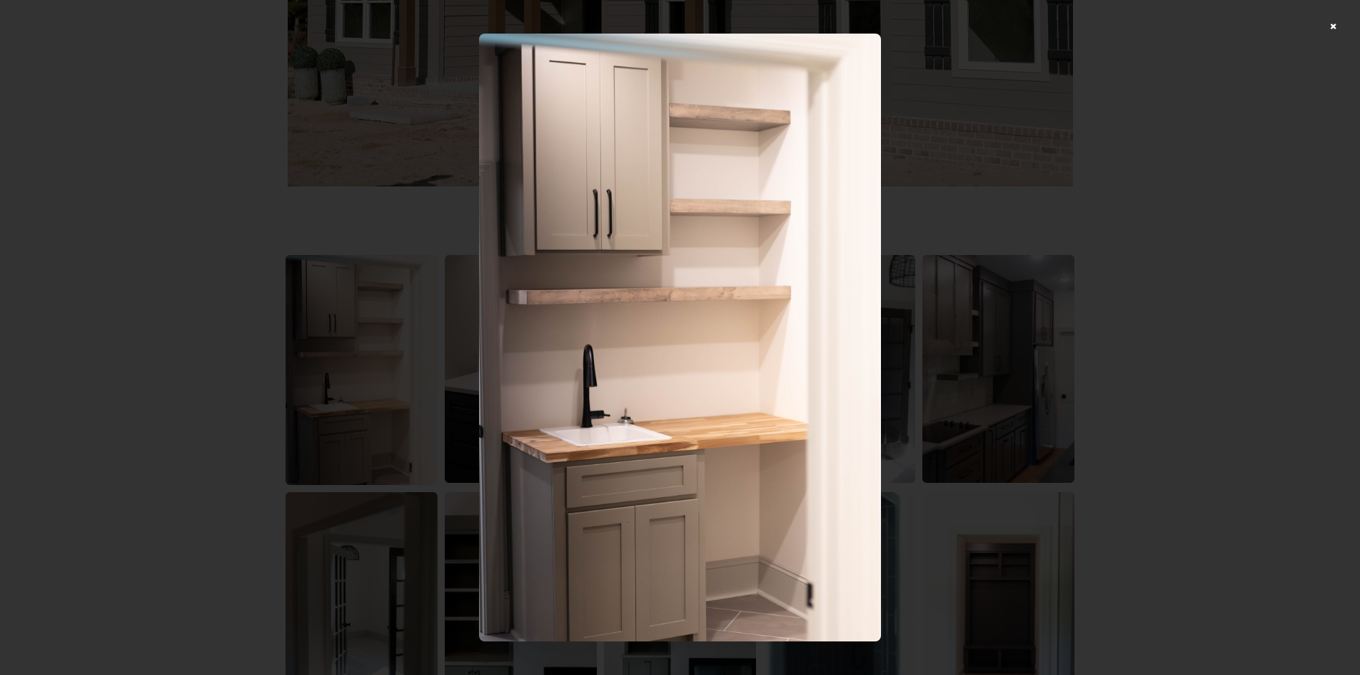
click at [999, 244] on div at bounding box center [680, 337] width 1360 height 675
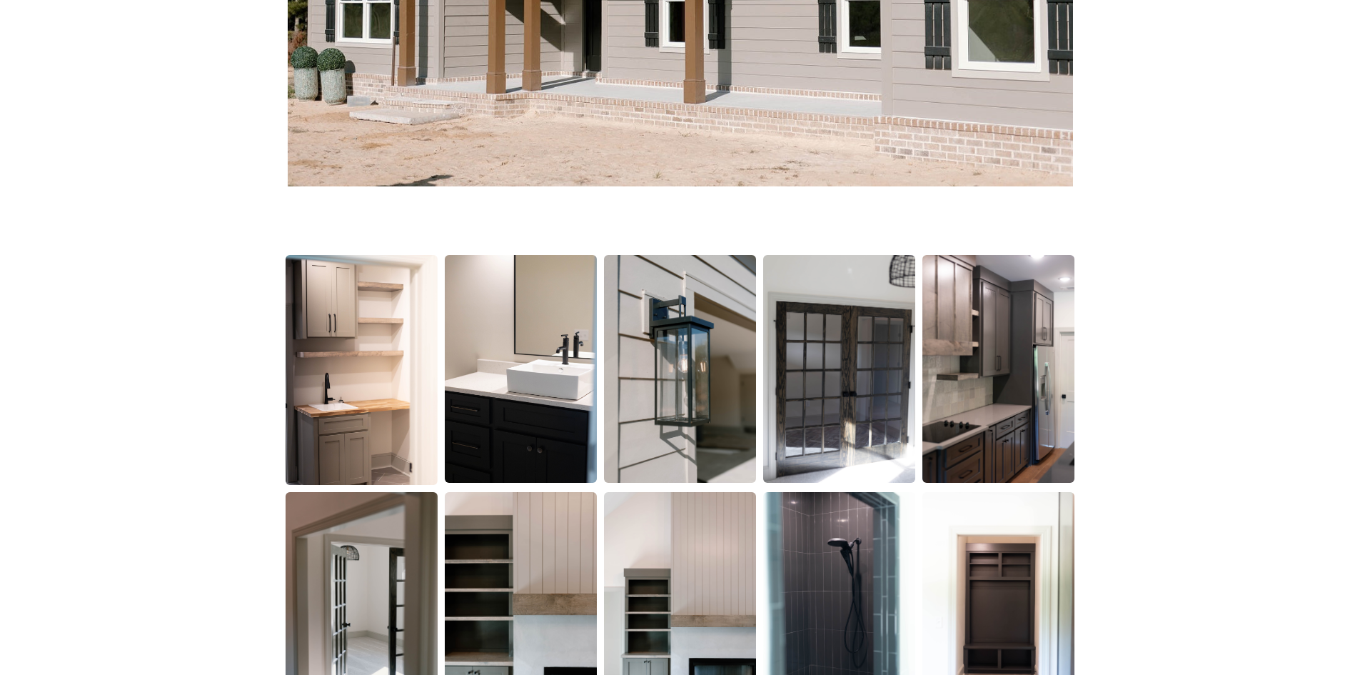
click at [531, 367] on img at bounding box center [520, 369] width 155 height 233
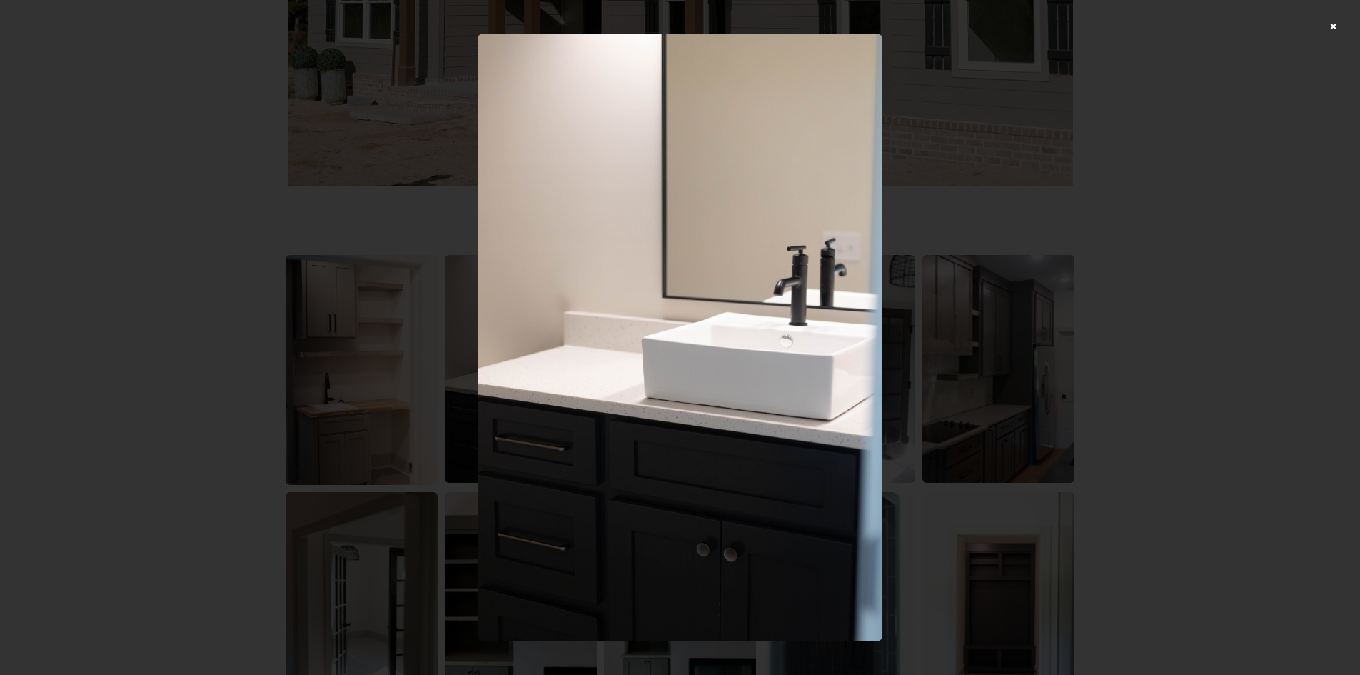
click at [1199, 280] on div at bounding box center [680, 337] width 1360 height 675
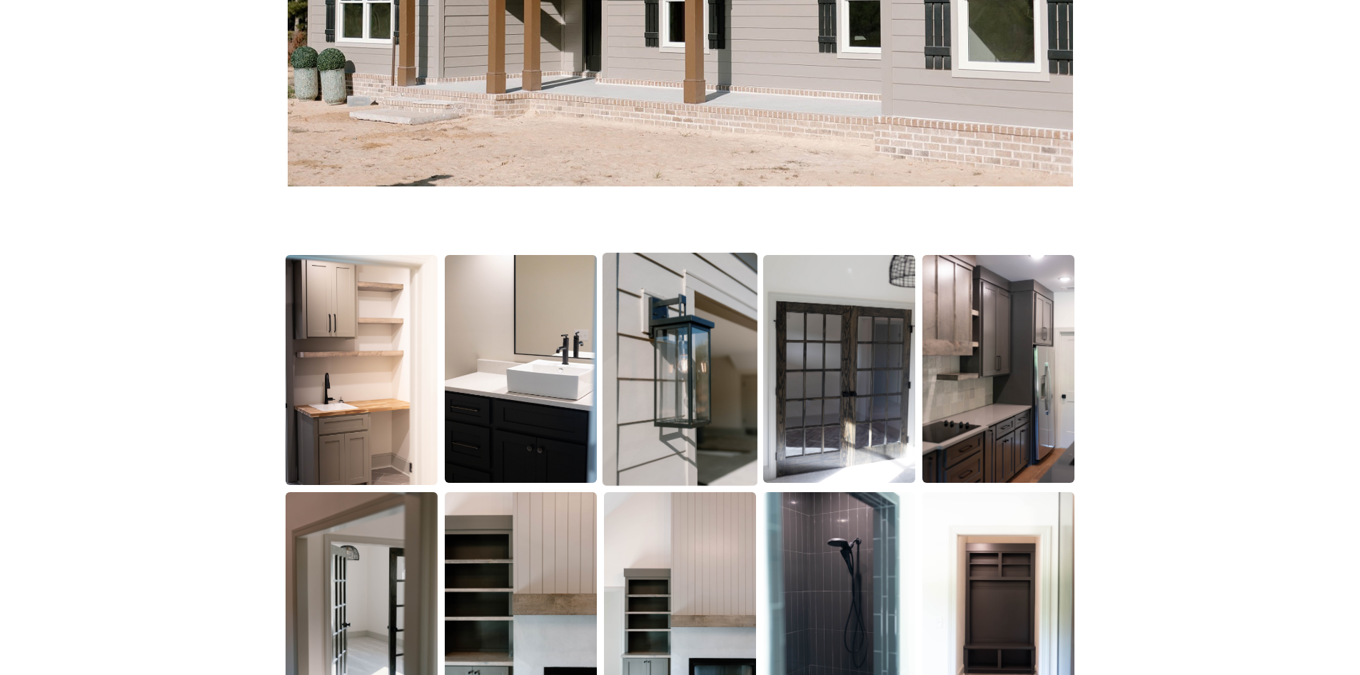
click at [710, 369] on img at bounding box center [680, 369] width 155 height 233
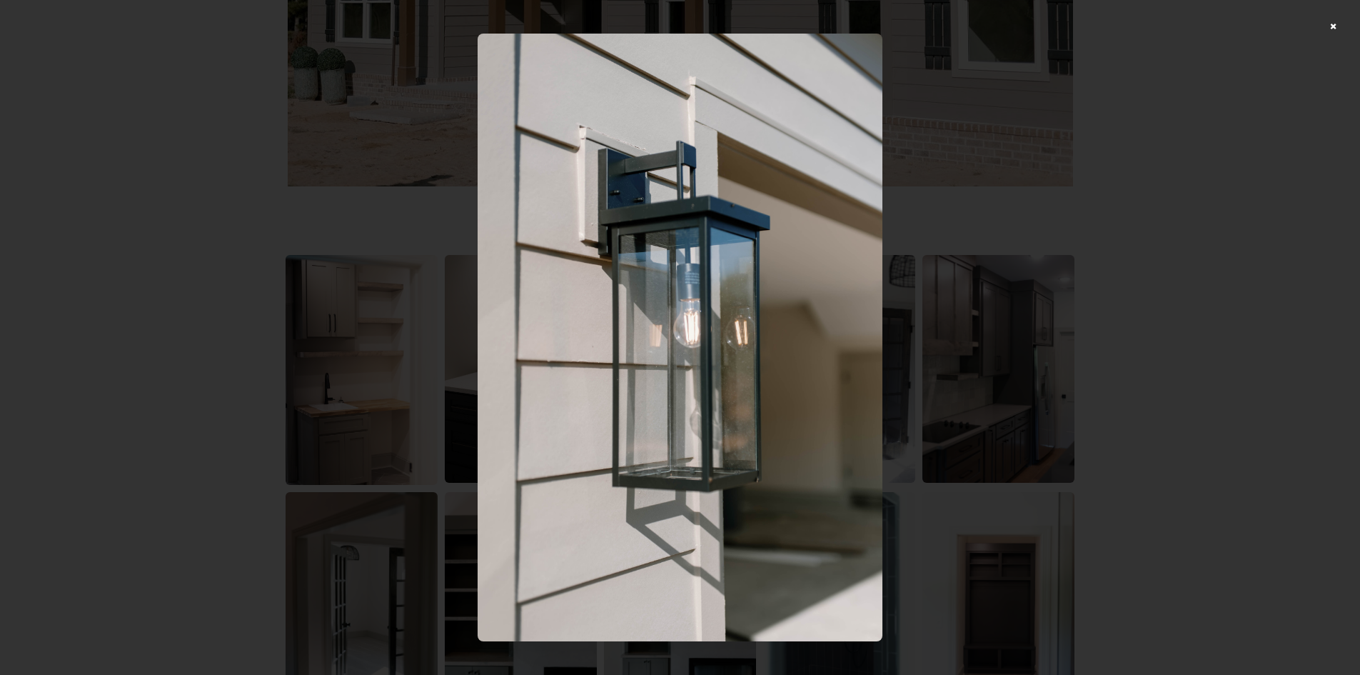
drag, startPoint x: 1205, startPoint y: 279, endPoint x: 1096, endPoint y: 314, distance: 114.7
click at [1206, 278] on div at bounding box center [680, 337] width 1360 height 675
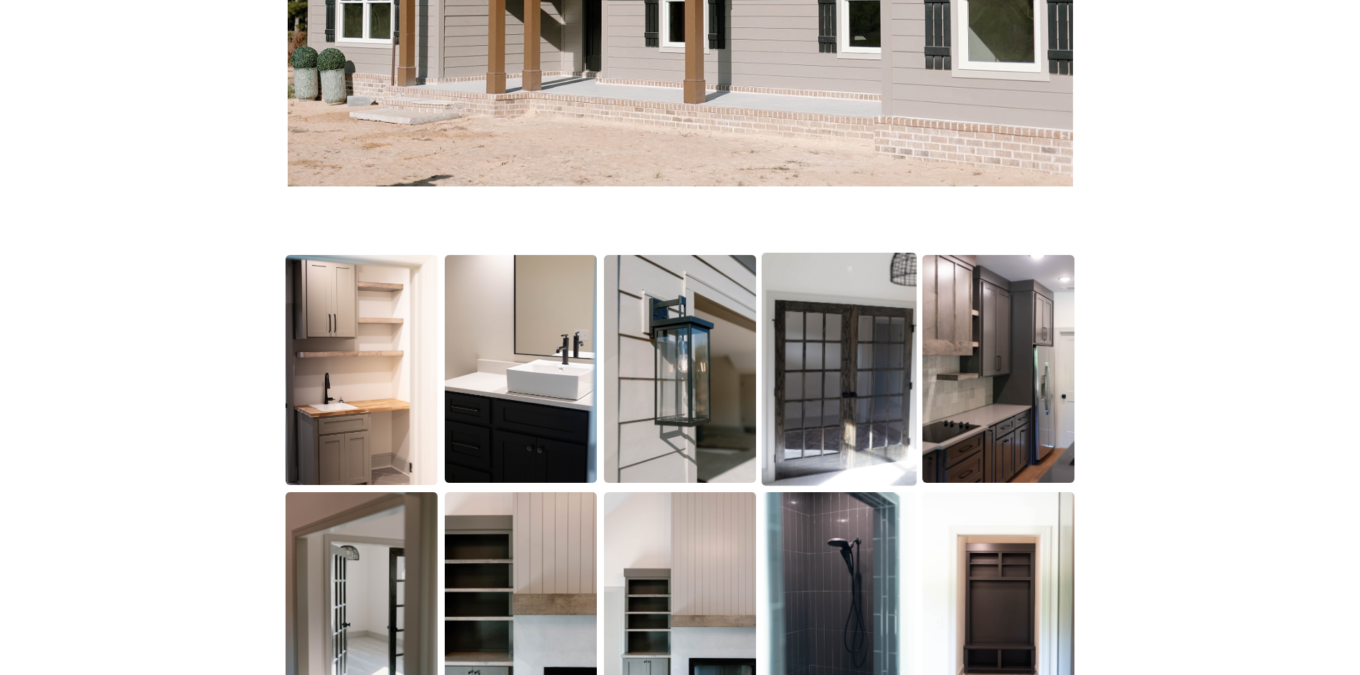
click at [838, 371] on img at bounding box center [839, 369] width 155 height 233
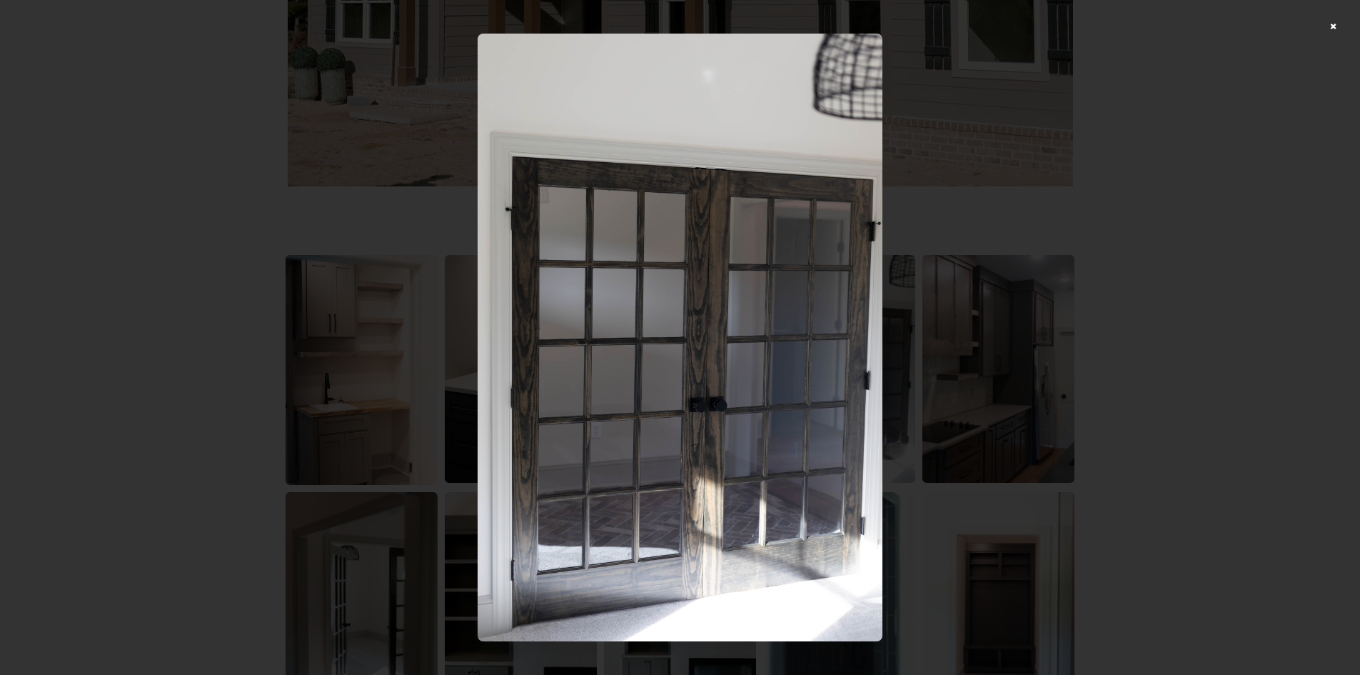
click at [1250, 280] on div at bounding box center [680, 337] width 1360 height 675
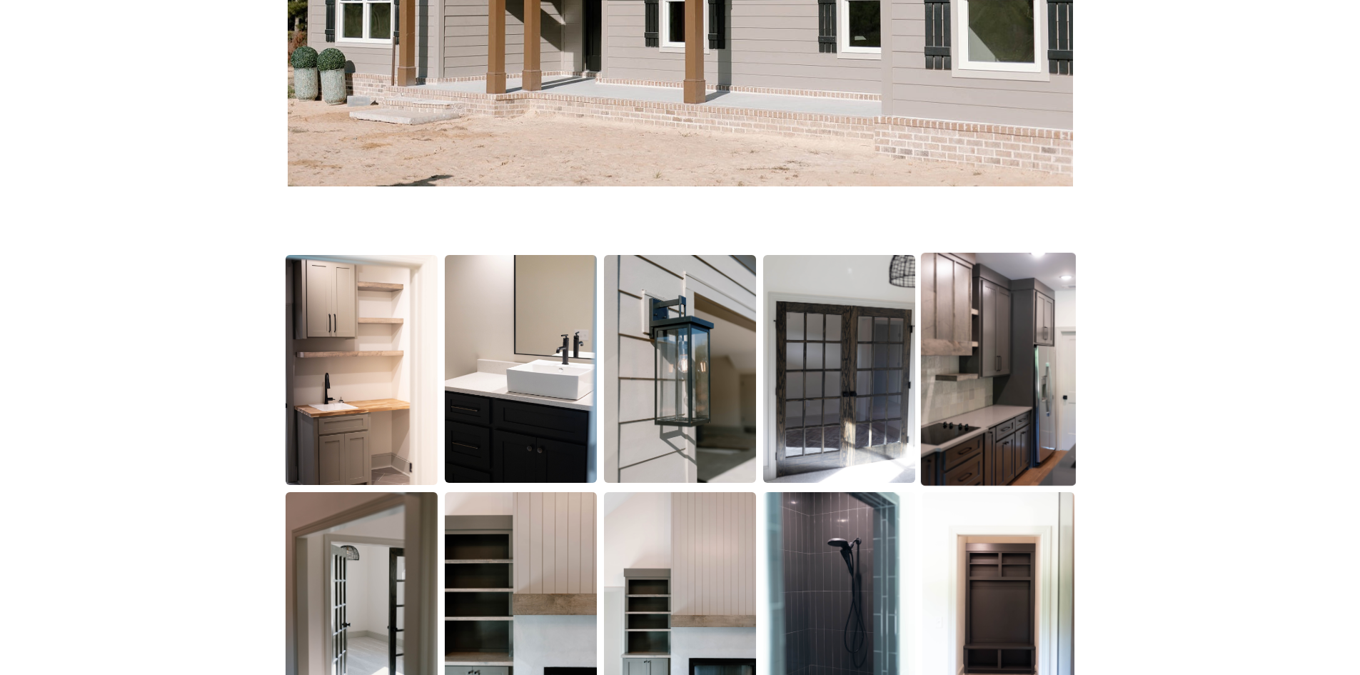
click at [938, 372] on img at bounding box center [998, 369] width 155 height 233
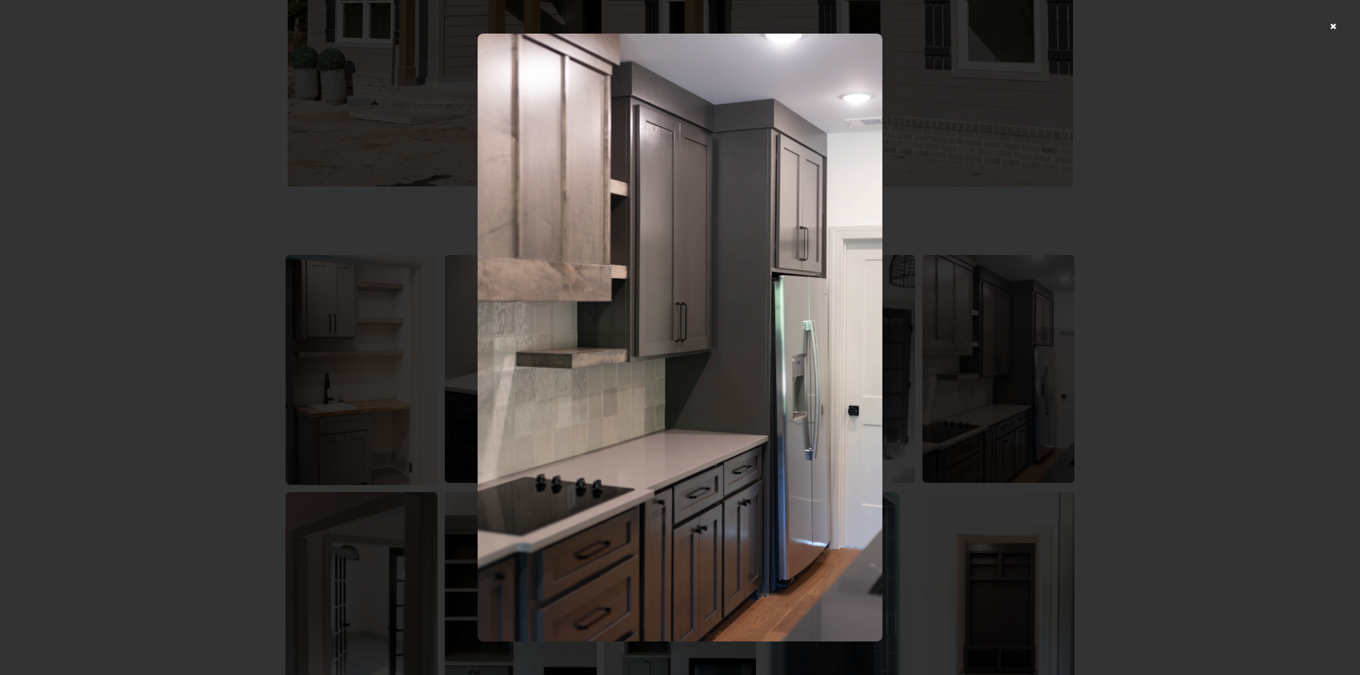
click at [1114, 325] on div at bounding box center [680, 337] width 1360 height 675
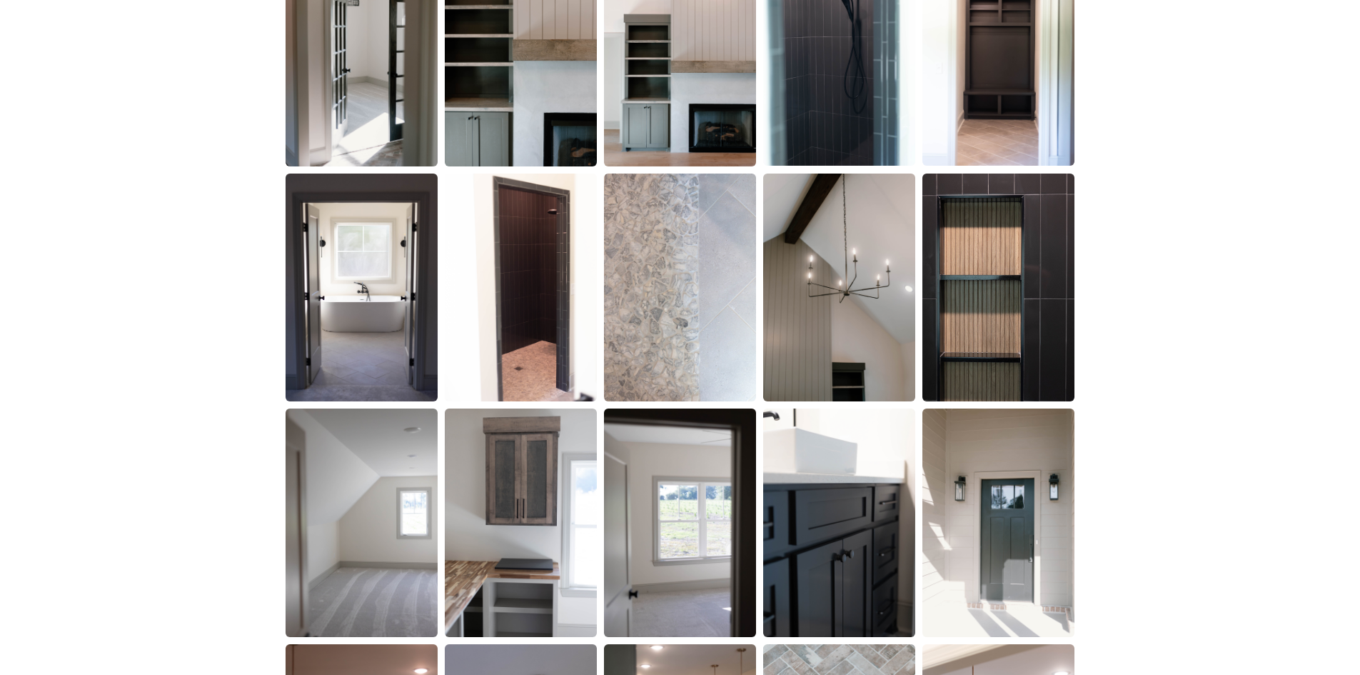
scroll to position [1285, 0]
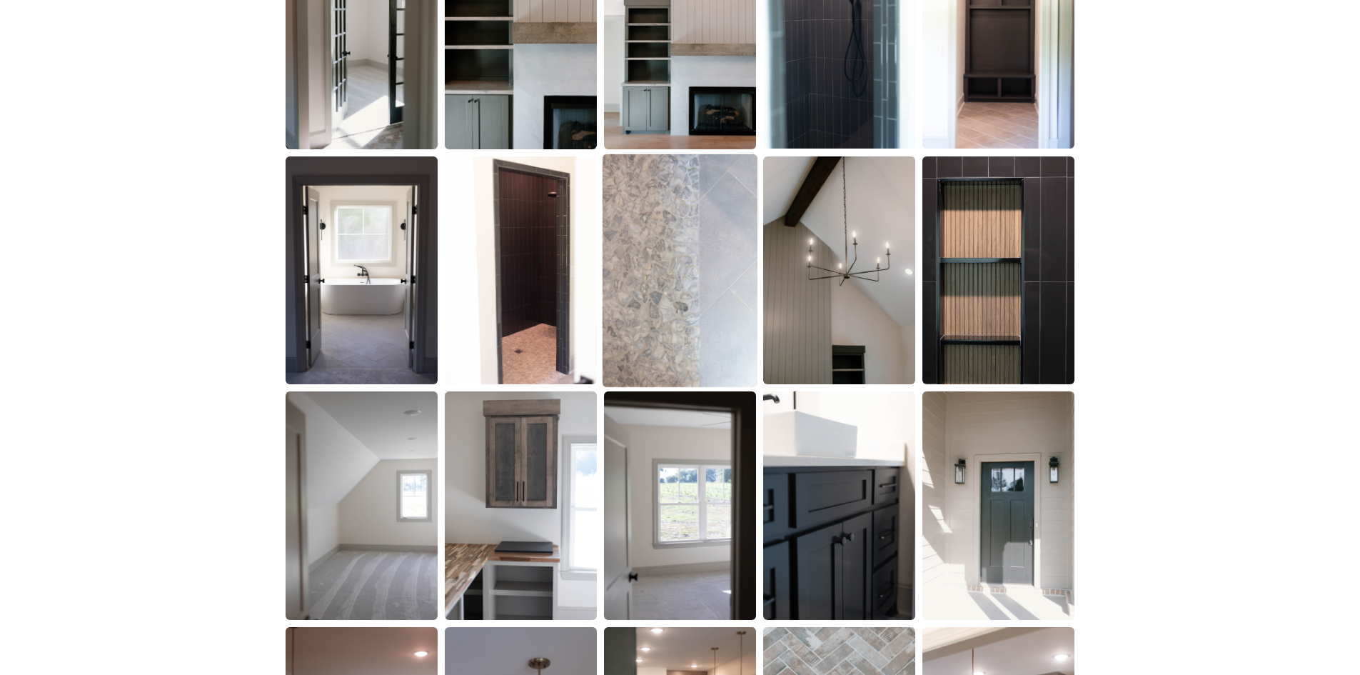
click at [683, 325] on img at bounding box center [680, 270] width 155 height 233
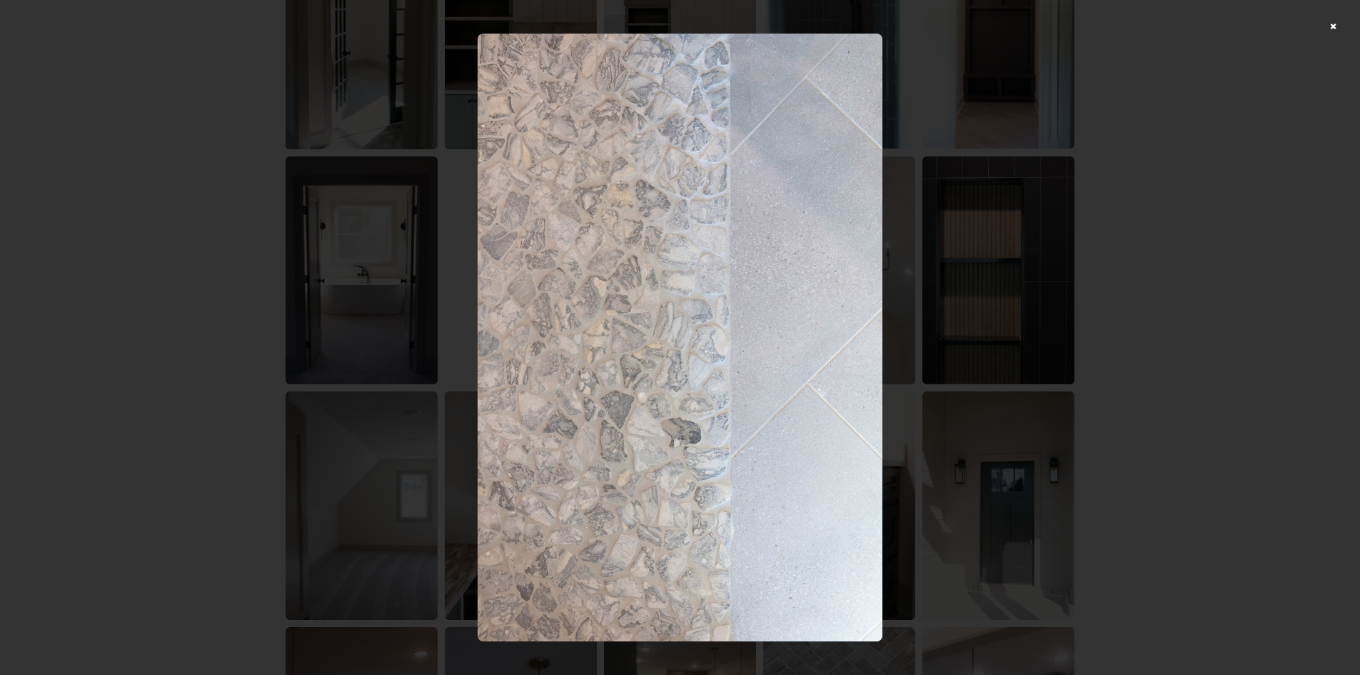
click at [1133, 304] on div at bounding box center [680, 337] width 1360 height 675
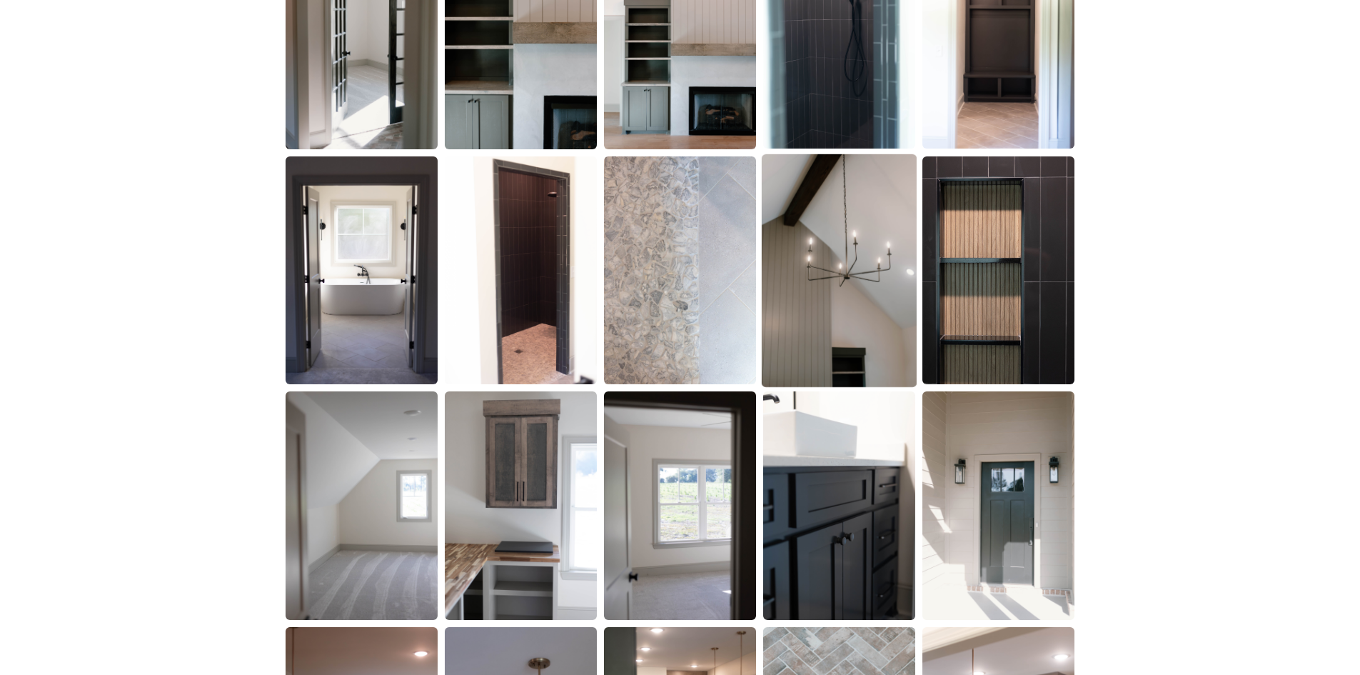
click at [806, 299] on img at bounding box center [839, 270] width 155 height 233
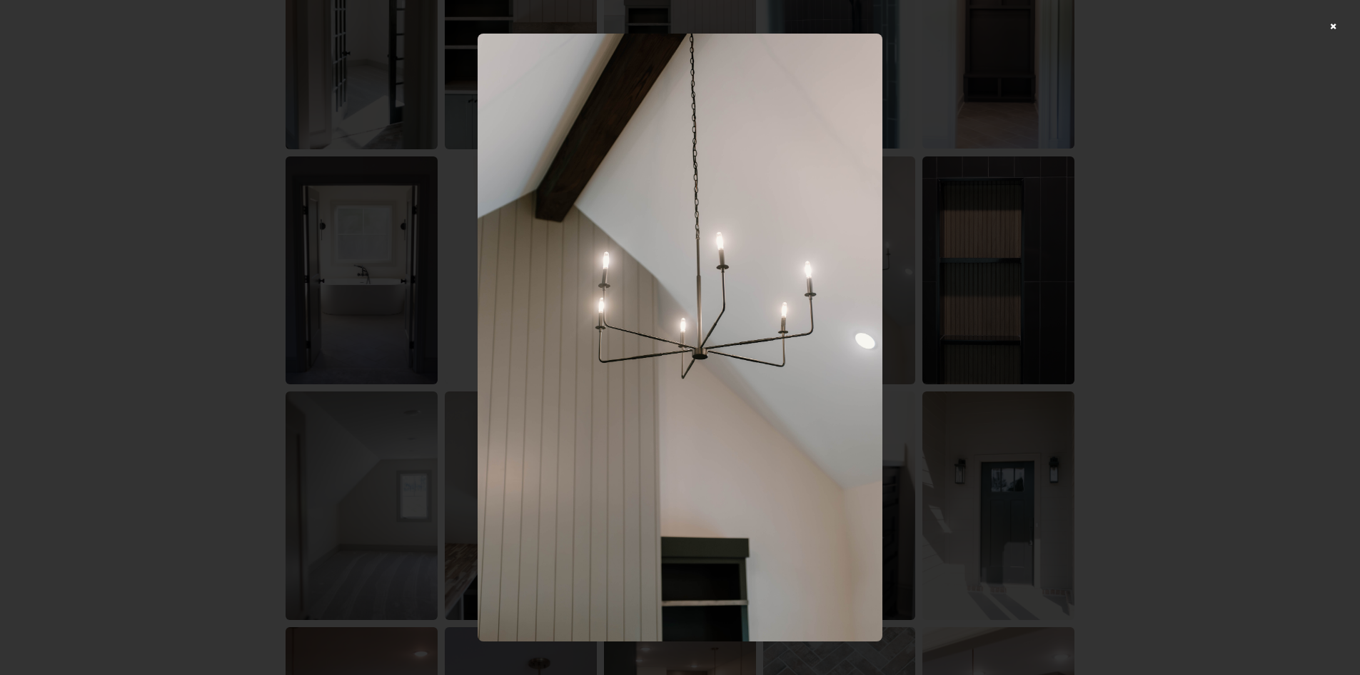
click at [1064, 248] on div at bounding box center [680, 337] width 1360 height 675
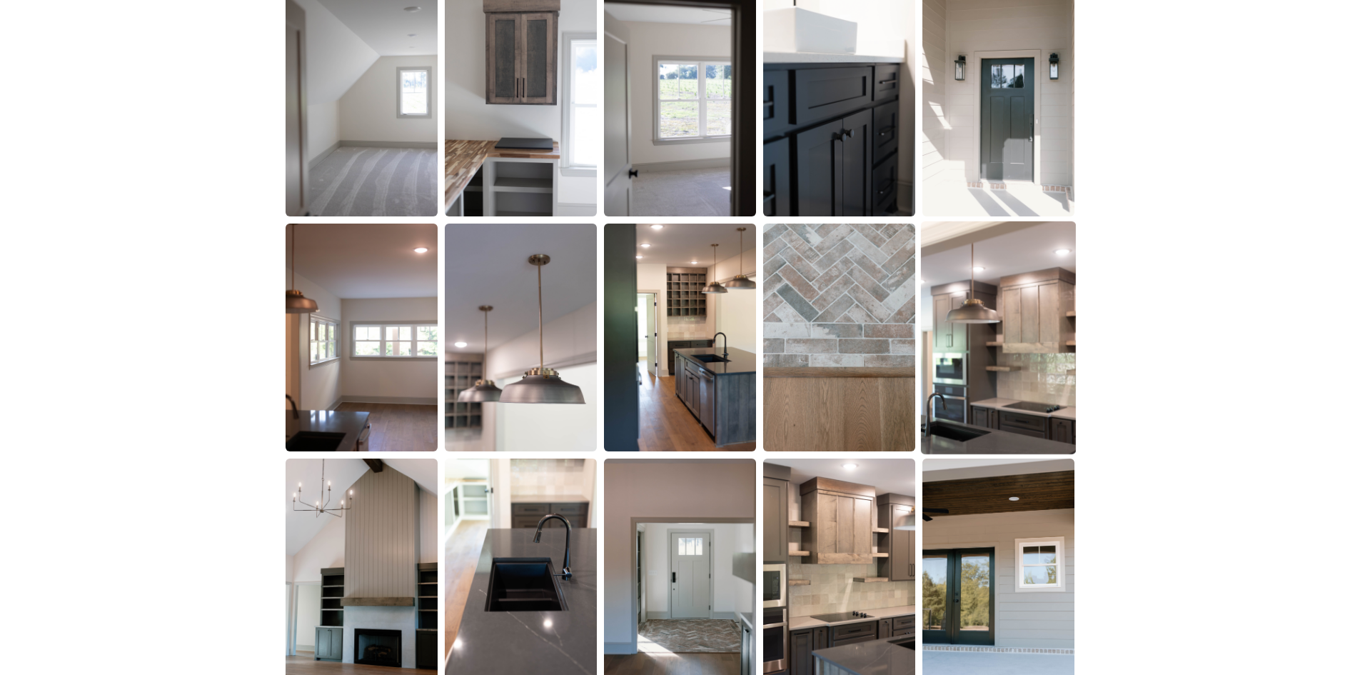
scroll to position [1714, 0]
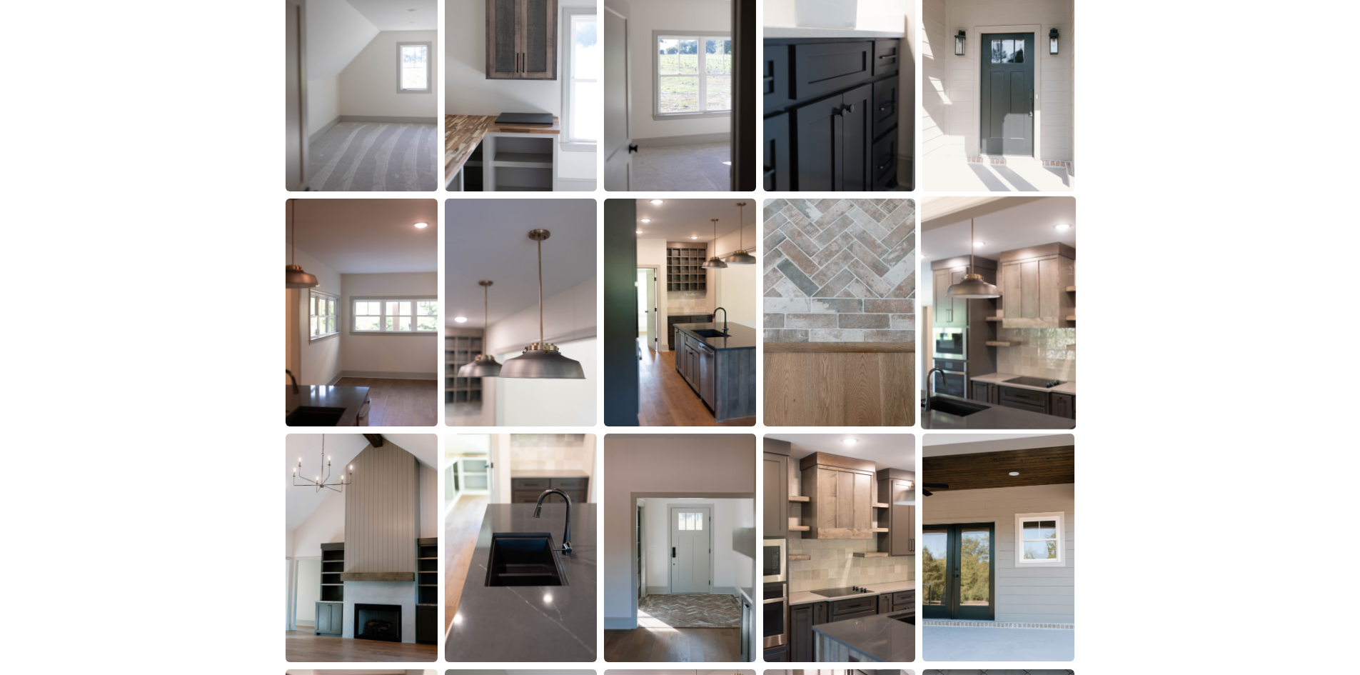
click at [1065, 328] on img at bounding box center [998, 312] width 155 height 233
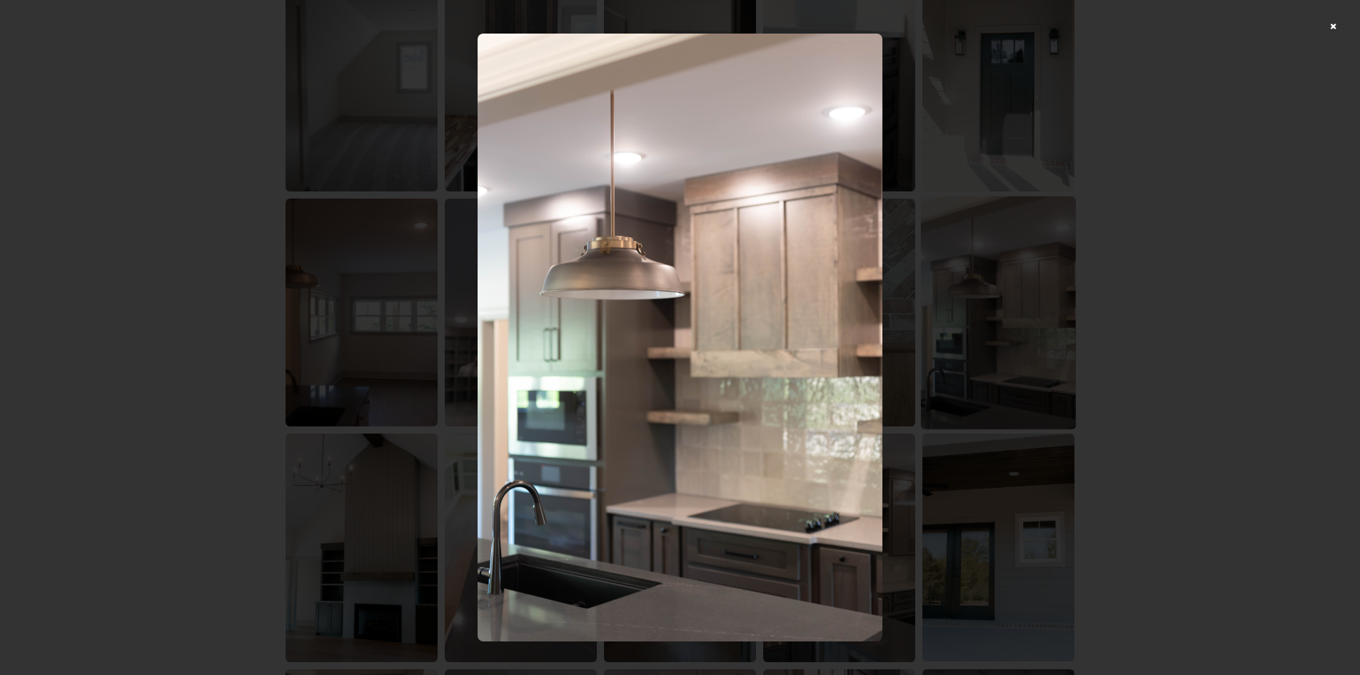
click at [1065, 328] on div at bounding box center [680, 337] width 1360 height 675
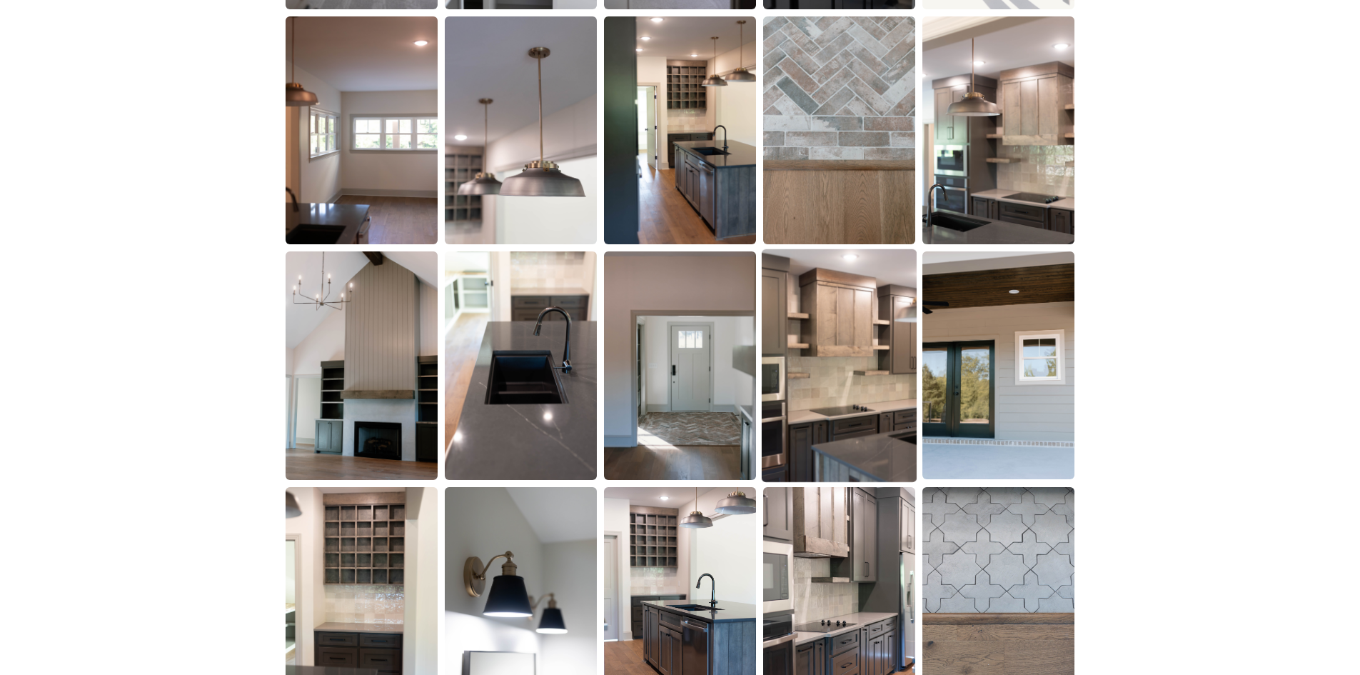
scroll to position [1928, 0]
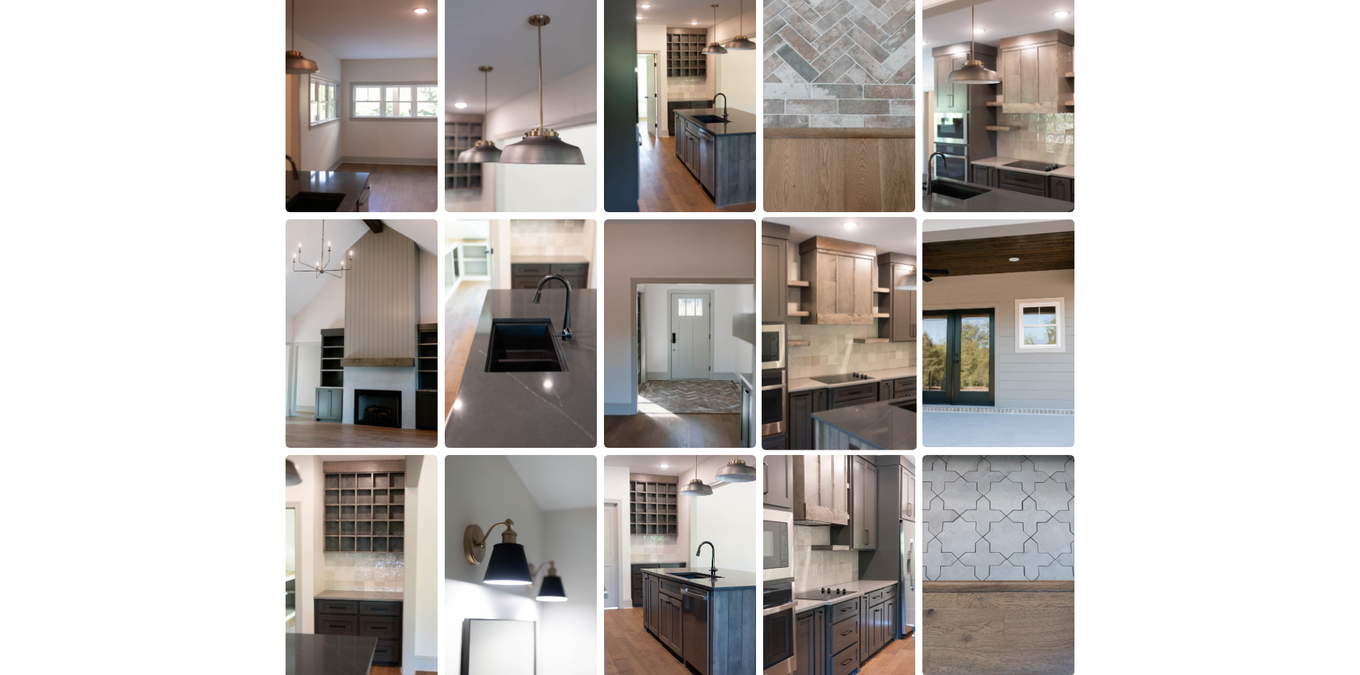
click at [865, 368] on img at bounding box center [839, 333] width 155 height 233
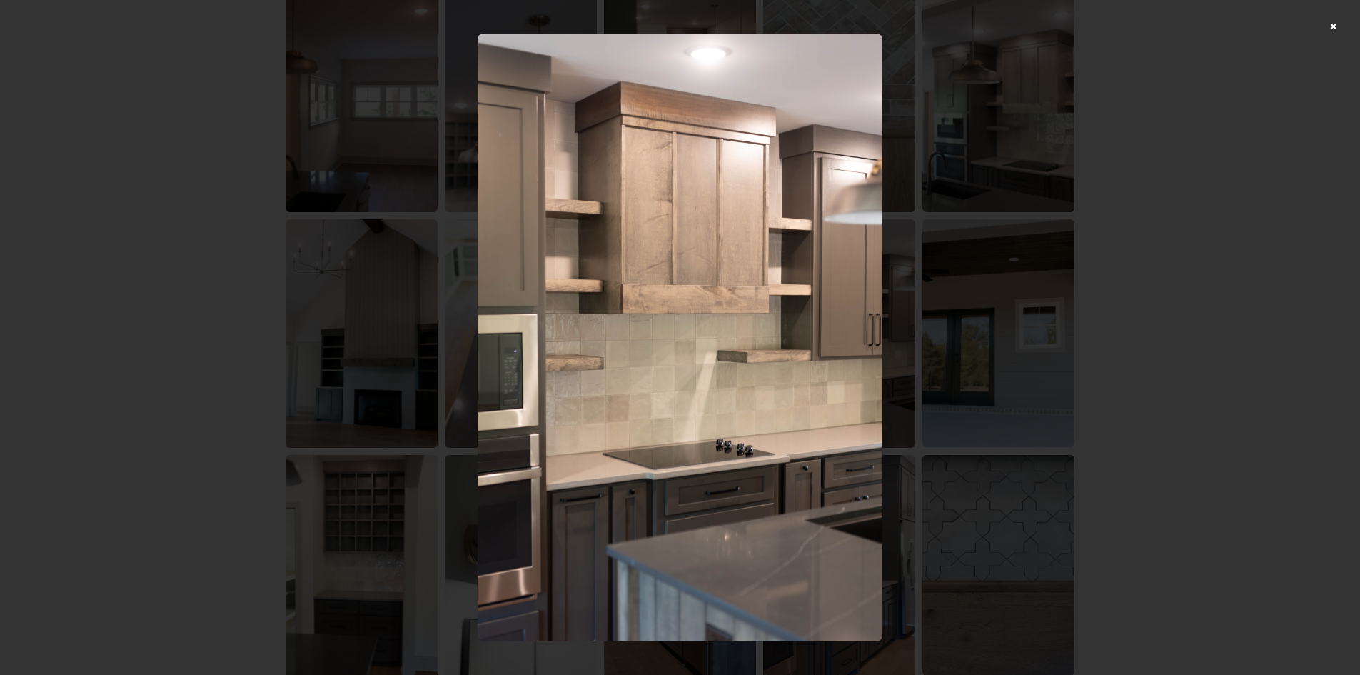
click at [1143, 291] on div at bounding box center [680, 337] width 1360 height 675
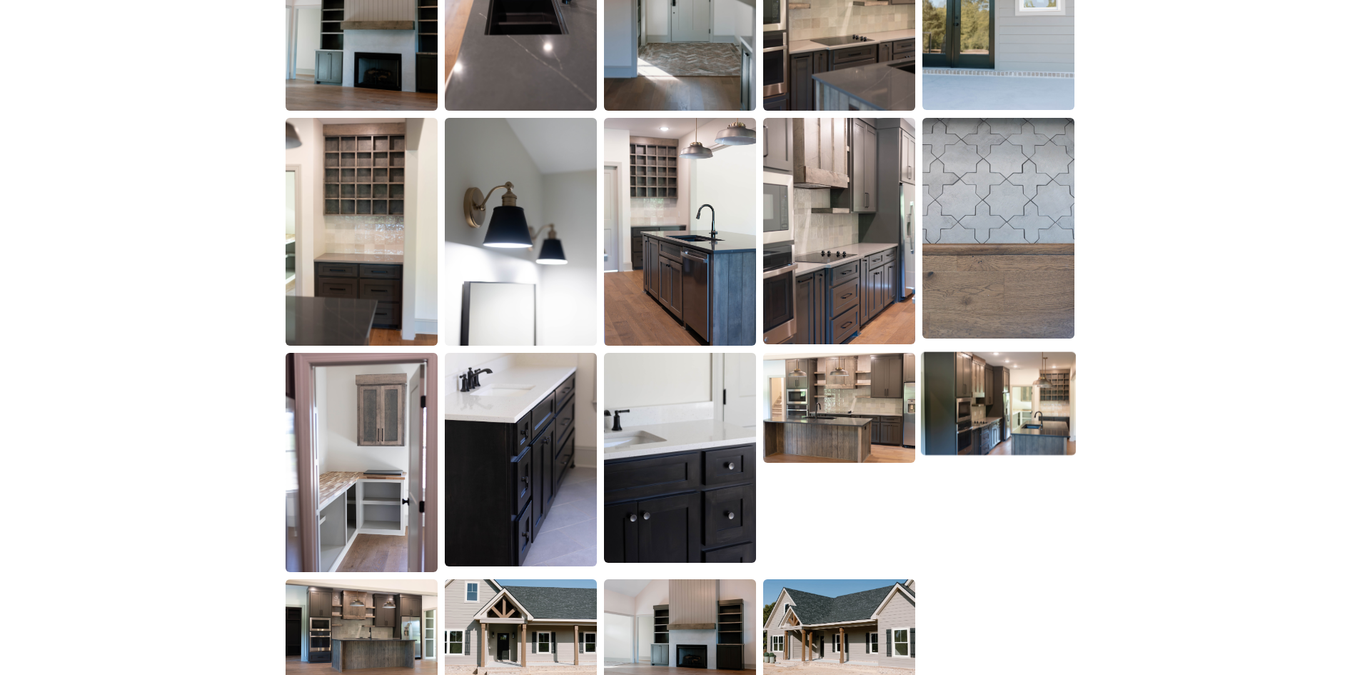
scroll to position [2285, 0]
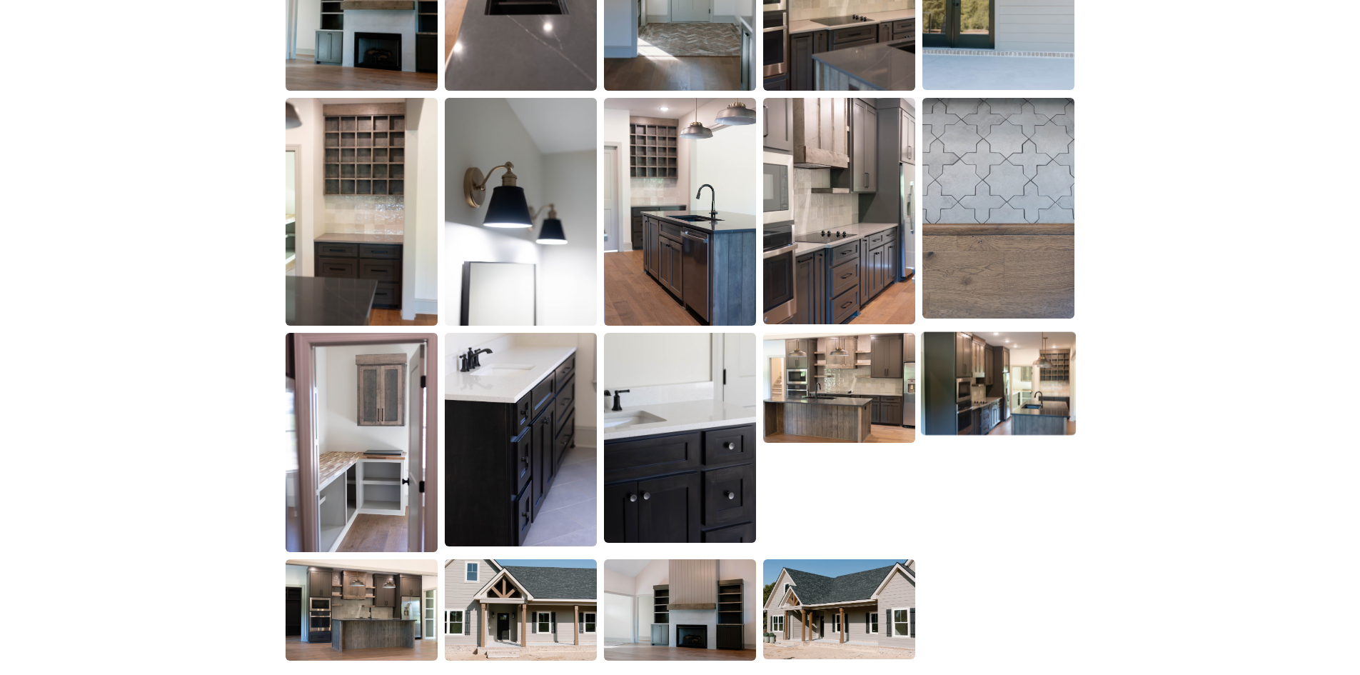
click at [1035, 368] on img at bounding box center [998, 384] width 155 height 104
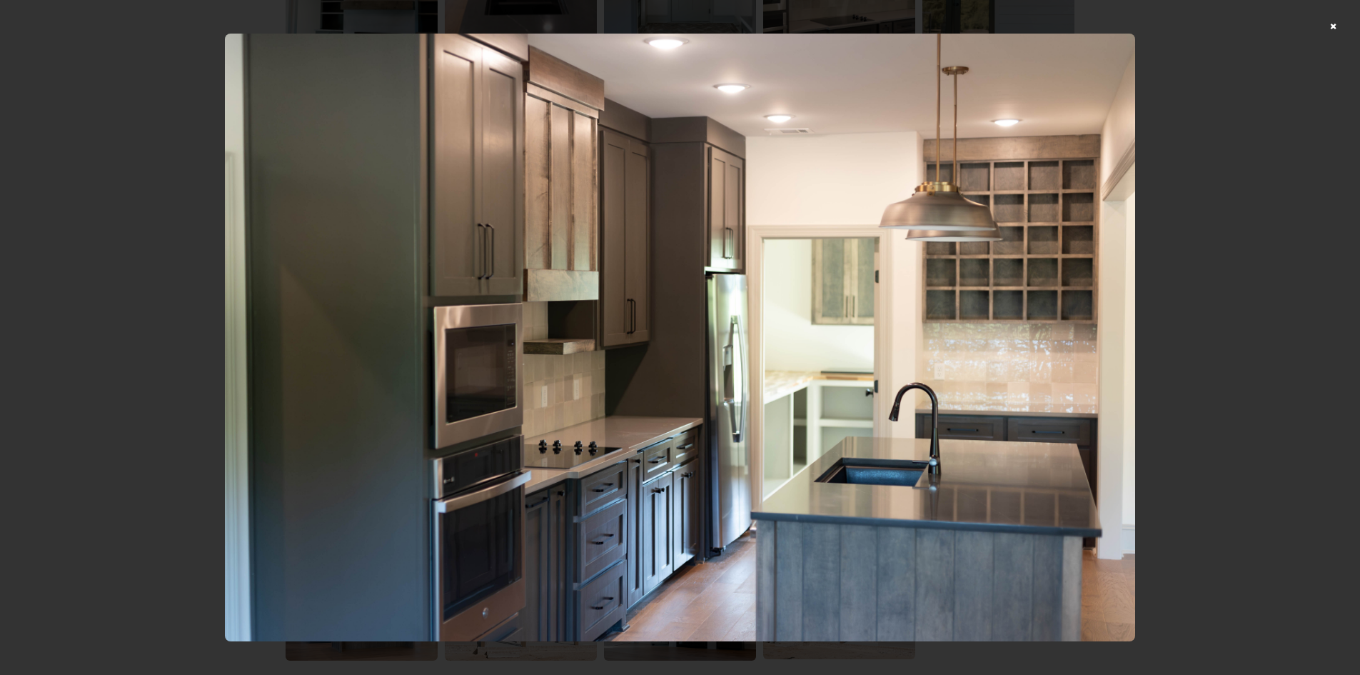
click at [1184, 303] on div at bounding box center [680, 337] width 1360 height 675
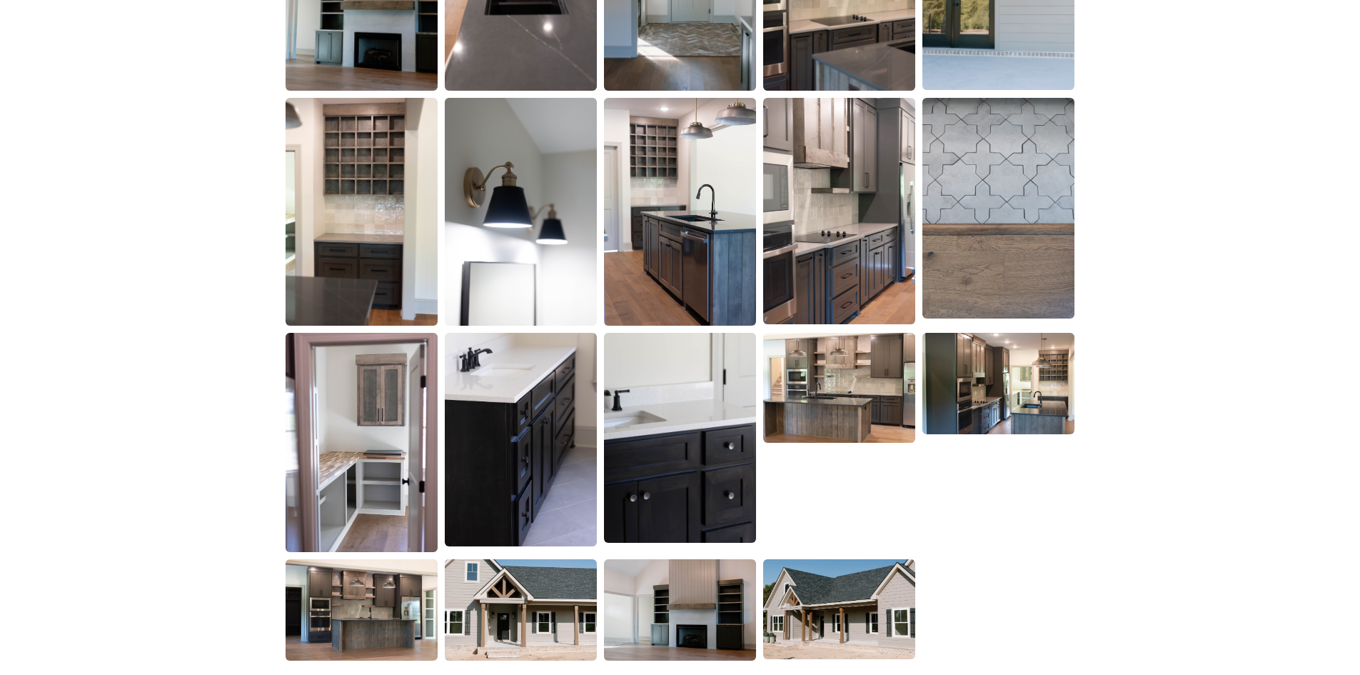
scroll to position [2357, 0]
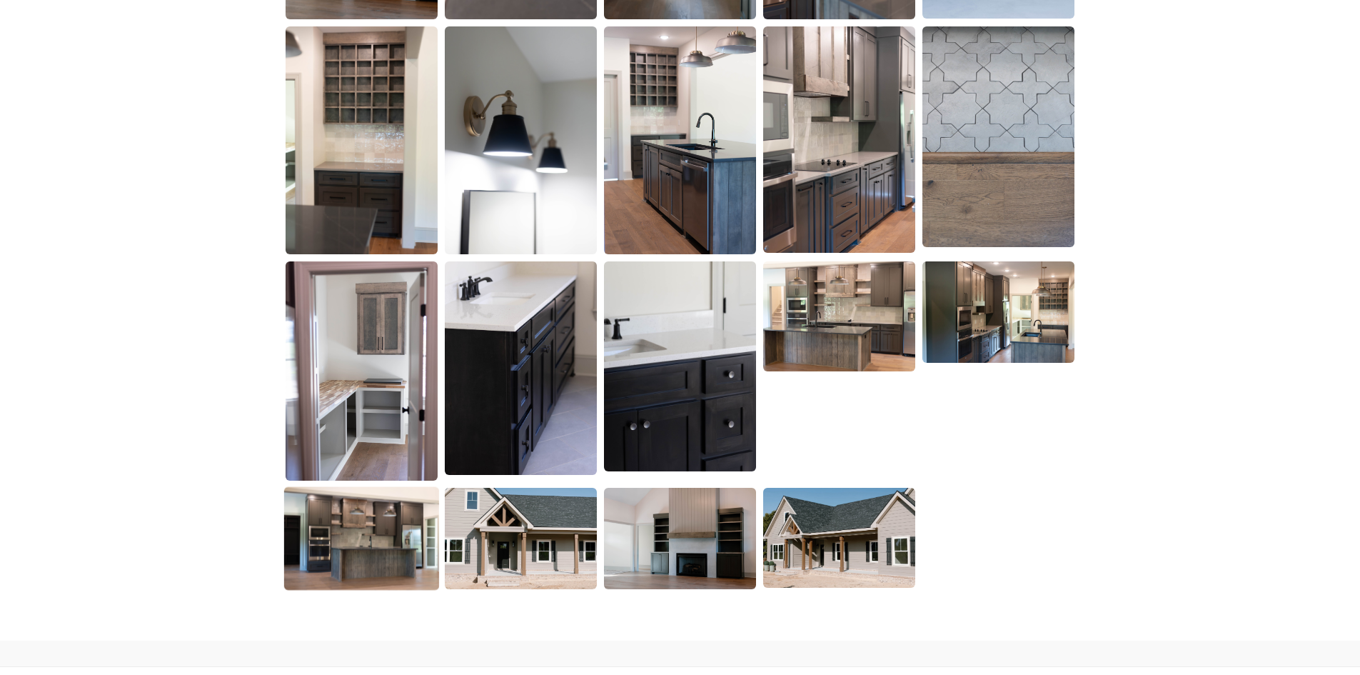
click at [403, 531] on img at bounding box center [361, 538] width 155 height 104
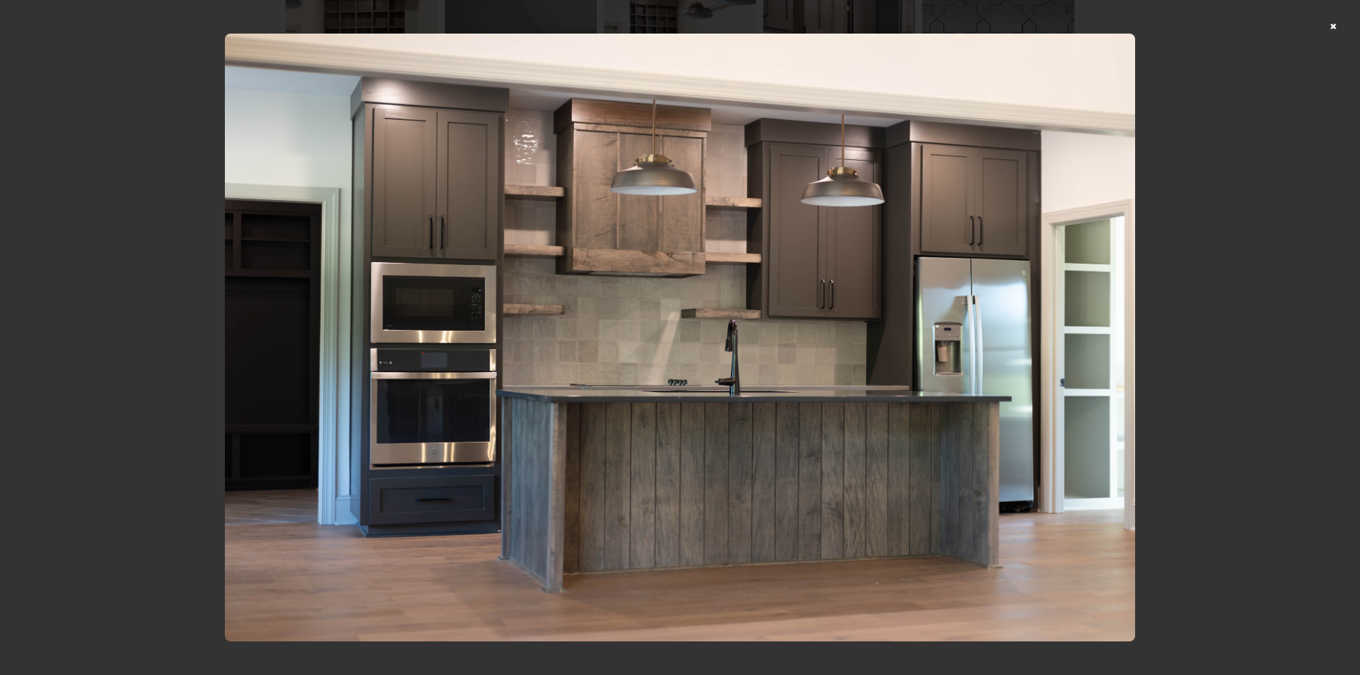
scroll to position [2428, 0]
